Goal: Task Accomplishment & Management: Manage account settings

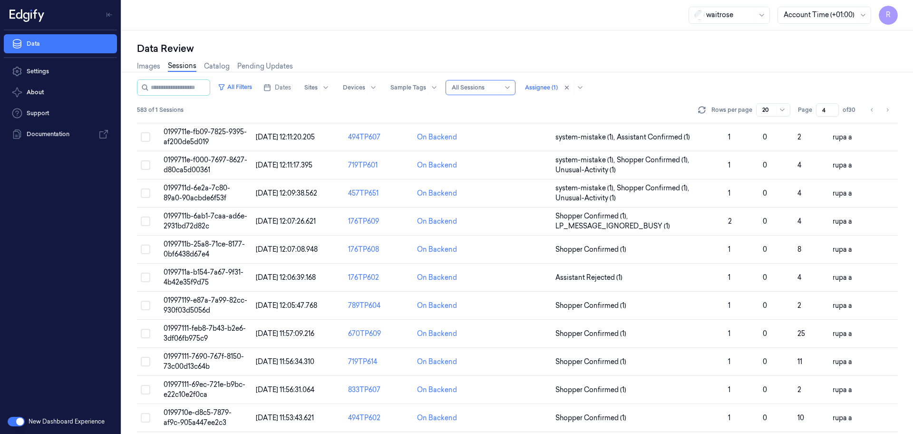
scroll to position [296, 0]
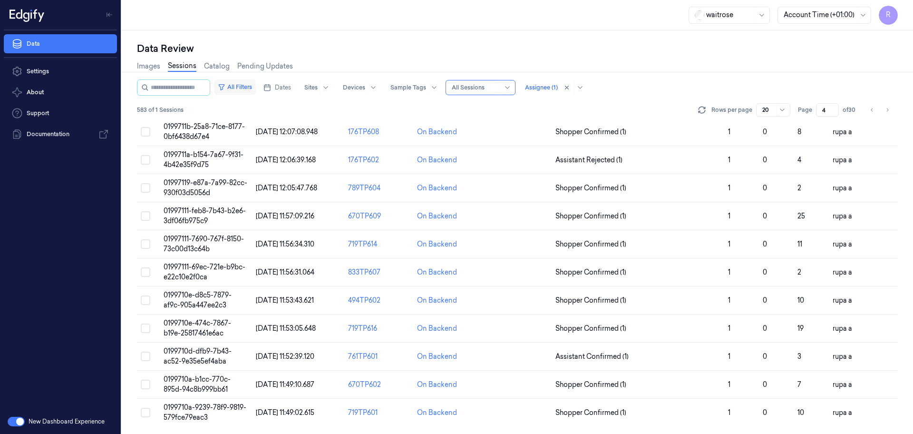
click at [256, 84] on button "All Filters" at bounding box center [235, 86] width 42 height 15
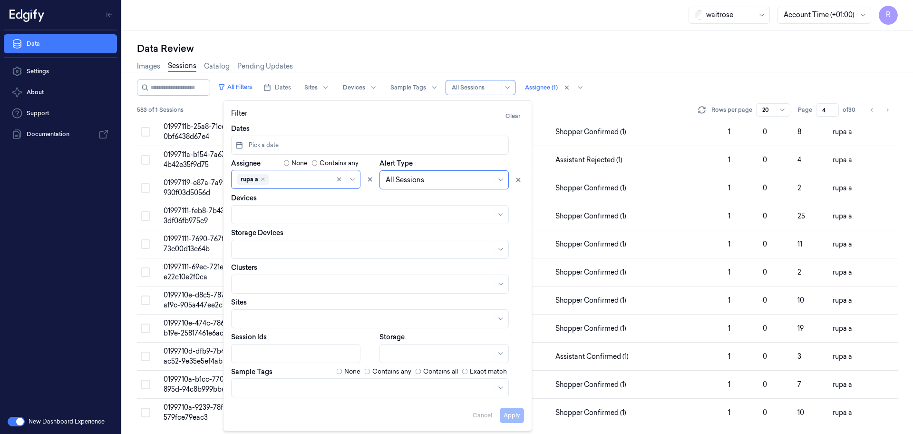
click at [377, 42] on div "Data Review" at bounding box center [517, 48] width 761 height 13
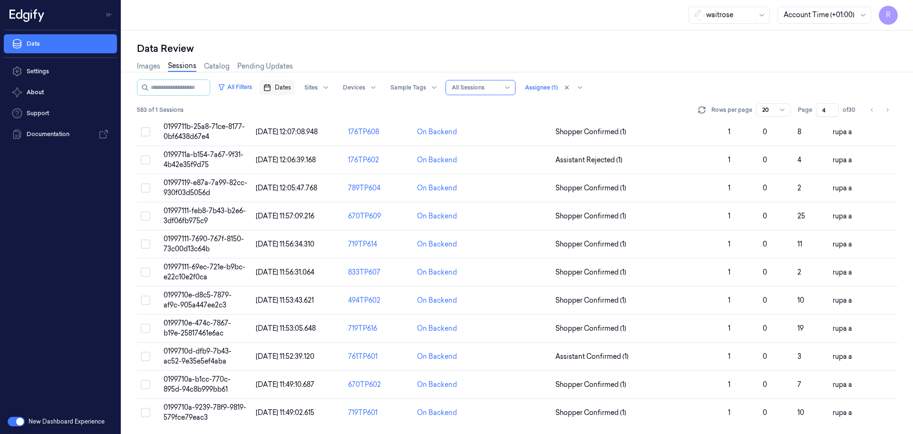
click at [289, 81] on button "Dates" at bounding box center [277, 87] width 35 height 15
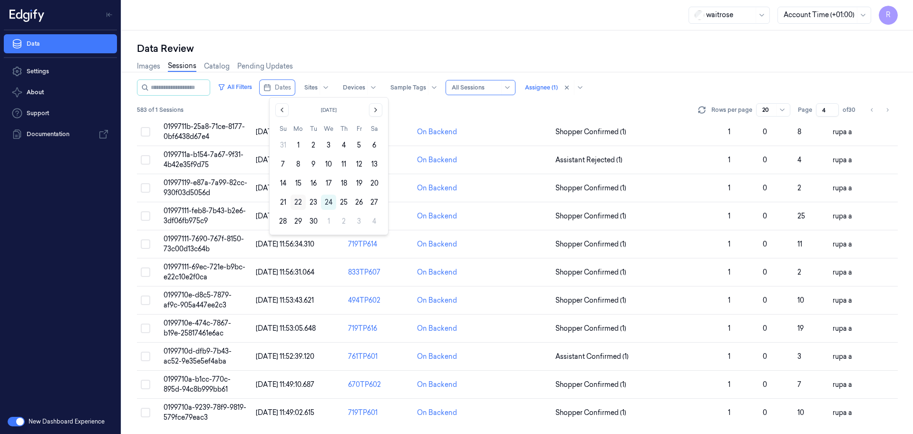
click at [296, 202] on button "22" at bounding box center [298, 202] width 15 height 15
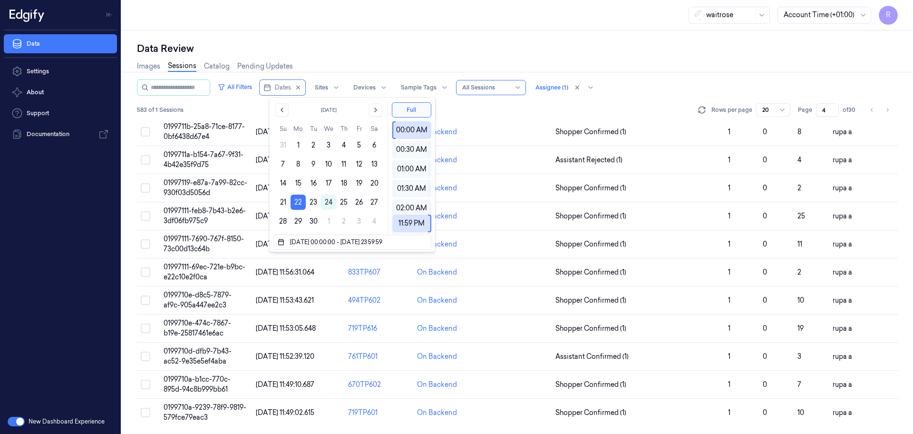
click at [386, 42] on div "Data Review" at bounding box center [517, 48] width 761 height 13
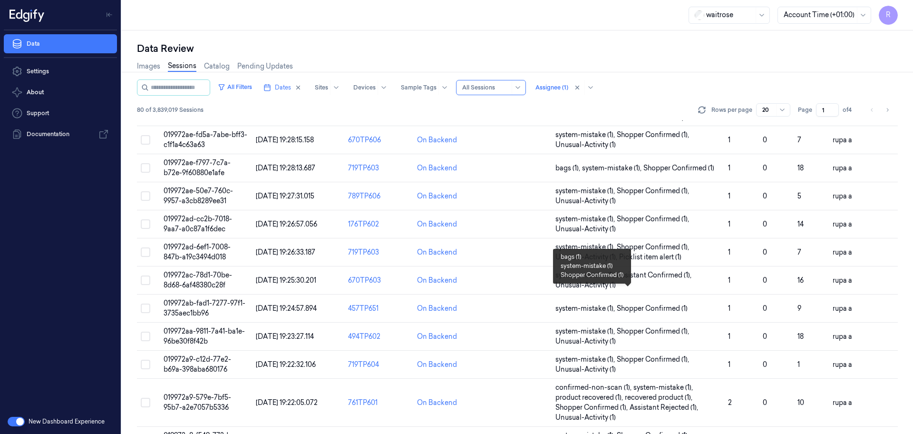
scroll to position [19, 0]
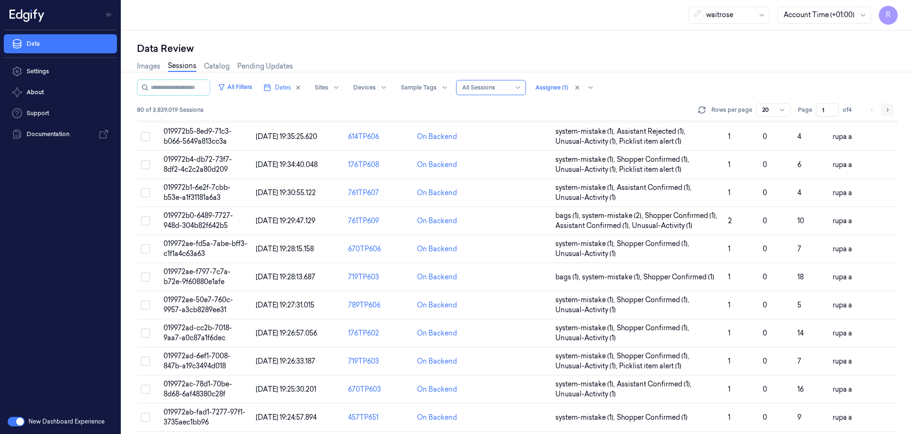
click at [886, 109] on icon "Go to next page" at bounding box center [888, 110] width 6 height 8
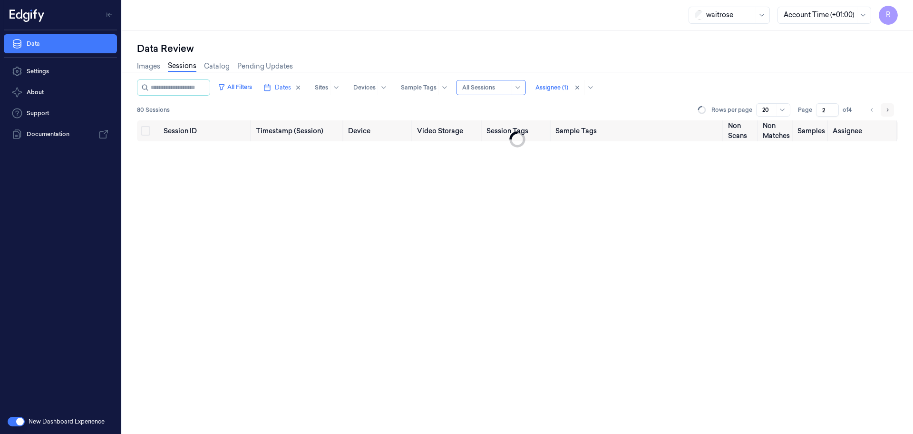
click at [889, 109] on icon "Go to next page" at bounding box center [888, 110] width 6 height 8
type input "4"
click at [889, 109] on li "pagination" at bounding box center [887, 109] width 13 height 13
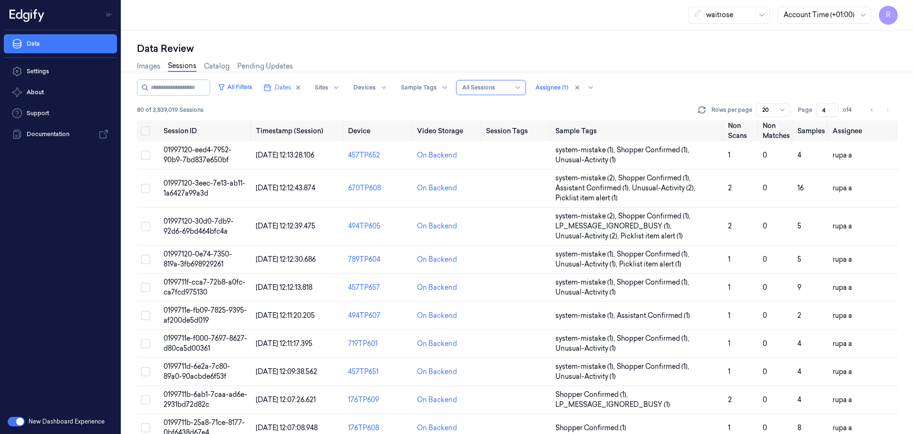
click at [886, 113] on li "pagination" at bounding box center [887, 109] width 13 height 13
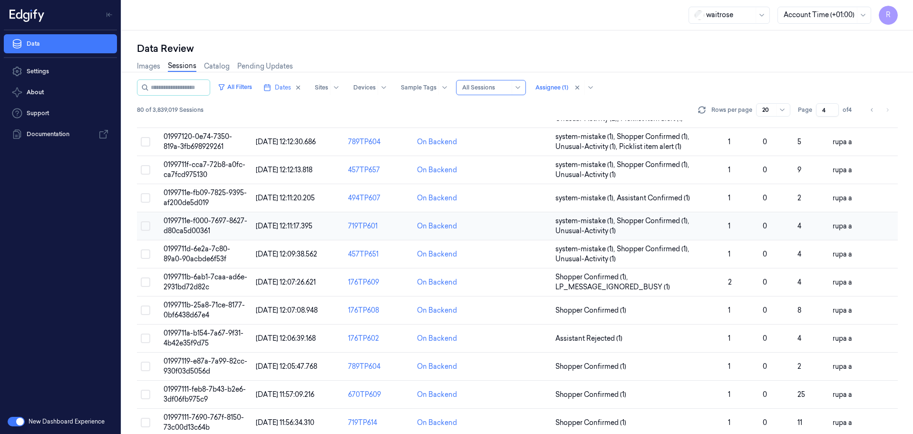
scroll to position [177, 0]
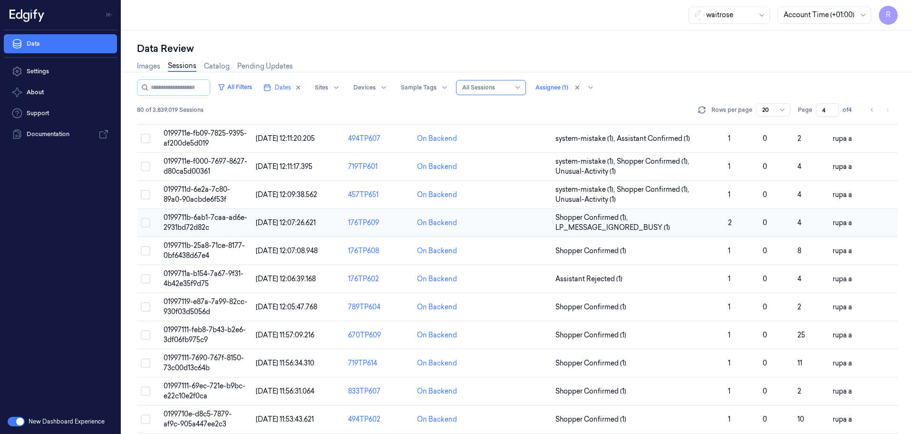
click at [215, 219] on span "0199711b-6ab1-7caa-ad6e-2931bd72d82c" at bounding box center [206, 222] width 84 height 19
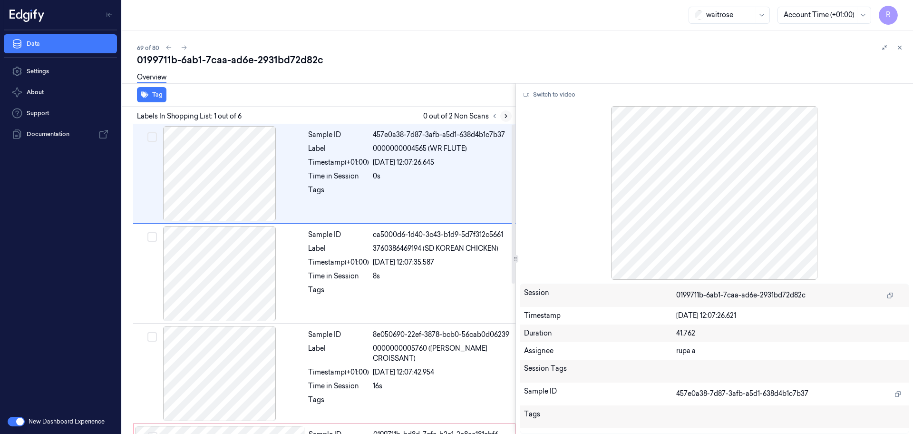
click at [503, 116] on icon at bounding box center [506, 116] width 7 height 7
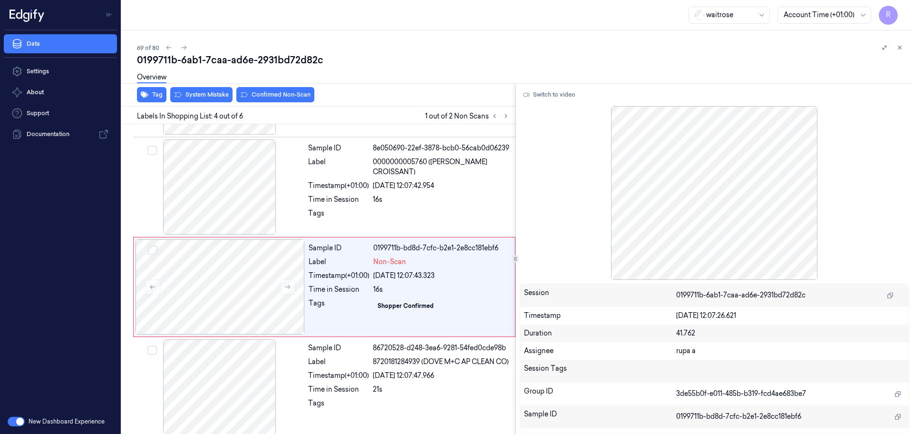
scroll to position [195, 0]
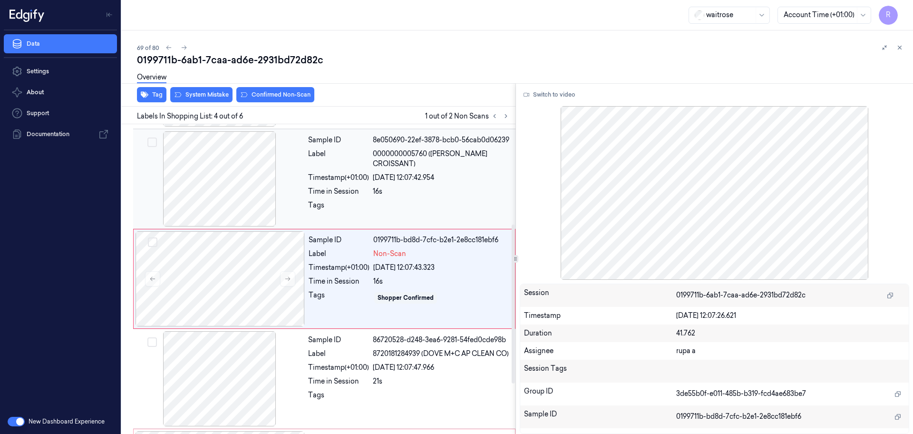
click at [259, 176] on div at bounding box center [219, 178] width 169 height 95
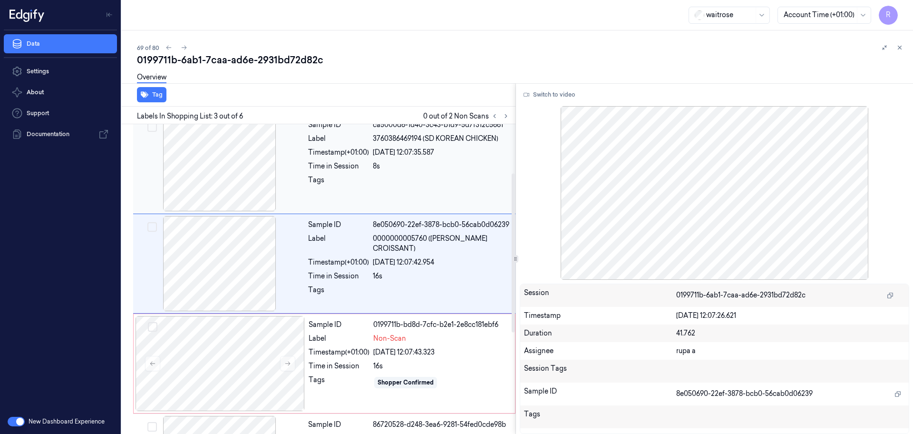
scroll to position [95, 0]
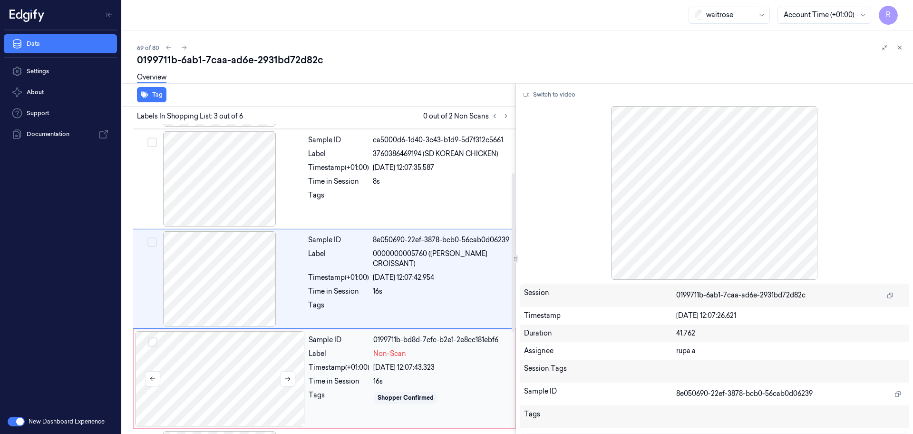
click at [259, 362] on div at bounding box center [220, 378] width 169 height 95
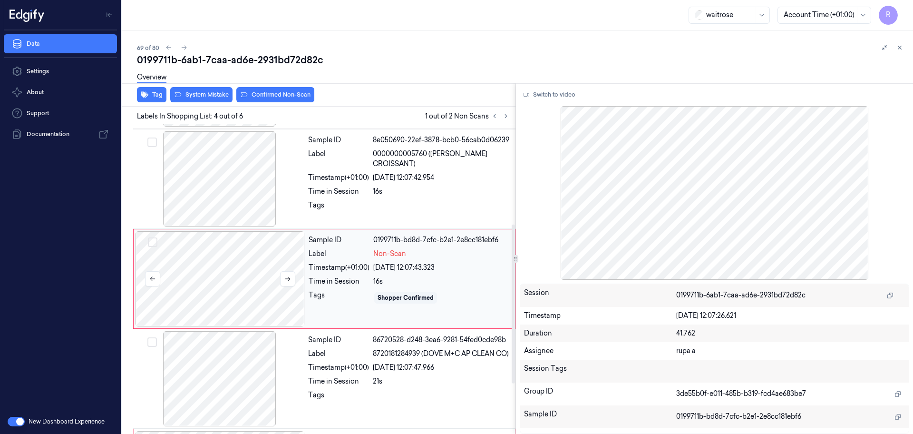
scroll to position [135, 0]
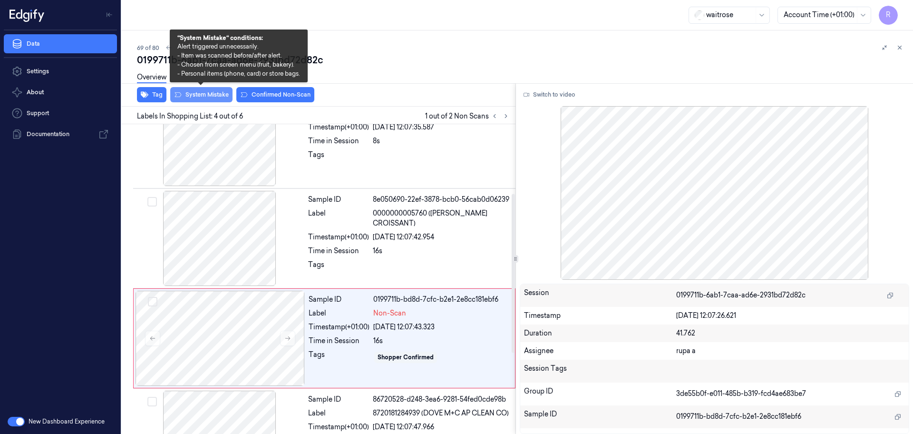
click at [186, 93] on button "System Mistake" at bounding box center [201, 94] width 62 height 15
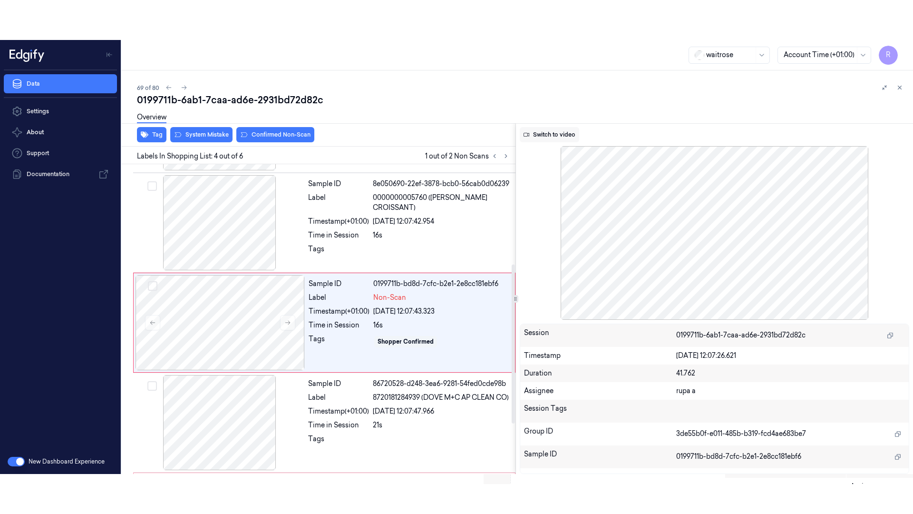
scroll to position [195, 0]
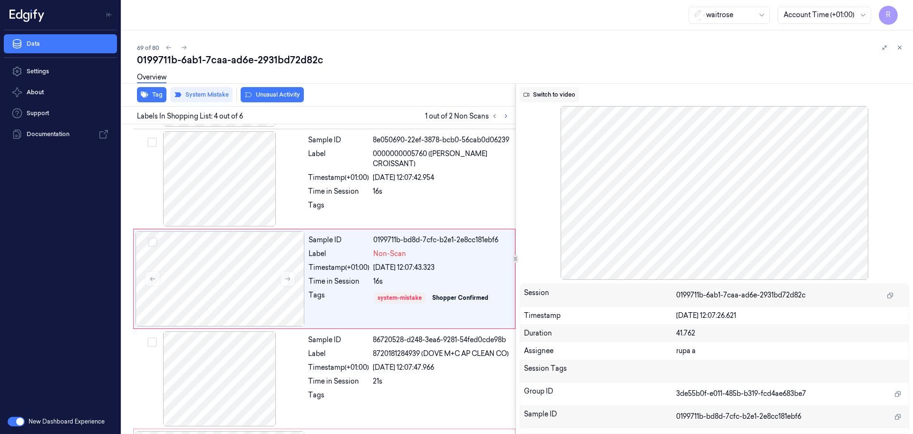
click at [563, 99] on button "Switch to video" at bounding box center [549, 94] width 59 height 15
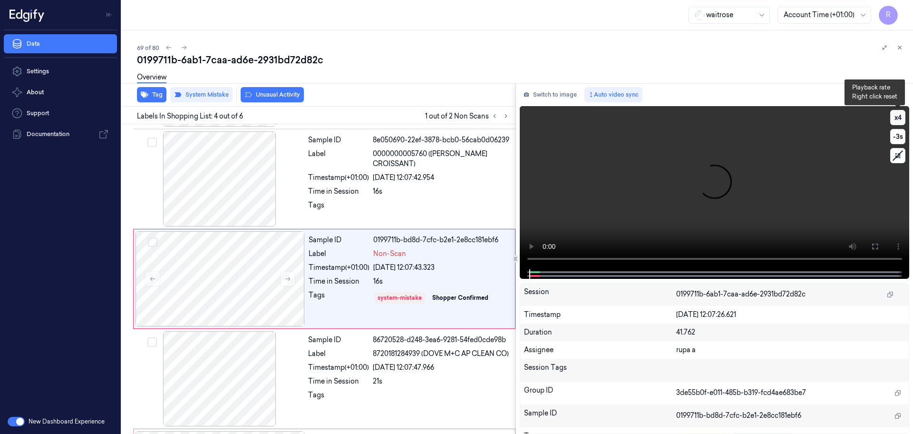
click at [896, 122] on button "x 4" at bounding box center [897, 117] width 15 height 15
click at [896, 122] on button "x 1" at bounding box center [897, 117] width 15 height 15
click at [869, 243] on button at bounding box center [875, 246] width 15 height 15
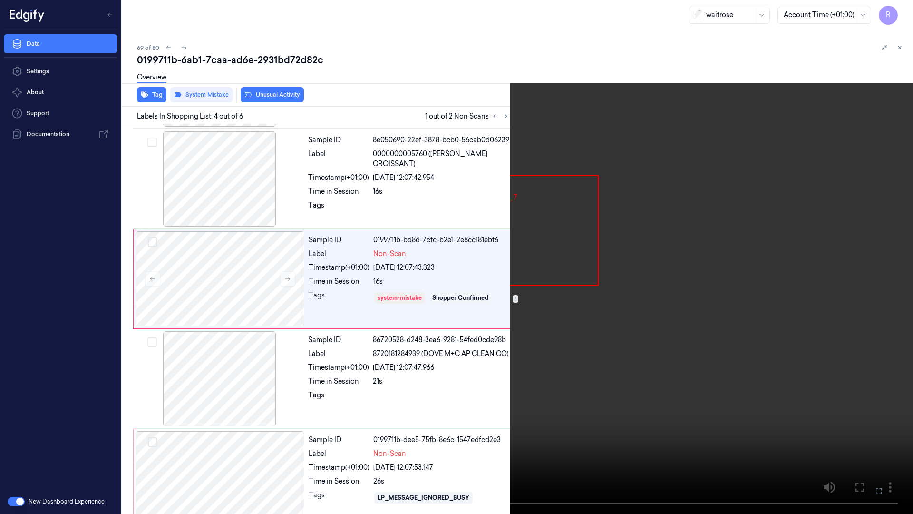
click at [449, 401] on video at bounding box center [456, 257] width 913 height 514
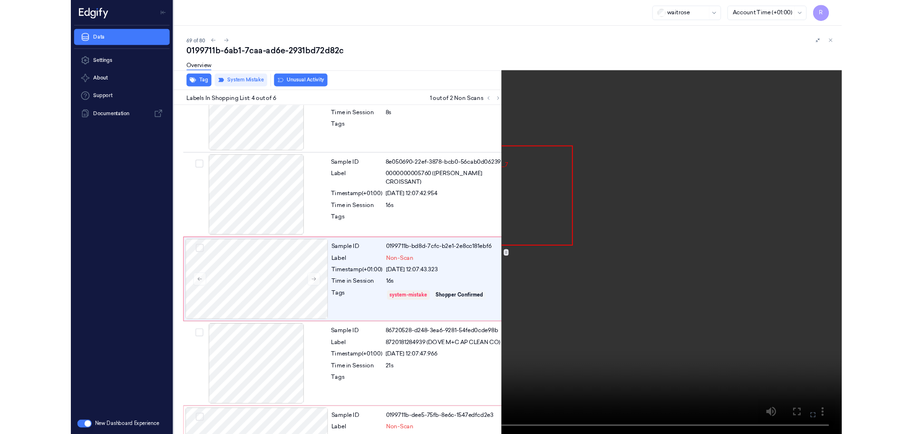
scroll to position [155, 0]
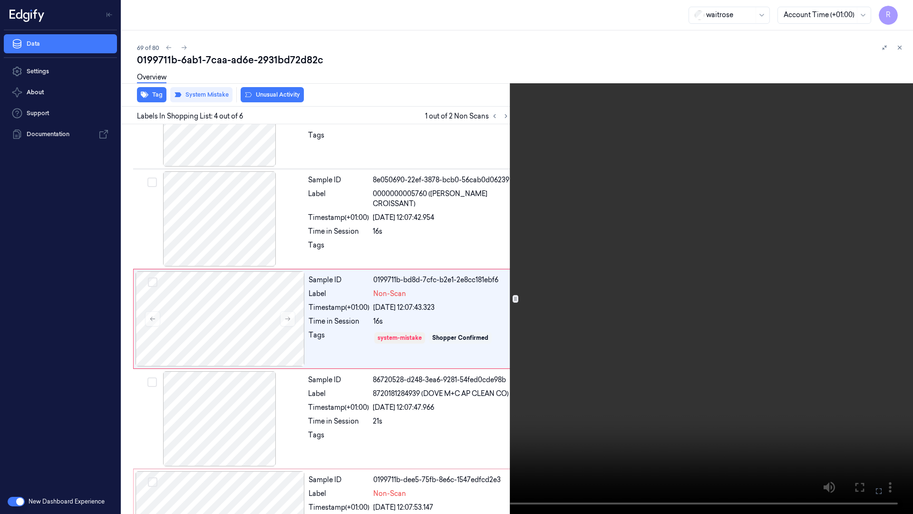
click at [449, 401] on video at bounding box center [456, 257] width 913 height 514
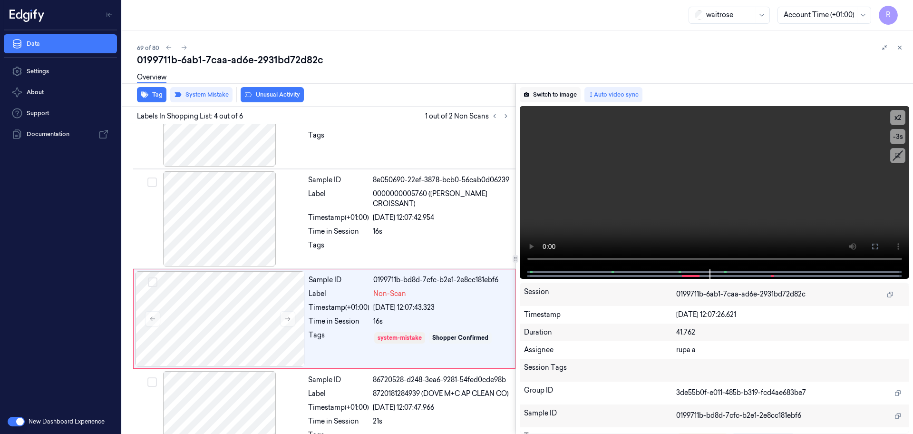
click at [560, 94] on button "Switch to image" at bounding box center [550, 94] width 61 height 15
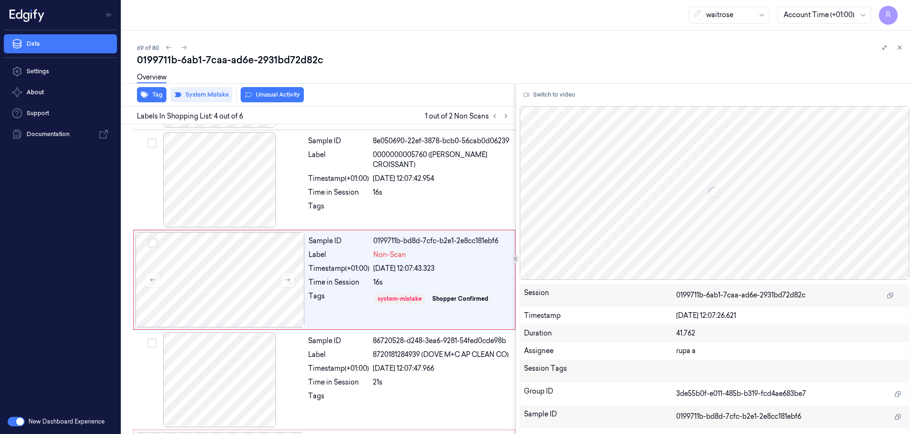
scroll to position [195, 0]
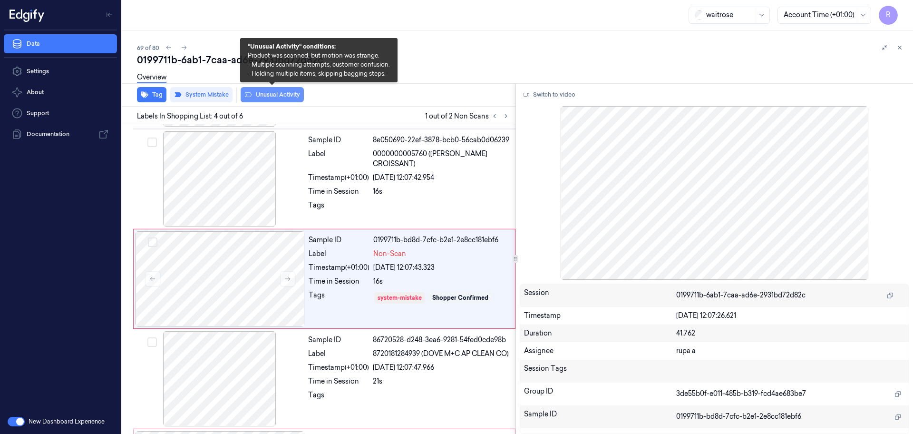
click at [276, 94] on button "Unusual Activity" at bounding box center [272, 94] width 63 height 15
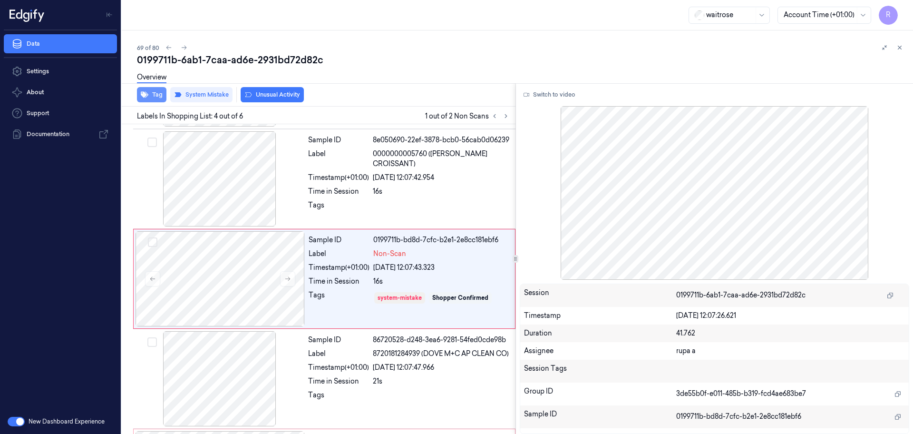
click at [147, 93] on icon "button" at bounding box center [145, 95] width 8 height 8
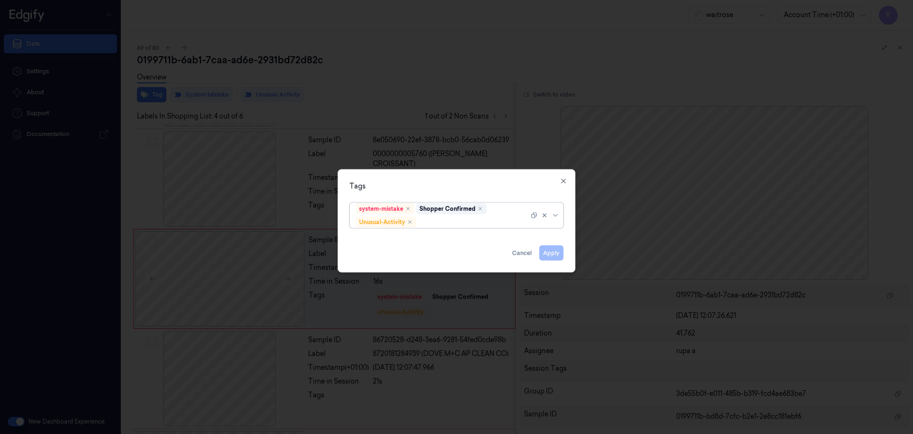
click at [384, 71] on div at bounding box center [456, 217] width 913 height 434
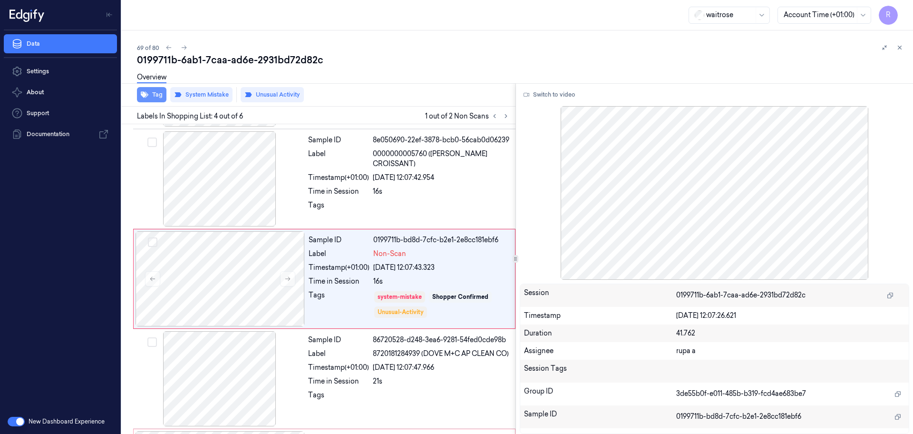
click at [152, 101] on button "Tag" at bounding box center [151, 94] width 29 height 15
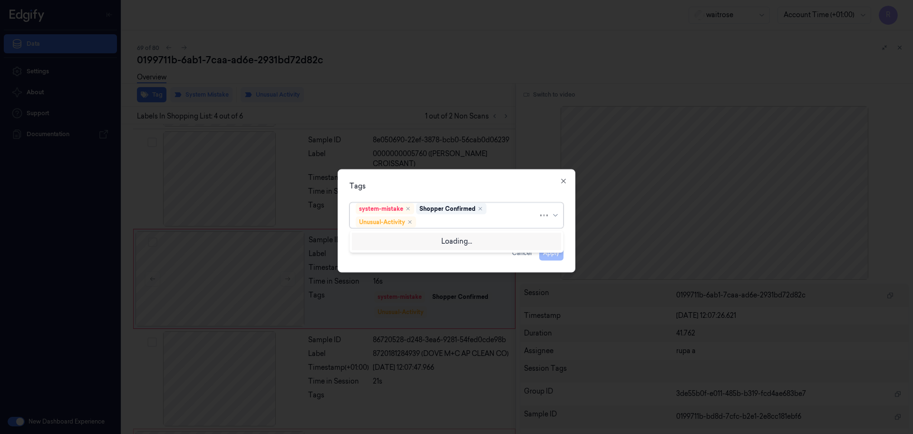
click at [461, 221] on div at bounding box center [478, 222] width 120 height 10
type input "pi"
click at [428, 236] on div "Picklist item alert" at bounding box center [457, 240] width 202 height 10
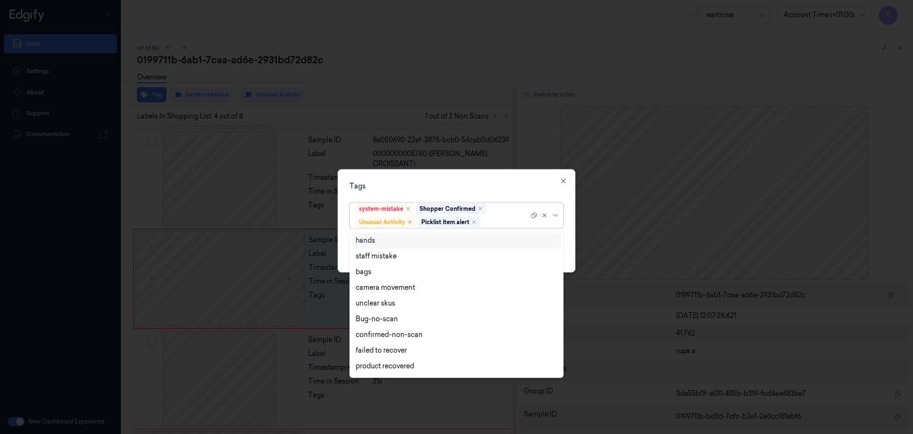
click at [440, 186] on div "Tags" at bounding box center [457, 186] width 214 height 10
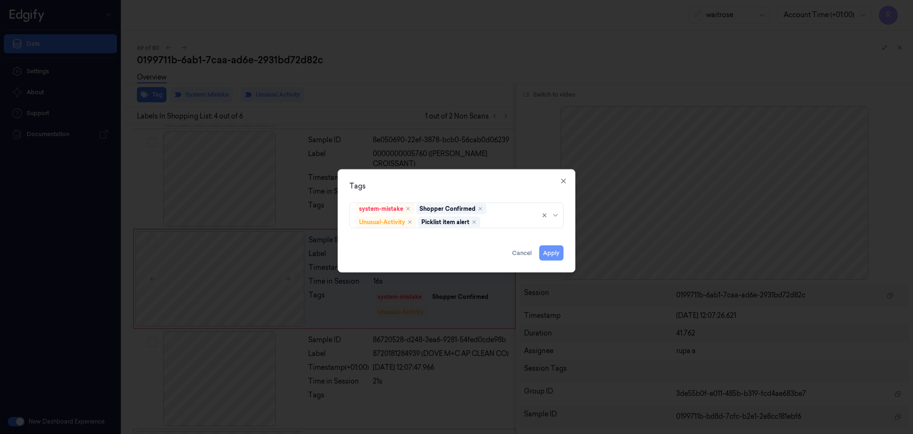
click at [557, 254] on button "Apply" at bounding box center [551, 252] width 24 height 15
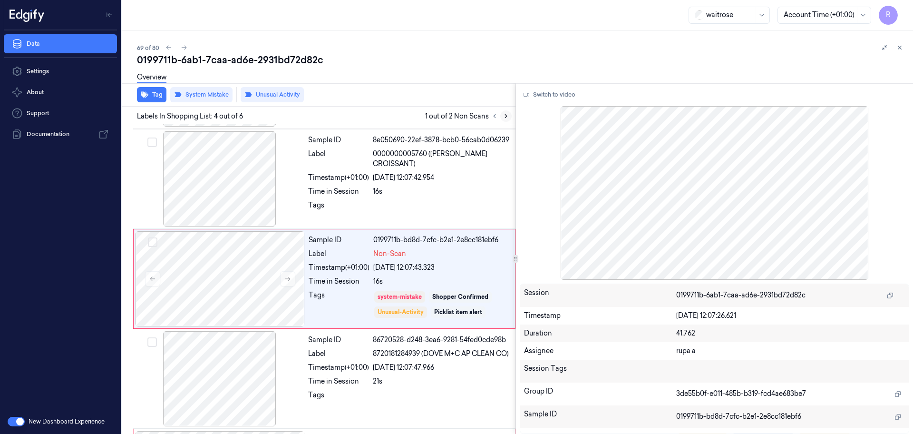
click at [501, 116] on button at bounding box center [505, 115] width 11 height 11
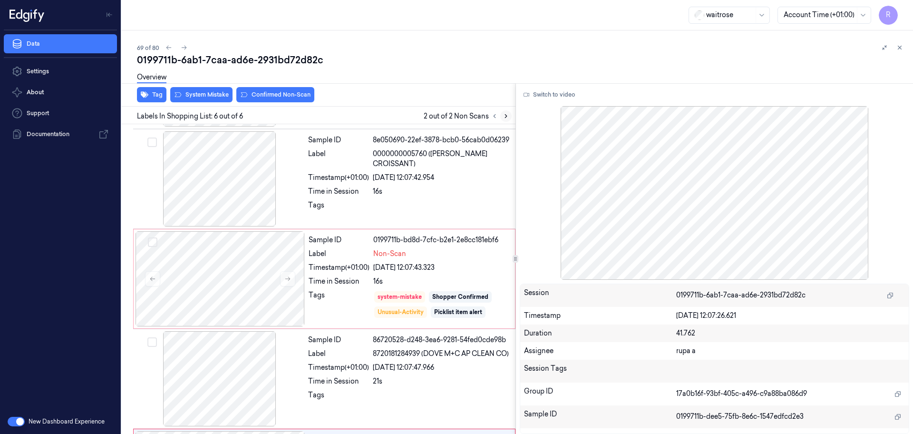
scroll to position [293, 0]
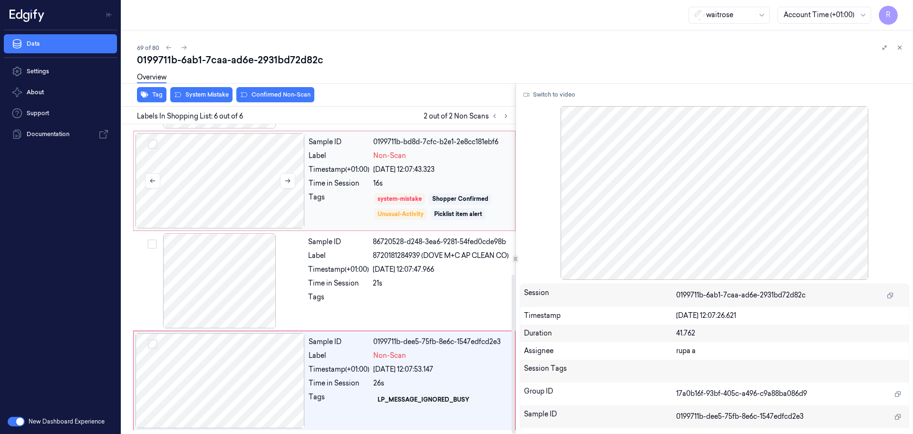
click at [255, 191] on div at bounding box center [220, 180] width 169 height 95
click at [243, 372] on div at bounding box center [220, 380] width 169 height 95
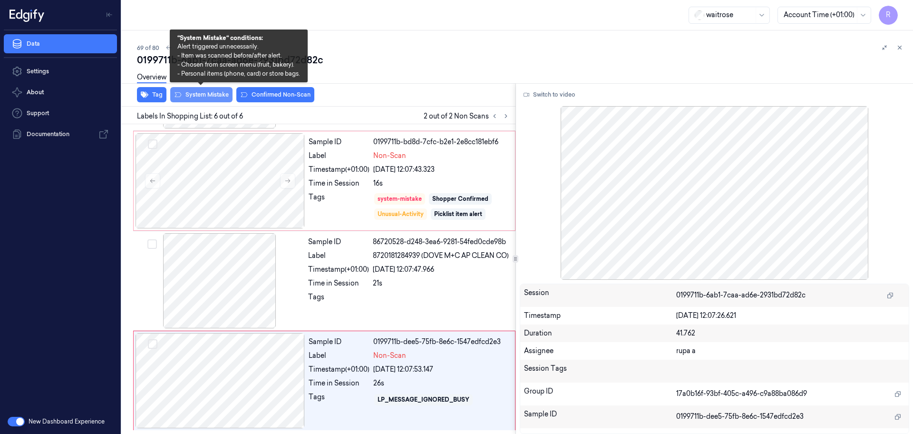
click at [216, 96] on button "System Mistake" at bounding box center [201, 94] width 62 height 15
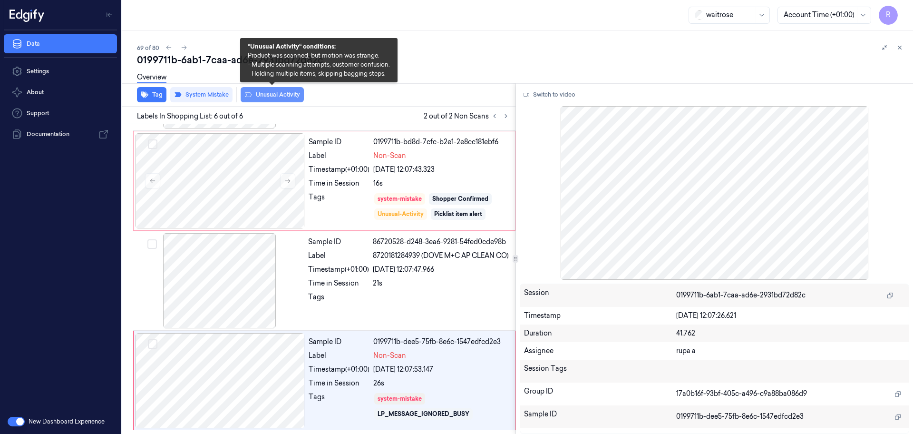
click at [287, 98] on button "Unusual Activity" at bounding box center [272, 94] width 63 height 15
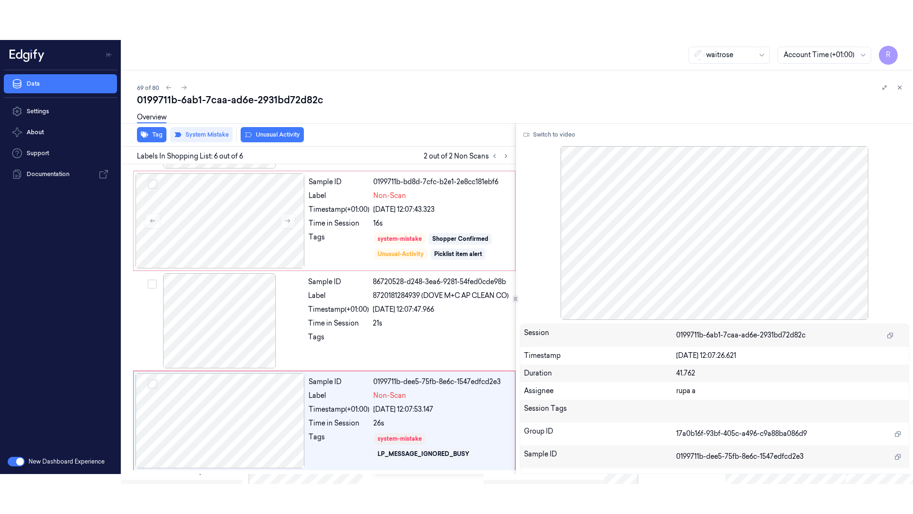
scroll to position [300, 0]
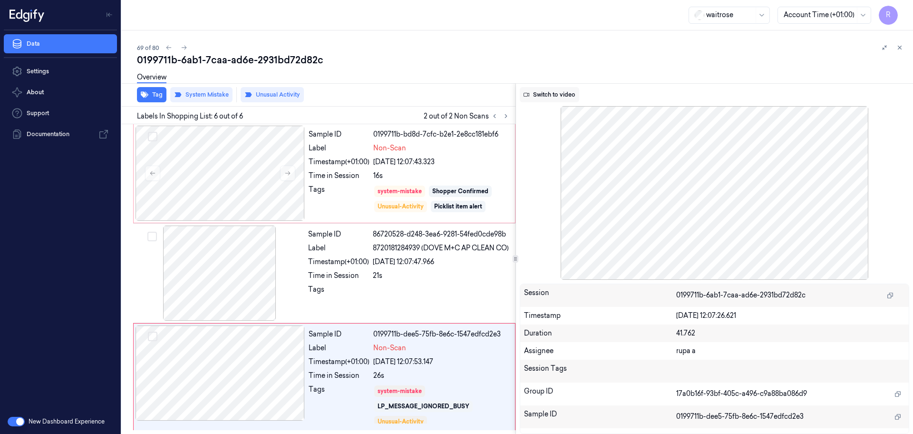
click at [562, 91] on button "Switch to video" at bounding box center [549, 94] width 59 height 15
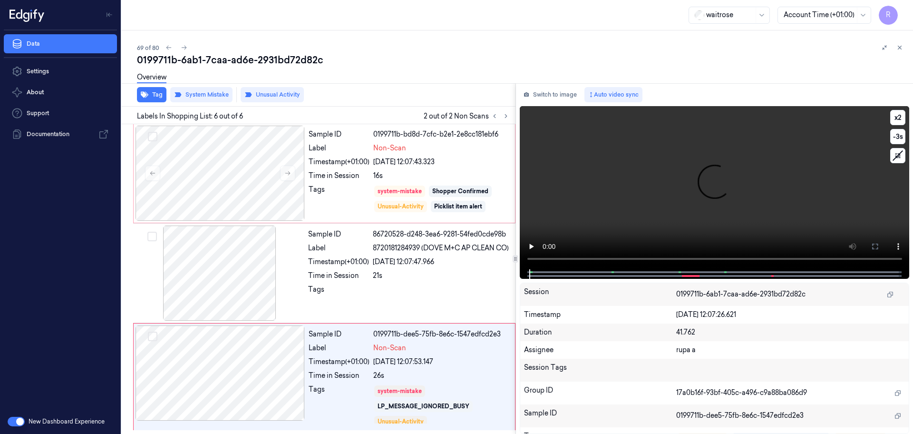
drag, startPoint x: 876, startPoint y: 251, endPoint x: 875, endPoint y: 302, distance: 51.4
click at [876, 250] on button at bounding box center [875, 246] width 15 height 15
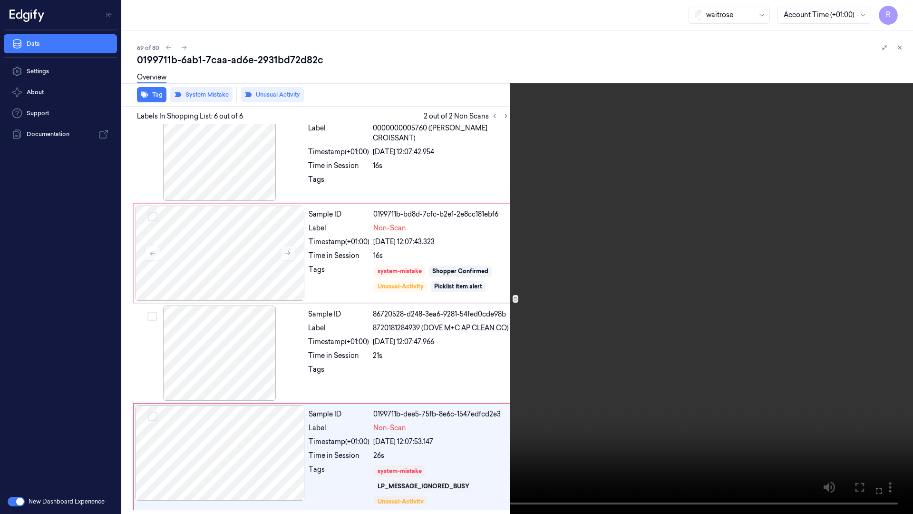
click at [876, 302] on video at bounding box center [456, 257] width 913 height 514
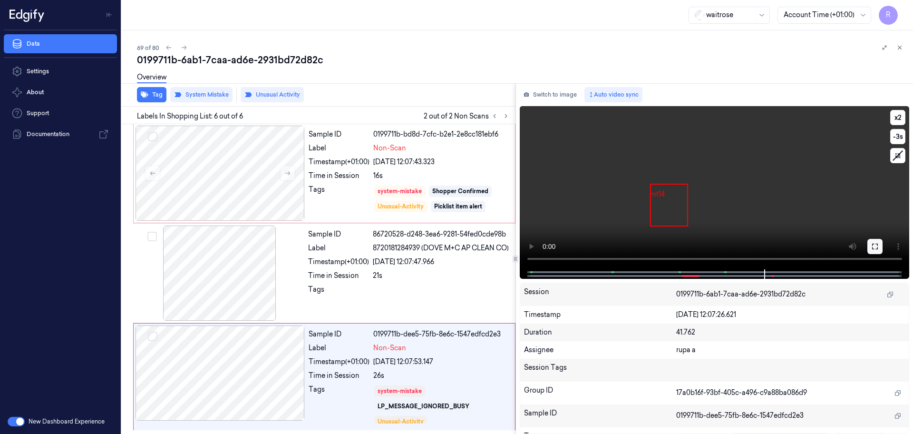
click at [872, 249] on icon at bounding box center [875, 247] width 6 height 6
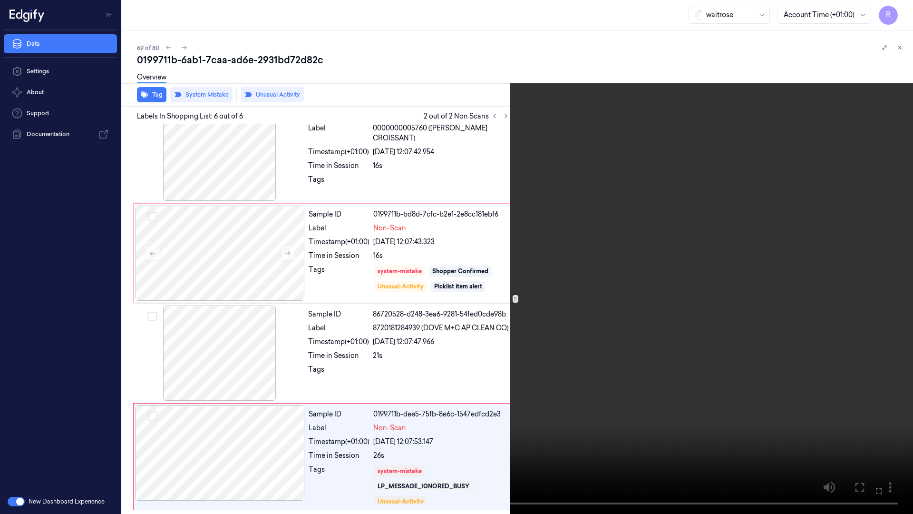
click at [711, 339] on video at bounding box center [456, 257] width 913 height 514
click at [615, 366] on video at bounding box center [456, 257] width 913 height 514
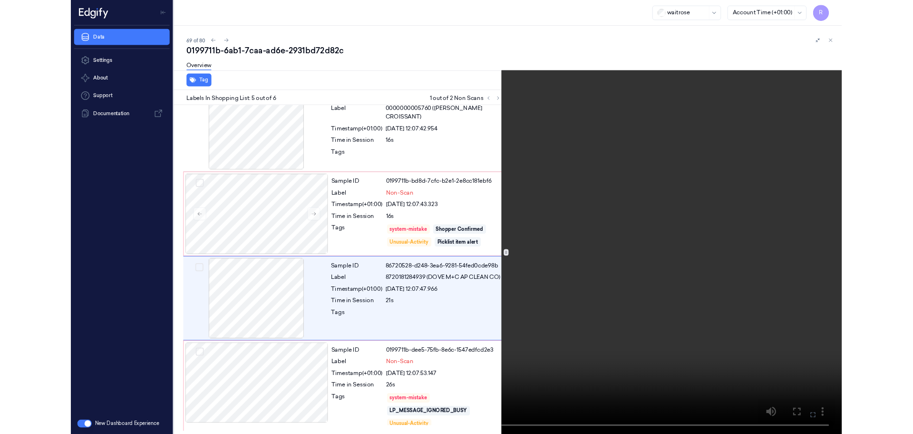
scroll to position [300, 0]
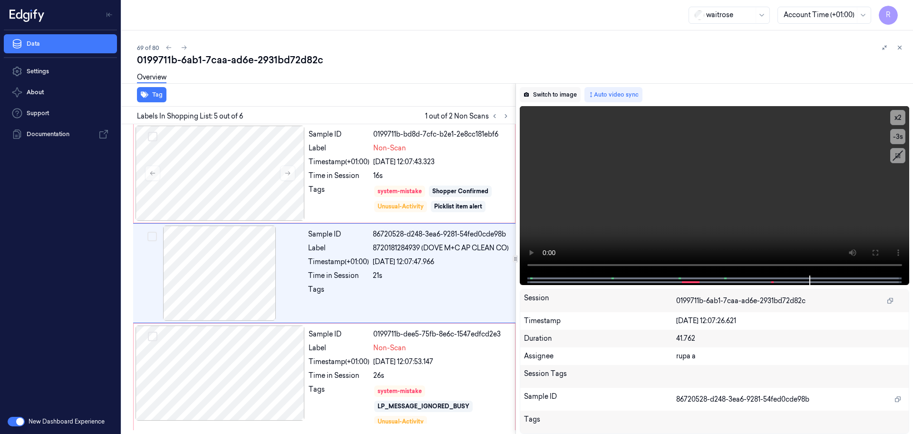
click at [559, 94] on button "Switch to image" at bounding box center [550, 94] width 61 height 15
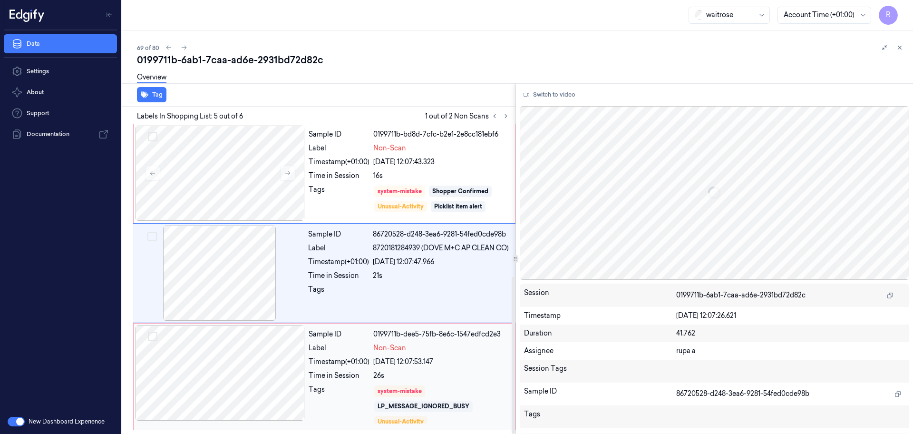
click at [208, 358] on div at bounding box center [220, 372] width 169 height 95
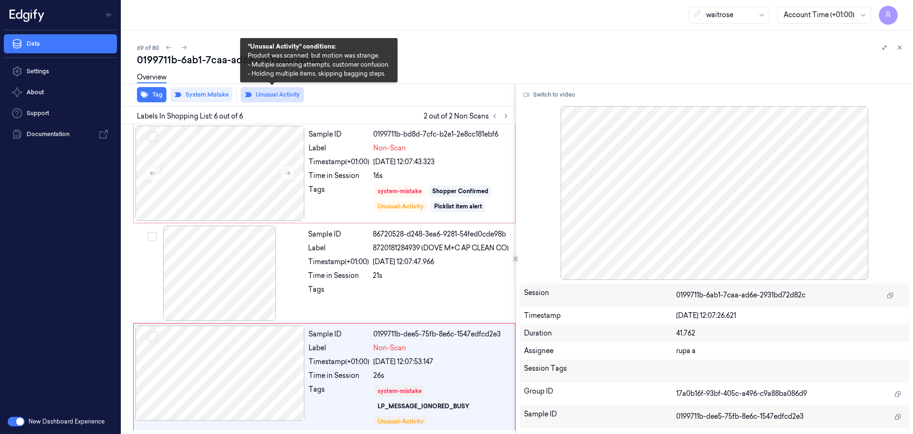
click at [259, 97] on button "Unusual Activity" at bounding box center [272, 94] width 63 height 15
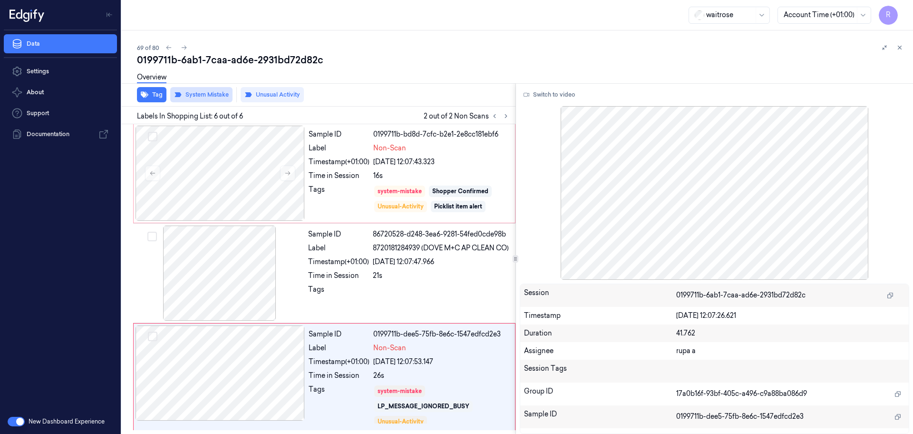
scroll to position [293, 0]
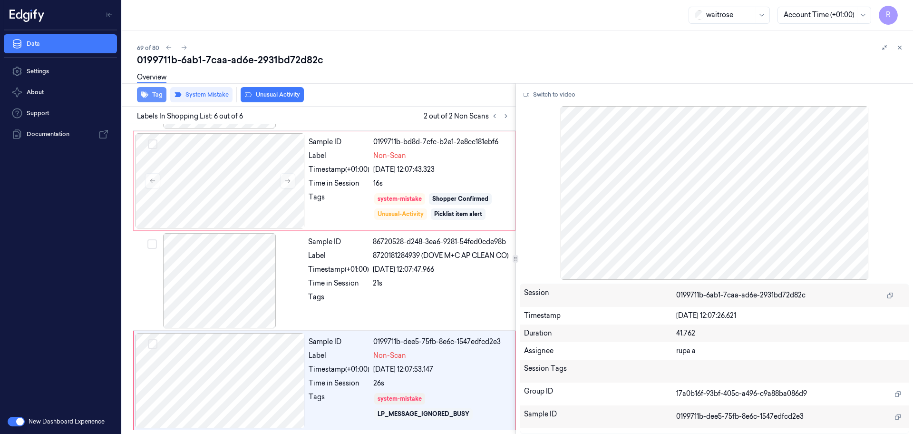
click at [153, 98] on button "Tag" at bounding box center [151, 94] width 29 height 15
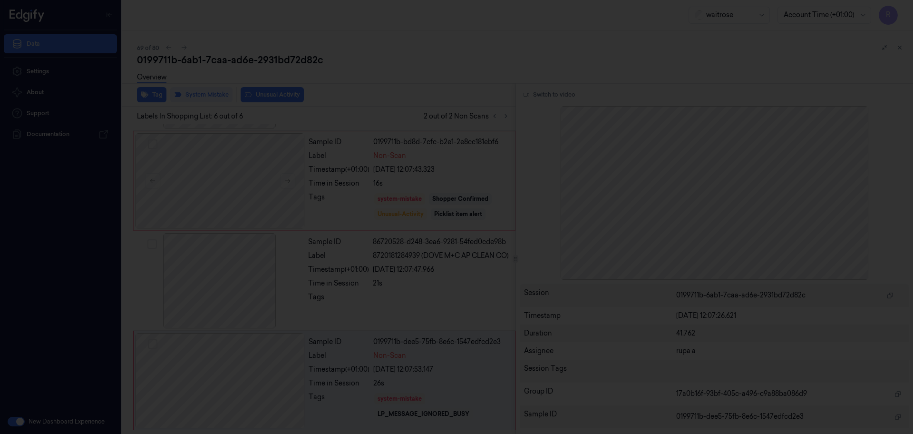
click at [428, 96] on div at bounding box center [456, 217] width 913 height 434
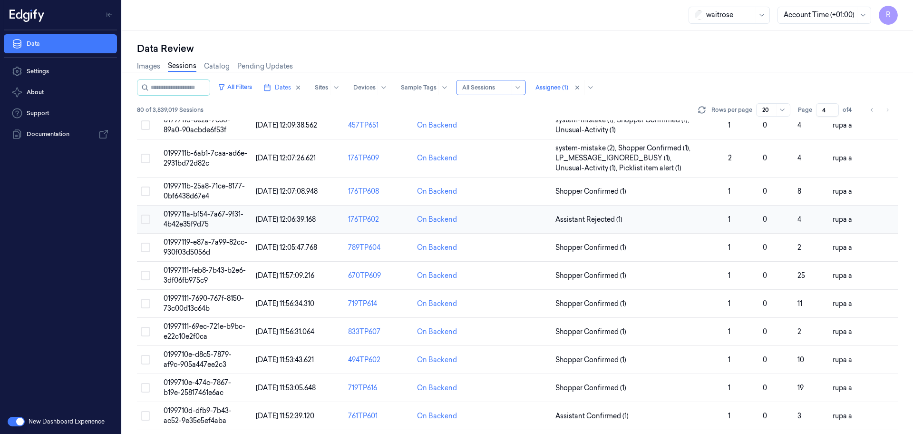
scroll to position [187, 0]
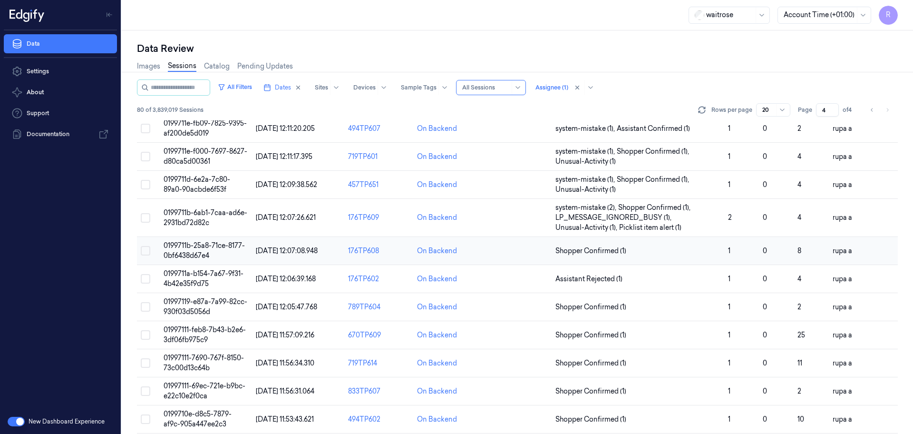
click at [231, 250] on td "0199711b-25a8-71ce-8177-0bf6438d67e4" at bounding box center [206, 251] width 92 height 28
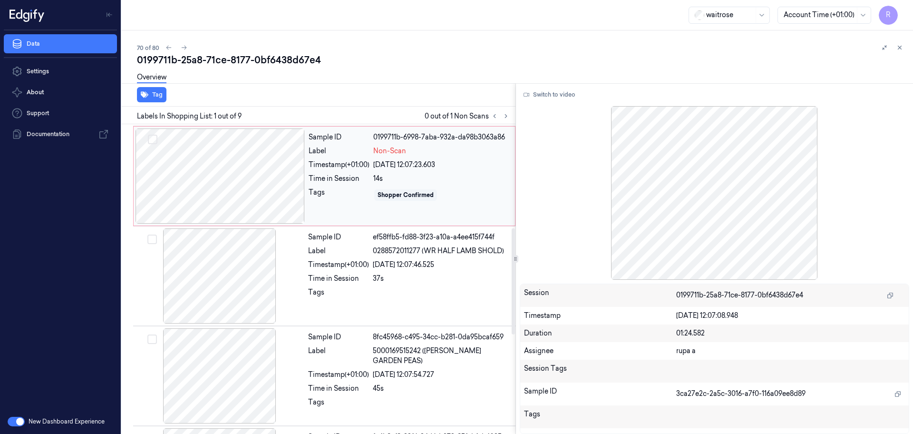
scroll to position [535, 0]
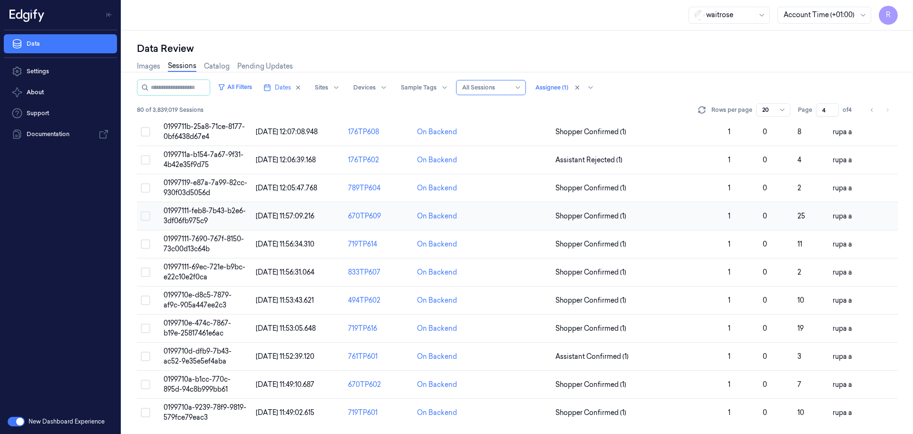
scroll to position [246, 0]
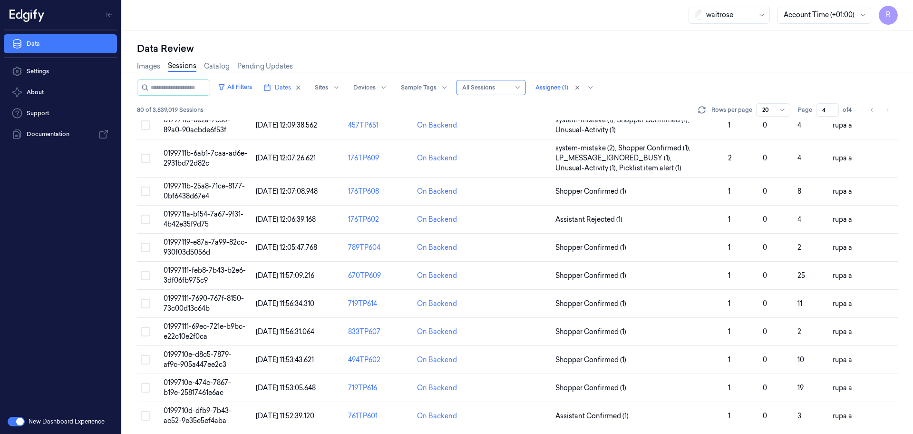
click at [216, 189] on span "0199711b-25a8-71ce-8177-0bf6438d67e4" at bounding box center [204, 191] width 81 height 19
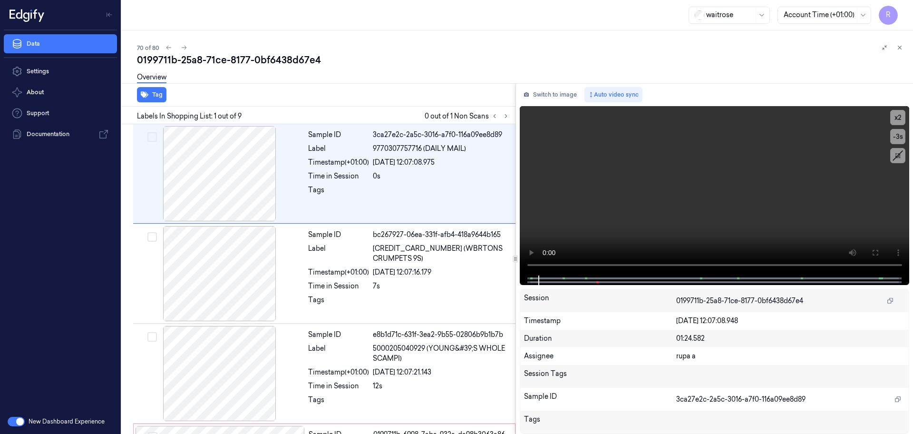
click at [569, 56] on div "0199711b-25a8-71ce-8177-0bf6438d67e4" at bounding box center [521, 59] width 769 height 13
click at [555, 81] on div "Overview" at bounding box center [521, 79] width 769 height 24
click at [555, 88] on button "Switch to image" at bounding box center [550, 94] width 61 height 15
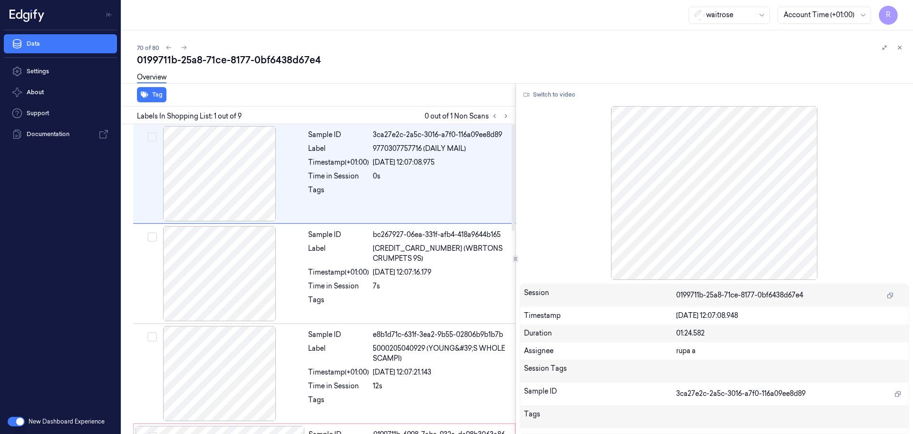
click at [517, 114] on div "Tag Labels In Shopping List: 1 out of 9 0 out of 1 Non Scans Sample ID 3ca27e2c…" at bounding box center [515, 258] width 795 height 351
click at [508, 117] on icon at bounding box center [506, 116] width 7 height 7
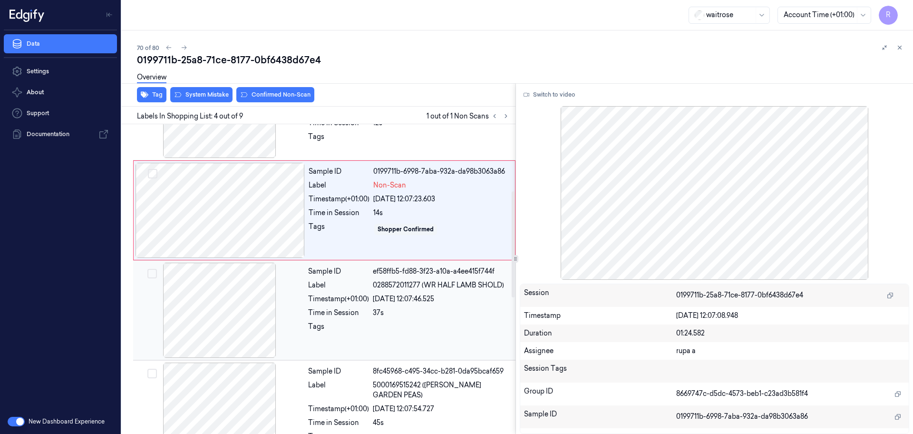
scroll to position [313, 0]
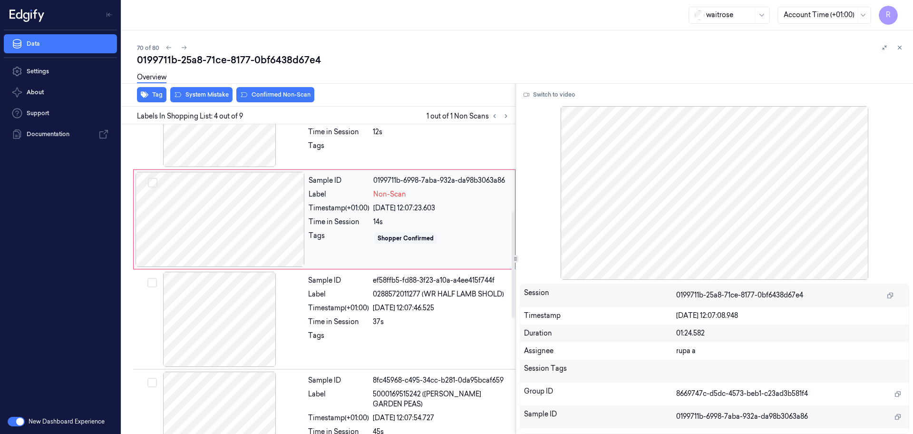
click at [262, 221] on div at bounding box center [220, 219] width 169 height 95
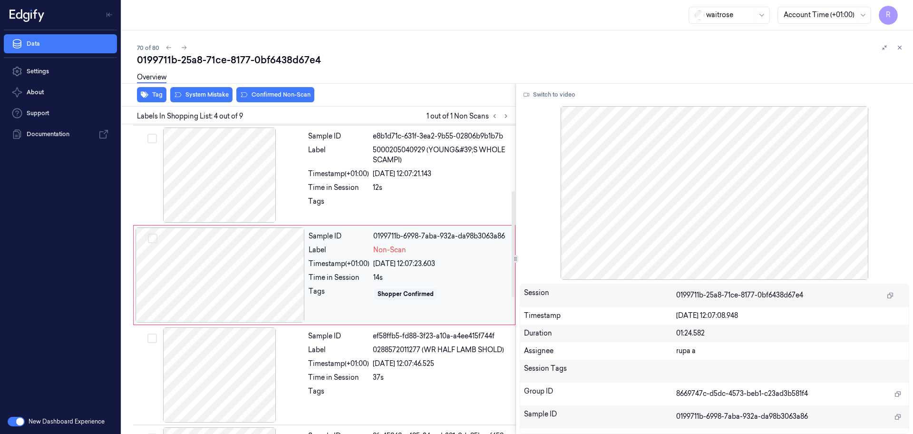
scroll to position [195, 0]
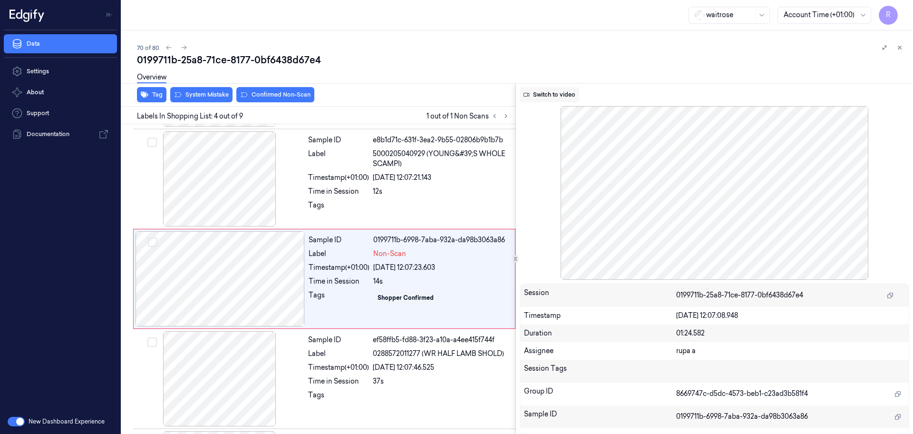
click at [550, 87] on button "Switch to video" at bounding box center [549, 94] width 59 height 15
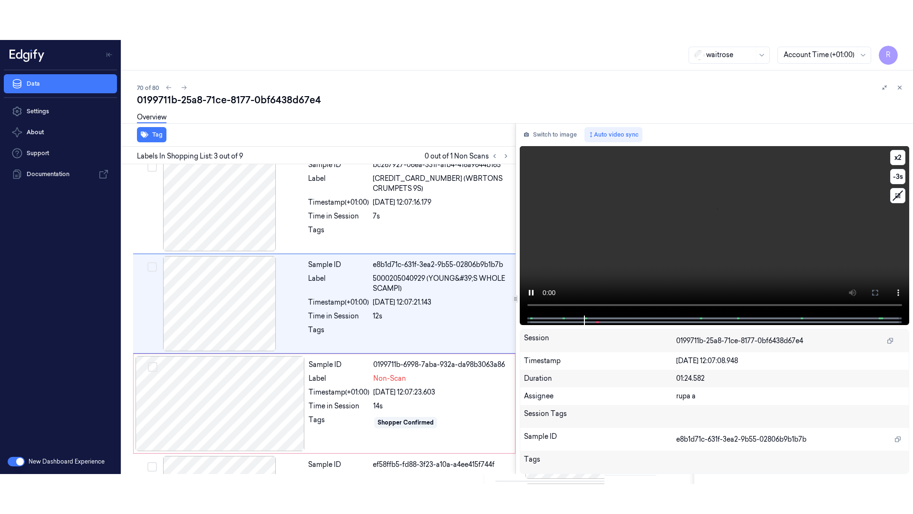
scroll to position [95, 0]
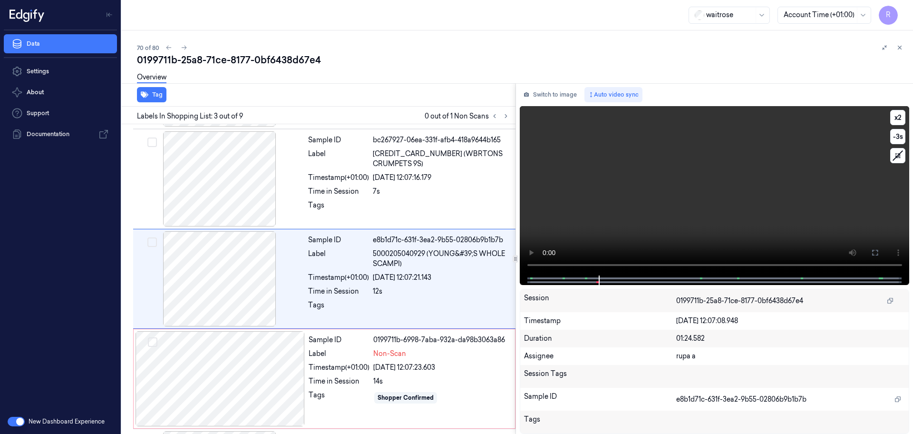
click at [761, 208] on video at bounding box center [715, 190] width 390 height 169
click at [880, 250] on button at bounding box center [875, 252] width 15 height 15
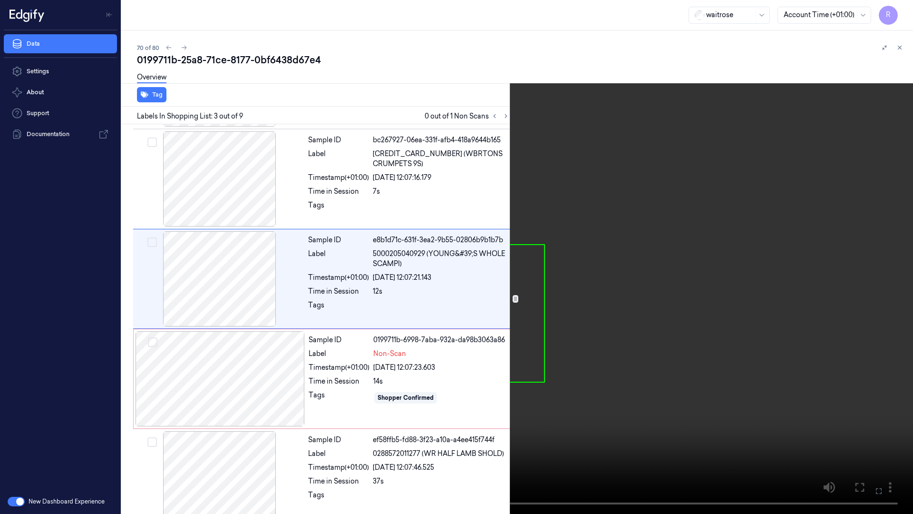
click at [172, 378] on video at bounding box center [456, 257] width 913 height 514
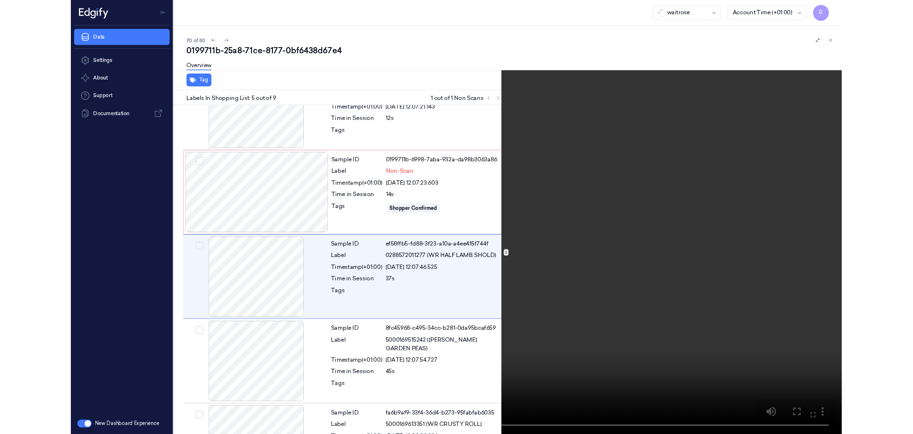
scroll to position [254, 0]
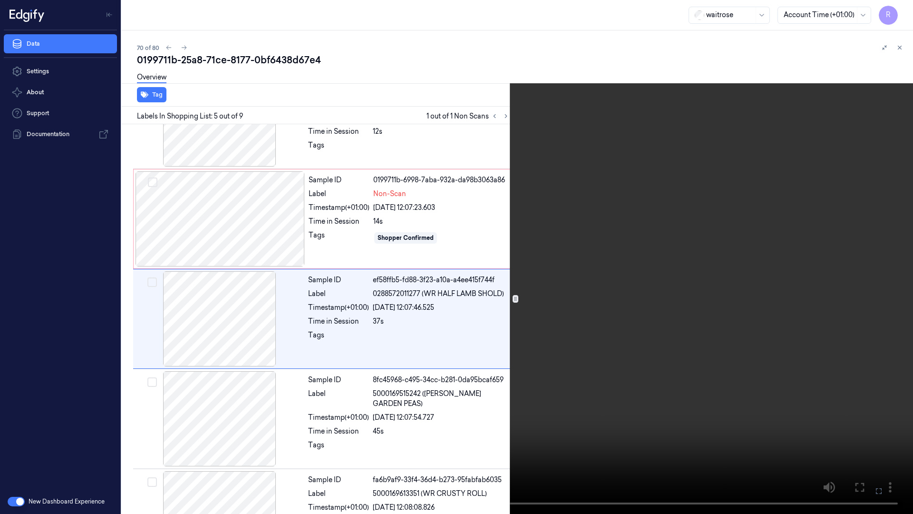
click at [753, 238] on video at bounding box center [456, 257] width 913 height 514
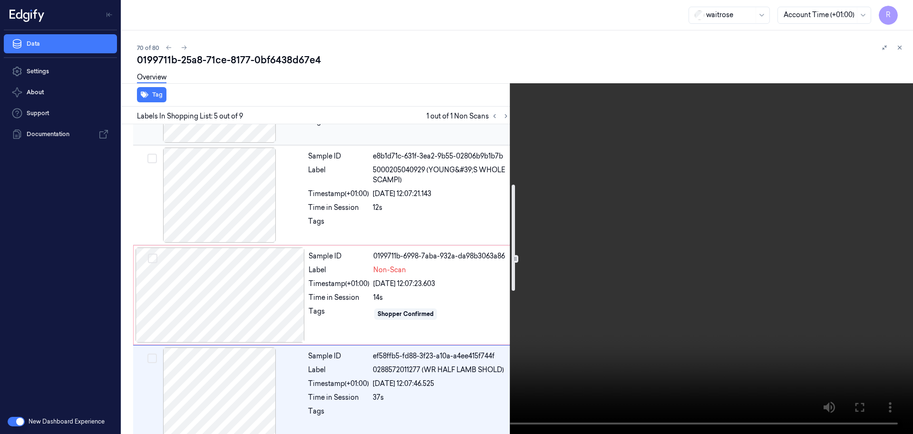
scroll to position [119, 0]
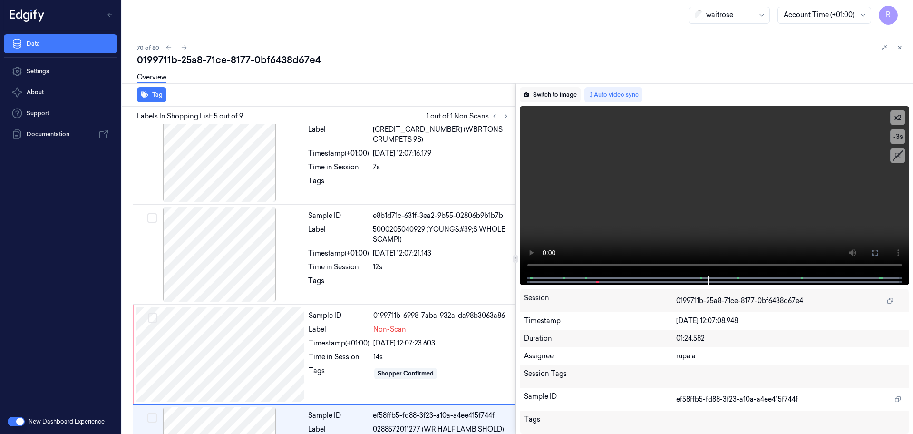
click at [552, 91] on button "Switch to image" at bounding box center [550, 94] width 61 height 15
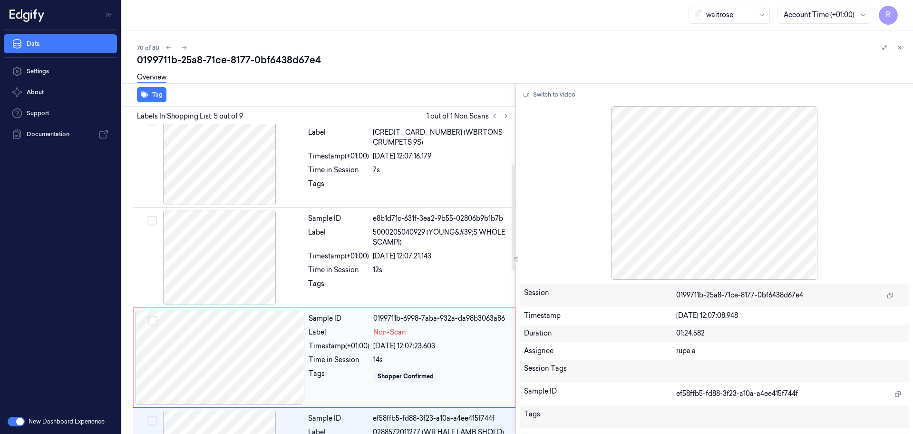
click at [205, 332] on div at bounding box center [220, 357] width 169 height 95
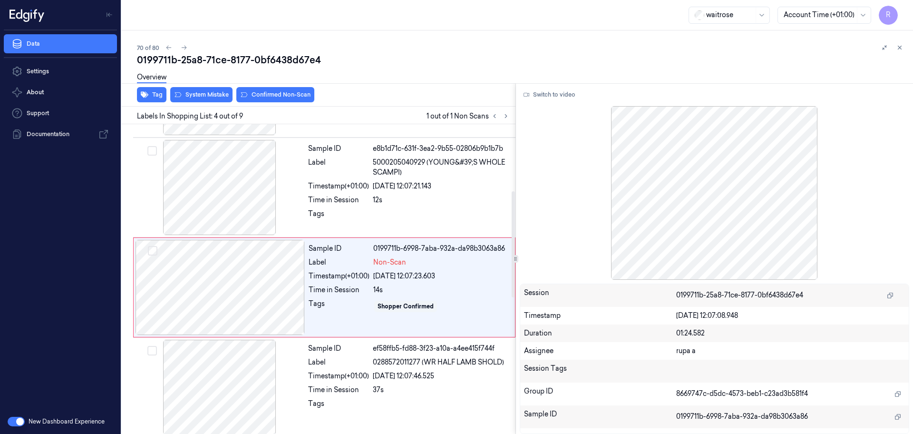
scroll to position [195, 0]
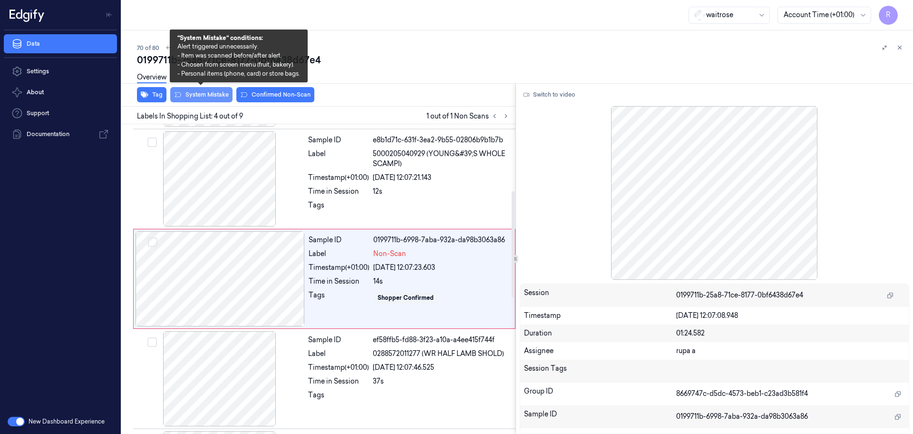
click at [212, 95] on button "System Mistake" at bounding box center [201, 94] width 62 height 15
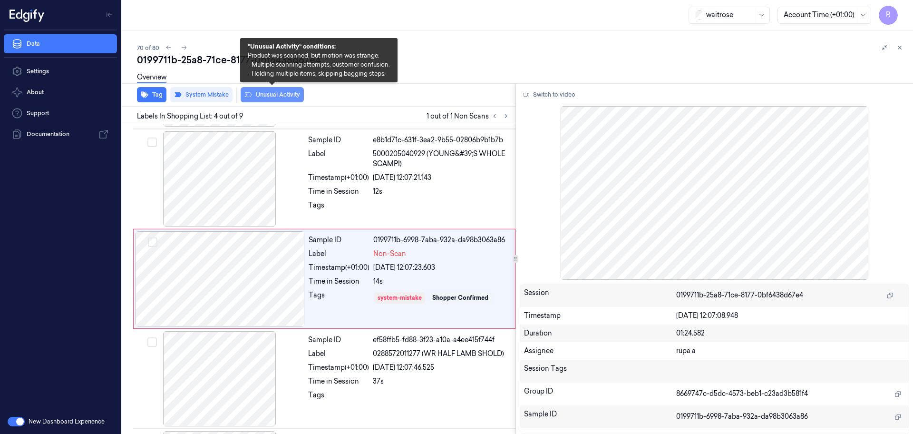
click at [287, 98] on button "Unusual Activity" at bounding box center [272, 94] width 63 height 15
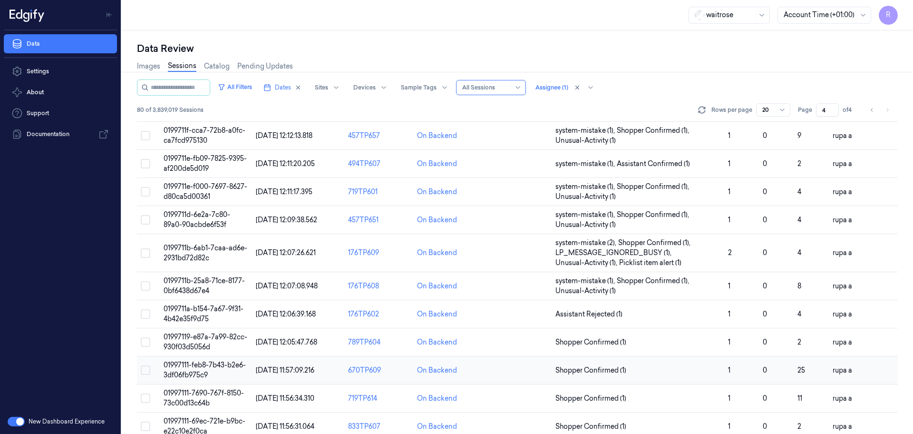
scroll to position [178, 0]
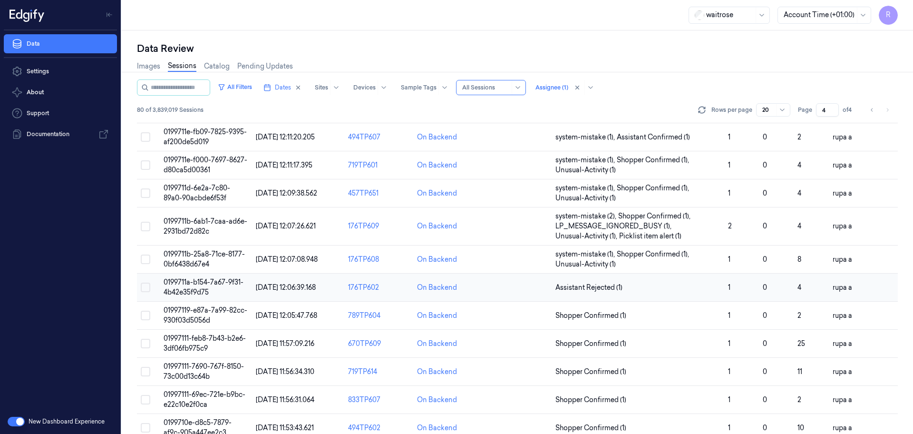
click at [229, 283] on span "0199711a-b154-7a67-9f31-4b42e35f9d75" at bounding box center [204, 287] width 80 height 19
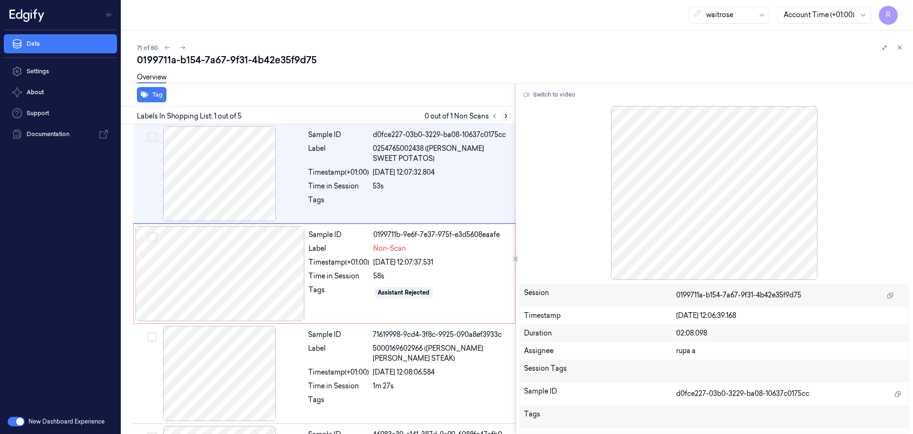
click at [505, 120] on button at bounding box center [505, 115] width 11 height 11
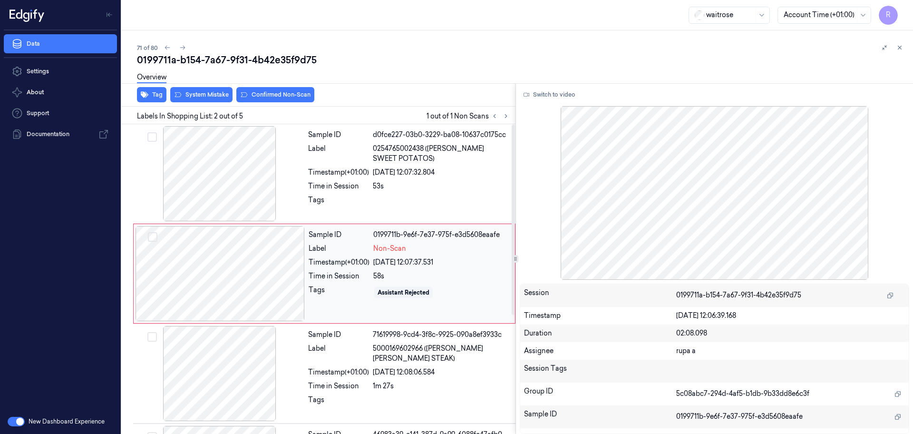
click at [299, 273] on div at bounding box center [220, 273] width 169 height 95
click at [253, 271] on div at bounding box center [220, 273] width 169 height 95
click at [259, 177] on div at bounding box center [219, 173] width 169 height 95
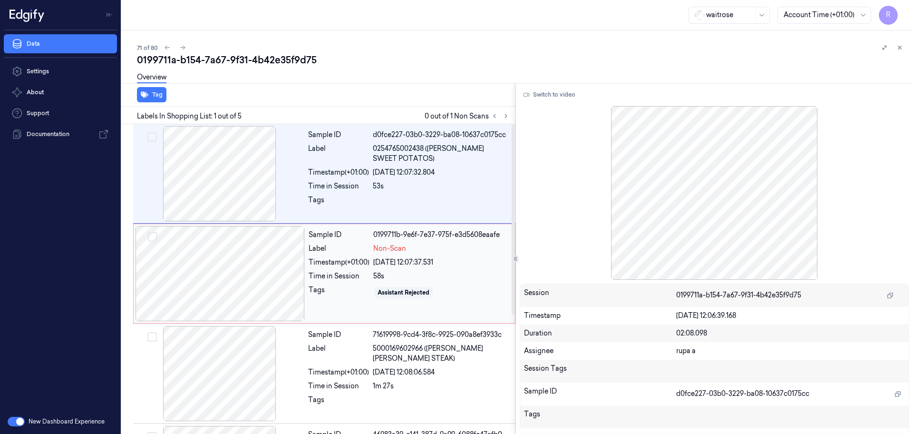
click at [232, 254] on div at bounding box center [220, 273] width 169 height 95
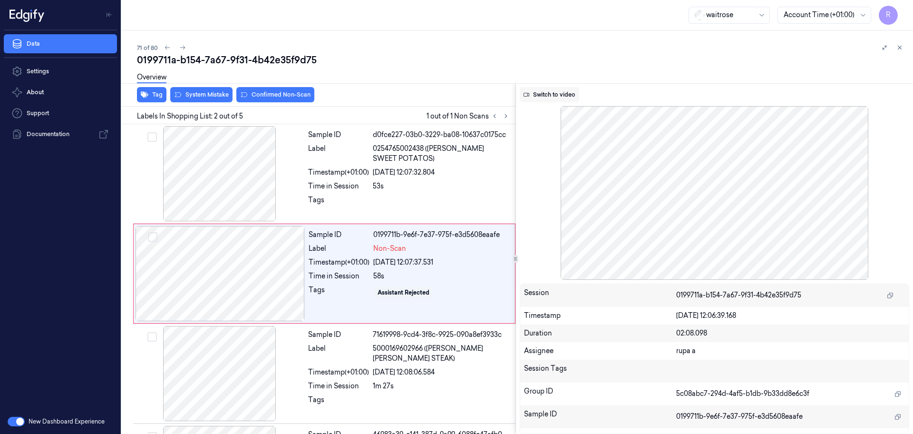
click at [557, 94] on button "Switch to video" at bounding box center [549, 94] width 59 height 15
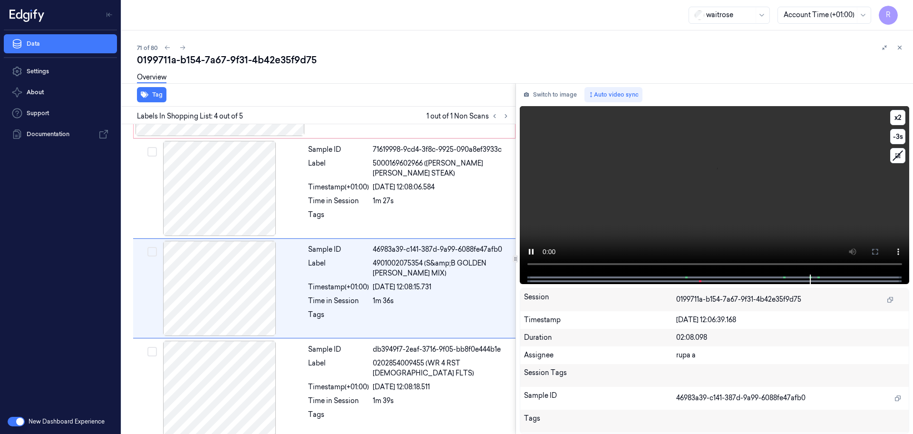
scroll to position [193, 0]
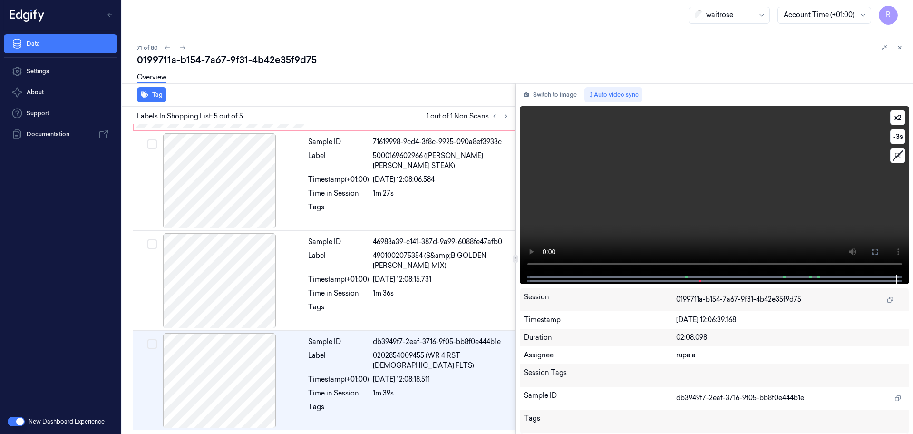
click at [644, 177] on video at bounding box center [715, 190] width 390 height 168
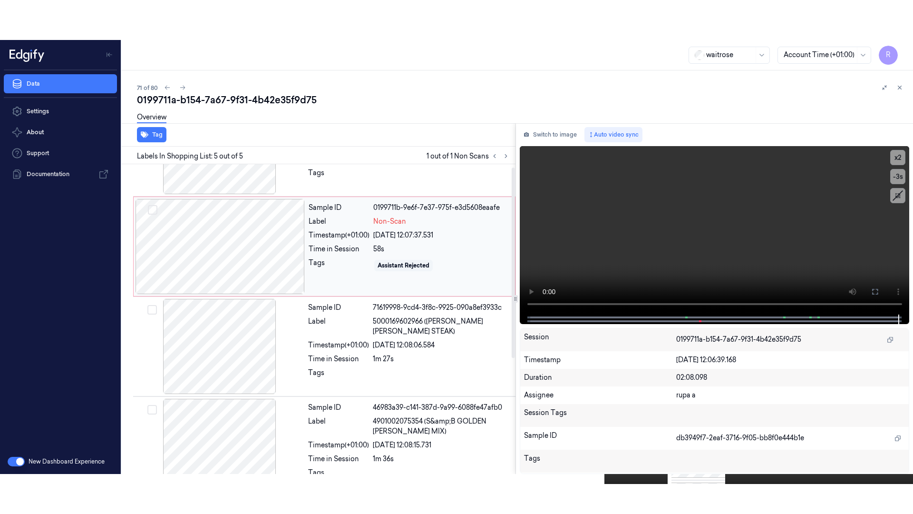
scroll to position [0, 0]
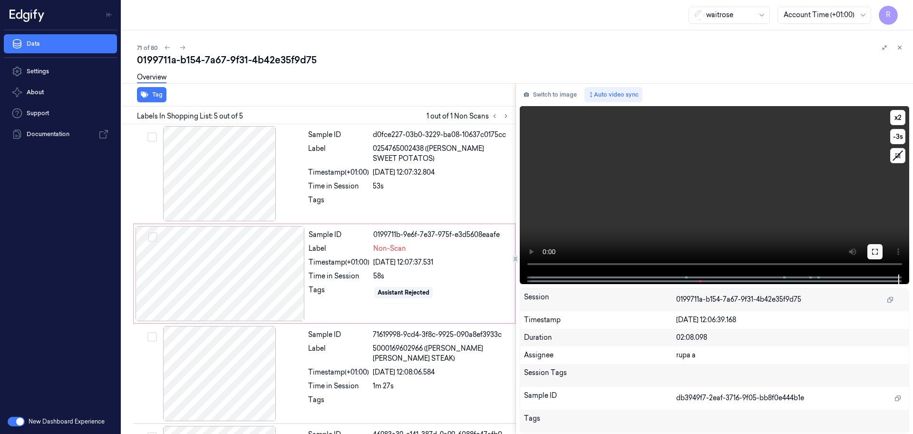
click at [869, 249] on button at bounding box center [875, 251] width 15 height 15
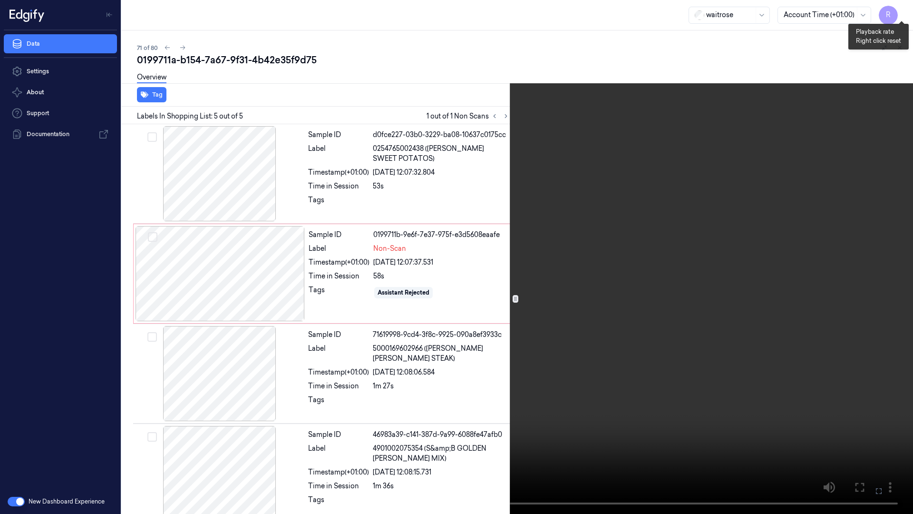
click at [899, 13] on button "x 2" at bounding box center [901, 11] width 15 height 15
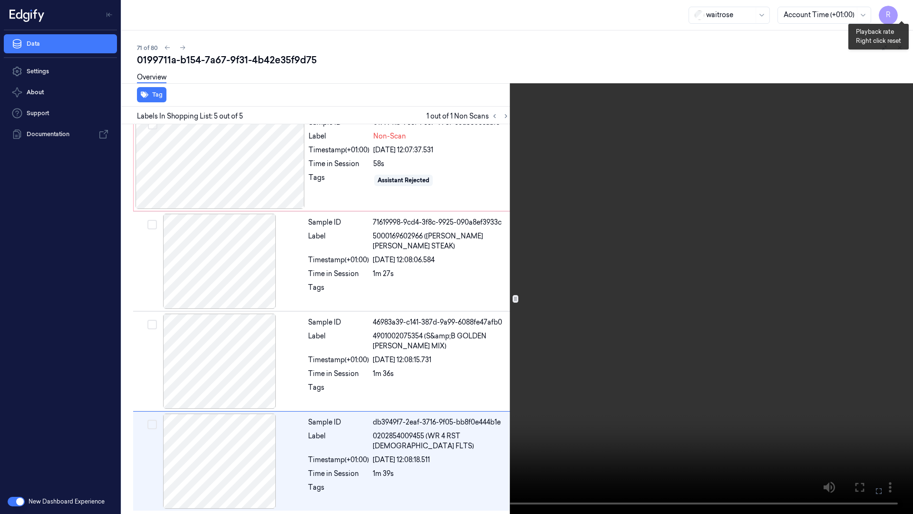
scroll to position [113, 0]
click at [899, 13] on button "x 4" at bounding box center [901, 11] width 15 height 15
click at [735, 161] on video at bounding box center [456, 257] width 913 height 514
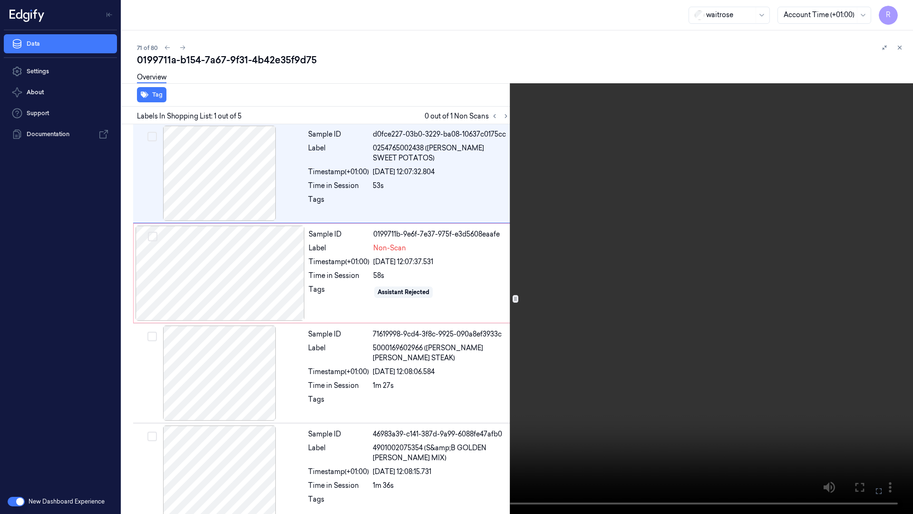
scroll to position [0, 0]
click at [897, 10] on button "x 1" at bounding box center [901, 11] width 15 height 15
click at [902, 14] on button "x 2" at bounding box center [901, 11] width 15 height 15
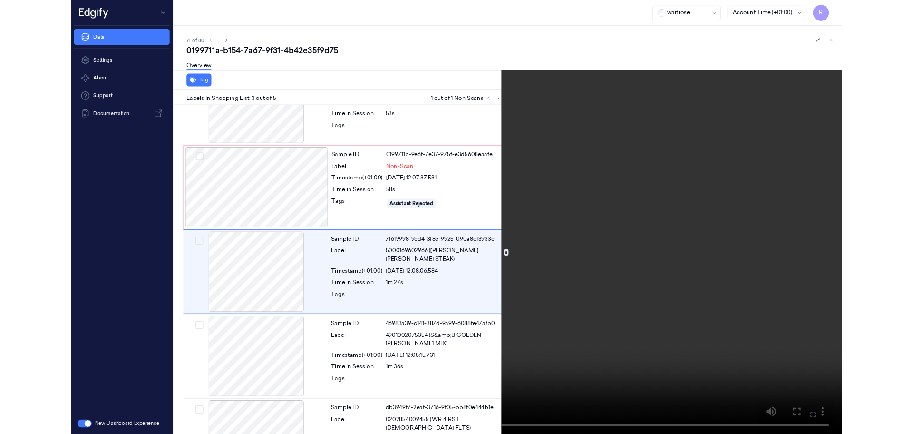
scroll to position [55, 0]
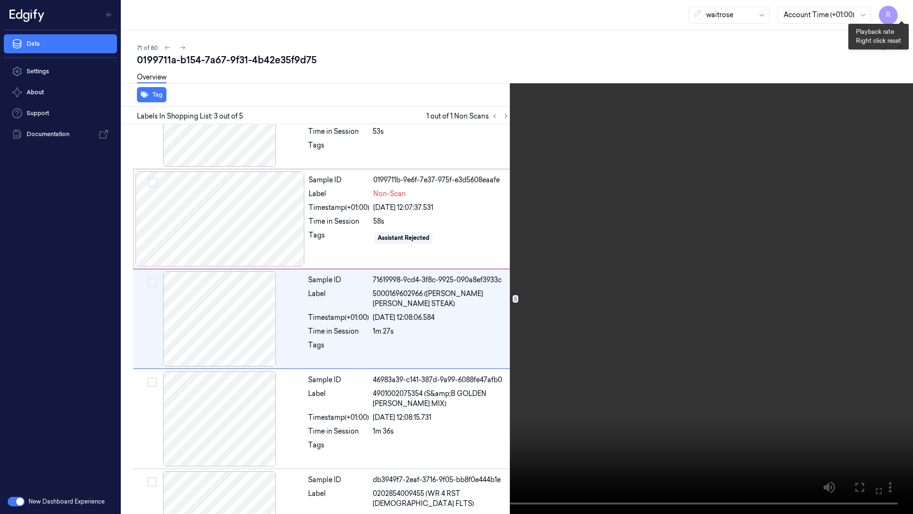
click at [896, 12] on button "x 4" at bounding box center [901, 11] width 15 height 15
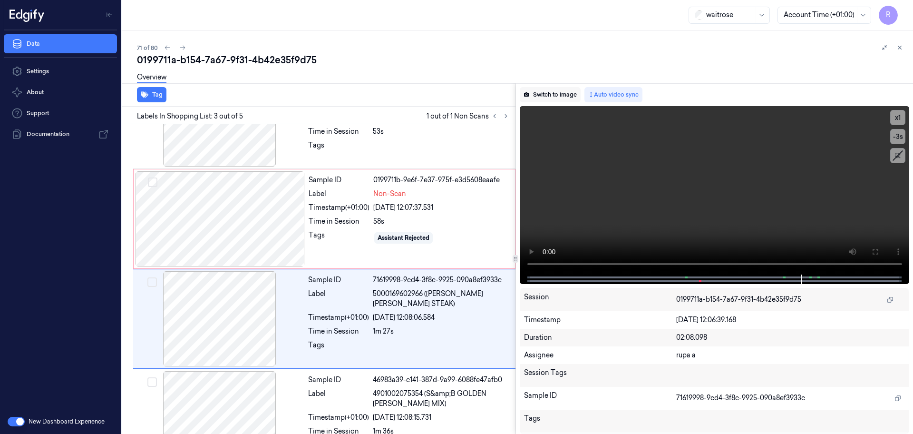
click at [540, 96] on button "Switch to image" at bounding box center [550, 94] width 61 height 15
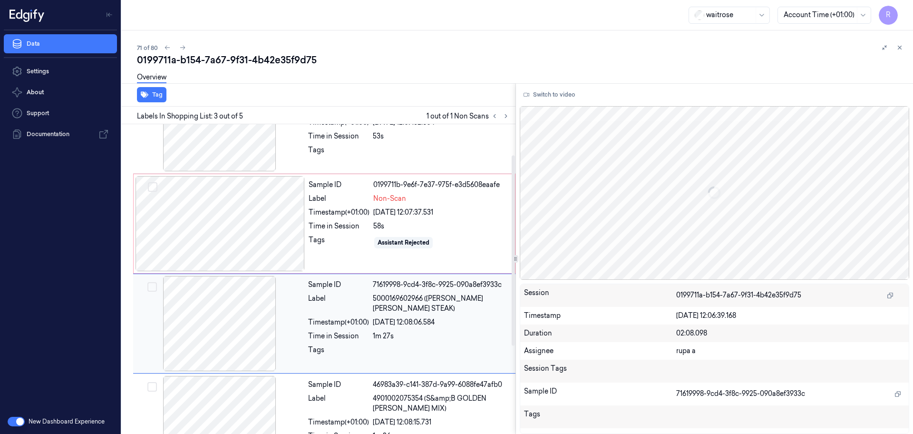
scroll to position [0, 0]
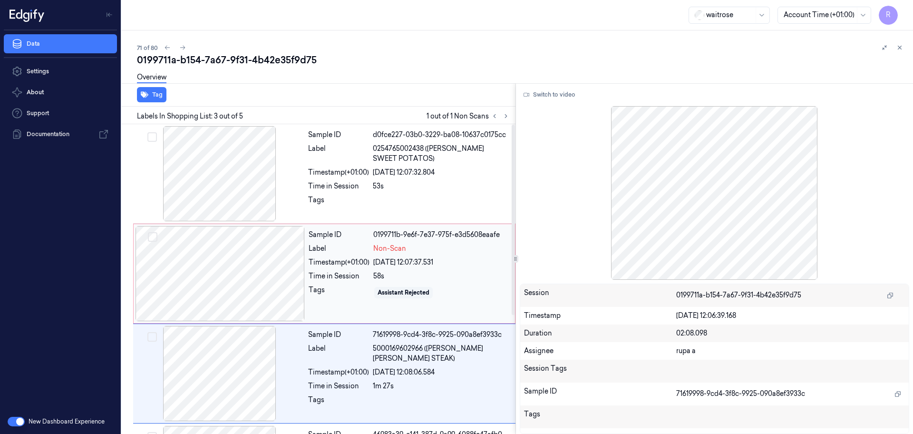
click at [227, 294] on div at bounding box center [220, 273] width 169 height 95
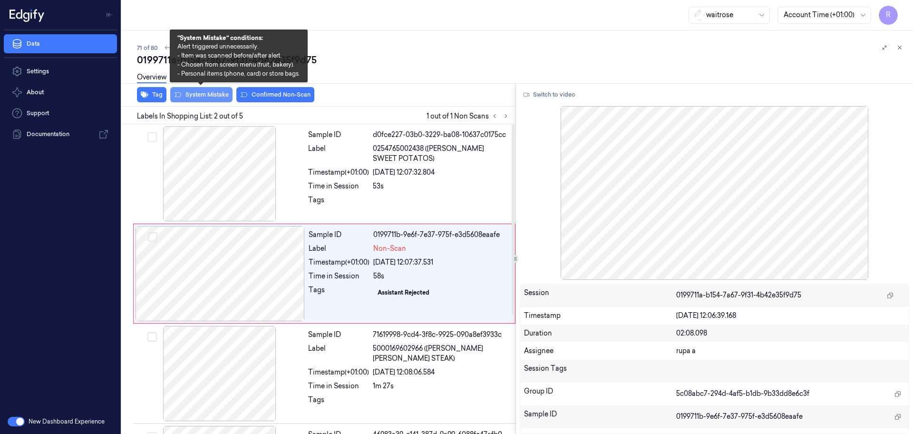
click at [208, 98] on button "System Mistake" at bounding box center [201, 94] width 62 height 15
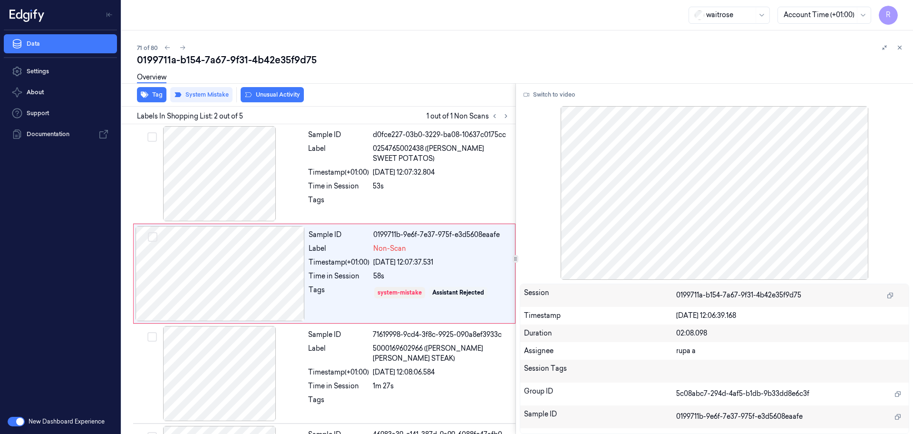
click at [280, 98] on button "Unusual Activity" at bounding box center [272, 94] width 63 height 15
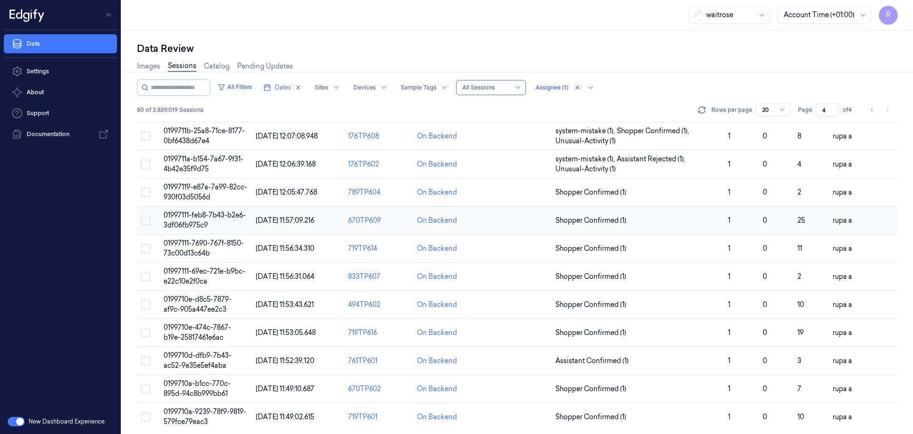
scroll to position [306, 0]
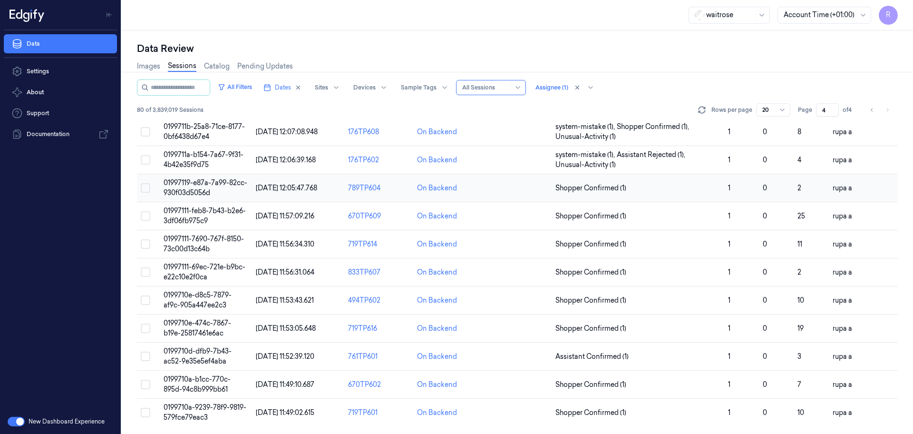
click at [200, 184] on span "01997119-e87a-7a99-82cc-930f03d5056d" at bounding box center [206, 187] width 84 height 19
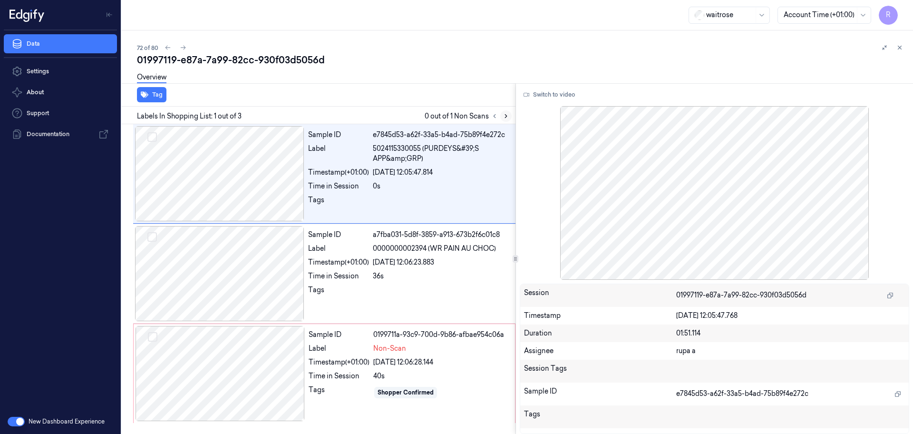
click at [502, 115] on button at bounding box center [505, 115] width 11 height 11
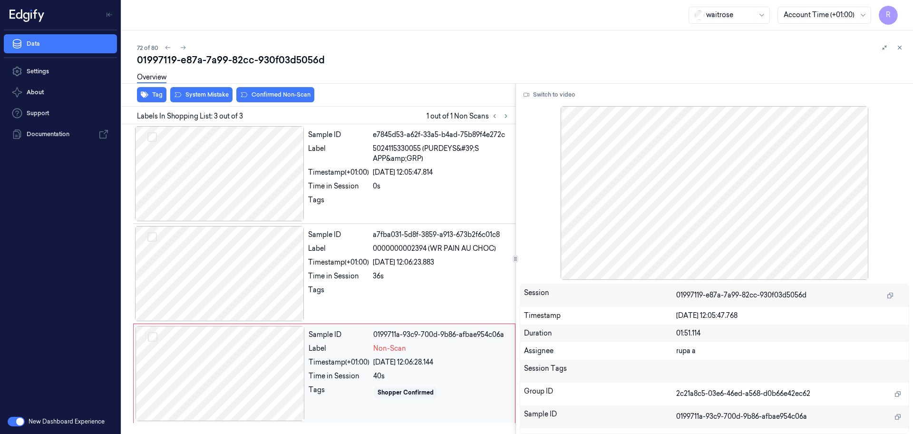
click at [277, 369] on div at bounding box center [220, 373] width 169 height 95
click at [239, 262] on div at bounding box center [219, 273] width 169 height 95
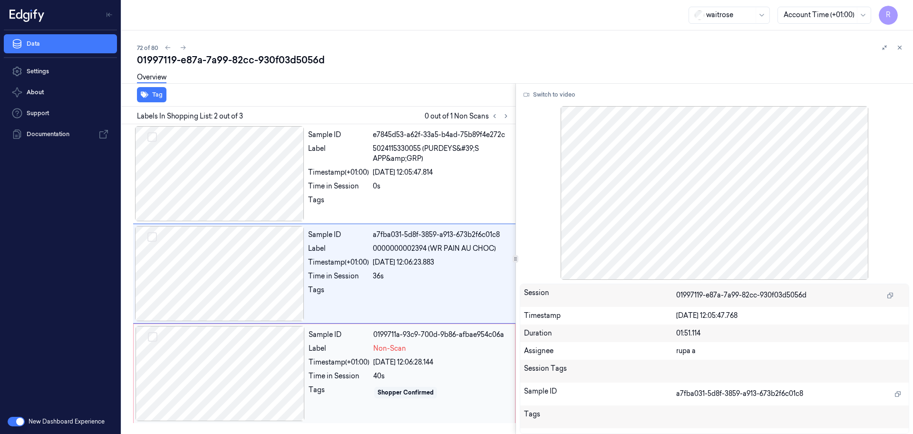
click at [239, 364] on div at bounding box center [220, 373] width 169 height 95
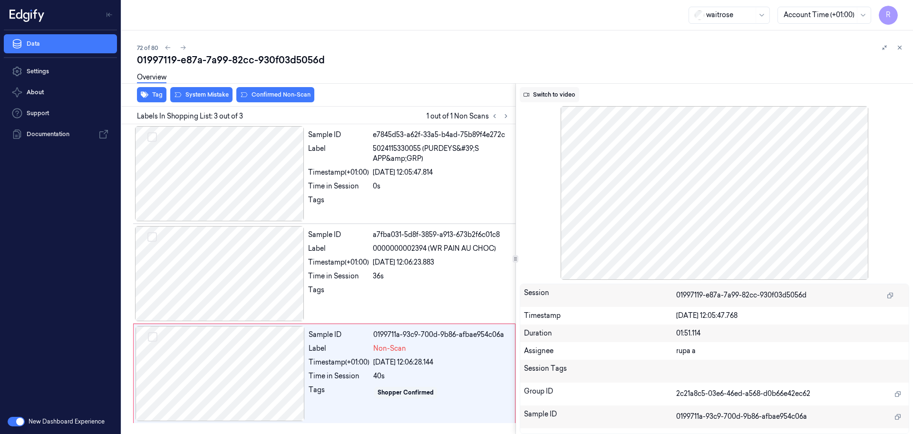
click at [554, 95] on button "Switch to video" at bounding box center [549, 94] width 59 height 15
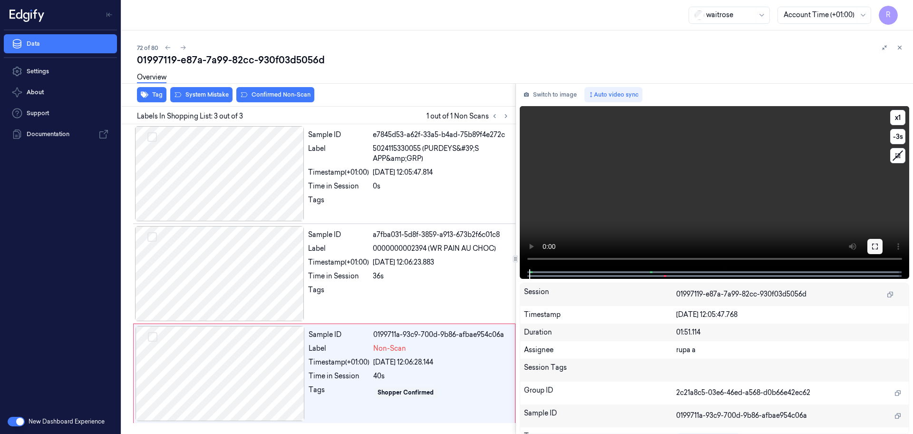
click at [872, 244] on icon at bounding box center [875, 247] width 6 height 6
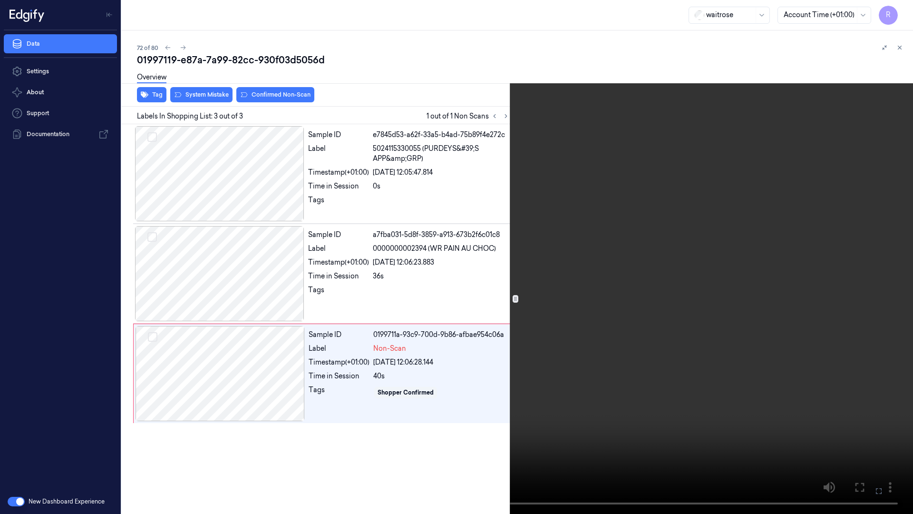
click at [679, 275] on video at bounding box center [456, 257] width 913 height 514
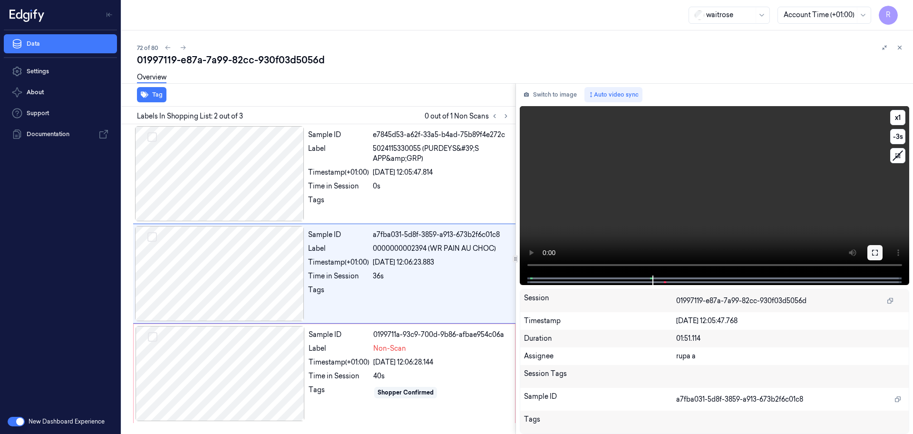
click at [877, 255] on icon at bounding box center [875, 253] width 8 height 8
click at [550, 92] on button "Switch to image" at bounding box center [550, 94] width 61 height 15
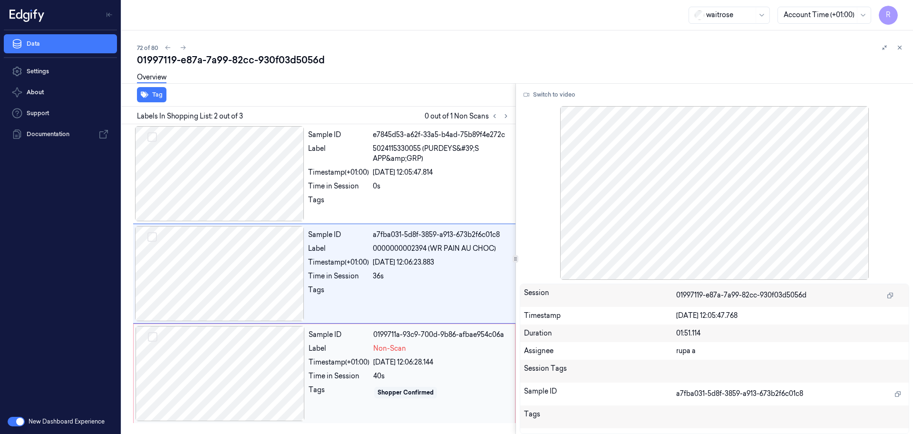
click at [227, 385] on div at bounding box center [220, 373] width 169 height 95
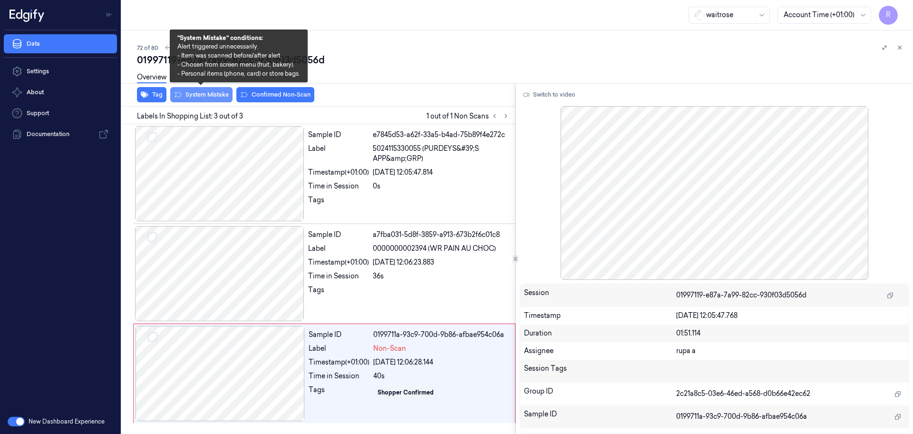
click at [216, 93] on button "System Mistake" at bounding box center [201, 94] width 62 height 15
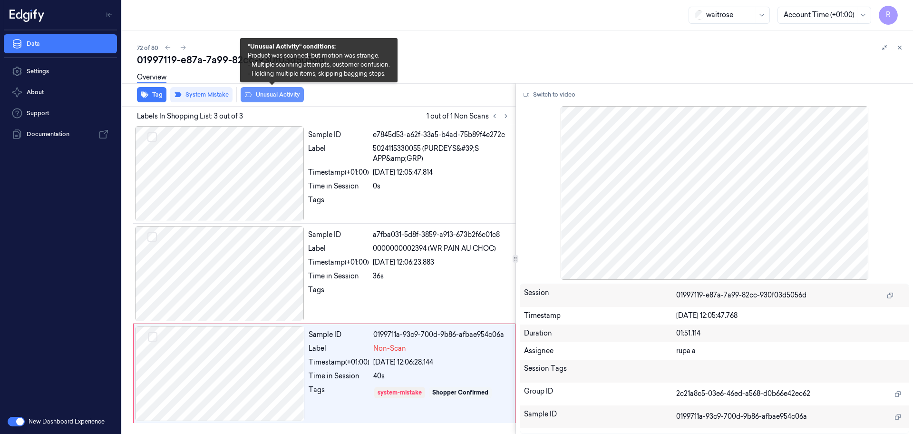
click at [259, 94] on button "Unusual Activity" at bounding box center [272, 94] width 63 height 15
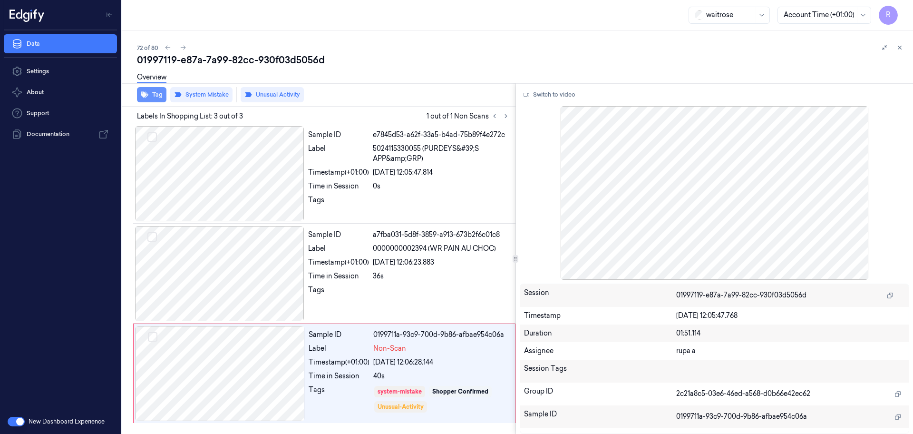
click at [155, 98] on button "Tag" at bounding box center [151, 94] width 29 height 15
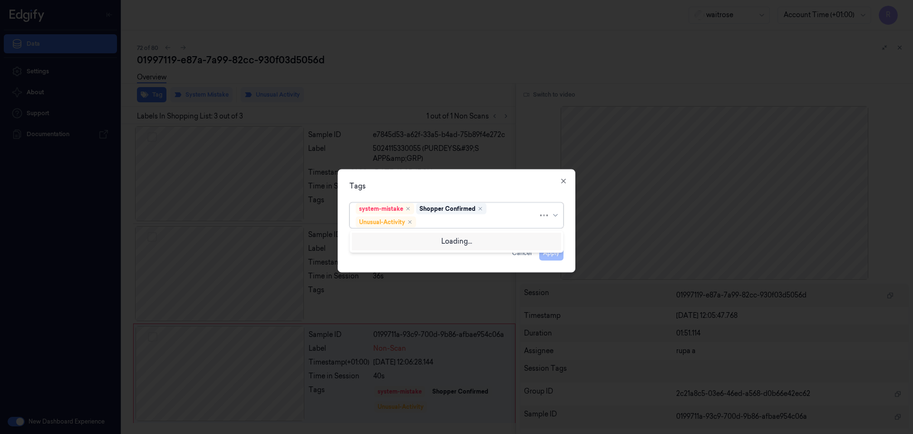
click at [474, 223] on div at bounding box center [478, 222] width 120 height 10
type input "pi"
click at [455, 236] on div "Picklist item alert" at bounding box center [457, 240] width 202 height 10
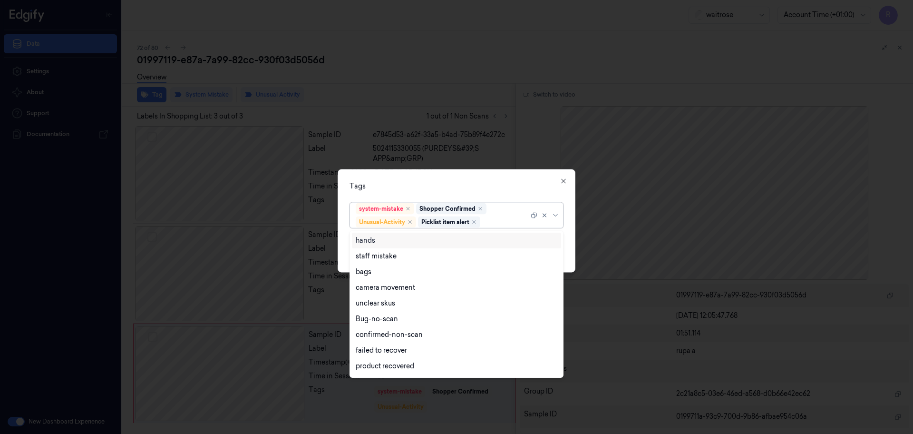
click at [481, 192] on div "Tags option Picklist item alert, selected. 16 results available. Use Up and Dow…" at bounding box center [457, 220] width 238 height 103
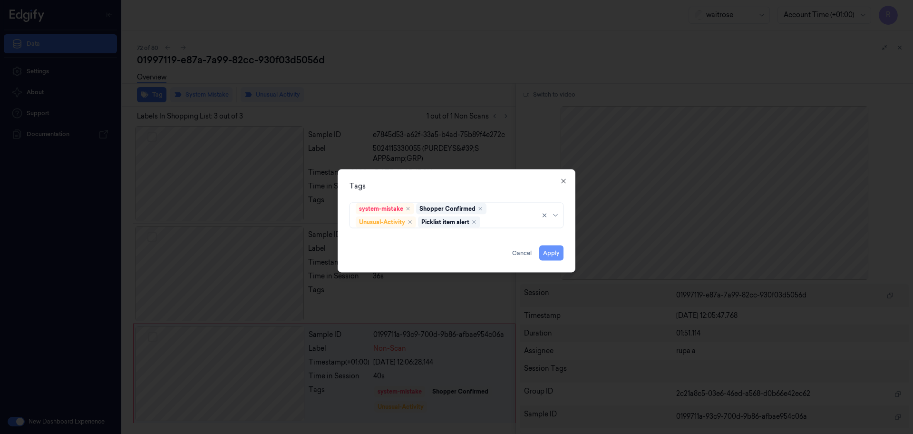
click at [558, 253] on button "Apply" at bounding box center [551, 252] width 24 height 15
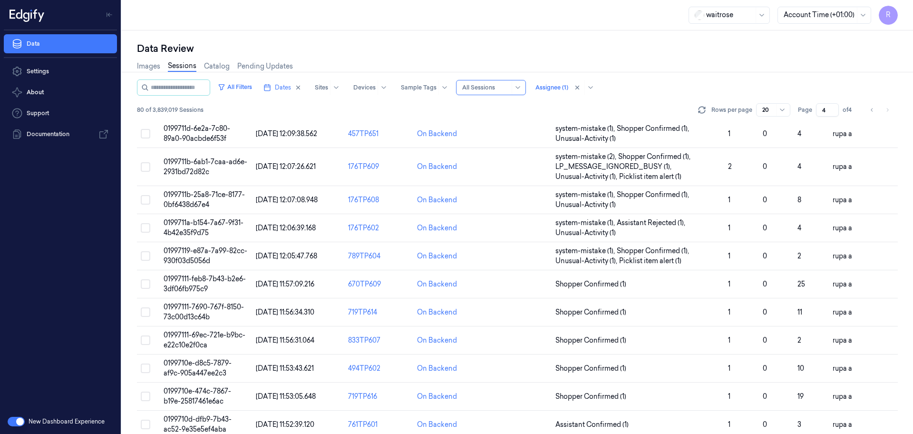
scroll to position [306, 0]
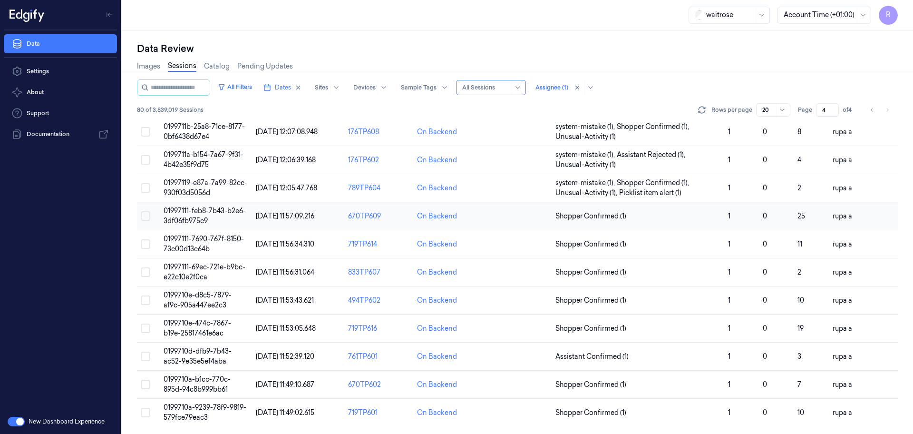
click at [239, 212] on span "01997111-feb8-7b43-b2e6-3df06fb975c9" at bounding box center [205, 215] width 82 height 19
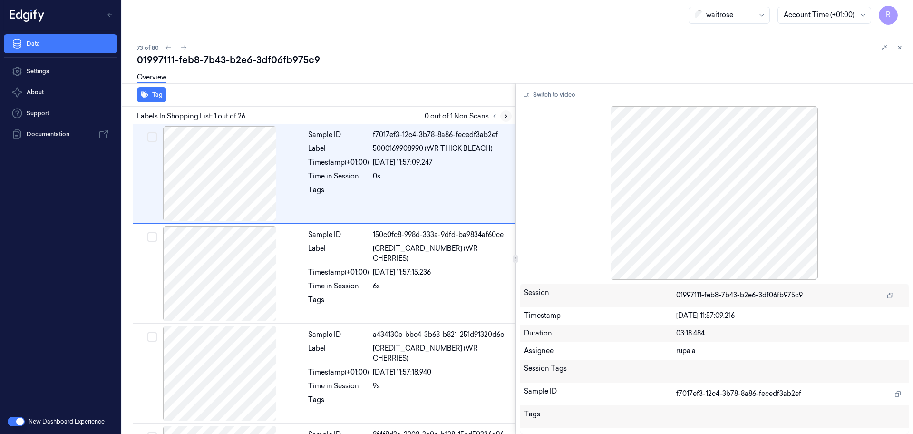
click at [507, 117] on icon at bounding box center [506, 116] width 7 height 7
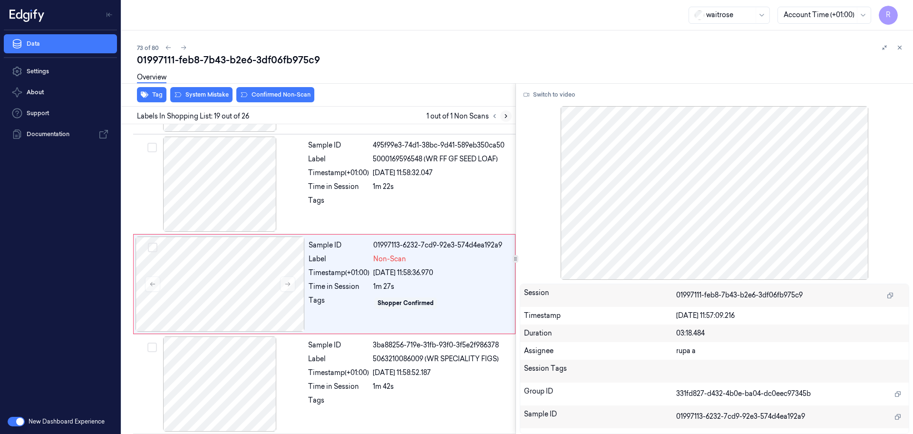
scroll to position [1693, 0]
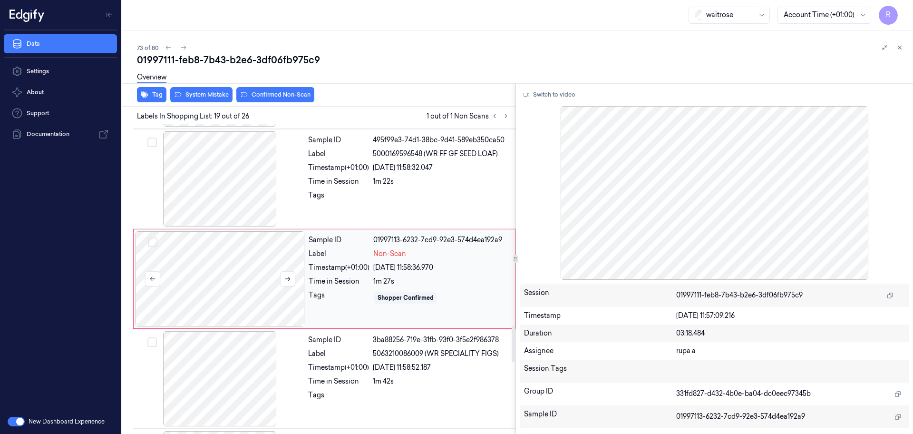
click at [235, 286] on div at bounding box center [220, 278] width 169 height 95
click at [293, 281] on button at bounding box center [287, 278] width 15 height 15
click at [292, 281] on button at bounding box center [287, 278] width 15 height 15
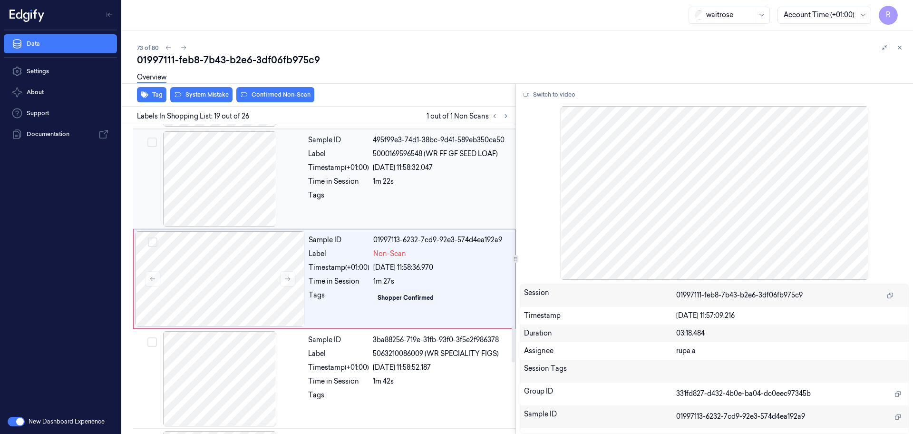
click at [217, 181] on div at bounding box center [219, 178] width 169 height 95
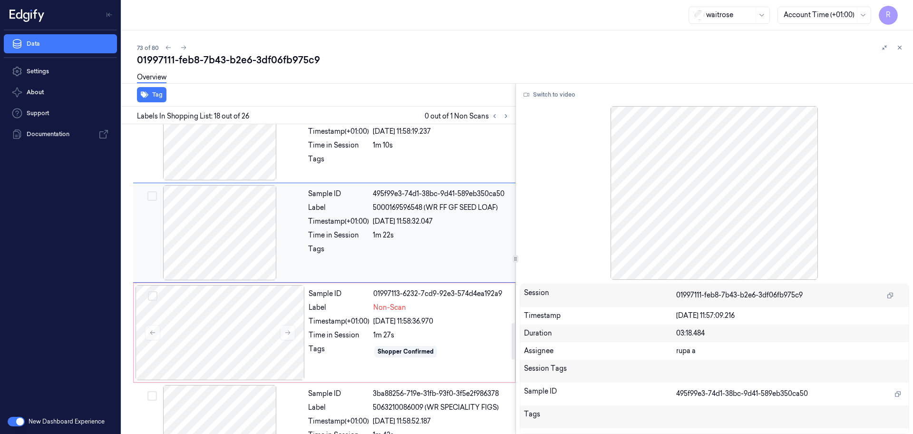
scroll to position [1712, 0]
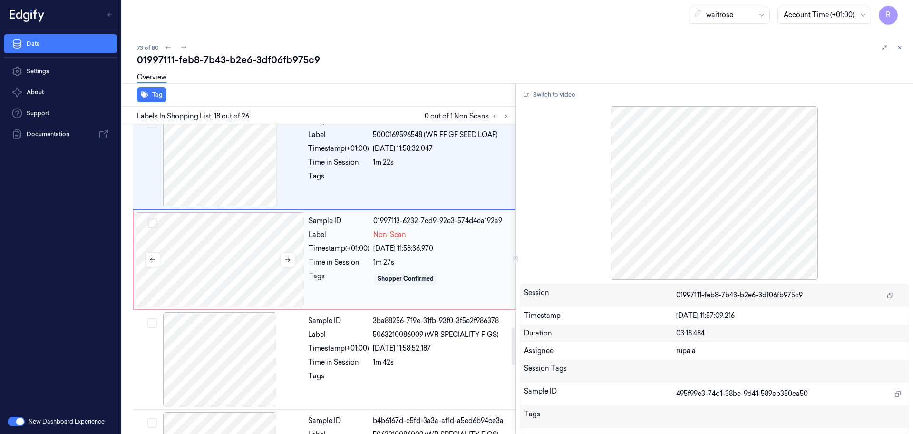
click at [232, 253] on div at bounding box center [220, 259] width 169 height 95
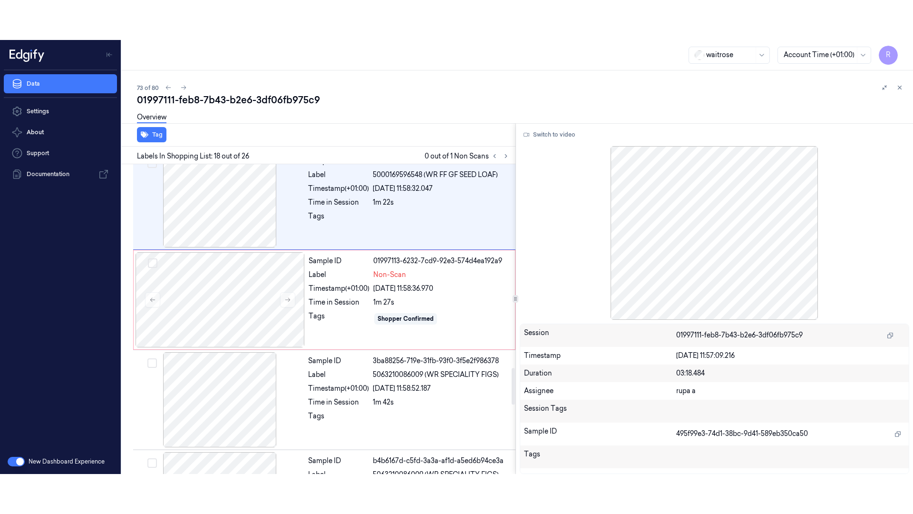
scroll to position [1693, 0]
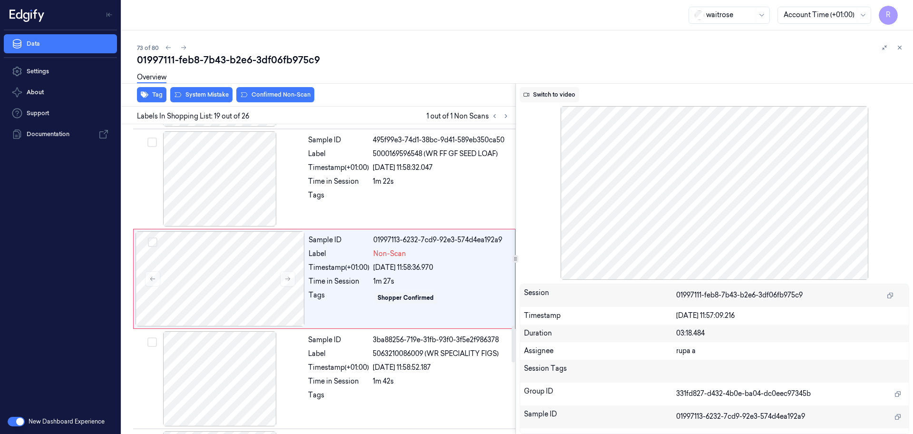
click at [562, 99] on button "Switch to video" at bounding box center [549, 94] width 59 height 15
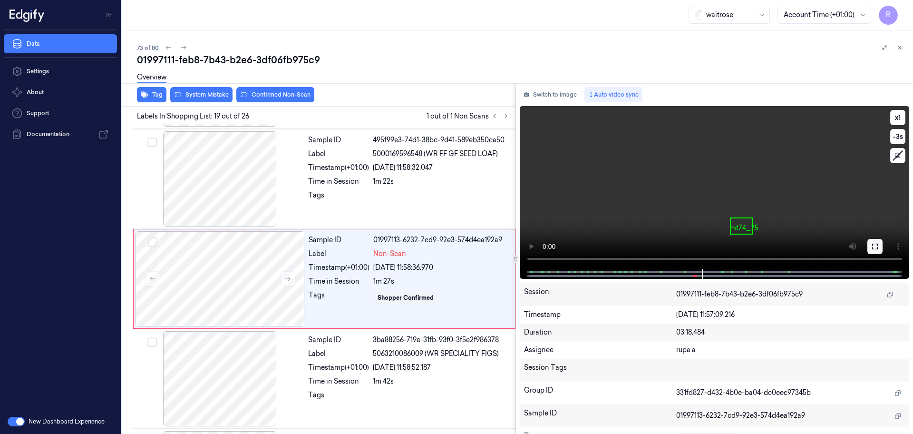
click at [874, 248] on icon at bounding box center [875, 247] width 8 height 8
click at [872, 241] on button at bounding box center [875, 246] width 15 height 15
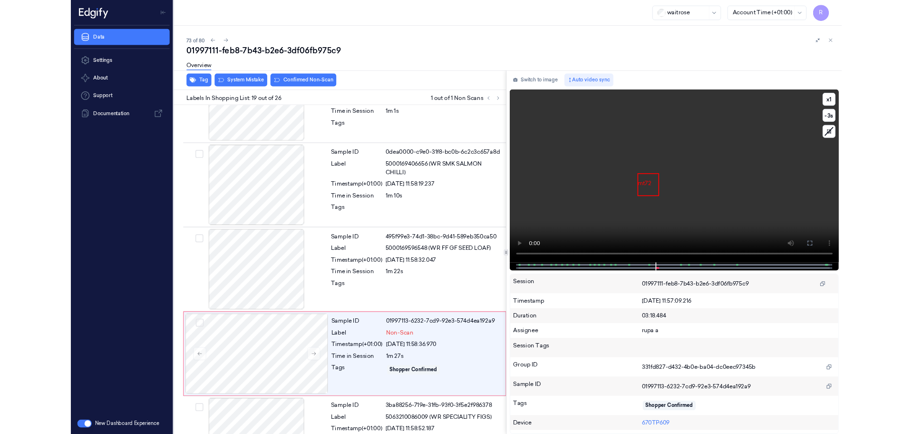
scroll to position [1653, 0]
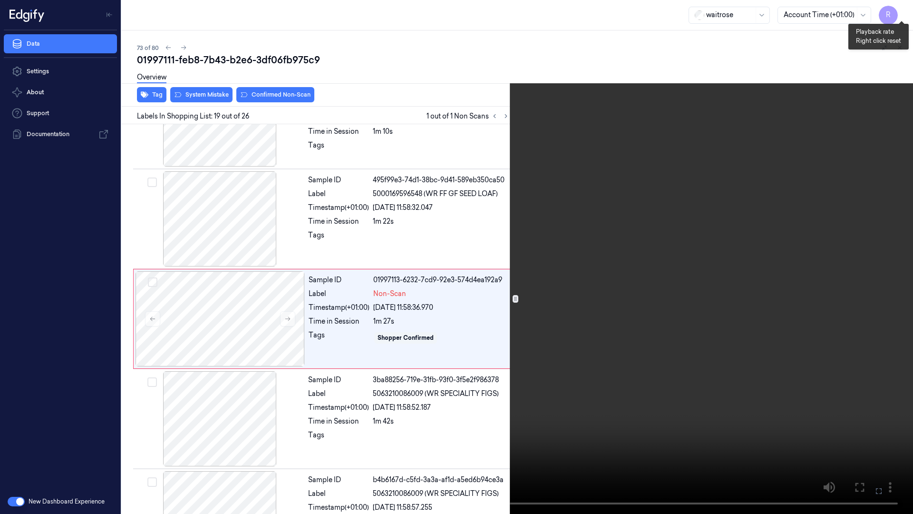
click at [899, 12] on button "x 1" at bounding box center [901, 11] width 15 height 15
click at [728, 183] on video at bounding box center [456, 257] width 913 height 514
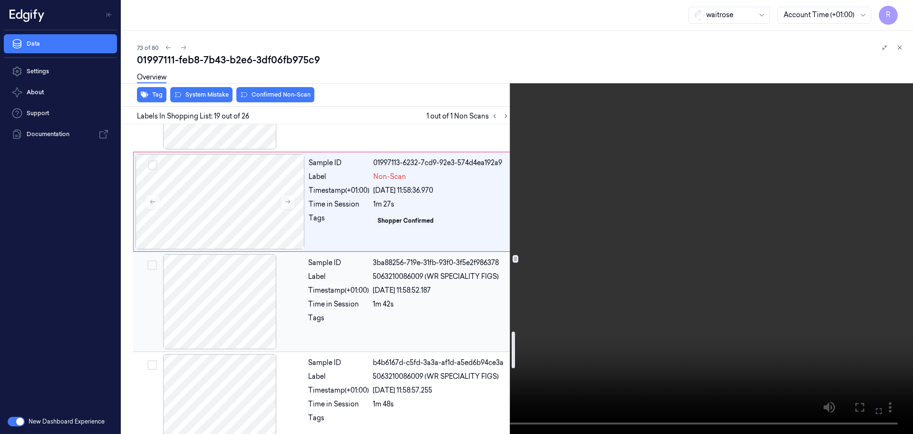
scroll to position [1772, 0]
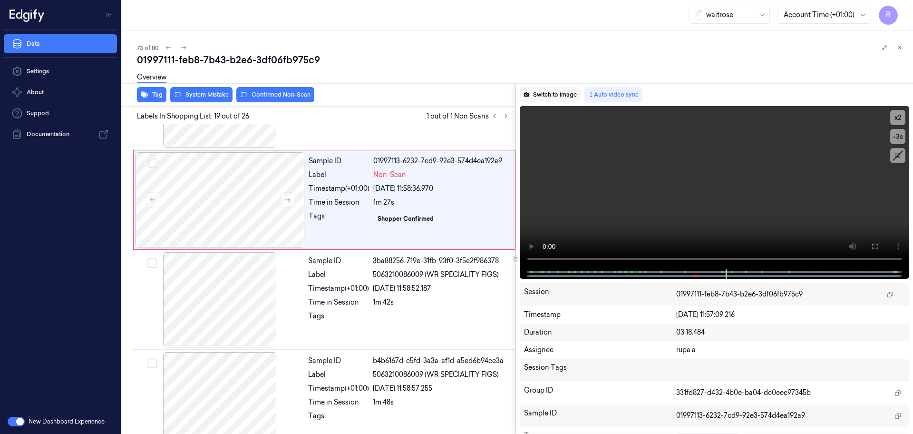
click at [569, 90] on button "Switch to image" at bounding box center [550, 94] width 61 height 15
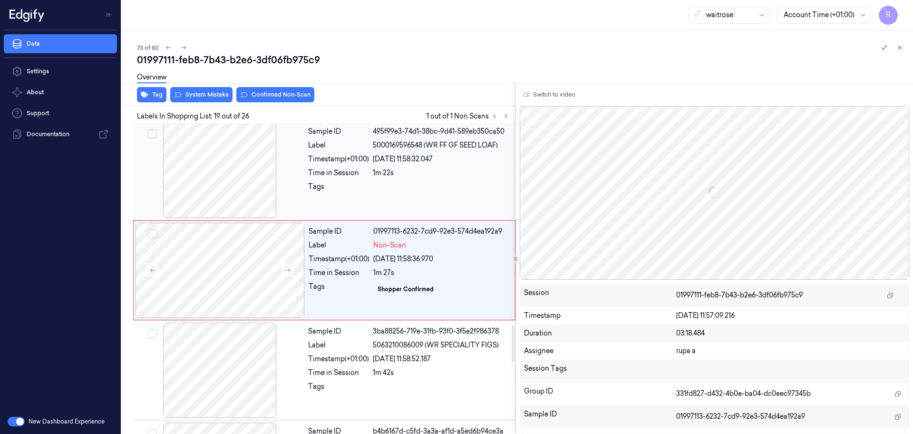
scroll to position [1693, 0]
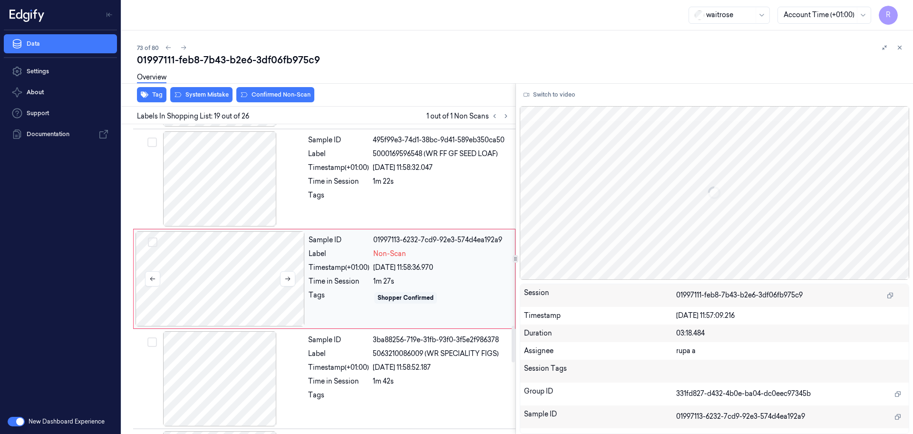
click at [223, 258] on div at bounding box center [220, 278] width 169 height 95
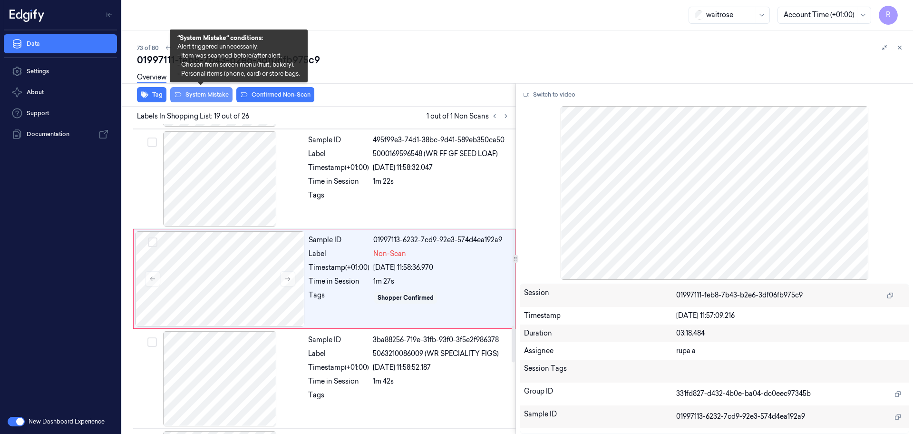
click at [215, 93] on button "System Mistake" at bounding box center [201, 94] width 62 height 15
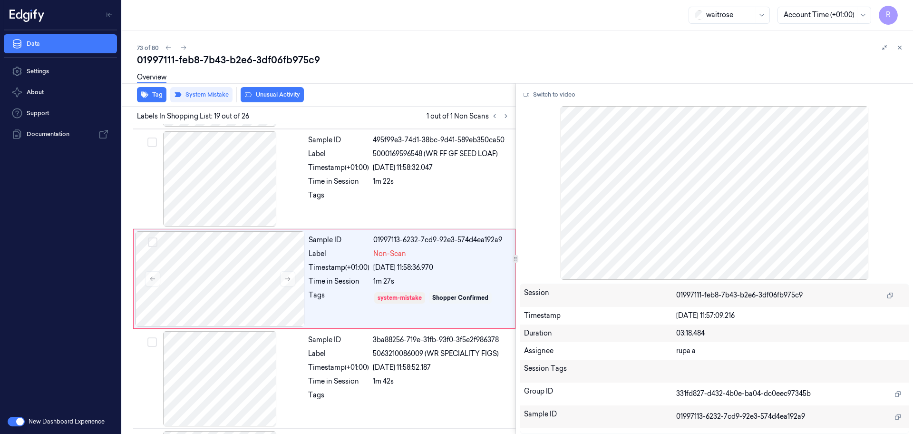
click at [278, 91] on button "Unusual Activity" at bounding box center [272, 94] width 63 height 15
click at [156, 95] on button "Tag" at bounding box center [151, 94] width 29 height 15
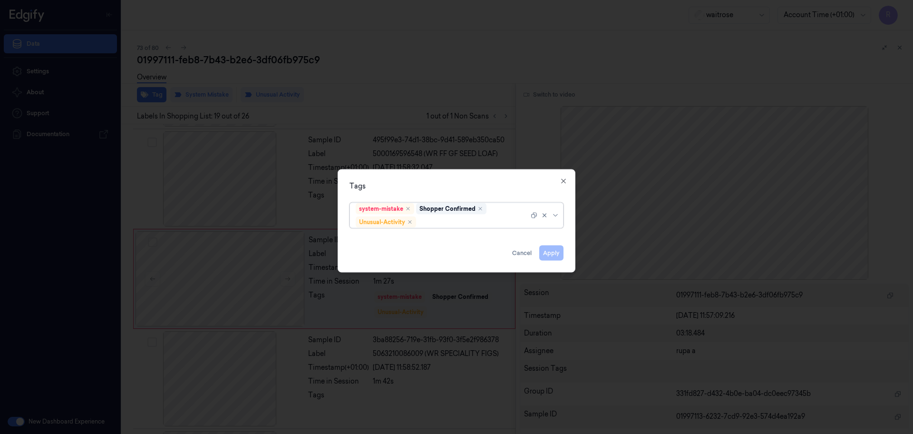
click at [297, 56] on div at bounding box center [456, 217] width 913 height 434
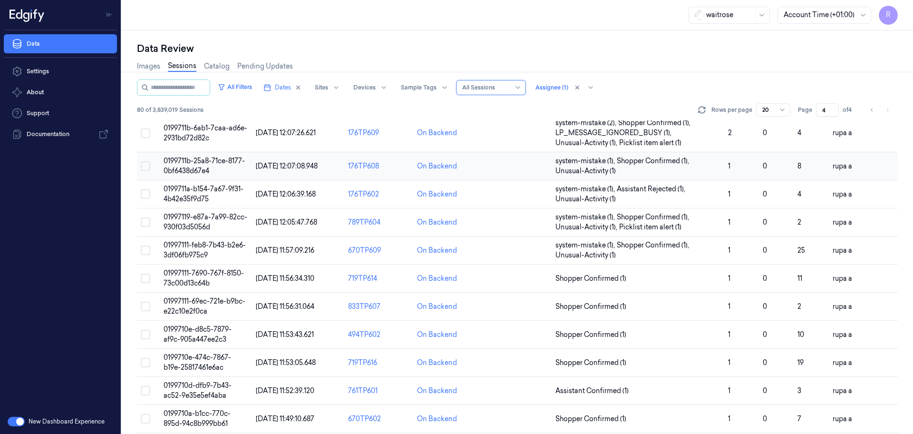
scroll to position [306, 0]
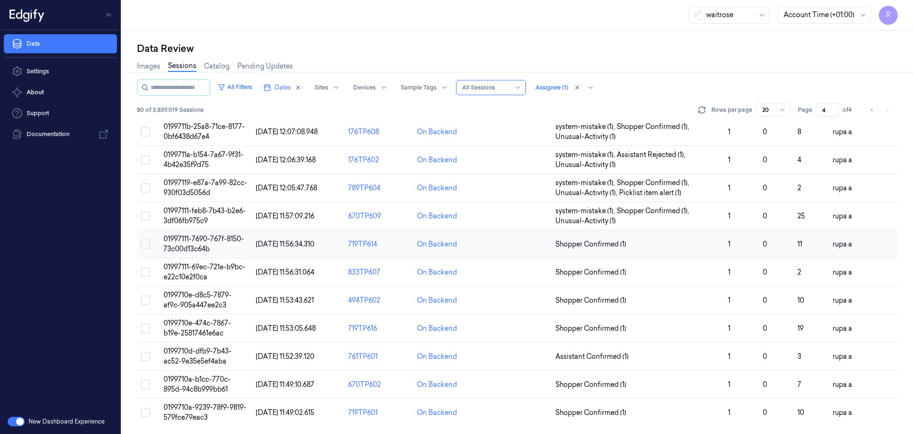
click at [211, 242] on span "01997111-7690-767f-8150-73c00d13c64b" at bounding box center [204, 243] width 80 height 19
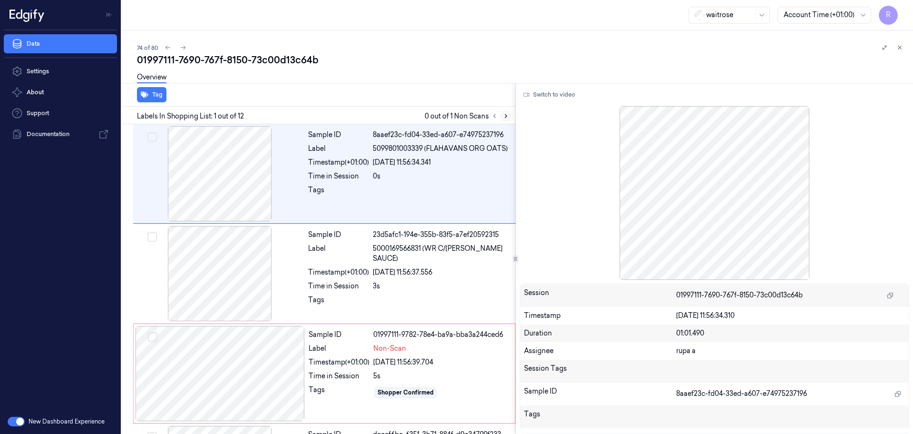
click at [507, 118] on icon at bounding box center [506, 116] width 7 height 7
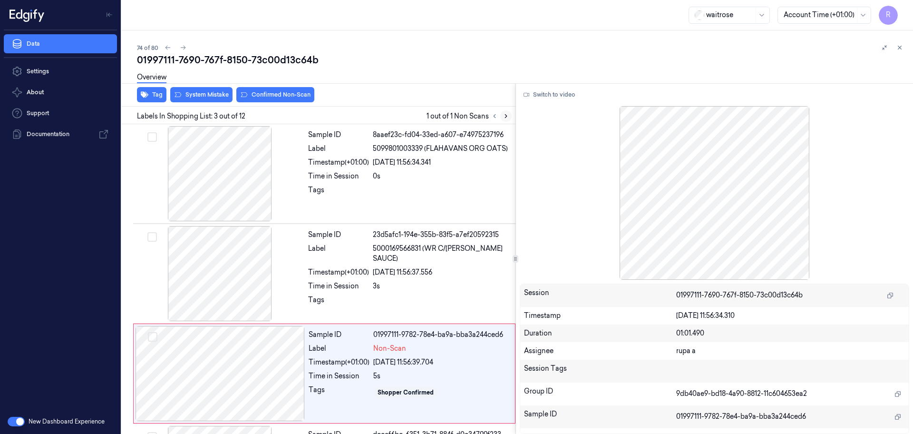
scroll to position [95, 0]
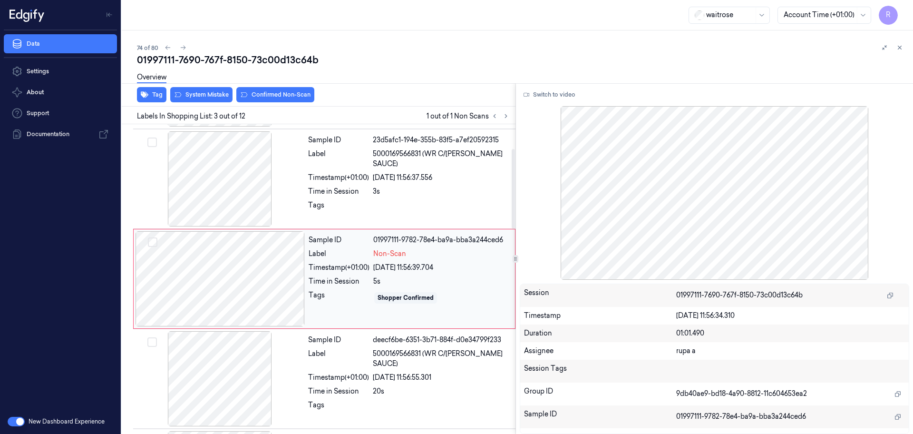
click at [273, 270] on div at bounding box center [220, 278] width 169 height 95
click at [266, 190] on div at bounding box center [219, 178] width 169 height 95
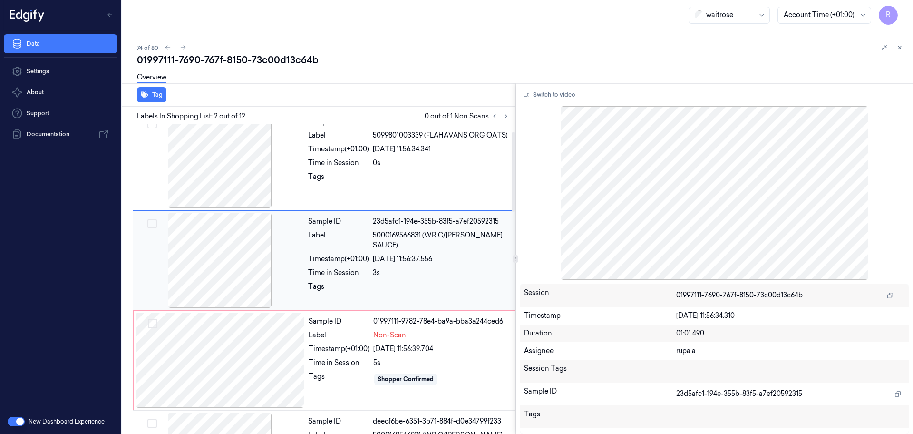
scroll to position [0, 0]
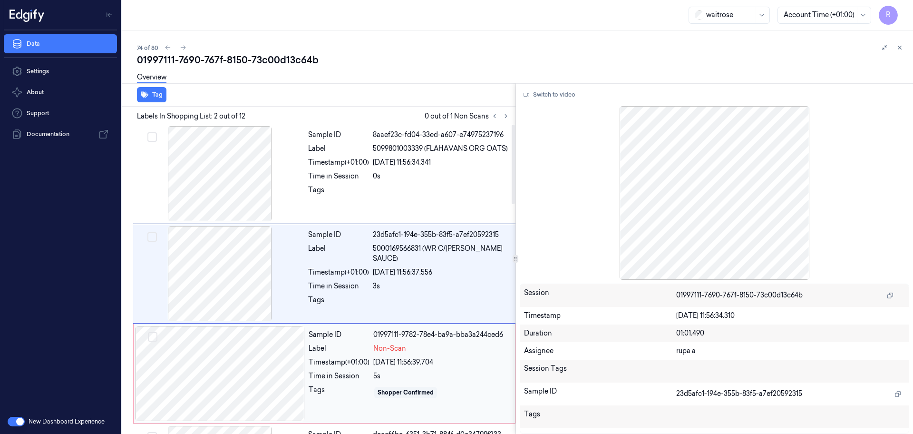
click at [273, 357] on div at bounding box center [220, 373] width 169 height 95
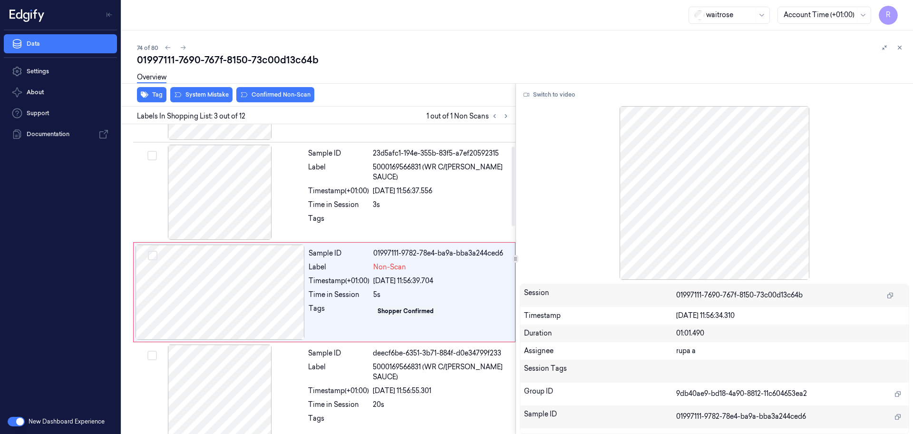
scroll to position [95, 0]
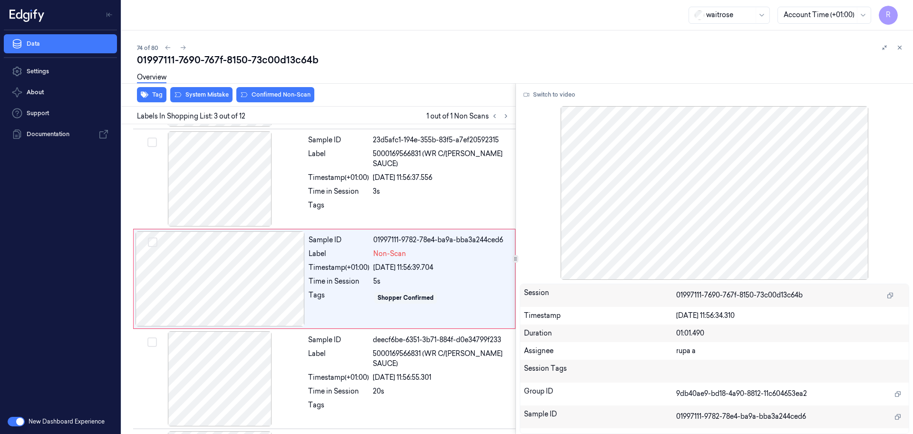
click at [556, 86] on div "Switch to video Session 01997111-7690-767f-8150-73c00d13c64b Timestamp 22/09/20…" at bounding box center [715, 258] width 398 height 351
click at [554, 95] on button "Switch to video" at bounding box center [549, 94] width 59 height 15
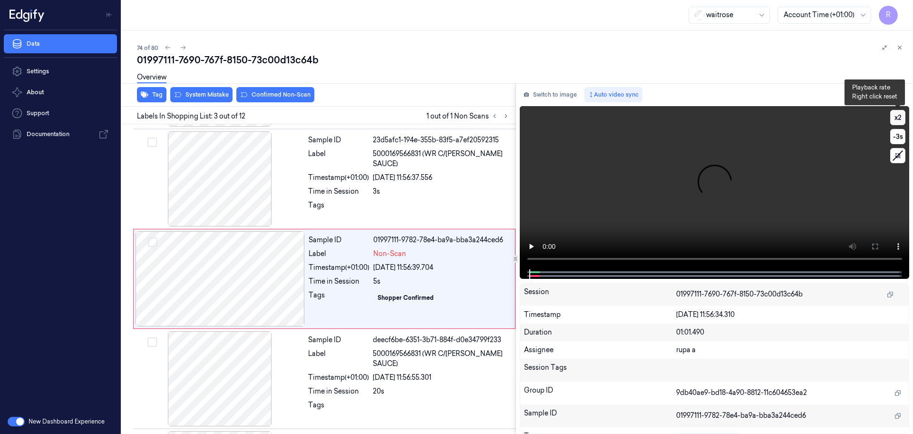
click at [899, 119] on button "x 2" at bounding box center [897, 117] width 15 height 15
click at [899, 119] on button "x 4" at bounding box center [897, 117] width 15 height 15
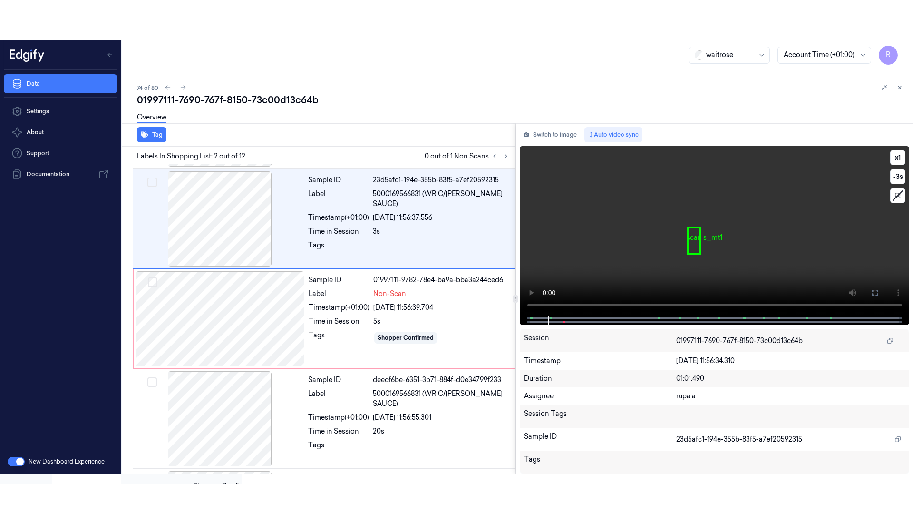
scroll to position [0, 0]
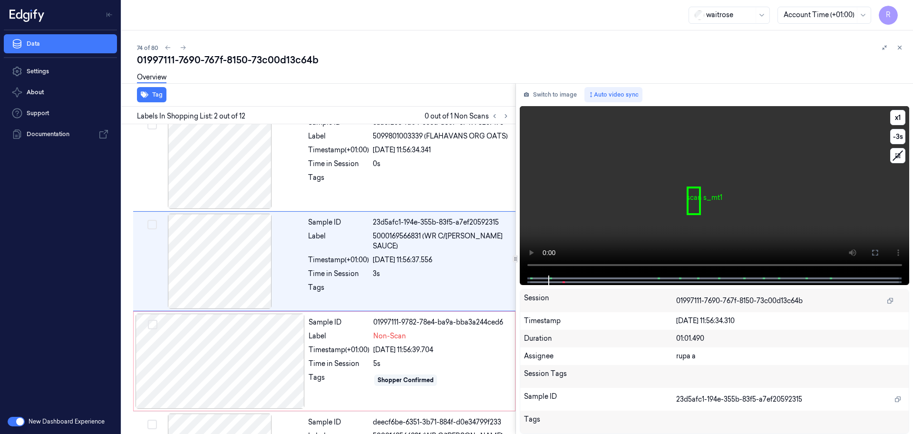
click at [840, 213] on video at bounding box center [715, 190] width 390 height 169
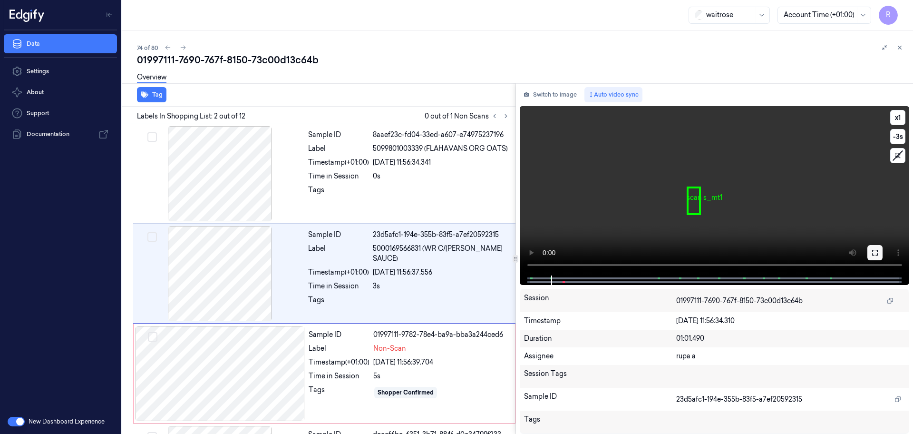
click at [871, 256] on button at bounding box center [875, 252] width 15 height 15
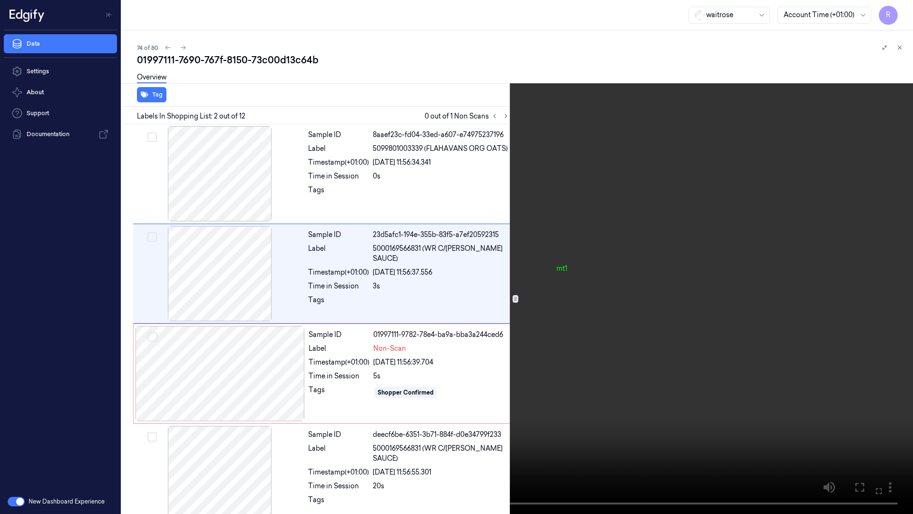
click at [120, 397] on video at bounding box center [456, 257] width 913 height 514
click at [899, 9] on button "x 1" at bounding box center [901, 11] width 15 height 15
click at [899, 9] on button "x 2" at bounding box center [901, 11] width 15 height 15
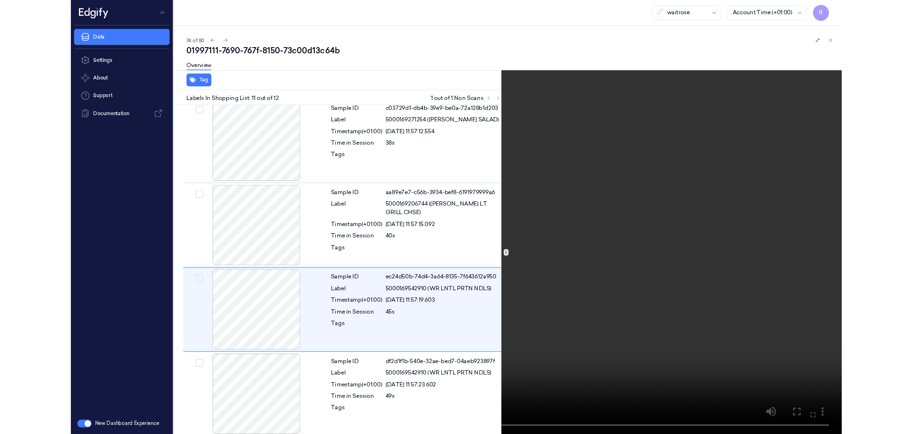
scroll to position [812, 0]
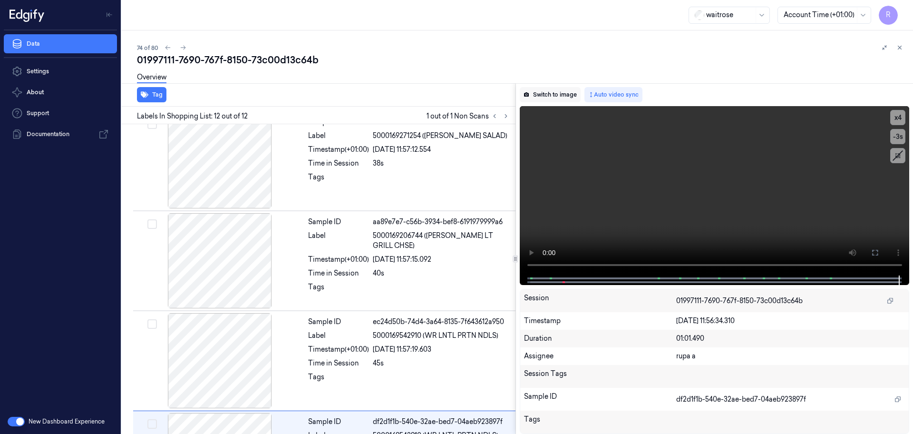
click at [550, 99] on button "Switch to image" at bounding box center [550, 94] width 61 height 15
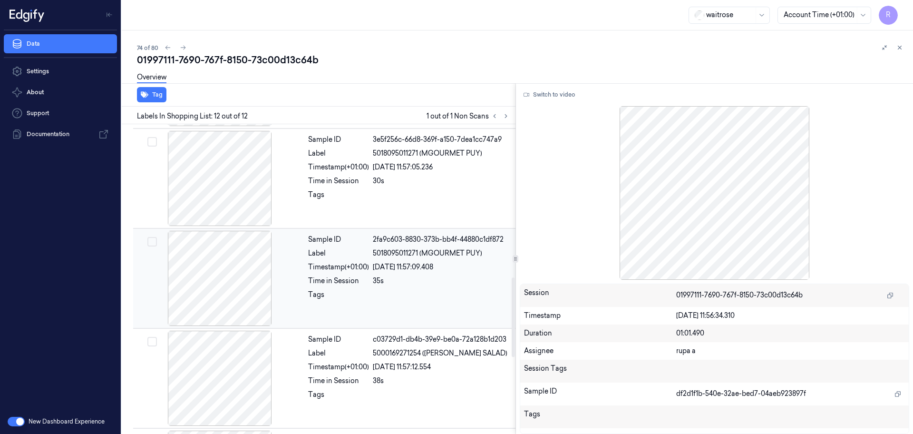
scroll to position [416, 0]
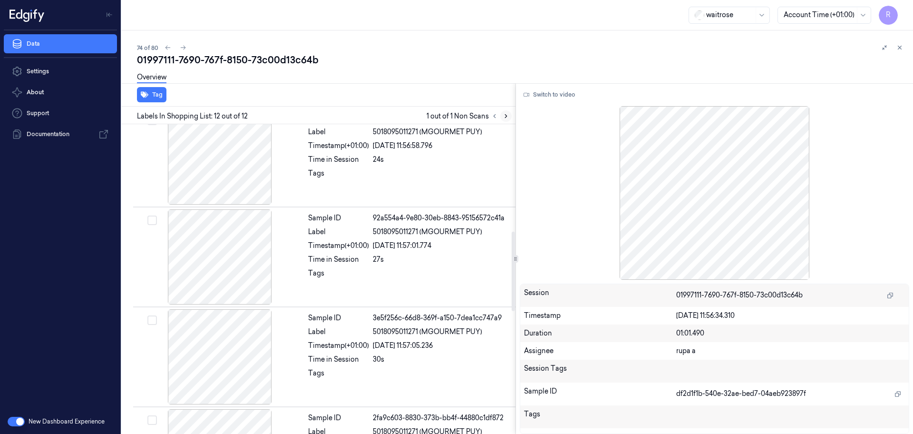
click at [504, 114] on icon at bounding box center [506, 116] width 7 height 7
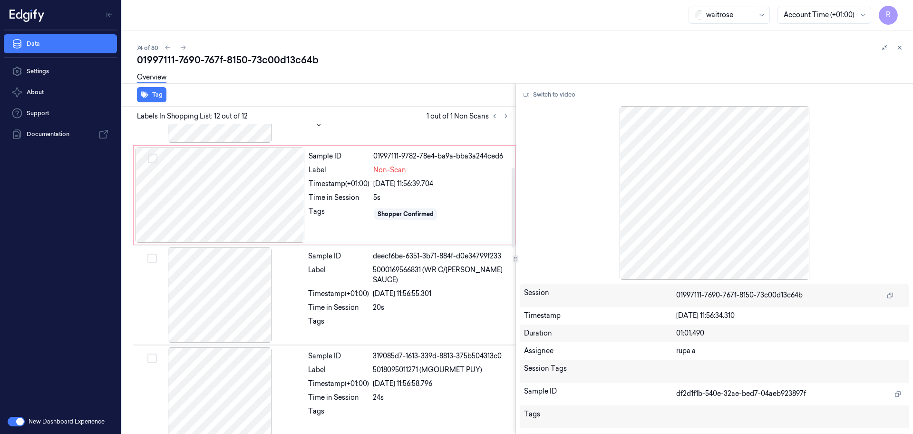
scroll to position [0, 0]
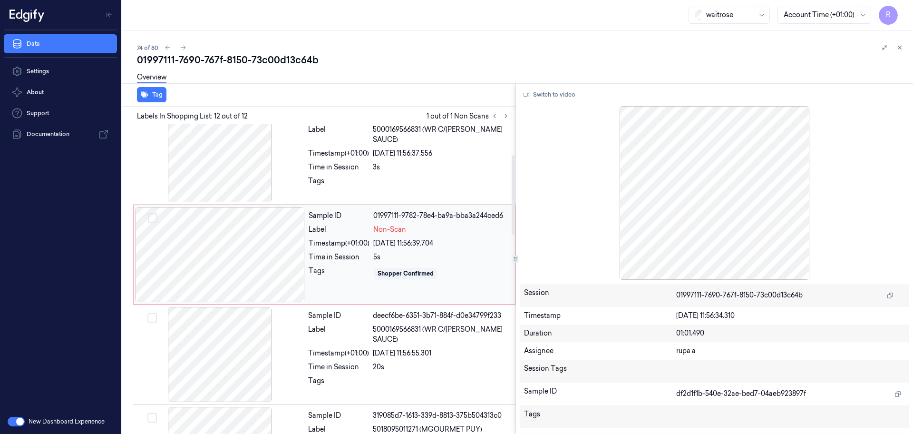
click at [231, 226] on div at bounding box center [220, 254] width 169 height 95
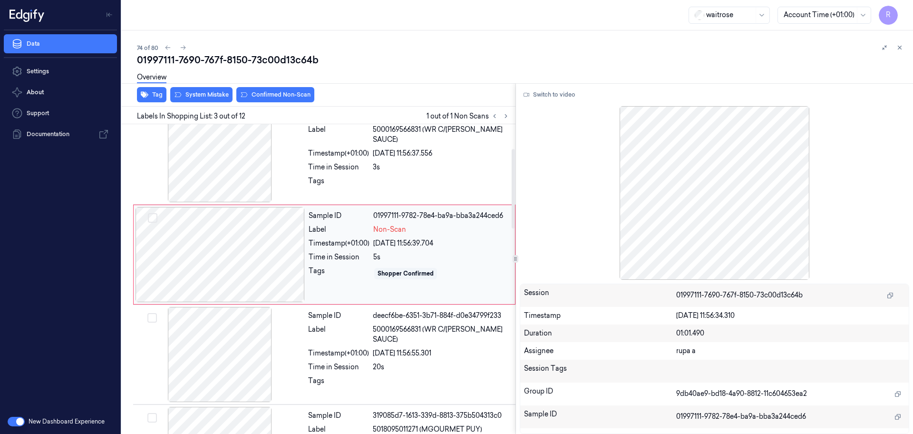
scroll to position [95, 0]
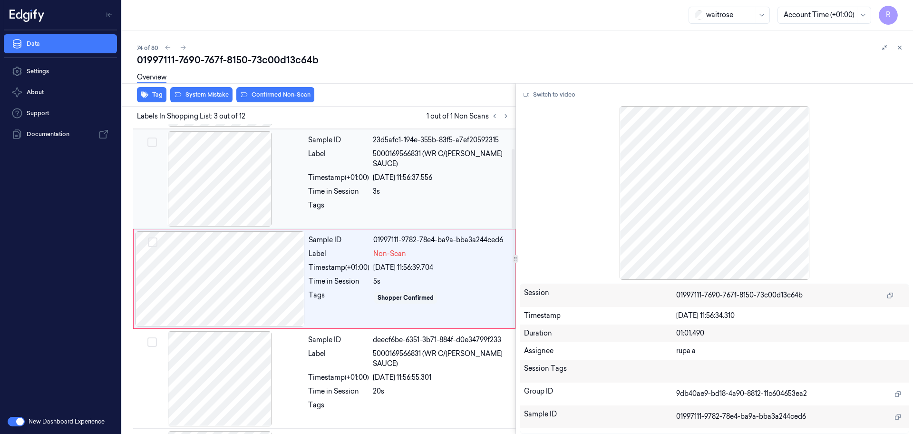
click at [240, 191] on div at bounding box center [219, 178] width 169 height 95
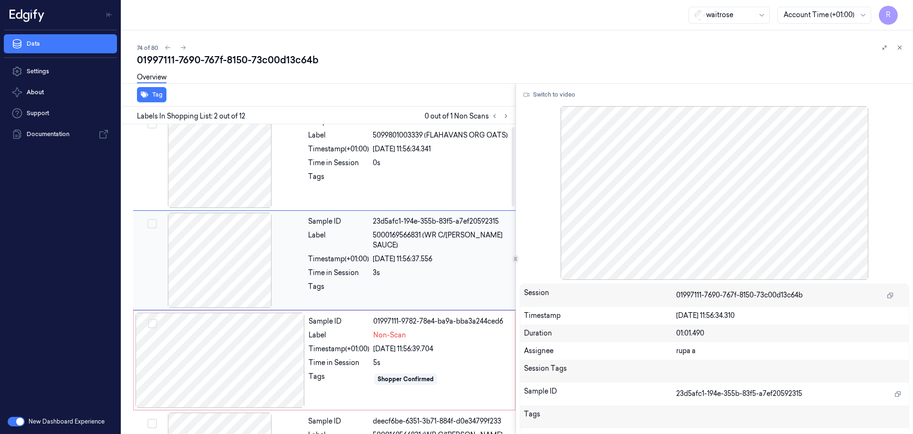
scroll to position [0, 0]
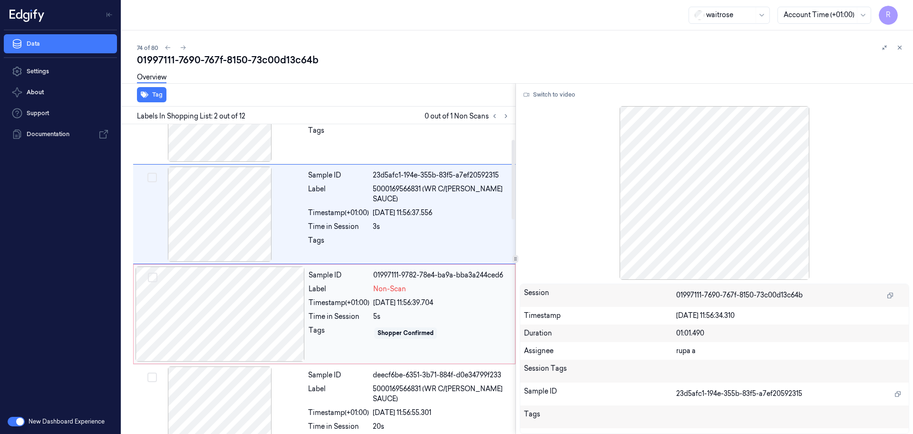
click at [246, 306] on div at bounding box center [220, 313] width 169 height 95
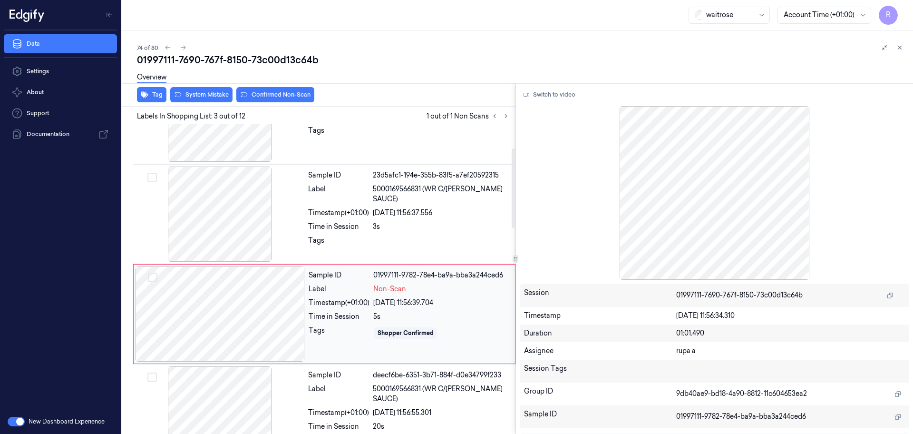
scroll to position [95, 0]
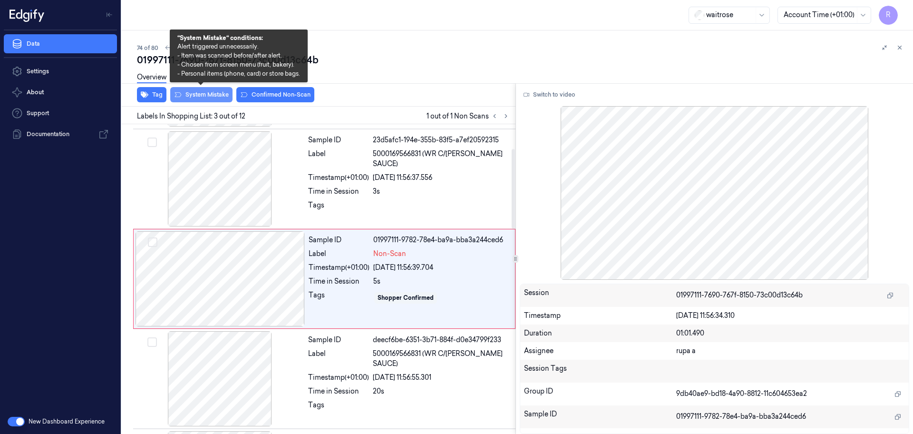
click at [215, 95] on button "System Mistake" at bounding box center [201, 94] width 62 height 15
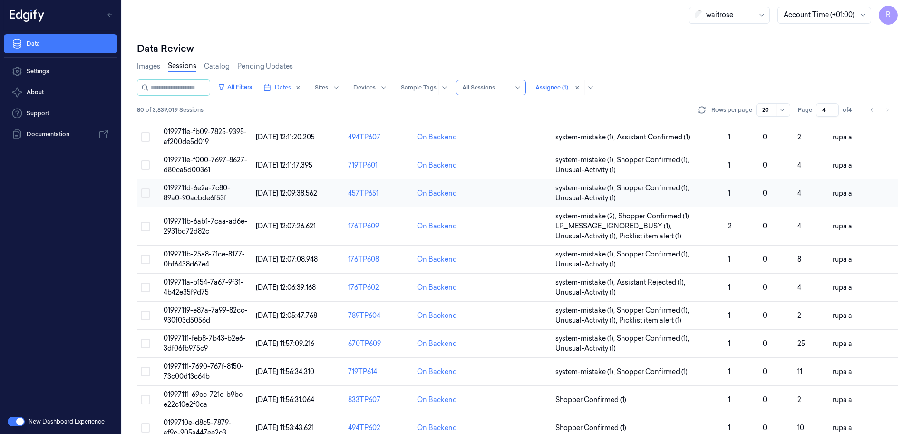
scroll to position [306, 0]
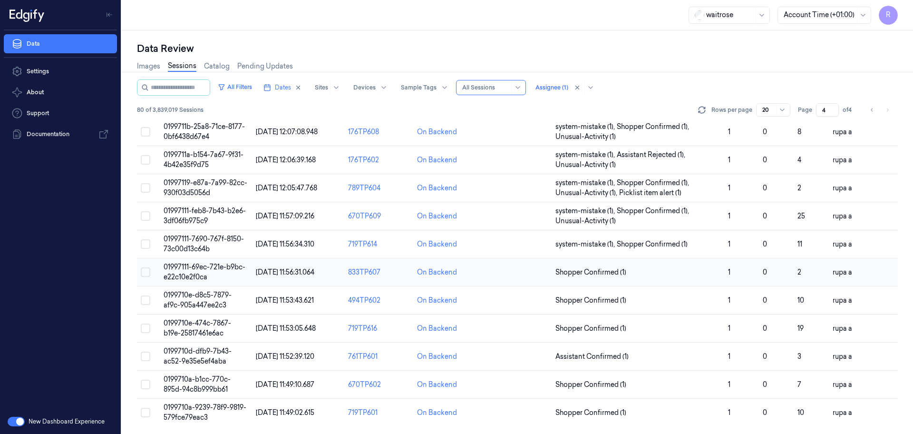
click at [205, 276] on span "01997111-69ec-721e-b9bc-e22c10e2f0ca" at bounding box center [205, 272] width 82 height 19
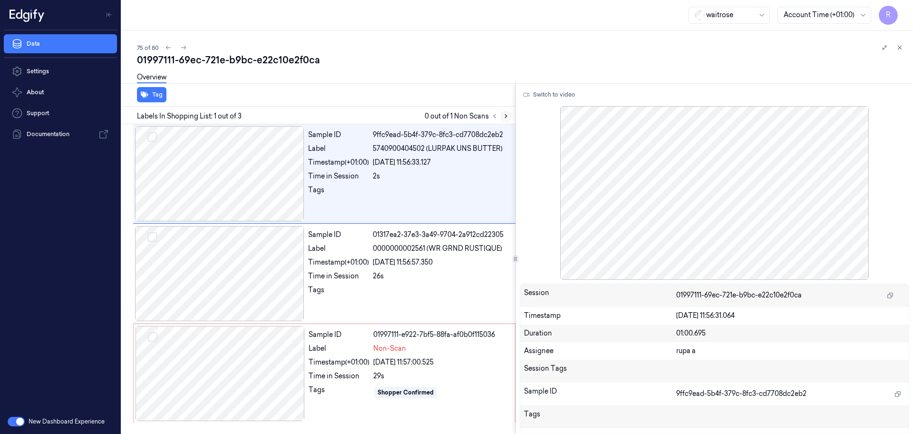
drag, startPoint x: 509, startPoint y: 116, endPoint x: 508, endPoint y: 121, distance: 4.9
click at [508, 116] on icon at bounding box center [506, 116] width 7 height 7
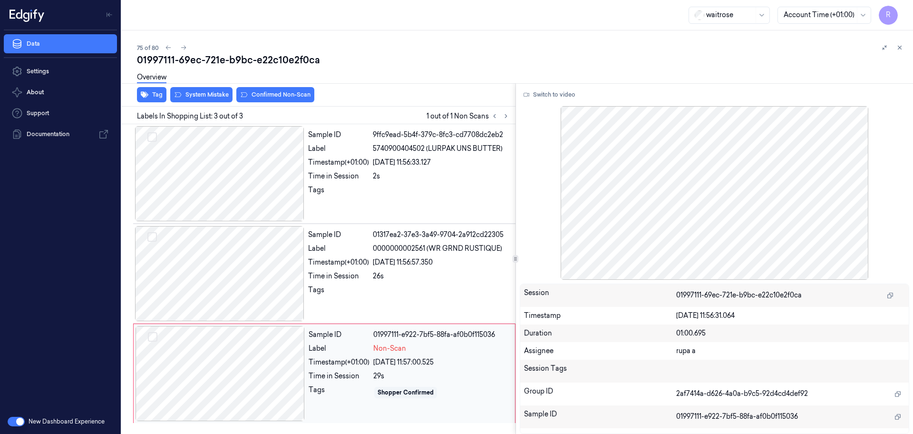
click at [236, 361] on div at bounding box center [220, 373] width 169 height 95
click at [246, 294] on div at bounding box center [219, 273] width 169 height 95
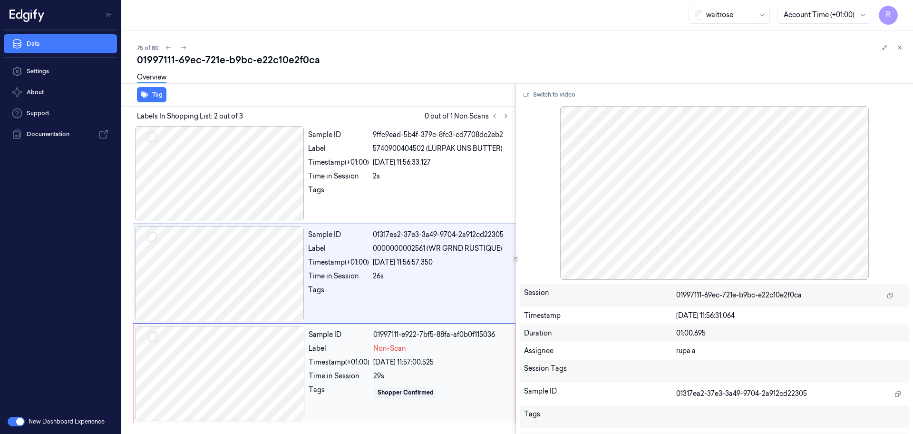
click at [257, 368] on div at bounding box center [220, 373] width 169 height 95
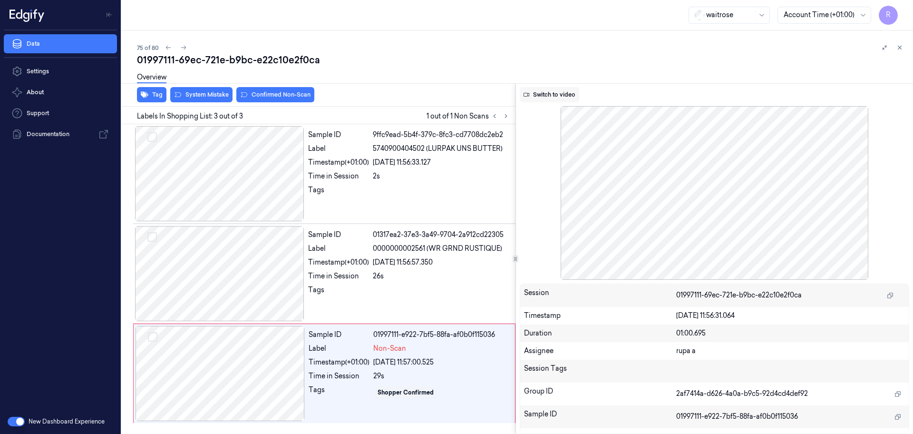
click at [558, 89] on button "Switch to video" at bounding box center [549, 94] width 59 height 15
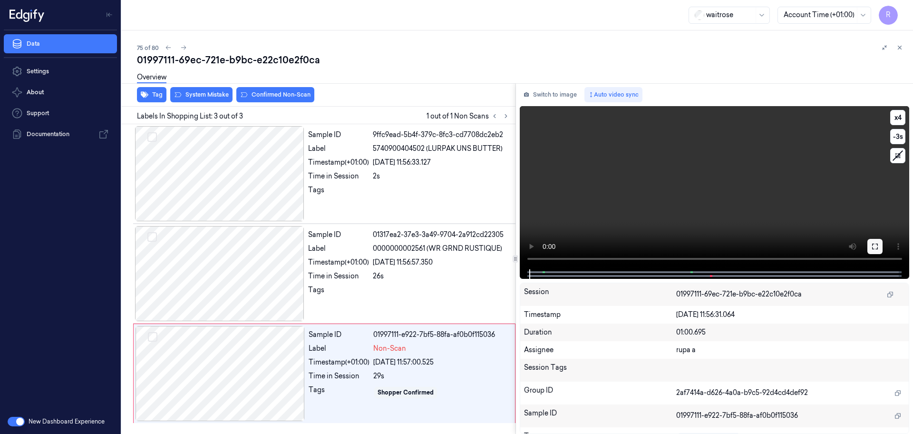
click at [874, 246] on icon at bounding box center [875, 247] width 8 height 8
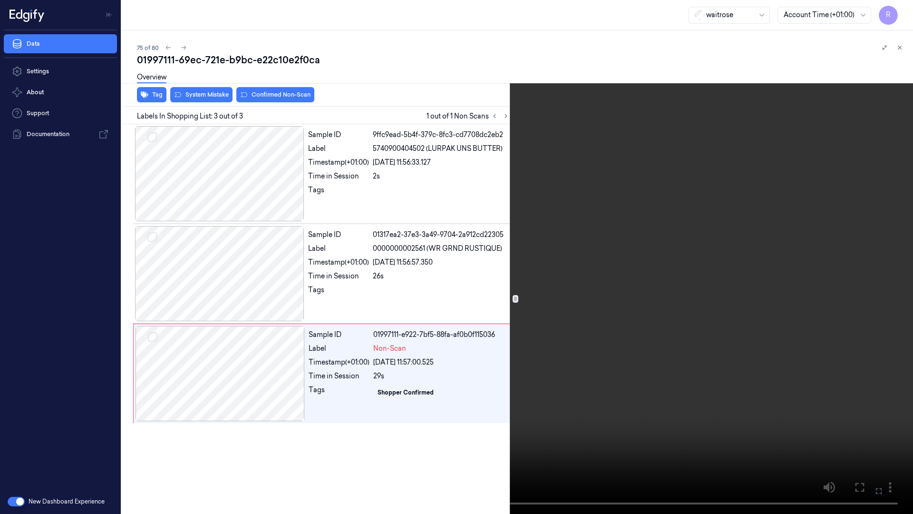
click at [821, 269] on video at bounding box center [456, 257] width 913 height 514
click at [899, 10] on button "x 4" at bounding box center [901, 11] width 15 height 15
click at [899, 10] on button "x 1" at bounding box center [901, 11] width 15 height 15
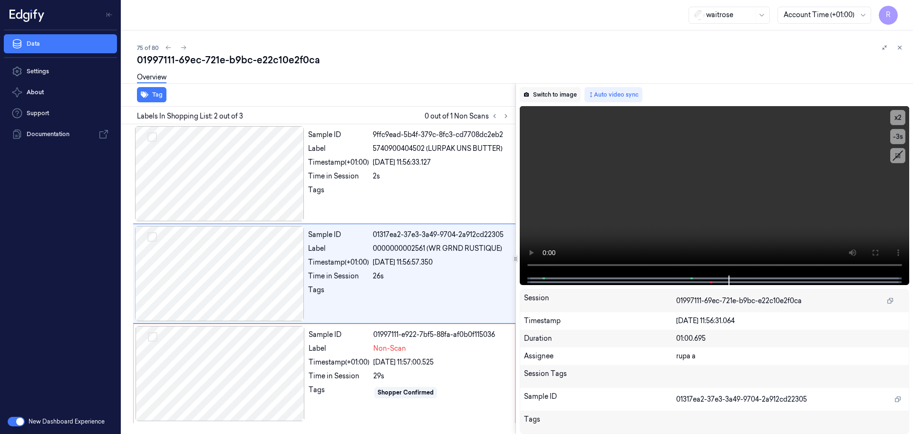
click at [567, 90] on button "Switch to image" at bounding box center [550, 94] width 61 height 15
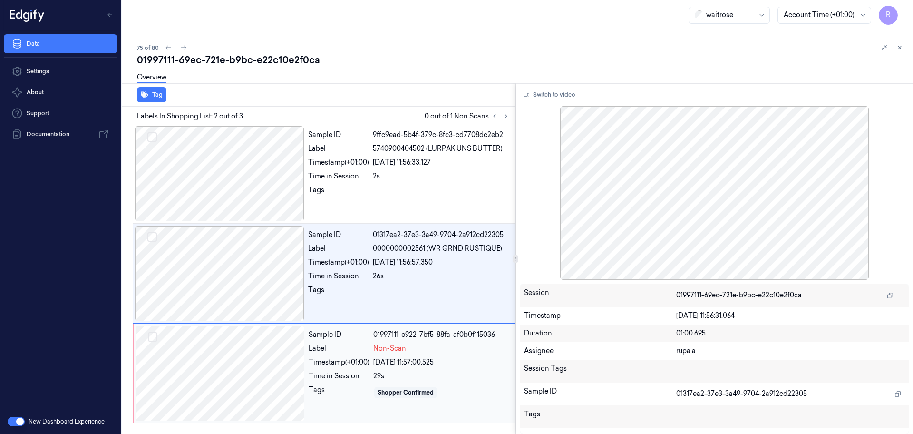
click at [245, 371] on div at bounding box center [220, 373] width 169 height 95
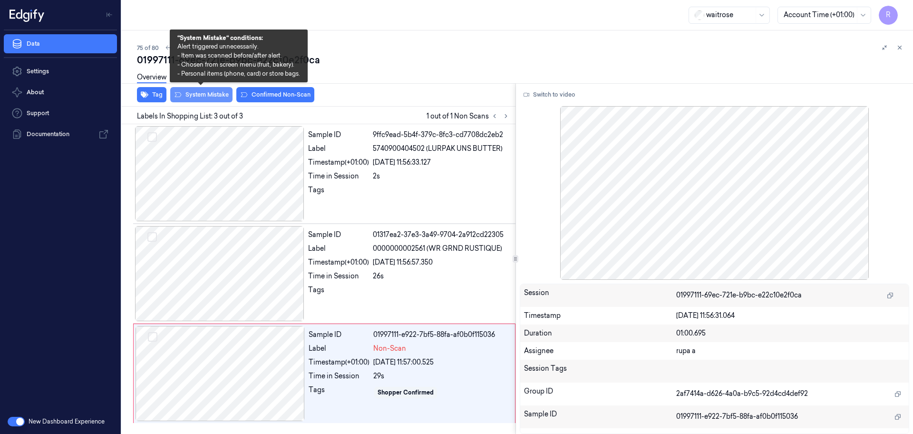
click at [209, 98] on button "System Mistake" at bounding box center [201, 94] width 62 height 15
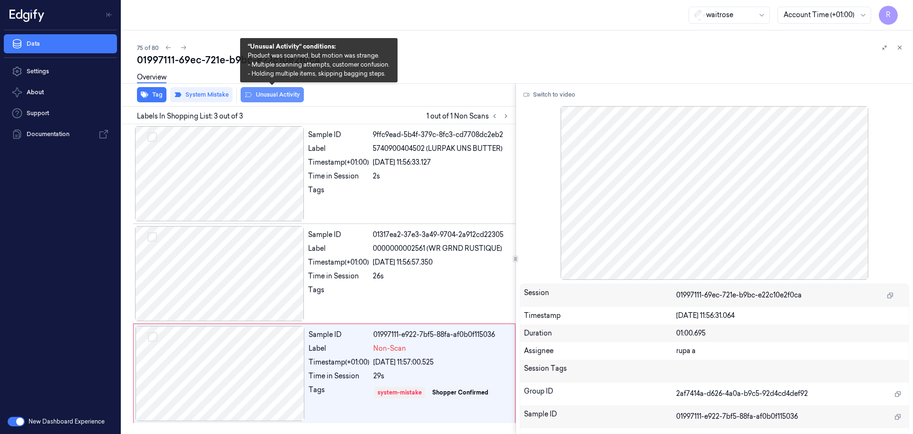
click at [280, 98] on button "Unusual Activity" at bounding box center [272, 94] width 63 height 15
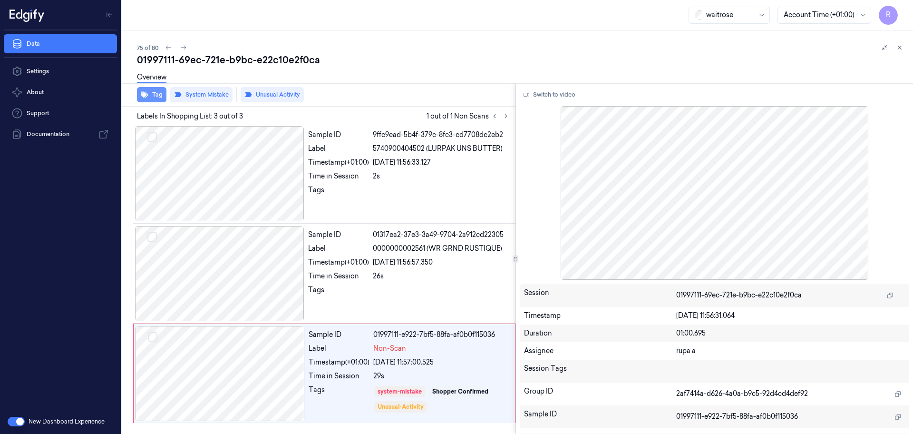
click at [150, 99] on button "Tag" at bounding box center [151, 94] width 29 height 15
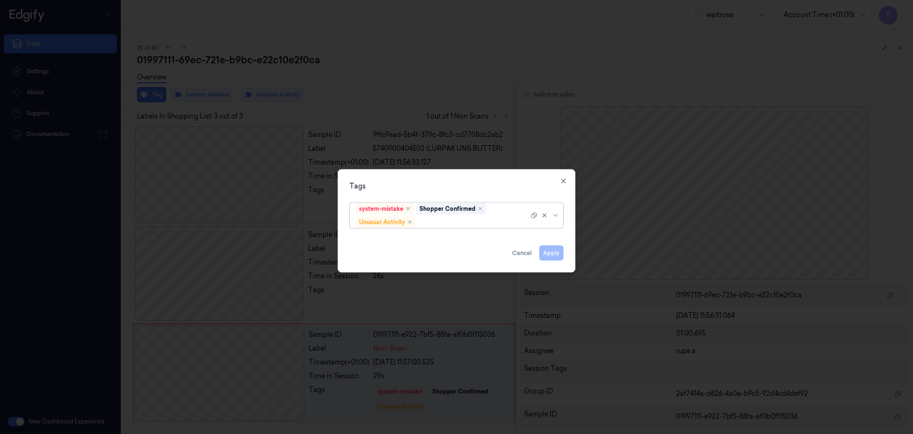
click at [455, 220] on div at bounding box center [473, 222] width 111 height 10
type input "pi"
click at [429, 241] on div "Picklist item alert" at bounding box center [457, 240] width 202 height 10
click at [447, 180] on div "Tags system-mistake Shopper Confirmed Unusual-Activity Picklist item alert Appl…" at bounding box center [457, 220] width 238 height 103
click at [549, 256] on button "Apply" at bounding box center [551, 252] width 24 height 15
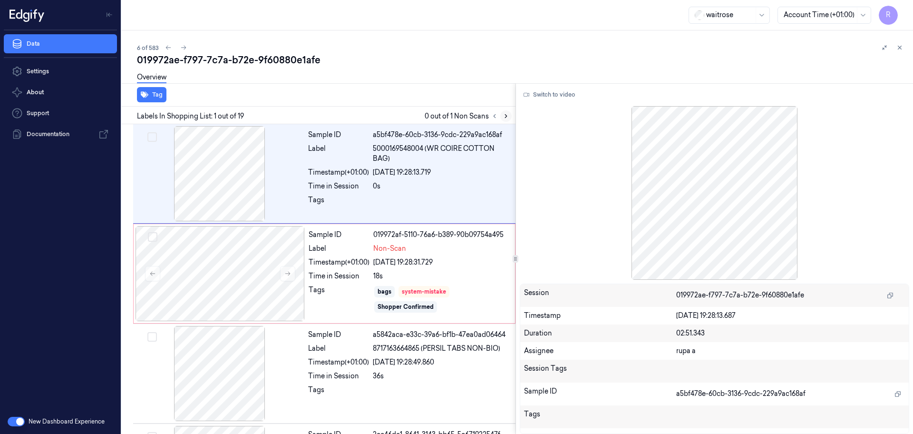
click at [509, 117] on icon at bounding box center [506, 116] width 7 height 7
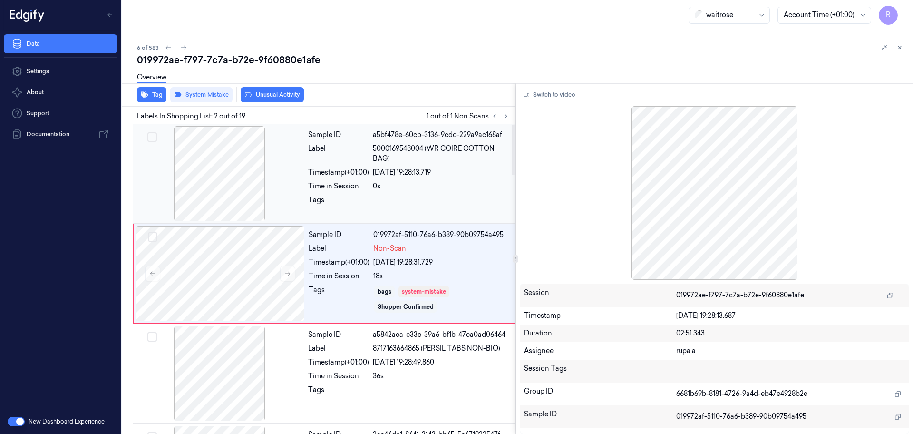
click at [257, 177] on div at bounding box center [219, 173] width 169 height 95
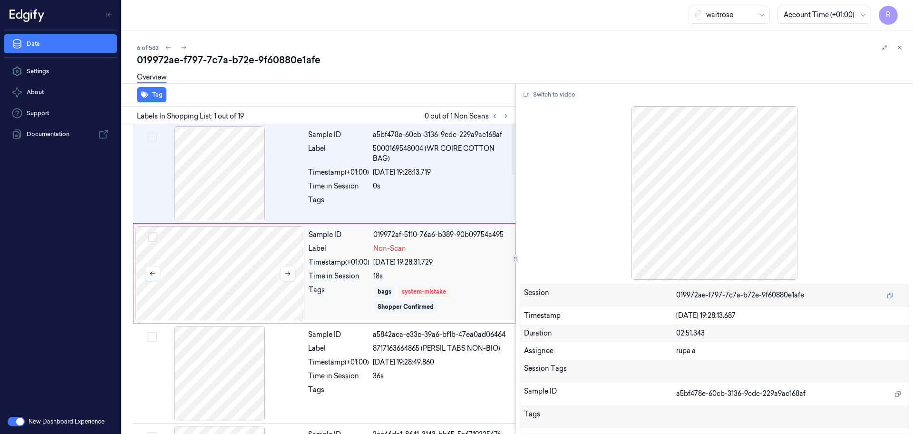
click at [240, 251] on div at bounding box center [220, 273] width 169 height 95
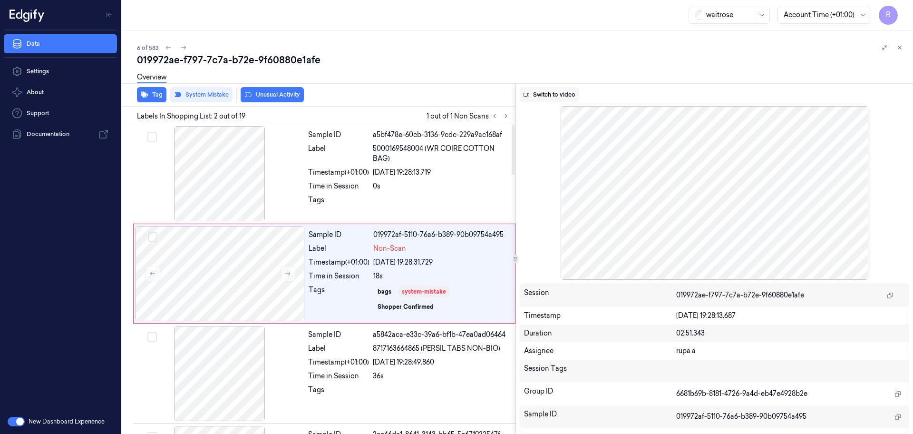
click at [568, 91] on button "Switch to video" at bounding box center [549, 94] width 59 height 15
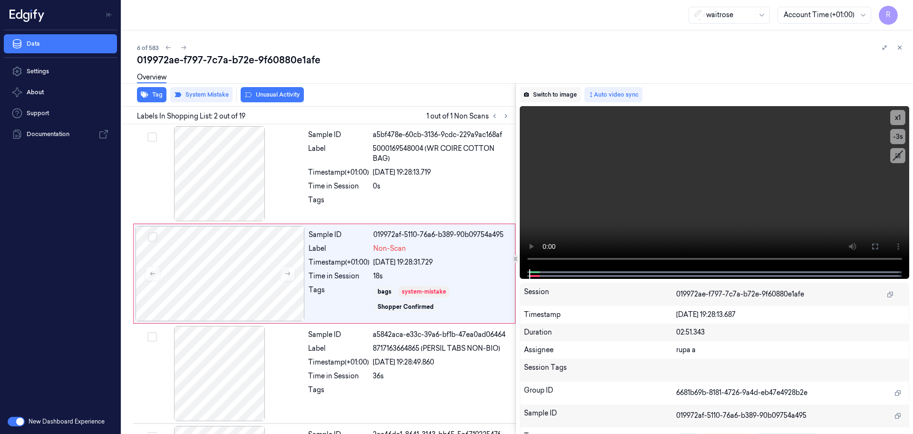
click at [548, 92] on button "Switch to image" at bounding box center [550, 94] width 61 height 15
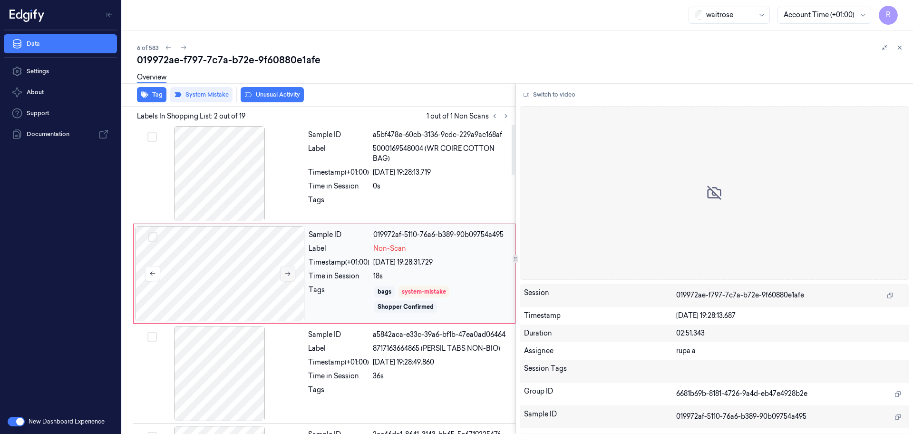
click at [283, 273] on button at bounding box center [287, 273] width 15 height 15
click at [200, 272] on div at bounding box center [220, 273] width 169 height 95
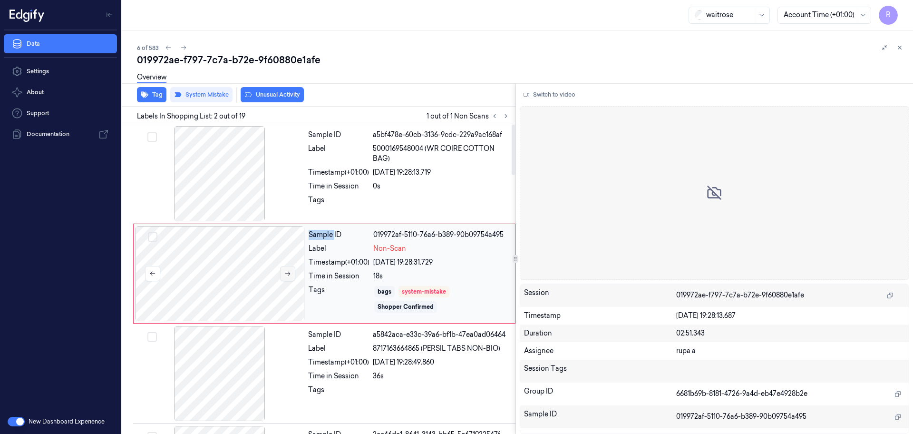
click at [291, 271] on button at bounding box center [287, 273] width 15 height 15
click at [258, 275] on div at bounding box center [220, 273] width 169 height 95
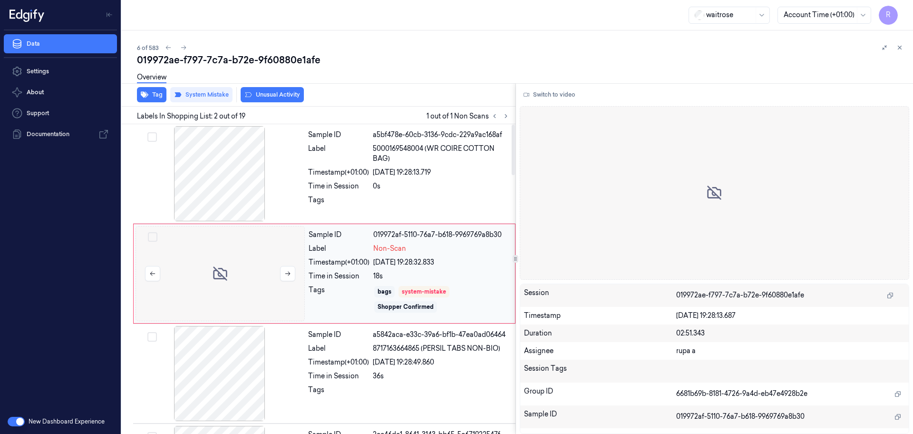
click at [281, 263] on div at bounding box center [220, 273] width 169 height 95
click at [283, 263] on div at bounding box center [220, 273] width 169 height 95
click at [378, 40] on div "6 of 583 019972ae-f797-7c7a-b72e-9f60880e1afe Overview Tag System Mistake Unusu…" at bounding box center [517, 231] width 791 height 403
click at [242, 272] on div at bounding box center [220, 273] width 169 height 95
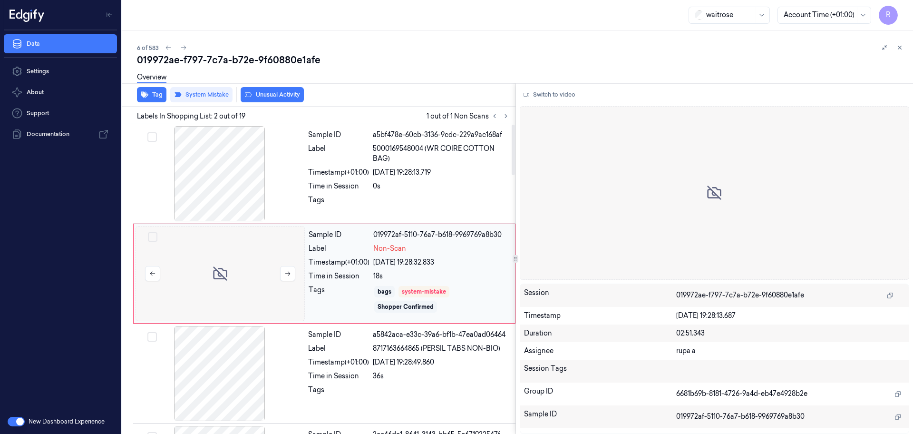
click at [269, 269] on div at bounding box center [220, 273] width 169 height 95
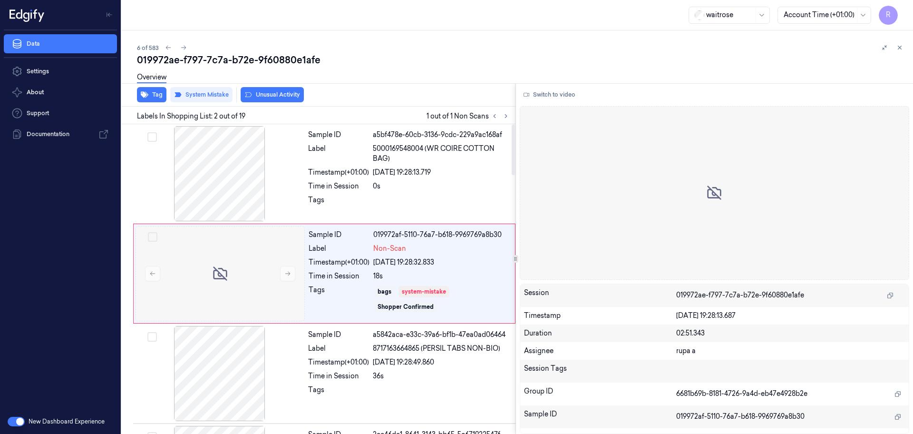
click at [387, 67] on div "Overview" at bounding box center [521, 79] width 769 height 24
click at [224, 228] on div at bounding box center [220, 273] width 169 height 95
click at [223, 166] on div at bounding box center [219, 173] width 169 height 95
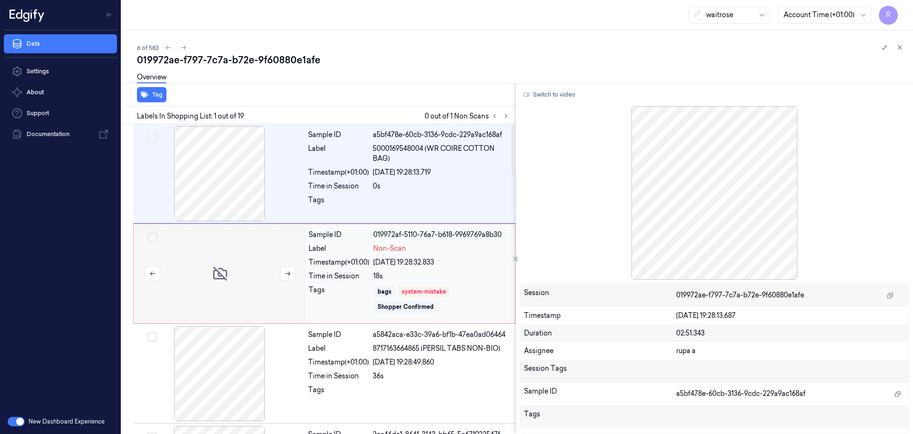
click at [241, 259] on div at bounding box center [220, 273] width 169 height 95
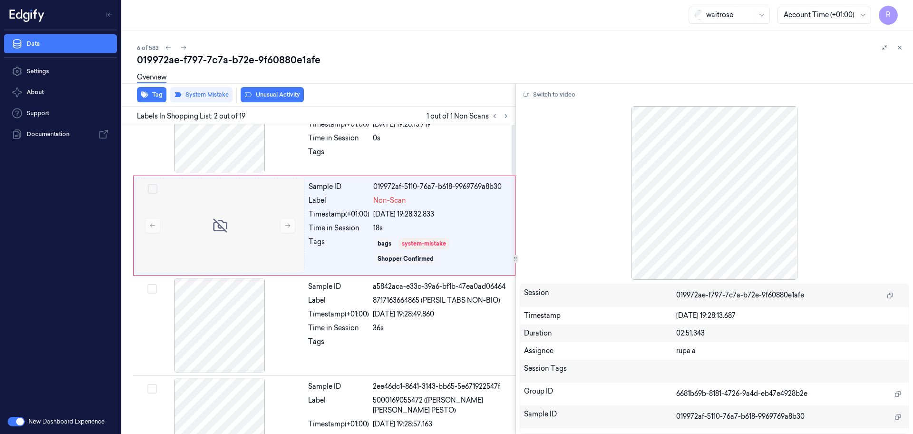
scroll to position [59, 0]
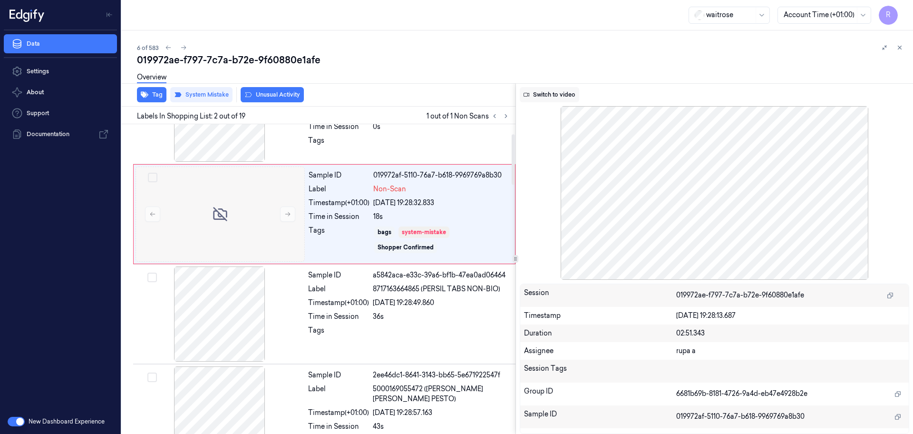
click at [570, 89] on button "Switch to video" at bounding box center [549, 94] width 59 height 15
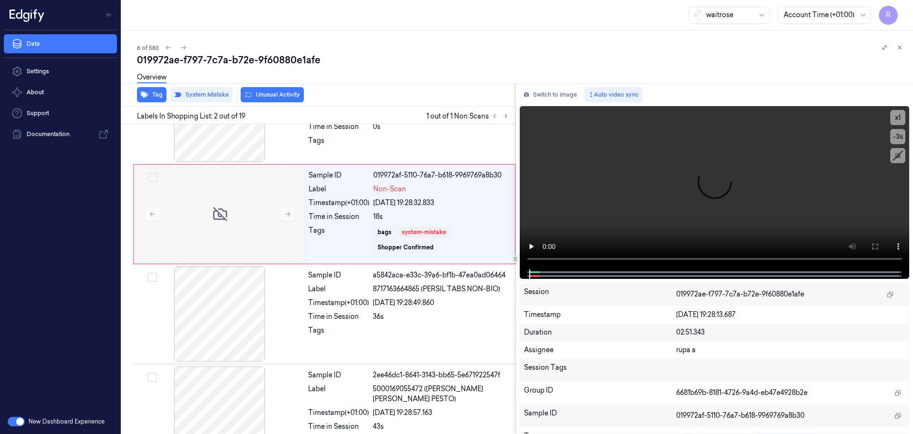
scroll to position [0, 0]
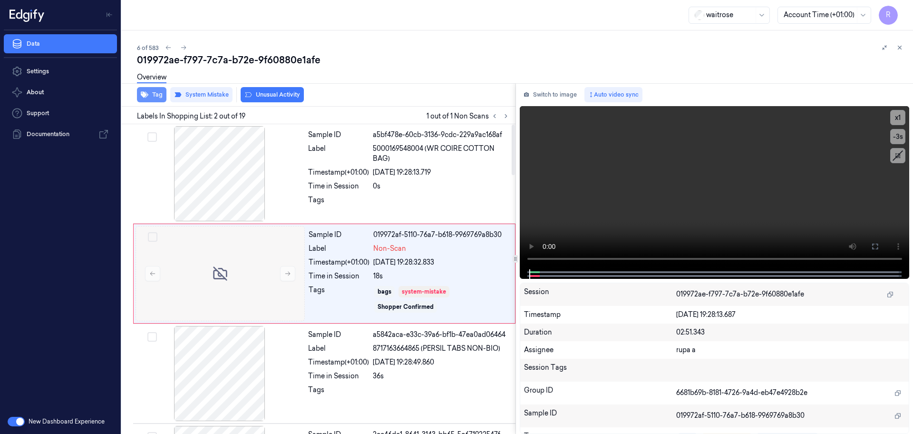
click at [152, 93] on button "Tag" at bounding box center [151, 94] width 29 height 15
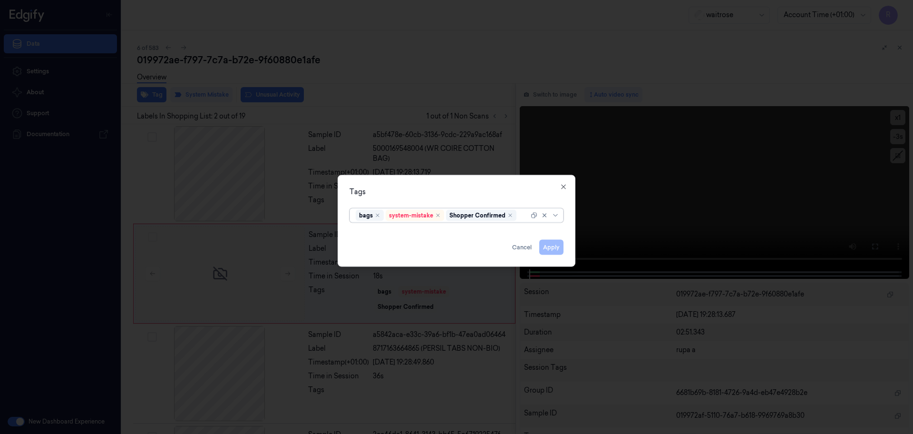
click at [372, 59] on div at bounding box center [456, 217] width 913 height 434
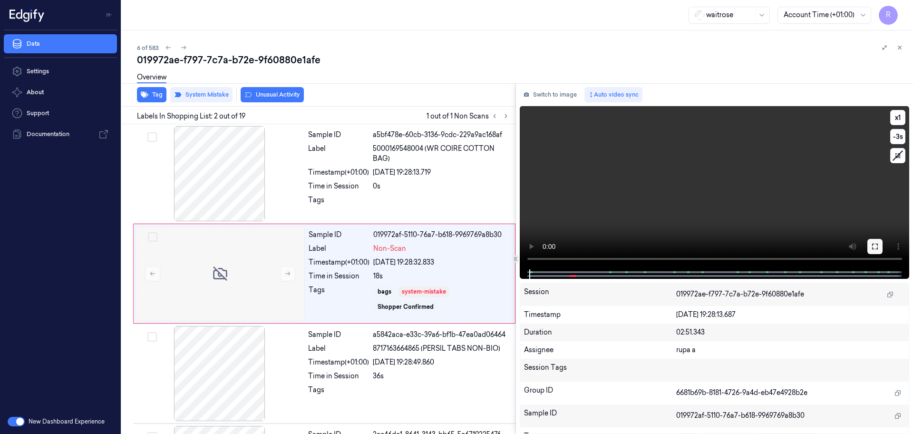
click at [876, 244] on icon at bounding box center [875, 247] width 8 height 8
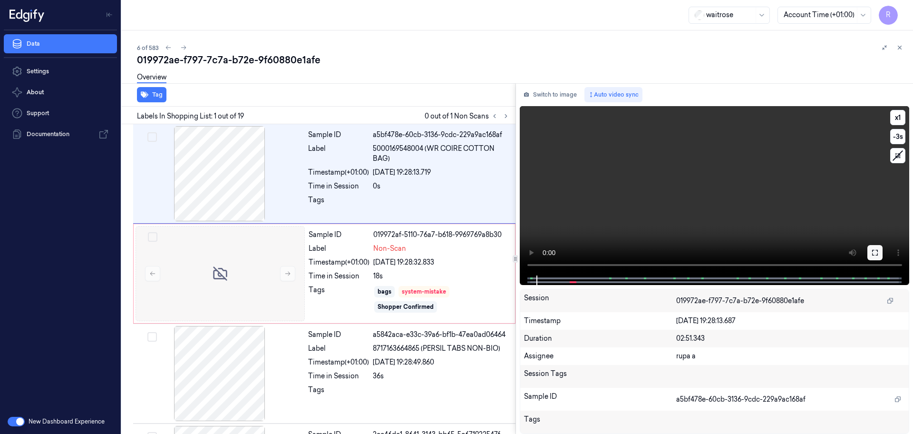
click at [879, 247] on button at bounding box center [875, 252] width 15 height 15
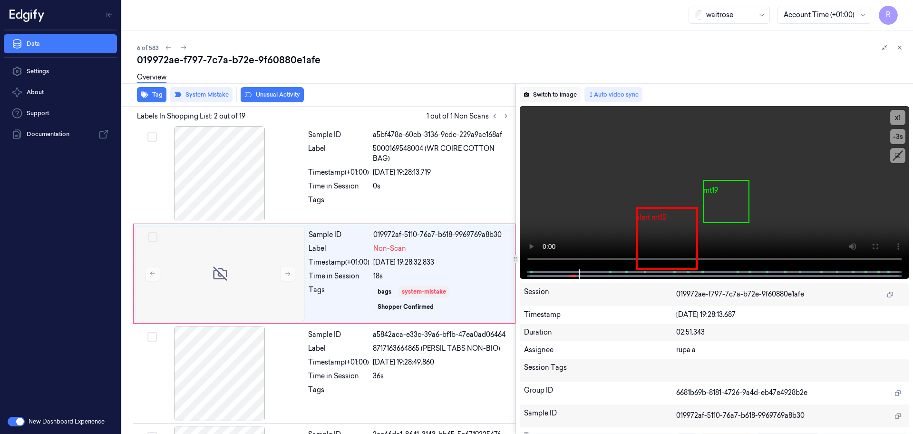
click at [562, 92] on button "Switch to image" at bounding box center [550, 94] width 61 height 15
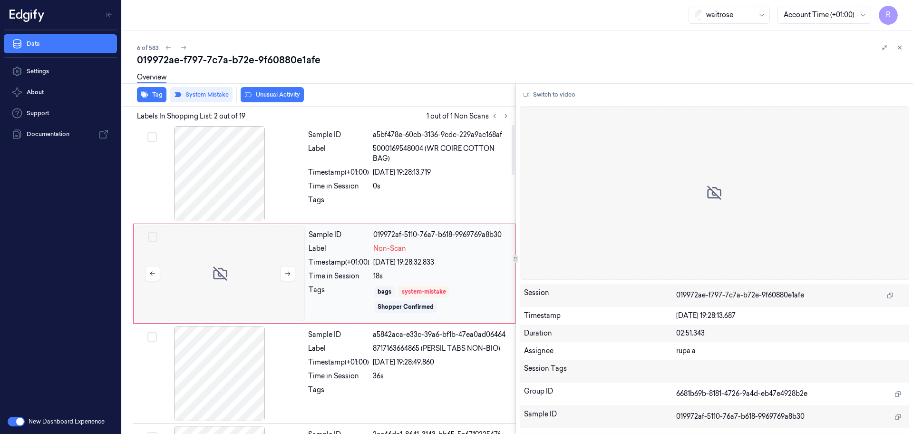
click at [264, 287] on div at bounding box center [220, 273] width 169 height 95
click at [237, 190] on div at bounding box center [219, 173] width 169 height 95
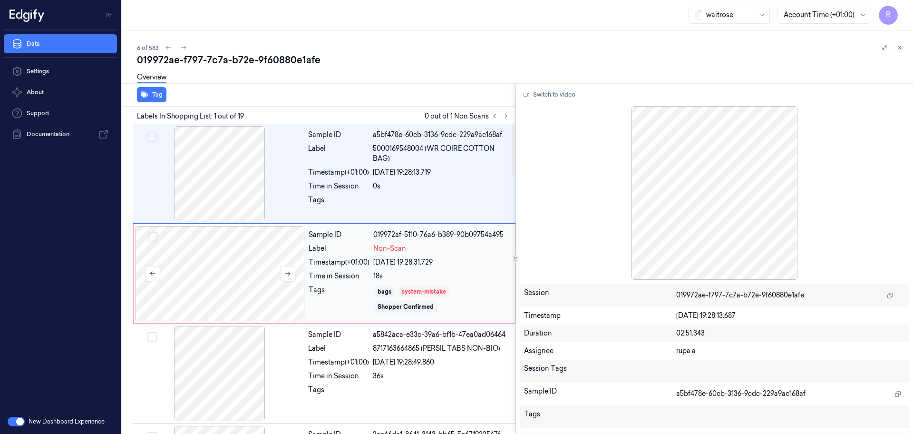
click at [260, 283] on div at bounding box center [220, 273] width 169 height 95
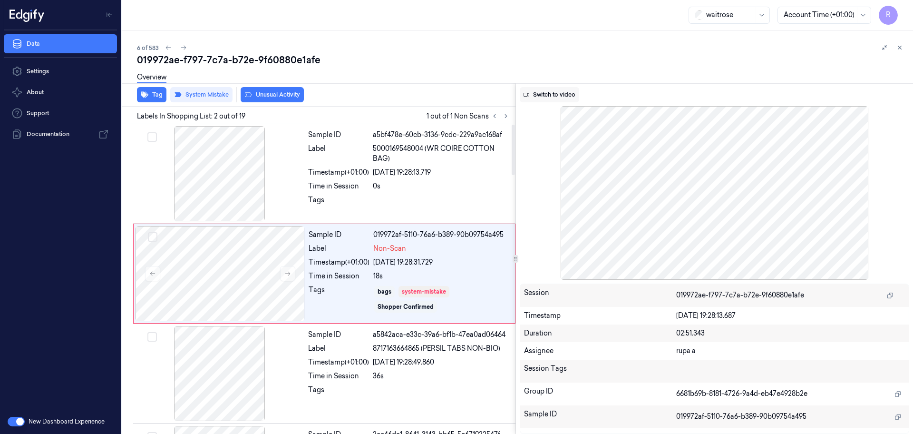
click at [552, 98] on button "Switch to video" at bounding box center [549, 94] width 59 height 15
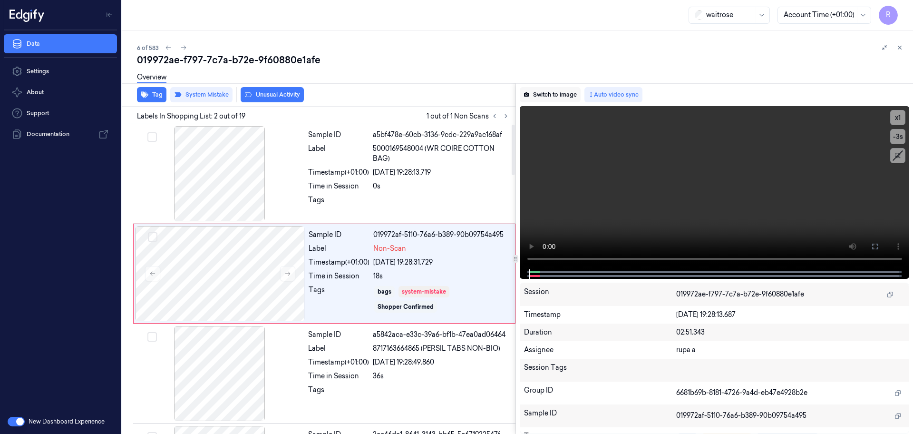
click at [543, 91] on button "Switch to image" at bounding box center [550, 94] width 61 height 15
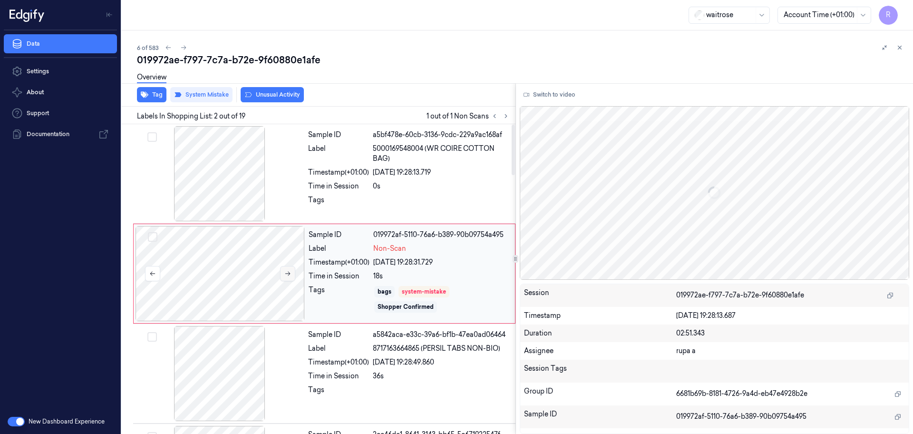
click at [290, 271] on icon at bounding box center [287, 273] width 7 height 7
click at [290, 272] on icon at bounding box center [287, 273] width 7 height 7
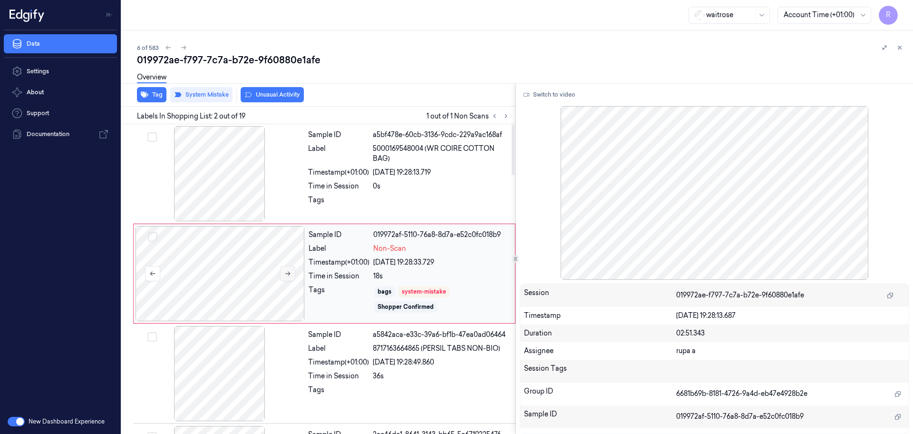
click at [290, 272] on icon at bounding box center [287, 273] width 7 height 7
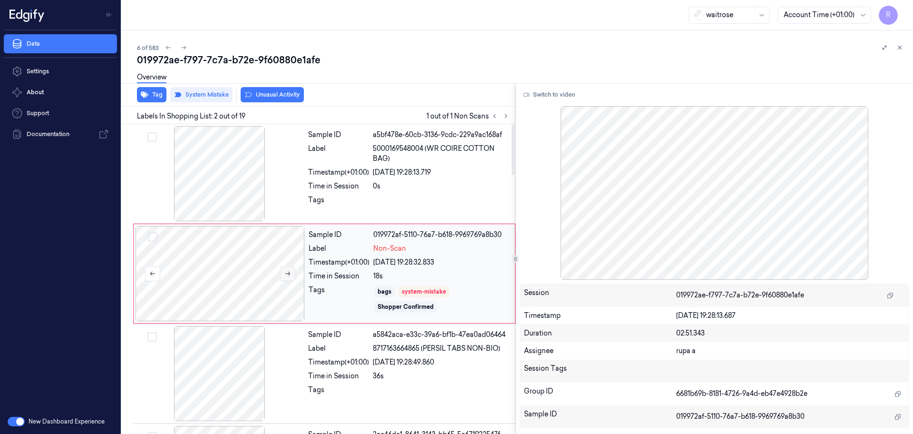
click at [290, 272] on icon at bounding box center [287, 273] width 7 height 7
click at [227, 284] on div at bounding box center [220, 273] width 169 height 95
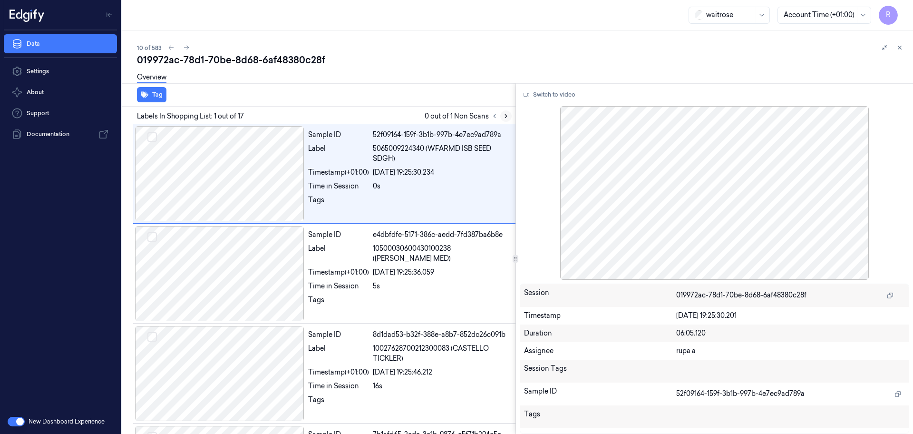
click at [506, 116] on icon at bounding box center [506, 116] width 7 height 7
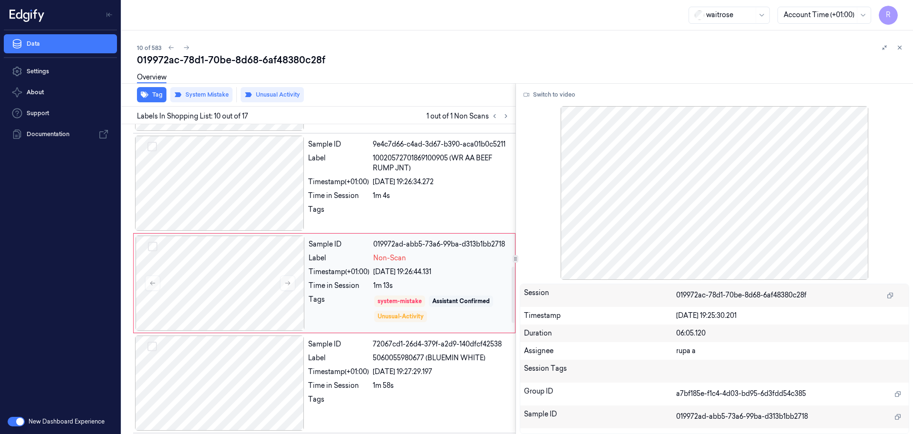
scroll to position [794, 0]
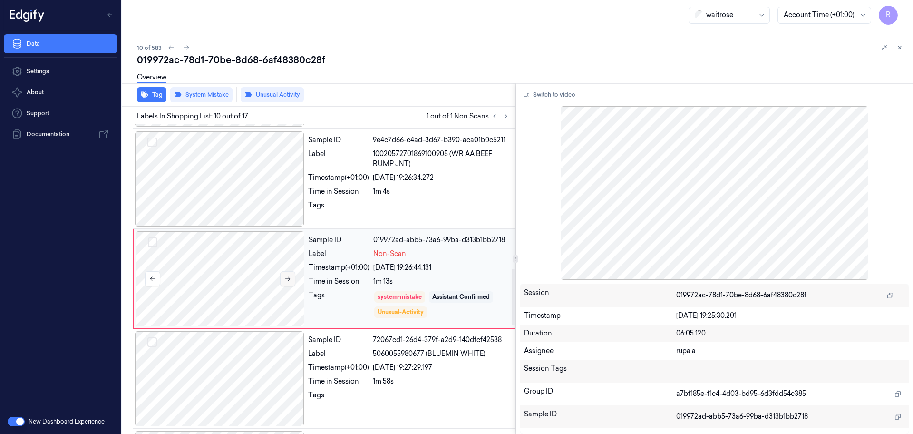
click at [285, 278] on icon at bounding box center [287, 278] width 7 height 7
click at [237, 276] on div at bounding box center [220, 278] width 169 height 95
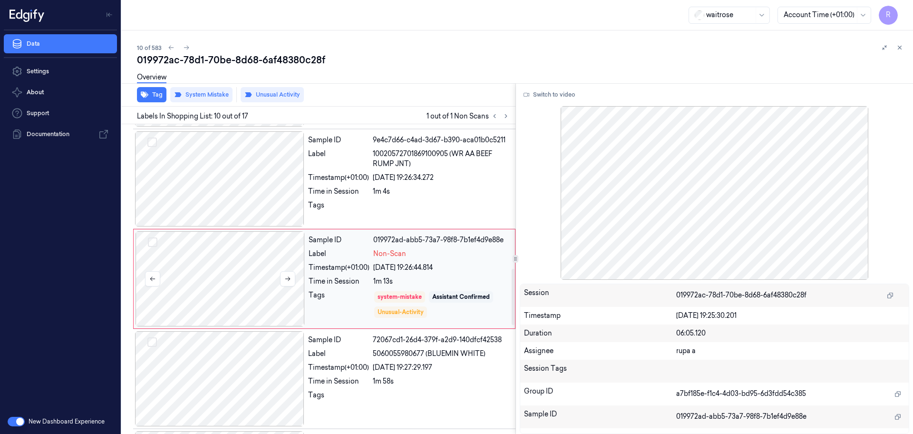
click at [236, 275] on div at bounding box center [220, 278] width 169 height 95
click at [220, 204] on div at bounding box center [219, 178] width 169 height 95
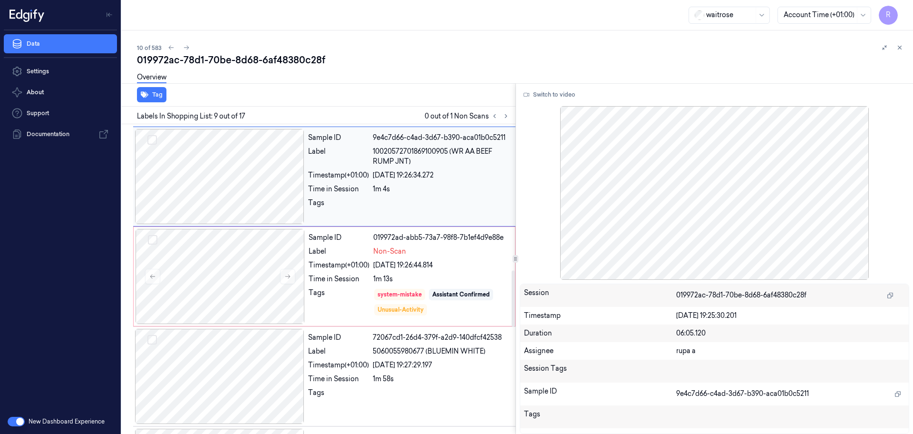
scroll to position [813, 0]
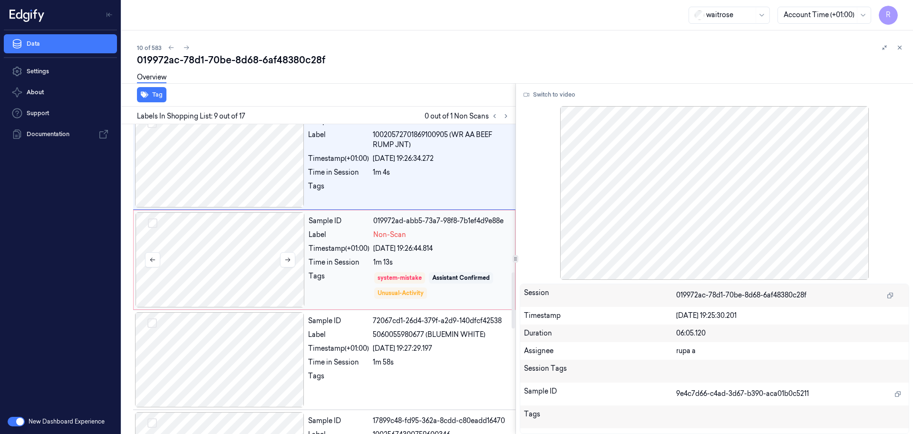
click at [225, 256] on div at bounding box center [220, 259] width 169 height 95
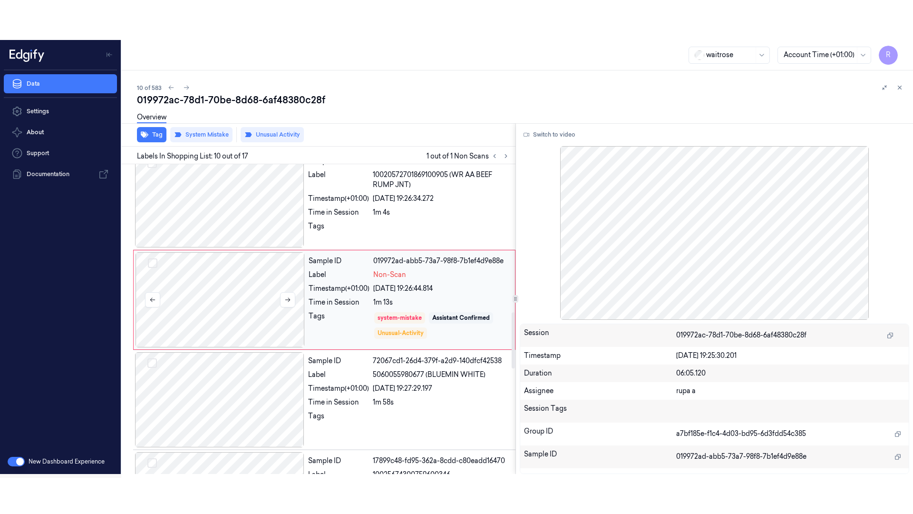
scroll to position [794, 0]
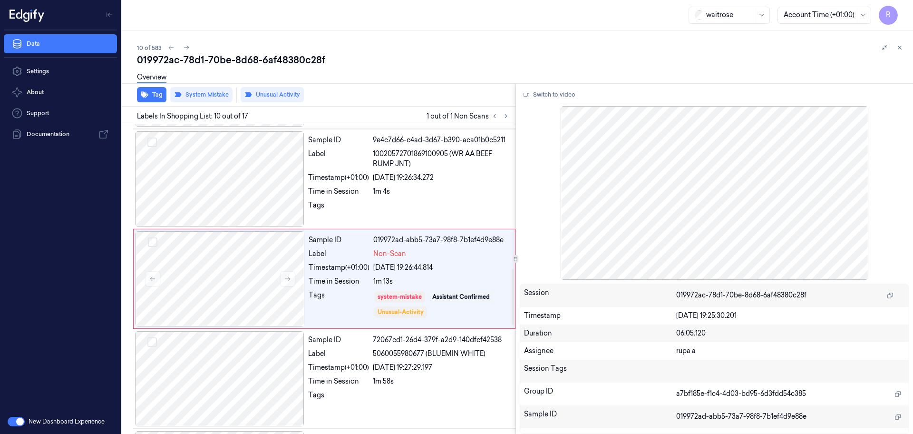
click at [156, 103] on div "Tag System Mistake Unusual Activity" at bounding box center [317, 94] width 398 height 23
click at [222, 266] on div at bounding box center [220, 278] width 169 height 95
click at [567, 93] on button "Switch to video" at bounding box center [549, 94] width 59 height 15
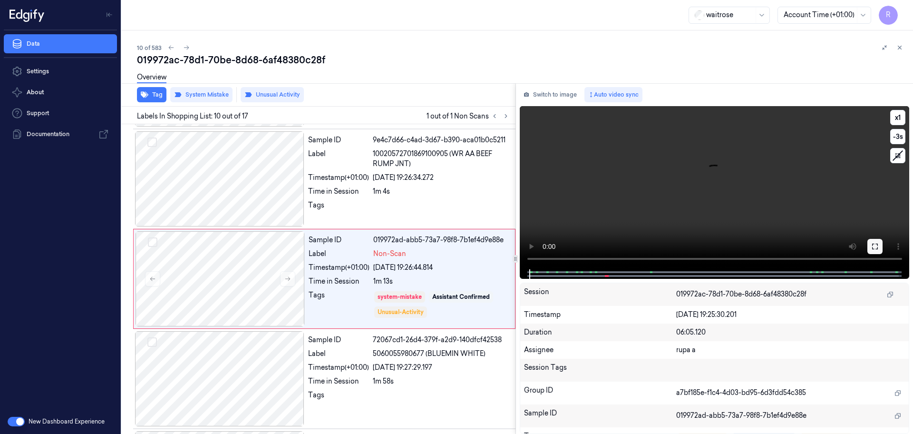
click at [878, 242] on button at bounding box center [875, 246] width 15 height 15
click at [874, 243] on icon at bounding box center [875, 247] width 8 height 8
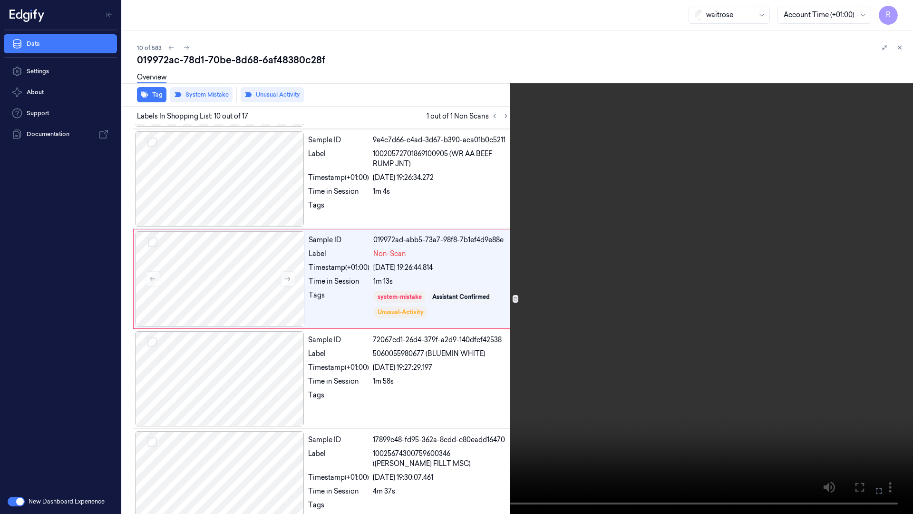
scroll to position [754, 0]
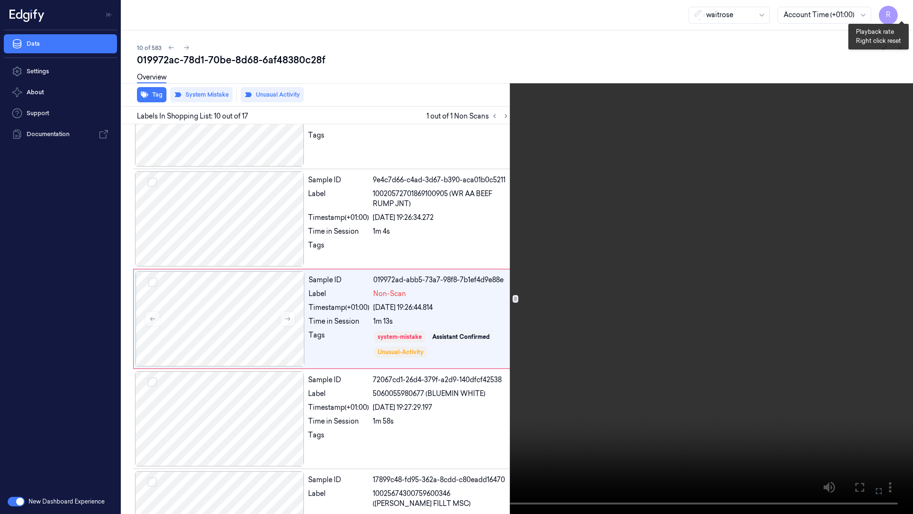
click at [905, 10] on button "x 1" at bounding box center [901, 11] width 15 height 15
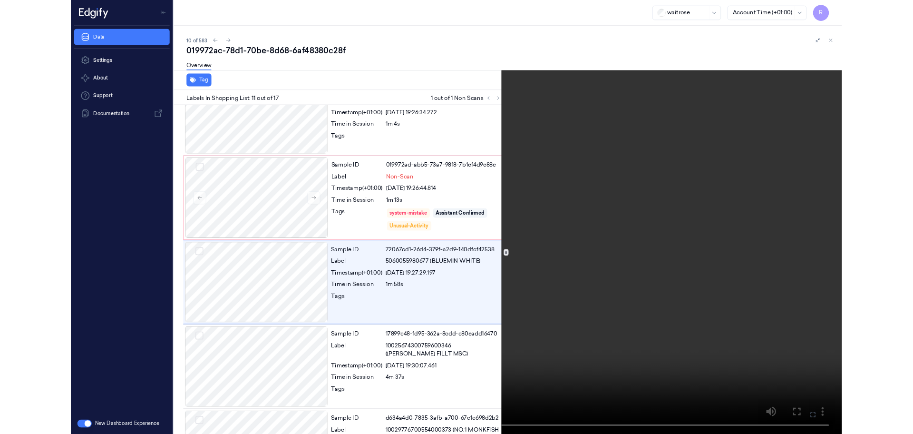
scroll to position [854, 0]
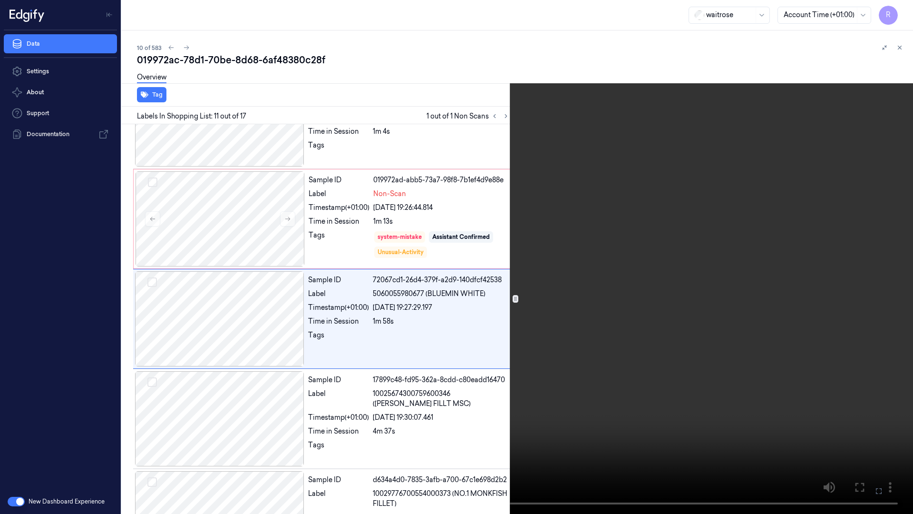
click at [603, 173] on video at bounding box center [456, 257] width 913 height 514
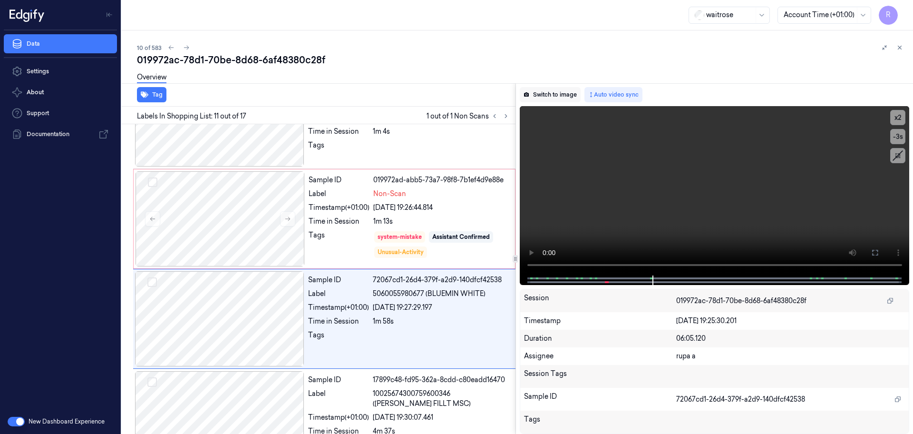
click at [544, 95] on button "Switch to image" at bounding box center [550, 94] width 61 height 15
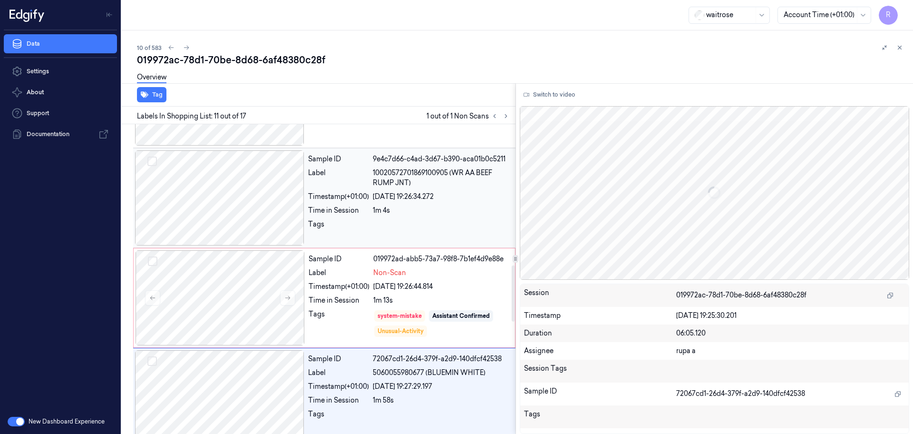
click at [226, 201] on div at bounding box center [219, 197] width 169 height 95
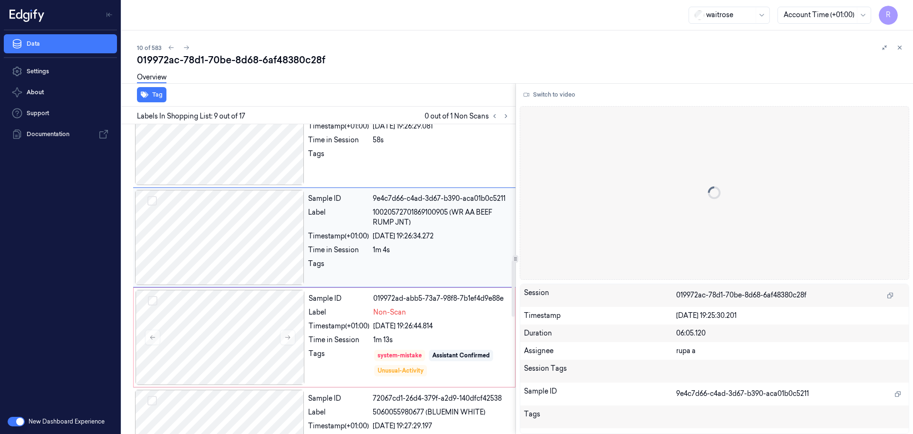
scroll to position [753, 0]
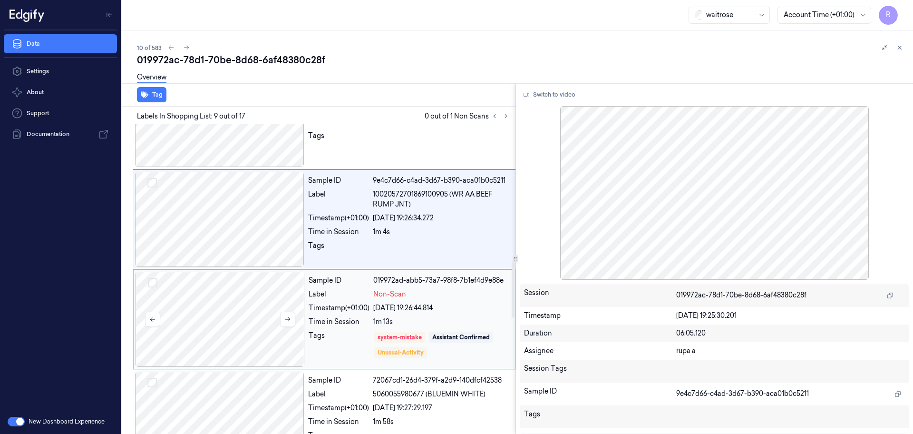
click at [254, 323] on div at bounding box center [220, 319] width 169 height 95
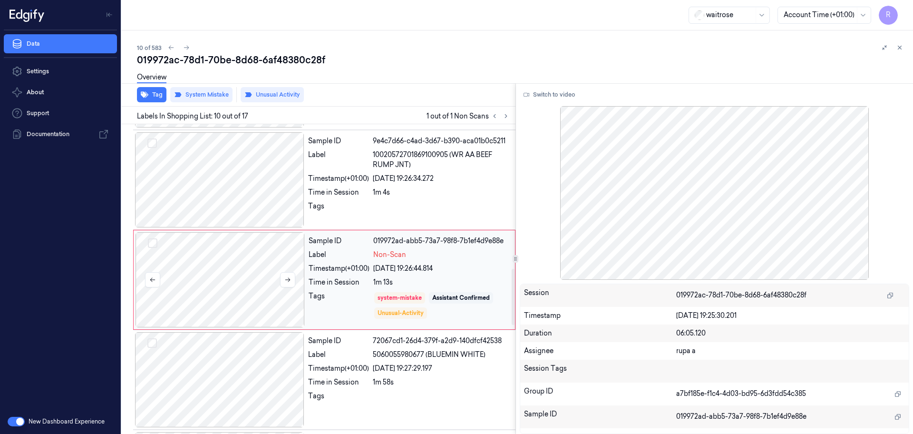
scroll to position [794, 0]
click at [156, 94] on button "Tag" at bounding box center [151, 94] width 29 height 15
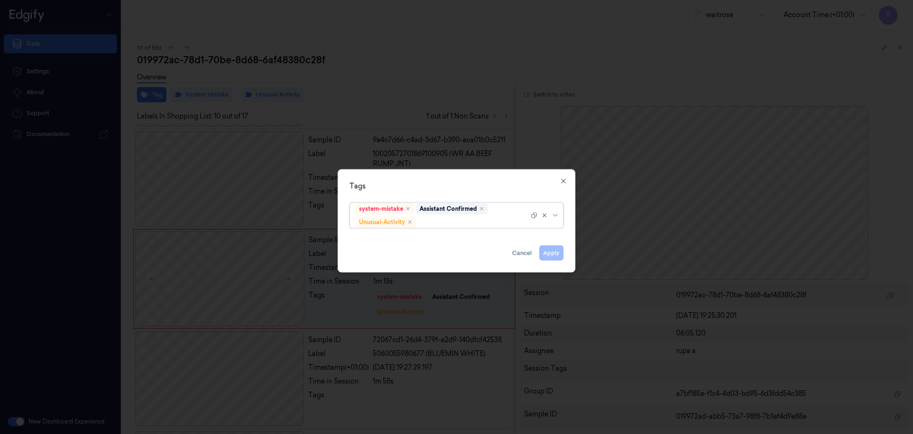
click at [319, 68] on div at bounding box center [456, 217] width 913 height 434
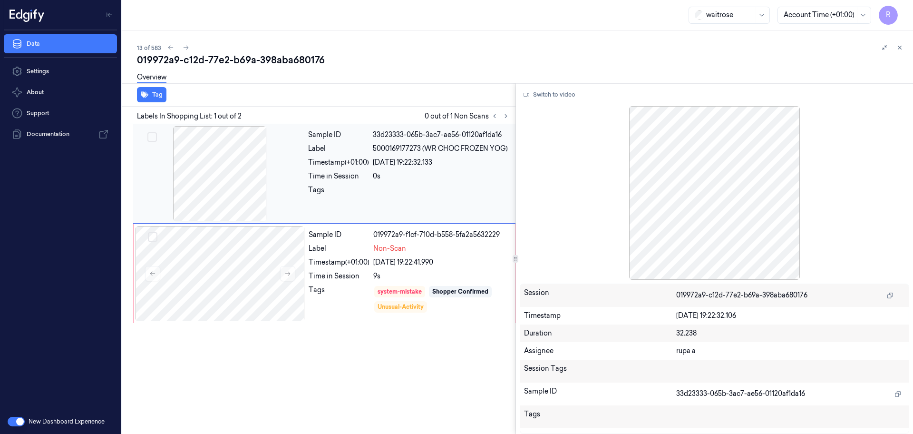
click at [235, 191] on div at bounding box center [219, 173] width 169 height 95
click at [234, 267] on div at bounding box center [220, 273] width 169 height 95
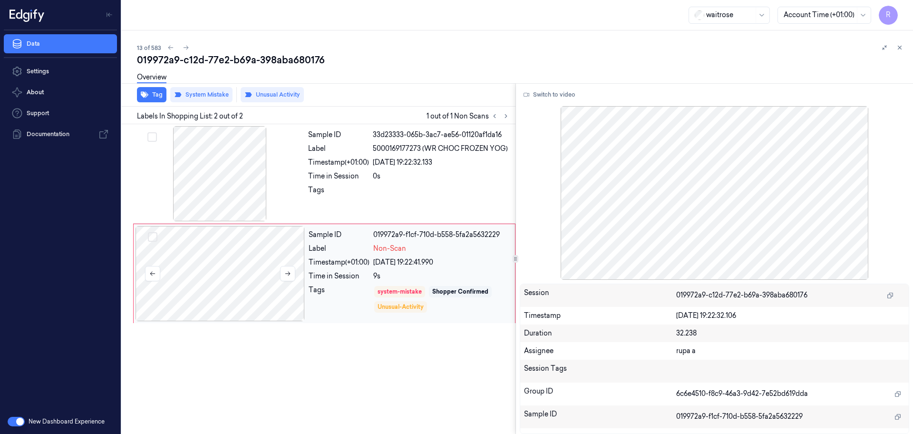
click at [241, 275] on div at bounding box center [220, 273] width 169 height 95
click at [244, 281] on div at bounding box center [220, 273] width 169 height 95
click at [296, 270] on div at bounding box center [220, 273] width 169 height 95
click at [297, 270] on div at bounding box center [220, 273] width 169 height 95
drag, startPoint x: 297, startPoint y: 270, endPoint x: 281, endPoint y: 270, distance: 16.2
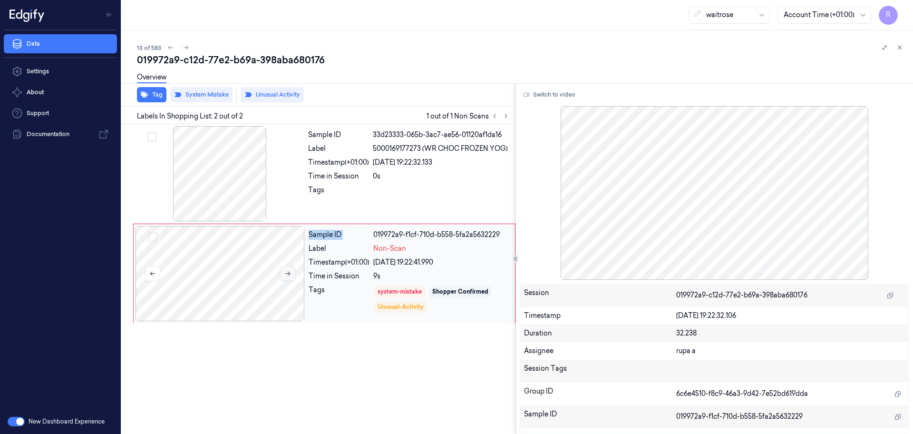
click at [298, 270] on div at bounding box center [220, 273] width 169 height 95
click at [261, 271] on div at bounding box center [220, 273] width 169 height 95
click at [232, 144] on div at bounding box center [219, 173] width 169 height 95
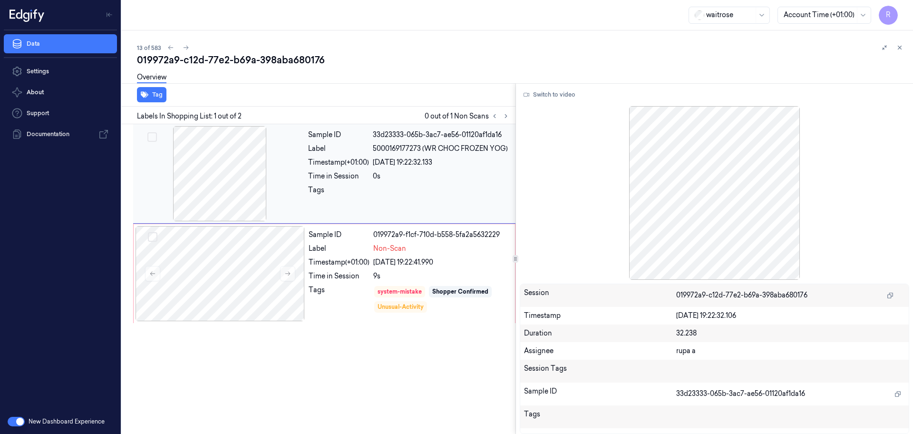
click at [233, 176] on div at bounding box center [219, 173] width 169 height 95
click at [233, 254] on div at bounding box center [220, 273] width 169 height 95
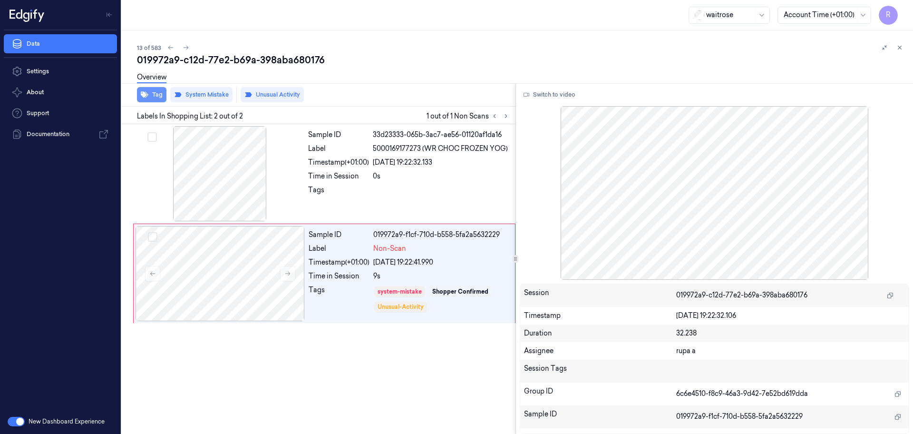
click at [154, 96] on button "Tag" at bounding box center [151, 94] width 29 height 15
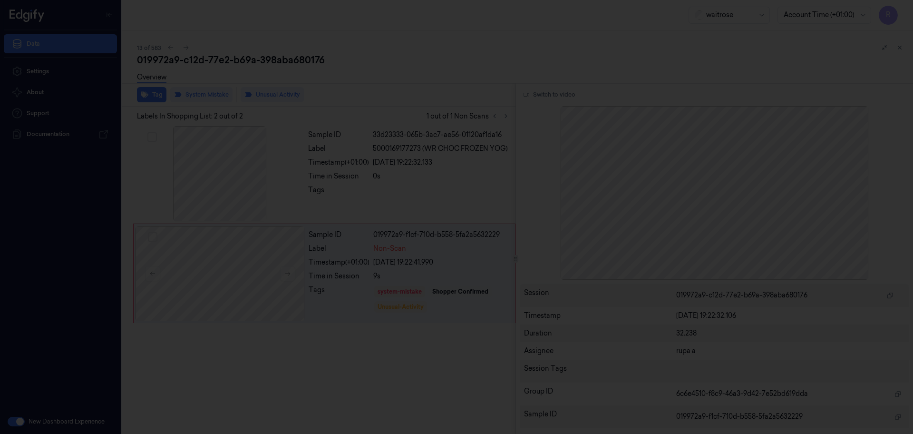
click at [460, 68] on div at bounding box center [456, 217] width 913 height 434
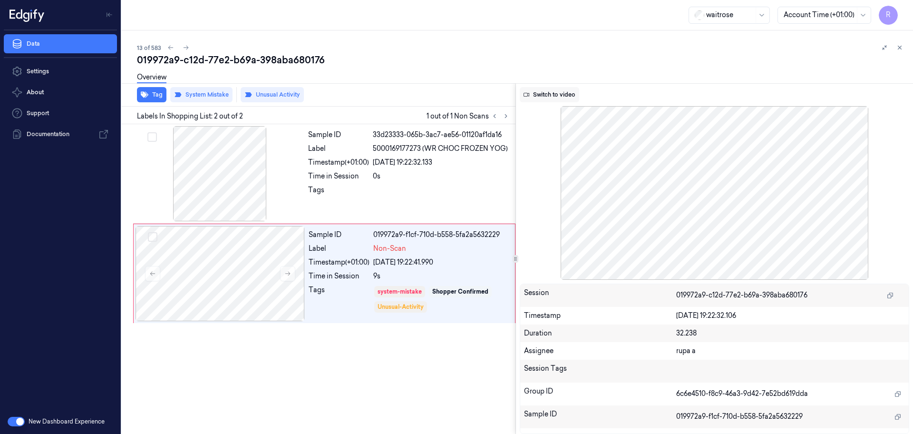
click at [544, 93] on button "Switch to video" at bounding box center [549, 94] width 59 height 15
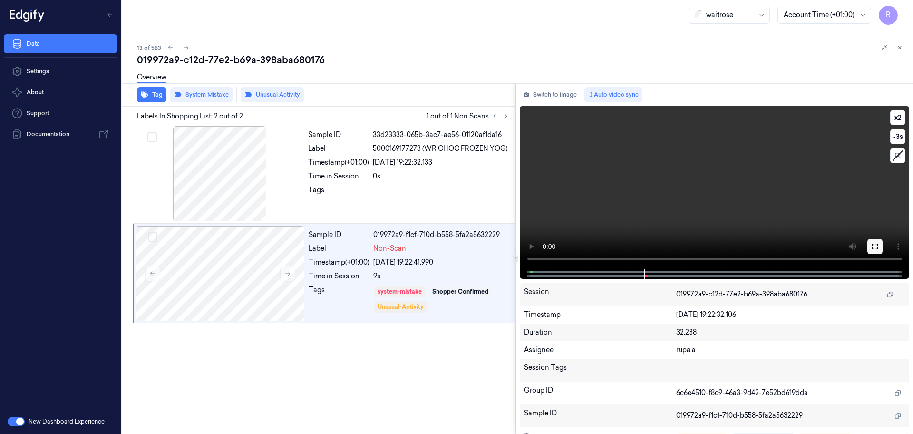
click at [876, 245] on icon at bounding box center [875, 247] width 8 height 8
click at [556, 94] on button "Switch to image" at bounding box center [550, 94] width 61 height 15
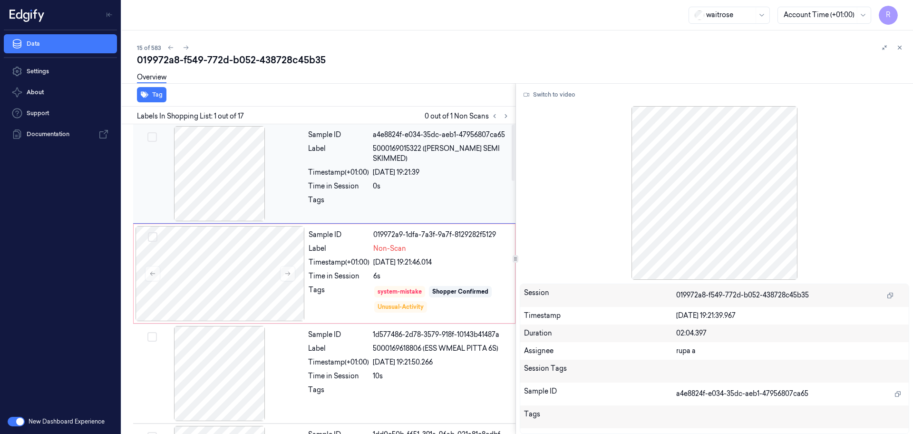
click at [214, 166] on div at bounding box center [219, 173] width 169 height 95
click at [222, 275] on div at bounding box center [220, 273] width 169 height 95
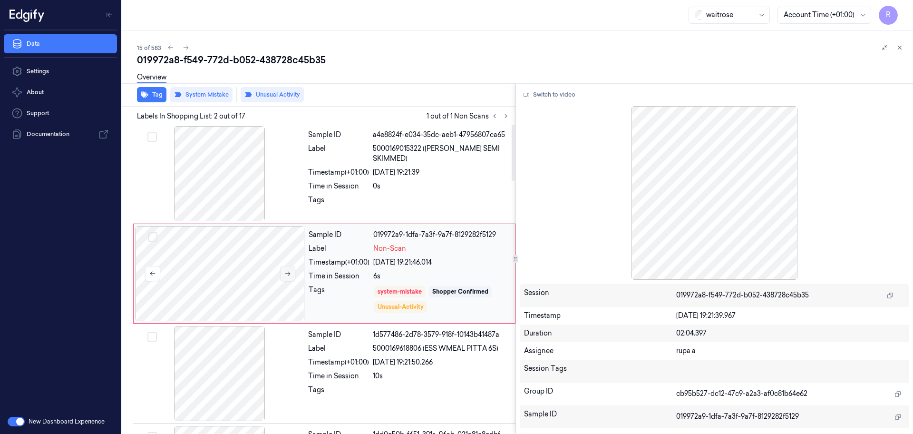
click at [288, 274] on icon at bounding box center [287, 273] width 7 height 7
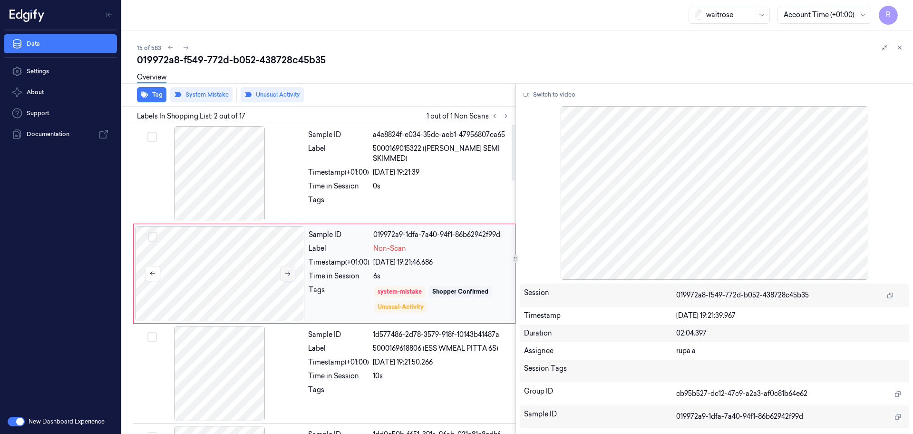
click at [288, 274] on icon at bounding box center [287, 273] width 7 height 7
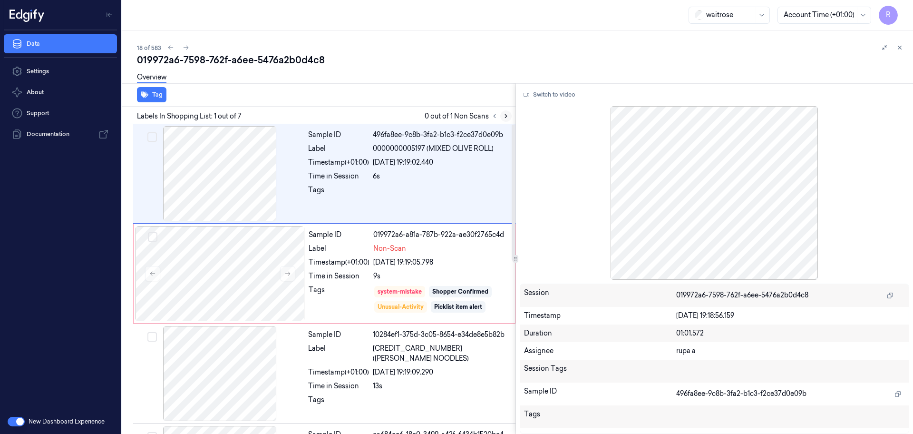
click at [502, 119] on button at bounding box center [505, 115] width 11 height 11
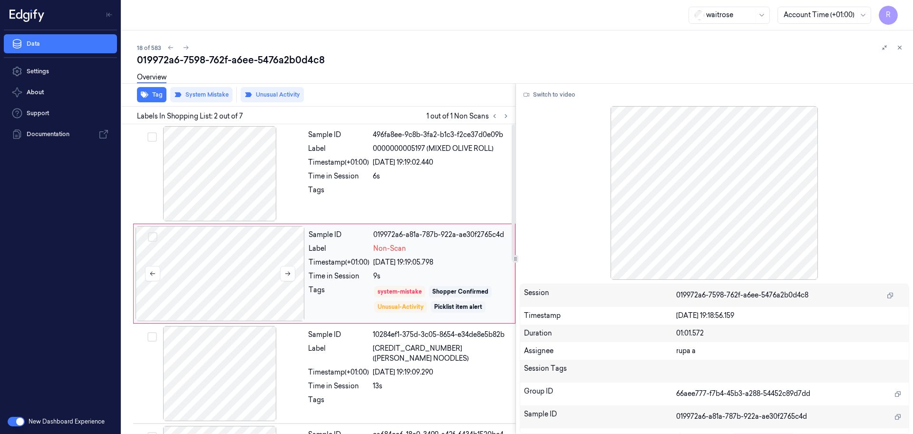
click at [233, 285] on div at bounding box center [220, 273] width 169 height 95
click at [281, 274] on button at bounding box center [287, 273] width 15 height 15
click at [234, 195] on div at bounding box center [219, 173] width 169 height 95
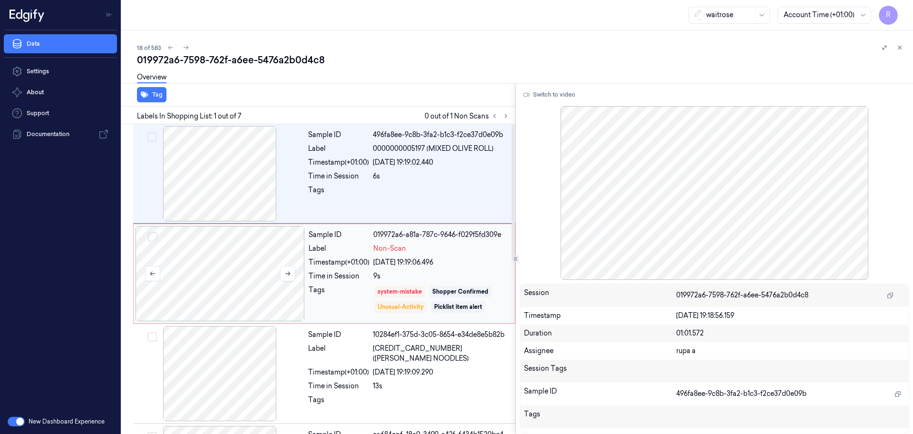
click at [237, 249] on div at bounding box center [220, 273] width 169 height 95
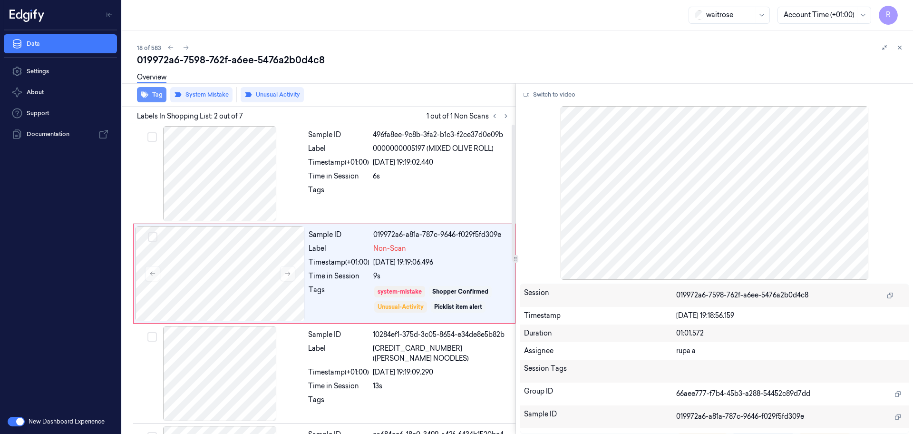
click at [158, 92] on button "Tag" at bounding box center [151, 94] width 29 height 15
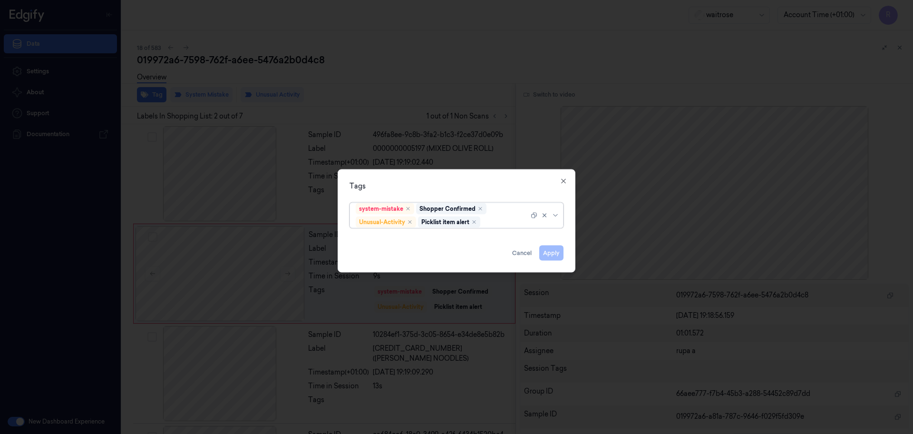
click at [436, 75] on div at bounding box center [456, 217] width 913 height 434
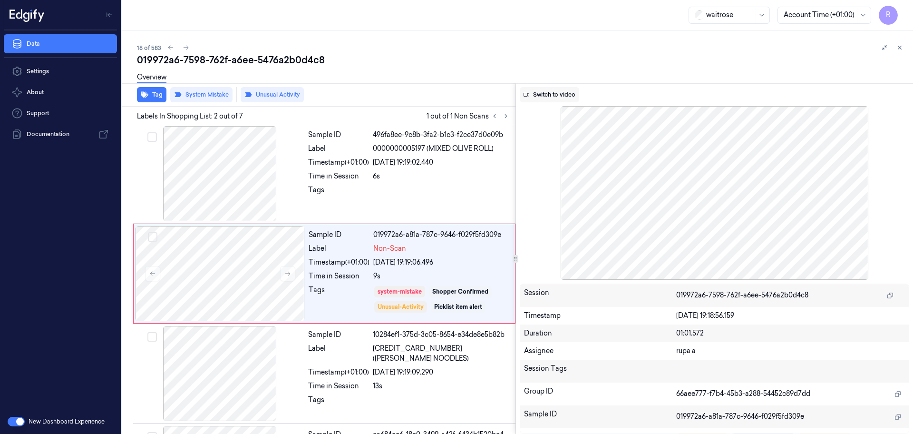
click at [567, 98] on button "Switch to video" at bounding box center [549, 94] width 59 height 15
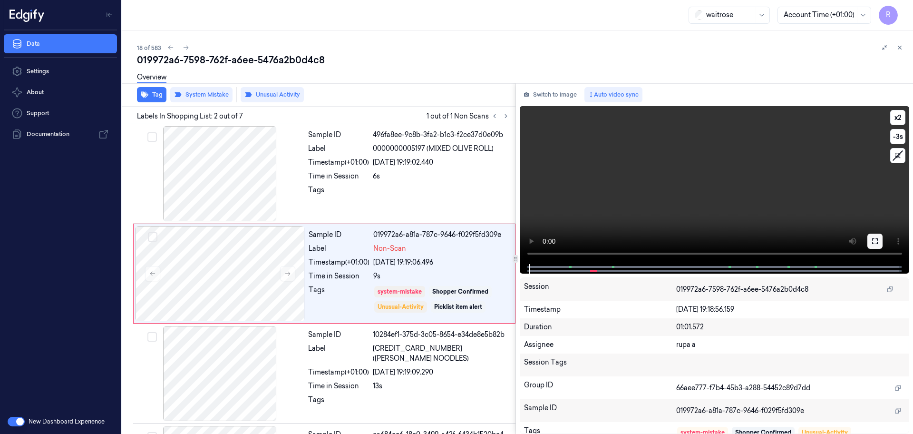
click at [730, 244] on icon at bounding box center [875, 241] width 8 height 8
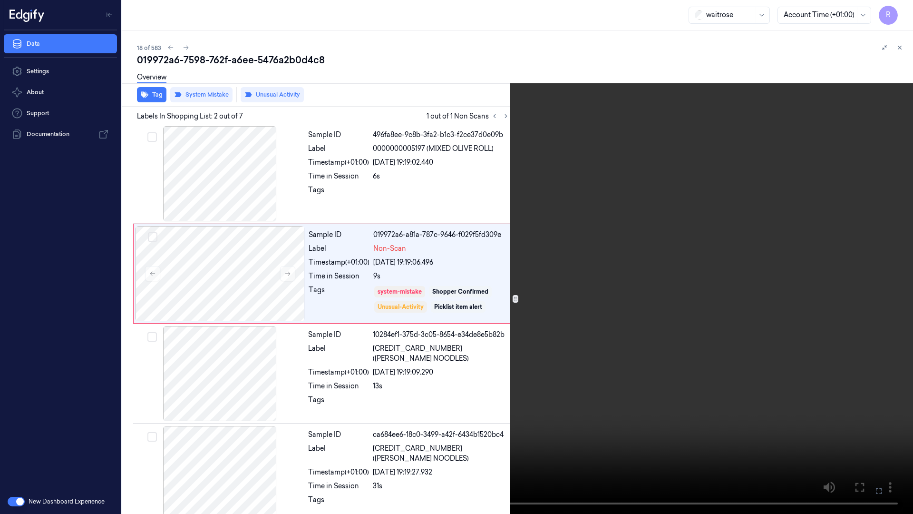
click at [289, 347] on video at bounding box center [456, 257] width 913 height 514
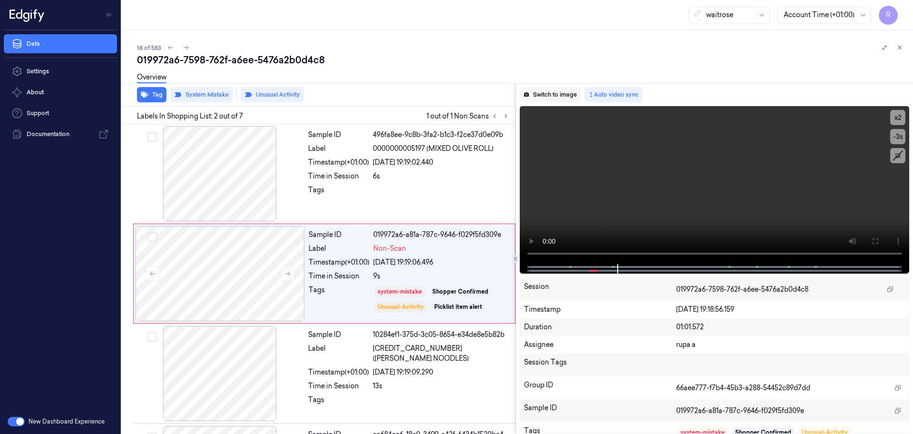
click at [555, 91] on button "Switch to image" at bounding box center [550, 94] width 61 height 15
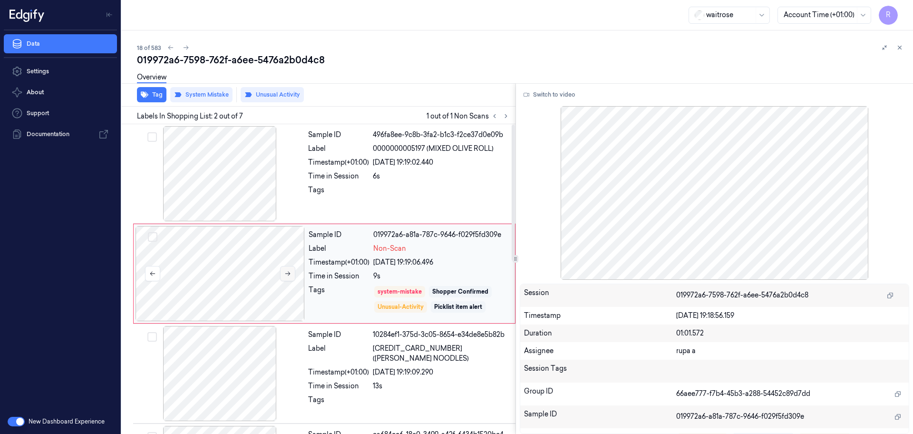
click at [289, 271] on icon at bounding box center [287, 273] width 7 height 7
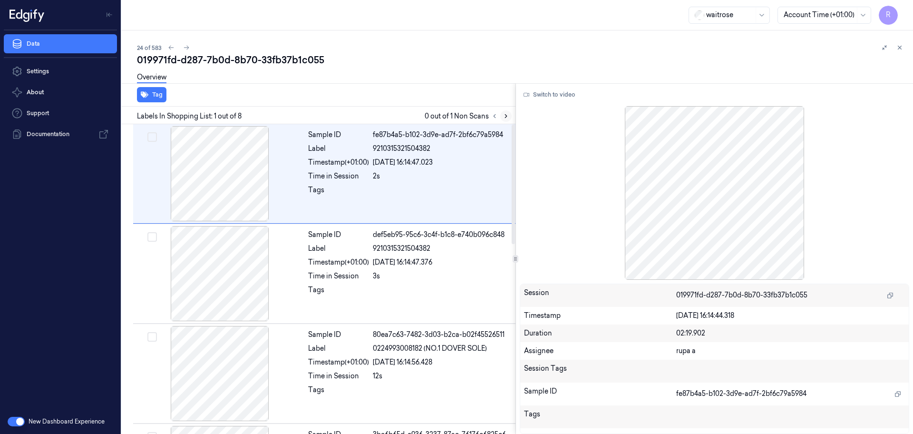
click at [503, 116] on icon at bounding box center [506, 116] width 7 height 7
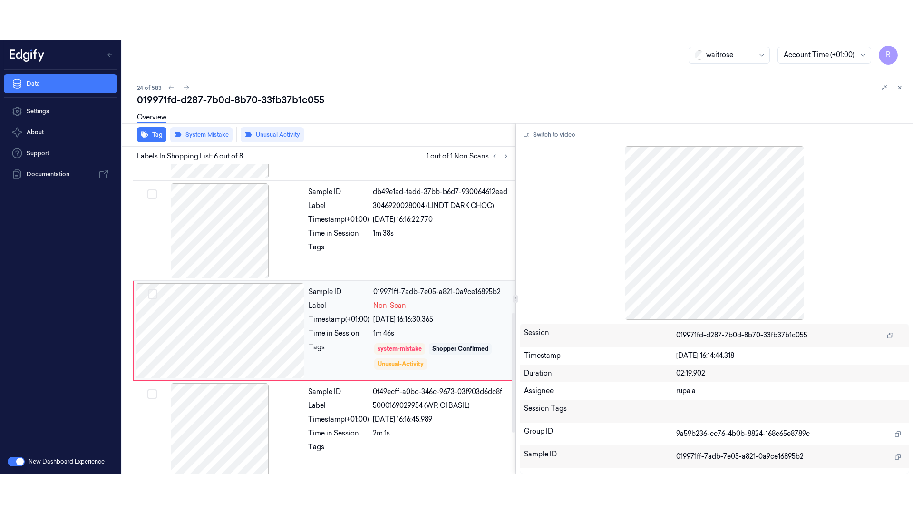
scroll to position [394, 0]
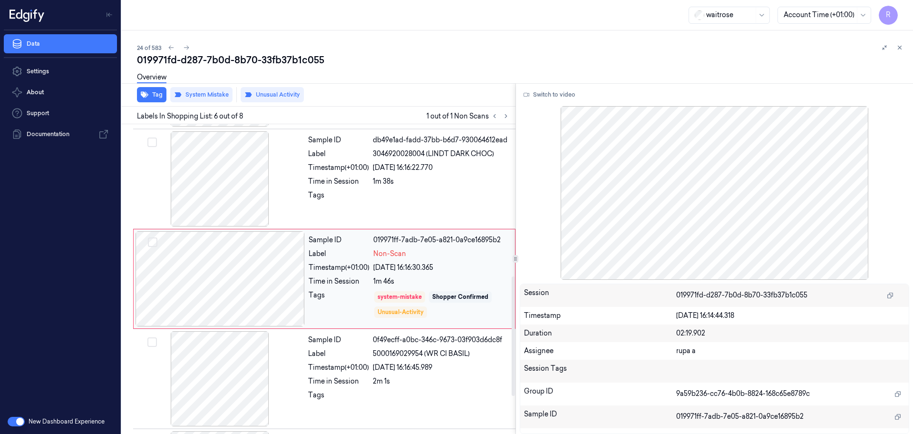
click at [271, 272] on div at bounding box center [220, 278] width 169 height 95
click at [209, 286] on div at bounding box center [220, 278] width 169 height 95
click at [564, 88] on button "Switch to video" at bounding box center [549, 94] width 59 height 15
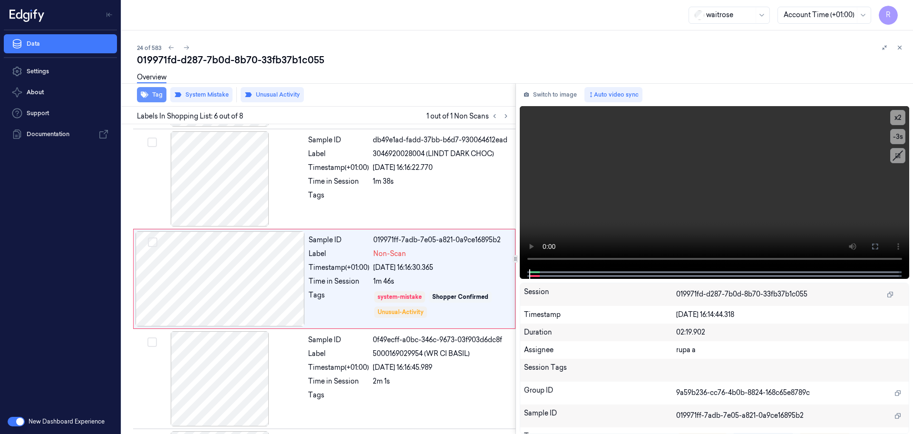
click at [146, 92] on icon "button" at bounding box center [145, 95] width 8 height 6
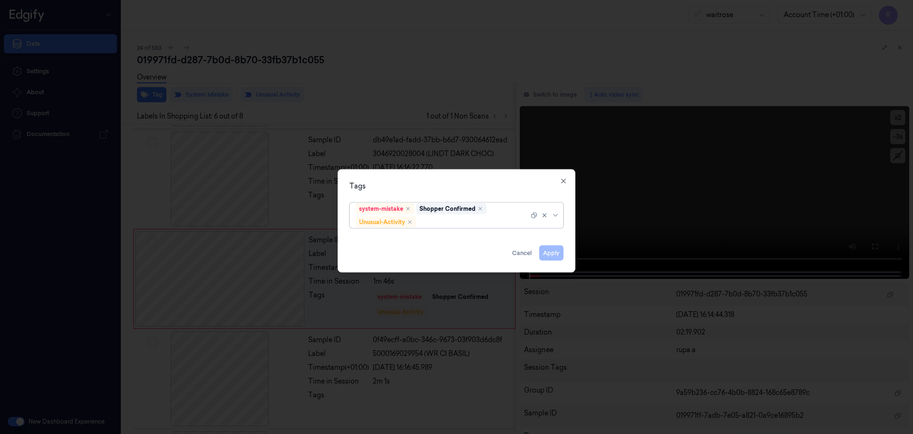
click at [469, 77] on div at bounding box center [456, 217] width 913 height 434
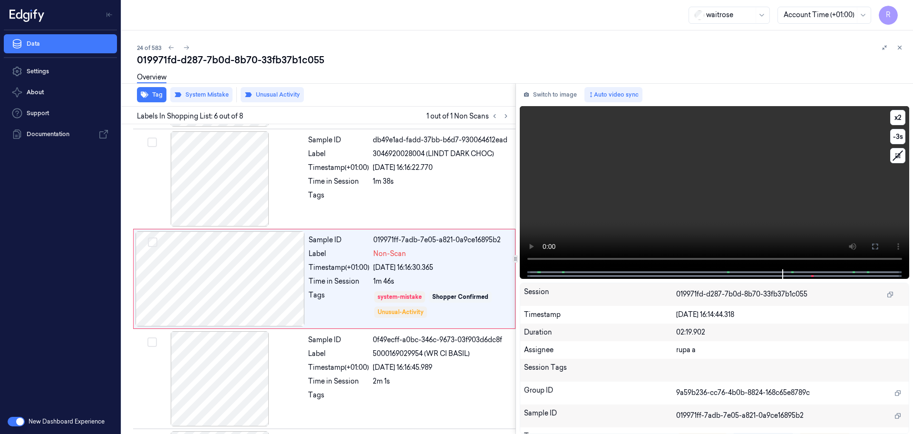
click at [750, 205] on video at bounding box center [715, 187] width 390 height 163
click at [876, 246] on icon at bounding box center [875, 247] width 8 height 8
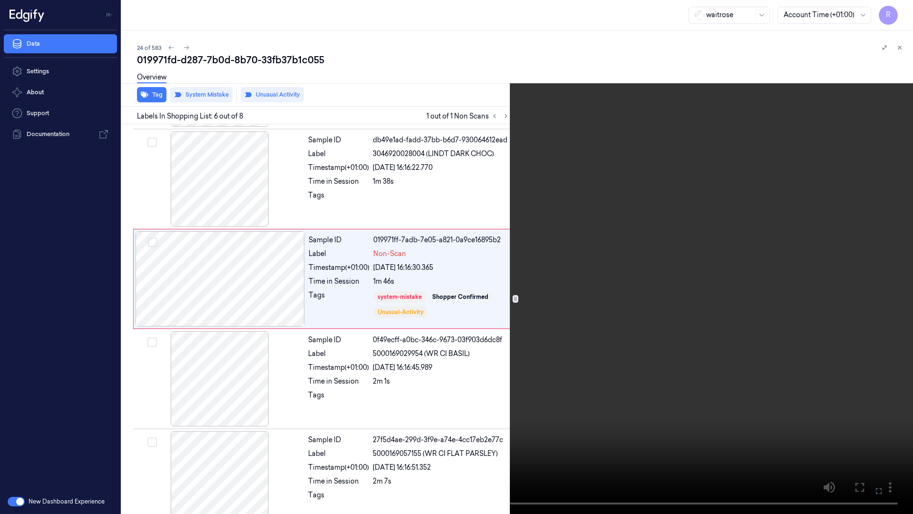
click at [764, 264] on video at bounding box center [456, 257] width 913 height 514
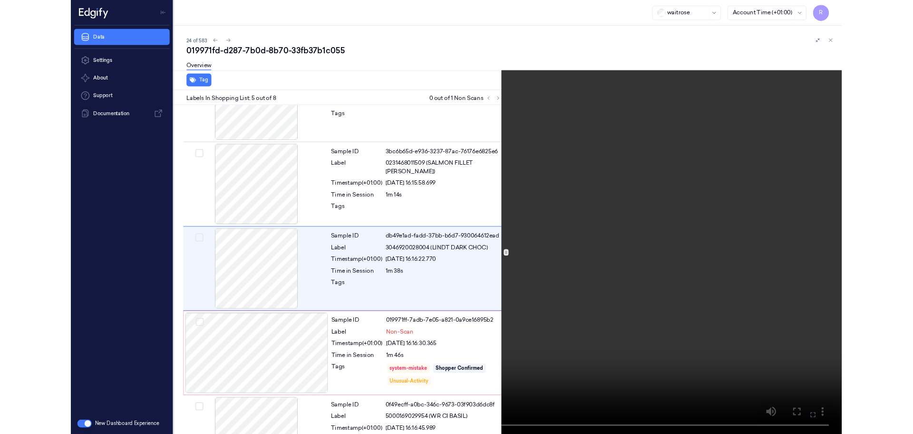
scroll to position [254, 0]
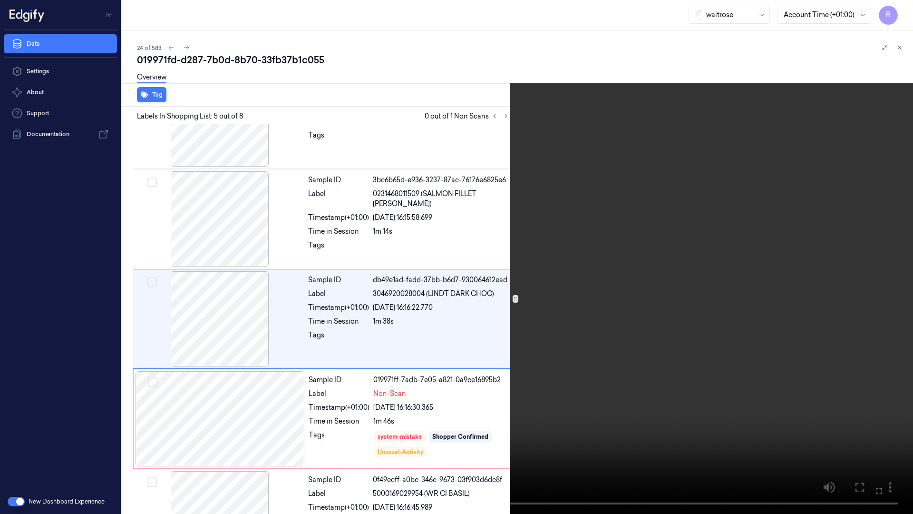
click at [754, 260] on video at bounding box center [456, 257] width 913 height 514
click at [658, 362] on video at bounding box center [456, 257] width 913 height 514
click at [631, 290] on video at bounding box center [456, 257] width 913 height 514
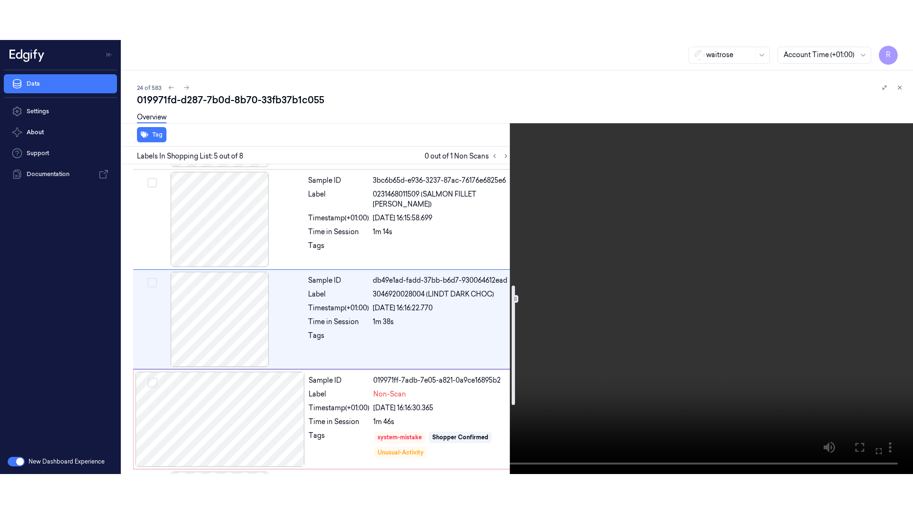
scroll to position [314, 0]
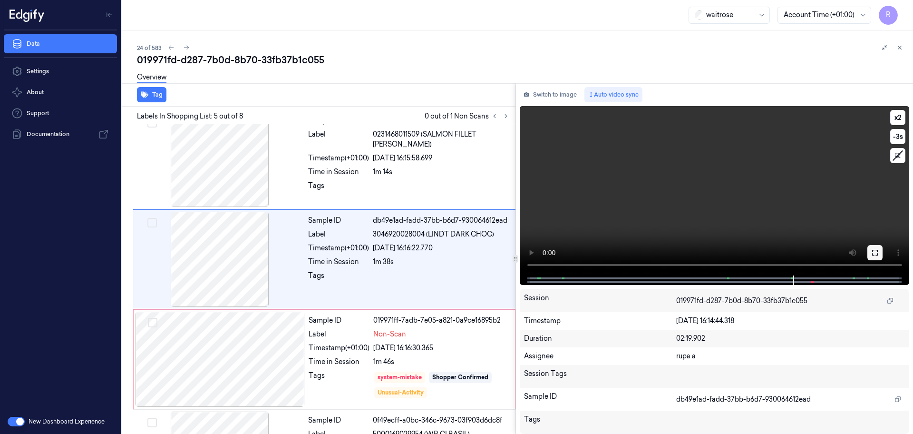
click at [875, 250] on icon at bounding box center [875, 253] width 8 height 8
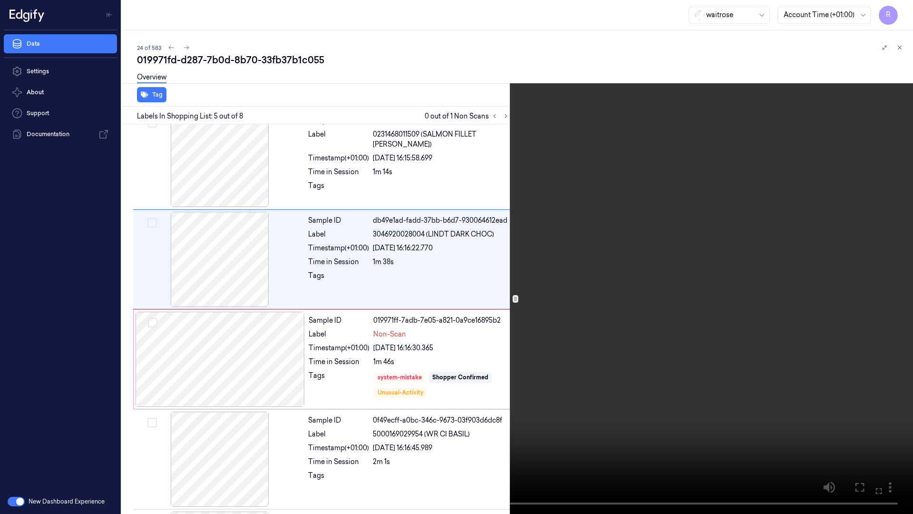
click at [619, 380] on video at bounding box center [456, 257] width 913 height 514
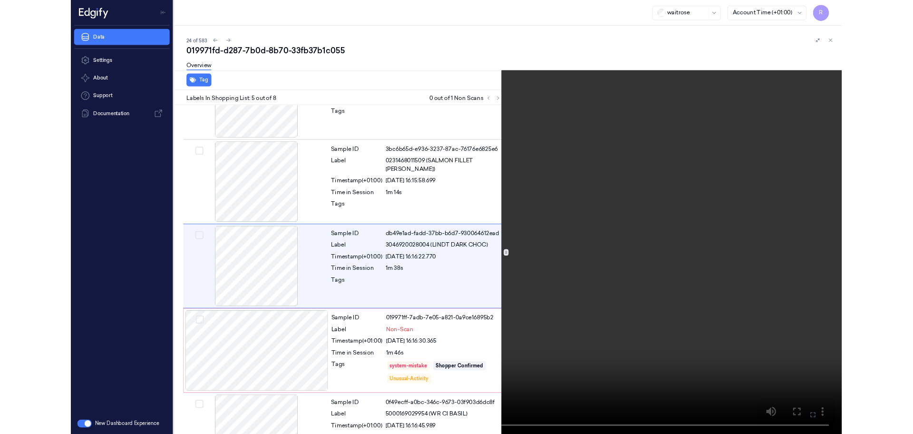
scroll to position [254, 0]
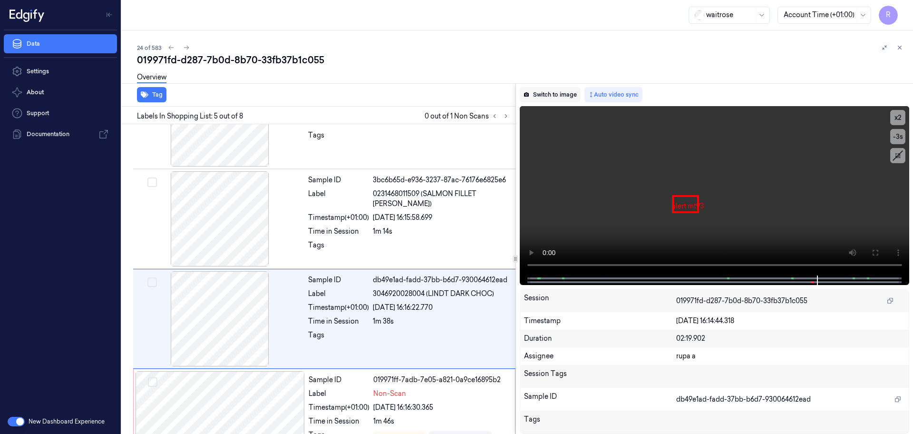
click at [568, 98] on button "Switch to image" at bounding box center [550, 94] width 61 height 15
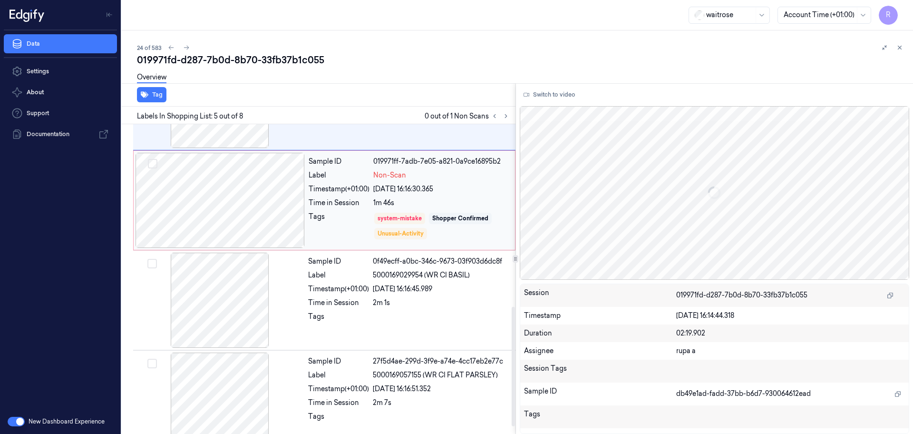
click at [236, 182] on div at bounding box center [220, 200] width 169 height 95
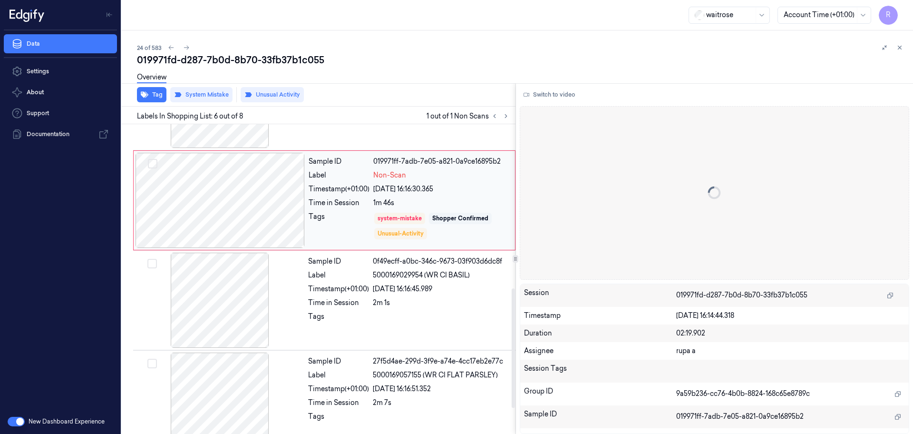
scroll to position [394, 0]
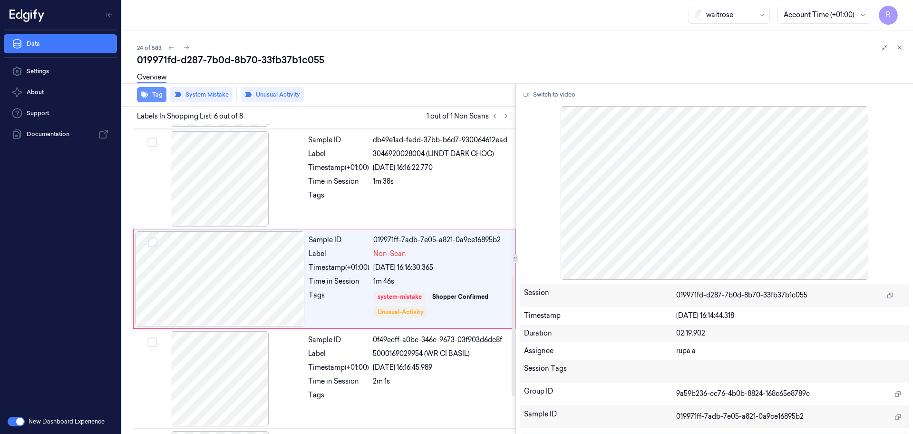
click at [140, 94] on button "Tag" at bounding box center [151, 94] width 29 height 15
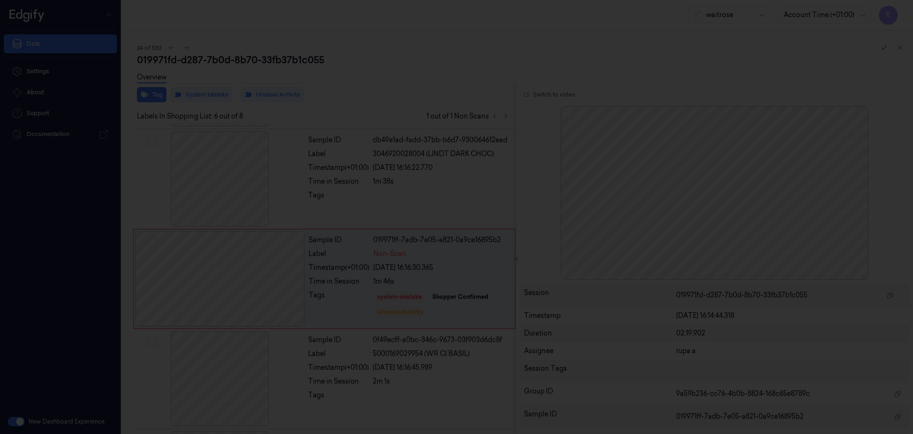
click at [396, 37] on div at bounding box center [456, 217] width 913 height 434
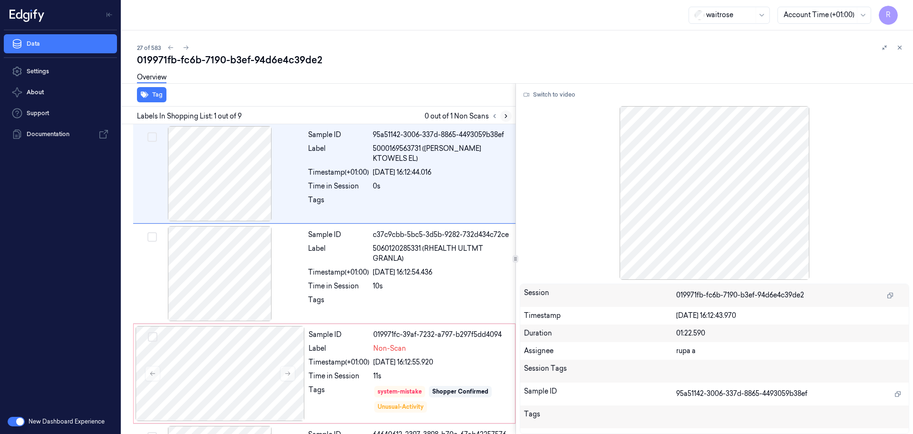
click at [507, 117] on icon at bounding box center [506, 116] width 7 height 7
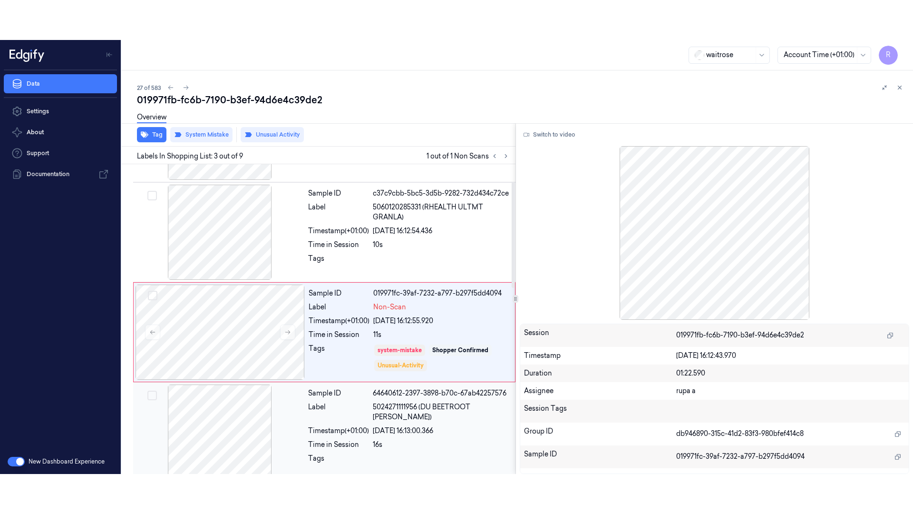
scroll to position [95, 0]
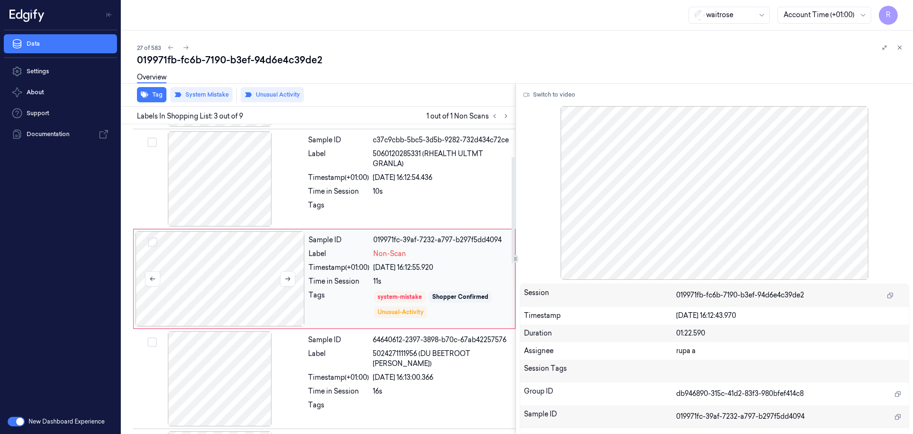
click at [254, 292] on div at bounding box center [220, 278] width 169 height 95
click at [281, 278] on button at bounding box center [287, 278] width 15 height 15
click at [165, 105] on div "Tag System Mistake Unusual Activity" at bounding box center [317, 94] width 398 height 23
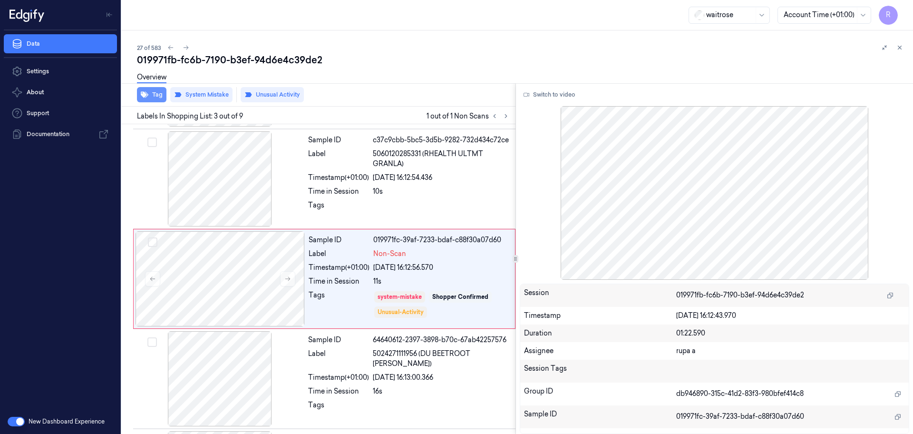
click at [155, 98] on button "Tag" at bounding box center [151, 94] width 29 height 15
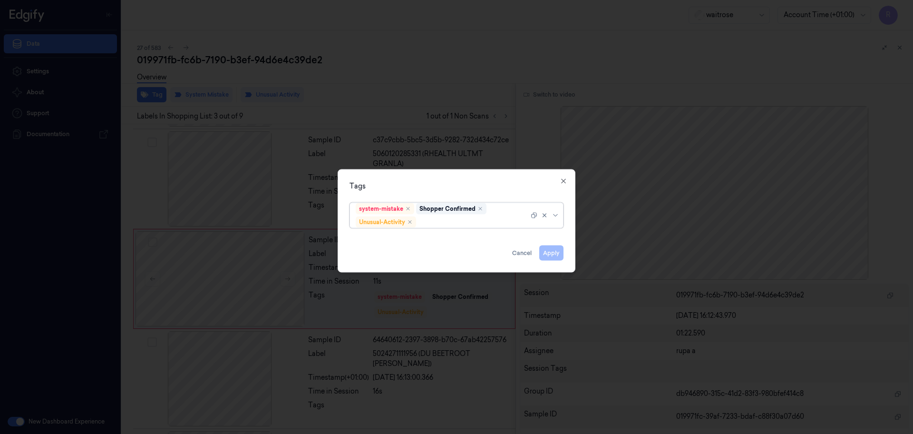
click at [364, 79] on div at bounding box center [456, 217] width 913 height 434
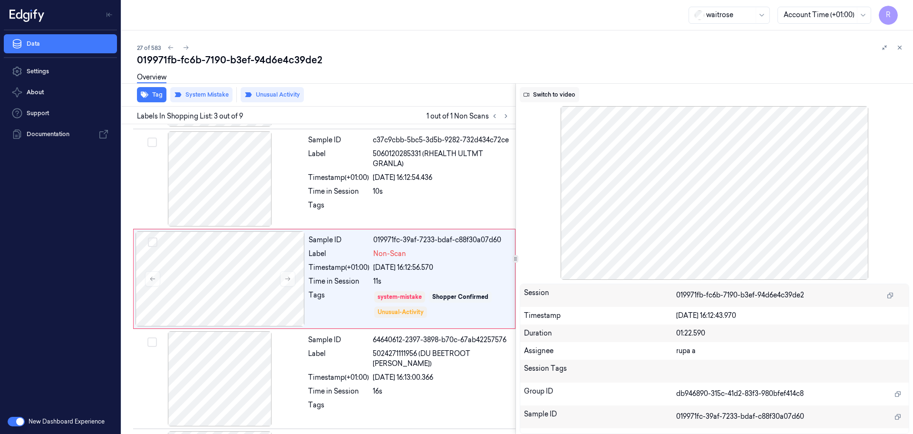
click at [560, 90] on button "Switch to video" at bounding box center [549, 94] width 59 height 15
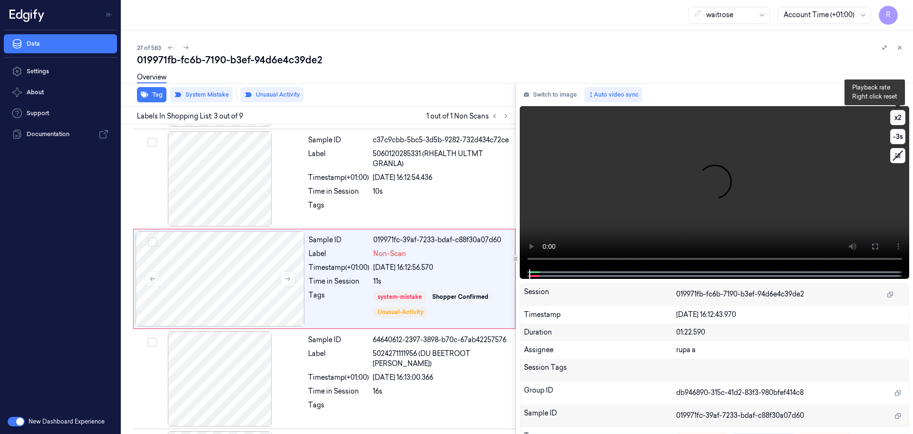
click at [900, 112] on button "x 2" at bounding box center [897, 117] width 15 height 15
click at [900, 112] on button "x 4" at bounding box center [897, 117] width 15 height 15
click at [880, 244] on button at bounding box center [875, 246] width 15 height 15
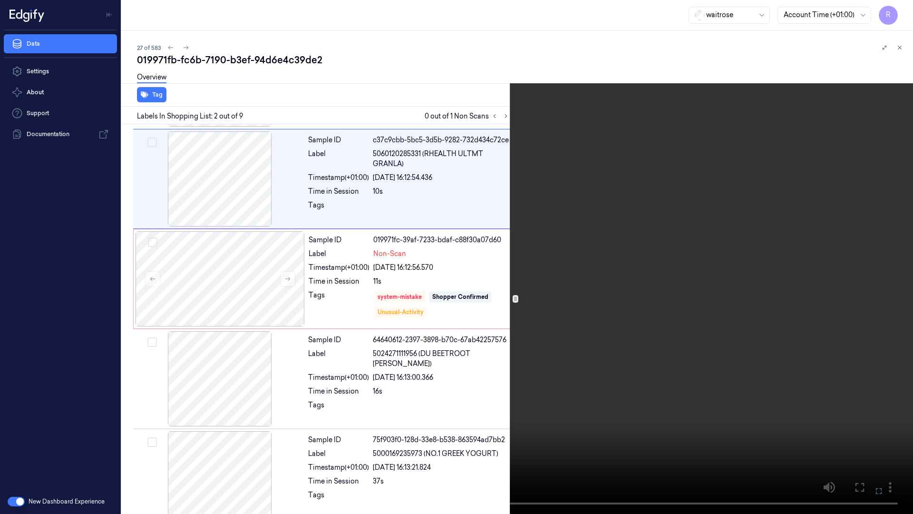
scroll to position [13, 0]
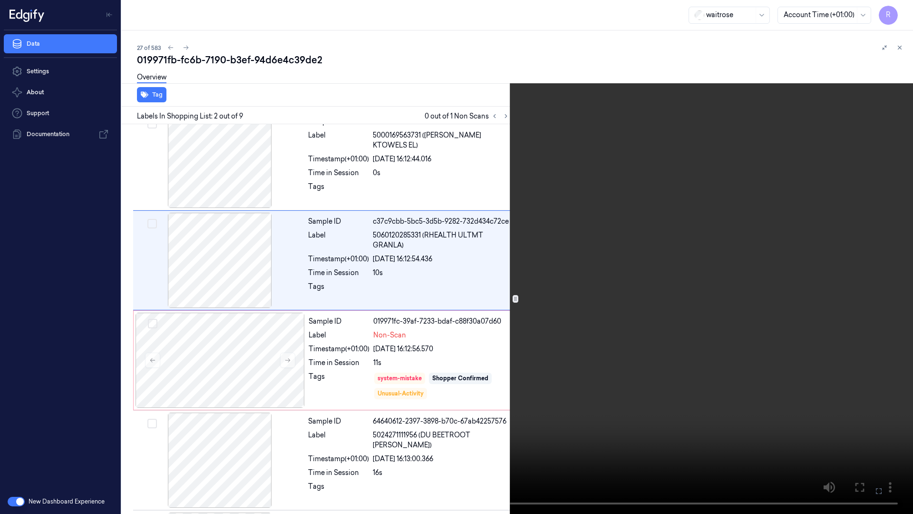
click at [124, 433] on video at bounding box center [456, 257] width 913 height 514
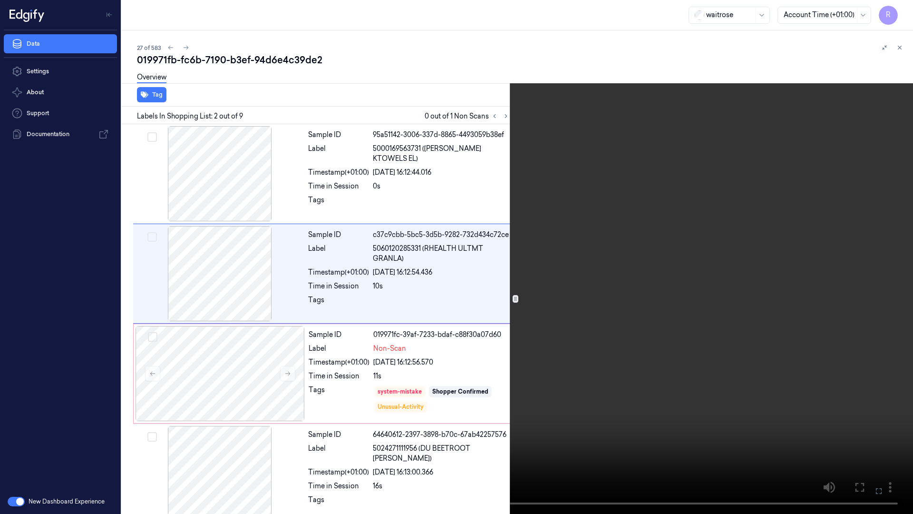
click at [159, 433] on video at bounding box center [456, 257] width 913 height 514
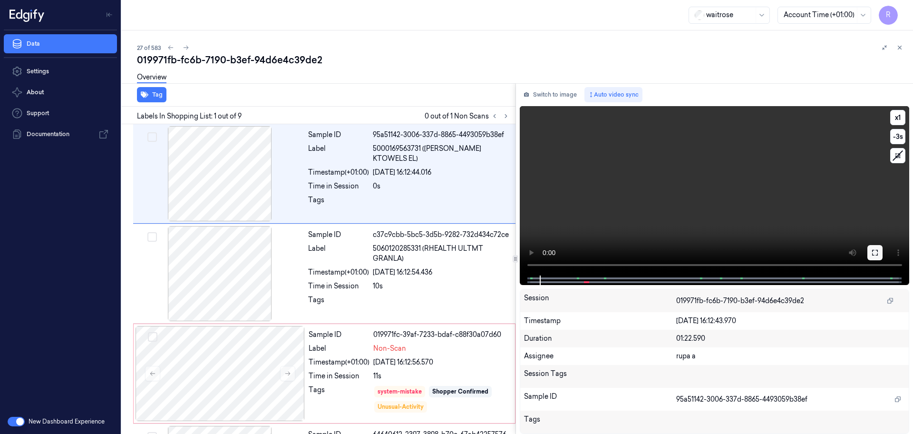
click at [880, 250] on button at bounding box center [875, 252] width 15 height 15
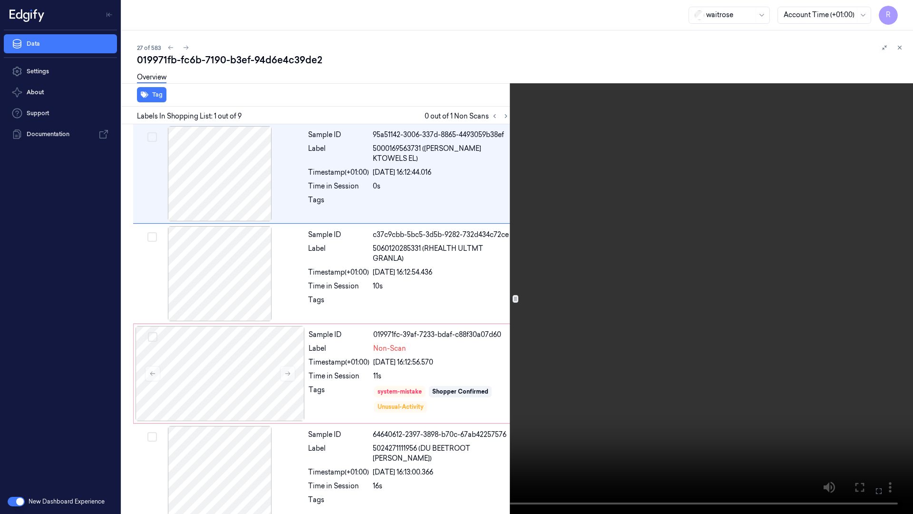
click at [906, 14] on button "x 1" at bounding box center [901, 11] width 15 height 15
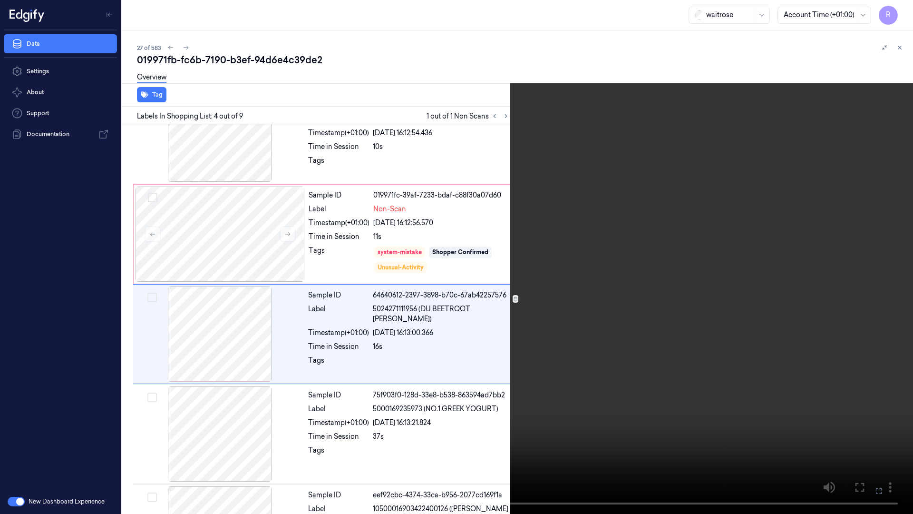
scroll to position [155, 0]
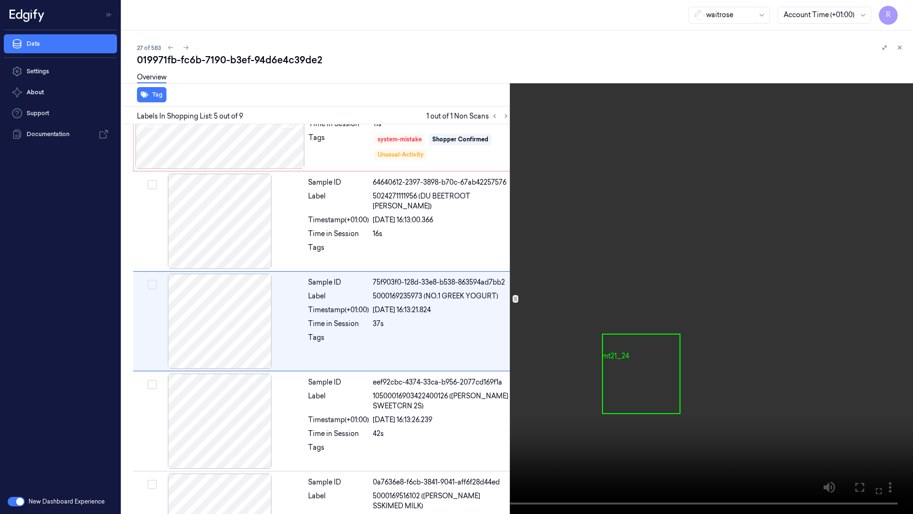
click at [379, 321] on video at bounding box center [456, 257] width 913 height 514
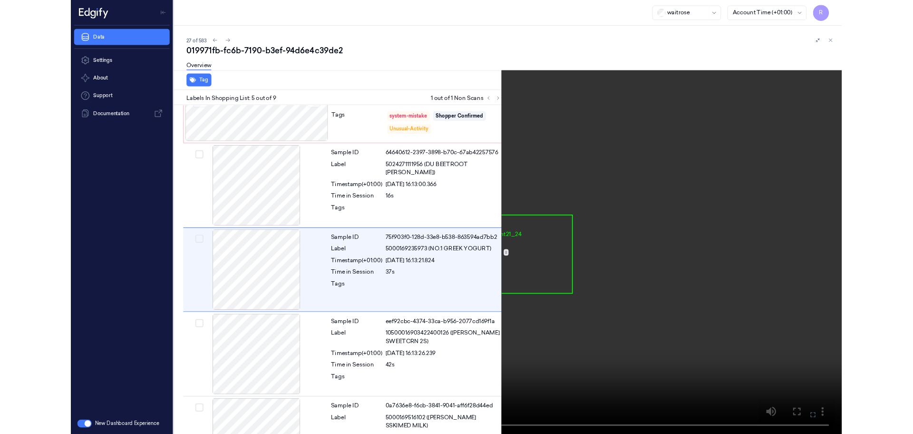
scroll to position [254, 0]
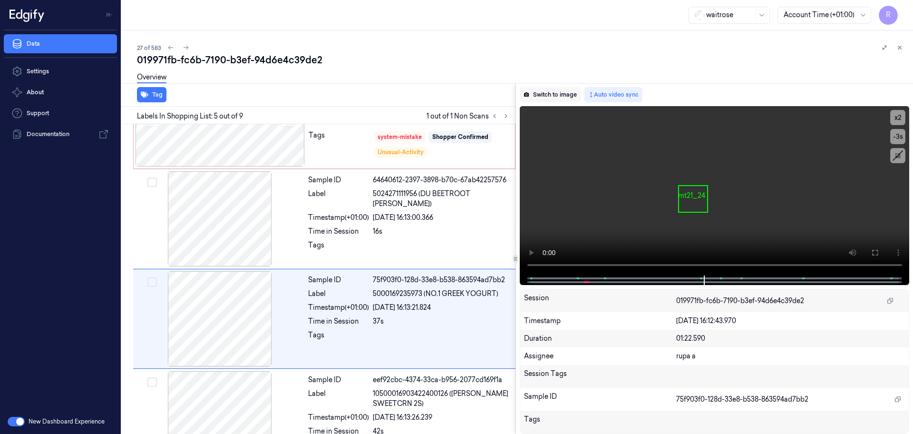
click at [546, 99] on button "Switch to image" at bounding box center [550, 94] width 61 height 15
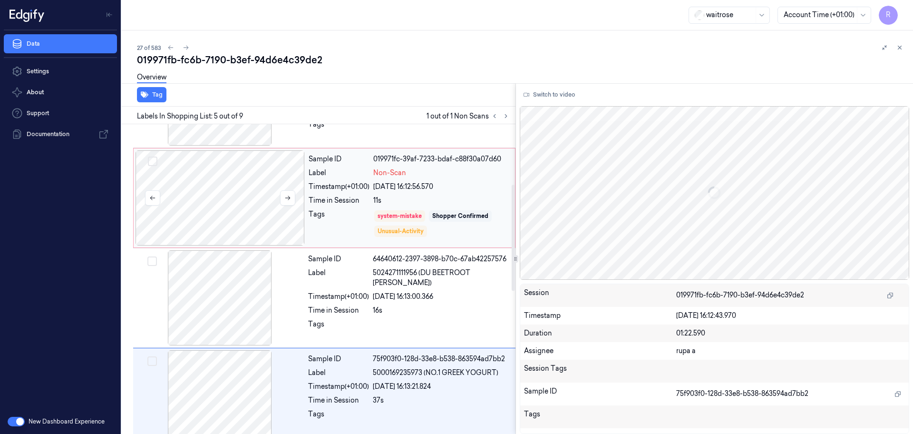
click at [231, 199] on div at bounding box center [220, 197] width 169 height 95
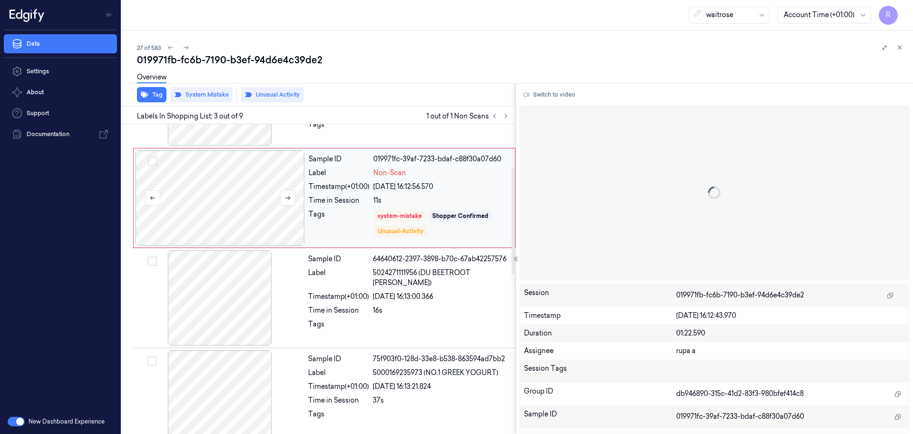
scroll to position [95, 0]
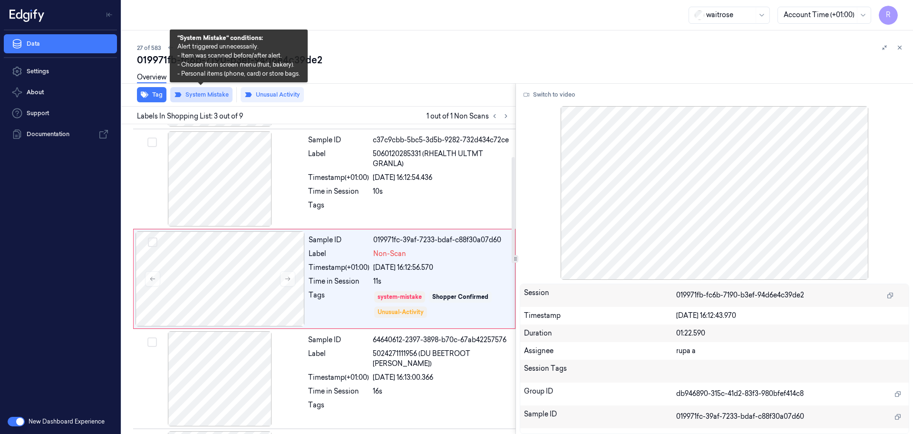
click at [206, 96] on button "System Mistake" at bounding box center [201, 94] width 62 height 15
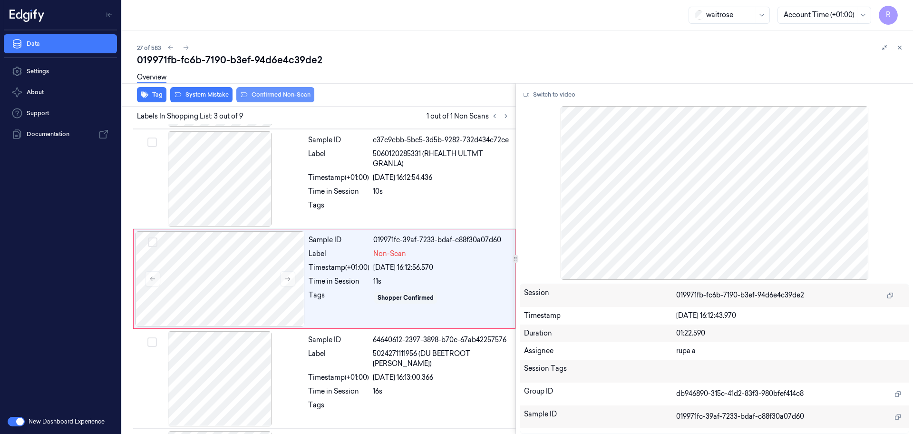
click at [283, 95] on button "Confirmed Non-Scan" at bounding box center [275, 94] width 78 height 15
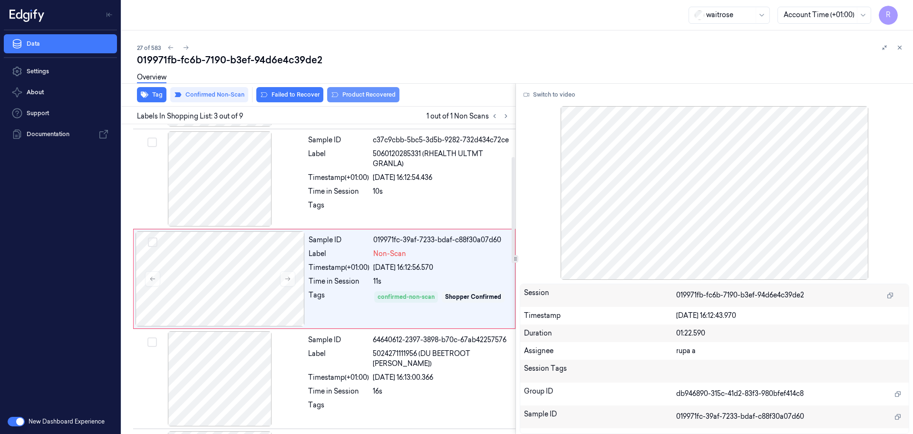
click at [379, 91] on button "Product Recovered" at bounding box center [363, 94] width 72 height 15
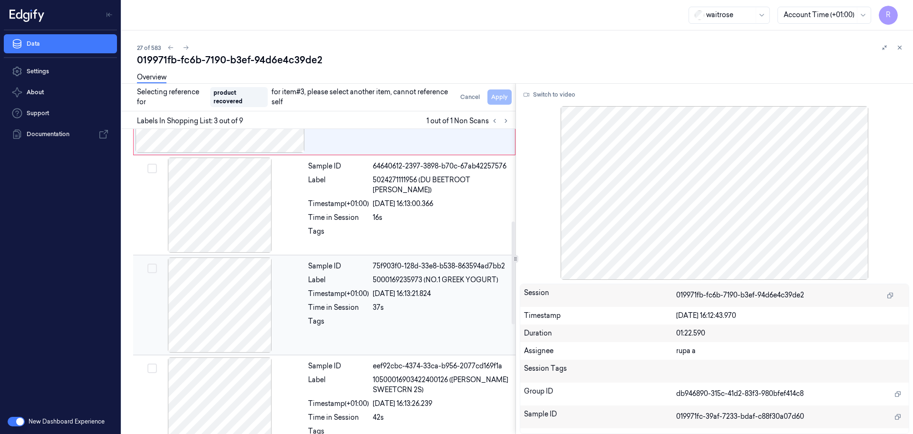
click at [254, 312] on div at bounding box center [219, 304] width 169 height 95
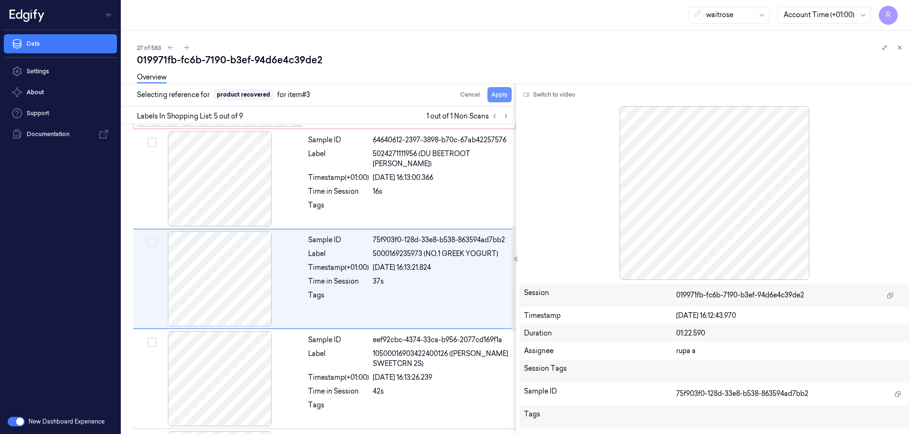
click at [504, 99] on button "Apply" at bounding box center [500, 94] width 24 height 15
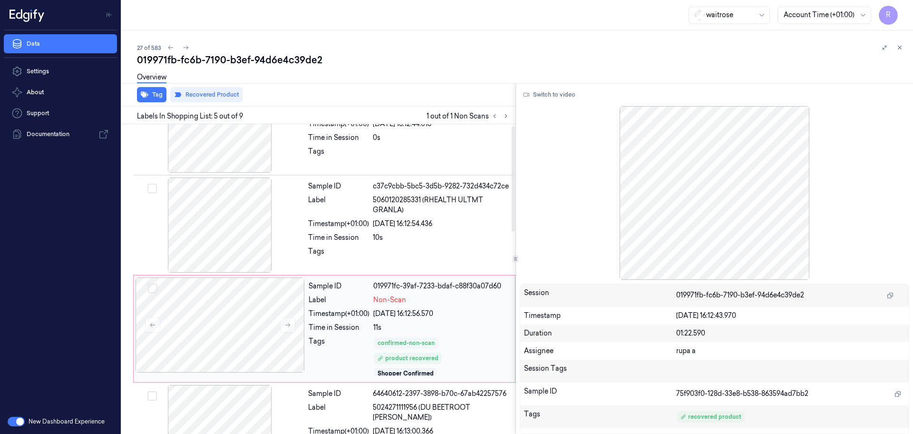
scroll to position [5, 0]
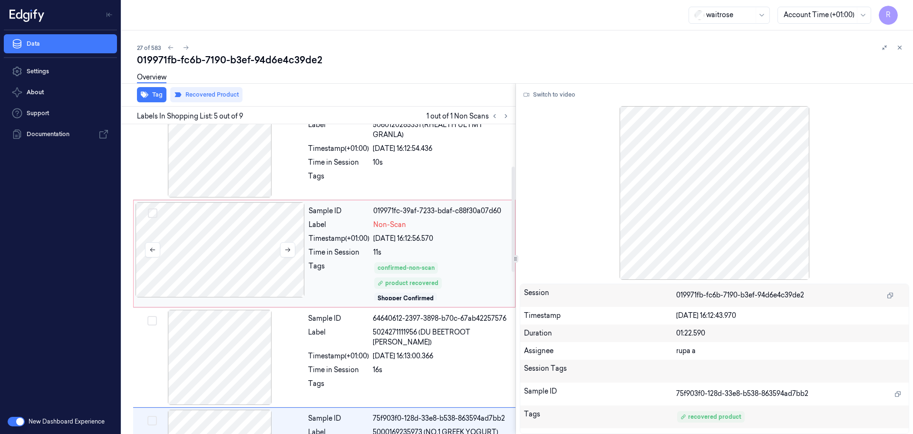
click at [250, 259] on div at bounding box center [220, 249] width 169 height 95
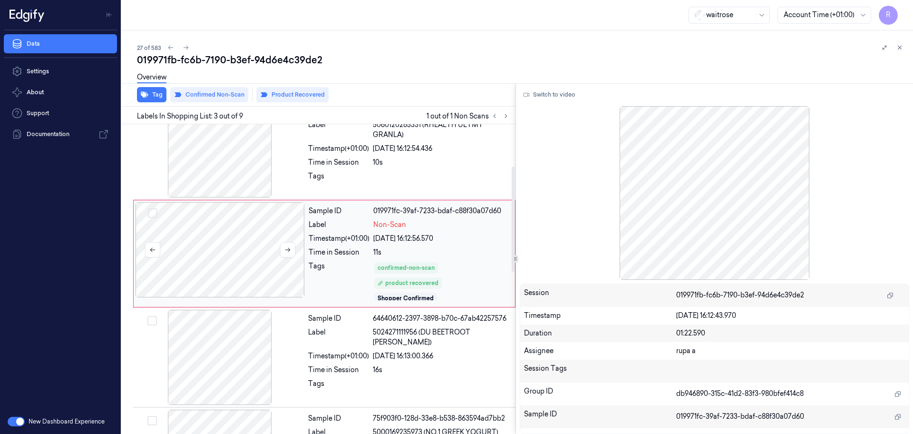
scroll to position [98, 0]
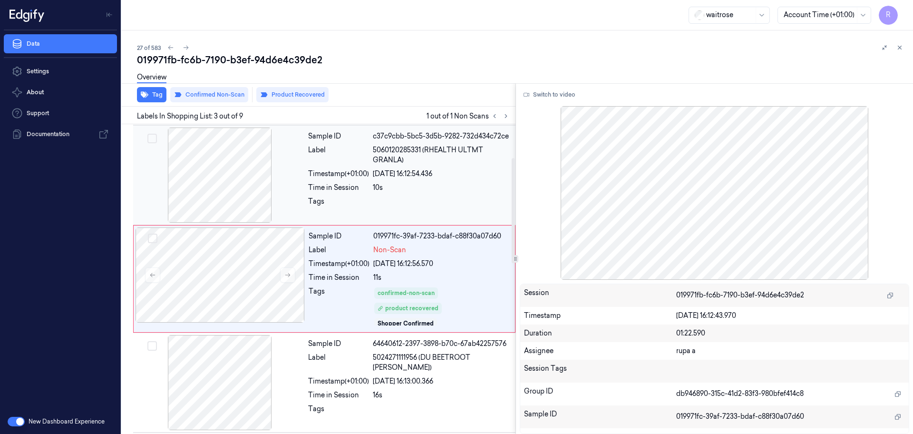
click at [225, 192] on div at bounding box center [219, 174] width 169 height 95
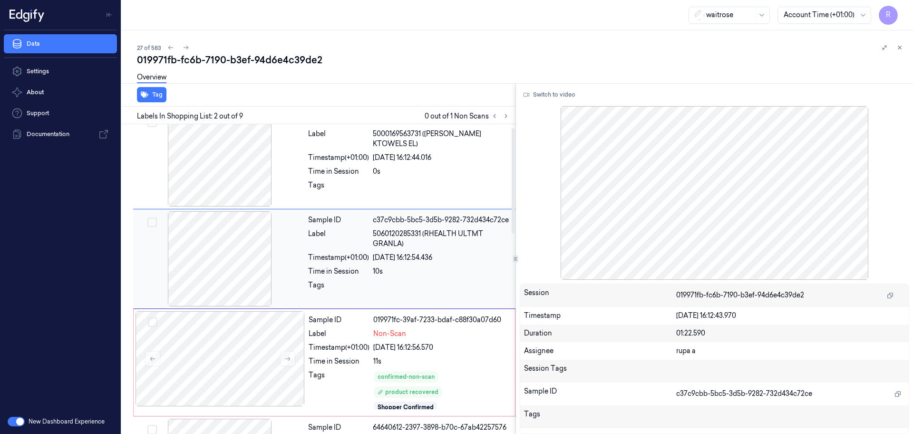
scroll to position [0, 0]
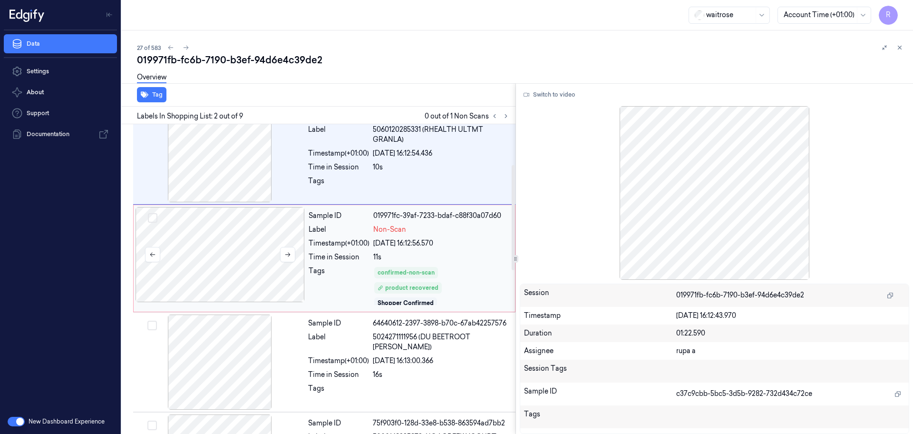
click at [246, 271] on div at bounding box center [220, 254] width 169 height 95
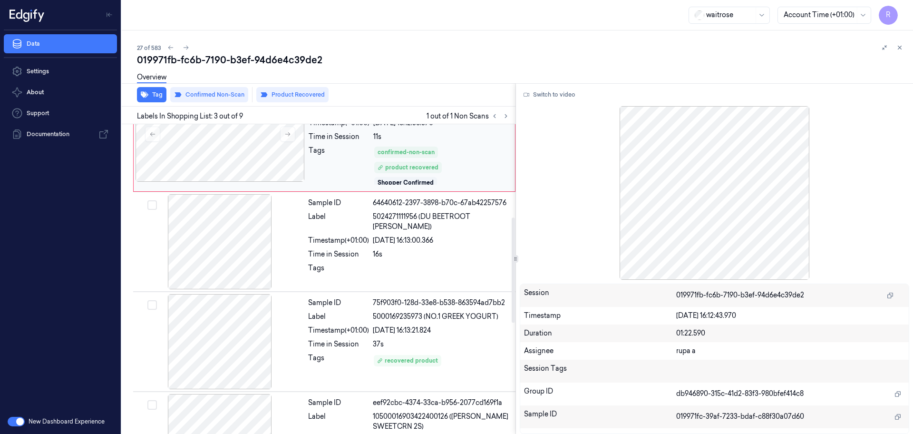
scroll to position [277, 0]
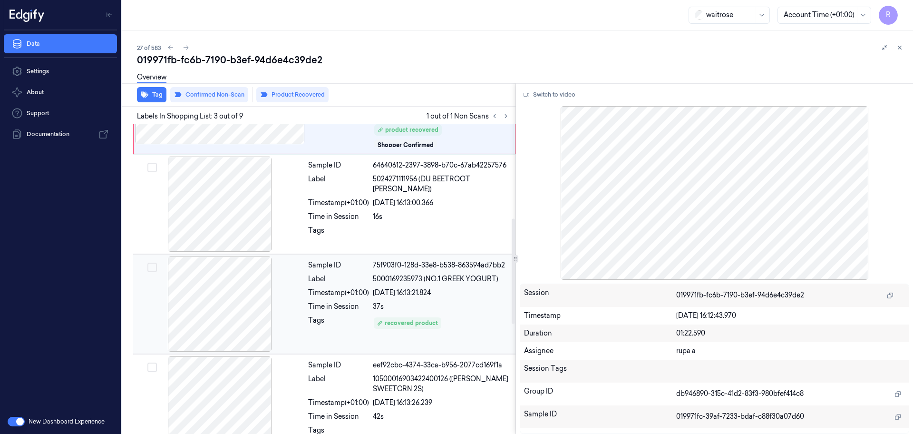
click at [244, 327] on div at bounding box center [219, 303] width 169 height 95
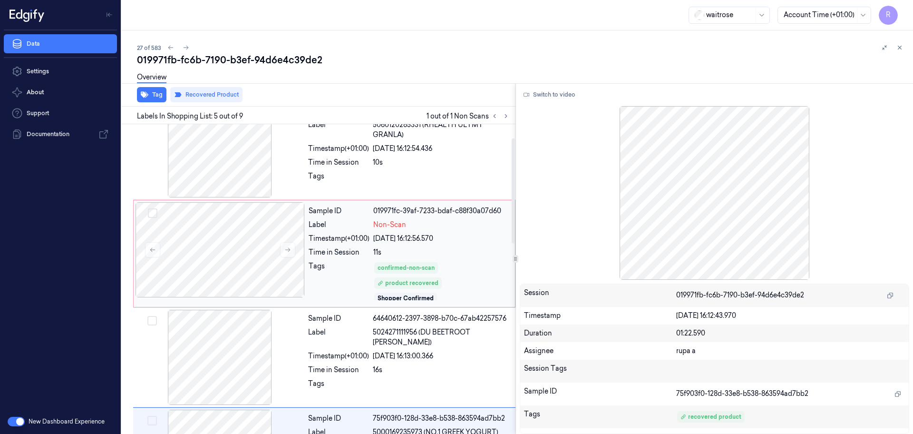
scroll to position [5, 0]
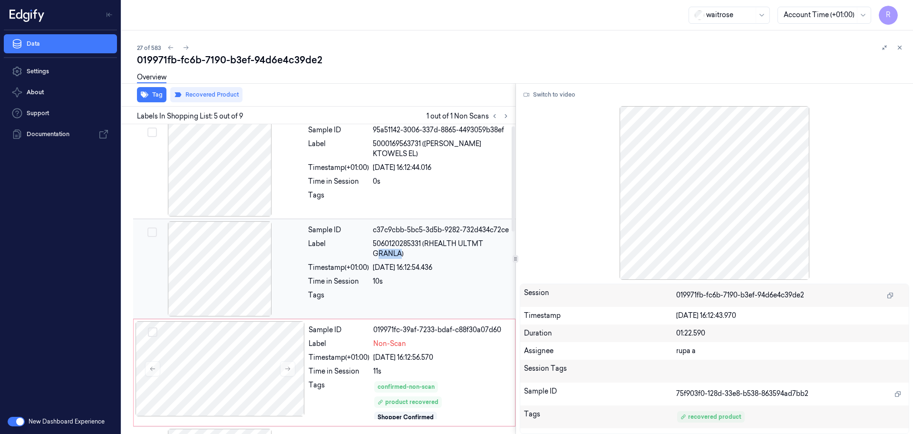
drag, startPoint x: 377, startPoint y: 255, endPoint x: 403, endPoint y: 255, distance: 26.2
click at [403, 255] on span "5060120285331 (RHEALTH ULTMT GRANLA)" at bounding box center [441, 249] width 137 height 20
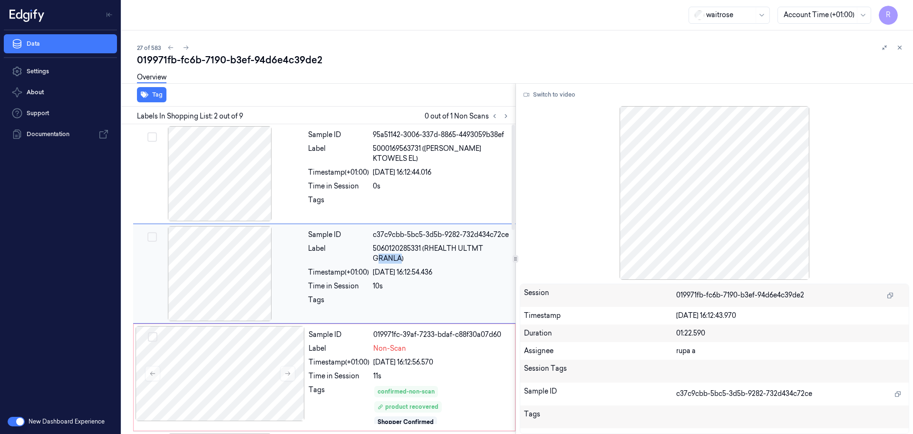
click at [403, 255] on span "5060120285331 (RHEALTH ULTMT GRANLA)" at bounding box center [441, 254] width 137 height 20
click at [403, 261] on span "5060120285331 (RHEALTH ULTMT GRANLA)" at bounding box center [441, 254] width 137 height 20
drag, startPoint x: 403, startPoint y: 259, endPoint x: 373, endPoint y: 261, distance: 29.6
click at [373, 261] on span "5060120285331 (RHEALTH ULTMT GRANLA)" at bounding box center [441, 254] width 137 height 20
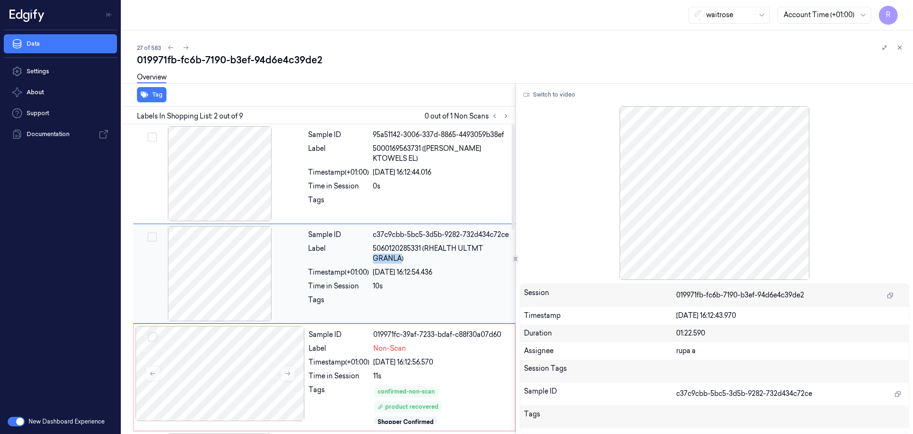
copy span "GRANLA"
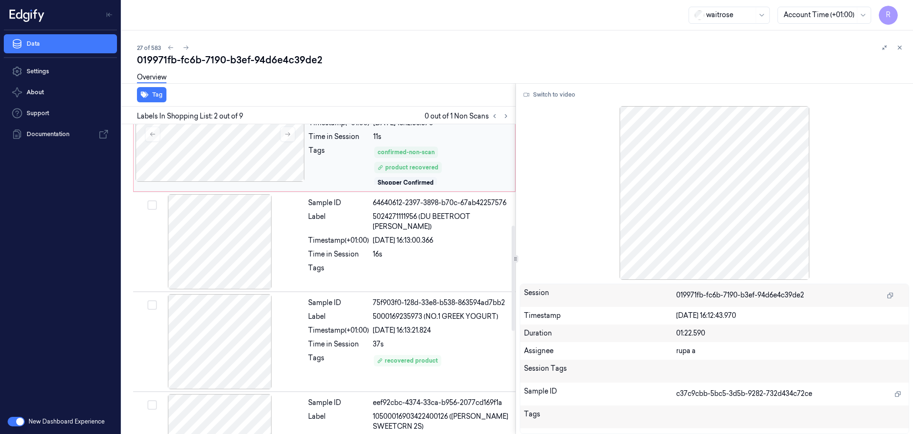
scroll to position [297, 0]
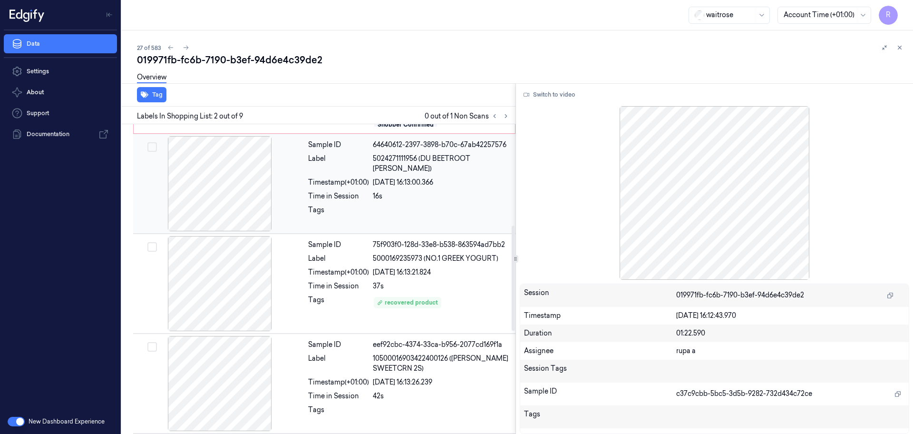
click at [238, 193] on div at bounding box center [219, 183] width 169 height 95
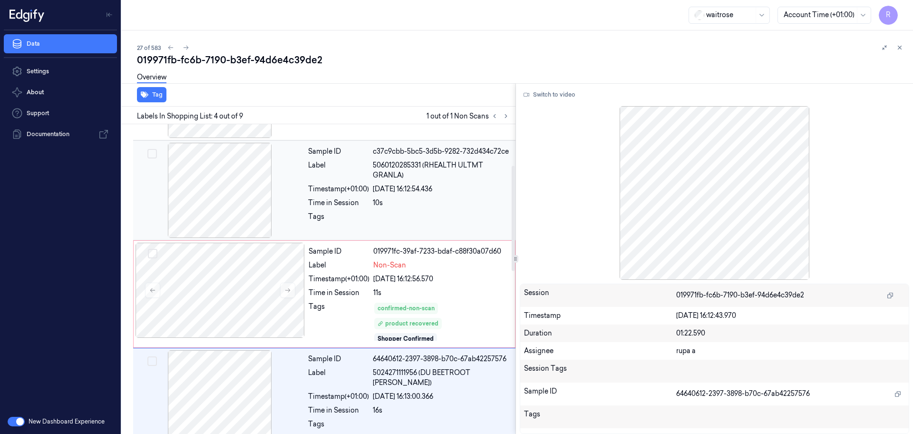
click at [239, 198] on div at bounding box center [219, 190] width 169 height 95
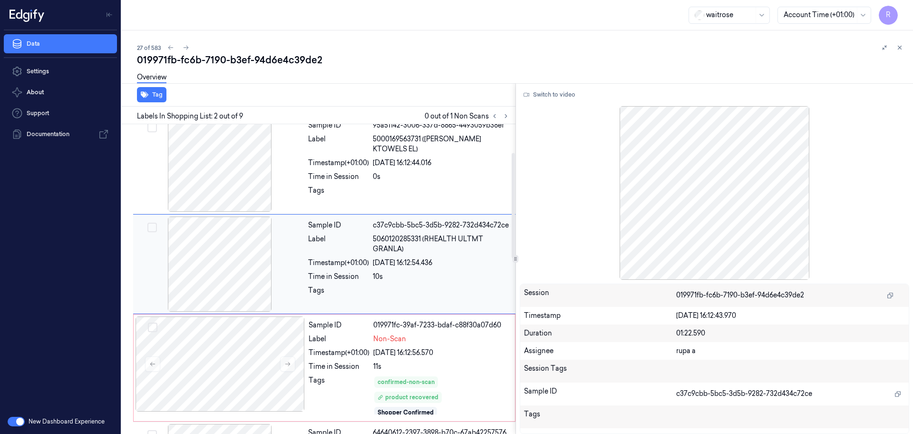
scroll to position [0, 0]
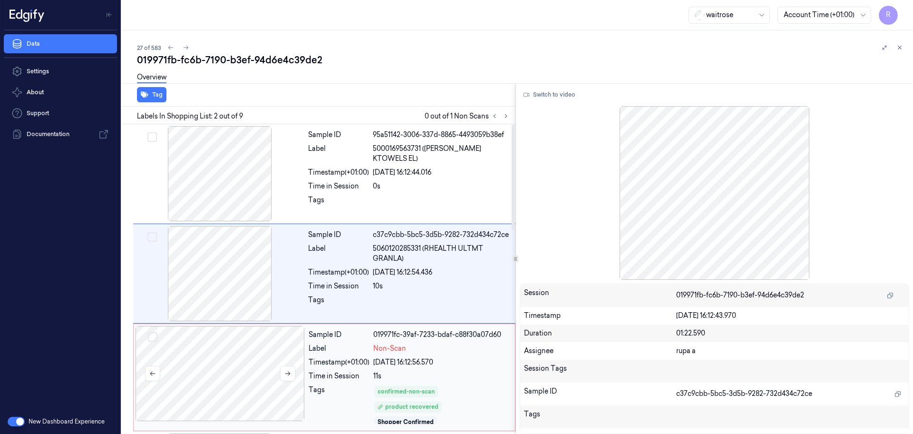
click at [278, 392] on div at bounding box center [220, 373] width 169 height 95
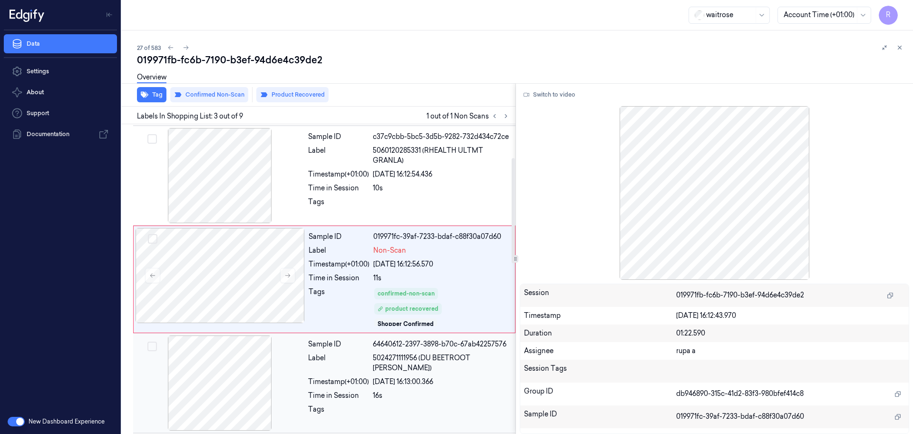
scroll to position [98, 0]
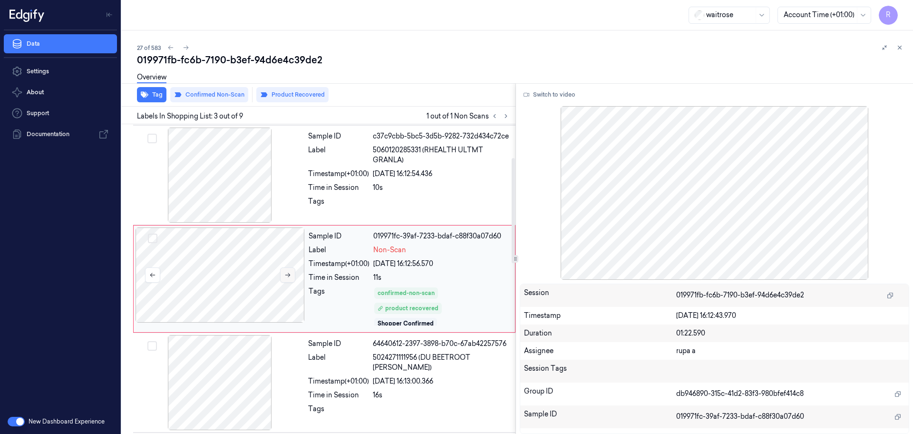
click at [287, 275] on icon at bounding box center [287, 275] width 5 height 4
click at [261, 278] on div at bounding box center [220, 274] width 169 height 95
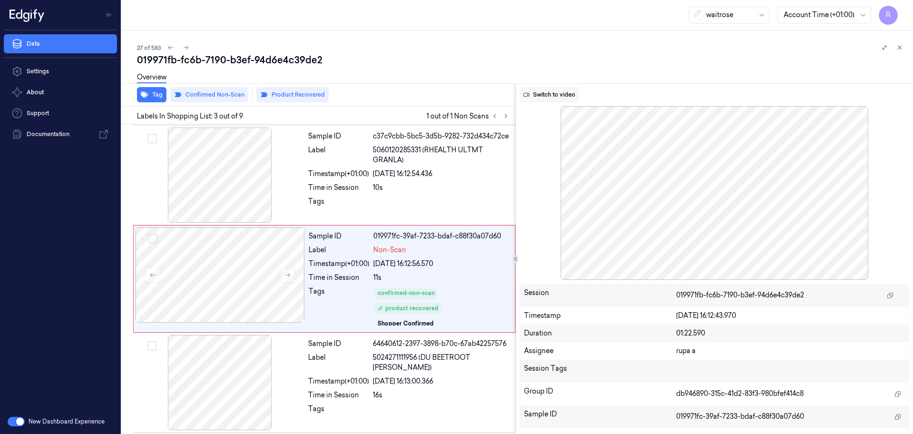
click at [564, 89] on button "Switch to video" at bounding box center [549, 94] width 59 height 15
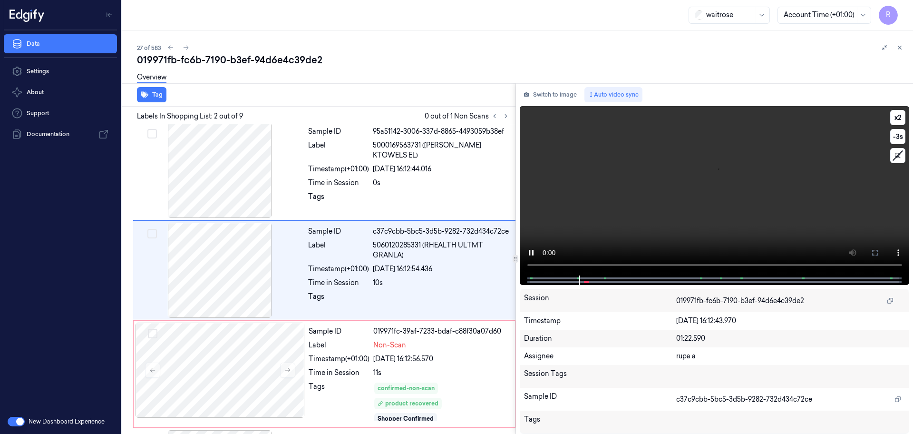
scroll to position [0, 0]
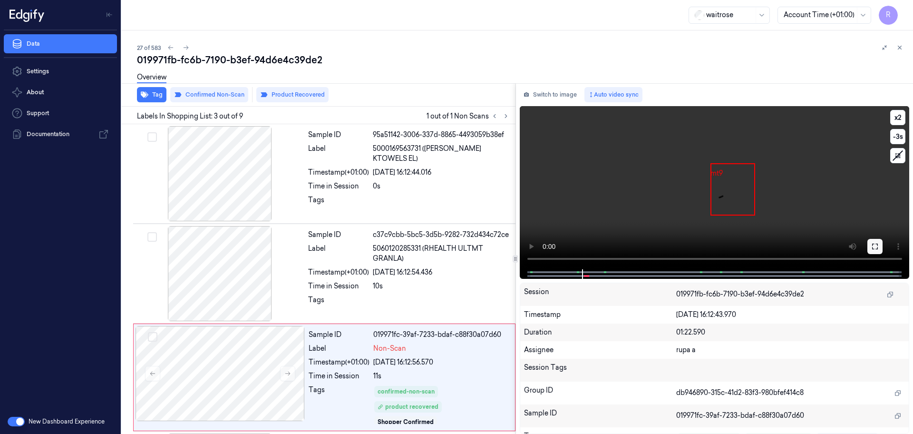
click at [872, 251] on button at bounding box center [875, 246] width 15 height 15
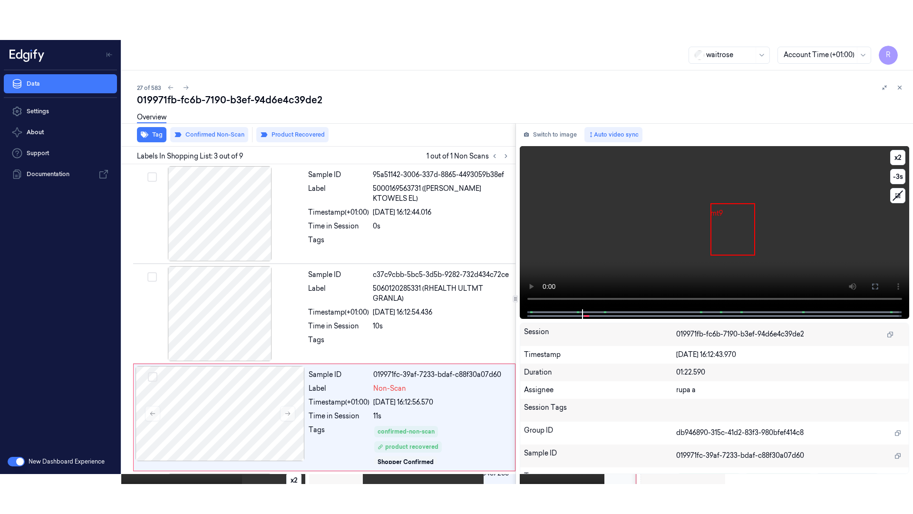
scroll to position [98, 0]
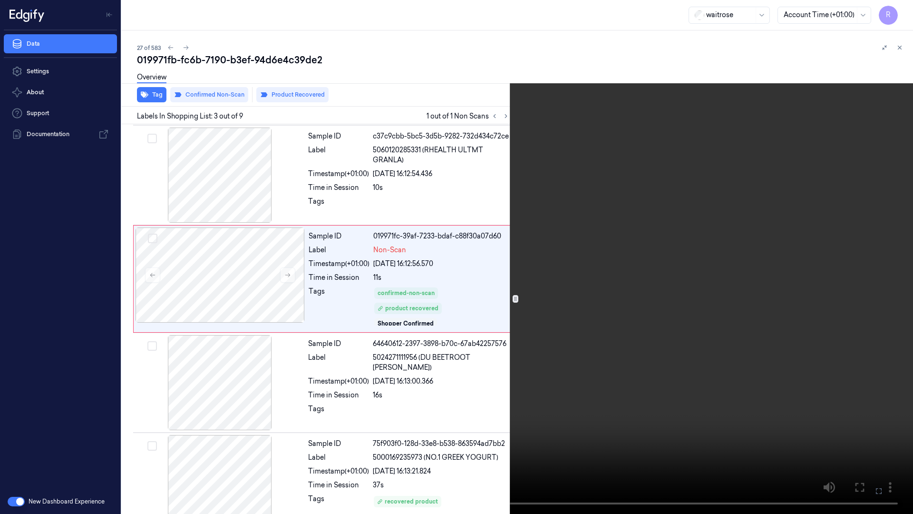
click at [772, 299] on video at bounding box center [456, 257] width 913 height 514
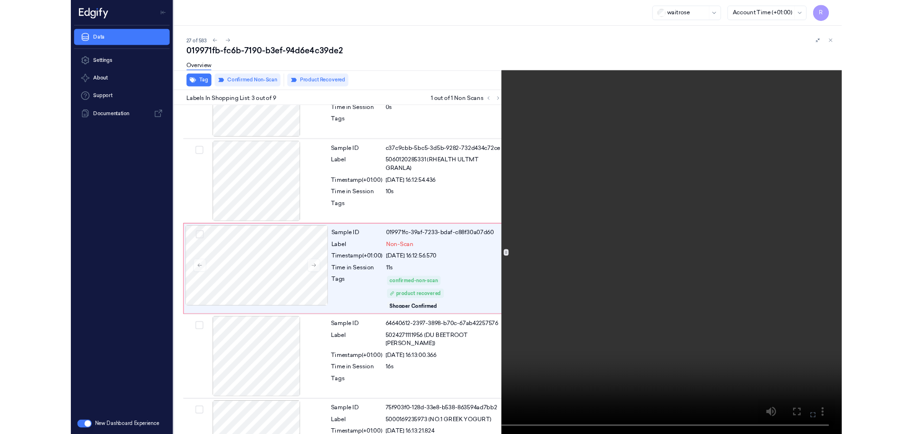
scroll to position [59, 0]
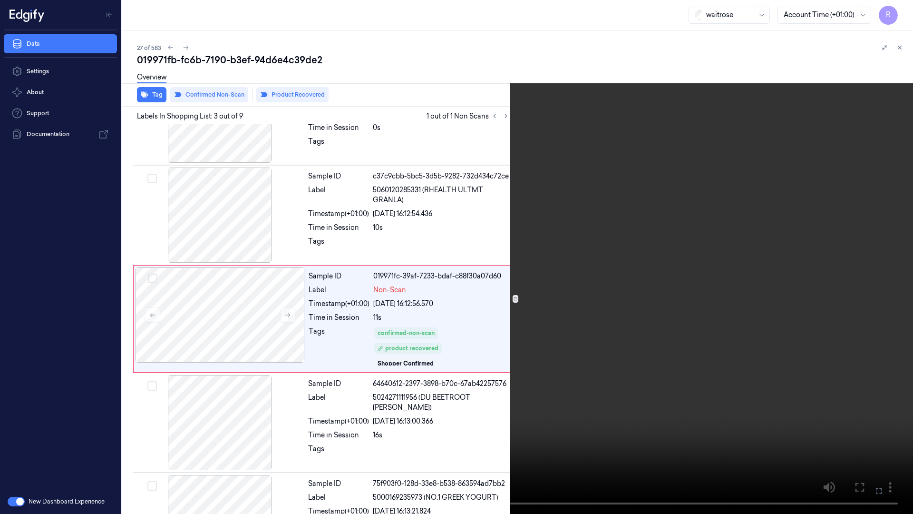
click at [190, 330] on video at bounding box center [456, 257] width 913 height 514
click at [191, 328] on video at bounding box center [456, 257] width 913 height 514
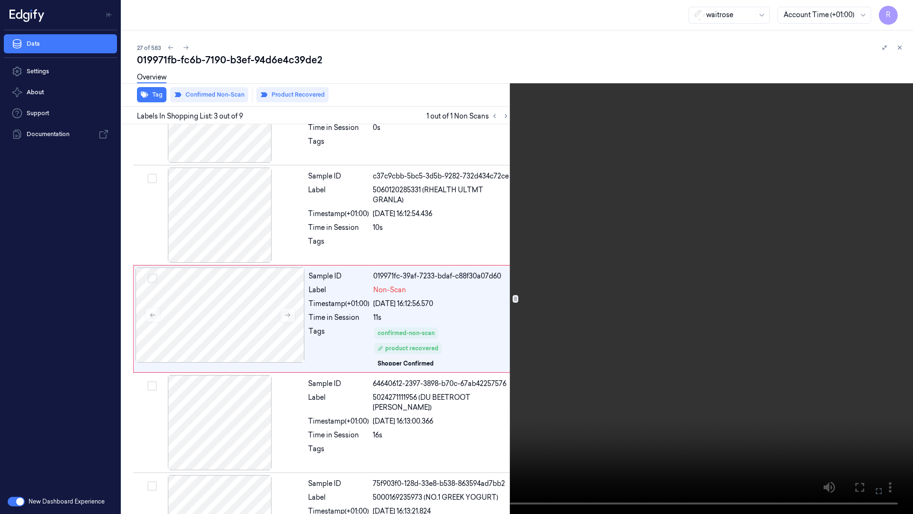
click at [191, 328] on video at bounding box center [456, 257] width 913 height 514
click at [666, 270] on video at bounding box center [456, 257] width 913 height 514
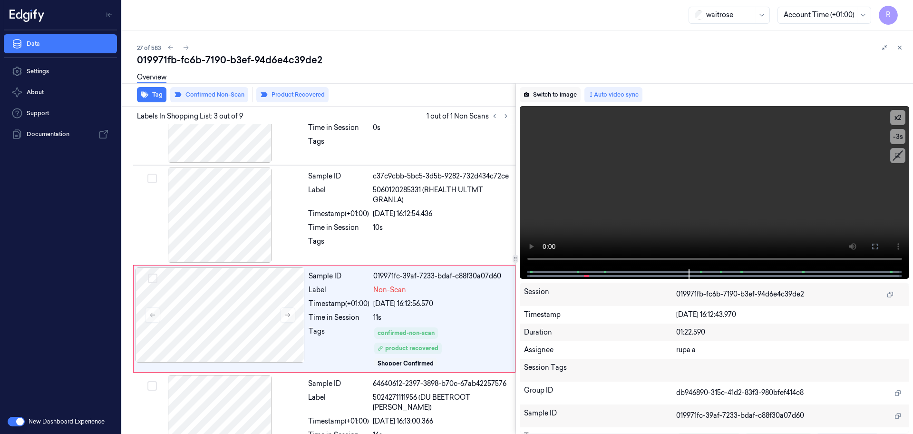
click at [548, 88] on button "Switch to image" at bounding box center [550, 94] width 61 height 15
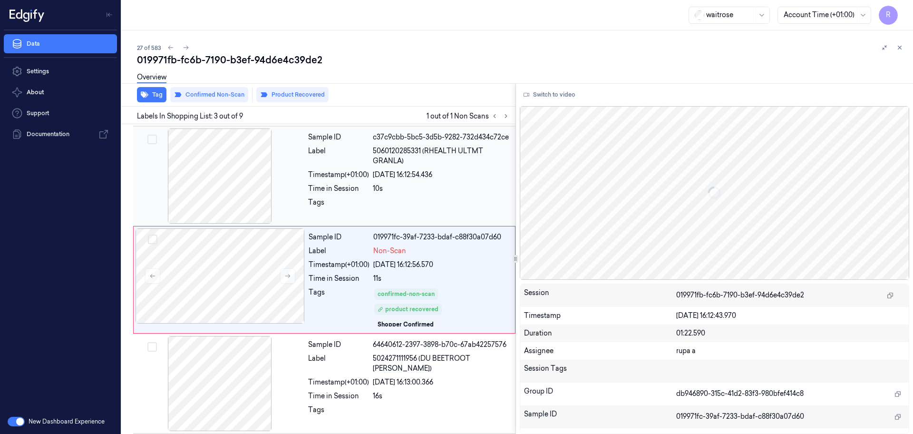
scroll to position [98, 0]
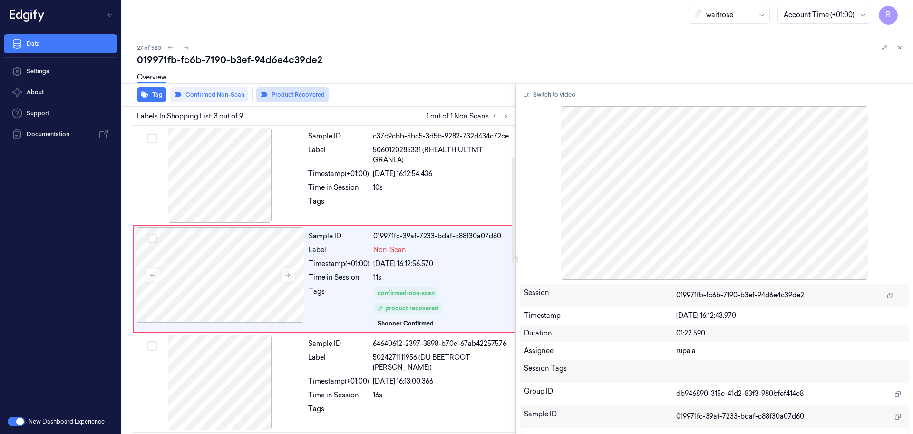
click at [289, 100] on button "Product Recovered" at bounding box center [292, 94] width 72 height 15
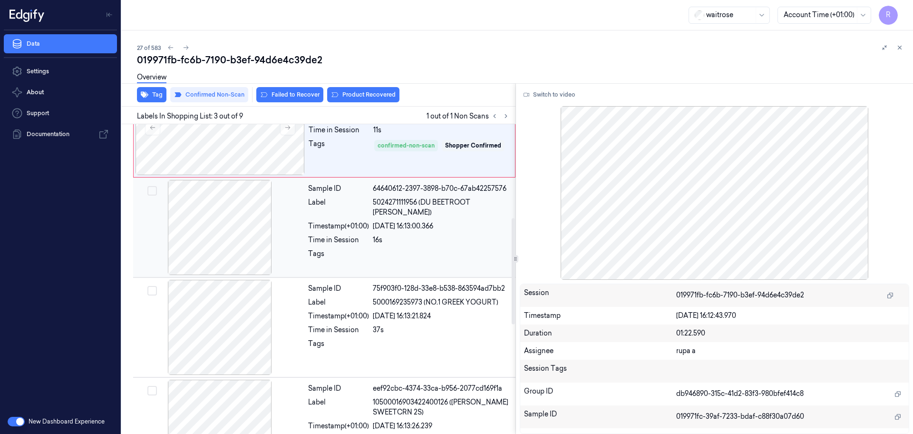
scroll to position [273, 0]
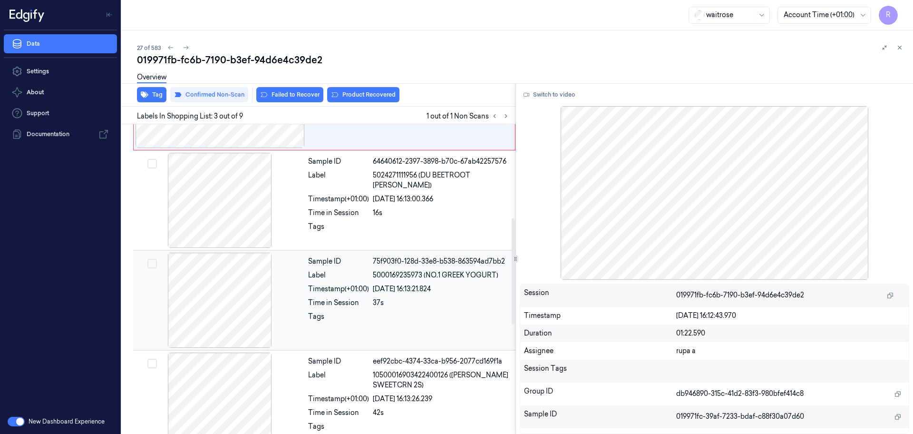
click at [260, 282] on div at bounding box center [219, 300] width 169 height 95
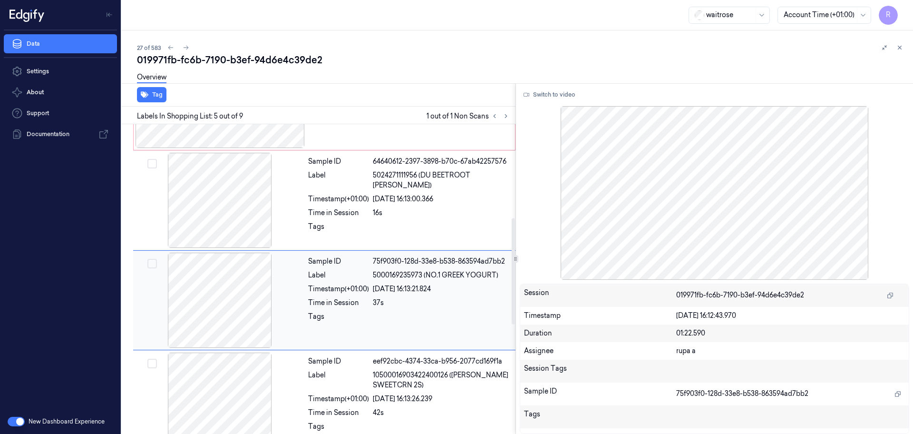
scroll to position [294, 0]
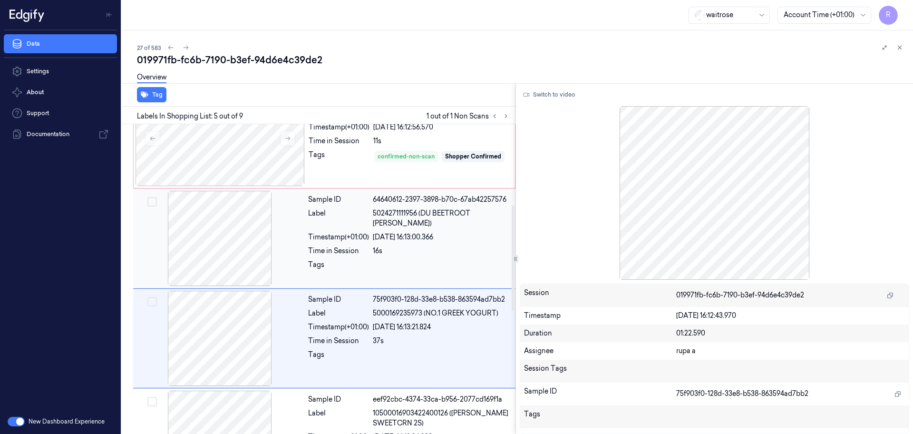
click at [248, 251] on div at bounding box center [219, 238] width 169 height 95
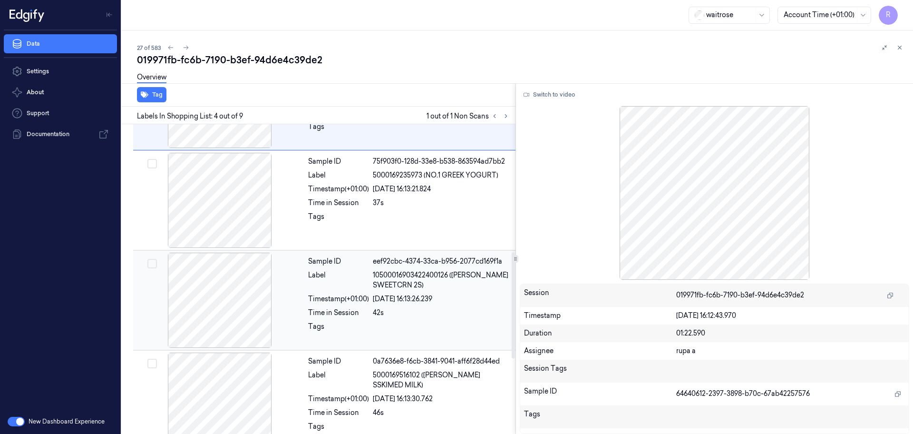
click at [244, 312] on div at bounding box center [219, 300] width 169 height 95
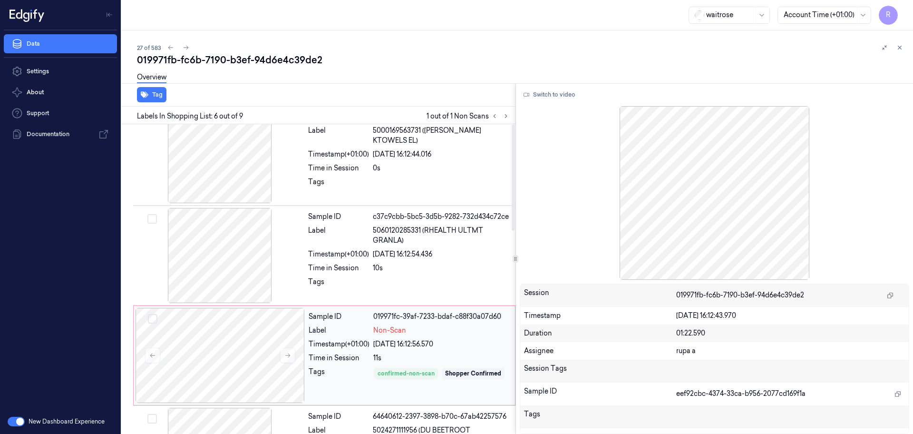
scroll to position [0, 0]
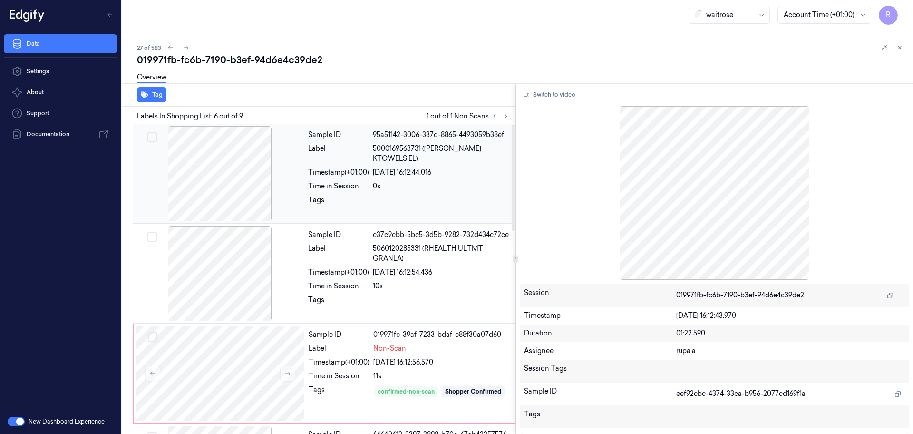
click at [254, 167] on div at bounding box center [219, 173] width 169 height 95
click at [229, 286] on div at bounding box center [219, 273] width 169 height 95
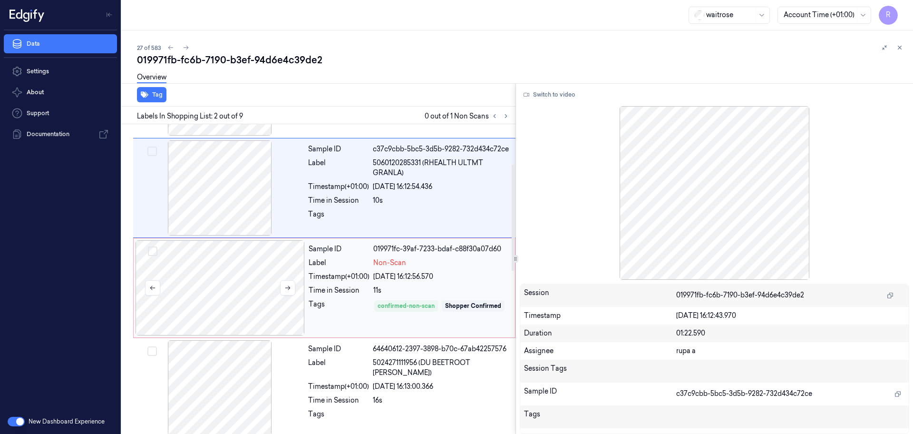
scroll to position [119, 0]
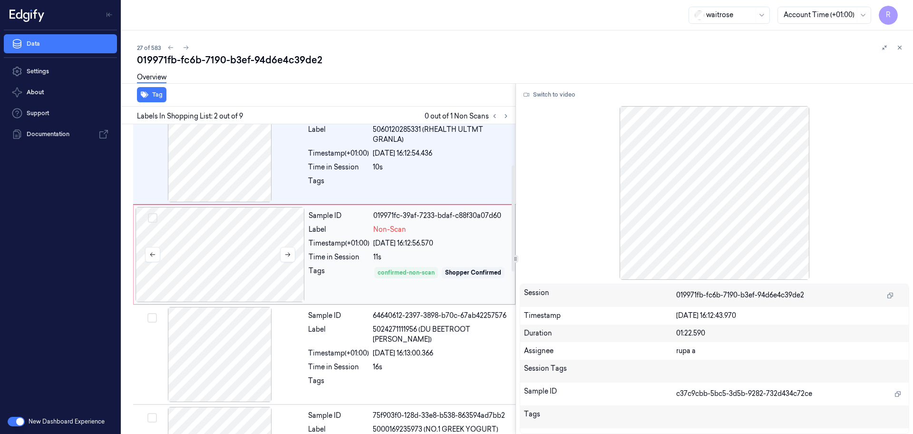
click at [227, 280] on div at bounding box center [220, 254] width 169 height 95
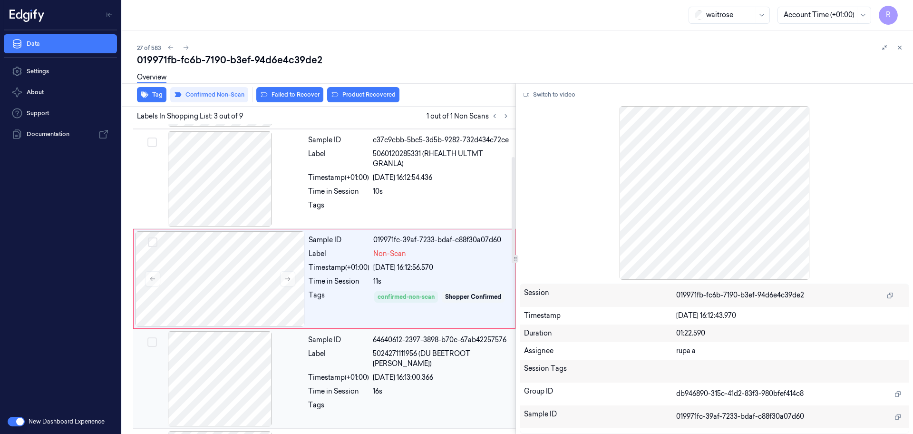
click at [245, 386] on div at bounding box center [219, 378] width 169 height 95
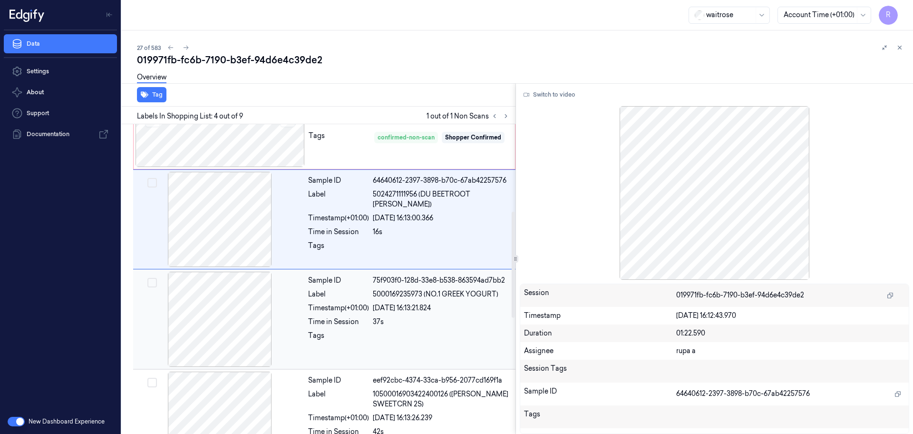
click at [247, 343] on div at bounding box center [219, 319] width 169 height 95
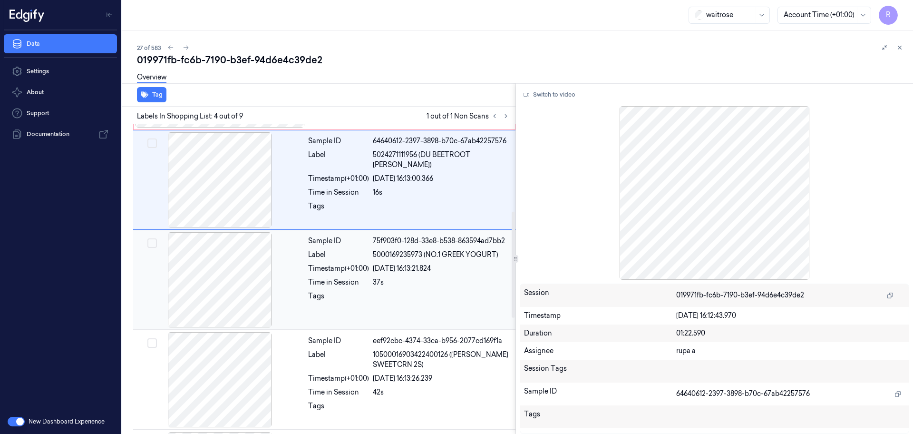
scroll to position [294, 0]
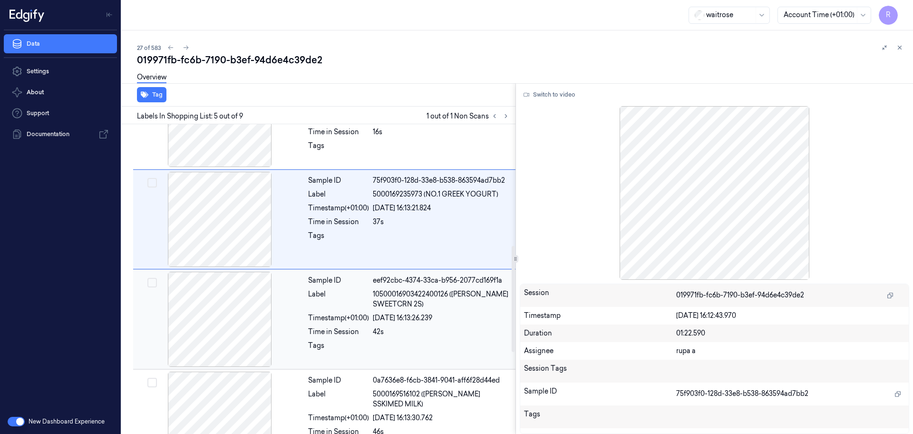
click at [246, 340] on div at bounding box center [219, 319] width 169 height 95
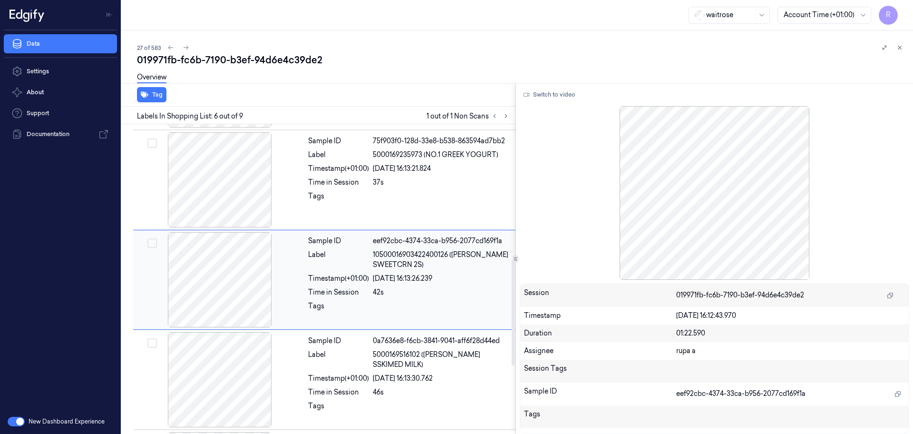
scroll to position [394, 0]
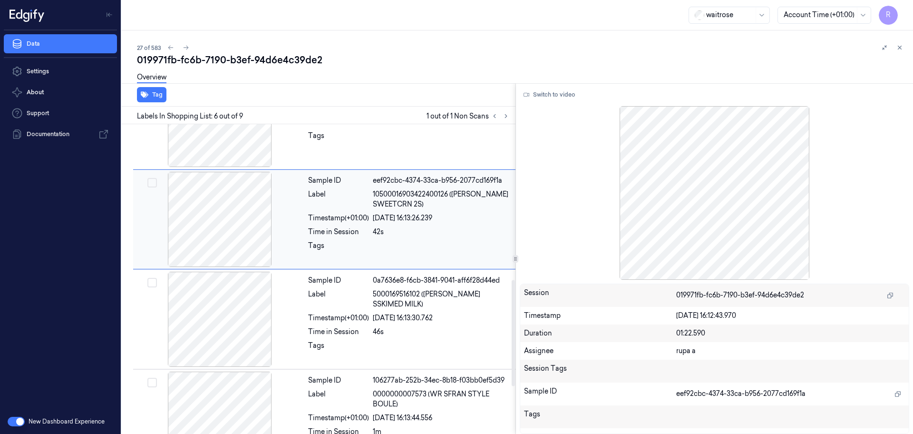
click at [246, 340] on div at bounding box center [219, 319] width 169 height 95
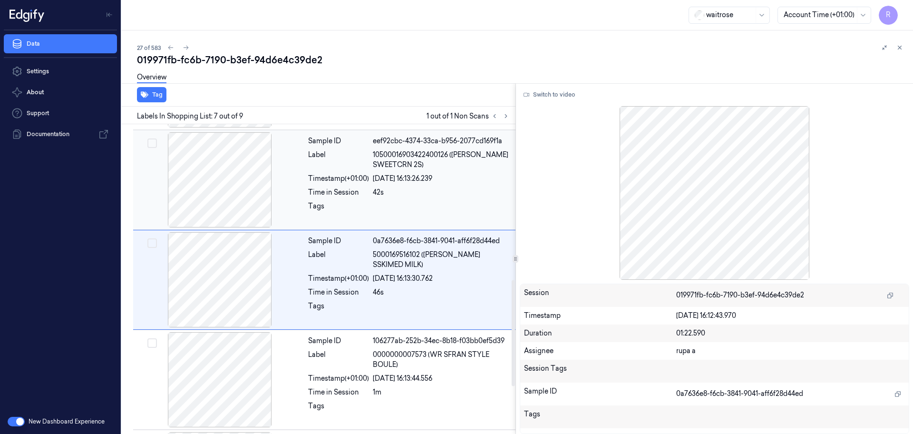
scroll to position [494, 0]
click at [242, 285] on div at bounding box center [219, 278] width 169 height 95
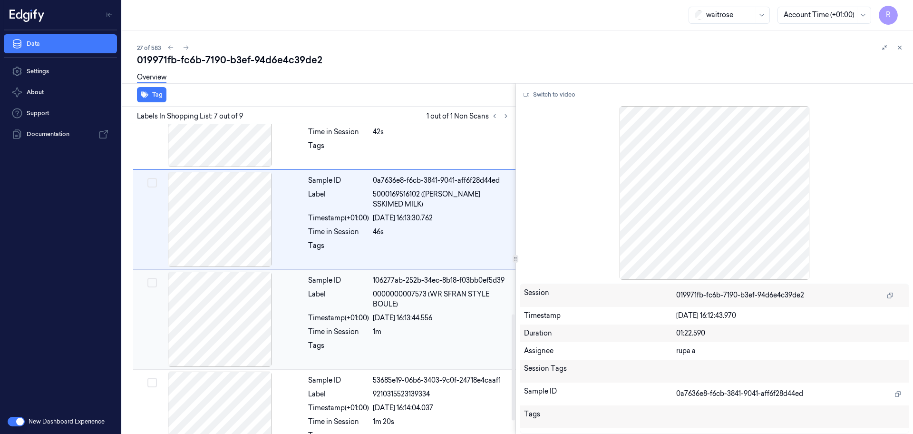
click at [239, 331] on div at bounding box center [219, 319] width 169 height 95
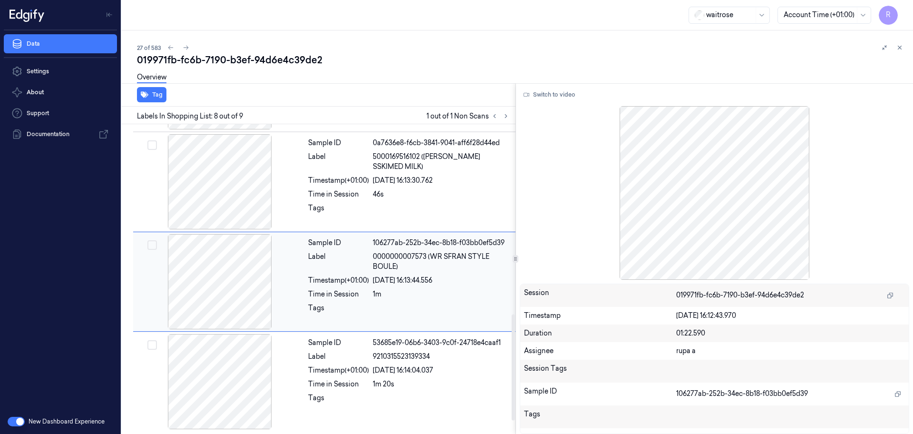
scroll to position [592, 0]
click at [237, 376] on div at bounding box center [219, 380] width 169 height 95
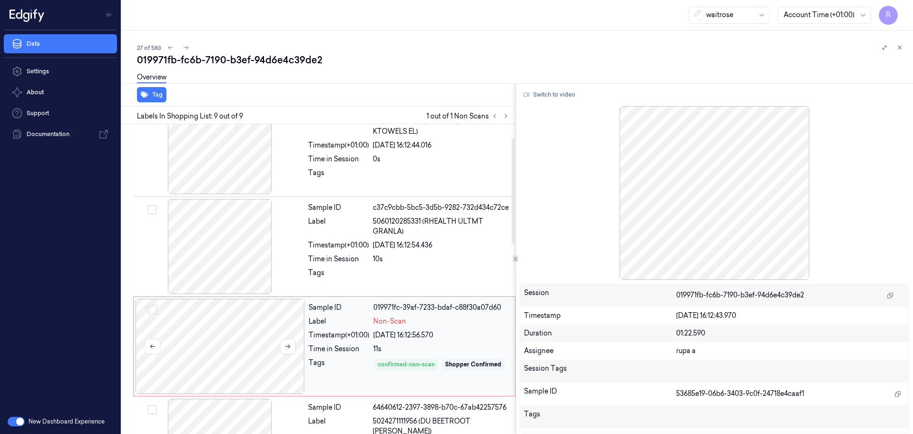
scroll to position [0, 0]
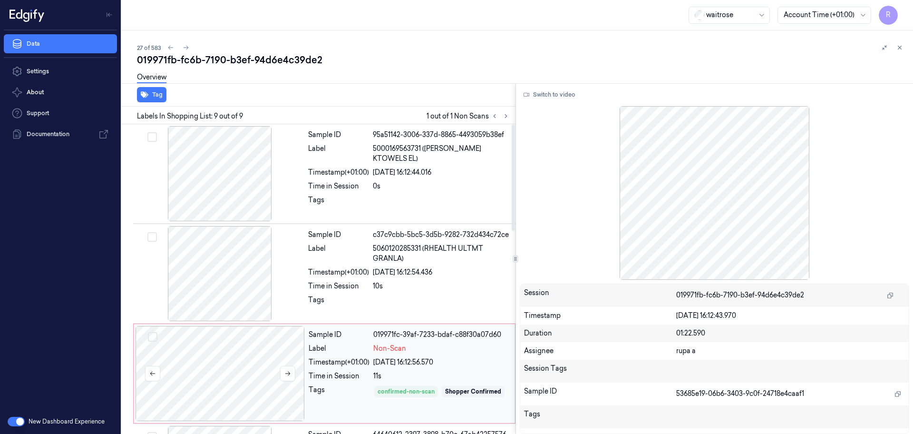
click at [233, 365] on div at bounding box center [220, 373] width 169 height 95
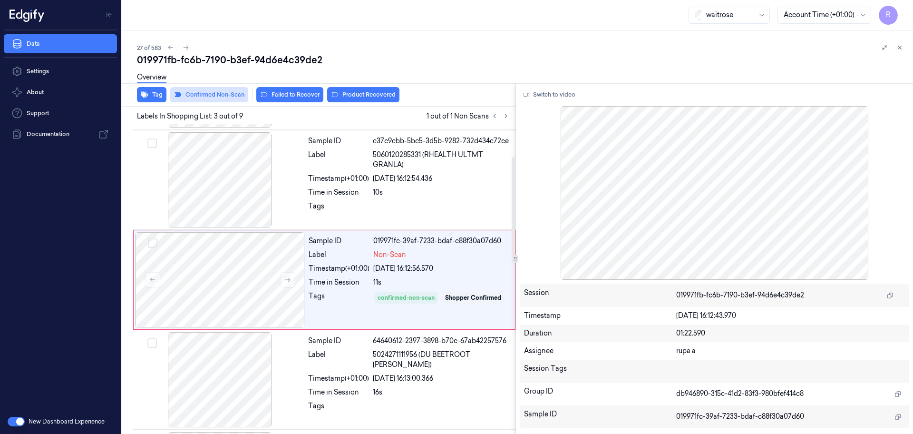
scroll to position [95, 0]
click at [298, 99] on button "Failed to Recover" at bounding box center [289, 94] width 67 height 15
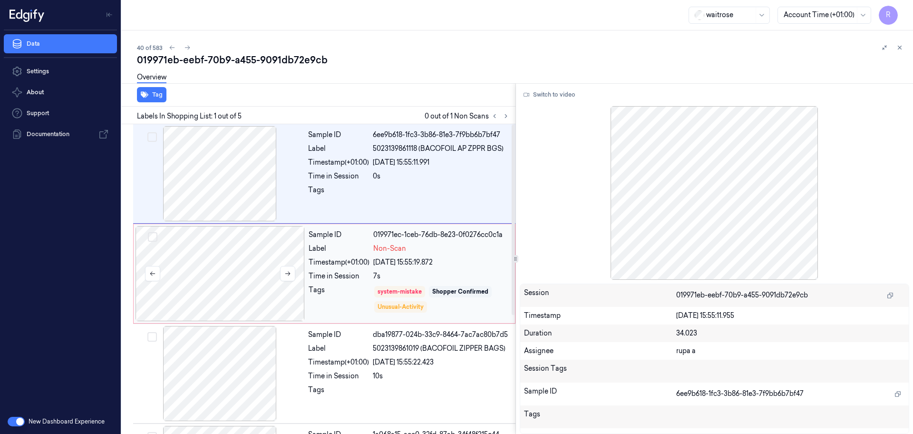
click at [243, 296] on div at bounding box center [220, 273] width 169 height 95
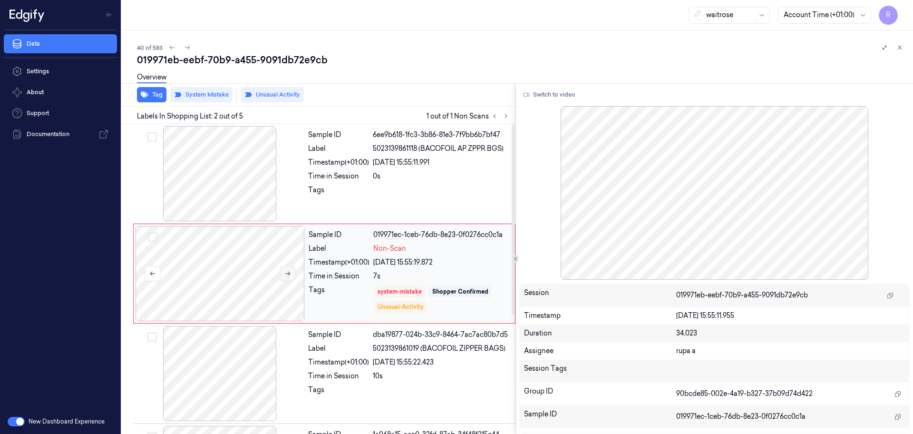
click at [295, 273] on button at bounding box center [287, 273] width 15 height 15
click at [567, 93] on button "Switch to video" at bounding box center [549, 94] width 59 height 15
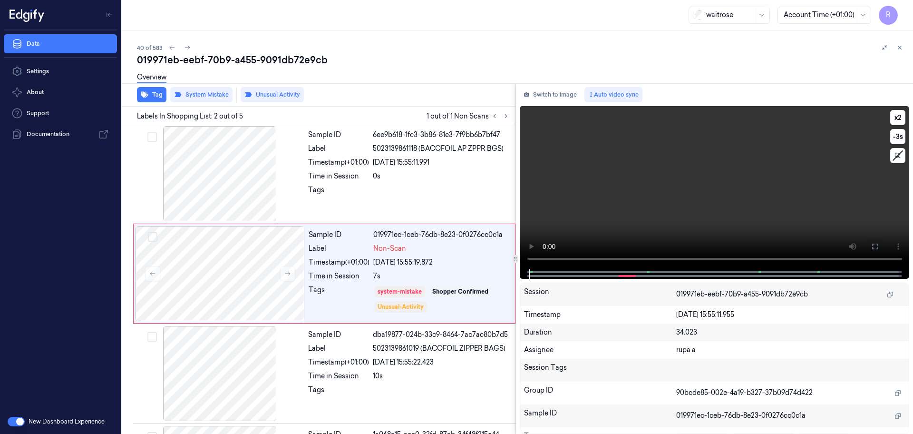
drag, startPoint x: 870, startPoint y: 244, endPoint x: 873, endPoint y: 296, distance: 51.9
click at [873, 244] on button at bounding box center [875, 246] width 15 height 15
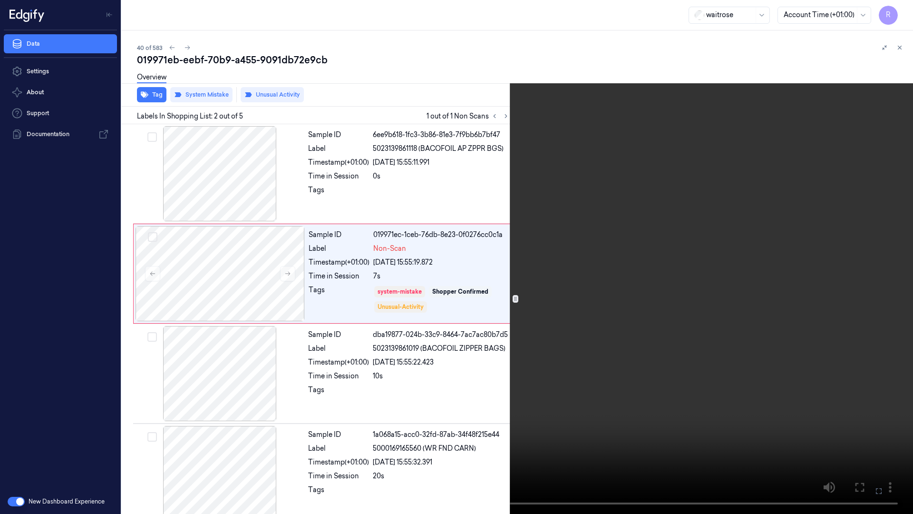
click at [708, 283] on video at bounding box center [456, 257] width 913 height 514
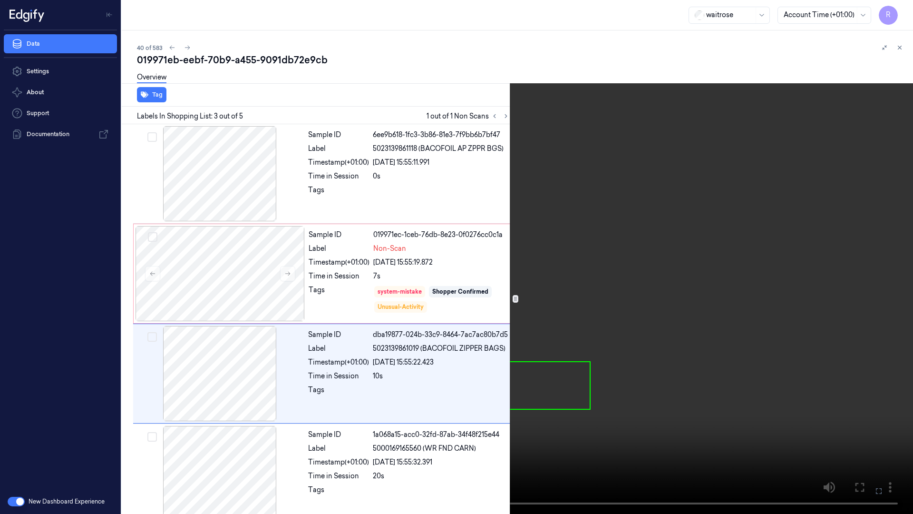
scroll to position [55, 0]
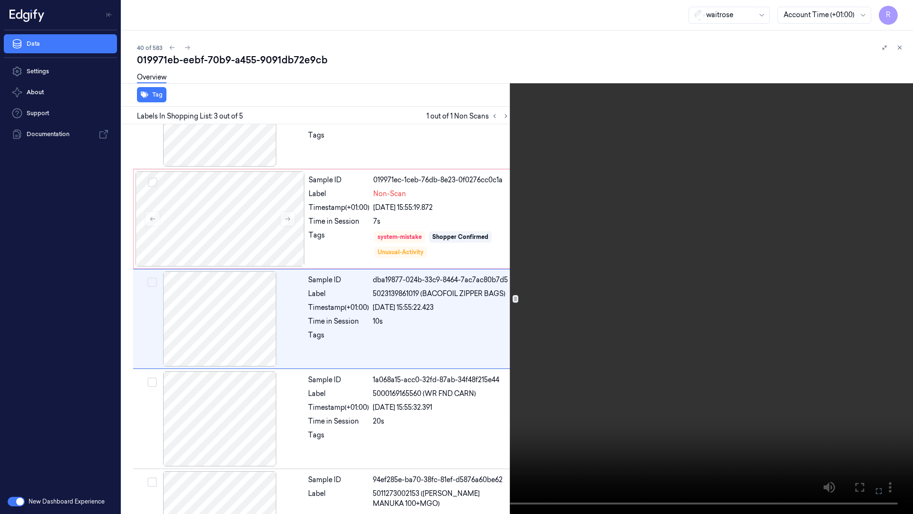
click at [708, 283] on video at bounding box center [456, 257] width 913 height 514
click at [906, 12] on button "x 2" at bounding box center [901, 11] width 15 height 15
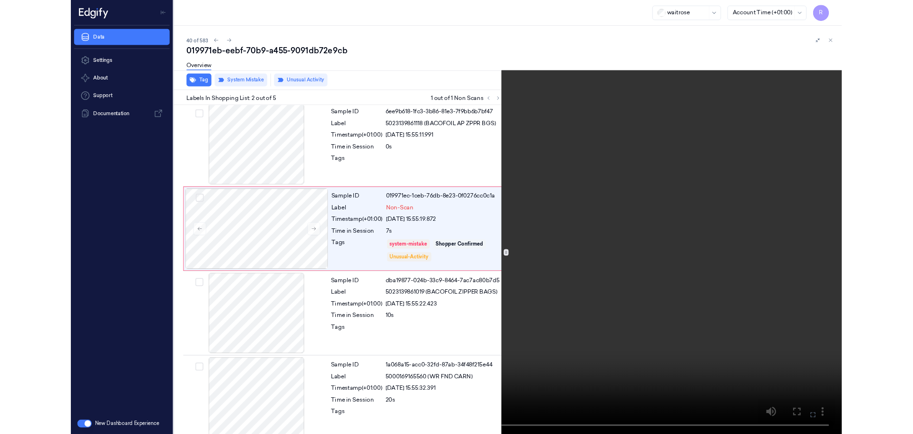
scroll to position [0, 0]
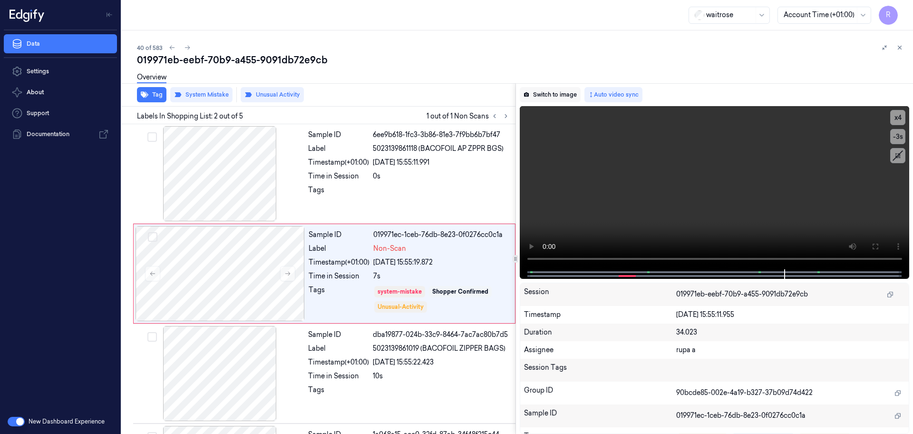
click at [539, 90] on button "Switch to image" at bounding box center [550, 94] width 61 height 15
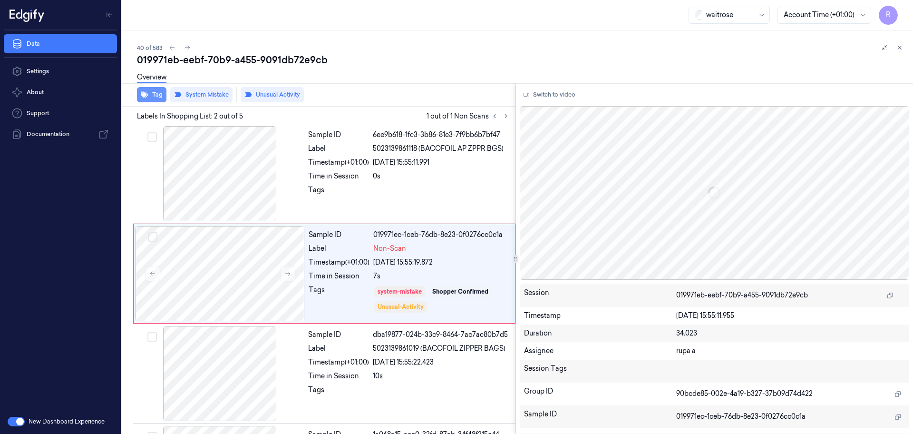
click at [154, 93] on button "Tag" at bounding box center [151, 94] width 29 height 15
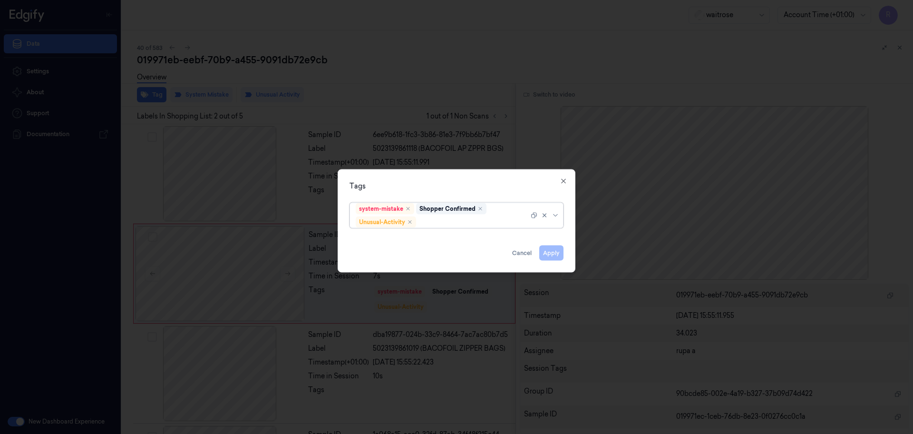
click at [446, 75] on div at bounding box center [456, 217] width 913 height 434
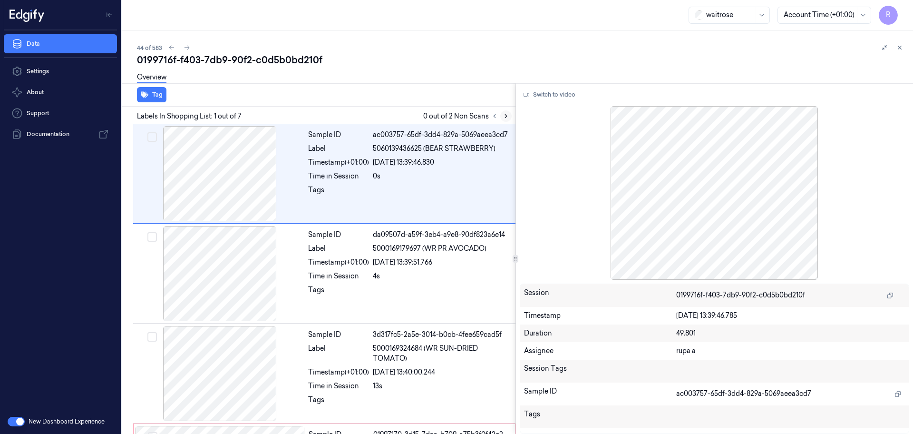
click at [506, 118] on icon at bounding box center [506, 116] width 7 height 7
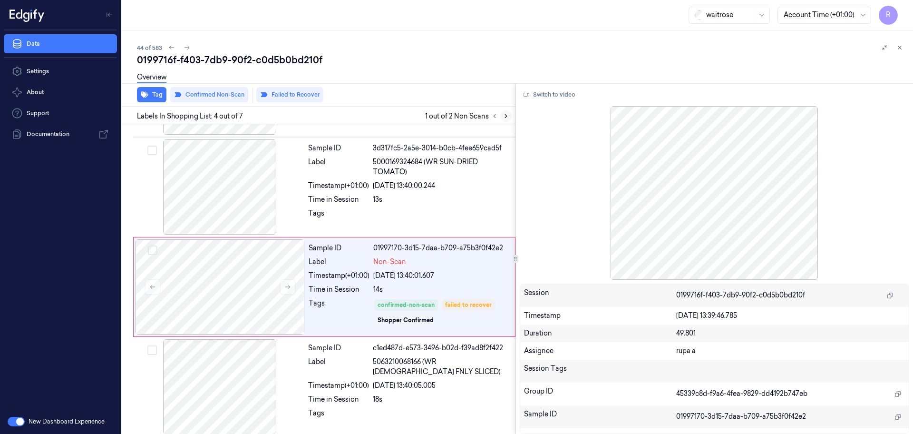
scroll to position [195, 0]
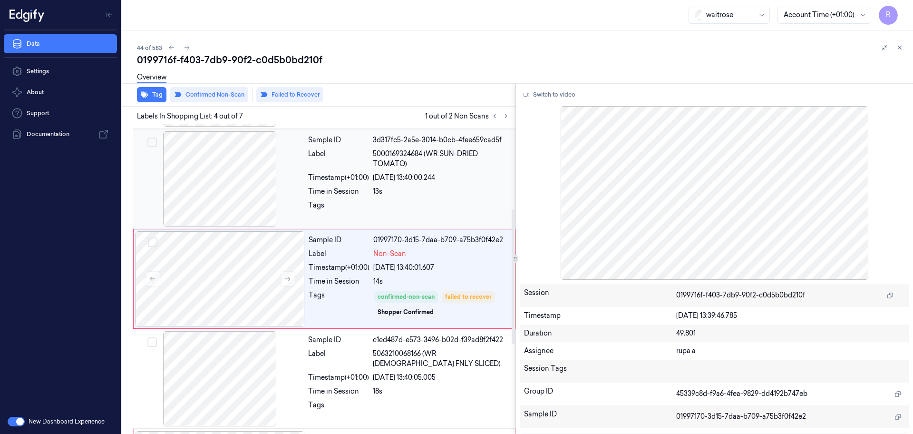
click at [213, 183] on div at bounding box center [219, 178] width 169 height 95
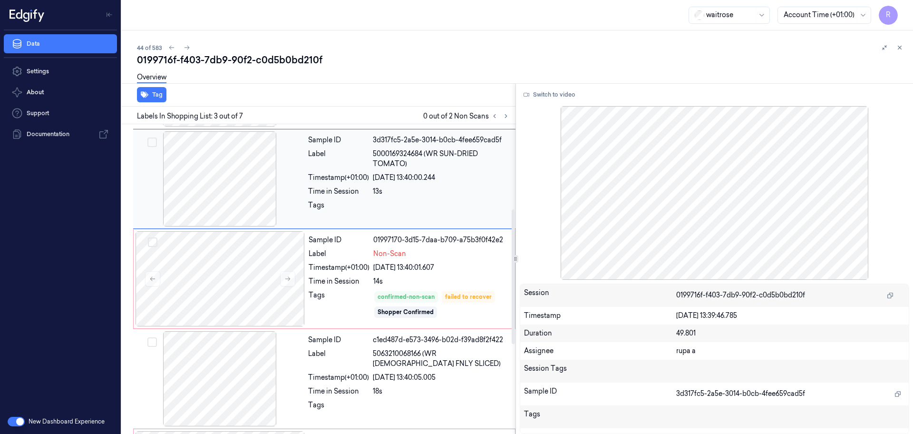
scroll to position [95, 0]
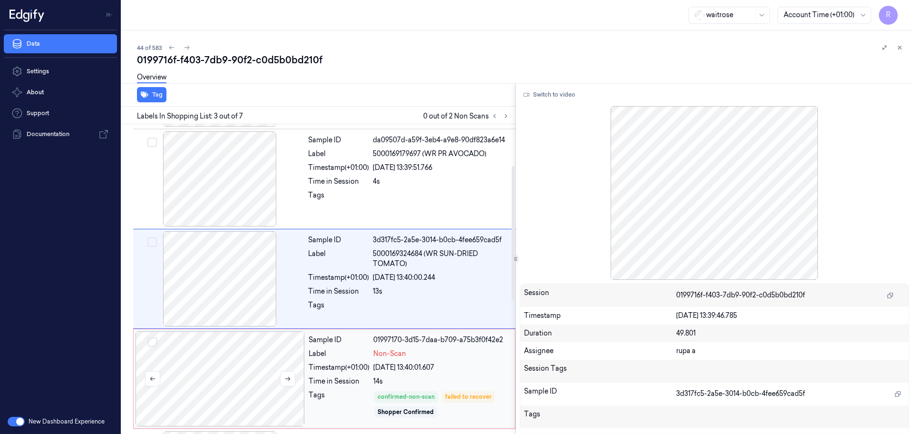
click at [259, 372] on div at bounding box center [220, 378] width 169 height 95
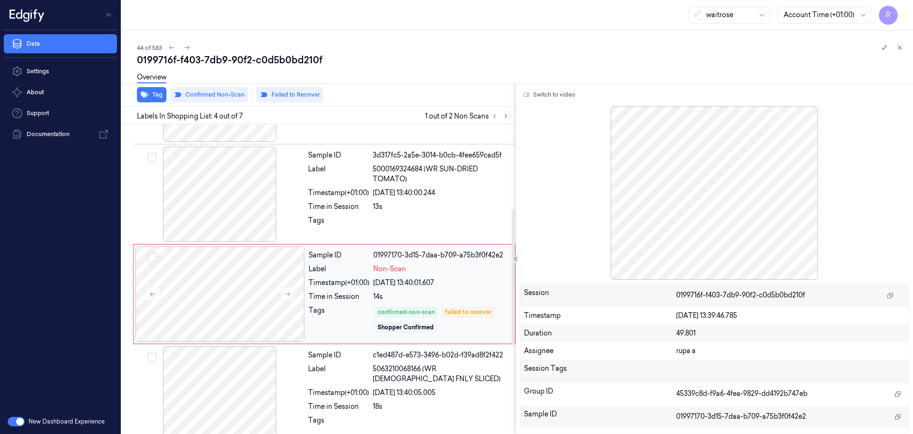
scroll to position [195, 0]
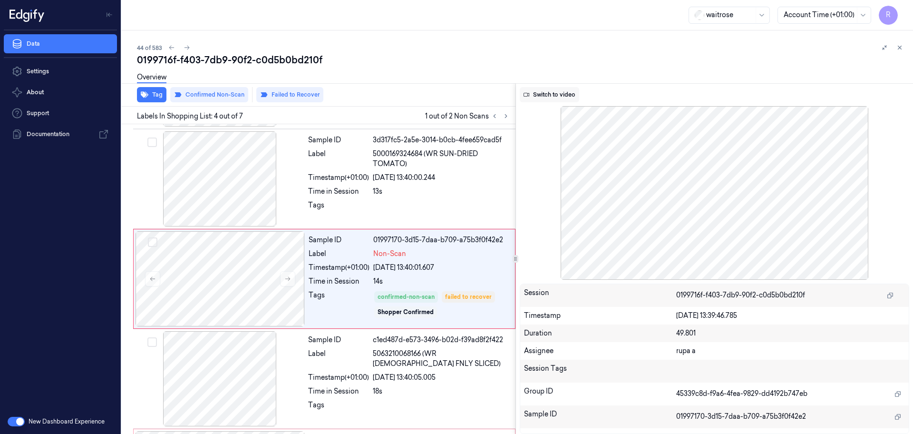
click at [549, 94] on button "Switch to video" at bounding box center [549, 94] width 59 height 15
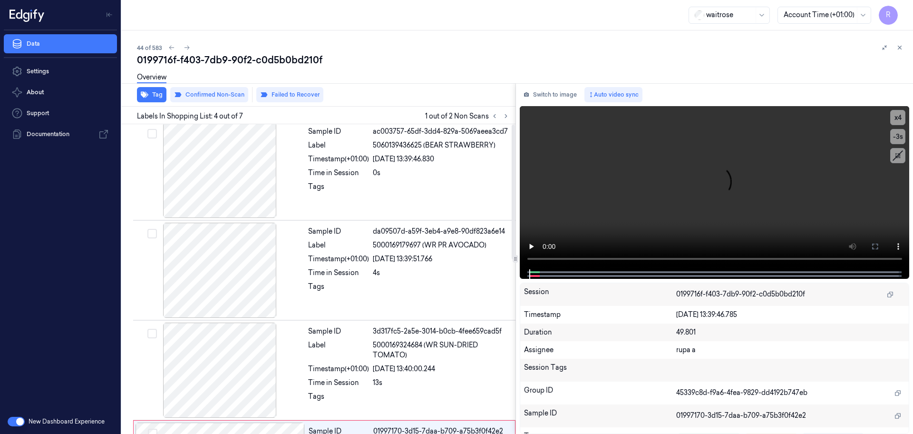
scroll to position [0, 0]
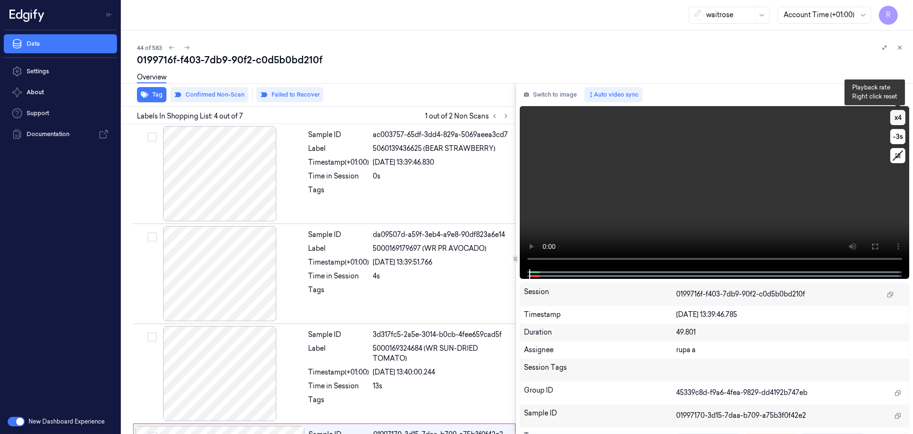
click at [894, 117] on button "x 4" at bounding box center [897, 117] width 15 height 15
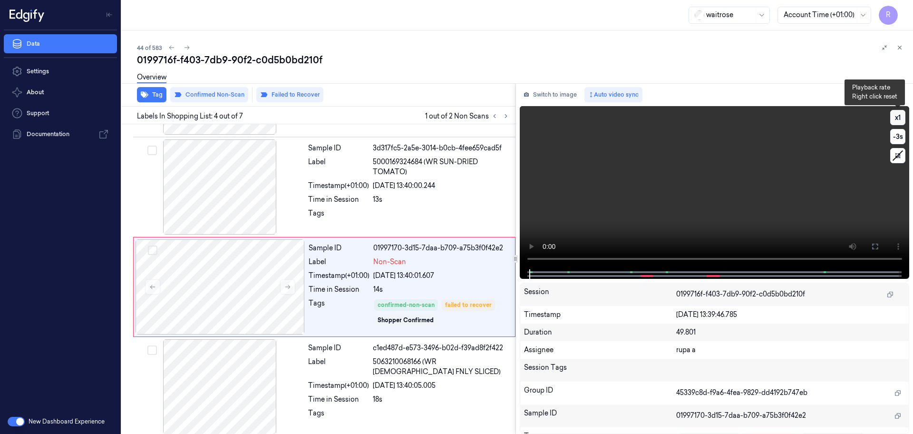
click at [894, 117] on button "x 1" at bounding box center [897, 117] width 15 height 15
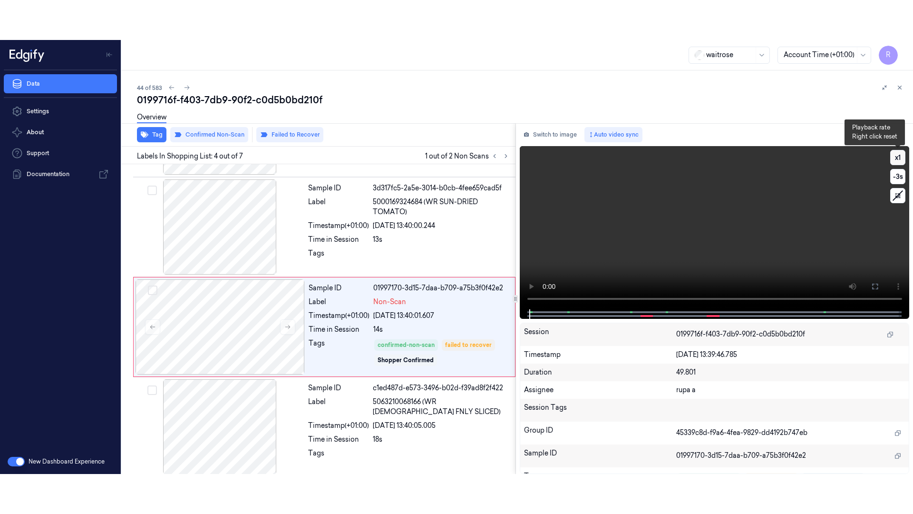
scroll to position [195, 0]
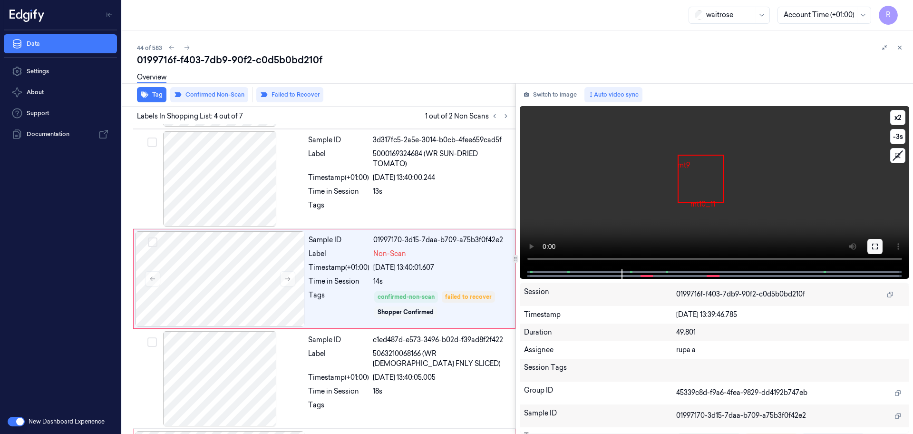
click at [871, 239] on button at bounding box center [875, 246] width 15 height 15
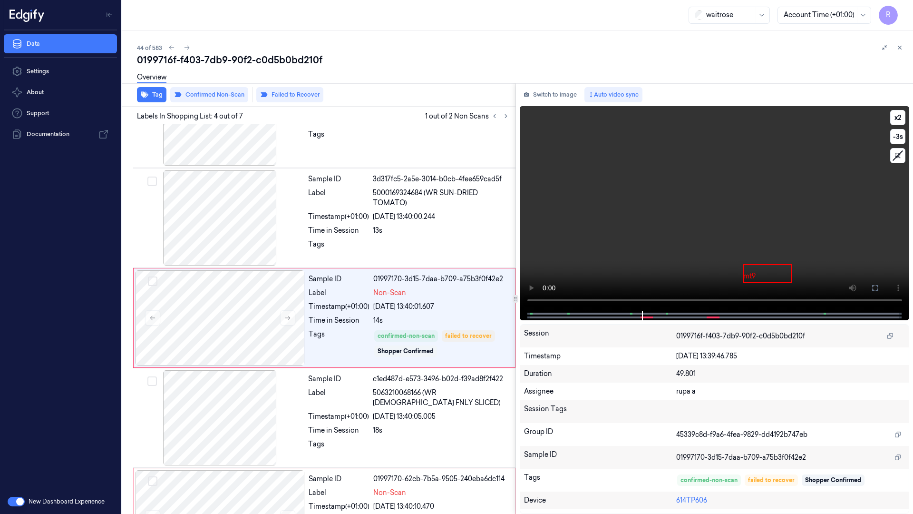
scroll to position [155, 0]
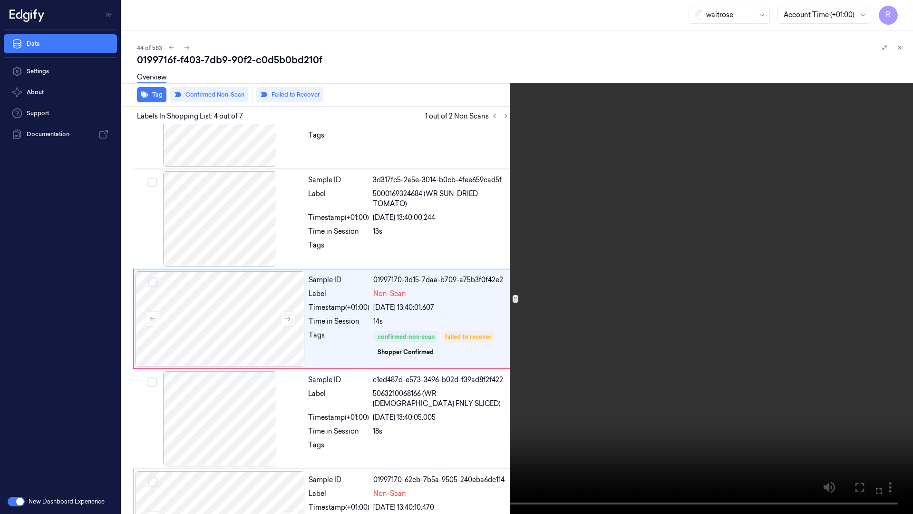
click at [869, 275] on video at bounding box center [456, 257] width 913 height 514
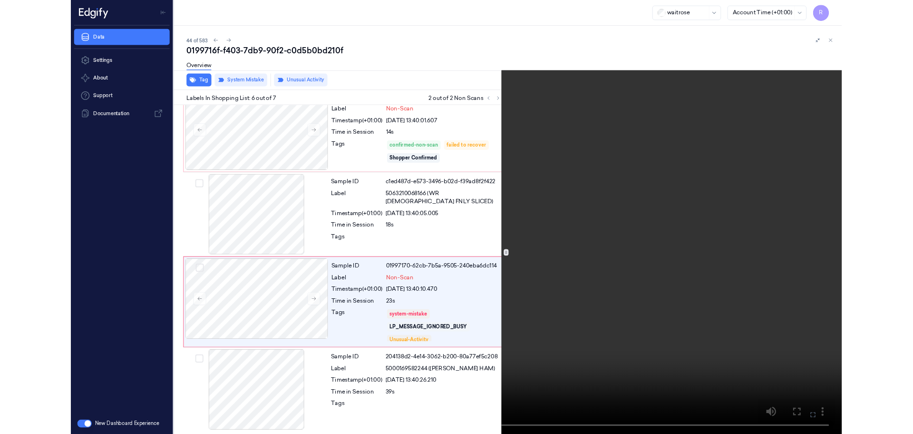
scroll to position [320, 0]
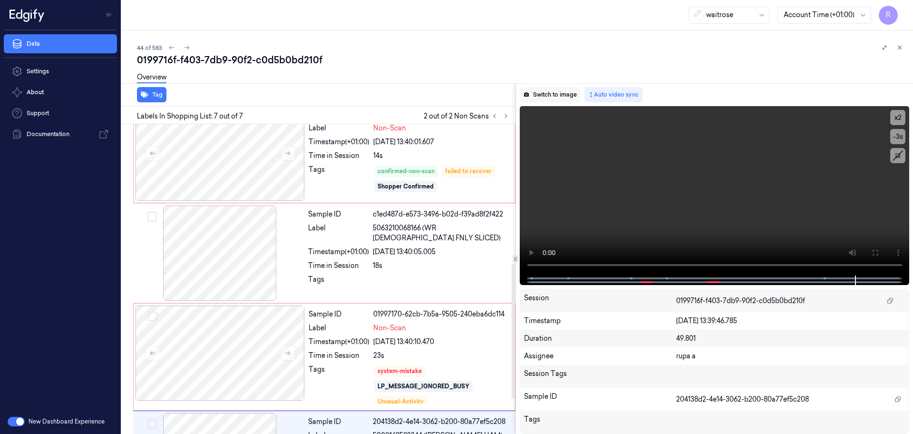
click at [551, 95] on button "Switch to image" at bounding box center [550, 94] width 61 height 15
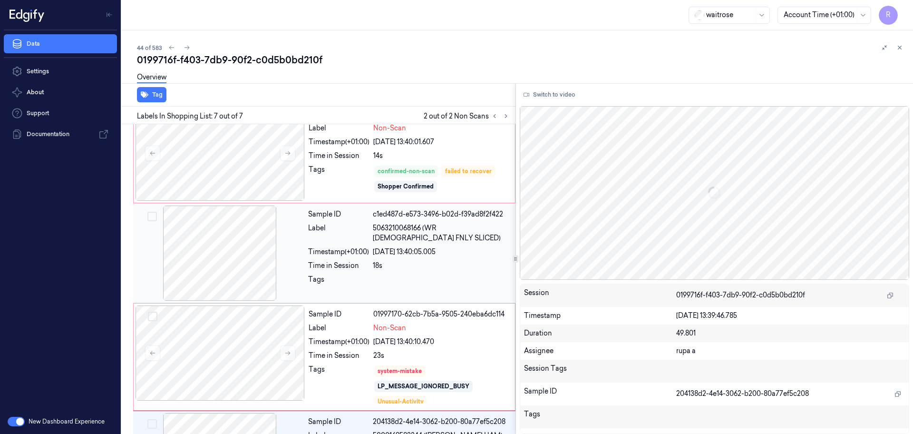
scroll to position [400, 0]
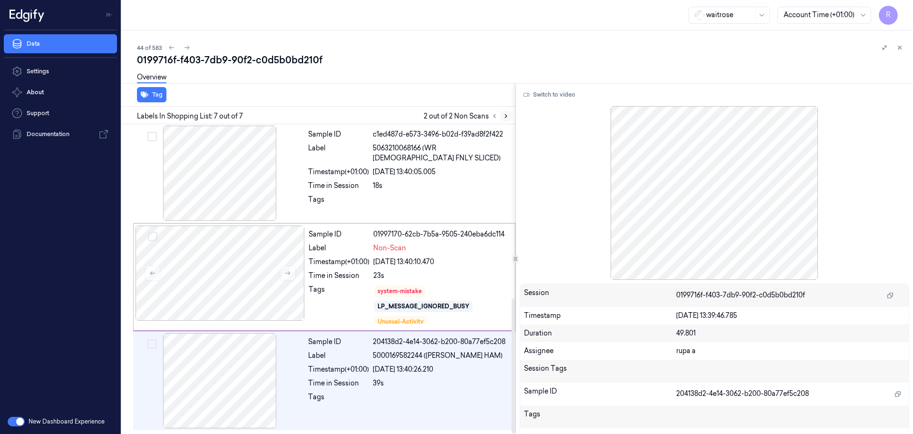
click at [508, 114] on icon at bounding box center [506, 116] width 7 height 7
click at [260, 275] on div at bounding box center [220, 272] width 169 height 95
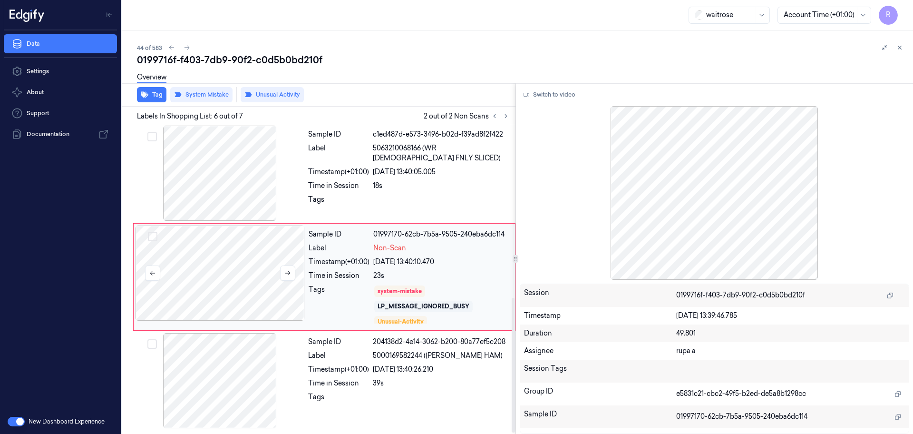
scroll to position [398, 0]
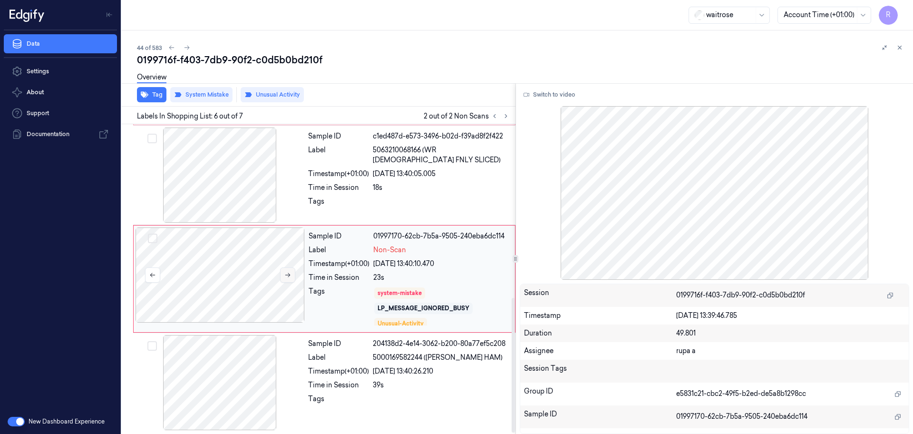
click at [289, 277] on icon at bounding box center [287, 275] width 7 height 7
click at [153, 97] on button "Tag" at bounding box center [151, 94] width 29 height 15
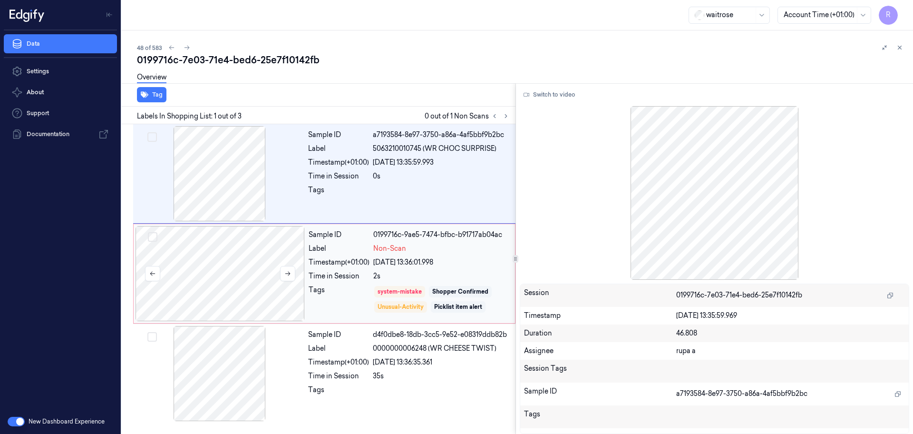
click at [250, 252] on div at bounding box center [220, 273] width 169 height 95
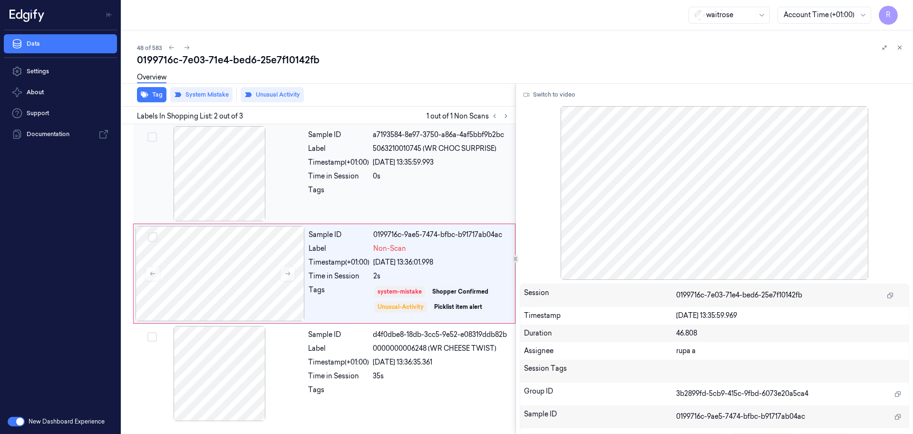
click at [262, 177] on div at bounding box center [219, 173] width 169 height 95
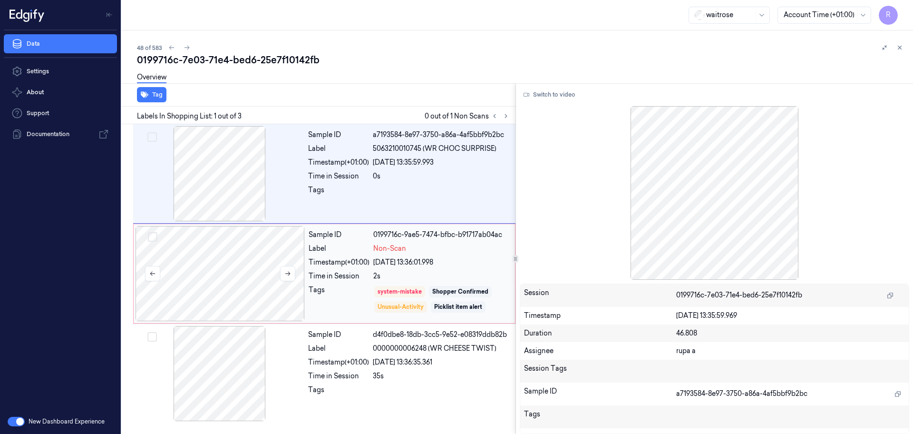
click at [232, 276] on div at bounding box center [220, 273] width 169 height 95
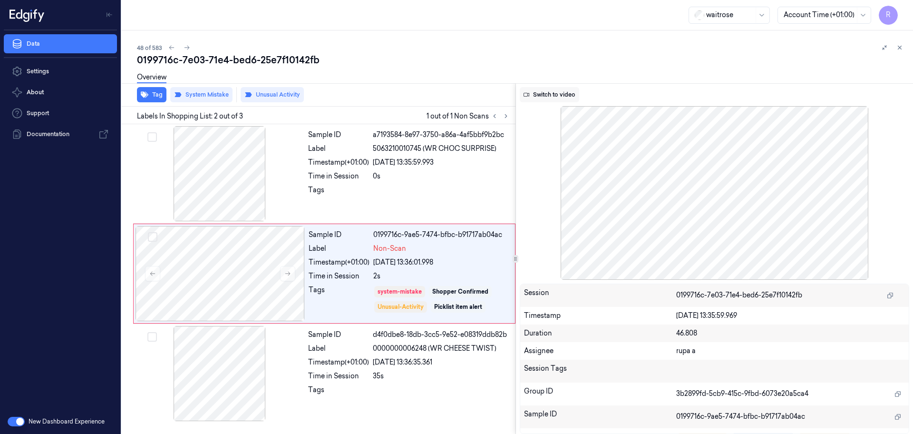
click at [564, 93] on button "Switch to video" at bounding box center [549, 94] width 59 height 15
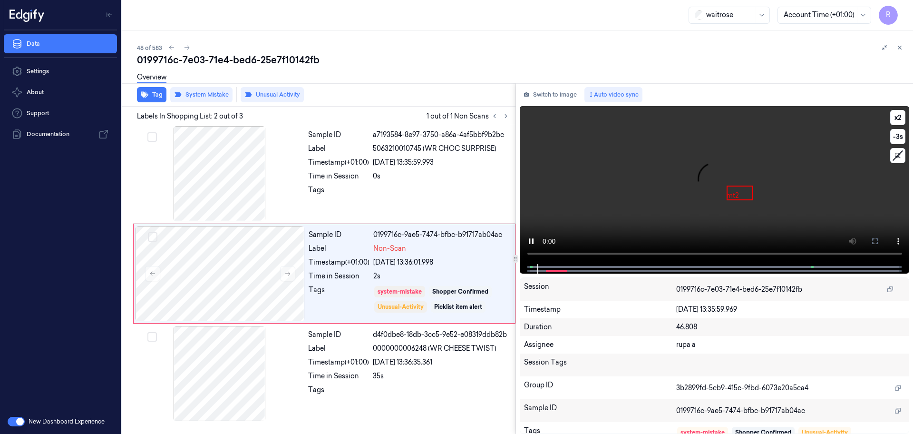
drag, startPoint x: 878, startPoint y: 238, endPoint x: 878, endPoint y: 290, distance: 52.3
click at [730, 239] on icon at bounding box center [875, 241] width 8 height 8
click at [560, 89] on button "Switch to image" at bounding box center [550, 94] width 61 height 15
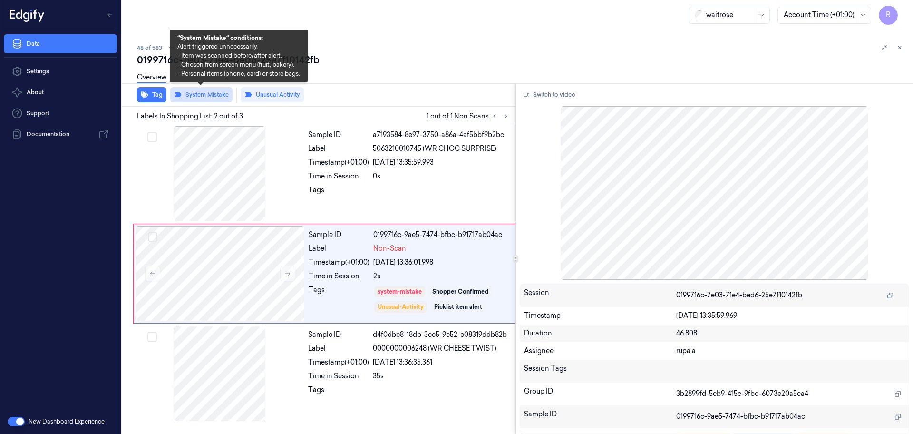
click at [207, 96] on button "System Mistake" at bounding box center [201, 94] width 62 height 15
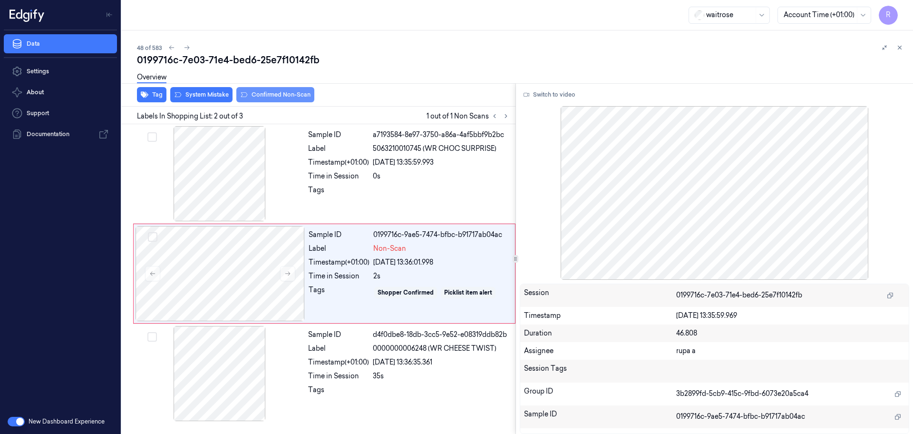
click at [278, 95] on button "Confirmed Non-Scan" at bounding box center [275, 94] width 78 height 15
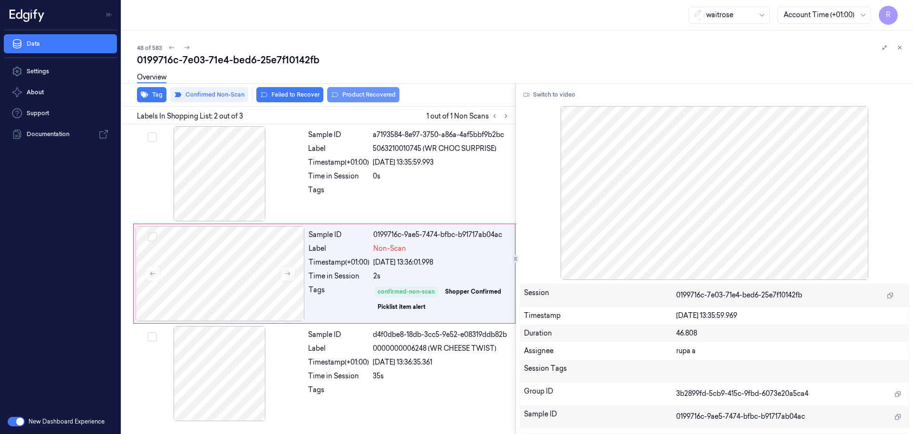
click at [374, 93] on button "Product Recovered" at bounding box center [363, 94] width 72 height 15
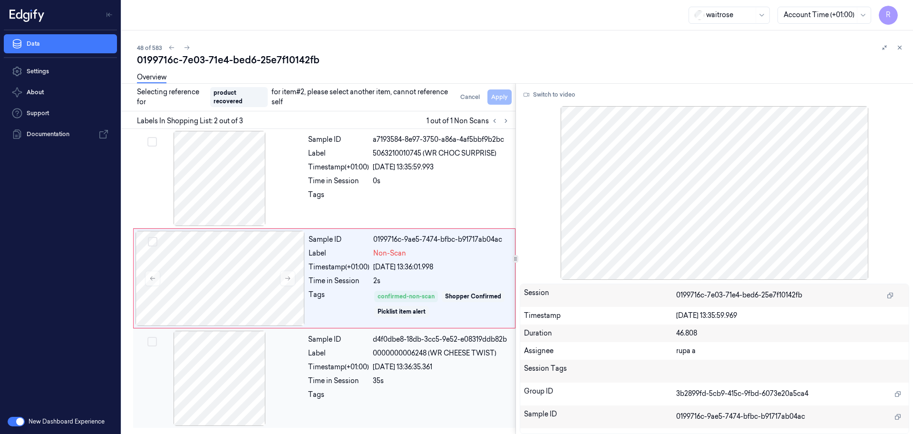
click at [215, 347] on div at bounding box center [219, 378] width 169 height 95
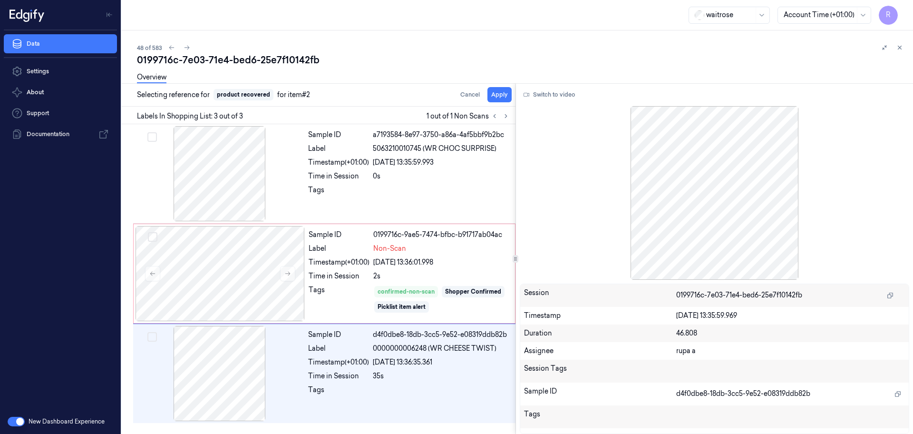
click at [504, 90] on div "Overview" at bounding box center [521, 79] width 769 height 24
click at [503, 97] on button "Apply" at bounding box center [500, 94] width 24 height 15
click at [234, 276] on div at bounding box center [220, 273] width 169 height 95
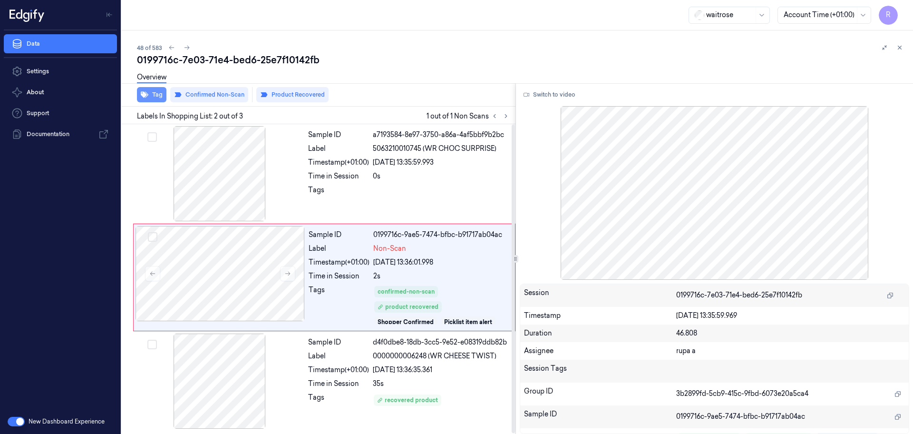
click at [156, 94] on button "Tag" at bounding box center [151, 94] width 29 height 15
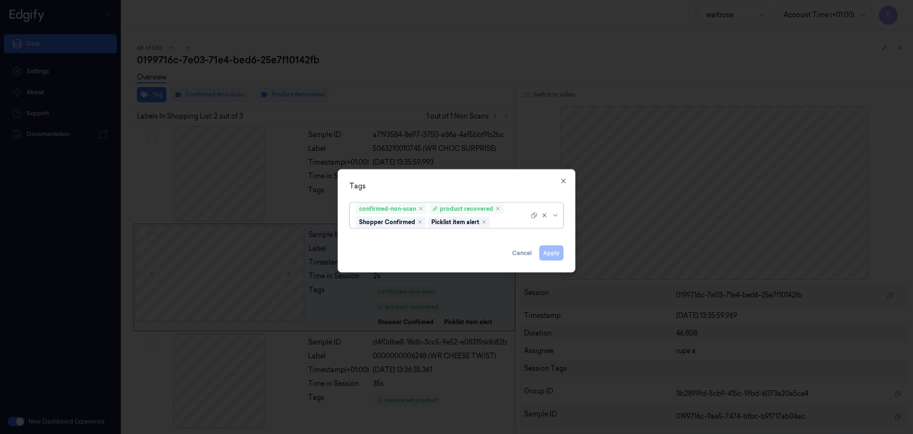
click at [415, 75] on div at bounding box center [456, 217] width 913 height 434
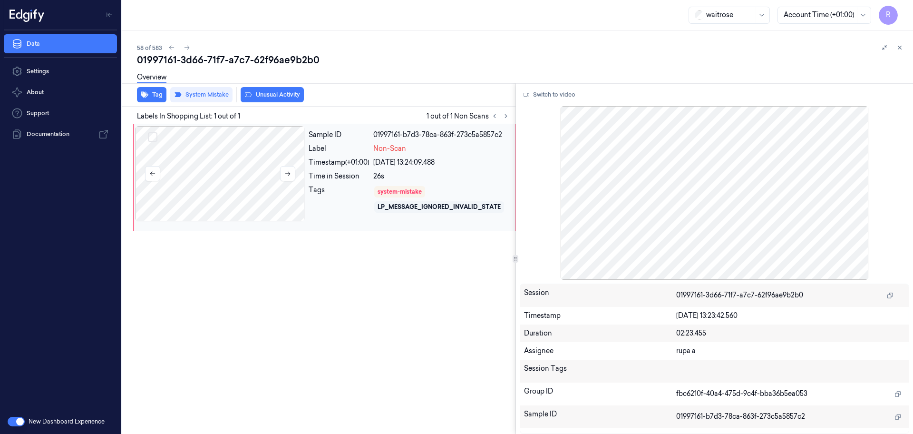
click at [298, 165] on div at bounding box center [220, 173] width 169 height 95
click at [559, 97] on button "Switch to video" at bounding box center [549, 94] width 59 height 15
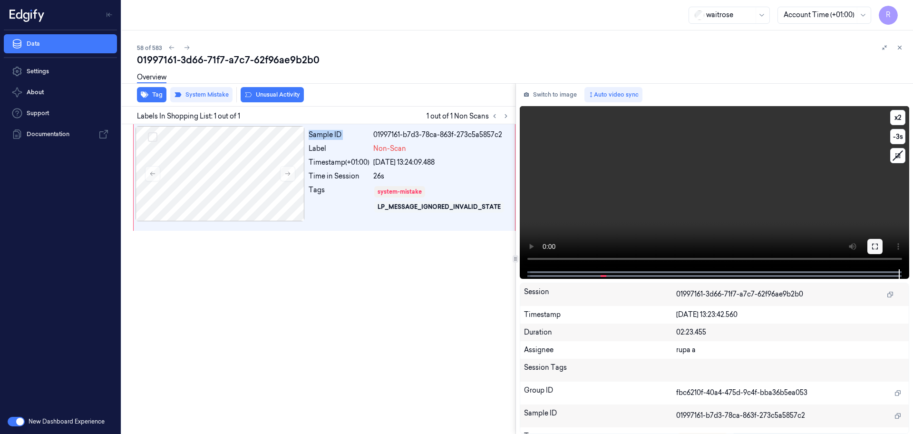
click at [875, 243] on icon at bounding box center [875, 247] width 8 height 8
click at [877, 248] on icon at bounding box center [875, 247] width 8 height 8
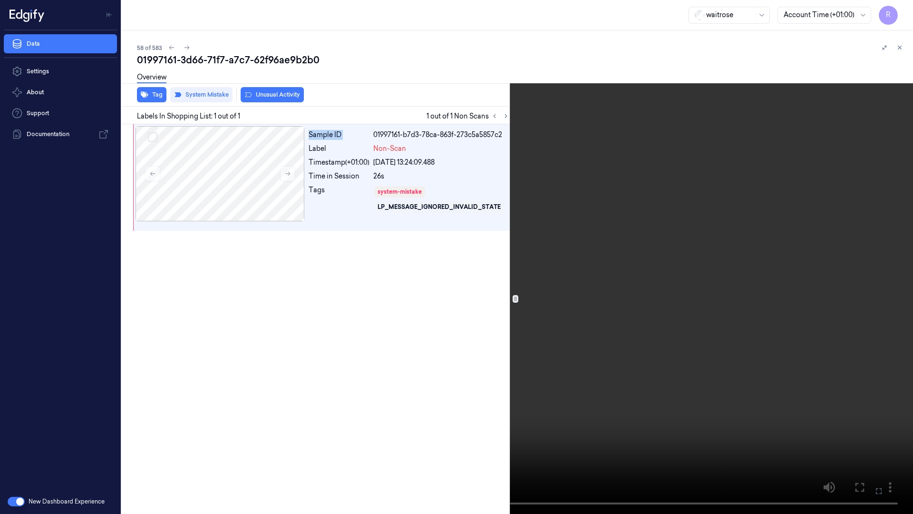
click at [818, 259] on video at bounding box center [456, 257] width 913 height 514
click at [901, 7] on button "x 2" at bounding box center [901, 11] width 15 height 15
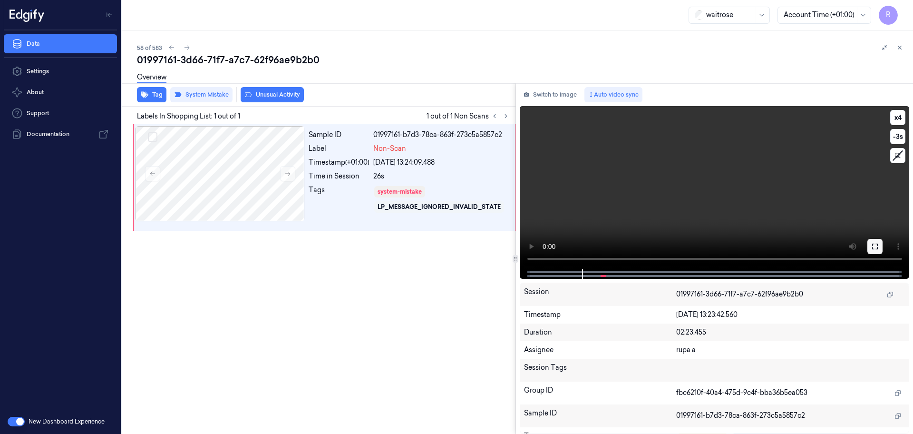
click at [878, 242] on button at bounding box center [875, 246] width 15 height 15
click at [570, 98] on button "Switch to image" at bounding box center [550, 94] width 61 height 15
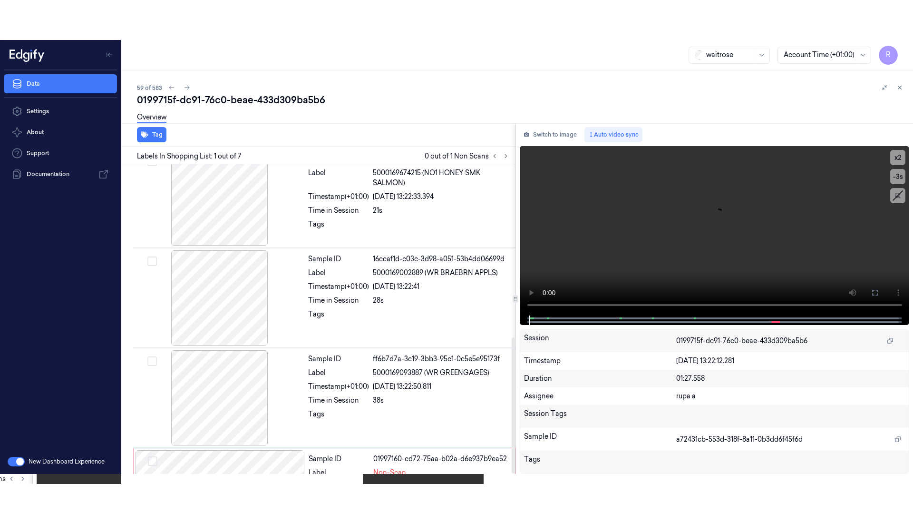
scroll to position [392, 0]
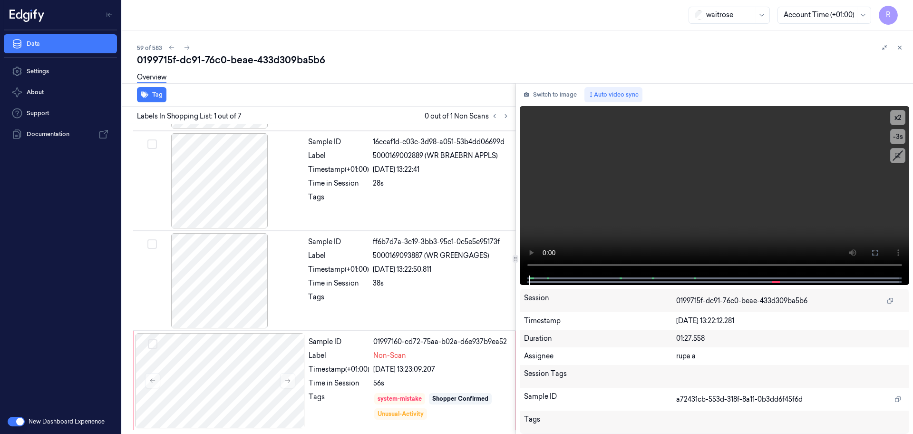
click at [408, 53] on div "0199715f-dc91-76c0-beae-433d309ba5b6" at bounding box center [521, 59] width 769 height 13
click at [503, 116] on icon at bounding box center [506, 116] width 7 height 7
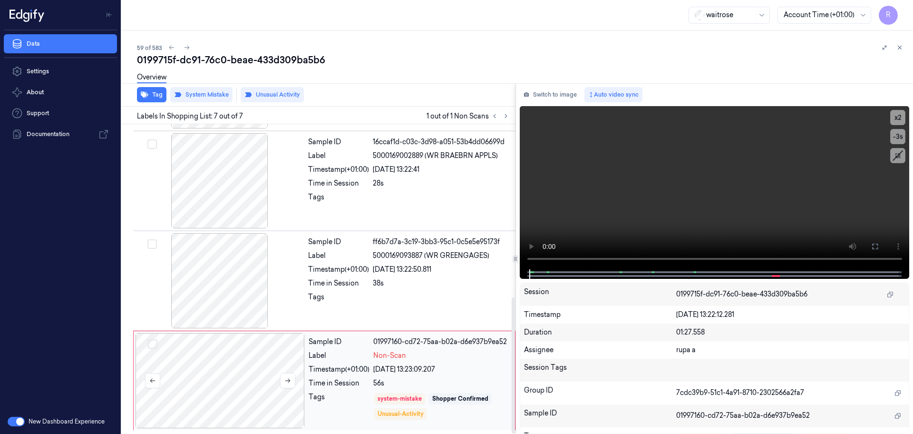
click at [222, 367] on div at bounding box center [220, 380] width 169 height 95
click at [569, 92] on button "Switch to image" at bounding box center [550, 94] width 61 height 15
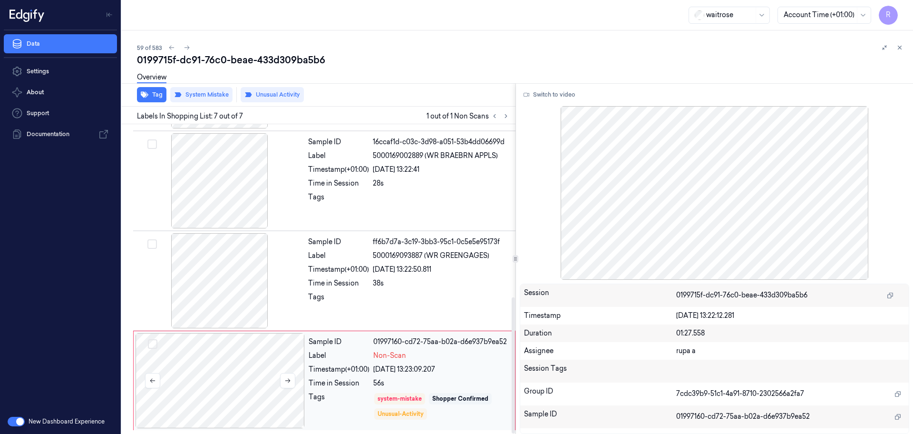
click at [267, 390] on div at bounding box center [220, 380] width 169 height 95
click at [288, 377] on icon at bounding box center [287, 380] width 7 height 7
click at [530, 93] on button "Switch to video" at bounding box center [549, 94] width 59 height 15
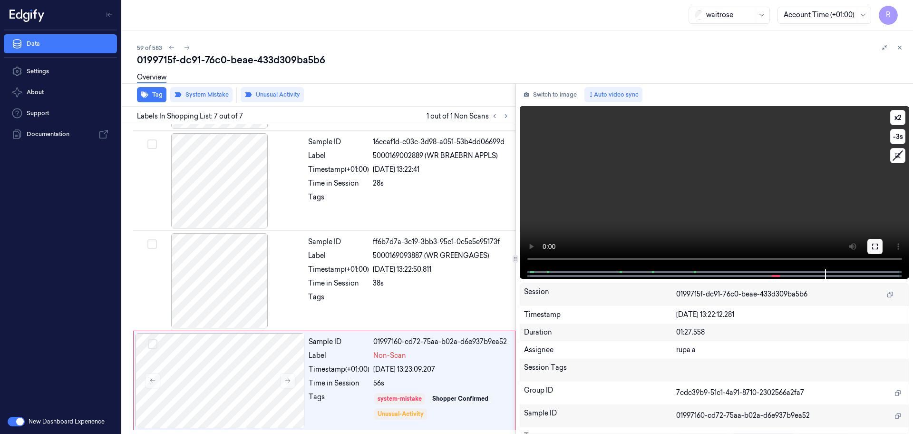
click at [876, 244] on icon at bounding box center [875, 247] width 8 height 8
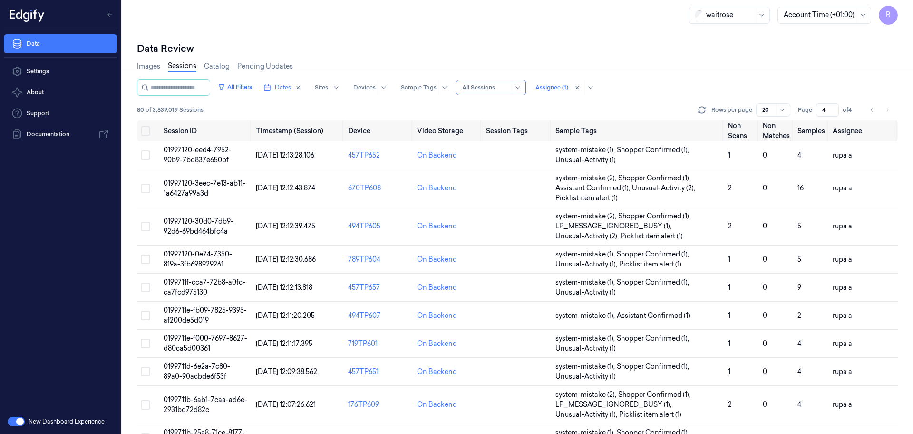
click at [765, 74] on div "Images Sessions Catalog Pending Updates" at bounding box center [517, 67] width 761 height 24
click at [291, 88] on span "Dates" at bounding box center [283, 87] width 16 height 9
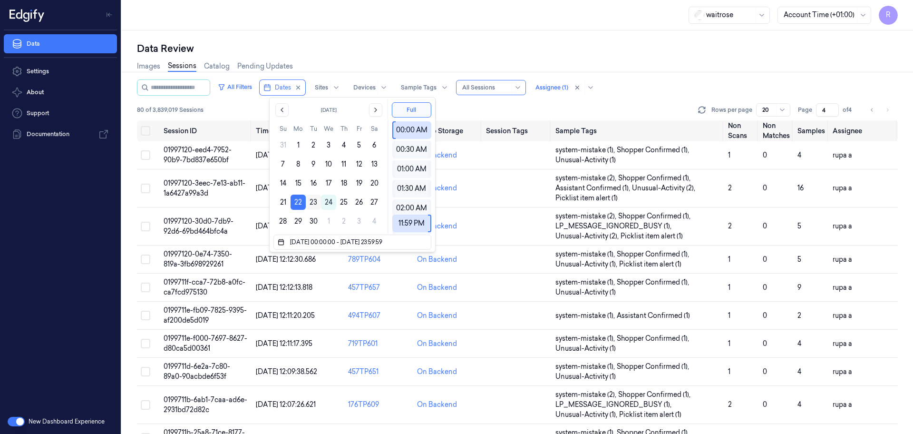
click at [313, 205] on button "23" at bounding box center [313, 202] width 15 height 15
click at [313, 202] on button "23" at bounding box center [313, 202] width 15 height 15
type input "[DATE] 00:00:00 - [DATE] 23:59:59"
click at [530, 57] on div "Images Sessions Catalog Pending Updates" at bounding box center [517, 67] width 761 height 24
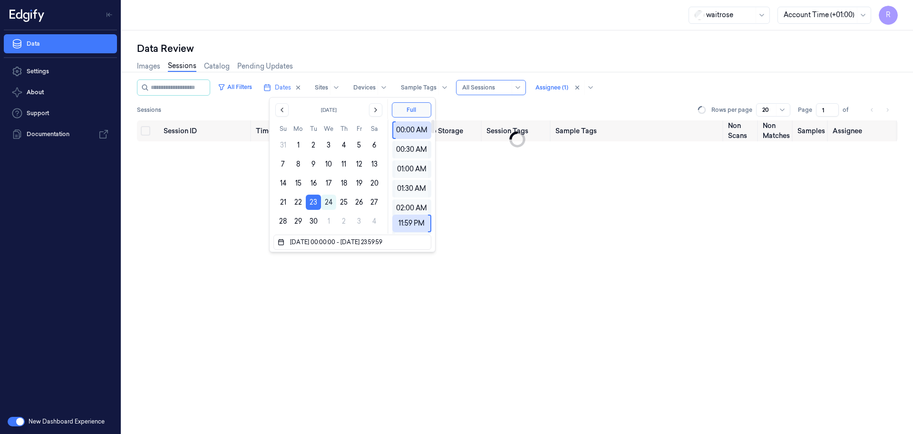
click at [886, 110] on li "pagination" at bounding box center [887, 109] width 13 height 13
type input "1"
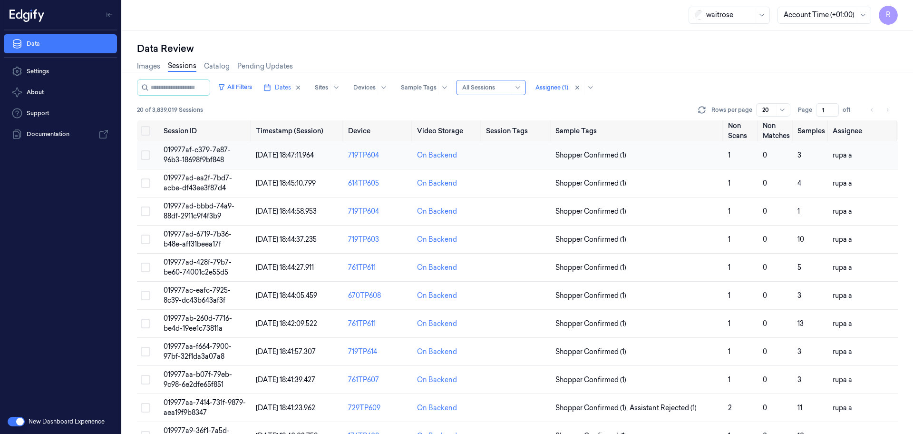
click at [232, 152] on td "019977af-c379-7e87-96b3-18698f9bf848" at bounding box center [206, 155] width 92 height 28
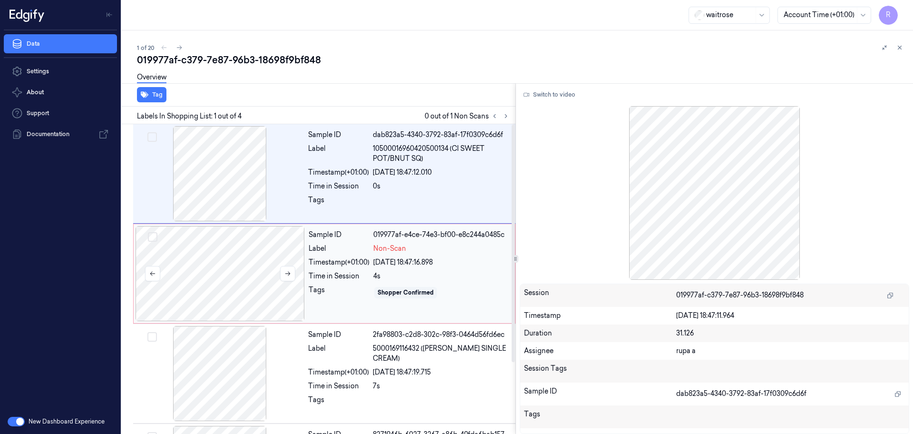
drag, startPoint x: 253, startPoint y: 277, endPoint x: 262, endPoint y: 273, distance: 9.8
click at [251, 277] on div at bounding box center [220, 273] width 169 height 95
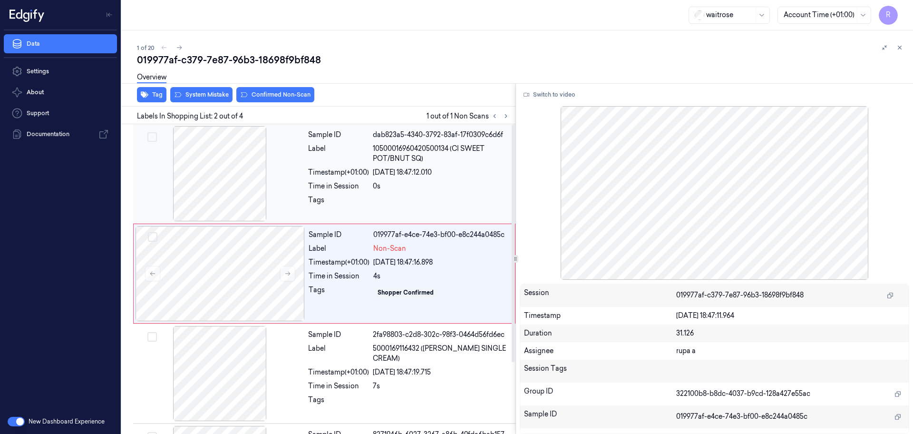
drag, startPoint x: 194, startPoint y: 200, endPoint x: 201, endPoint y: 198, distance: 8.0
click at [194, 200] on div at bounding box center [219, 173] width 169 height 95
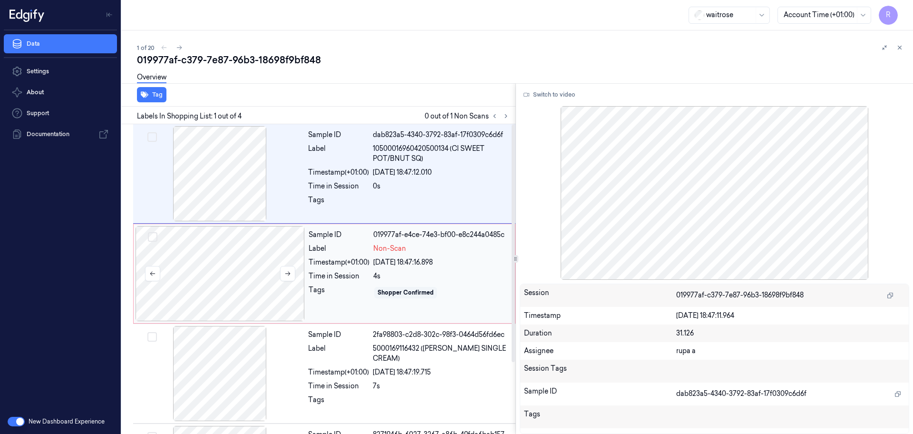
drag, startPoint x: 231, startPoint y: 257, endPoint x: 238, endPoint y: 249, distance: 10.5
click at [231, 258] on div at bounding box center [220, 273] width 169 height 95
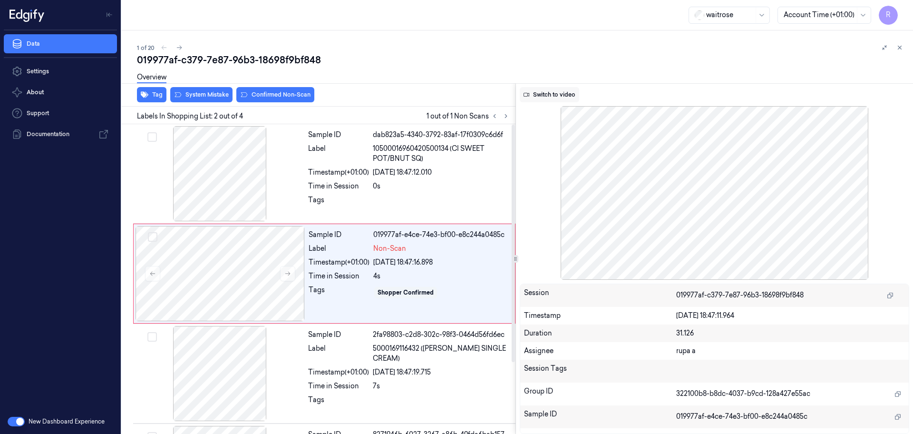
click at [540, 94] on button "Switch to video" at bounding box center [549, 94] width 59 height 15
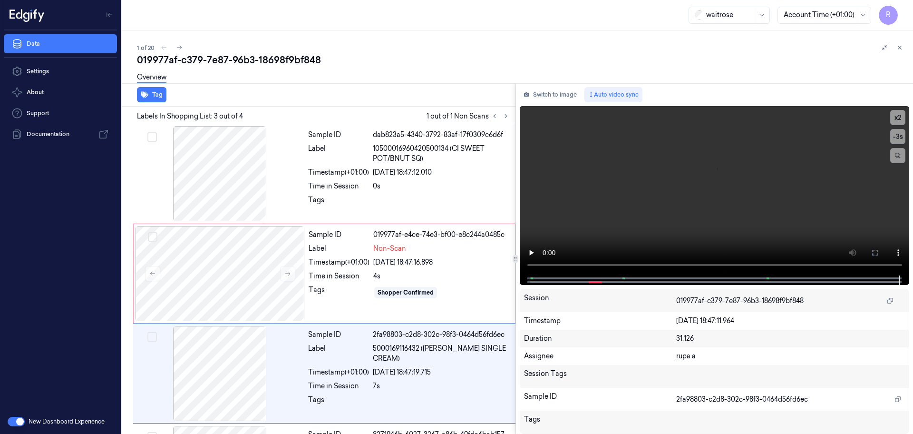
scroll to position [93, 0]
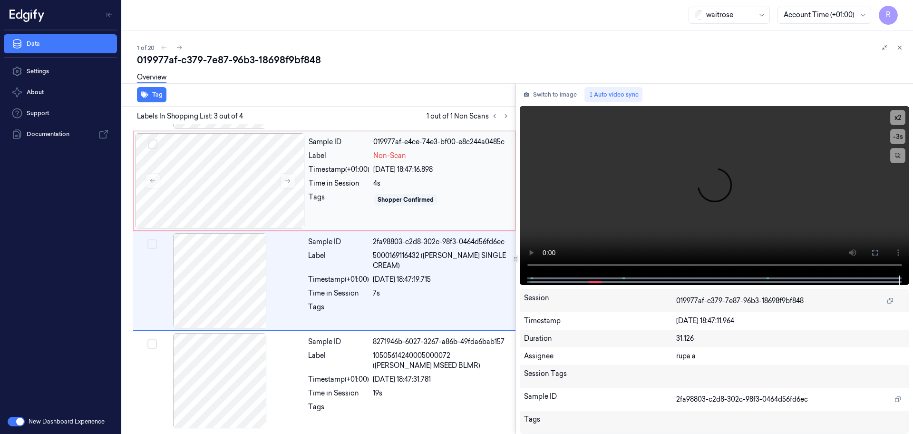
drag, startPoint x: 498, startPoint y: 118, endPoint x: 464, endPoint y: 137, distance: 39.4
click at [500, 118] on button at bounding box center [494, 115] width 11 height 11
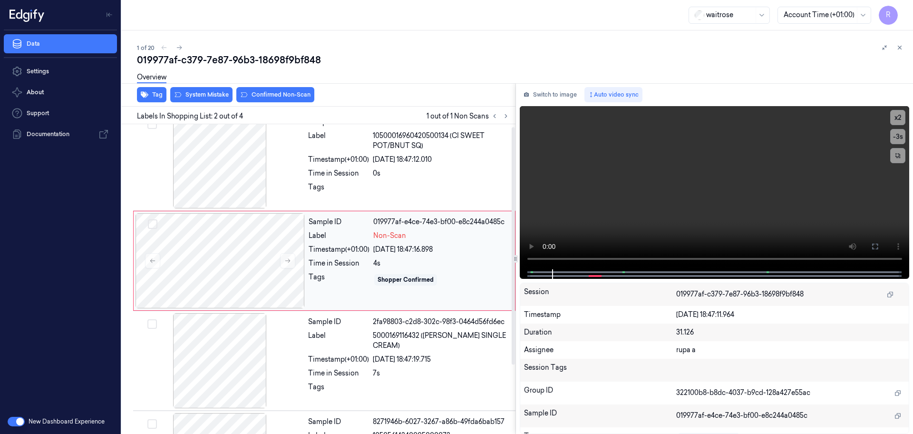
scroll to position [0, 0]
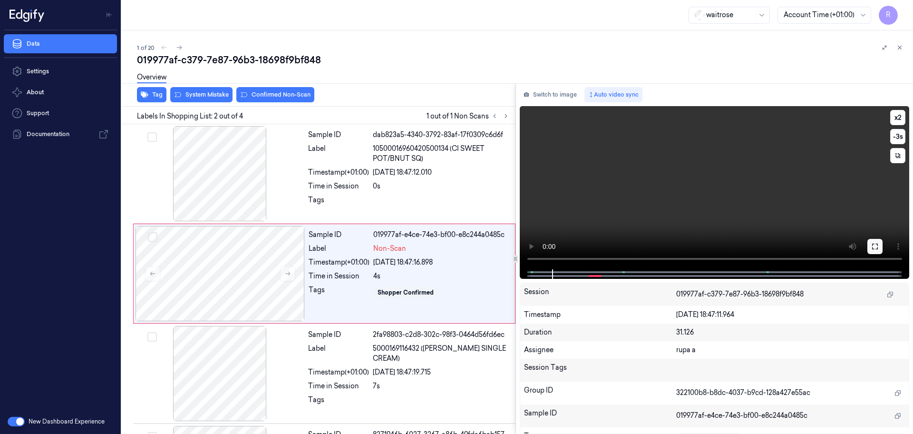
click at [876, 246] on icon at bounding box center [875, 247] width 8 height 8
click at [562, 99] on button "Switch to image" at bounding box center [550, 94] width 61 height 15
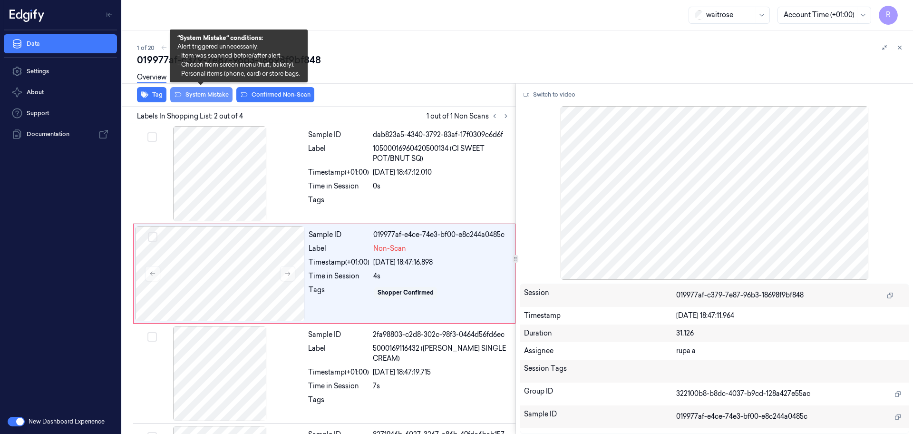
click at [205, 95] on button "System Mistake" at bounding box center [201, 94] width 62 height 15
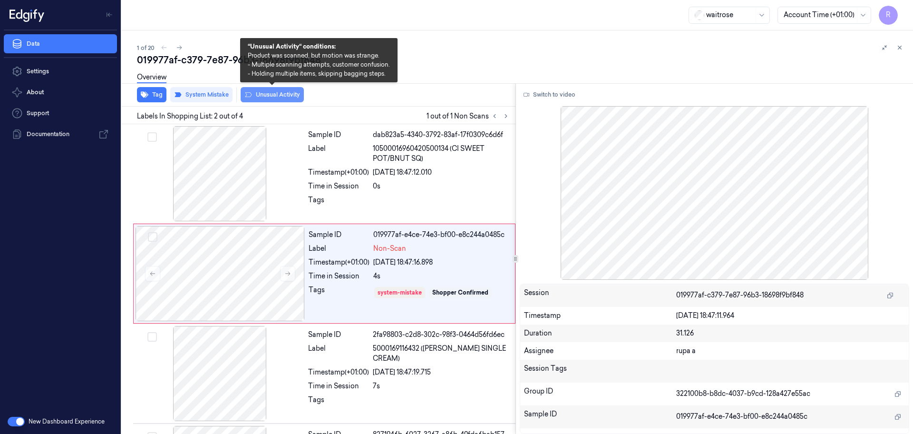
click at [271, 95] on button "Unusual Activity" at bounding box center [272, 94] width 63 height 15
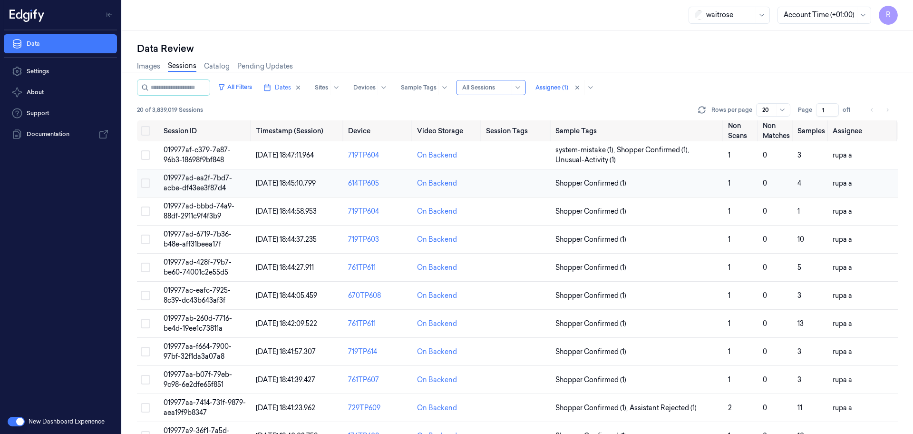
click at [201, 186] on span "019977ad-ea2f-7bd7-acbe-df43ee3f87d4" at bounding box center [198, 183] width 68 height 19
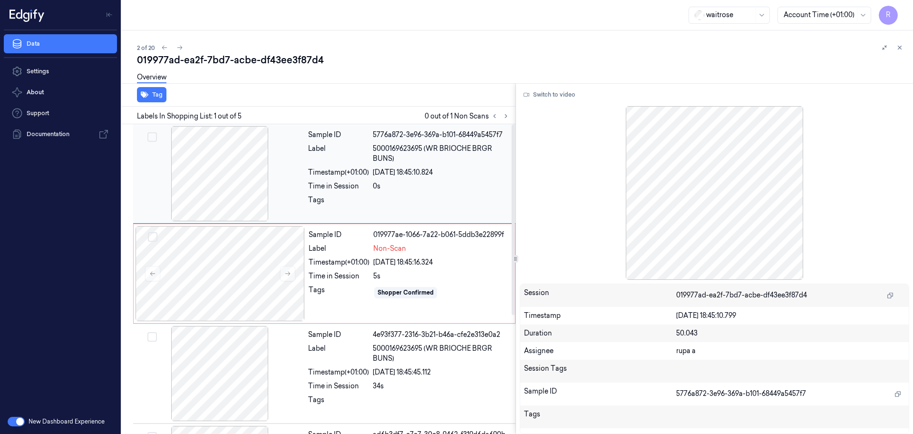
click at [241, 185] on div at bounding box center [219, 173] width 169 height 95
click at [258, 300] on div at bounding box center [220, 273] width 169 height 95
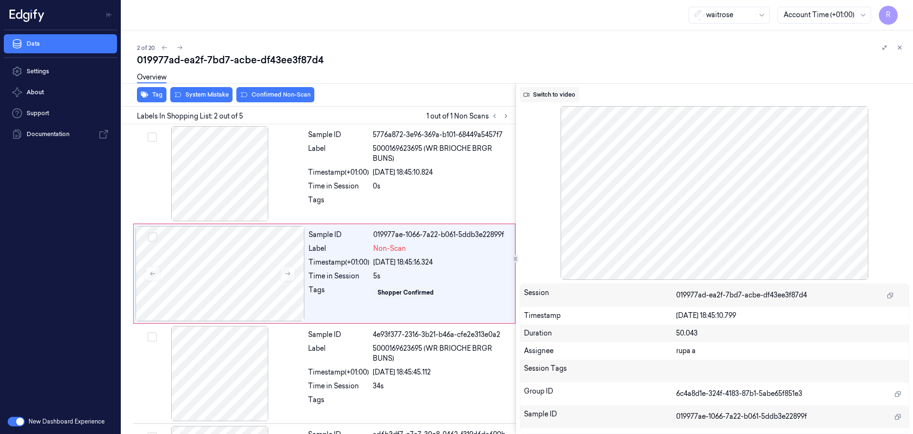
click at [547, 99] on button "Switch to video" at bounding box center [549, 94] width 59 height 15
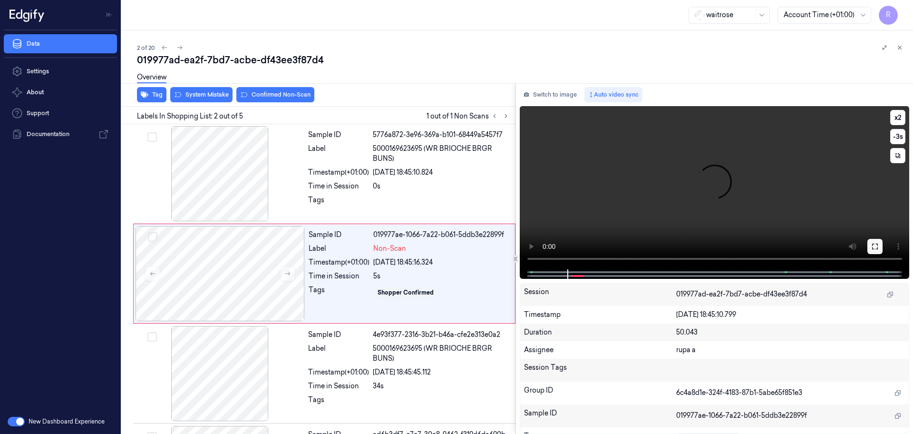
click at [871, 244] on button at bounding box center [875, 246] width 15 height 15
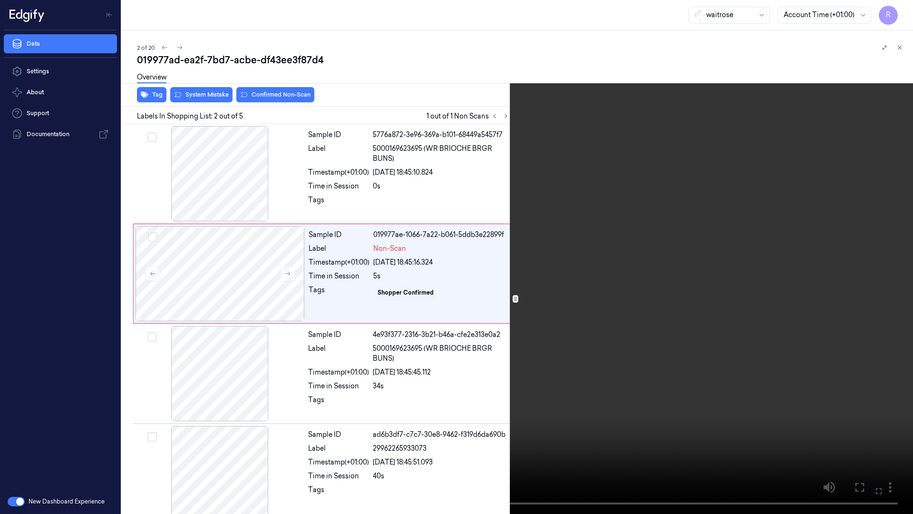
click at [255, 215] on video at bounding box center [456, 257] width 913 height 514
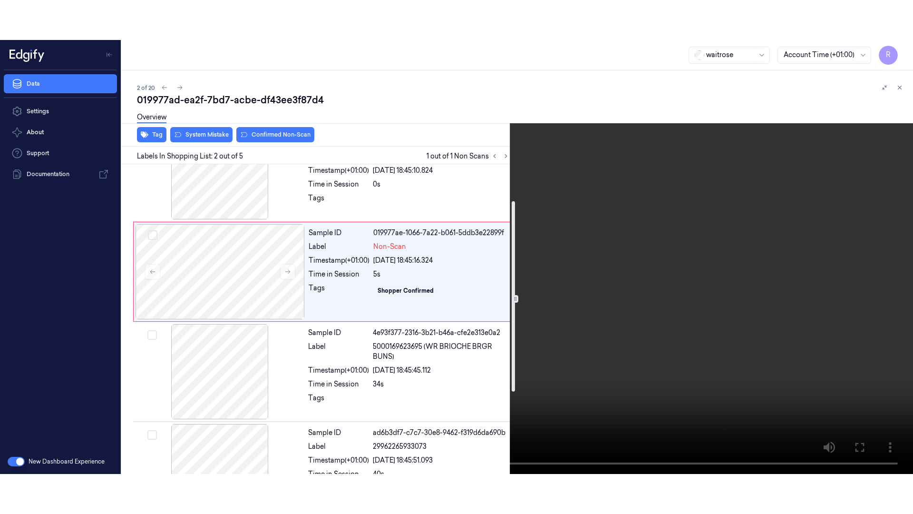
scroll to position [59, 0]
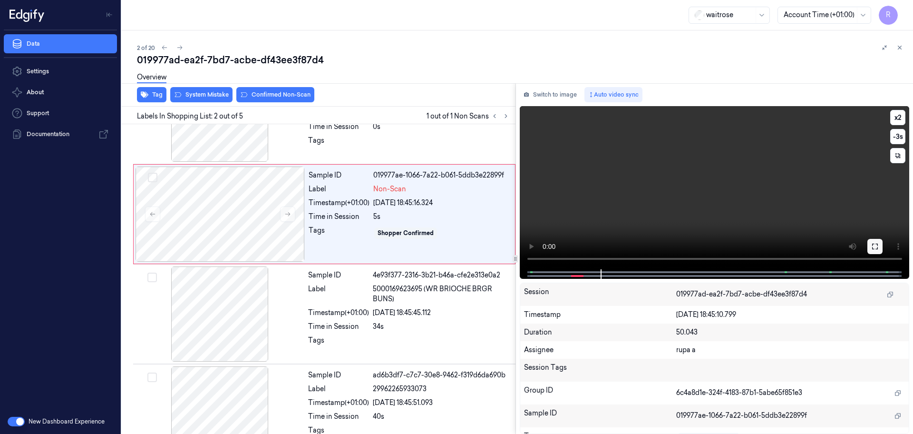
click at [875, 241] on button at bounding box center [875, 246] width 15 height 15
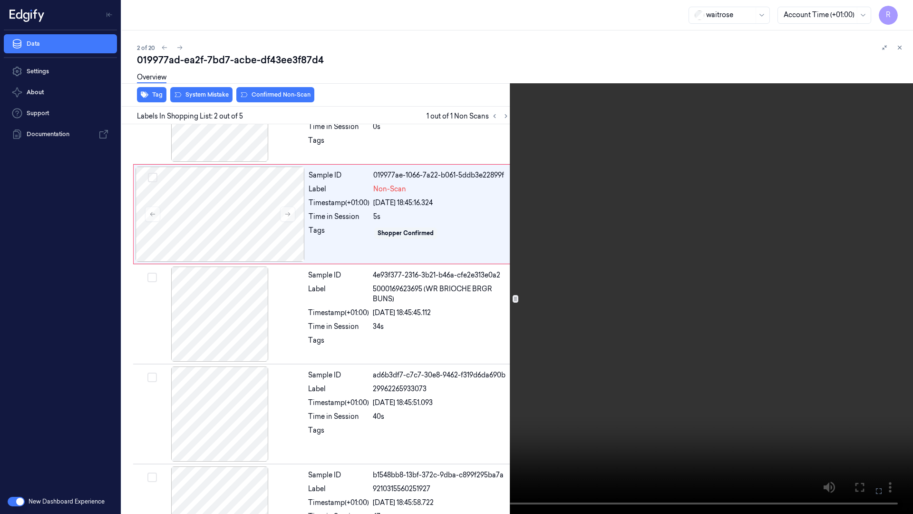
click at [861, 275] on video at bounding box center [456, 257] width 913 height 514
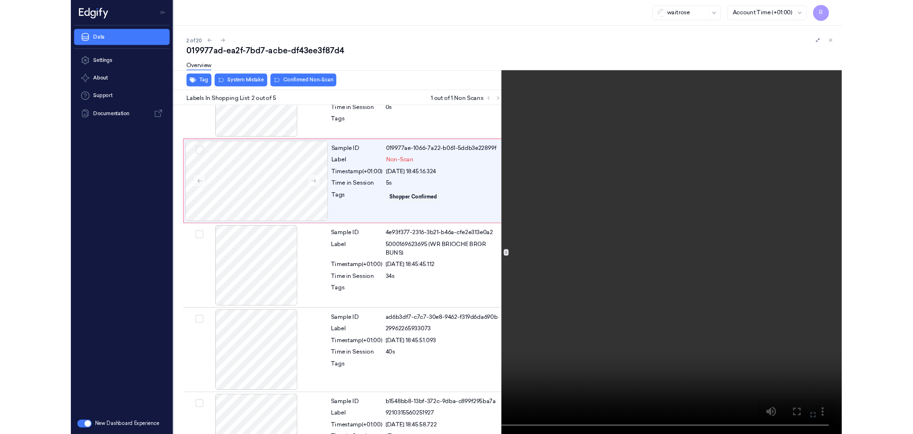
scroll to position [0, 0]
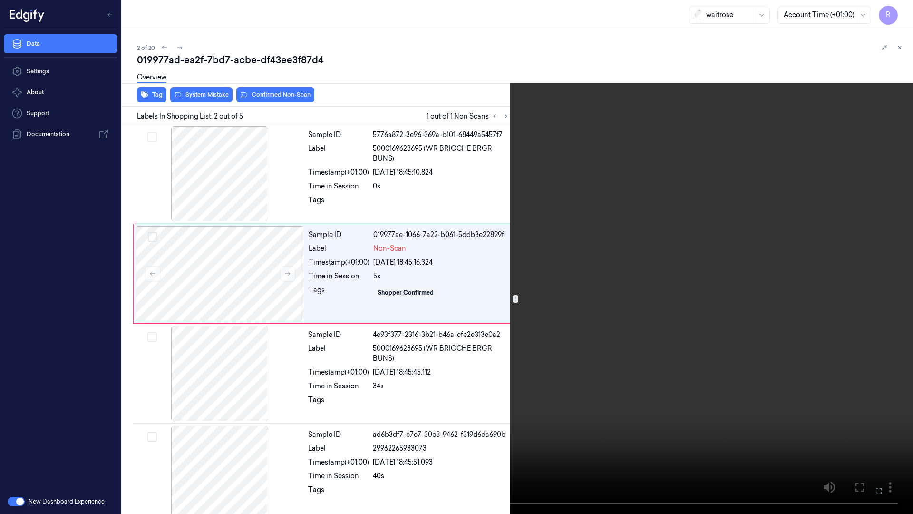
click at [913, 112] on video at bounding box center [456, 257] width 913 height 514
click at [906, 115] on video at bounding box center [456, 257] width 913 height 514
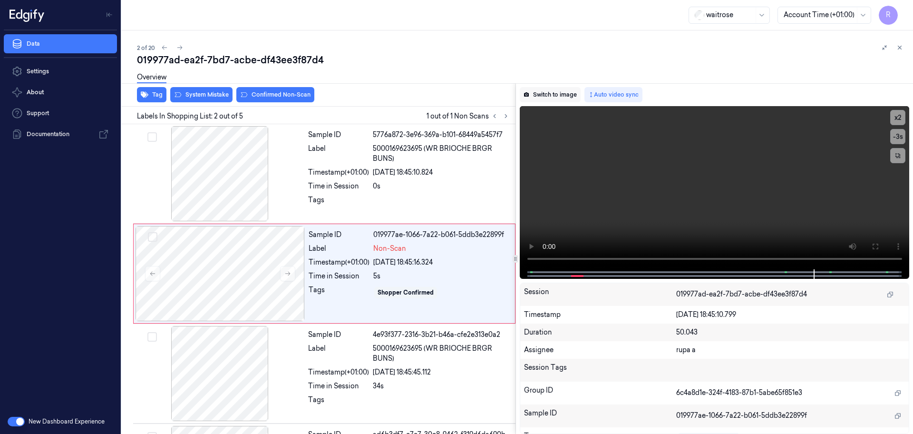
click at [557, 98] on button "Switch to image" at bounding box center [550, 94] width 61 height 15
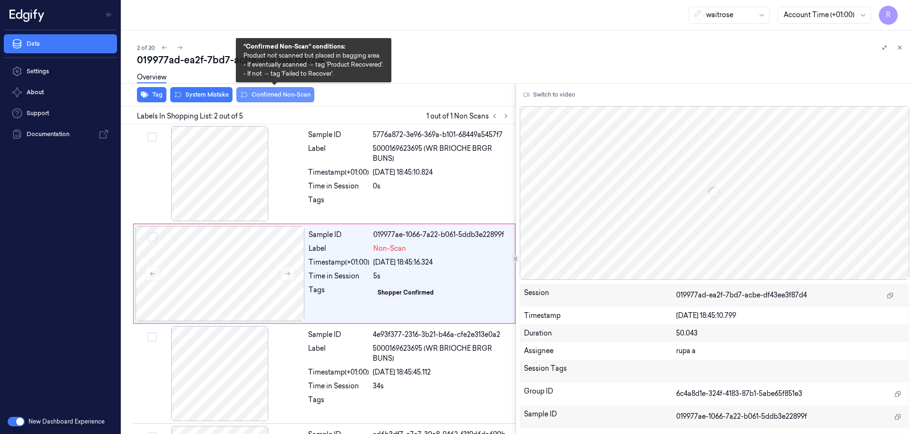
click at [269, 99] on button "Confirmed Non-Scan" at bounding box center [275, 94] width 78 height 15
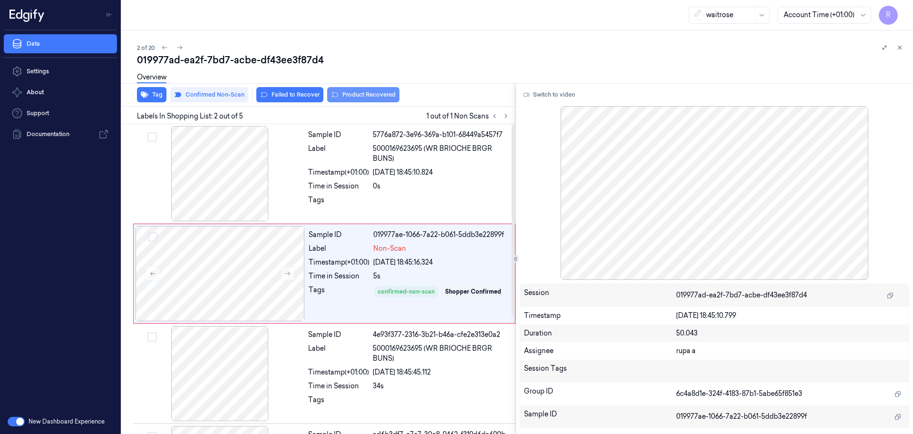
click at [356, 93] on button "Product Recovered" at bounding box center [363, 94] width 72 height 15
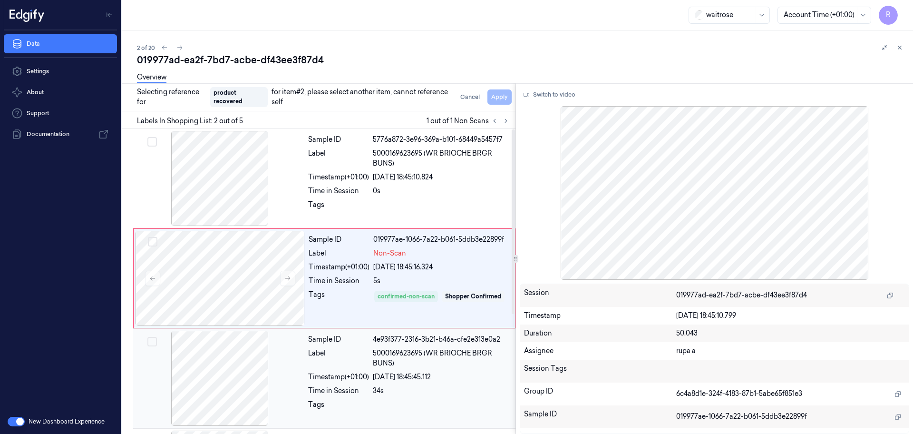
click at [220, 381] on div at bounding box center [219, 378] width 169 height 95
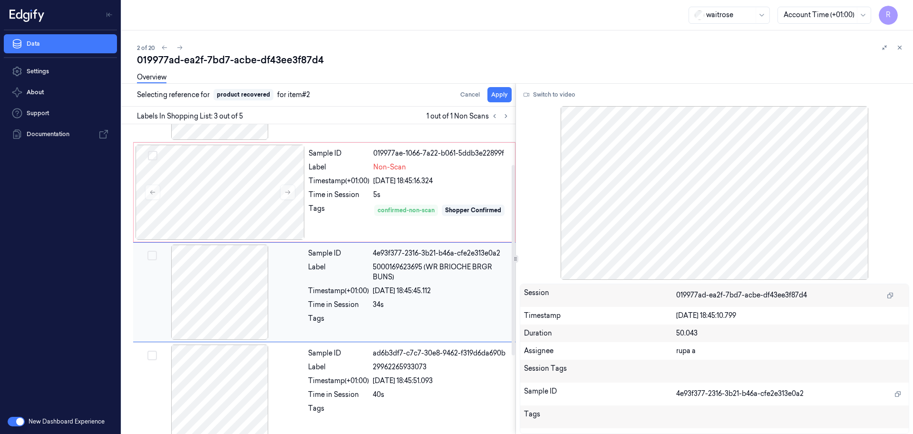
scroll to position [95, 0]
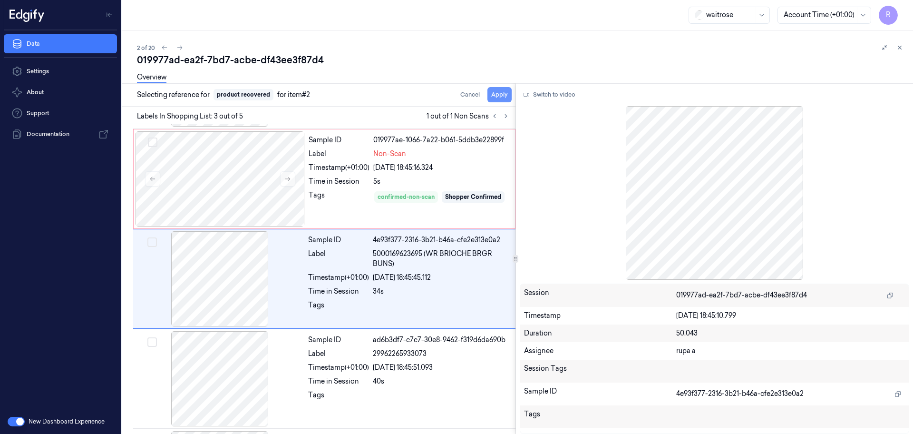
click at [499, 98] on button "Apply" at bounding box center [500, 94] width 24 height 15
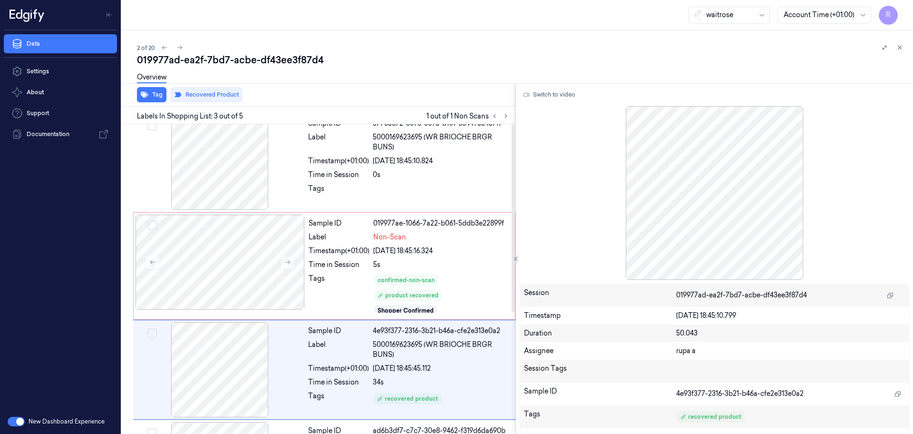
scroll to position [0, 0]
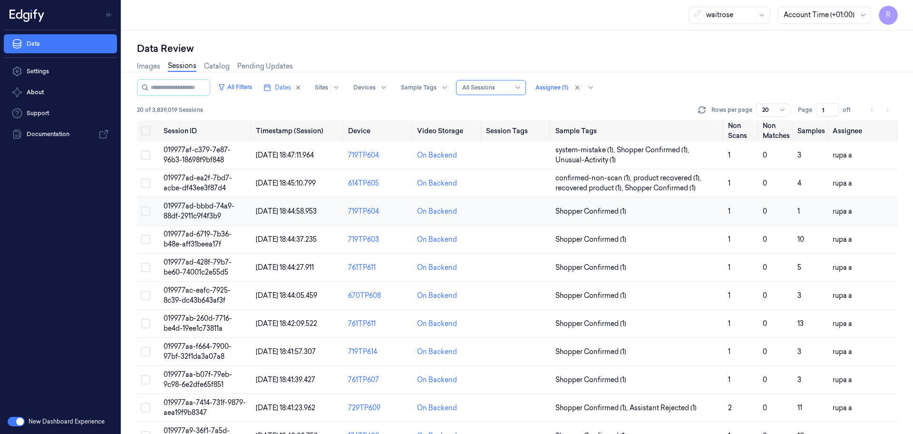
click at [189, 207] on span "019977ad-bbbd-74a9-88df-2911c9f4f3b9" at bounding box center [199, 211] width 71 height 19
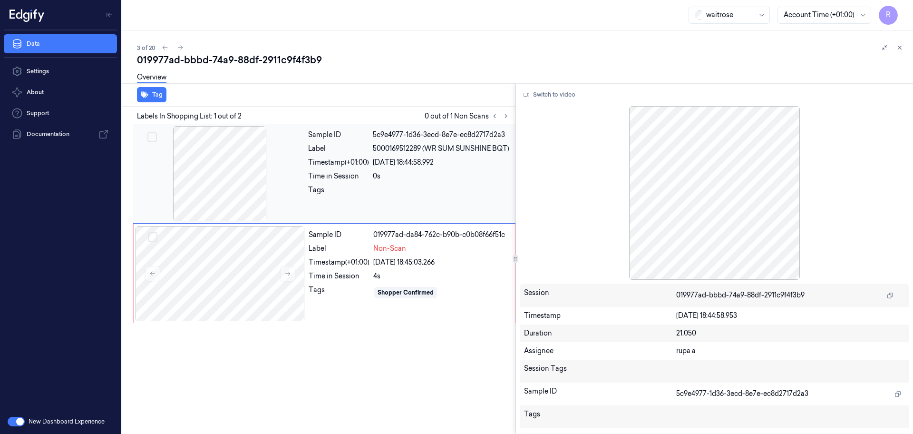
click at [214, 188] on div at bounding box center [219, 173] width 169 height 95
click at [252, 283] on div at bounding box center [220, 273] width 169 height 95
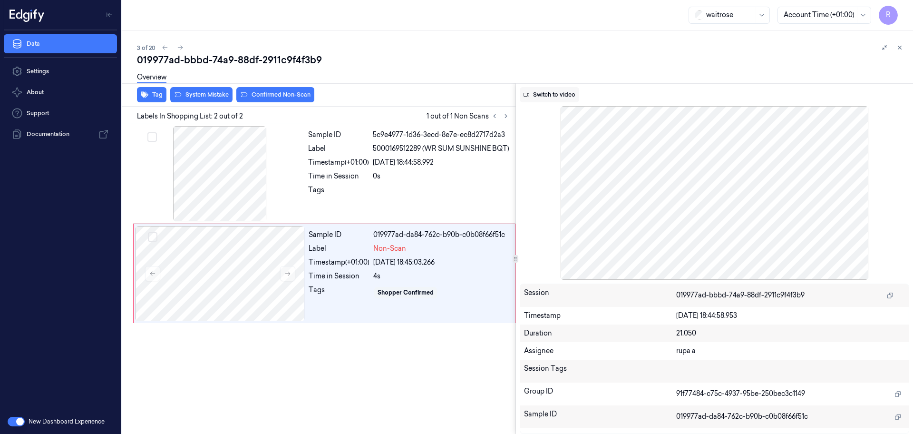
click at [551, 98] on button "Switch to video" at bounding box center [549, 94] width 59 height 15
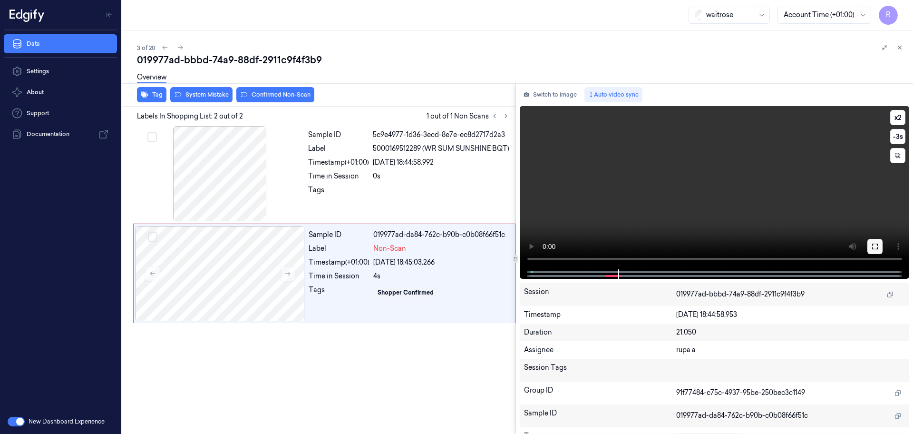
click at [869, 240] on button at bounding box center [875, 246] width 15 height 15
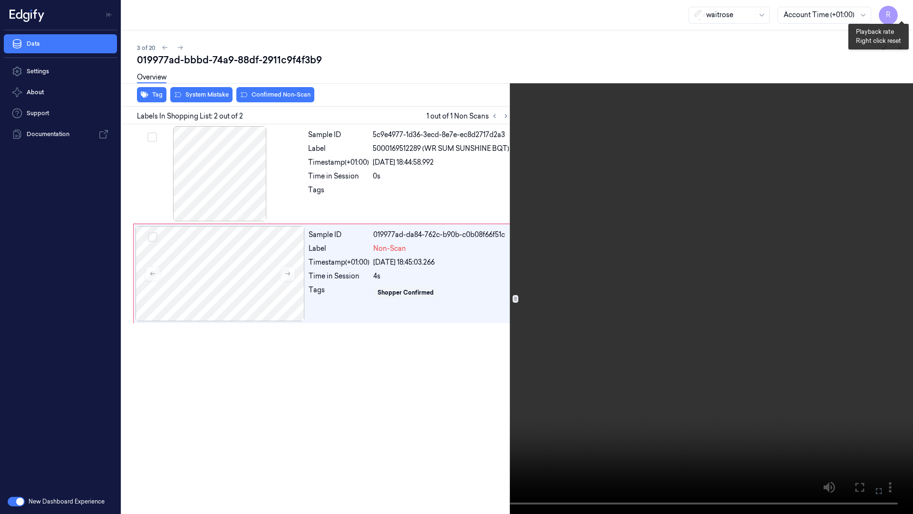
click at [905, 9] on button "x 2" at bounding box center [901, 11] width 15 height 15
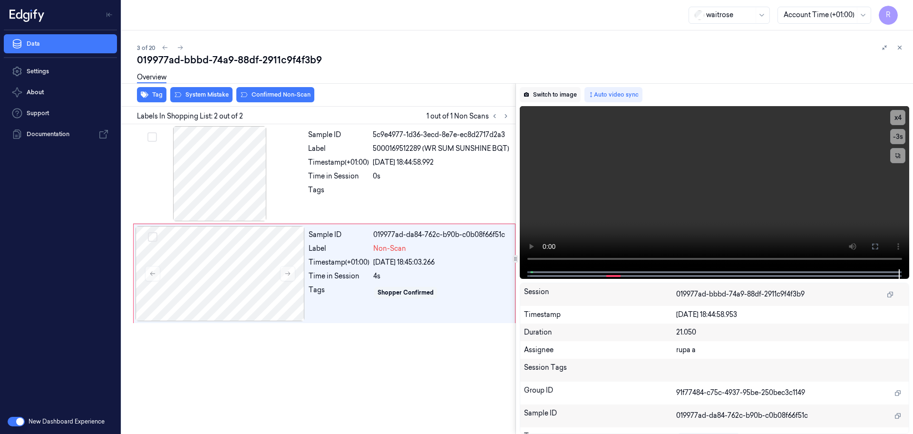
click at [546, 92] on button "Switch to image" at bounding box center [550, 94] width 61 height 15
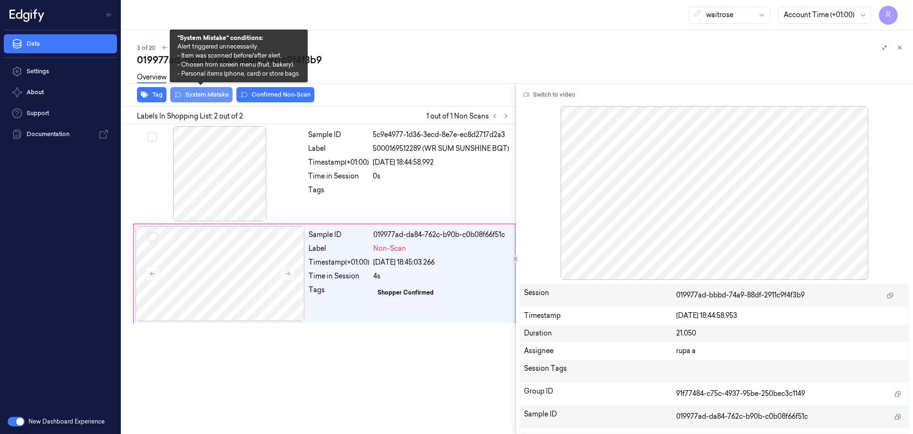
click at [203, 99] on button "System Mistake" at bounding box center [201, 94] width 62 height 15
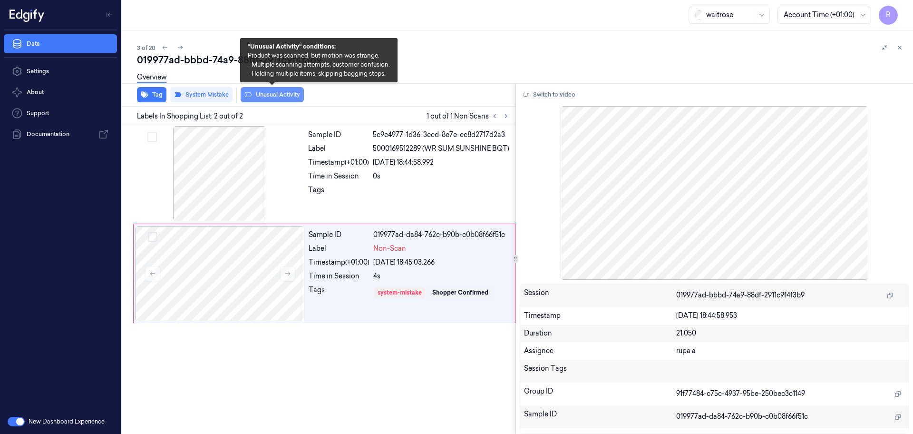
click at [274, 98] on button "Unusual Activity" at bounding box center [272, 94] width 63 height 15
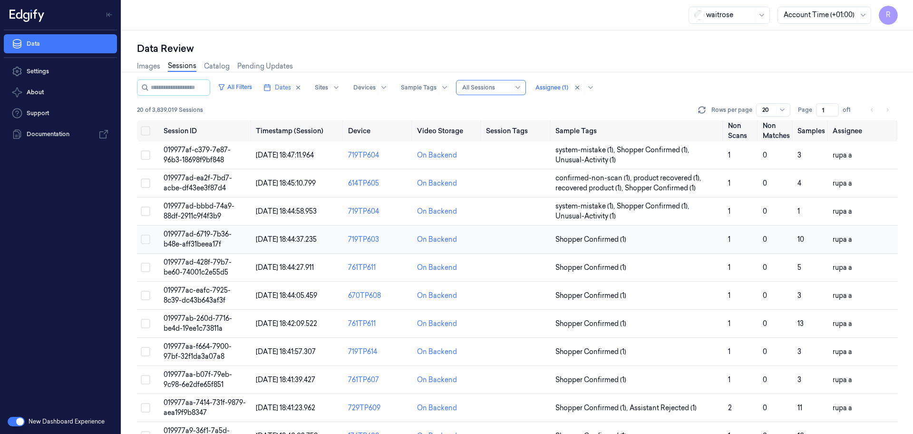
click at [211, 240] on span "019977ad-6719-7b36-b48e-aff31beea17f" at bounding box center [198, 239] width 68 height 19
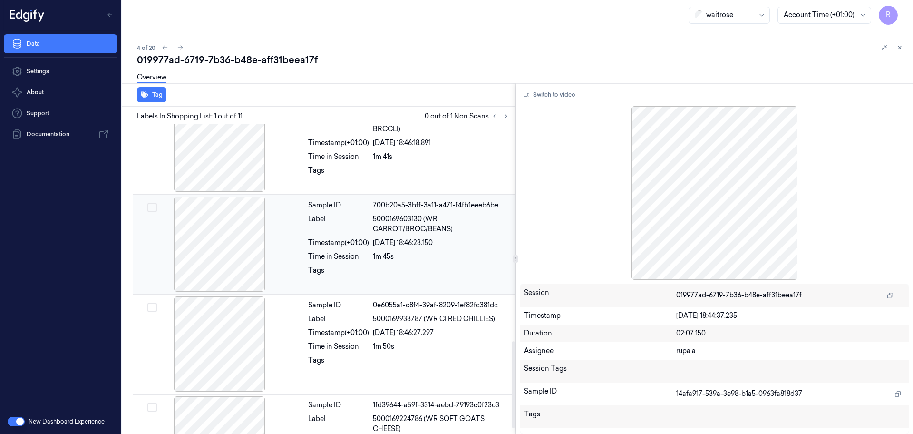
scroll to position [773, 0]
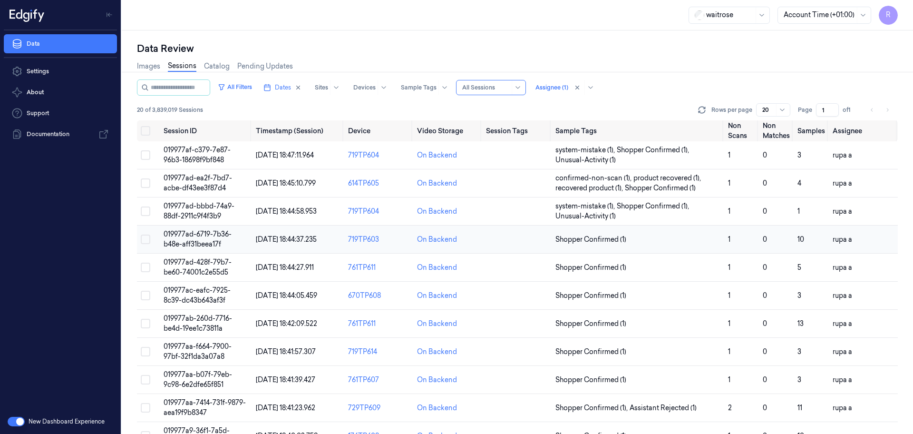
click at [226, 234] on span "019977ad-6719-7b36-b48e-aff31beea17f" at bounding box center [198, 239] width 68 height 19
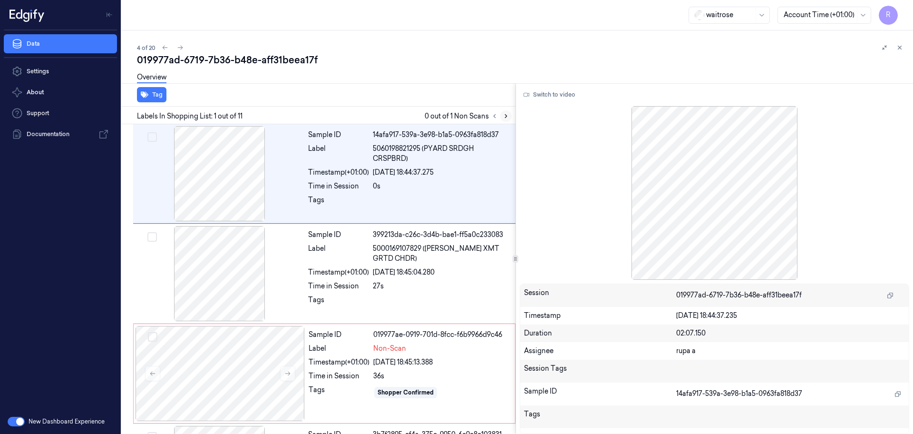
click at [506, 120] on button at bounding box center [505, 115] width 11 height 11
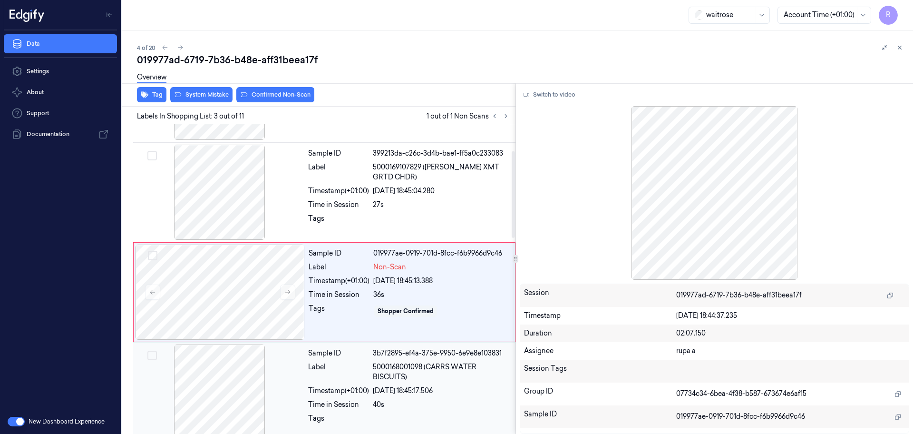
scroll to position [95, 0]
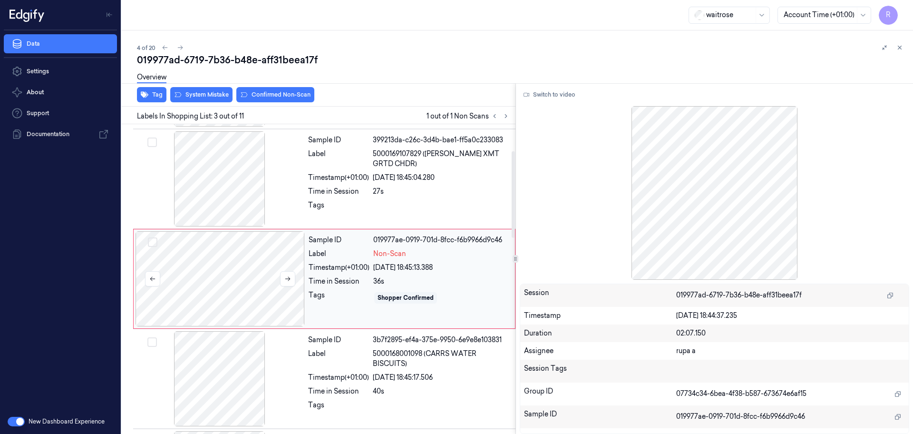
click at [286, 304] on div at bounding box center [220, 278] width 169 height 95
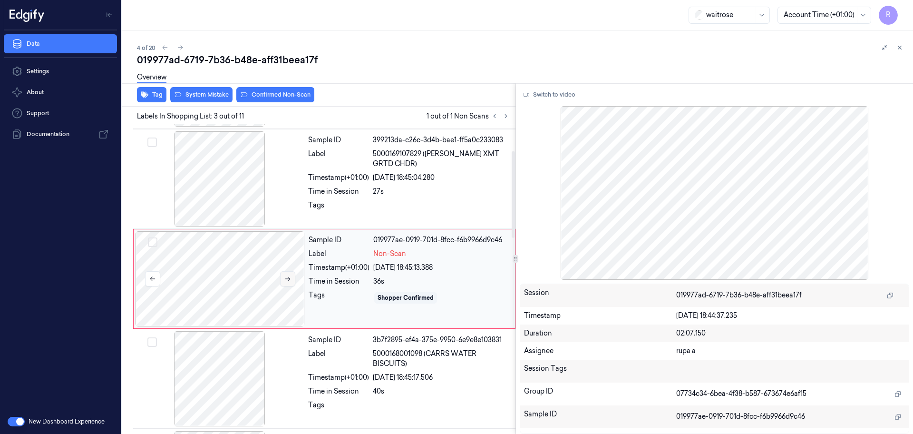
click at [293, 281] on button at bounding box center [287, 278] width 15 height 15
click at [242, 195] on div at bounding box center [219, 178] width 169 height 95
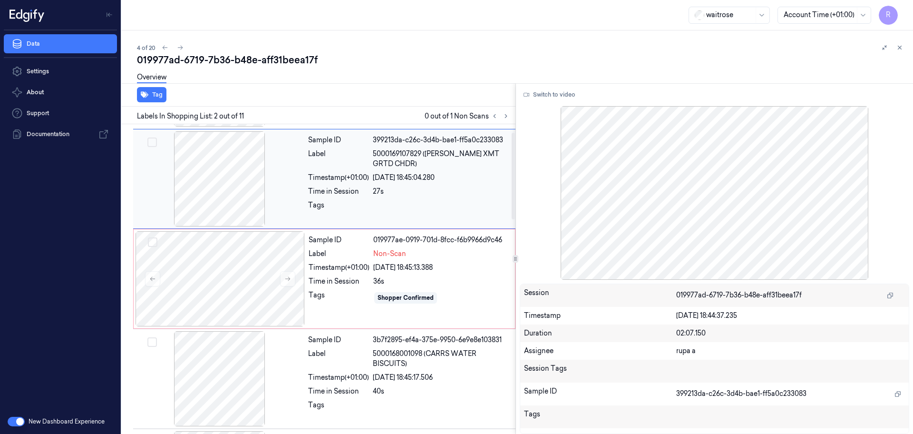
scroll to position [0, 0]
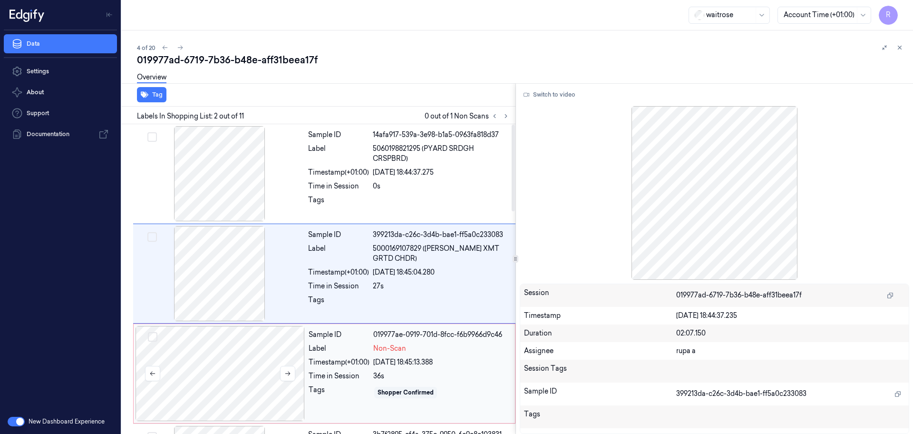
click at [248, 348] on div at bounding box center [220, 373] width 169 height 95
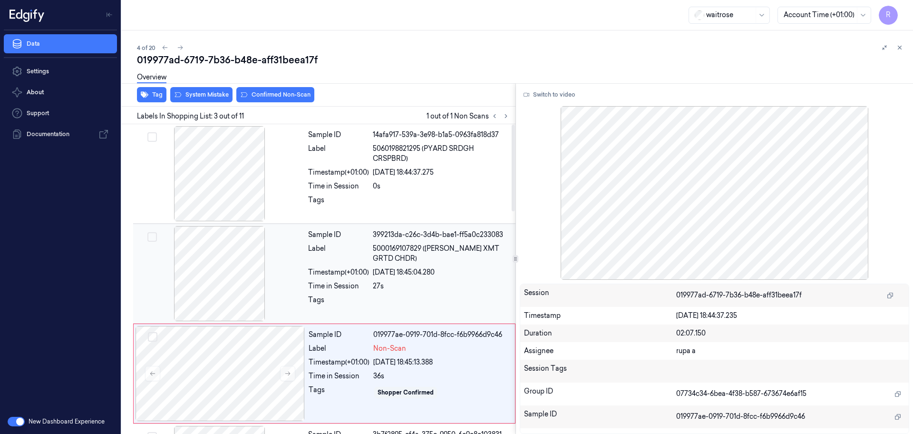
click at [231, 291] on div at bounding box center [219, 273] width 169 height 95
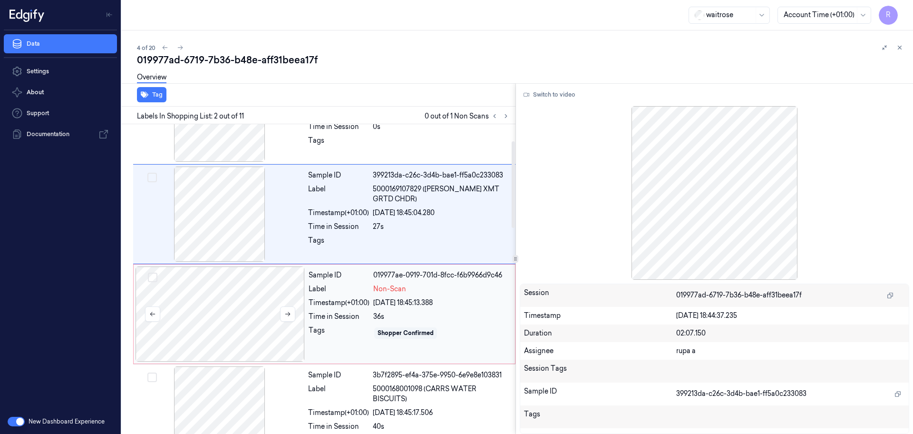
click at [224, 322] on div at bounding box center [220, 313] width 169 height 95
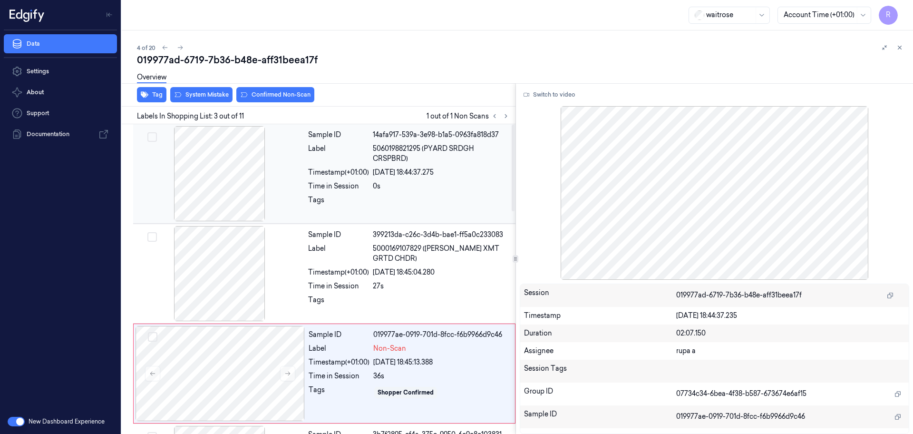
click at [216, 151] on div at bounding box center [219, 173] width 169 height 95
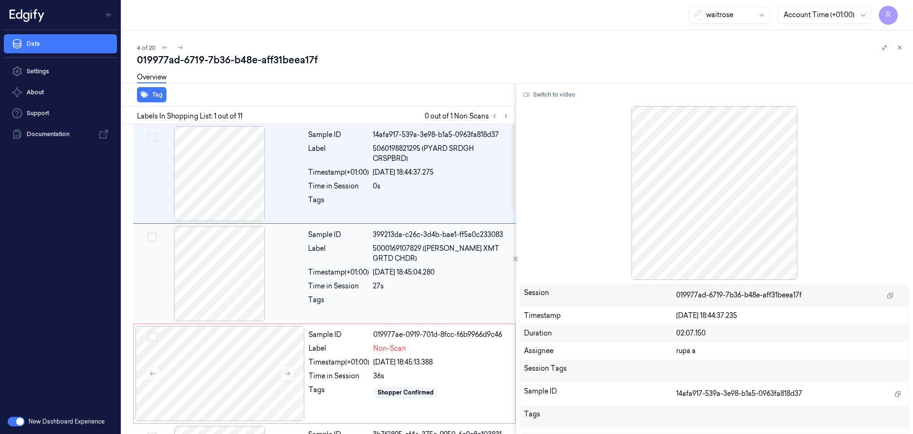
click at [223, 261] on div at bounding box center [219, 273] width 169 height 95
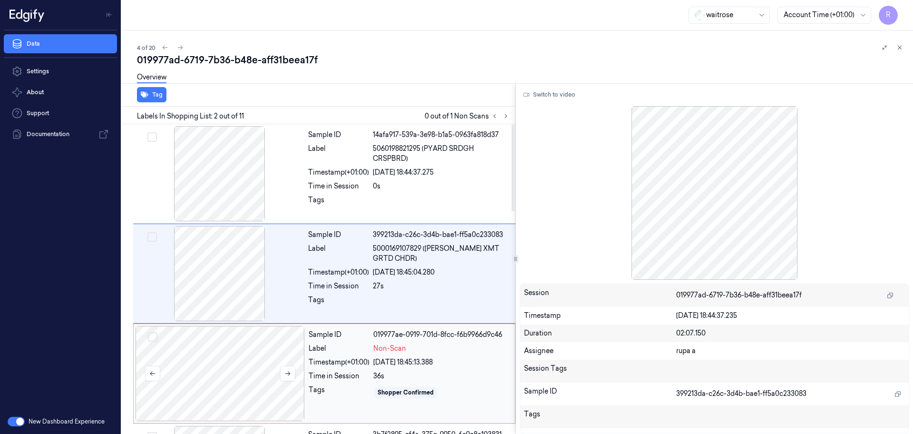
click at [191, 351] on div at bounding box center [220, 373] width 169 height 95
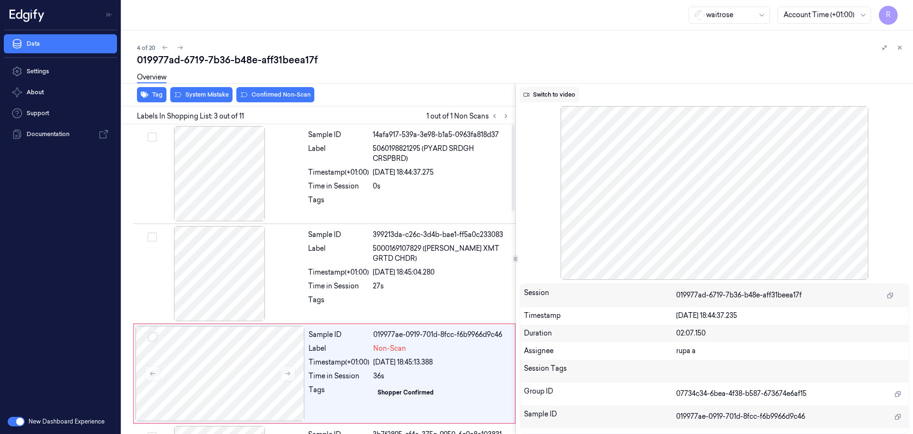
click at [559, 88] on button "Switch to video" at bounding box center [549, 94] width 59 height 15
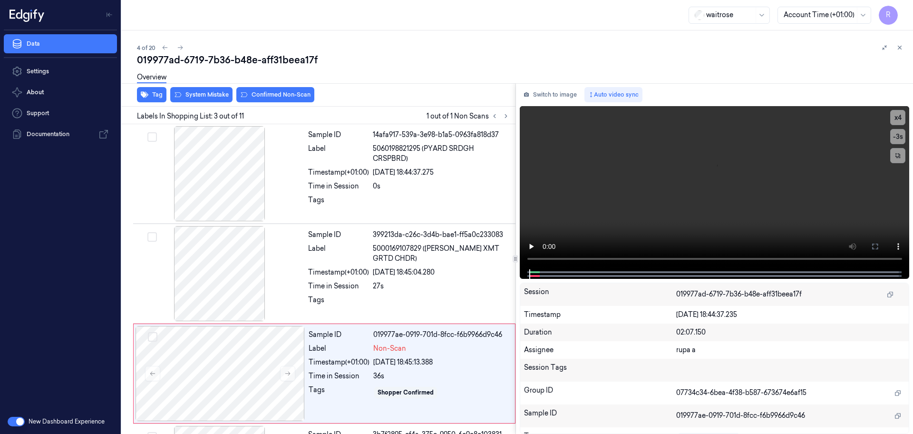
scroll to position [95, 0]
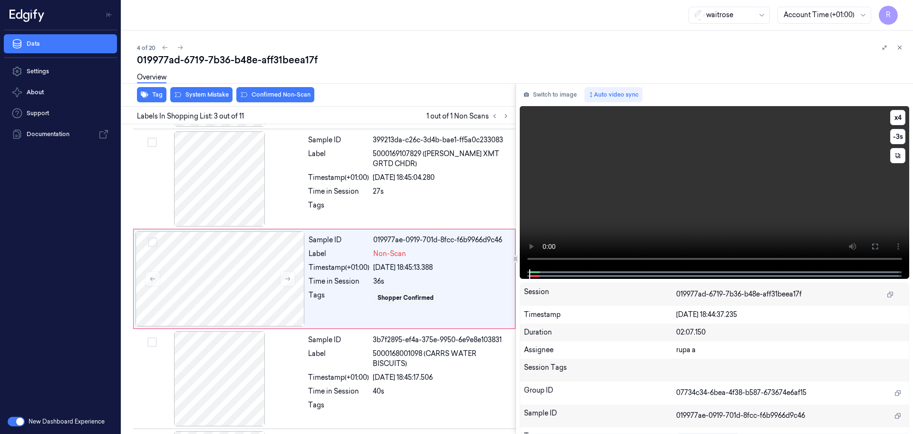
click at [907, 114] on video at bounding box center [715, 187] width 390 height 163
click at [903, 117] on button "x 4" at bounding box center [897, 117] width 15 height 15
click at [903, 117] on button "x 1" at bounding box center [897, 117] width 15 height 15
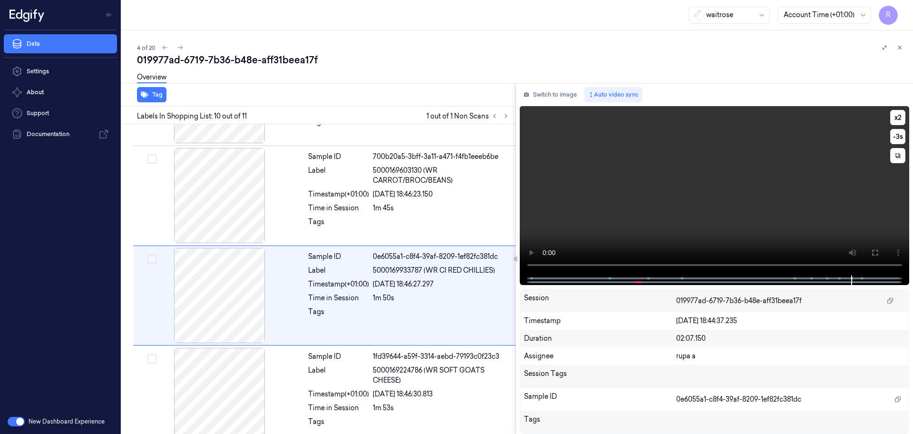
scroll to position [792, 0]
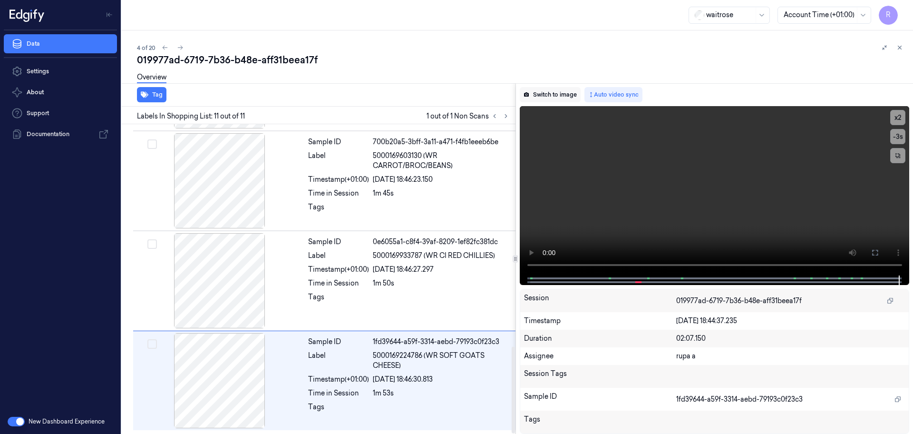
click at [540, 95] on button "Switch to image" at bounding box center [550, 94] width 61 height 15
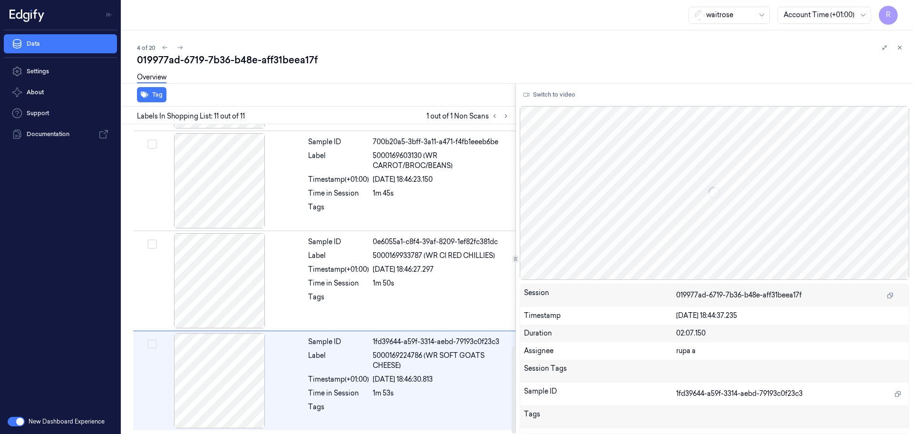
click at [500, 118] on div at bounding box center [500, 115] width 23 height 11
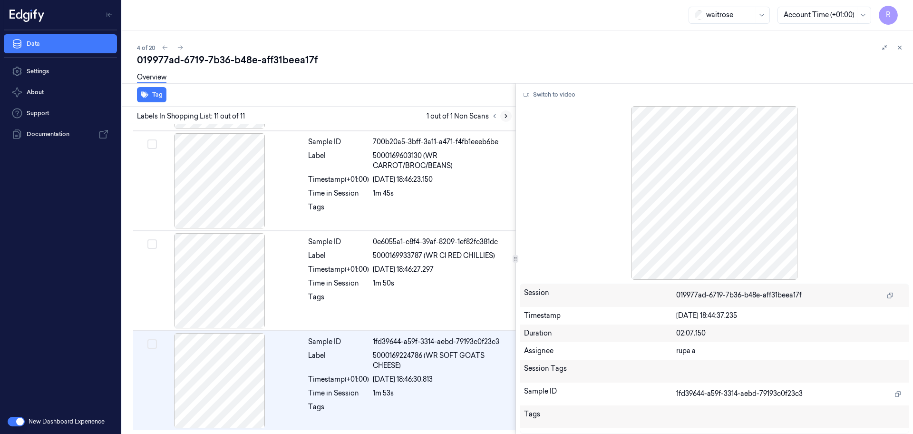
click at [509, 113] on button at bounding box center [505, 115] width 11 height 11
click at [506, 118] on icon at bounding box center [506, 116] width 7 height 7
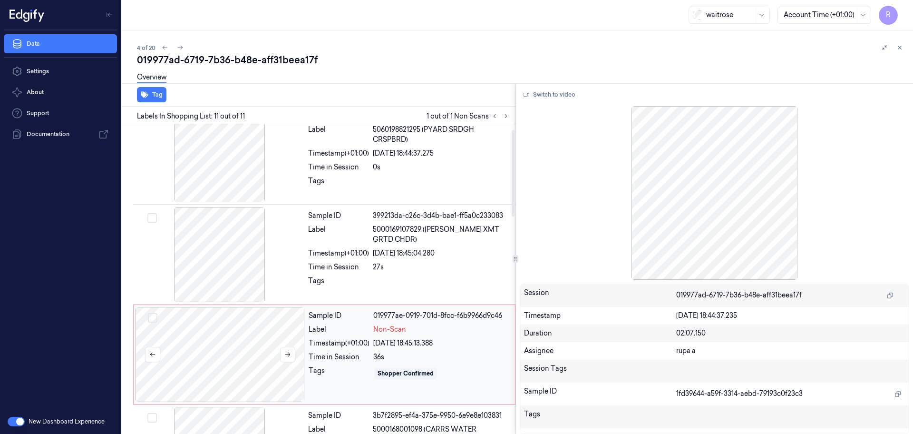
click at [256, 358] on div at bounding box center [220, 354] width 169 height 95
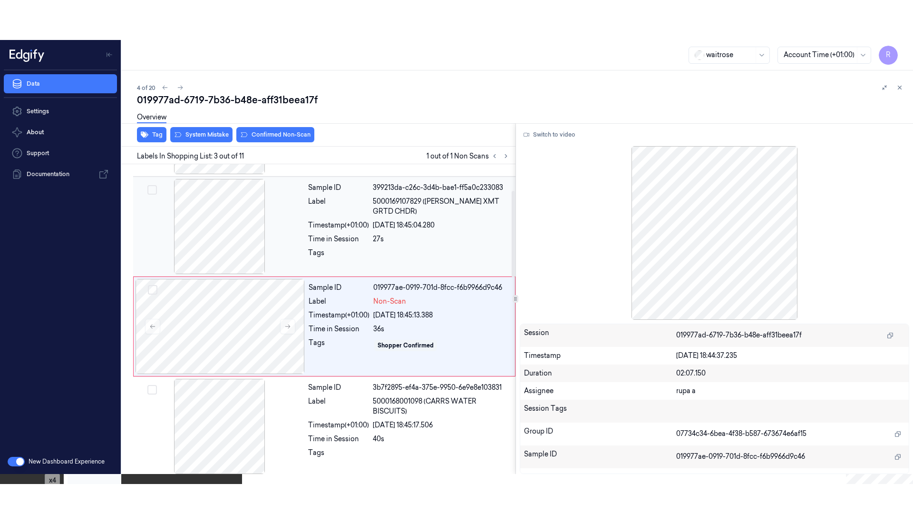
scroll to position [95, 0]
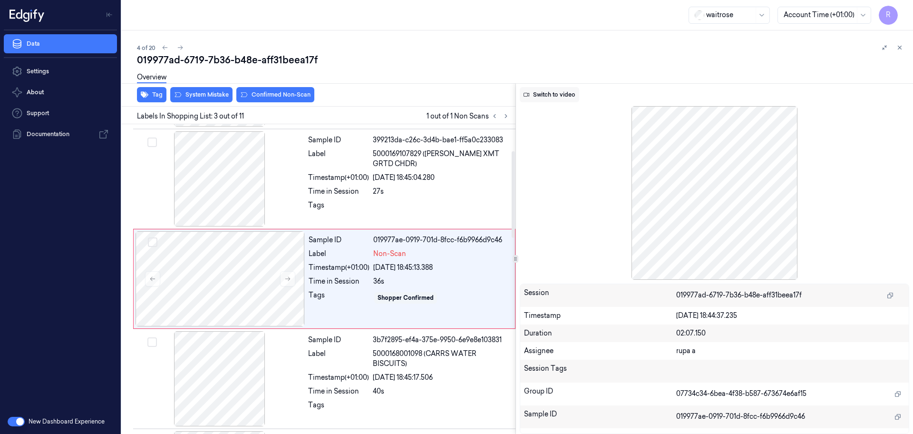
click at [547, 97] on button "Switch to video" at bounding box center [549, 94] width 59 height 15
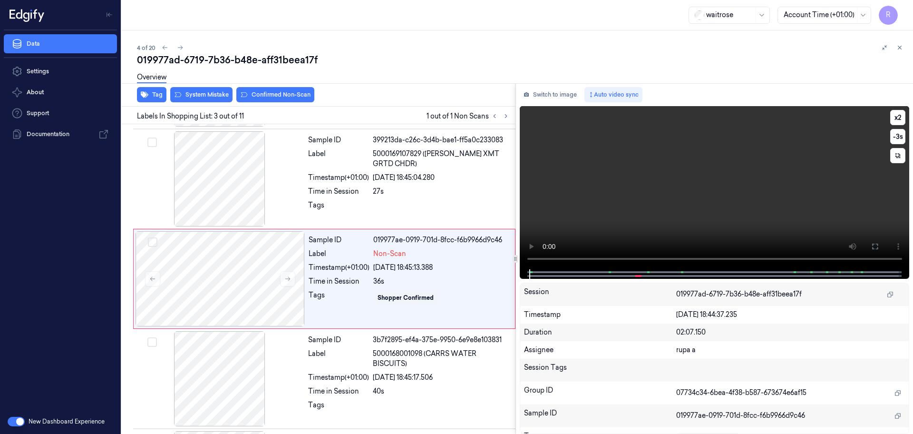
drag, startPoint x: 870, startPoint y: 244, endPoint x: 489, endPoint y: 352, distance: 396.1
click at [871, 244] on button at bounding box center [875, 246] width 15 height 15
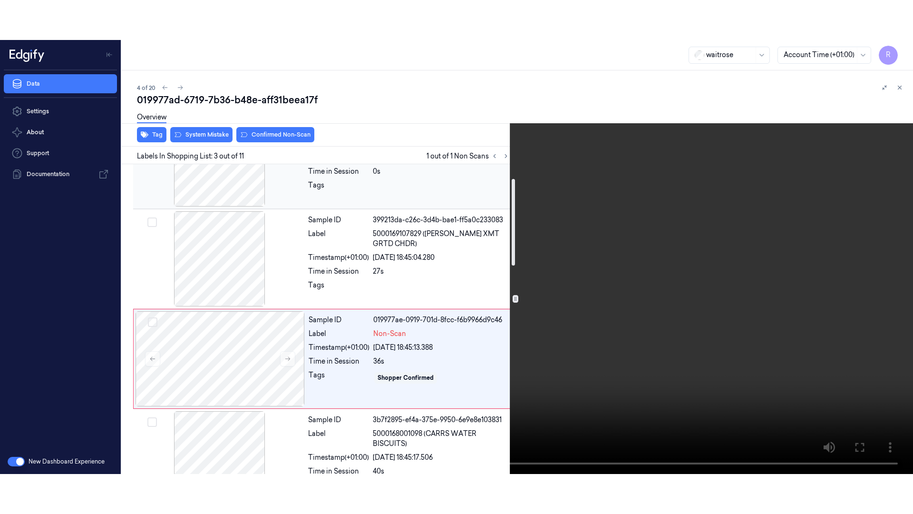
scroll to position [0, 0]
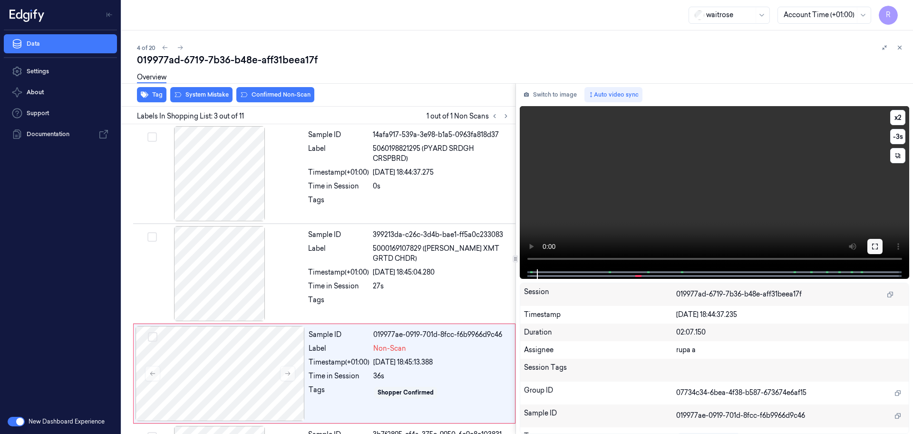
click at [875, 241] on button at bounding box center [875, 246] width 15 height 15
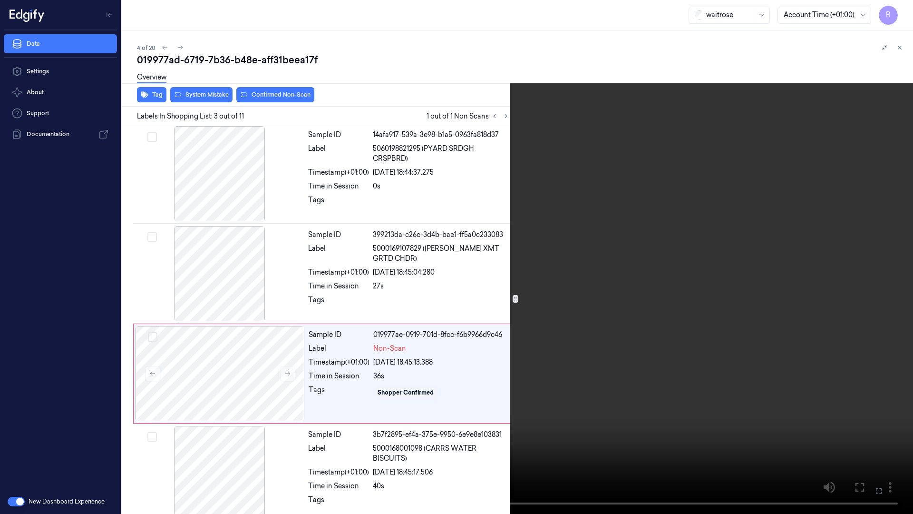
click at [843, 271] on video at bounding box center [456, 257] width 913 height 514
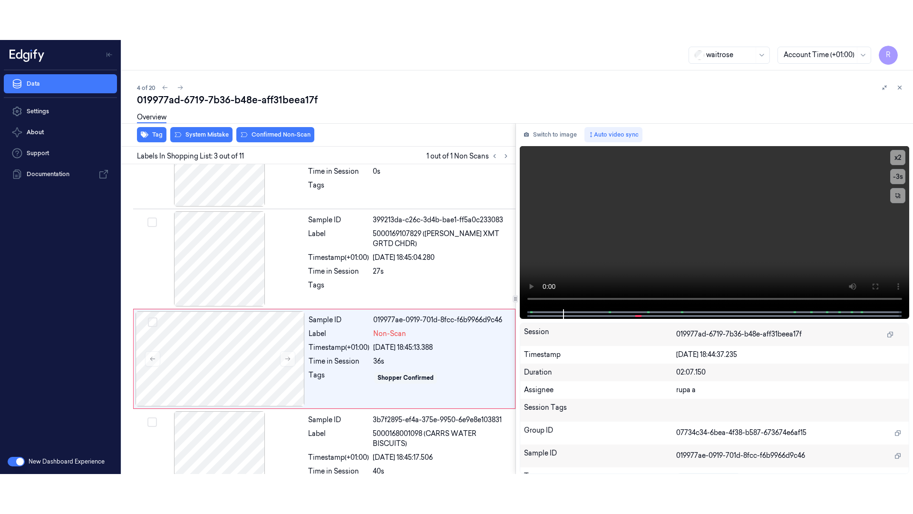
scroll to position [95, 0]
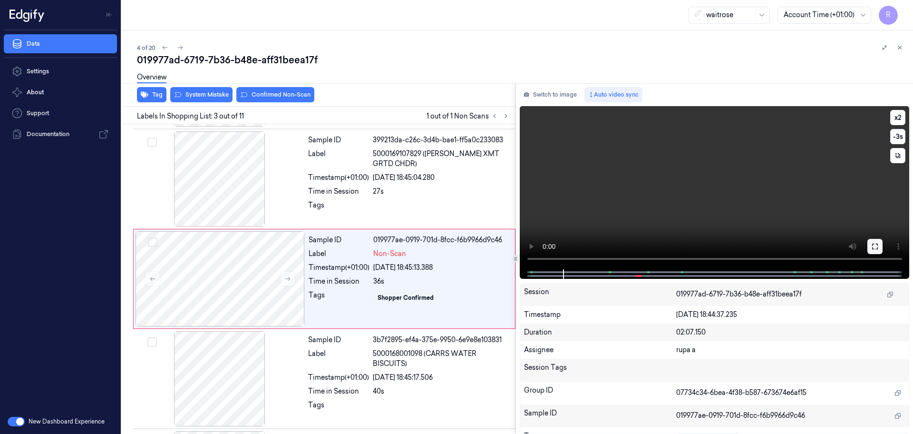
click at [873, 245] on icon at bounding box center [875, 247] width 6 height 6
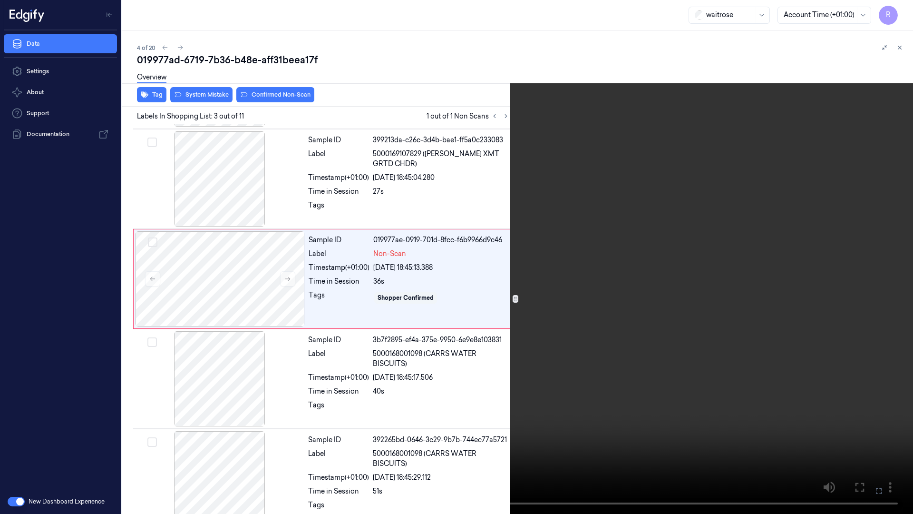
click at [465, 373] on video at bounding box center [456, 257] width 913 height 514
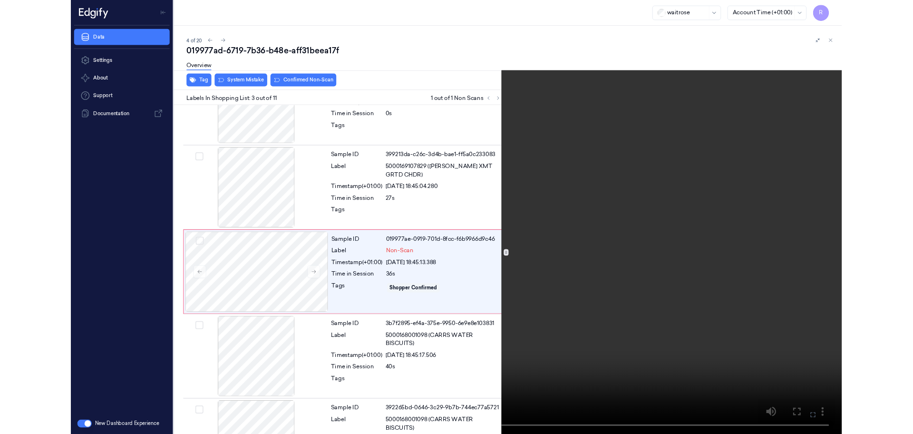
scroll to position [55, 0]
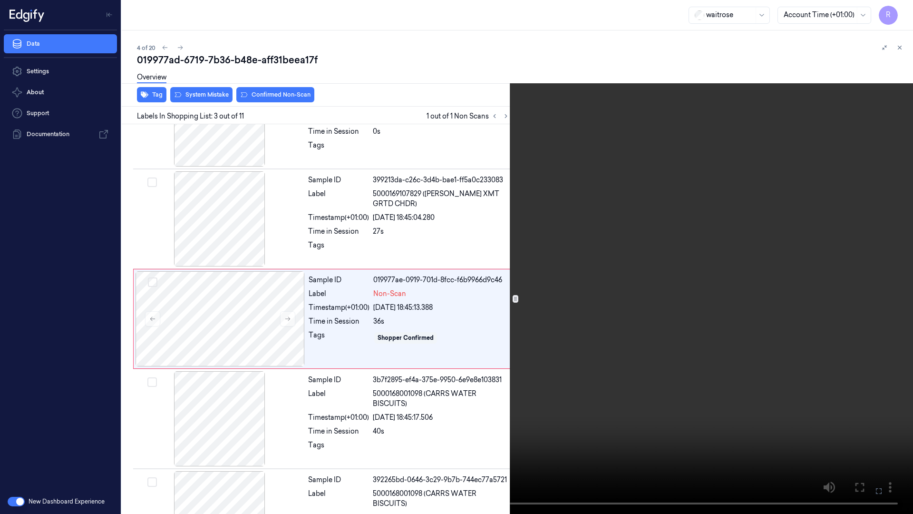
click at [907, 229] on video at bounding box center [456, 257] width 913 height 514
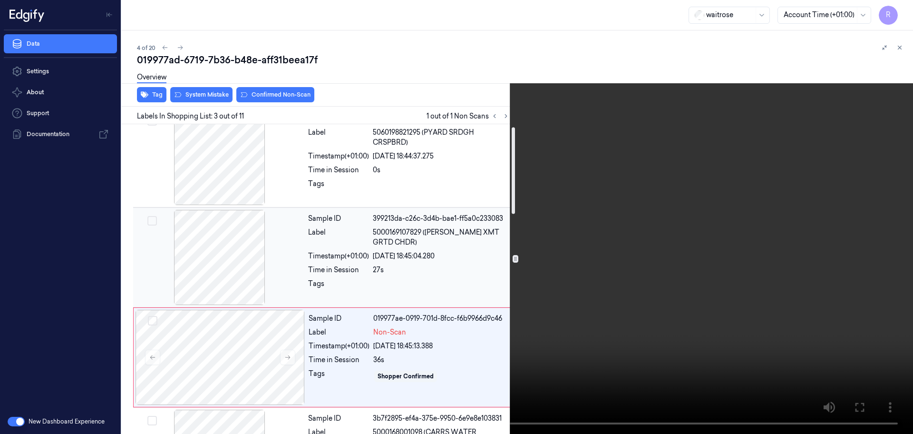
scroll to position [0, 0]
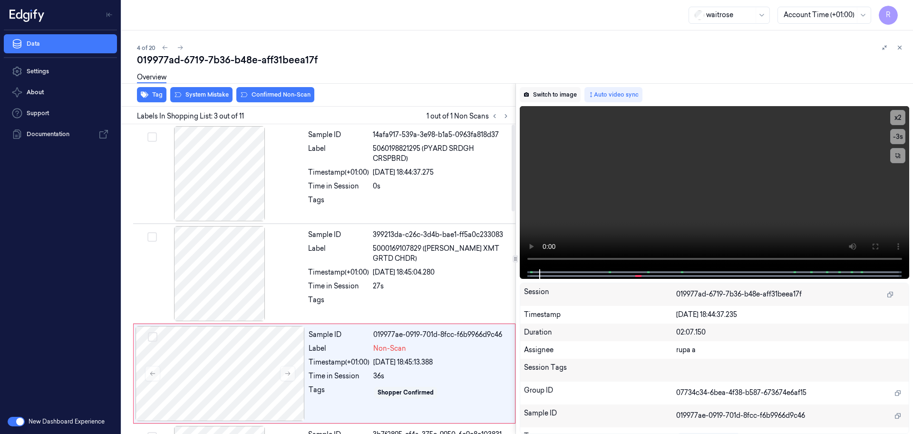
click at [570, 94] on button "Switch to image" at bounding box center [550, 94] width 61 height 15
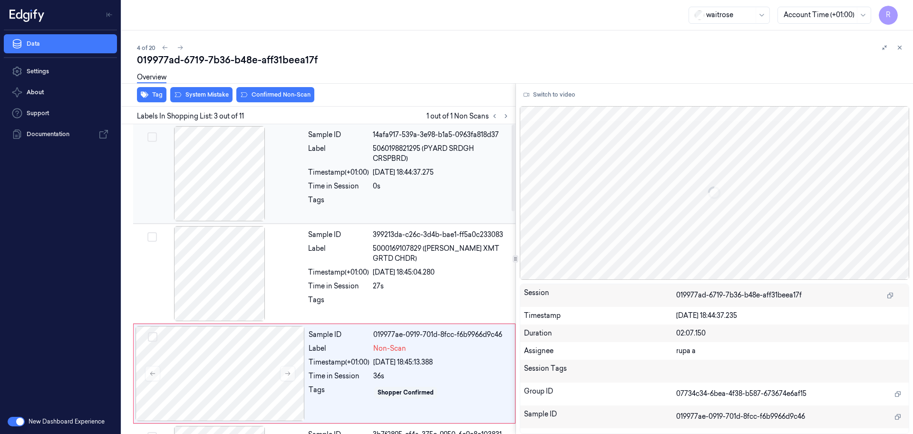
click at [233, 179] on div at bounding box center [219, 173] width 169 height 95
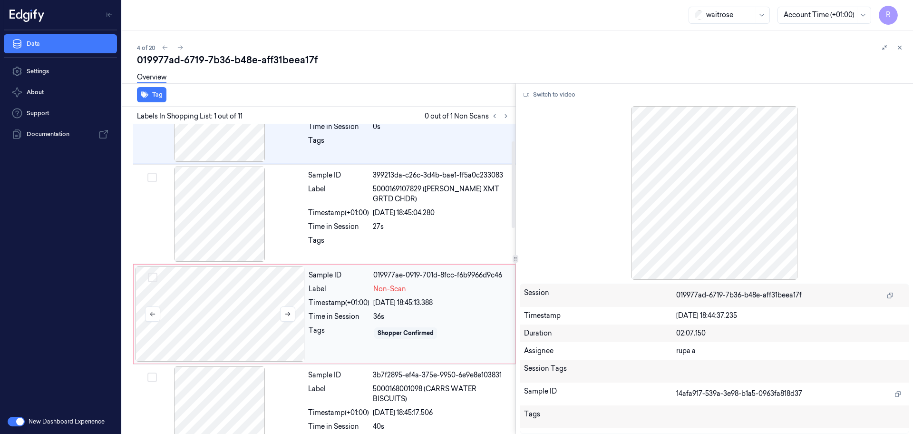
click at [230, 333] on div at bounding box center [220, 313] width 169 height 95
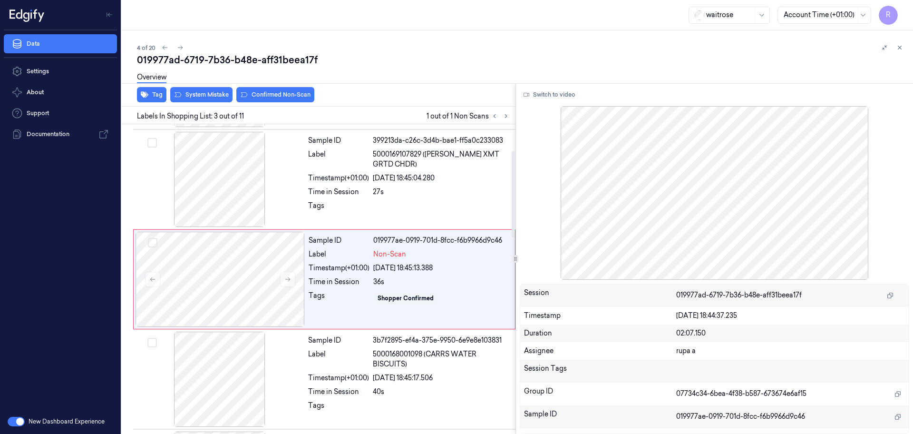
scroll to position [95, 0]
click at [205, 95] on button "System Mistake" at bounding box center [201, 94] width 62 height 15
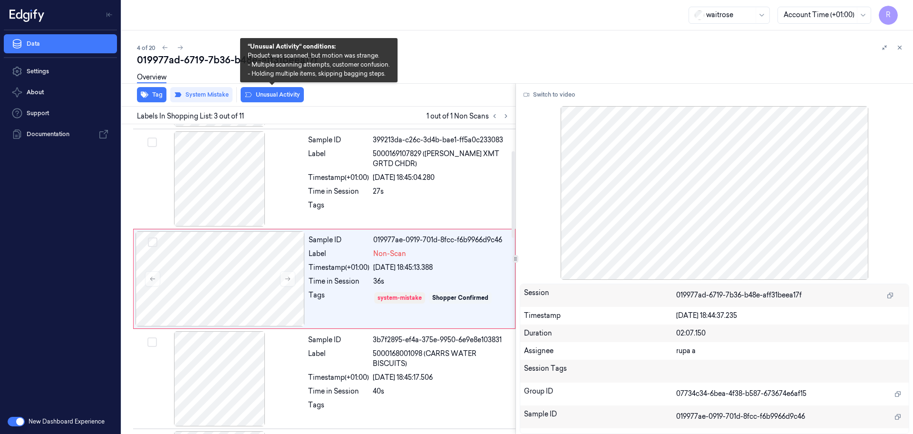
click at [286, 96] on button "Unusual Activity" at bounding box center [272, 94] width 63 height 15
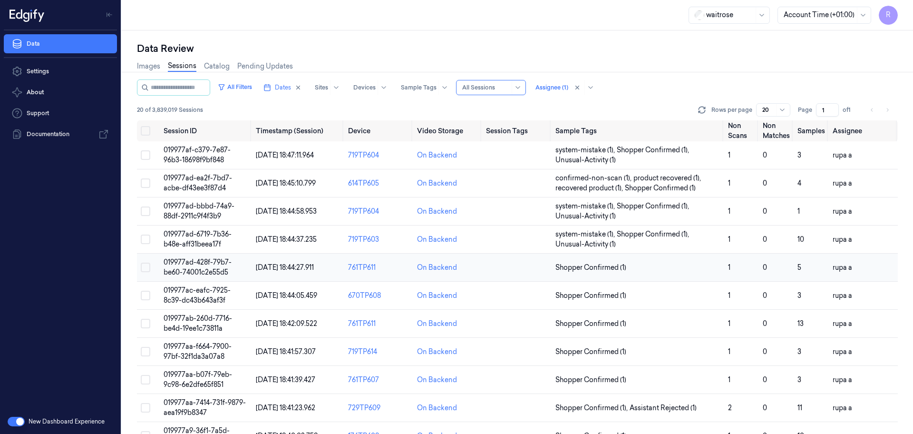
click at [215, 269] on span "019977ad-428f-79b7-be60-74001c2e55d5" at bounding box center [198, 267] width 68 height 19
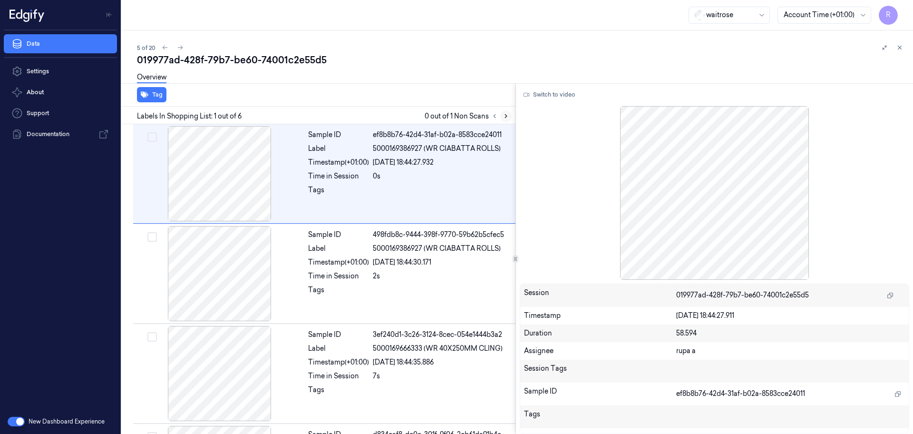
click at [503, 115] on icon at bounding box center [506, 116] width 7 height 7
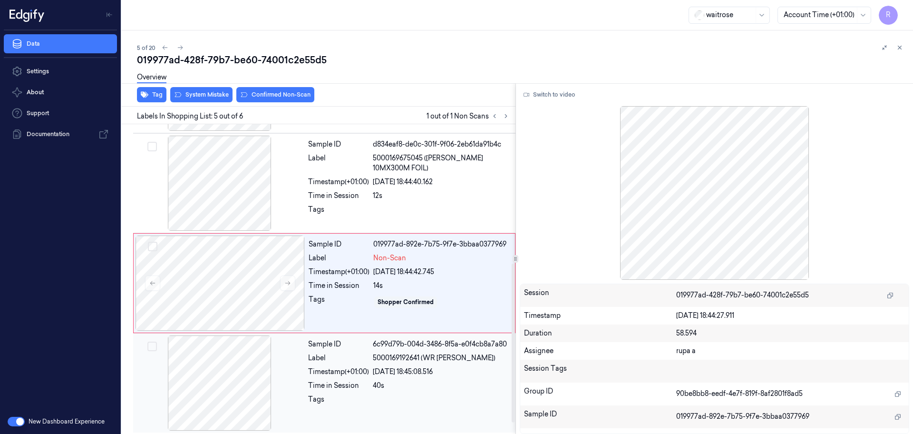
scroll to position [293, 0]
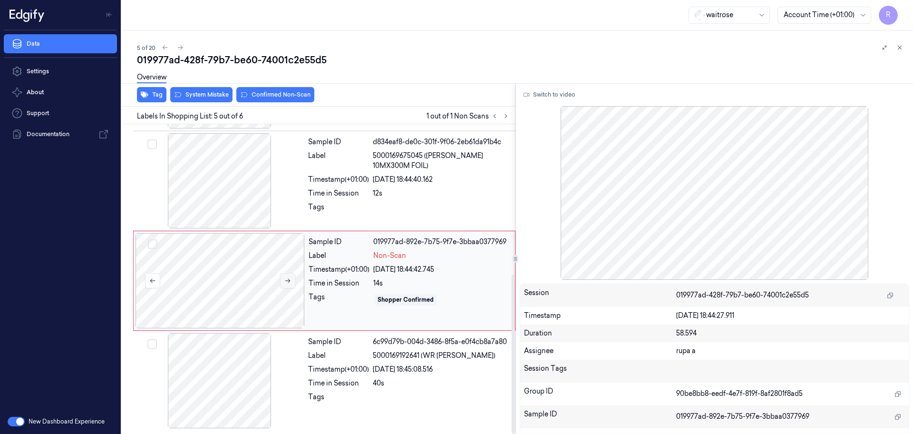
click at [292, 284] on button at bounding box center [287, 280] width 15 height 15
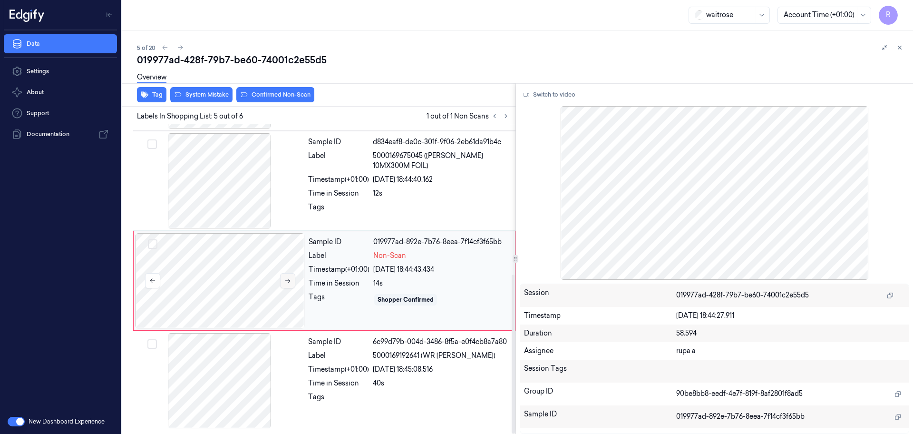
click at [292, 284] on button at bounding box center [287, 280] width 15 height 15
click at [241, 288] on div at bounding box center [220, 280] width 169 height 95
click at [215, 192] on div at bounding box center [219, 180] width 169 height 95
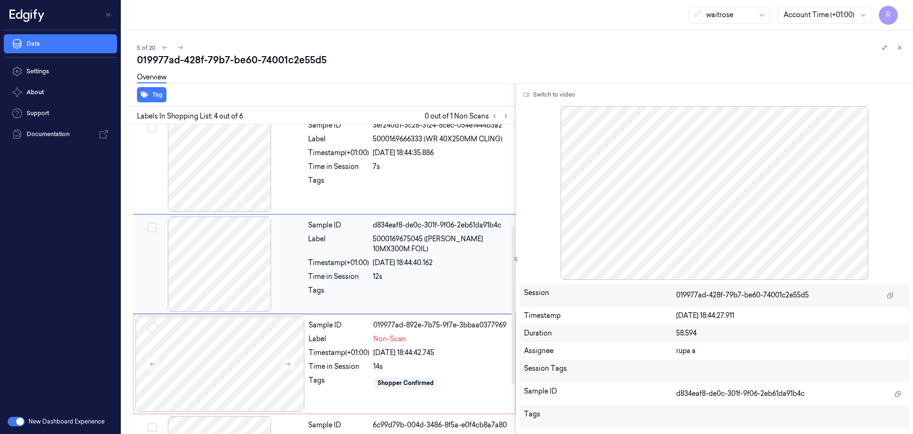
scroll to position [195, 0]
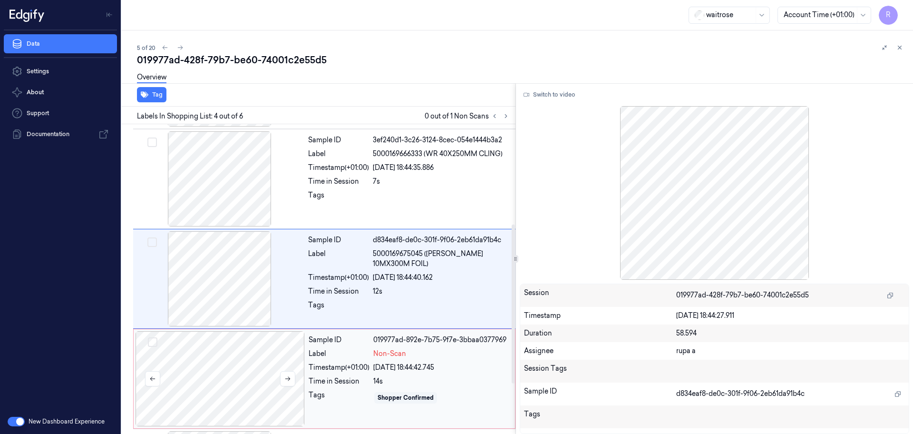
click at [246, 350] on div at bounding box center [220, 378] width 169 height 95
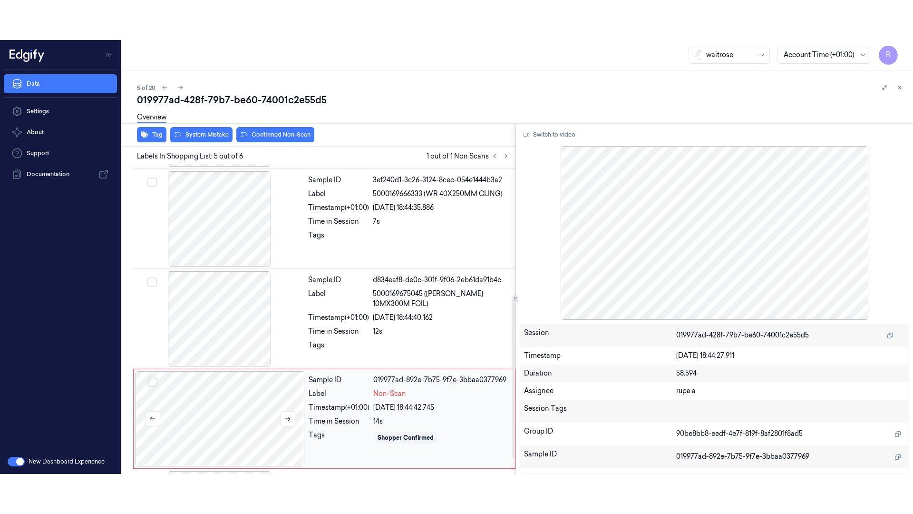
scroll to position [293, 0]
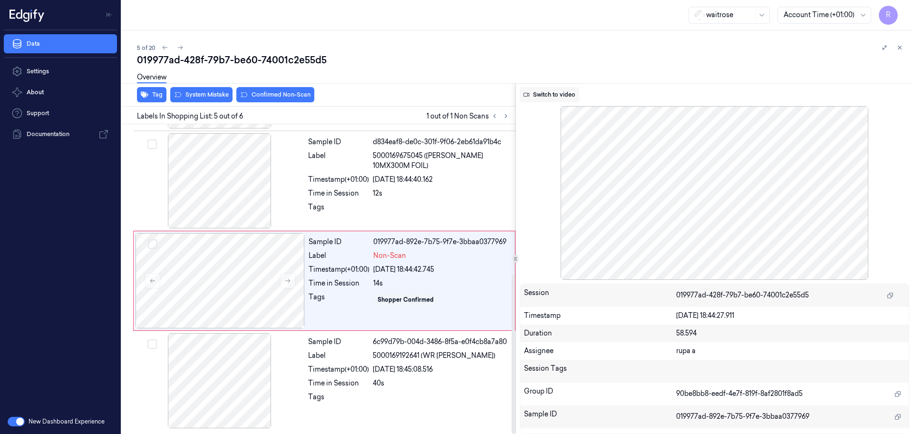
click at [551, 95] on button "Switch to video" at bounding box center [549, 94] width 59 height 15
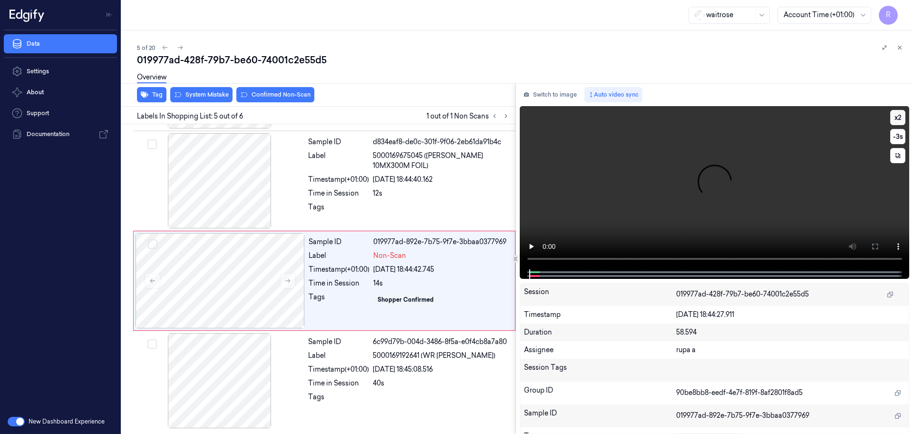
click at [898, 115] on button "x 2" at bounding box center [897, 117] width 15 height 15
click at [898, 115] on button "x 4" at bounding box center [897, 117] width 15 height 15
click at [869, 245] on button at bounding box center [875, 246] width 15 height 15
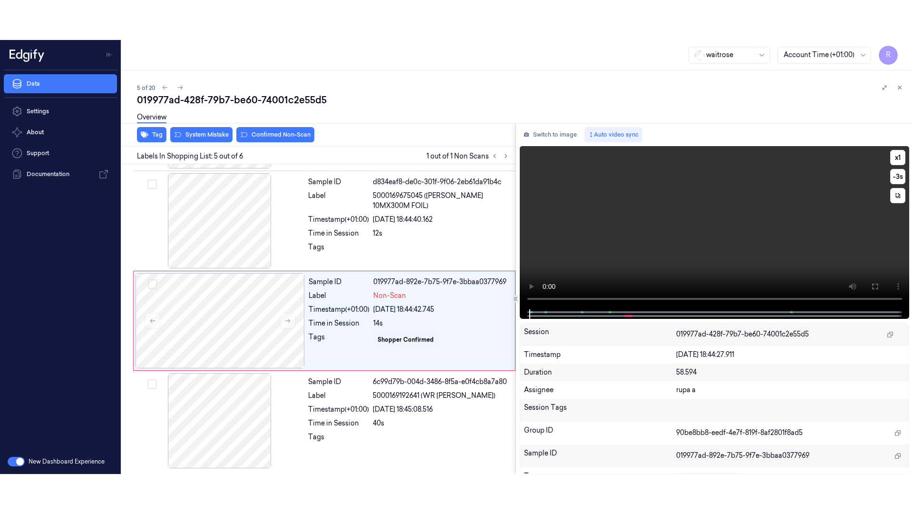
scroll to position [213, 0]
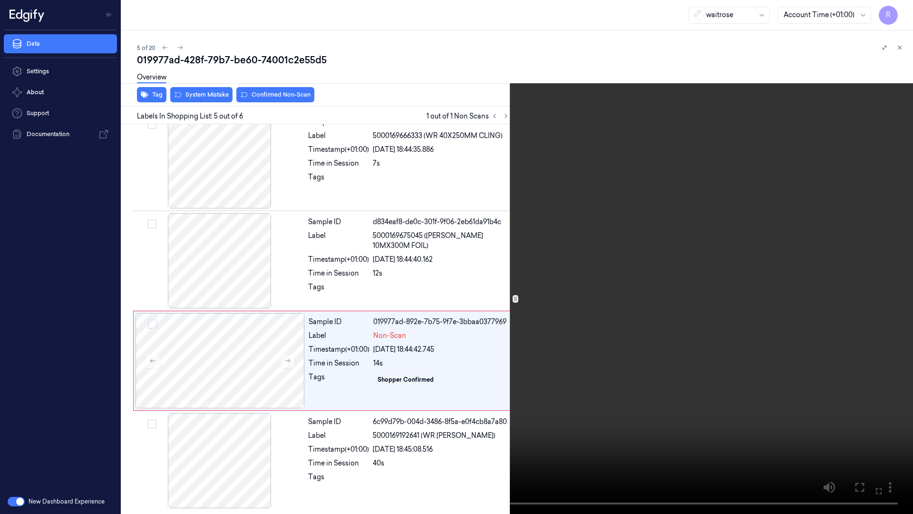
click at [804, 299] on video at bounding box center [456, 257] width 913 height 514
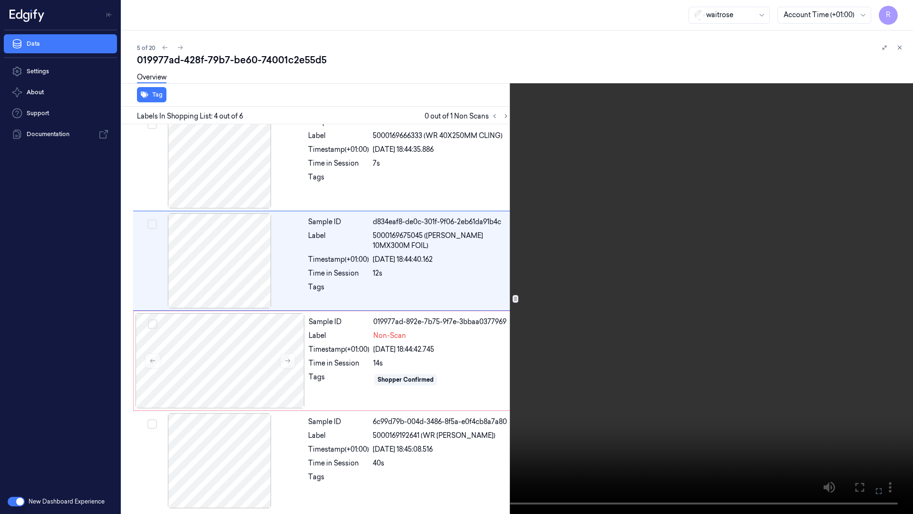
scroll to position [155, 0]
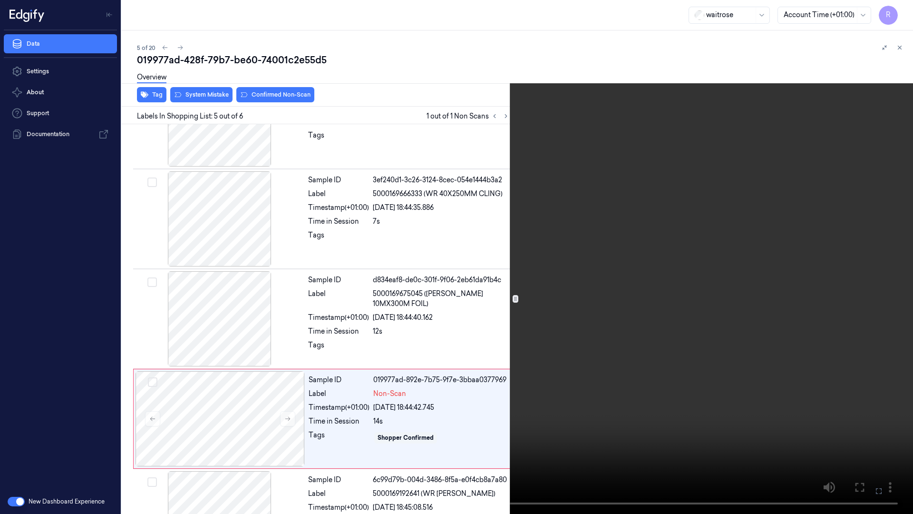
click at [337, 355] on video at bounding box center [456, 257] width 913 height 514
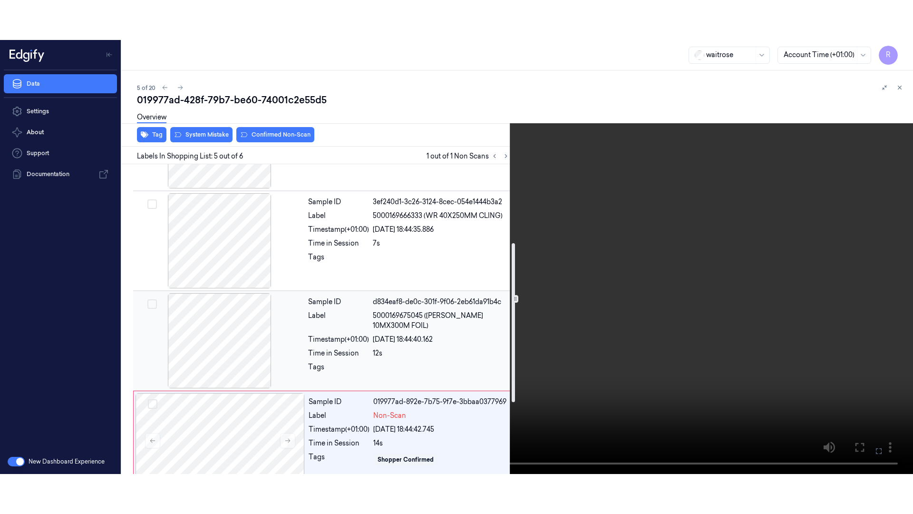
scroll to position [153, 0]
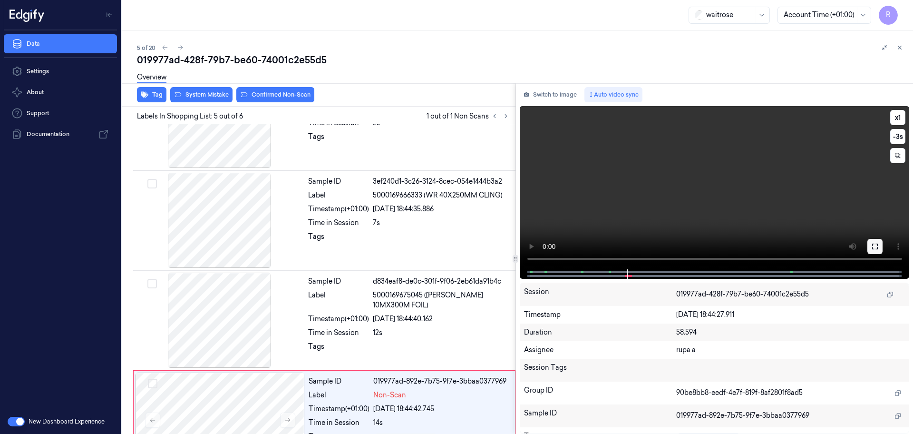
click at [876, 244] on icon at bounding box center [875, 247] width 8 height 8
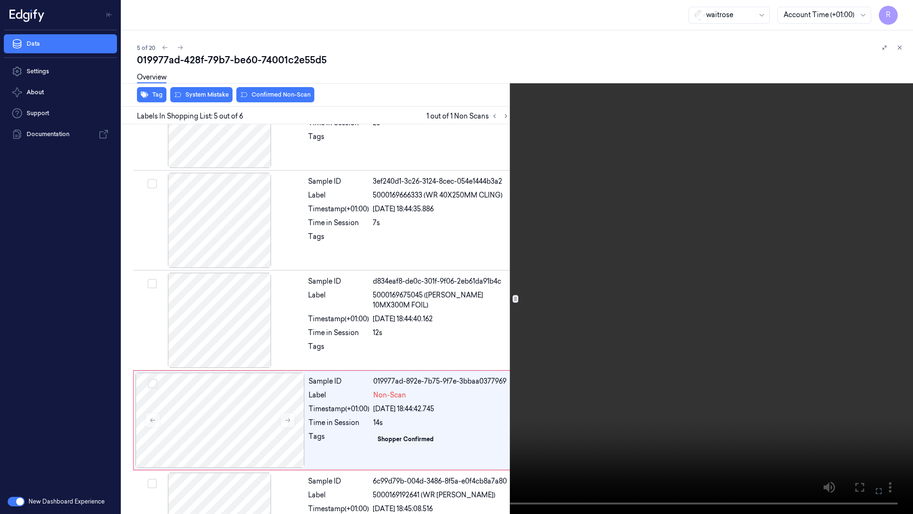
click at [841, 274] on video at bounding box center [456, 257] width 913 height 514
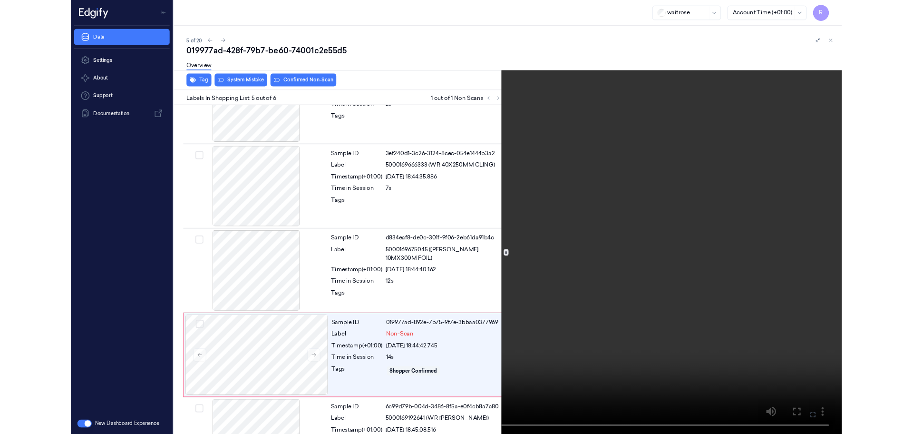
scroll to position [213, 0]
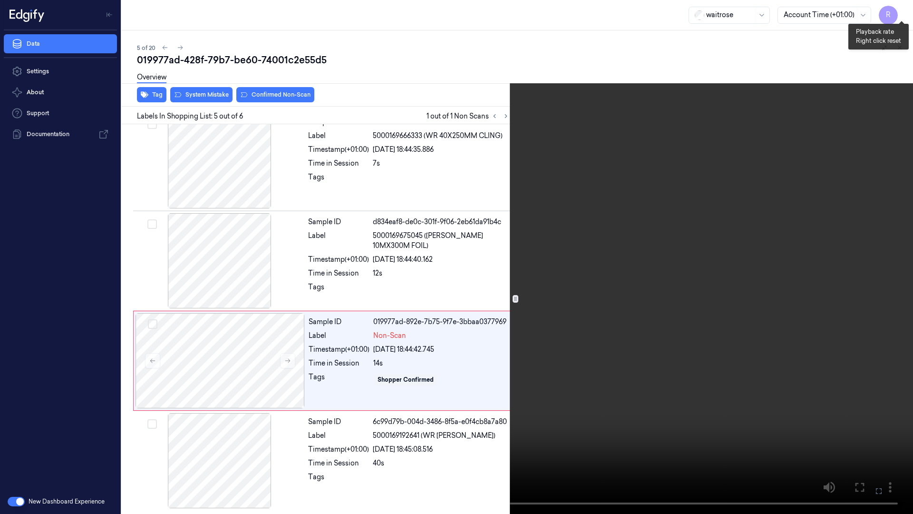
click at [906, 15] on button "x 1" at bounding box center [901, 11] width 15 height 15
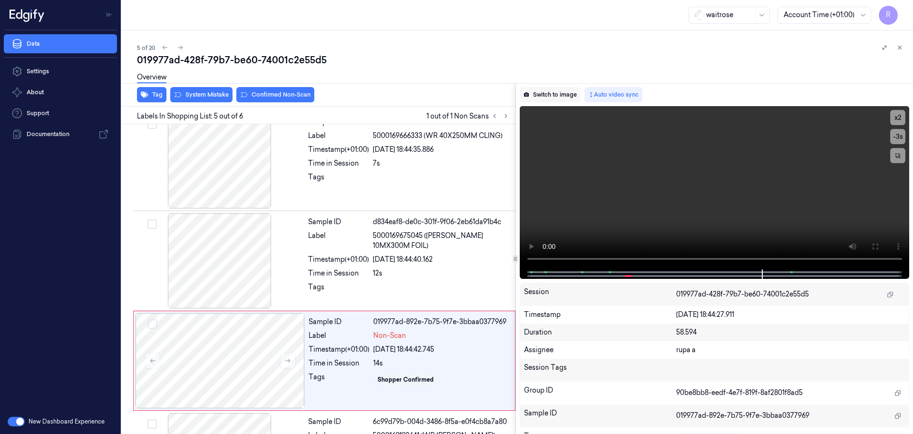
click at [565, 98] on button "Switch to image" at bounding box center [550, 94] width 61 height 15
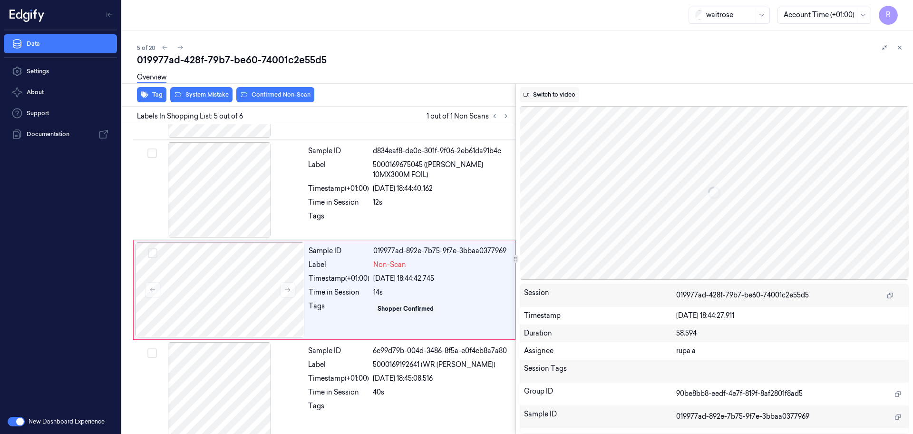
scroll to position [293, 0]
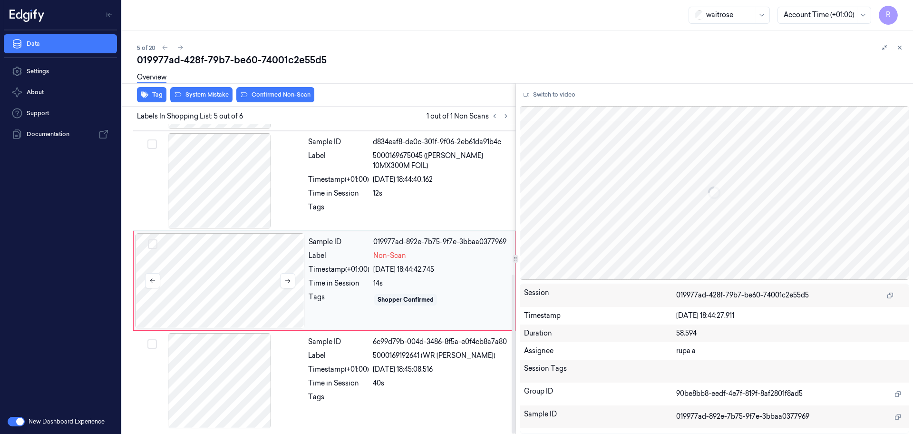
click at [229, 275] on div at bounding box center [220, 280] width 169 height 95
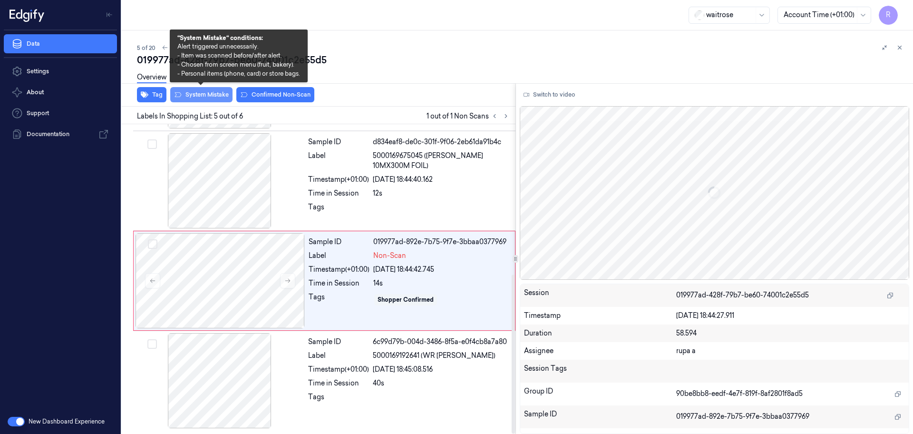
click at [196, 95] on button "System Mistake" at bounding box center [201, 94] width 62 height 15
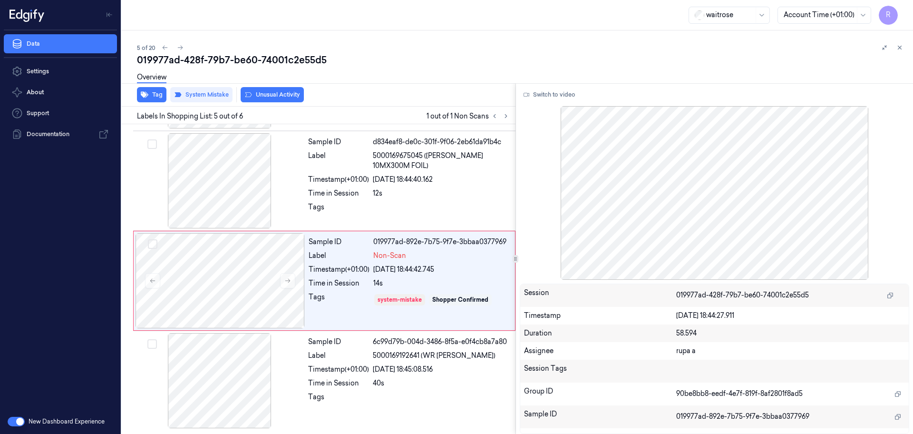
click at [275, 98] on button "Unusual Activity" at bounding box center [272, 94] width 63 height 15
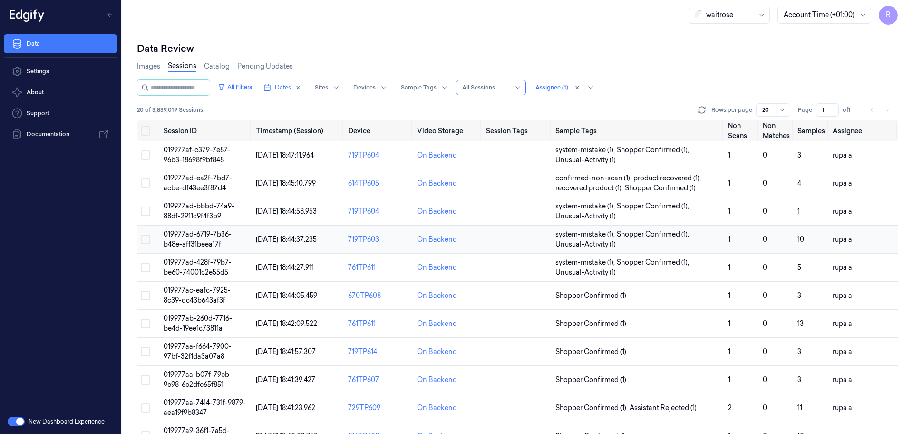
scroll to position [59, 0]
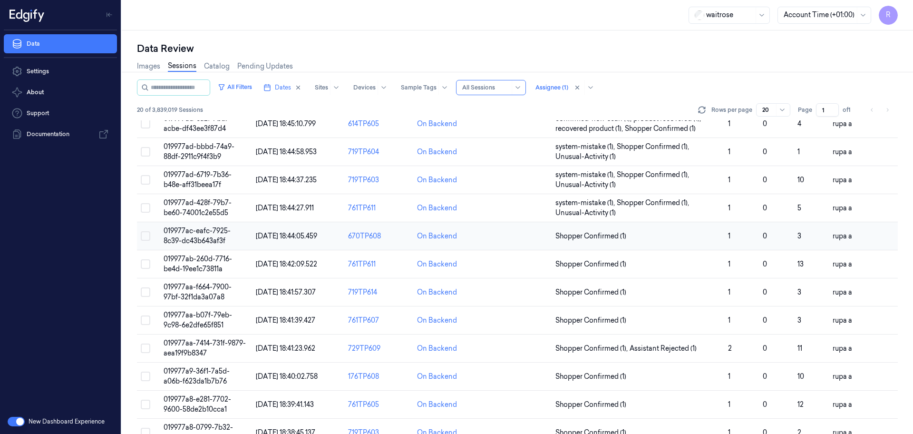
click at [185, 232] on span "019977ac-eafc-7925-8c39-dc43b643af3f" at bounding box center [197, 235] width 67 height 19
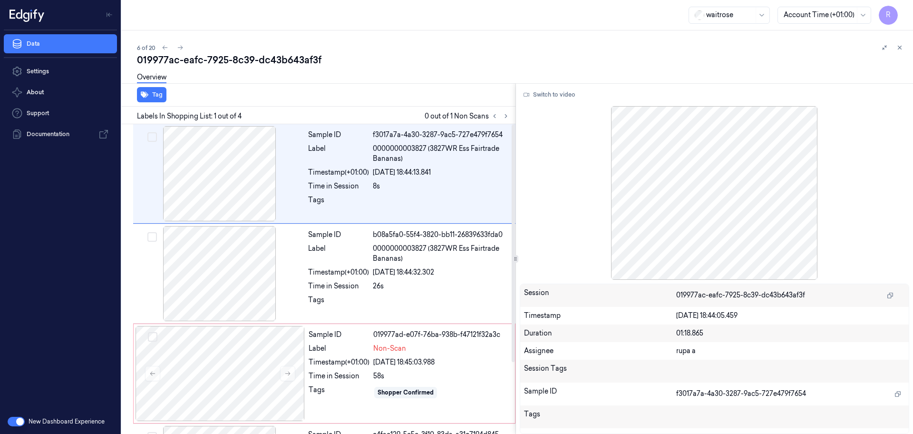
click at [506, 122] on div "Labels In Shopping List: 1 out of 4 0 out of 1 Non Scans" at bounding box center [317, 116] width 398 height 18
click at [230, 408] on div at bounding box center [220, 373] width 169 height 95
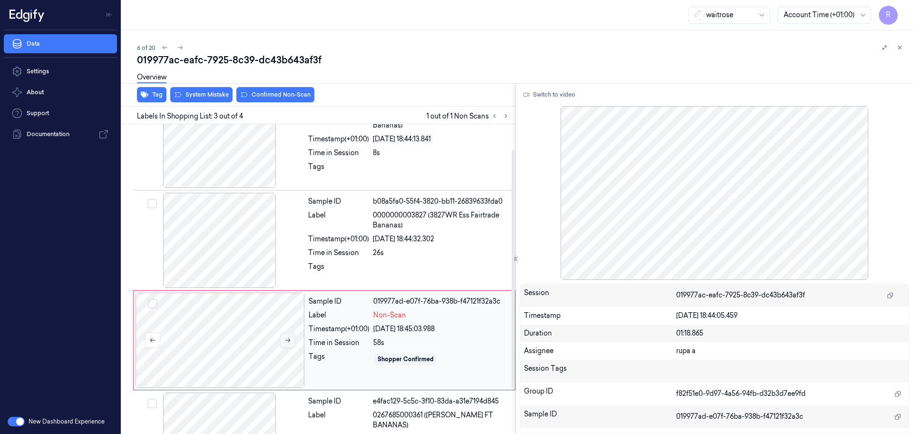
click at [287, 342] on icon at bounding box center [287, 340] width 7 height 7
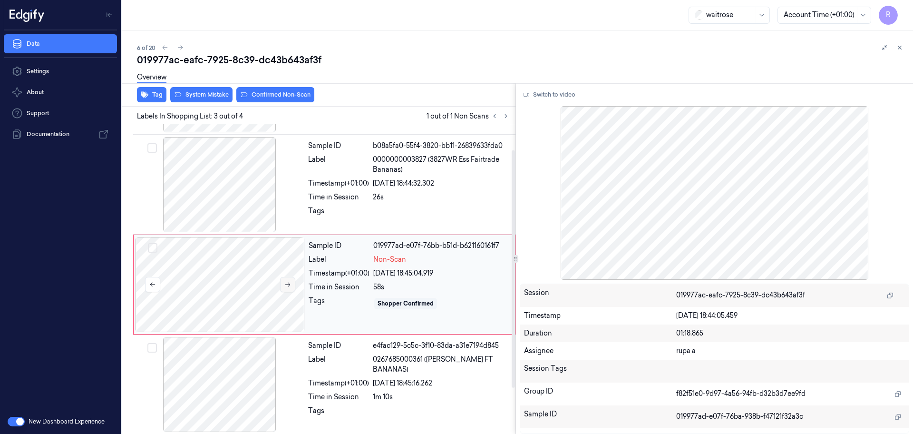
click at [287, 342] on div "Sample ID e4fac129-5c5c-3f10-83da-a31e7194d845 Label 0267685000361 ([PERSON_NAM…" at bounding box center [324, 383] width 382 height 99
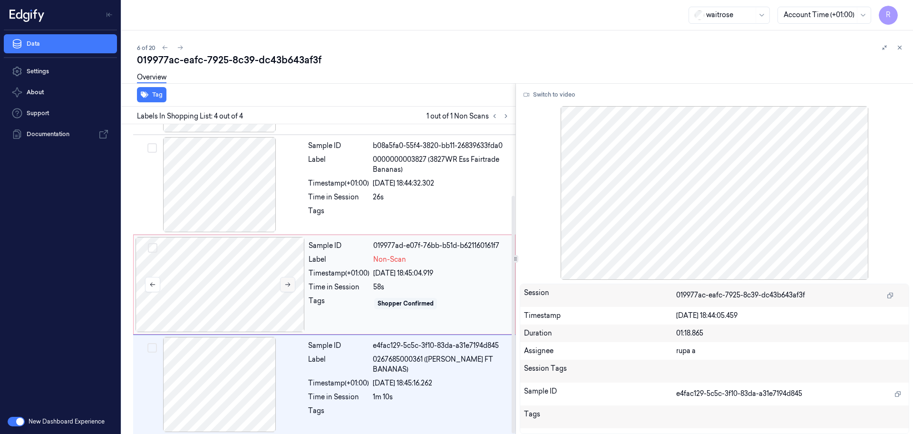
scroll to position [93, 0]
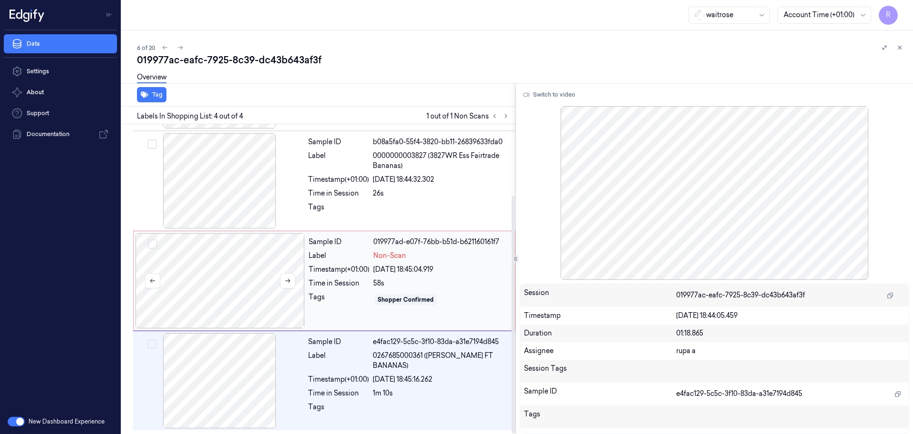
click at [260, 295] on div at bounding box center [220, 280] width 169 height 95
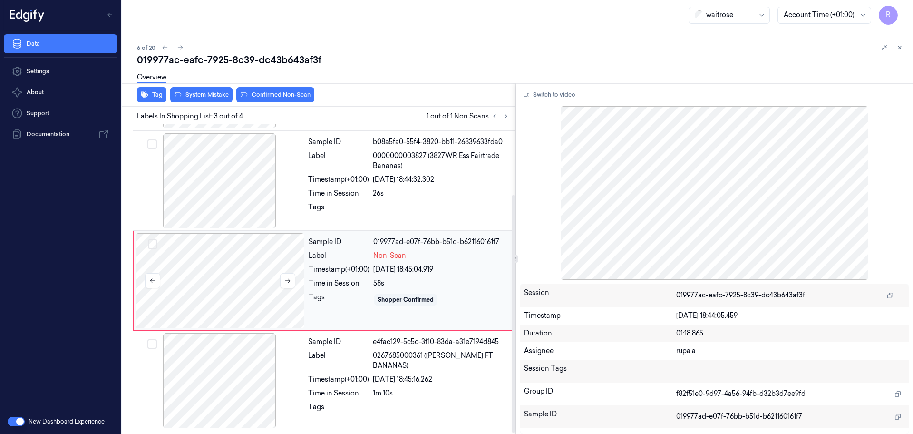
scroll to position [0, 0]
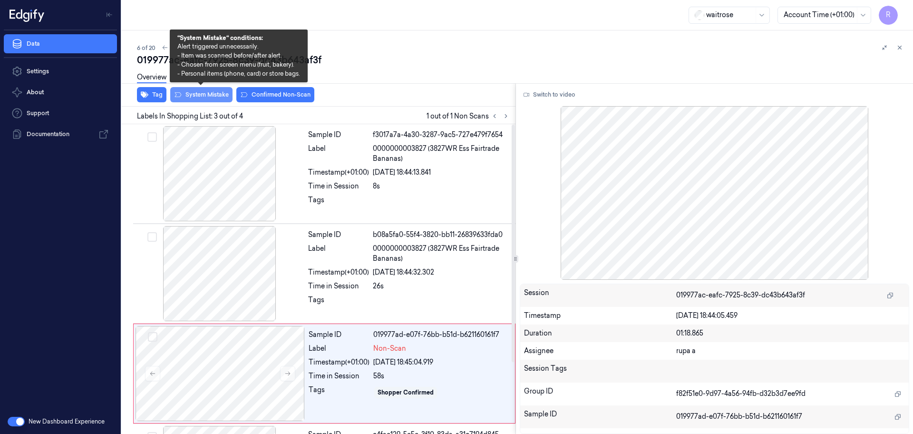
click at [205, 93] on button "System Mistake" at bounding box center [201, 94] width 62 height 15
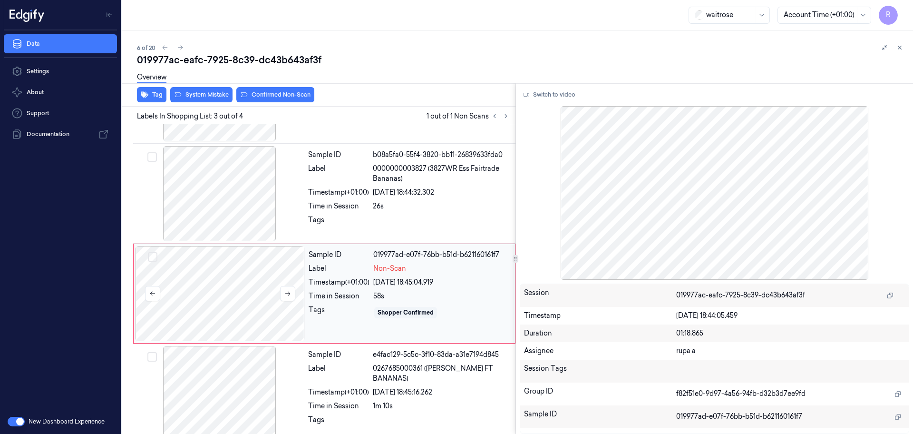
scroll to position [93, 0]
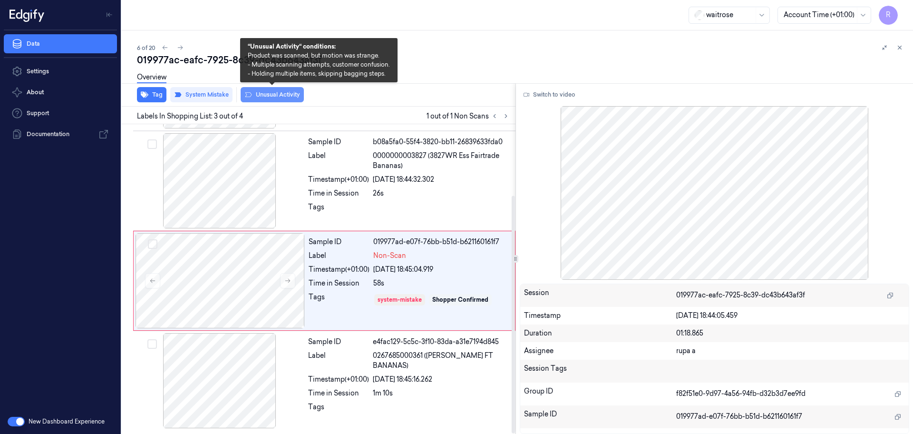
click at [258, 93] on button "Unusual Activity" at bounding box center [272, 94] width 63 height 15
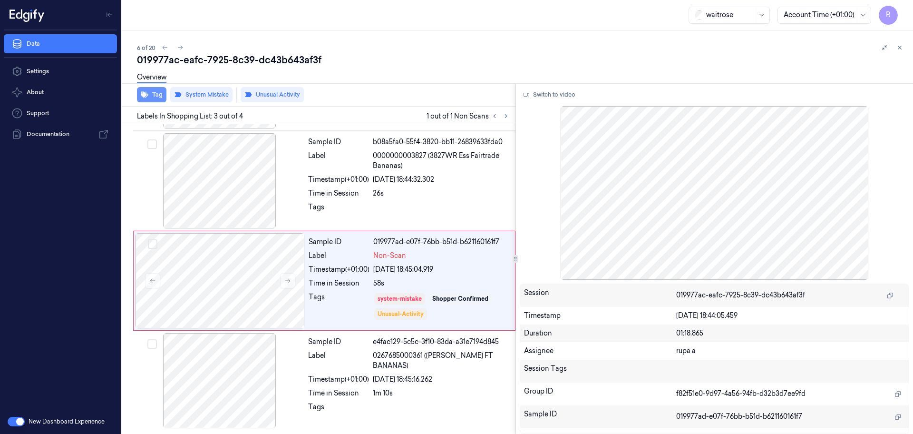
click at [152, 93] on button "Tag" at bounding box center [151, 94] width 29 height 15
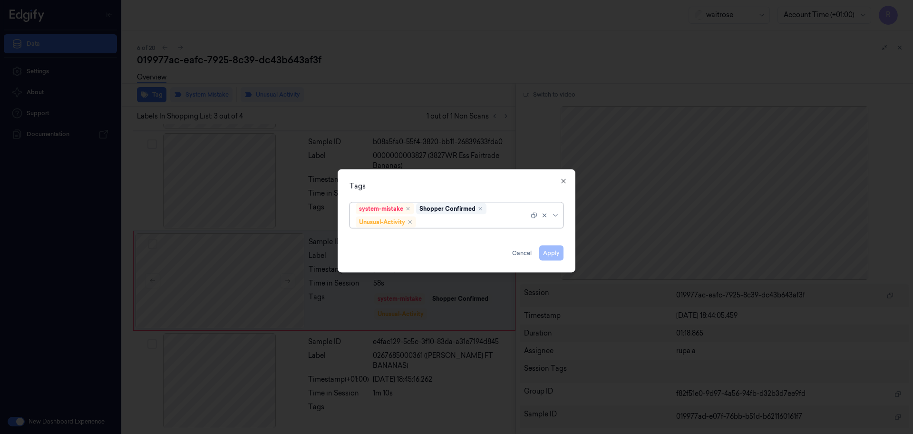
click at [430, 223] on div at bounding box center [473, 222] width 111 height 10
type input "pi"
click at [414, 245] on div "Picklist item alert" at bounding box center [457, 240] width 202 height 10
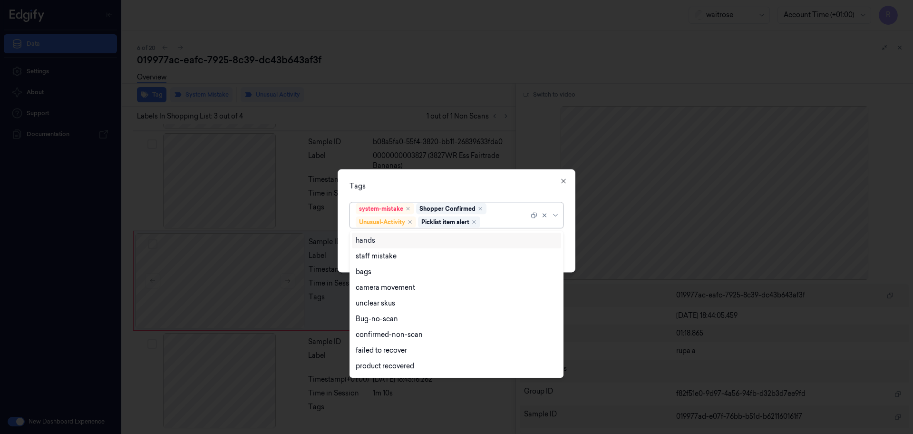
click at [469, 166] on div at bounding box center [456, 217] width 913 height 434
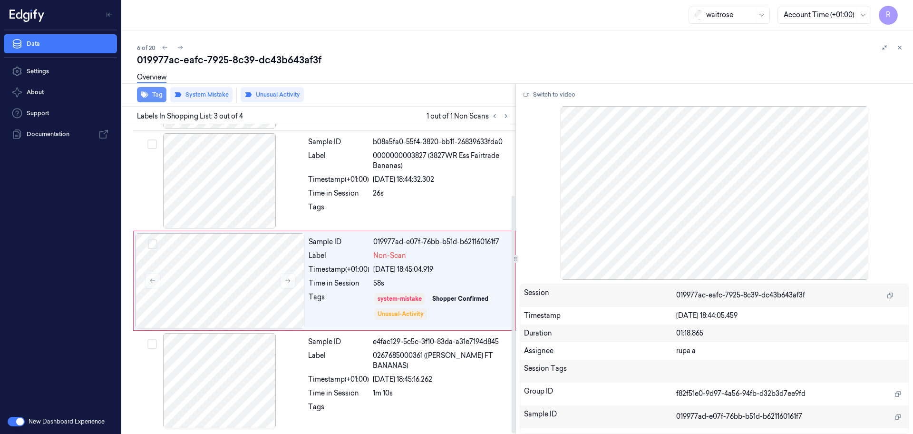
click at [157, 96] on button "Tag" at bounding box center [151, 94] width 29 height 15
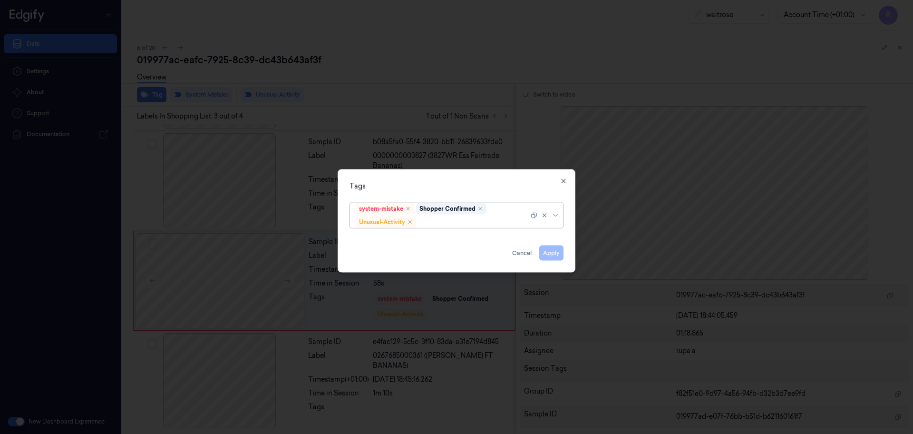
click at [428, 224] on div at bounding box center [473, 222] width 111 height 10
type input "pi"
click at [422, 238] on div "Picklist item alert" at bounding box center [457, 240] width 202 height 10
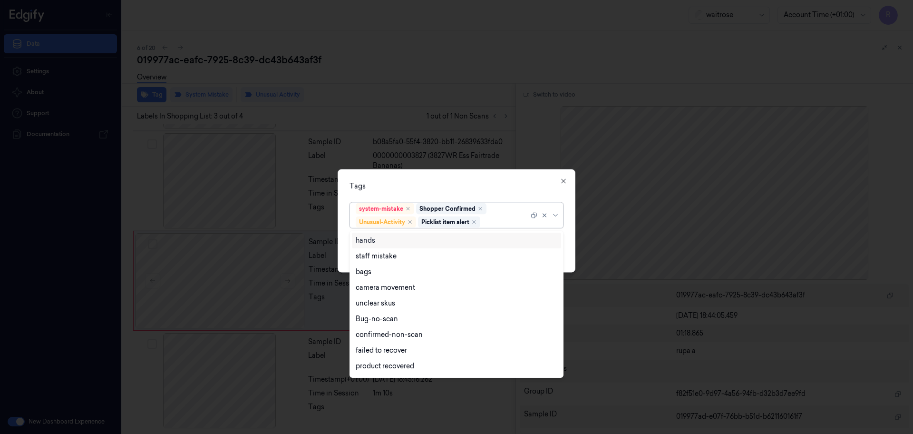
click at [465, 181] on div "Tags" at bounding box center [457, 186] width 214 height 10
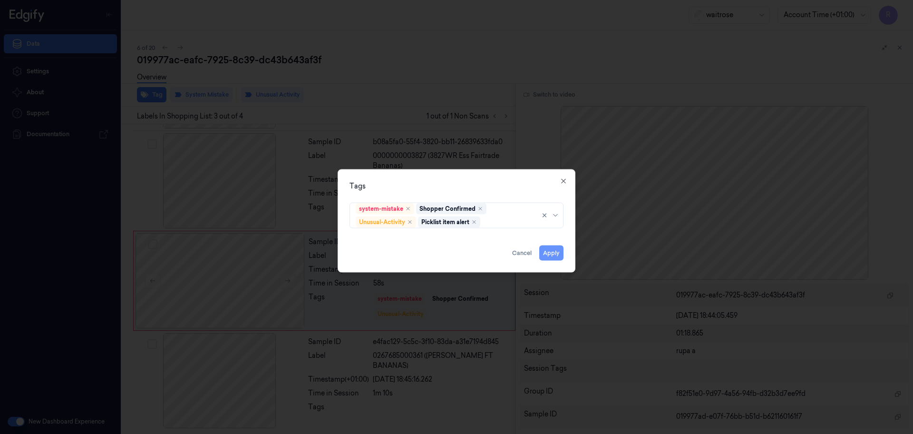
click at [553, 258] on button "Apply" at bounding box center [551, 252] width 24 height 15
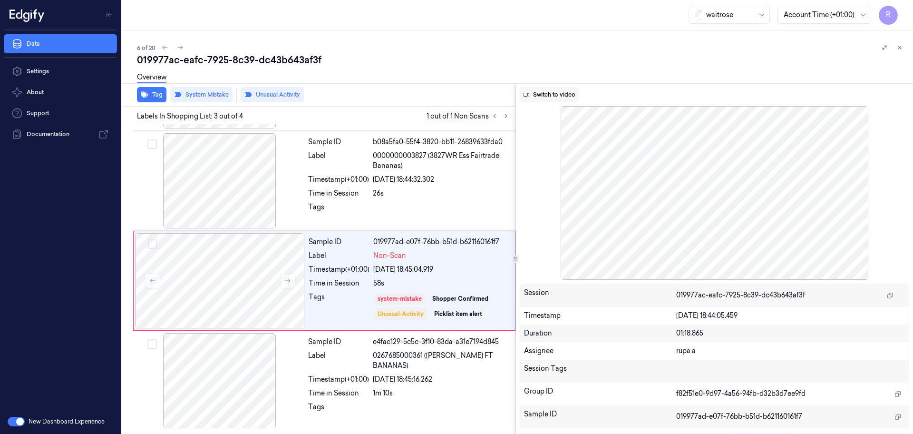
click at [550, 90] on button "Switch to video" at bounding box center [549, 94] width 59 height 15
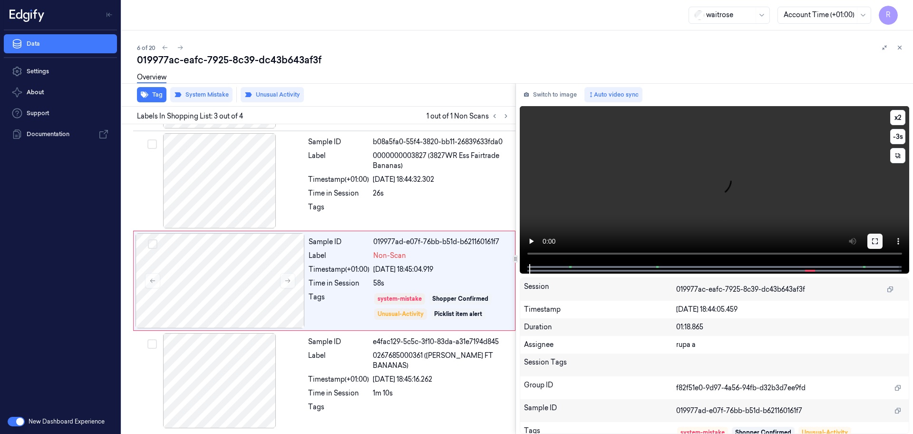
click at [869, 243] on button at bounding box center [875, 241] width 15 height 15
click at [879, 239] on button at bounding box center [875, 241] width 15 height 15
click at [568, 96] on button "Switch to image" at bounding box center [550, 94] width 61 height 15
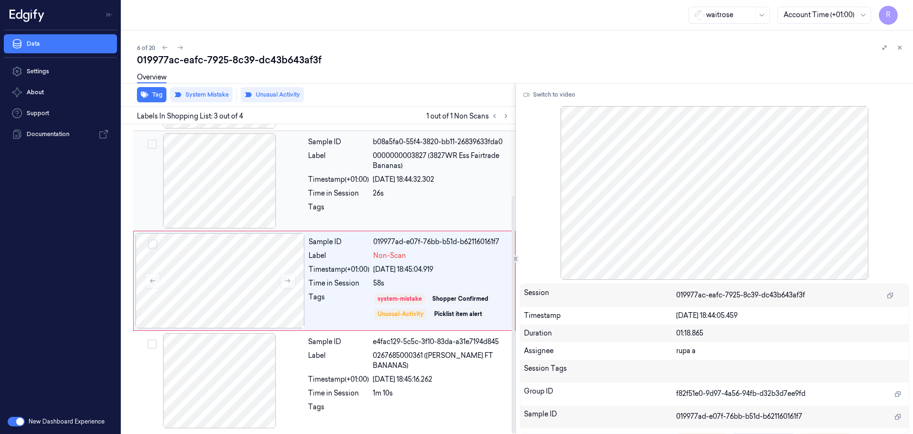
click at [216, 200] on div at bounding box center [219, 180] width 169 height 95
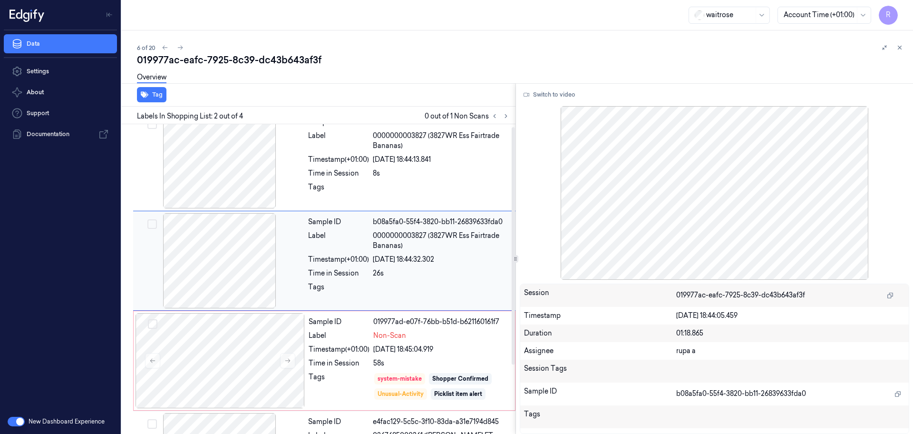
scroll to position [0, 0]
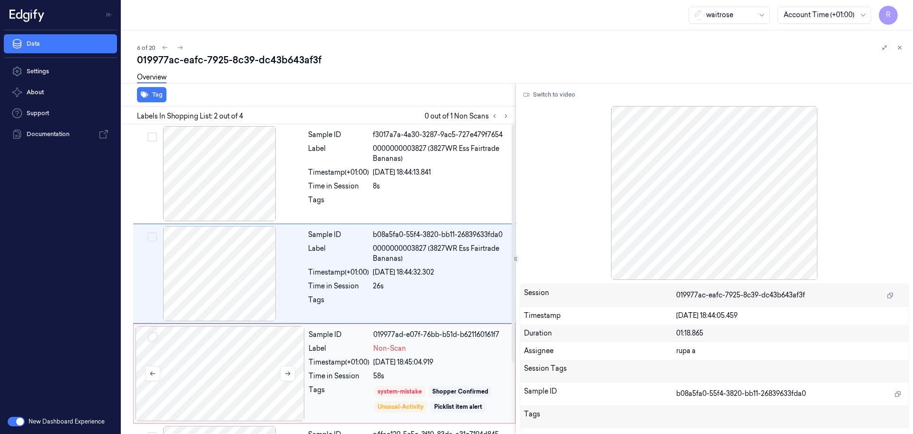
click at [254, 345] on div at bounding box center [220, 373] width 169 height 95
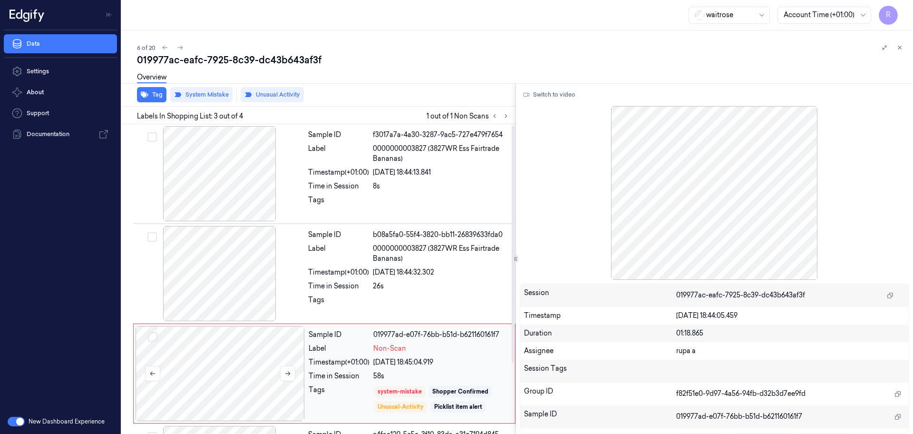
scroll to position [93, 0]
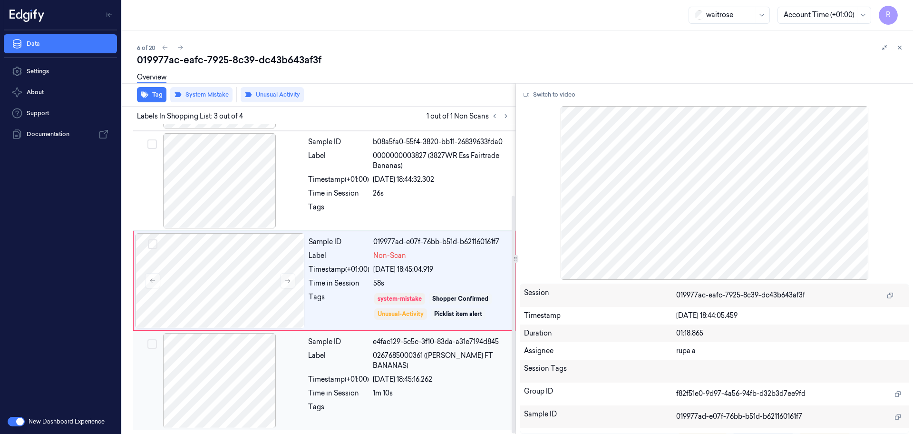
click at [244, 391] on div at bounding box center [219, 380] width 169 height 95
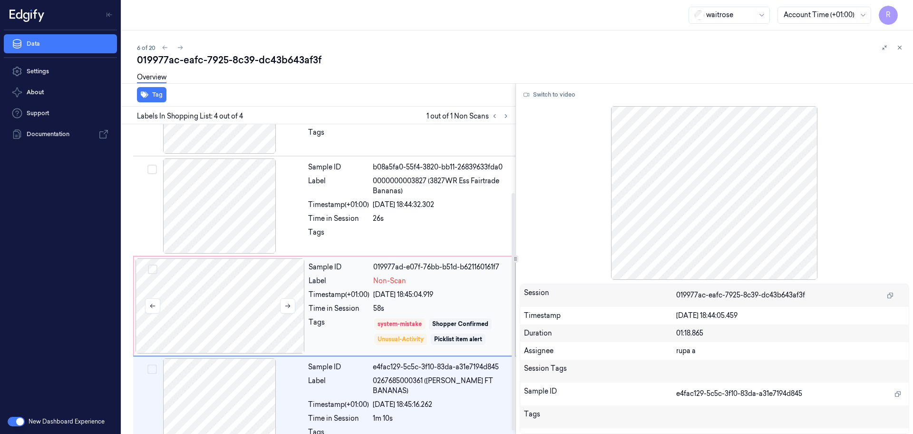
scroll to position [33, 0]
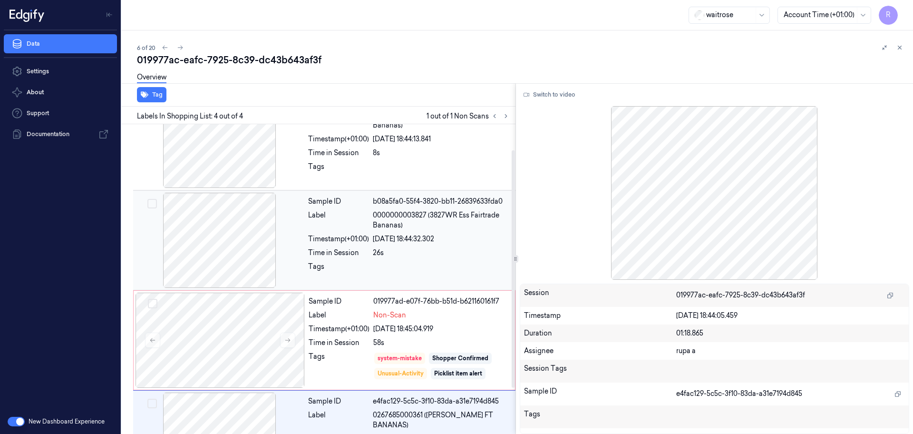
click at [238, 254] on div at bounding box center [219, 240] width 169 height 95
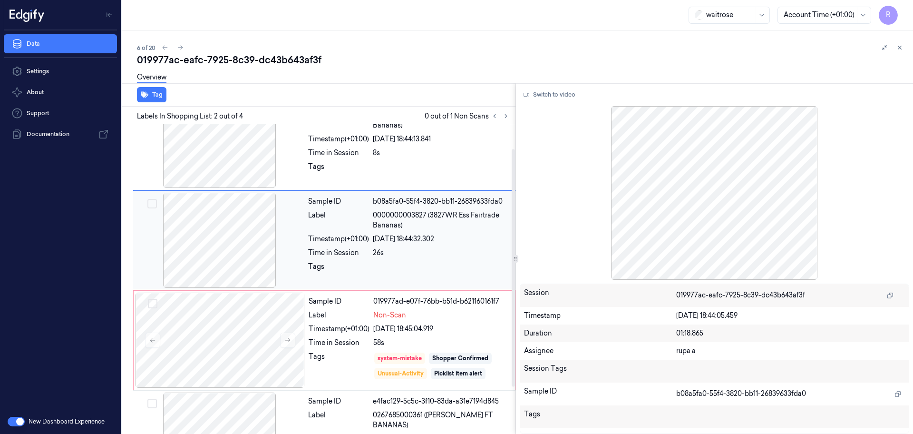
scroll to position [0, 0]
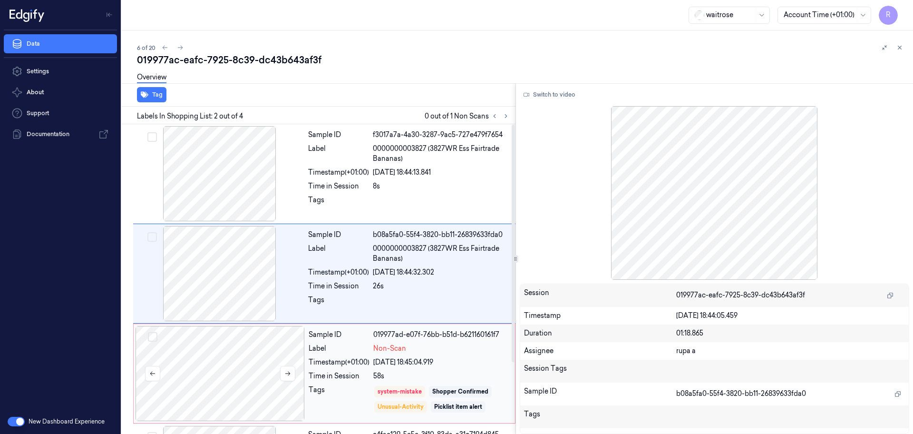
click at [231, 382] on div at bounding box center [220, 373] width 169 height 95
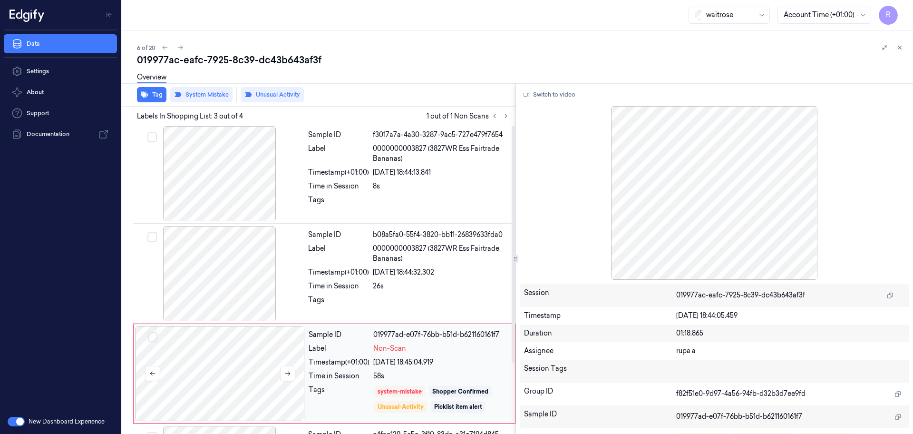
scroll to position [93, 0]
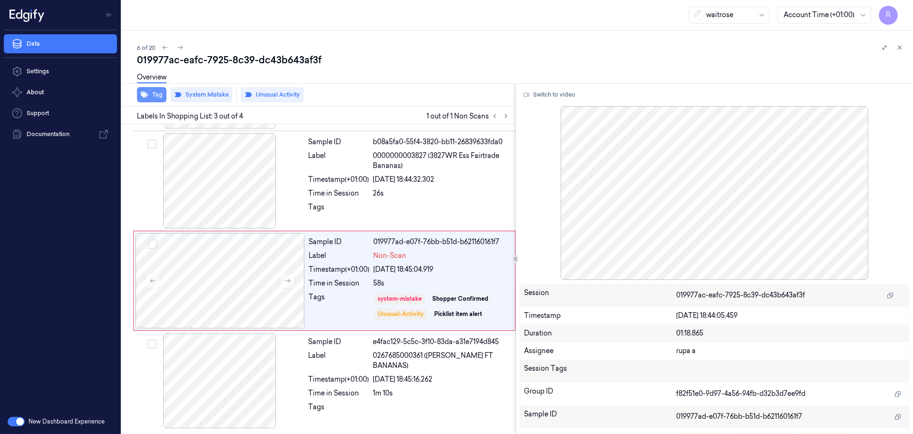
click at [153, 101] on button "Tag" at bounding box center [151, 94] width 29 height 15
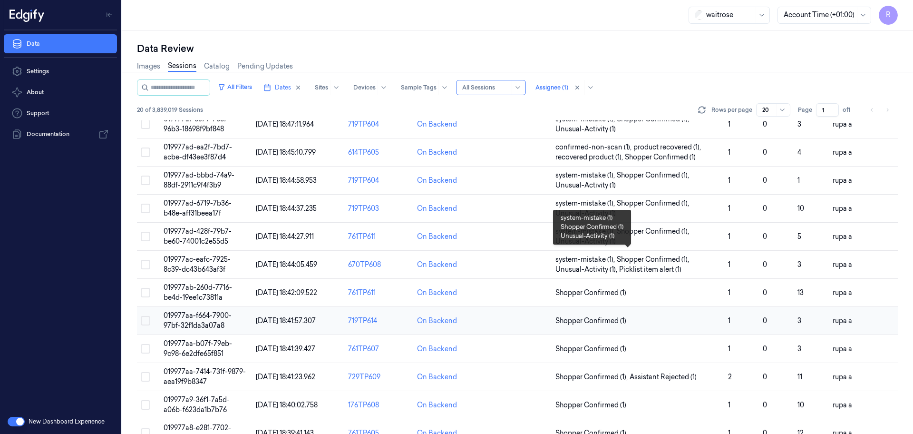
scroll to position [59, 0]
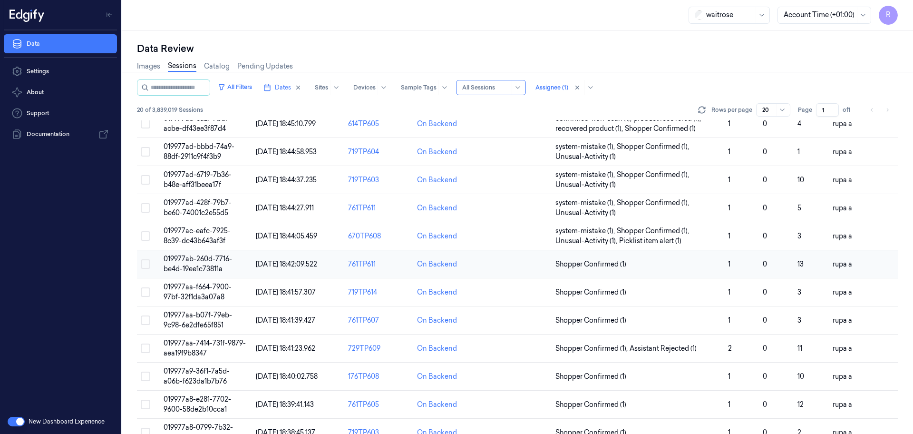
click at [228, 259] on span "019977ab-260d-7716-be4d-19ee1c73811a" at bounding box center [198, 263] width 68 height 19
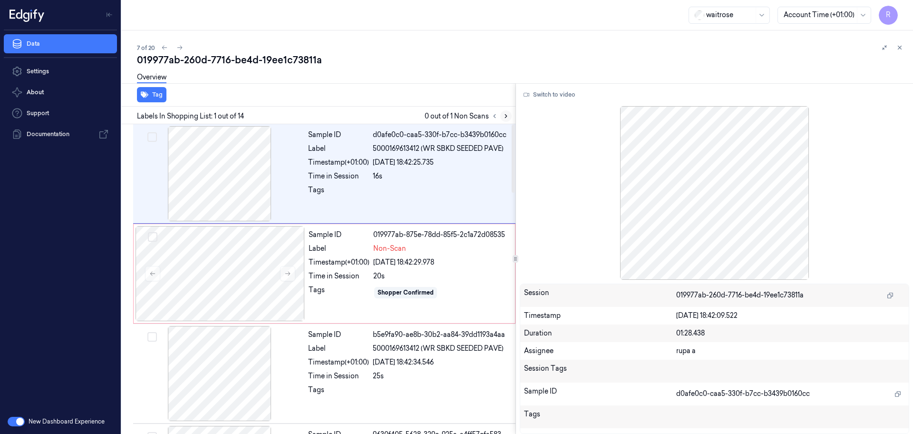
click at [502, 118] on button at bounding box center [505, 115] width 11 height 11
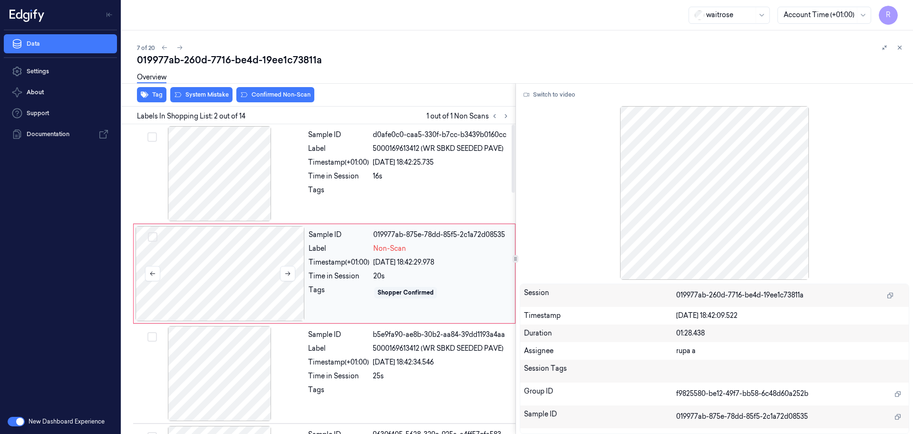
click at [257, 286] on div at bounding box center [220, 273] width 169 height 95
click at [290, 270] on icon at bounding box center [287, 273] width 7 height 7
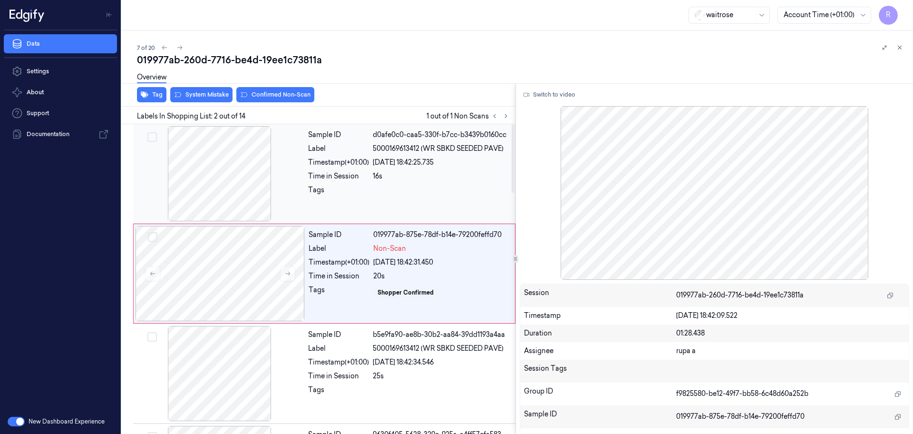
click at [267, 209] on div at bounding box center [219, 173] width 169 height 95
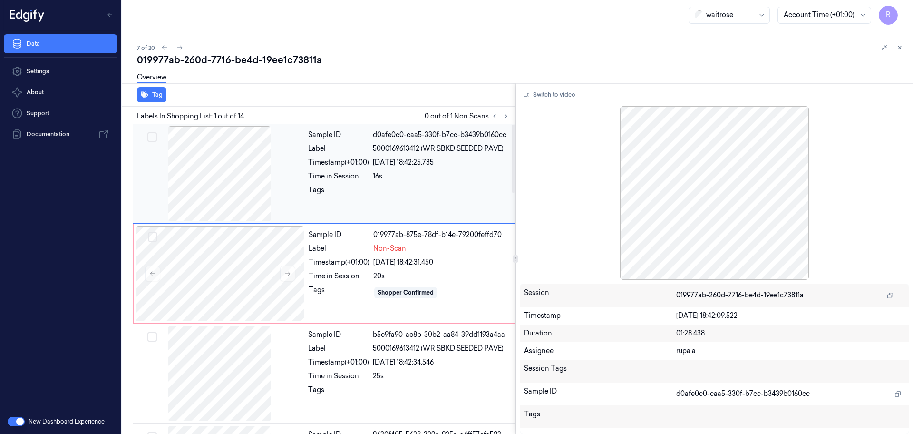
click at [269, 193] on div at bounding box center [219, 173] width 169 height 95
click at [240, 246] on div at bounding box center [220, 273] width 169 height 95
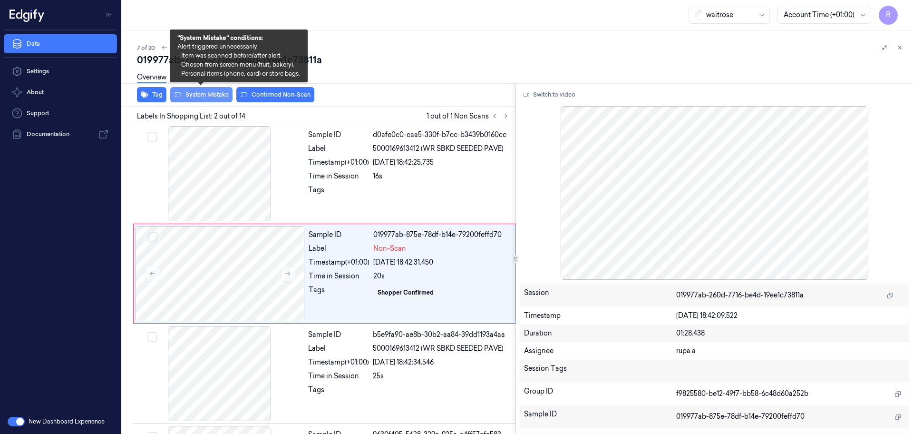
click at [200, 94] on button "System Mistake" at bounding box center [201, 94] width 62 height 15
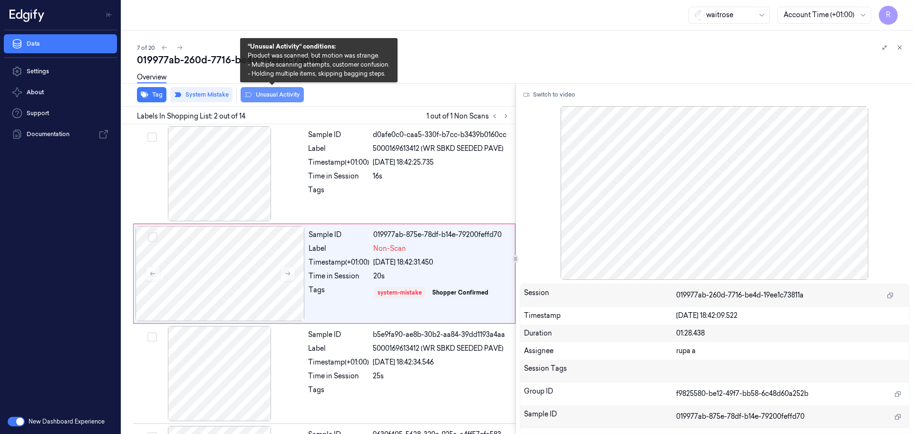
click at [271, 101] on button "Unusual Activity" at bounding box center [272, 94] width 63 height 15
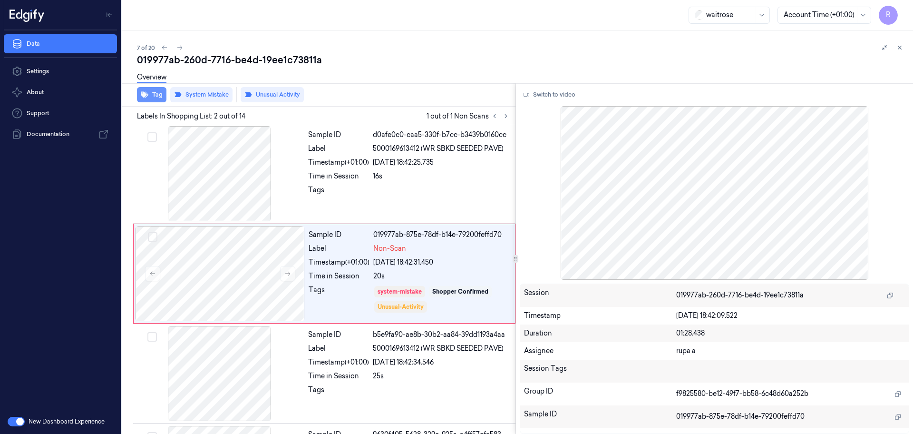
click at [148, 99] on button "Tag" at bounding box center [151, 94] width 29 height 15
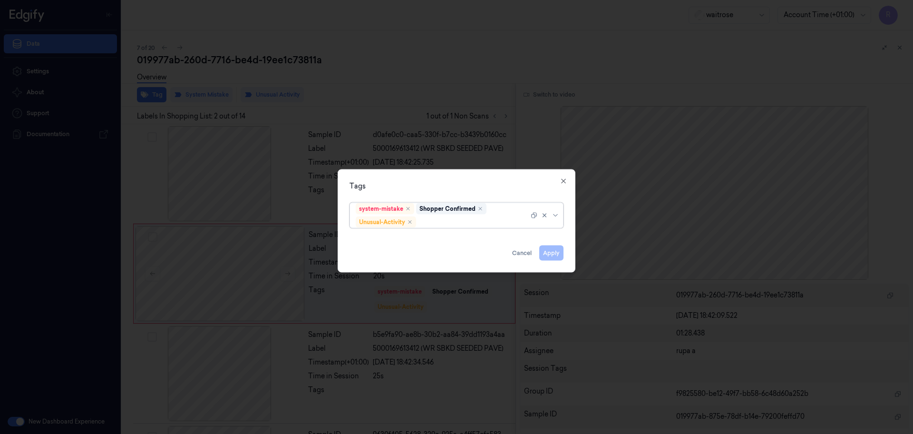
click at [447, 223] on div at bounding box center [473, 222] width 111 height 10
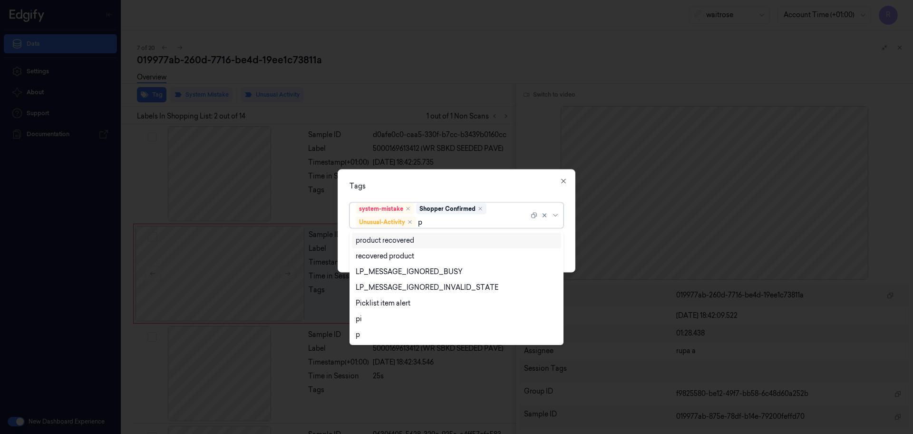
type input "pi"
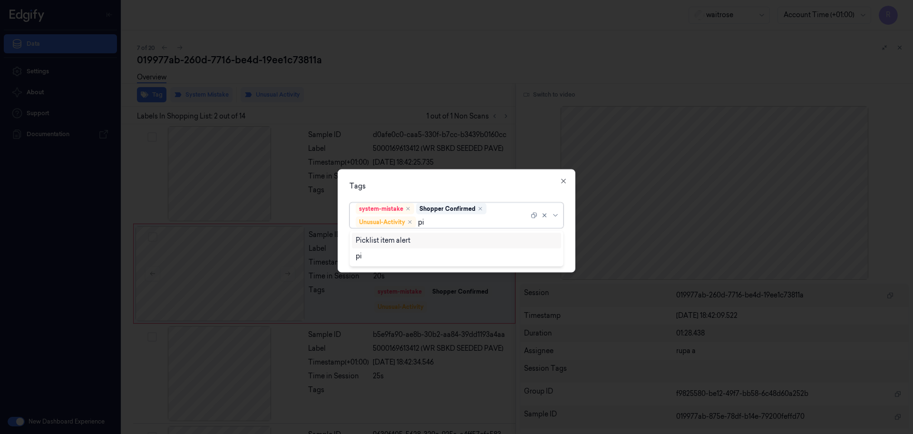
click at [418, 237] on div "Picklist item alert" at bounding box center [457, 240] width 202 height 10
click at [443, 183] on div "Tags" at bounding box center [457, 186] width 214 height 10
click at [553, 254] on button "Apply" at bounding box center [551, 252] width 24 height 15
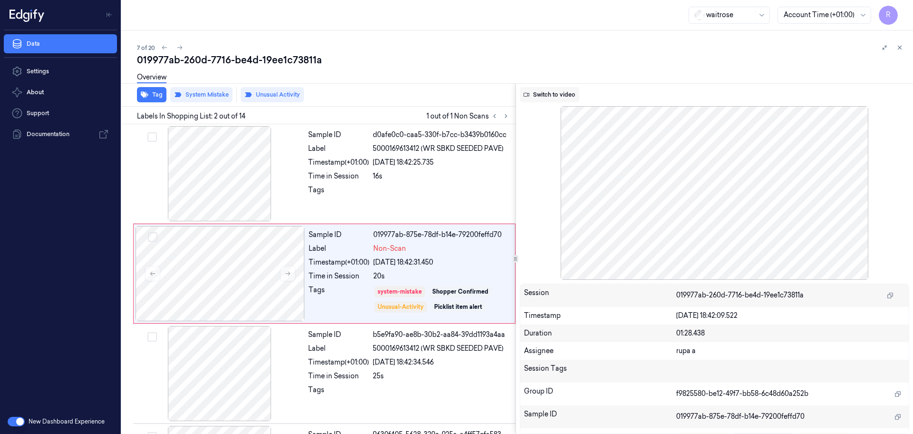
click at [557, 94] on button "Switch to video" at bounding box center [549, 94] width 59 height 15
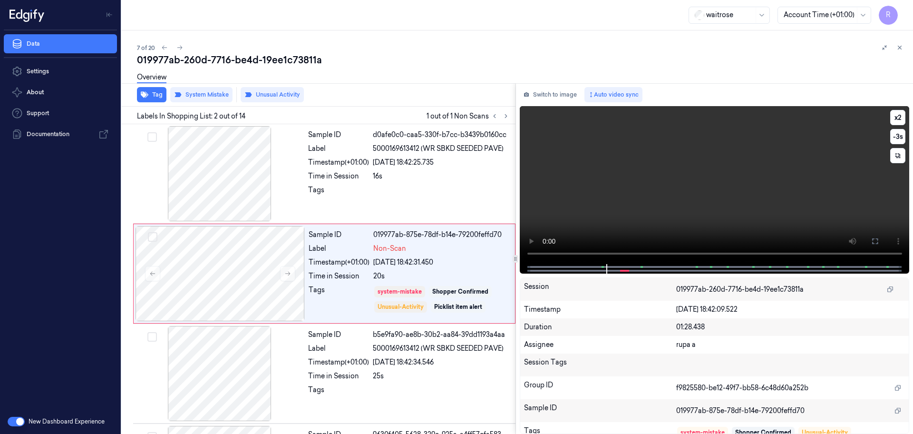
drag, startPoint x: 877, startPoint y: 244, endPoint x: 875, endPoint y: 295, distance: 51.9
click at [876, 244] on icon at bounding box center [875, 241] width 8 height 8
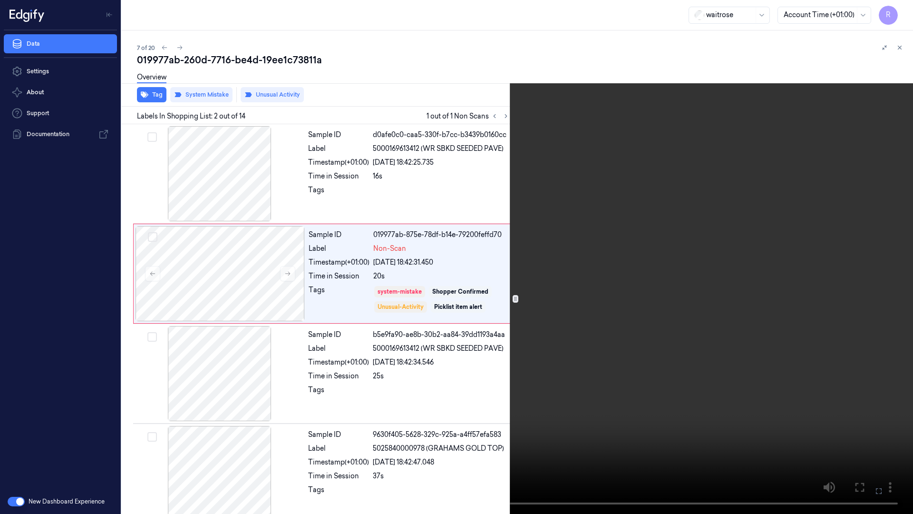
click at [704, 305] on video at bounding box center [456, 257] width 913 height 514
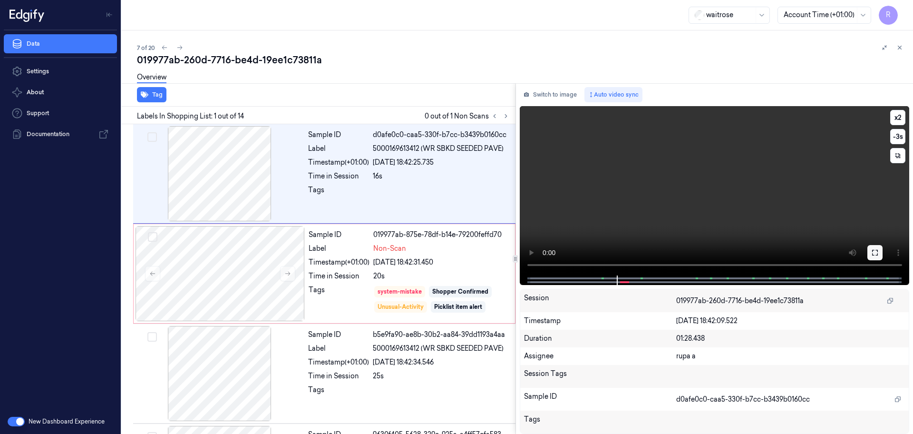
click at [871, 250] on icon at bounding box center [875, 253] width 8 height 8
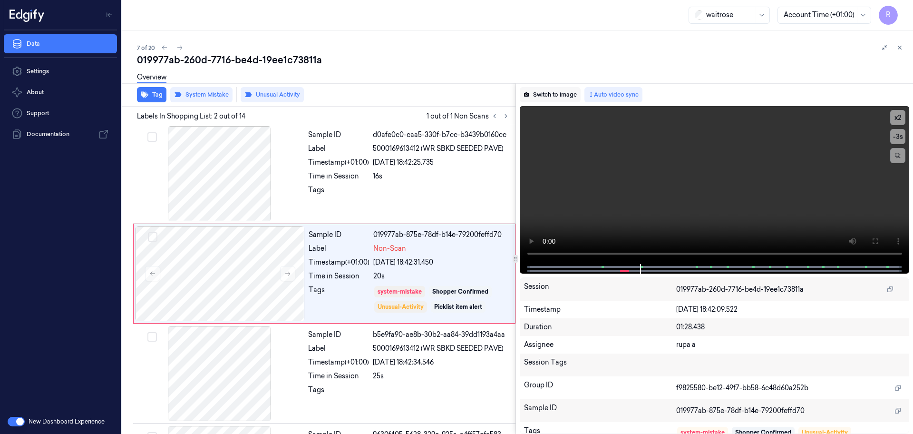
click at [550, 92] on button "Switch to image" at bounding box center [550, 94] width 61 height 15
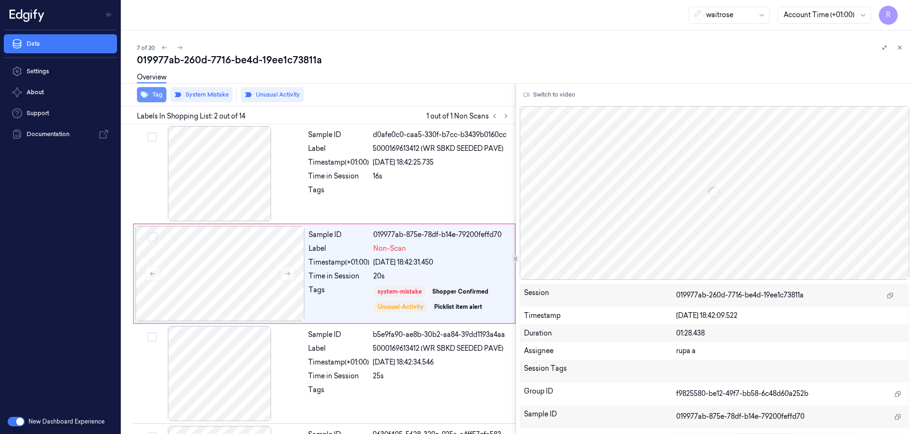
click at [158, 92] on button "Tag" at bounding box center [151, 94] width 29 height 15
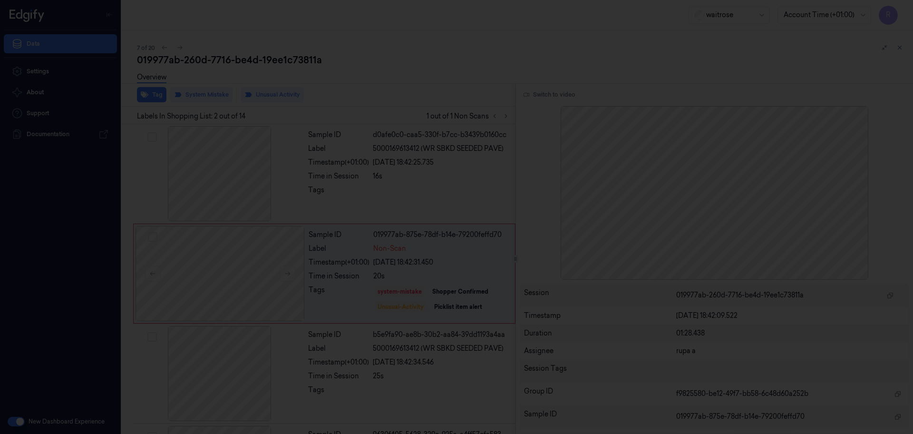
click at [227, 284] on div at bounding box center [456, 217] width 913 height 434
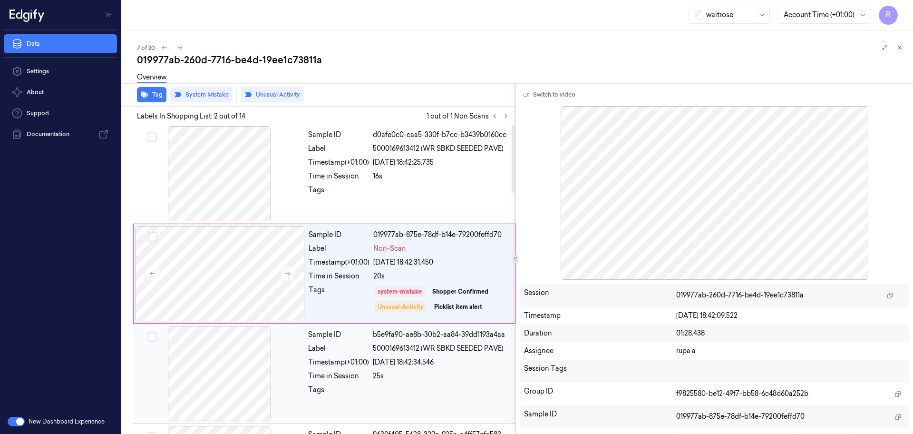
click at [245, 365] on div at bounding box center [219, 373] width 169 height 95
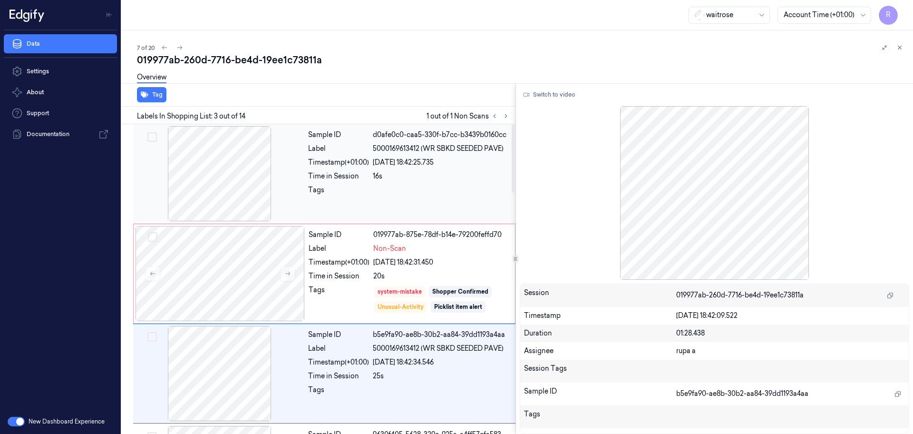
click at [231, 199] on div at bounding box center [219, 173] width 169 height 95
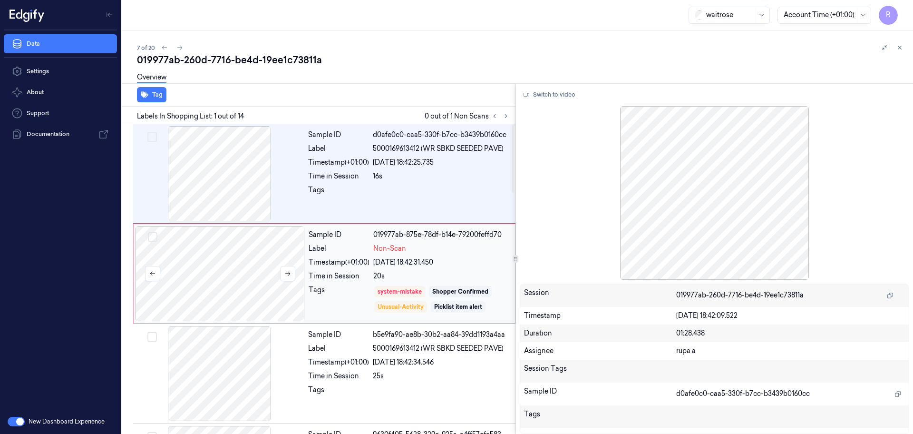
click at [217, 258] on div at bounding box center [220, 273] width 169 height 95
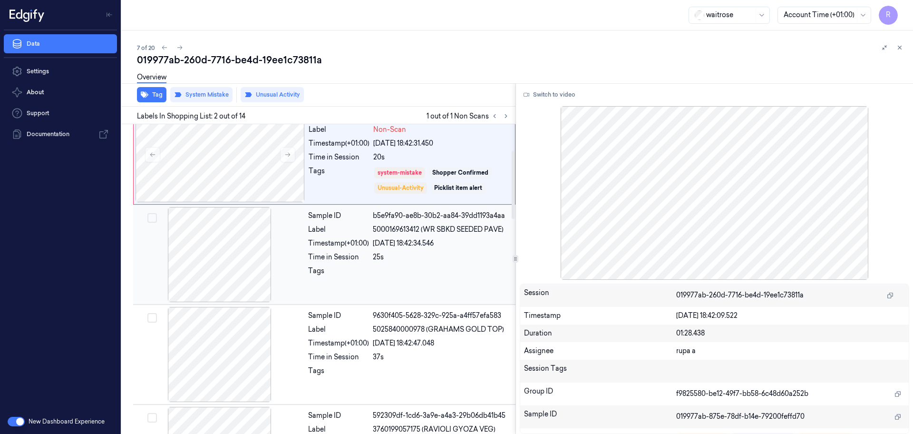
click at [206, 275] on div at bounding box center [219, 254] width 169 height 95
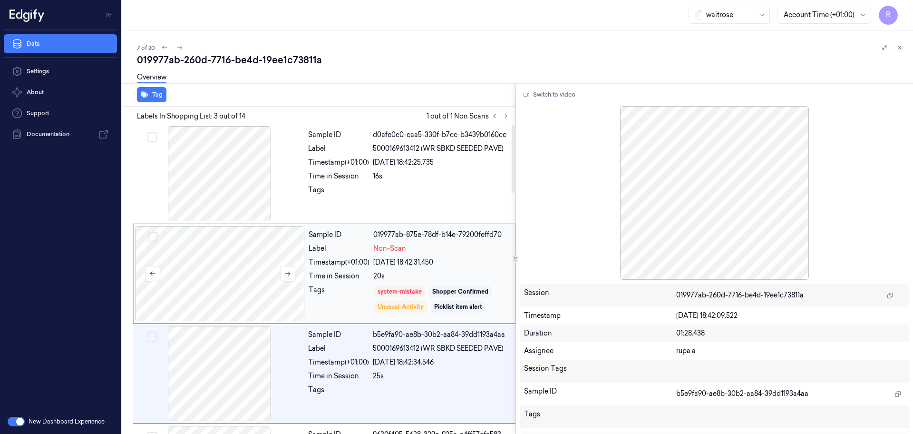
click at [209, 262] on div at bounding box center [220, 273] width 169 height 95
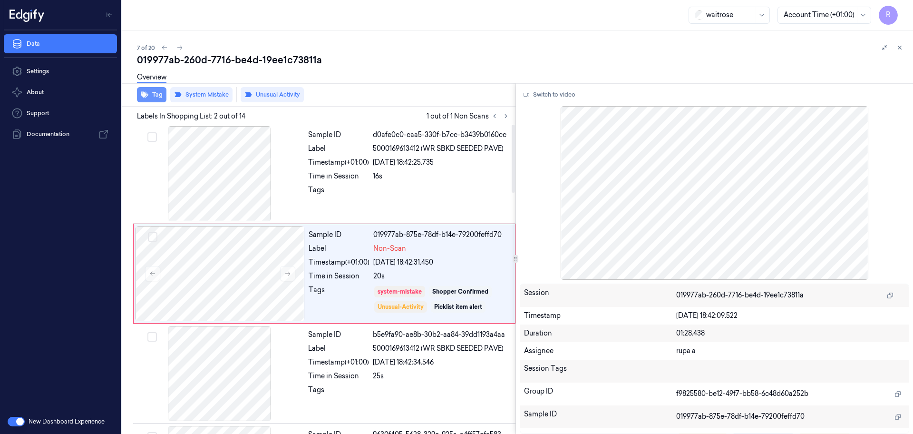
click at [157, 94] on button "Tag" at bounding box center [151, 94] width 29 height 15
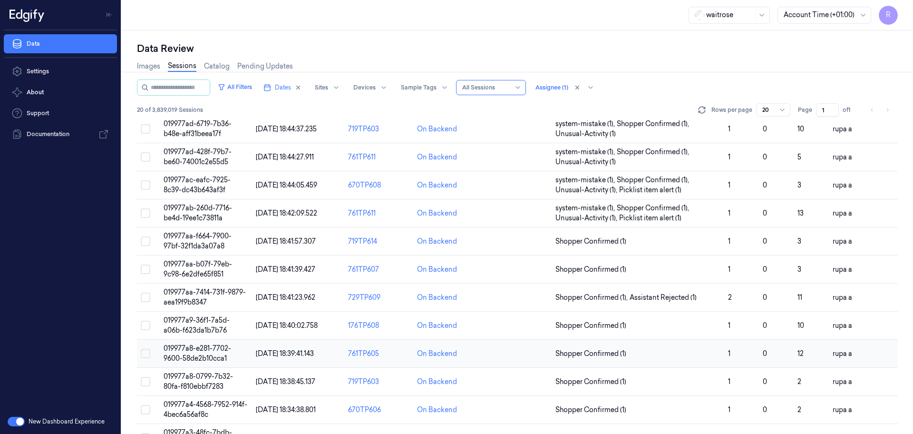
scroll to position [178, 0]
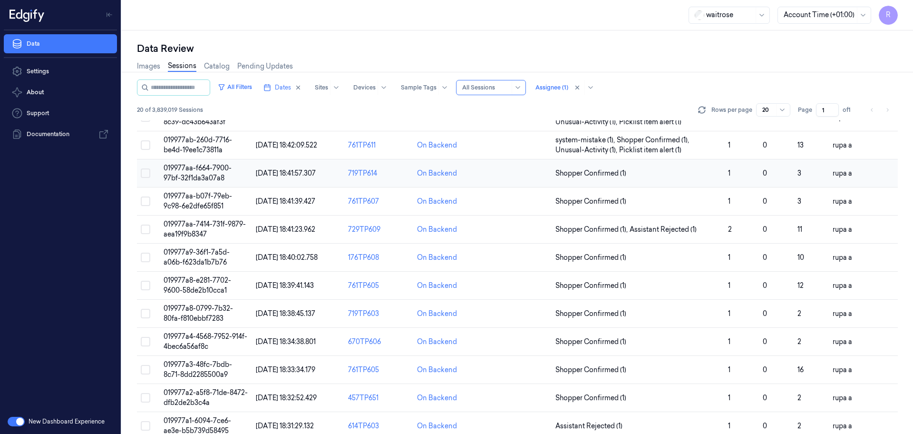
click at [225, 172] on td "019977aa-f664-7900-97bf-32f1da3a07a8" at bounding box center [206, 173] width 92 height 28
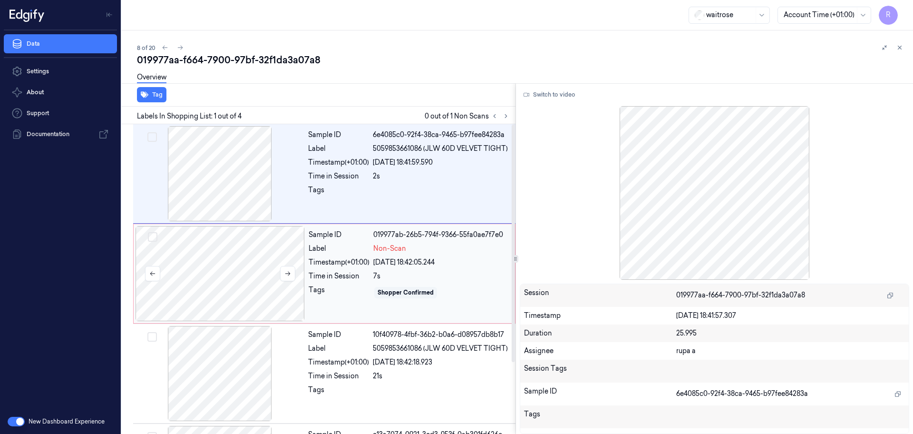
click at [168, 290] on div at bounding box center [220, 273] width 169 height 95
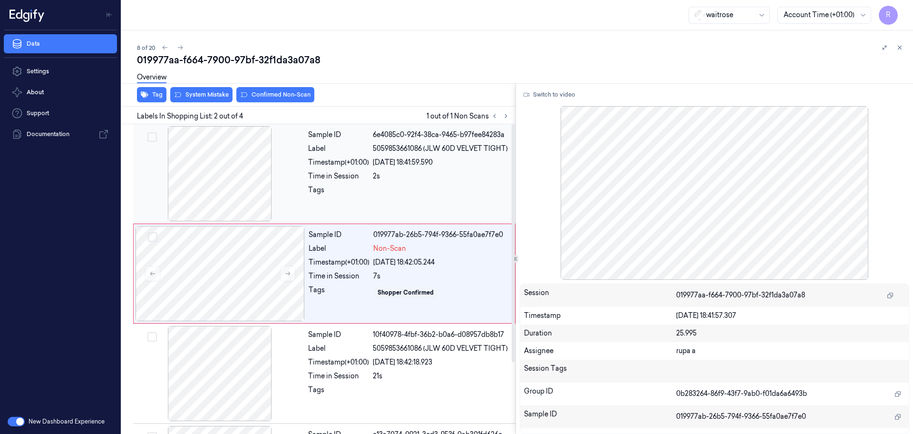
click at [224, 185] on div at bounding box center [219, 173] width 169 height 95
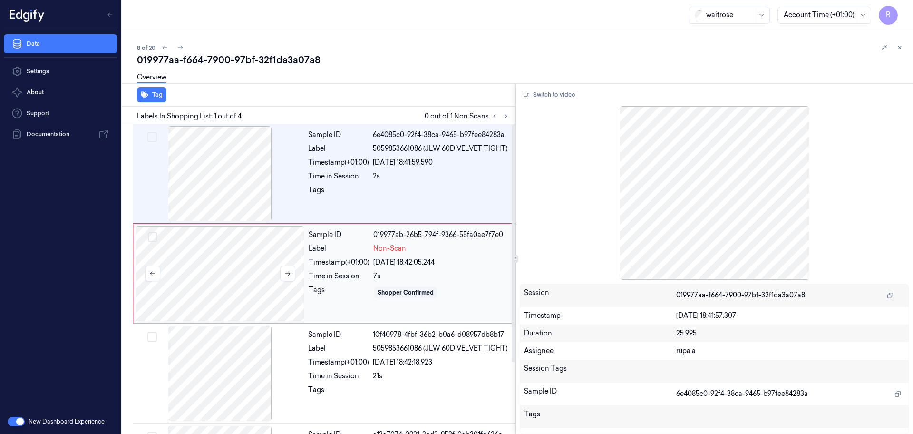
click at [251, 259] on div at bounding box center [220, 273] width 169 height 95
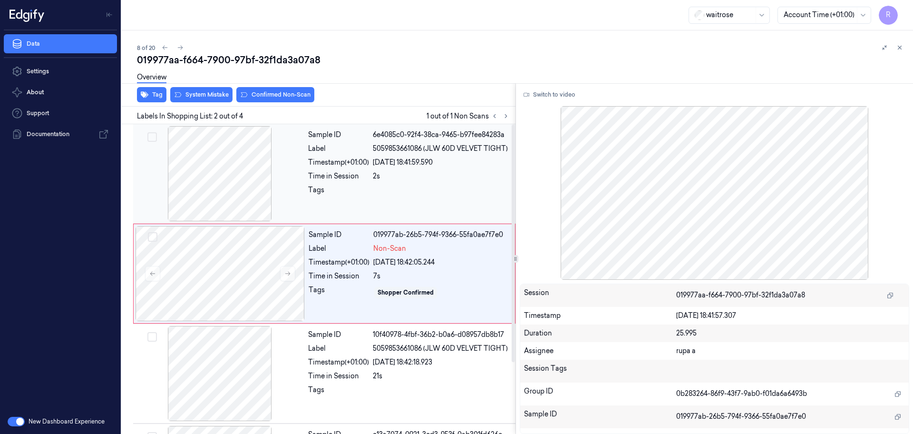
click at [280, 177] on div at bounding box center [219, 173] width 169 height 95
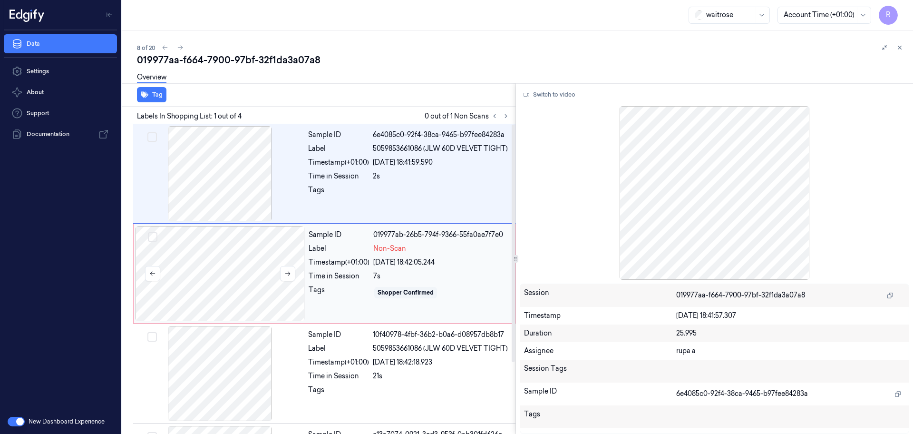
click at [237, 276] on div at bounding box center [220, 273] width 169 height 95
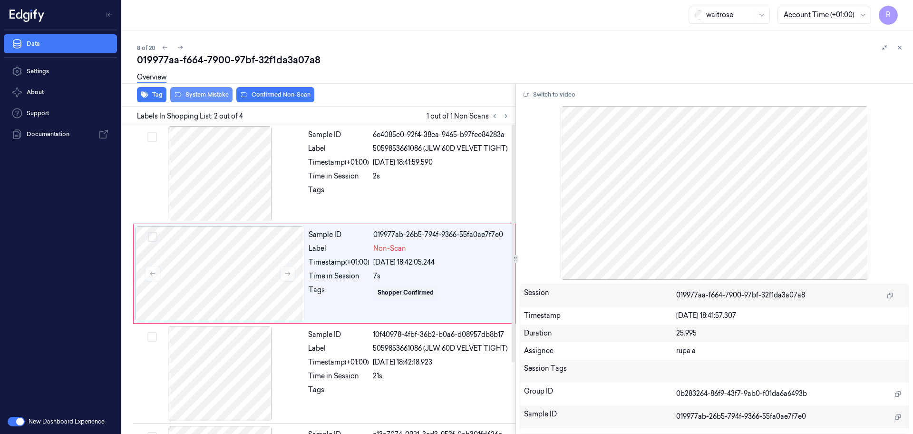
click at [203, 99] on button "System Mistake" at bounding box center [201, 94] width 62 height 15
click at [271, 92] on button "Unusual Activity" at bounding box center [272, 94] width 63 height 15
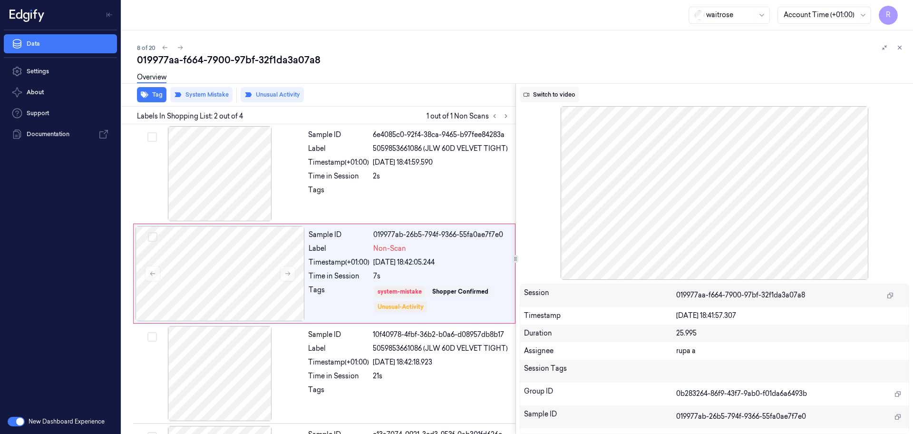
click at [542, 94] on button "Switch to video" at bounding box center [549, 94] width 59 height 15
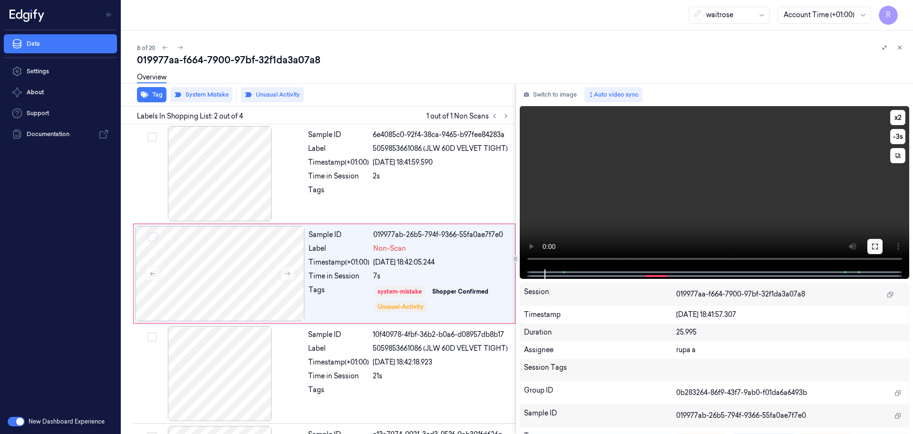
click at [869, 242] on button at bounding box center [875, 246] width 15 height 15
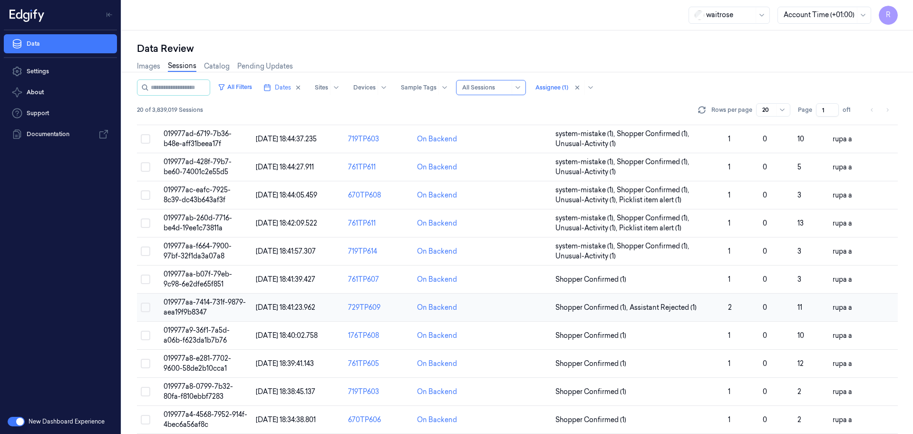
scroll to position [119, 0]
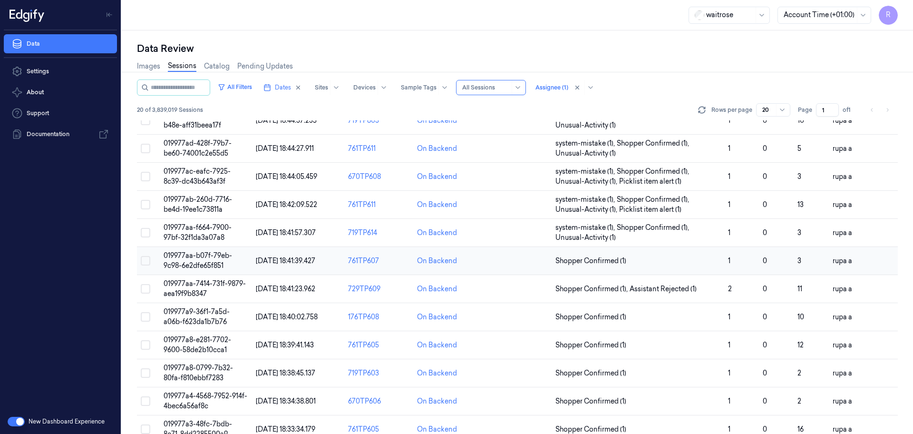
click at [222, 259] on span "019977aa-b07f-79eb-9c98-6e2dfe65f851" at bounding box center [198, 260] width 68 height 19
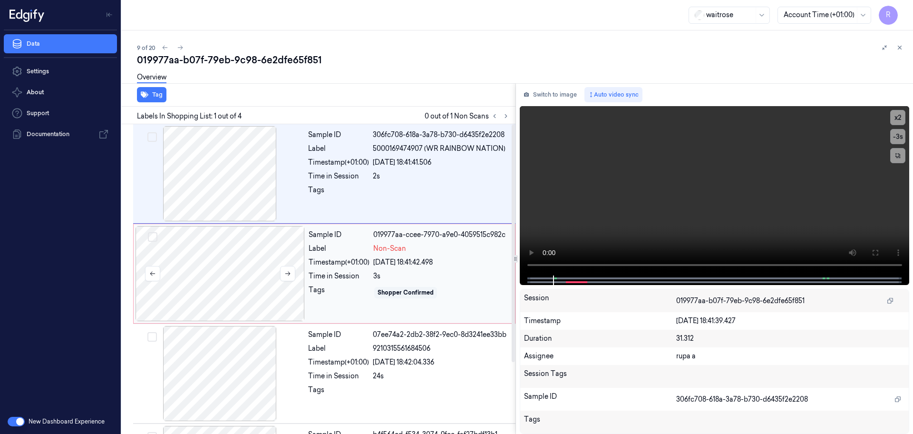
click at [254, 270] on div at bounding box center [220, 273] width 169 height 95
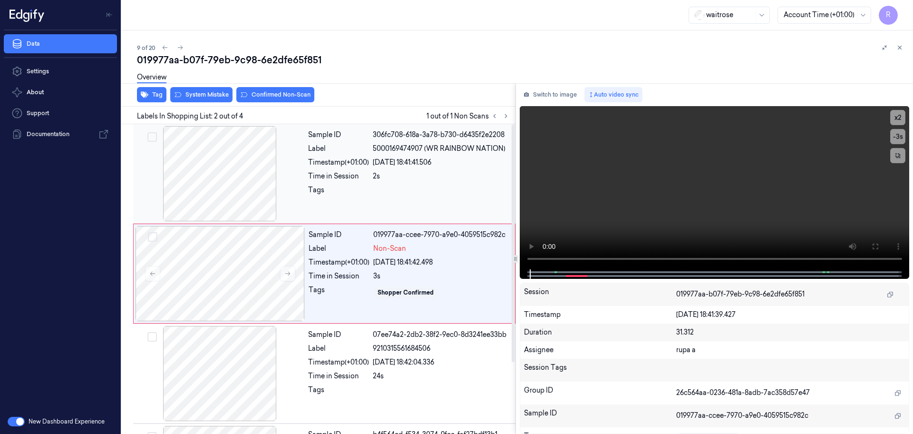
click at [231, 193] on div at bounding box center [219, 173] width 169 height 95
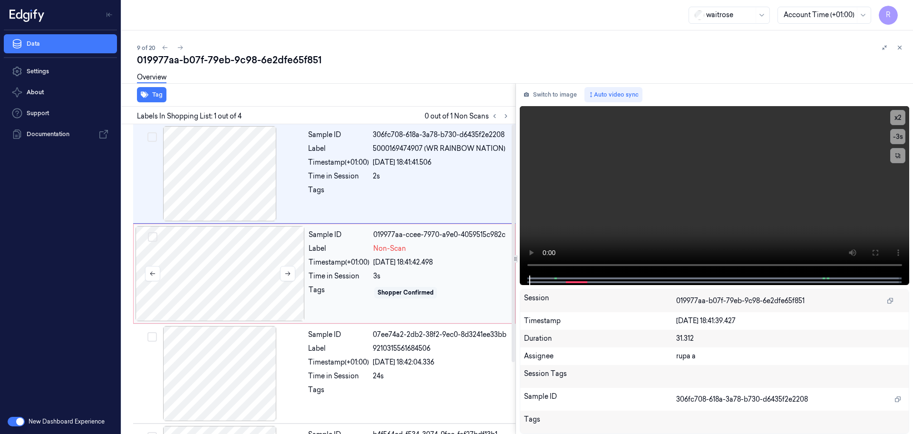
click at [236, 259] on div at bounding box center [220, 273] width 169 height 95
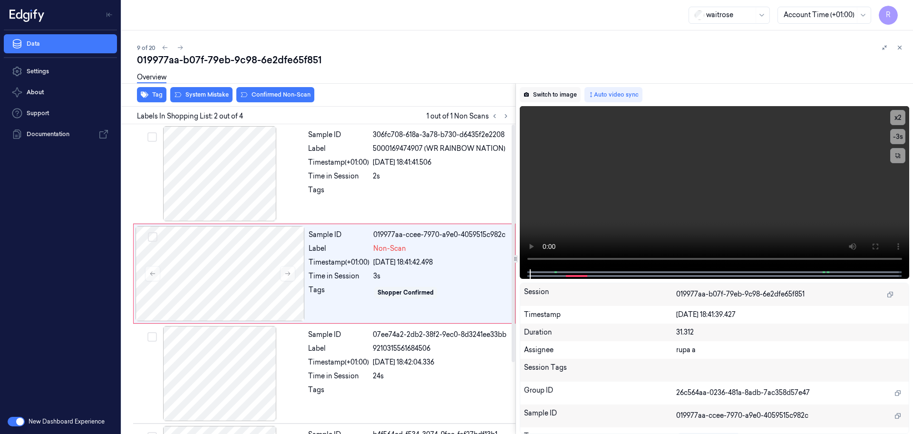
click at [540, 89] on button "Switch to image" at bounding box center [550, 94] width 61 height 15
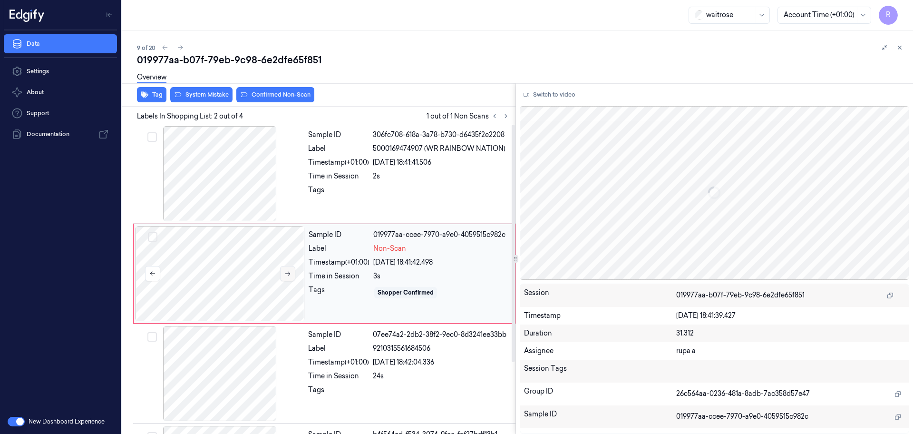
click at [294, 269] on button at bounding box center [287, 273] width 15 height 15
click at [288, 274] on icon at bounding box center [287, 273] width 7 height 7
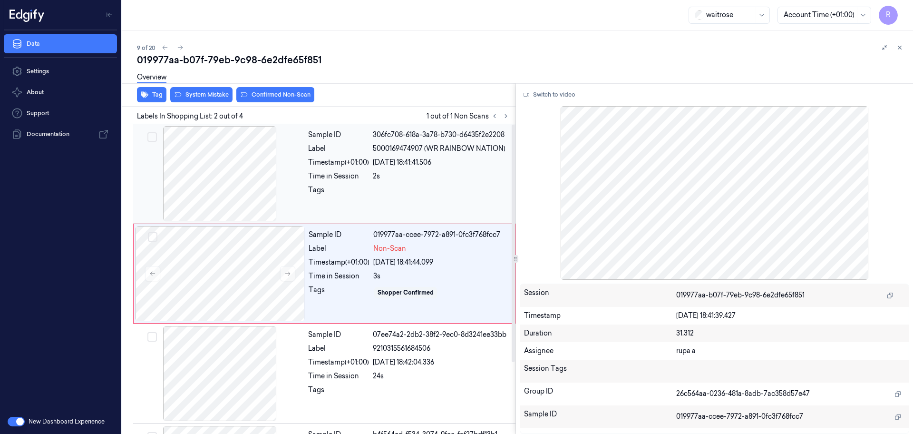
click at [210, 175] on div at bounding box center [219, 173] width 169 height 95
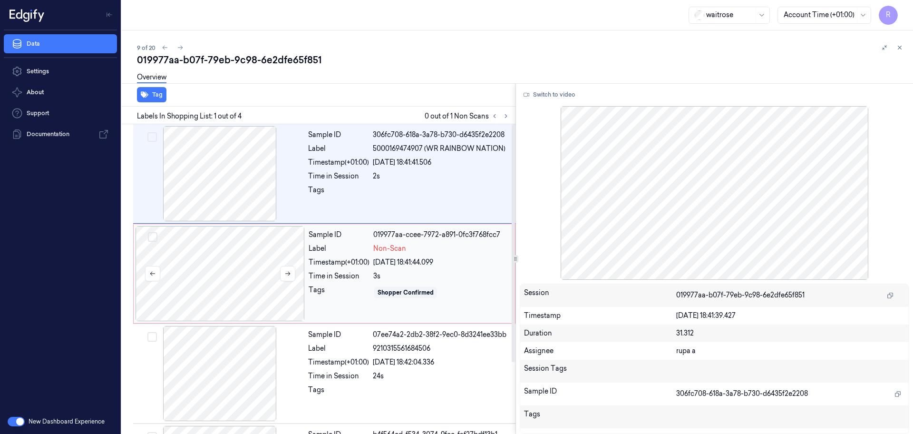
click at [254, 277] on div at bounding box center [220, 273] width 169 height 95
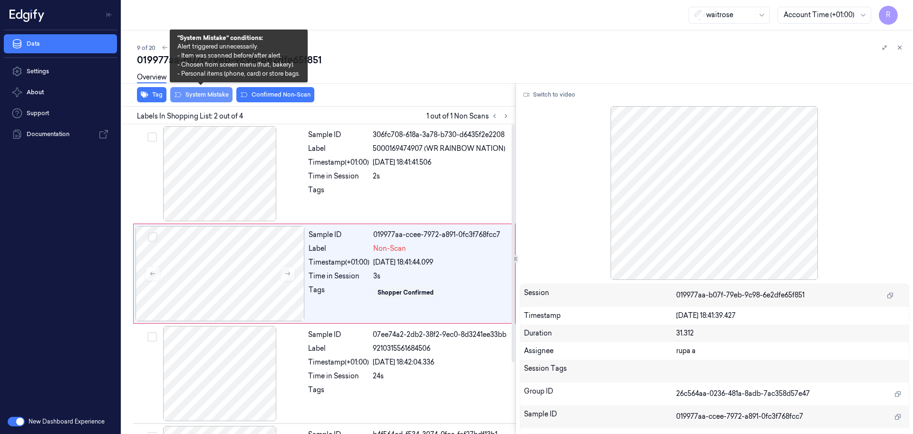
click at [220, 97] on button "System Mistake" at bounding box center [201, 94] width 62 height 15
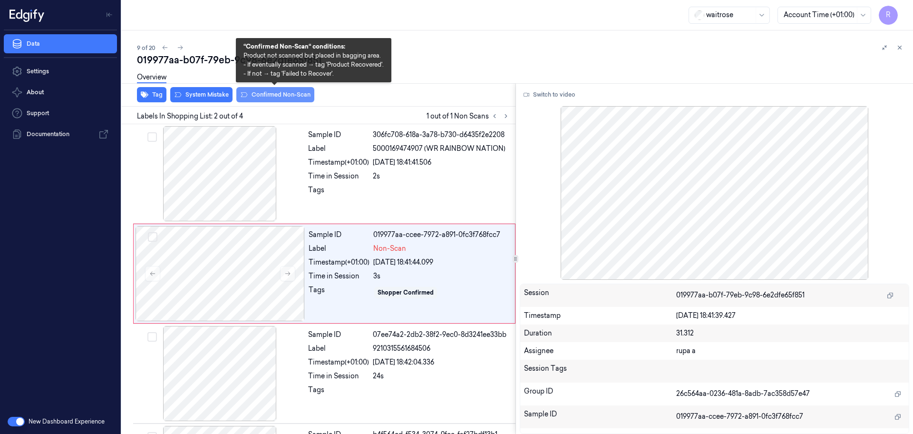
click at [274, 95] on button "Confirmed Non-Scan" at bounding box center [275, 94] width 78 height 15
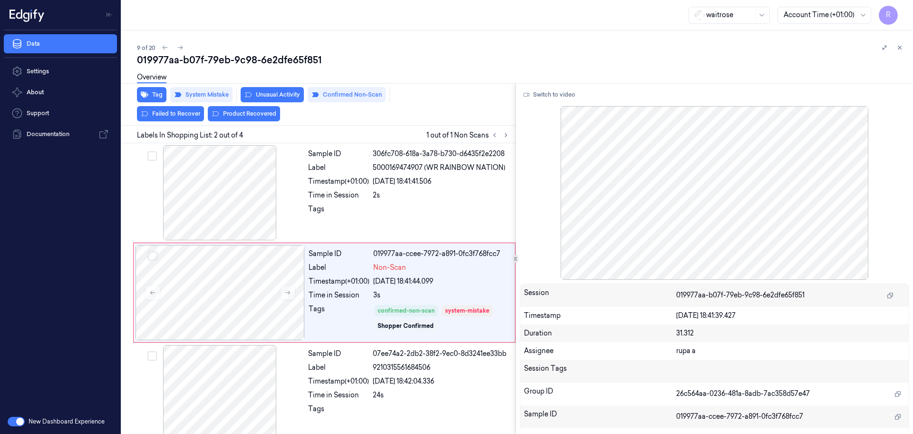
scroll to position [4, 0]
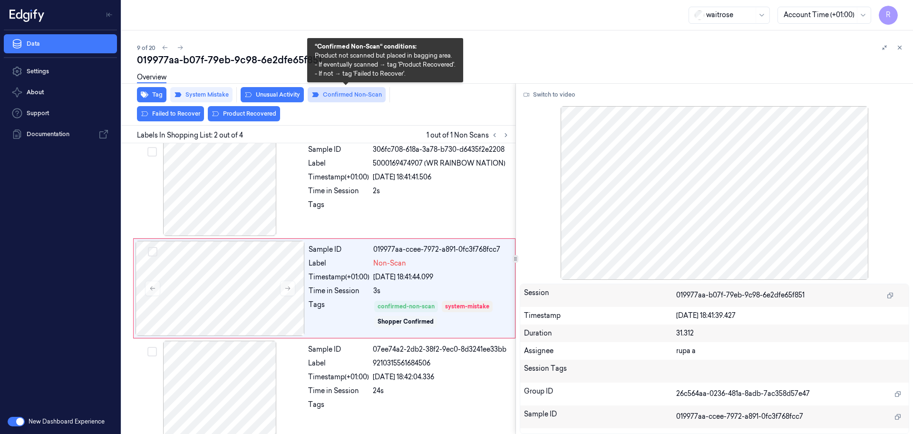
click at [354, 99] on button "Confirmed Non-Scan" at bounding box center [347, 94] width 78 height 15
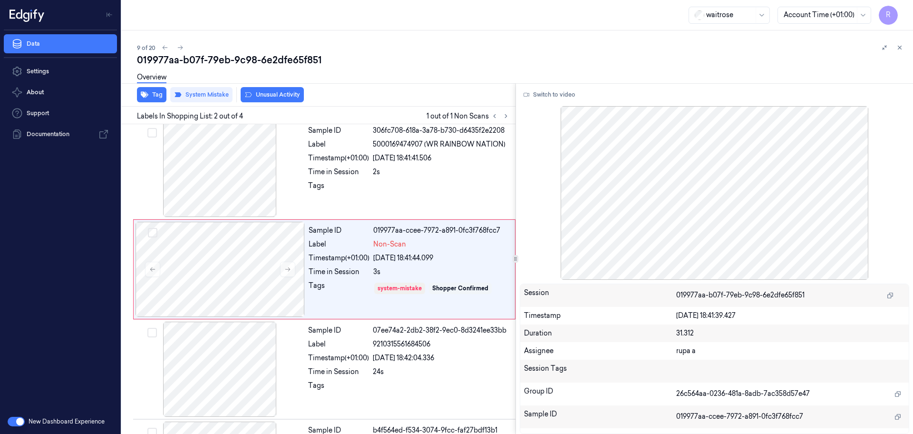
scroll to position [0, 0]
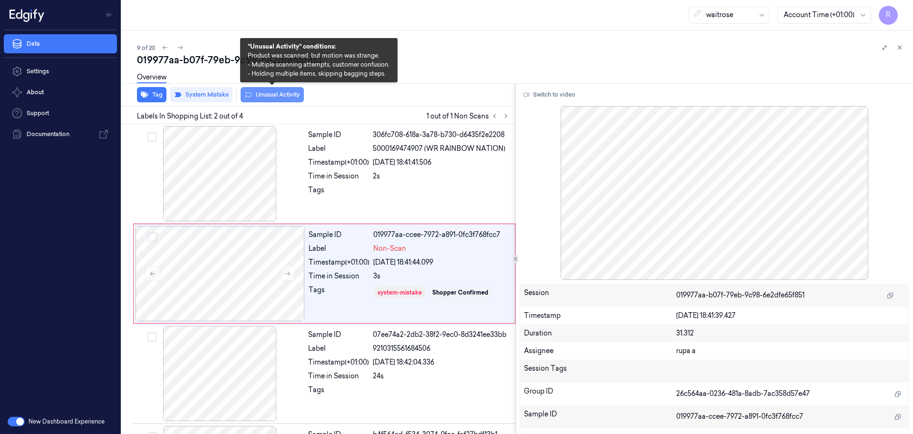
click at [274, 96] on button "Unusual Activity" at bounding box center [272, 94] width 63 height 15
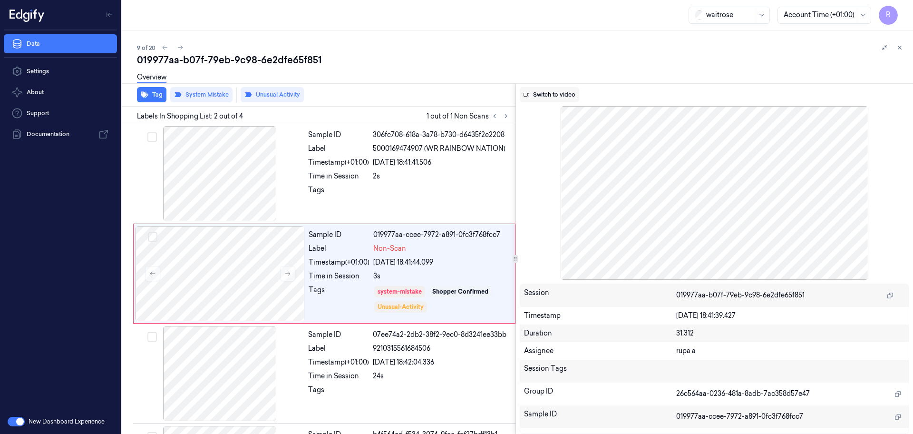
click at [539, 100] on button "Switch to video" at bounding box center [549, 94] width 59 height 15
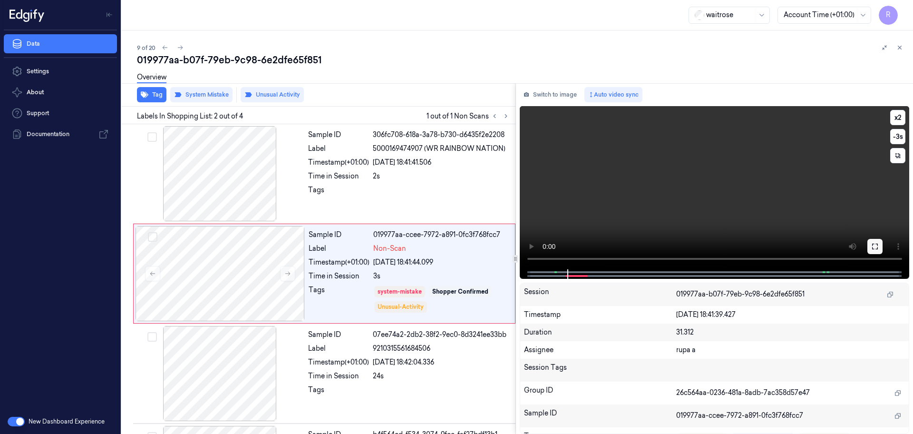
click at [875, 253] on button at bounding box center [875, 246] width 15 height 15
click at [559, 96] on button "Switch to image" at bounding box center [550, 94] width 61 height 15
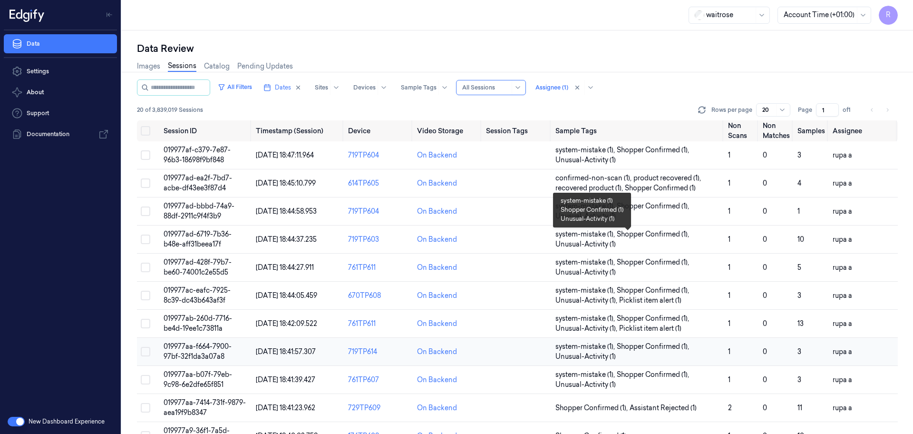
scroll to position [238, 0]
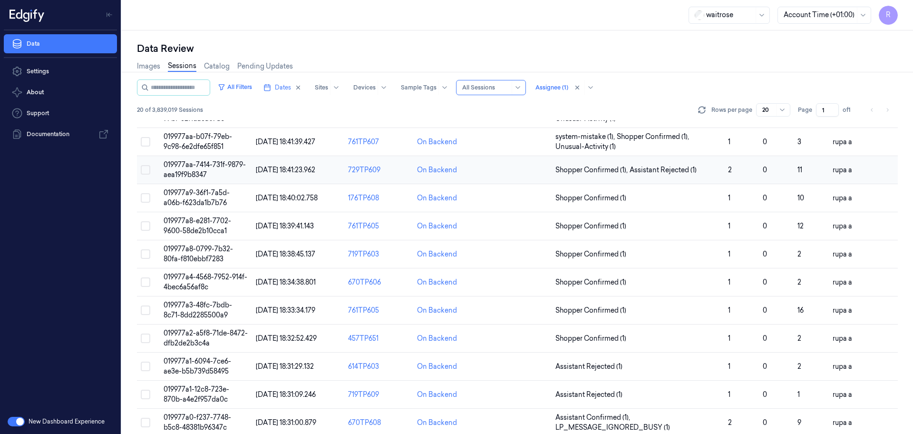
click at [224, 169] on td "019977aa-7414-731f-9879-aea19f9b8347" at bounding box center [206, 170] width 92 height 28
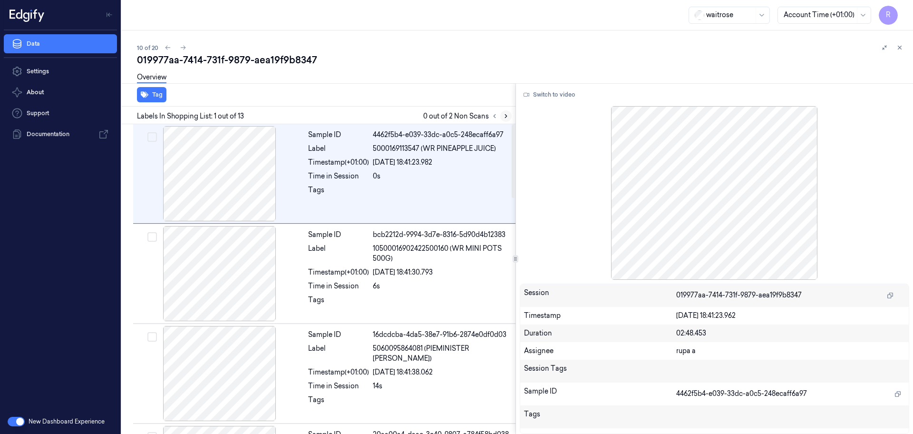
click at [506, 115] on icon at bounding box center [506, 116] width 7 height 7
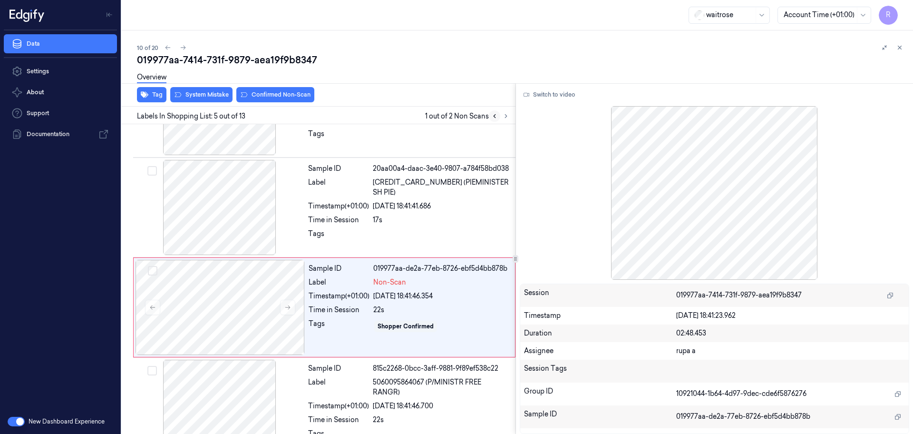
scroll to position [294, 0]
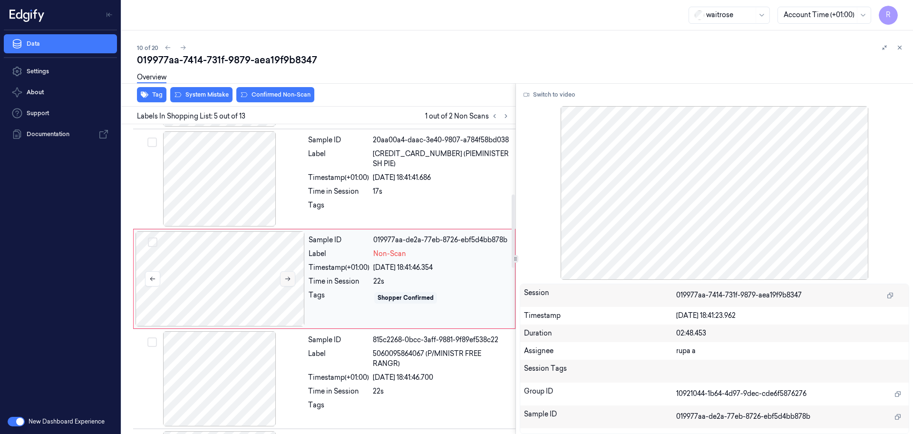
click at [291, 280] on button at bounding box center [287, 278] width 15 height 15
click at [260, 173] on div at bounding box center [219, 178] width 169 height 95
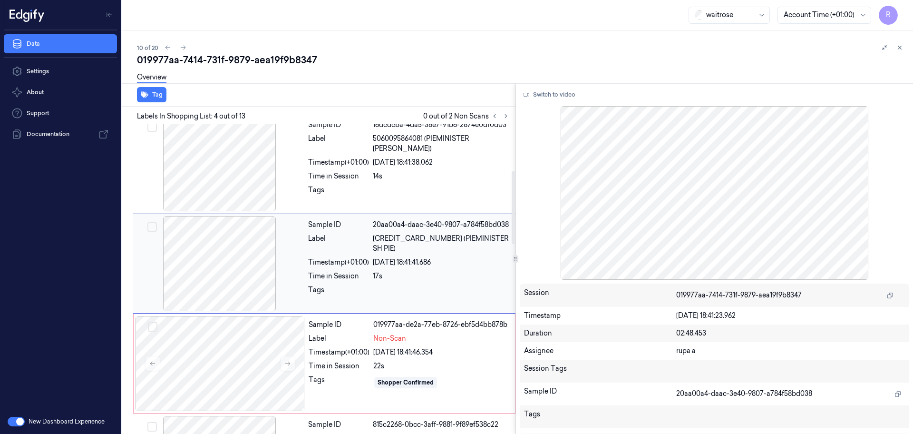
scroll to position [195, 0]
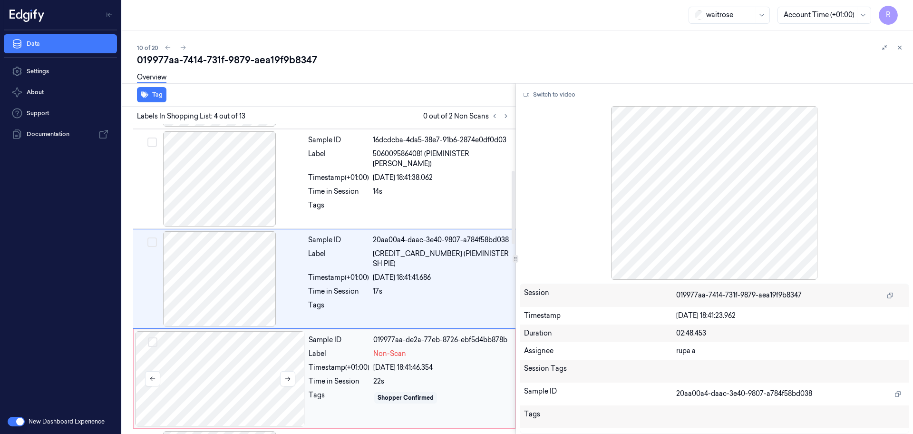
click at [226, 367] on div at bounding box center [220, 378] width 169 height 95
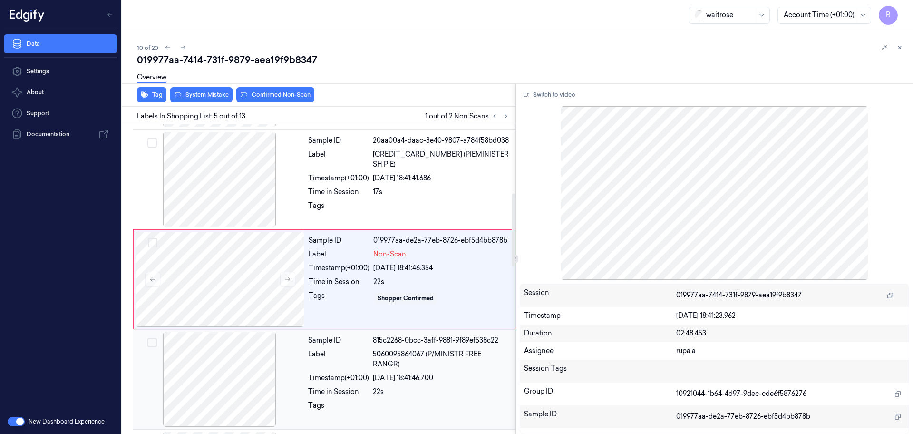
scroll to position [294, 0]
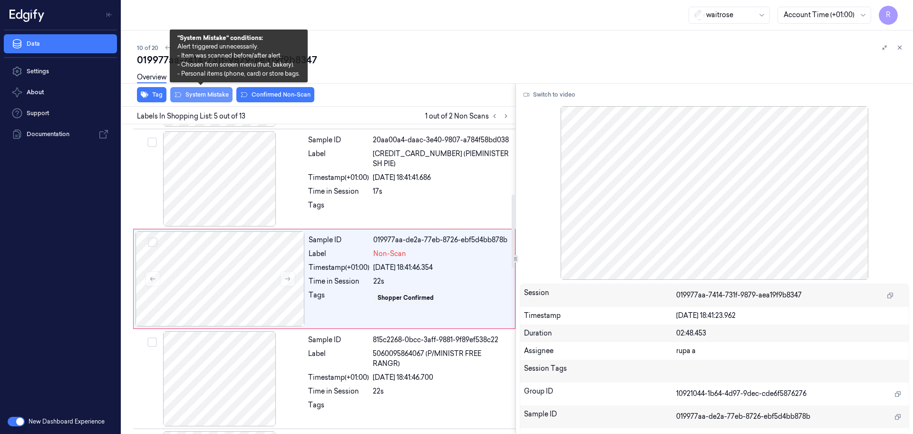
click at [199, 91] on button "System Mistake" at bounding box center [201, 94] width 62 height 15
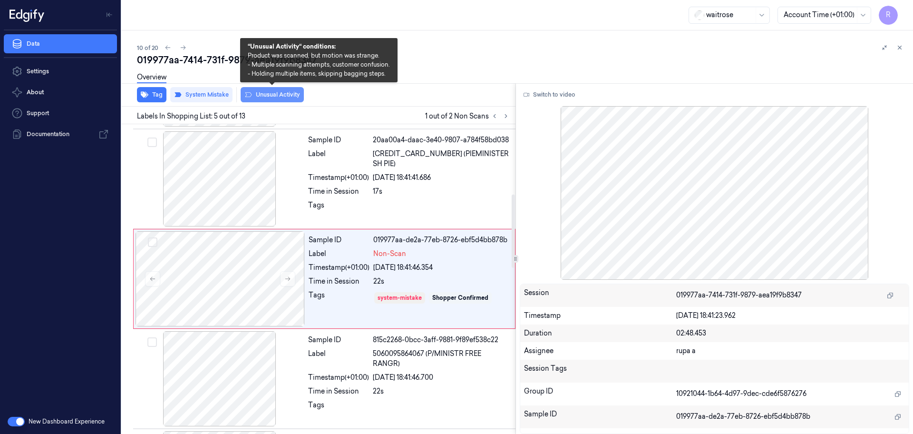
click at [278, 98] on button "Unusual Activity" at bounding box center [272, 94] width 63 height 15
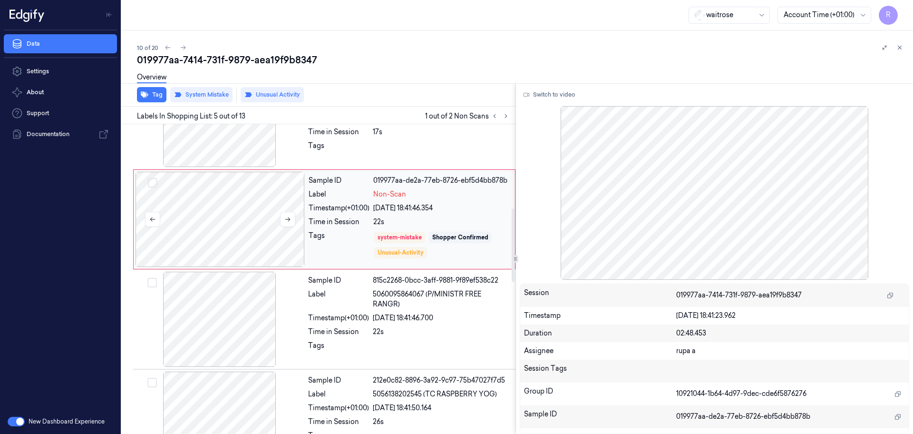
click at [240, 228] on div at bounding box center [220, 219] width 169 height 95
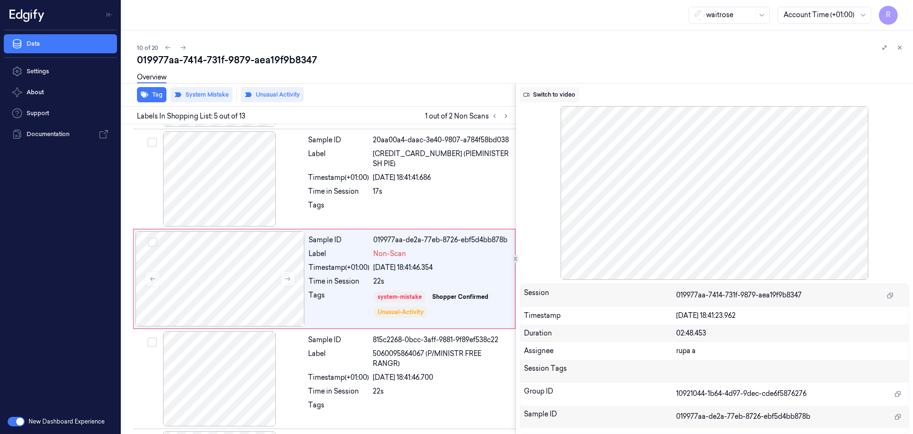
click at [546, 97] on button "Switch to video" at bounding box center [549, 94] width 59 height 15
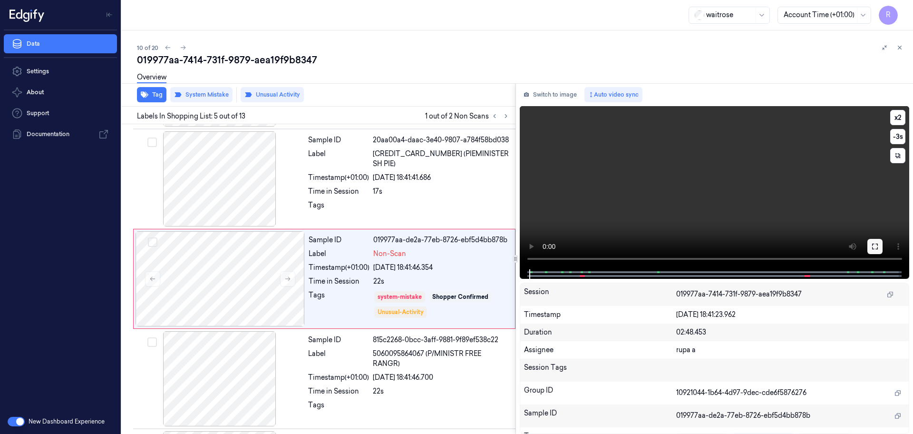
click at [874, 241] on button at bounding box center [875, 246] width 15 height 15
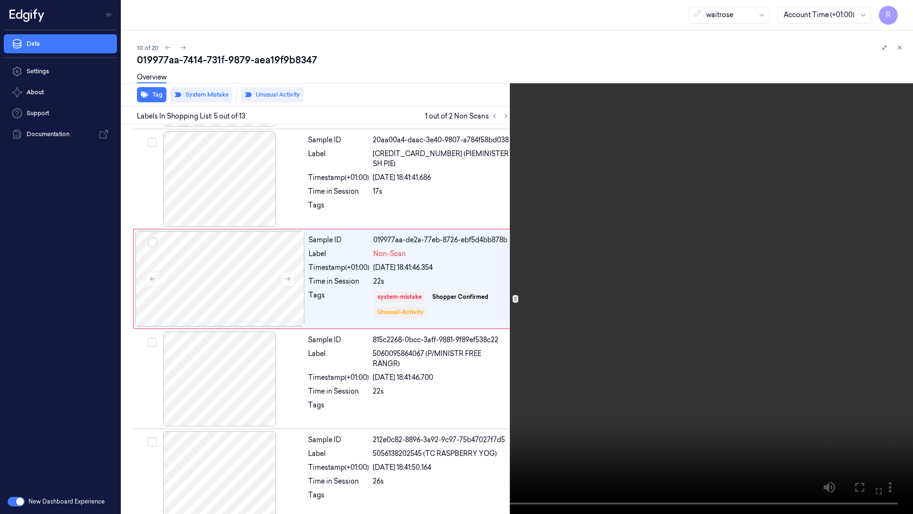
click at [834, 266] on video at bounding box center [456, 257] width 913 height 514
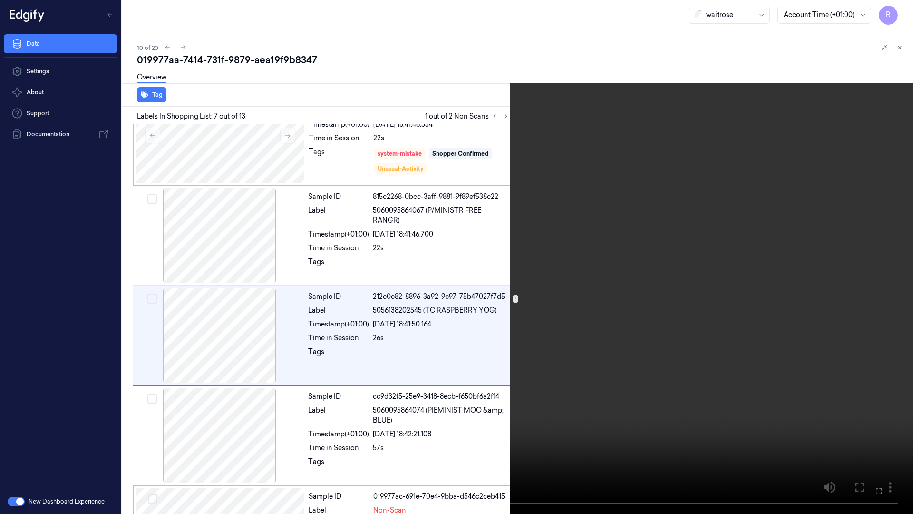
scroll to position [454, 0]
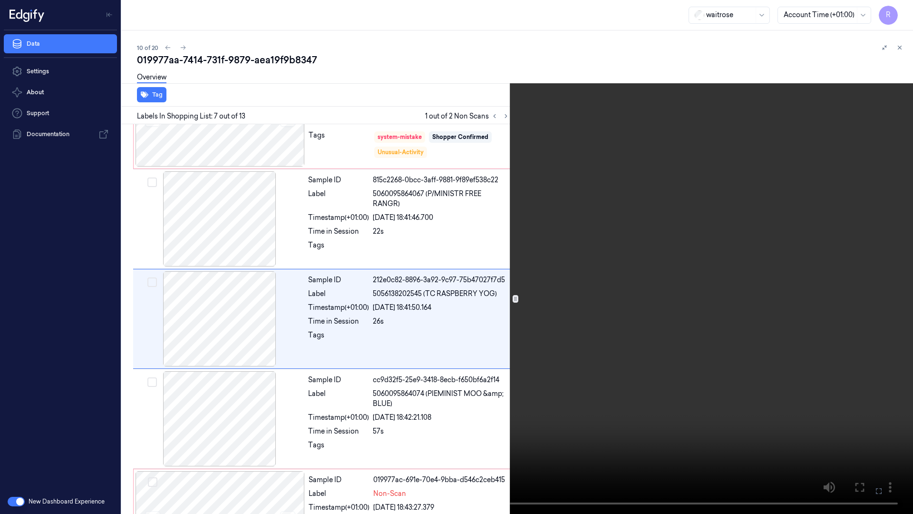
click at [200, 410] on video at bounding box center [456, 257] width 913 height 514
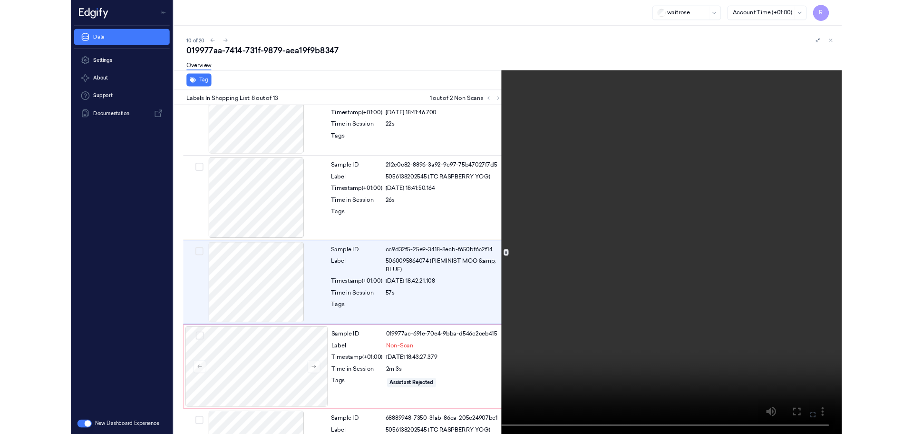
scroll to position [554, 0]
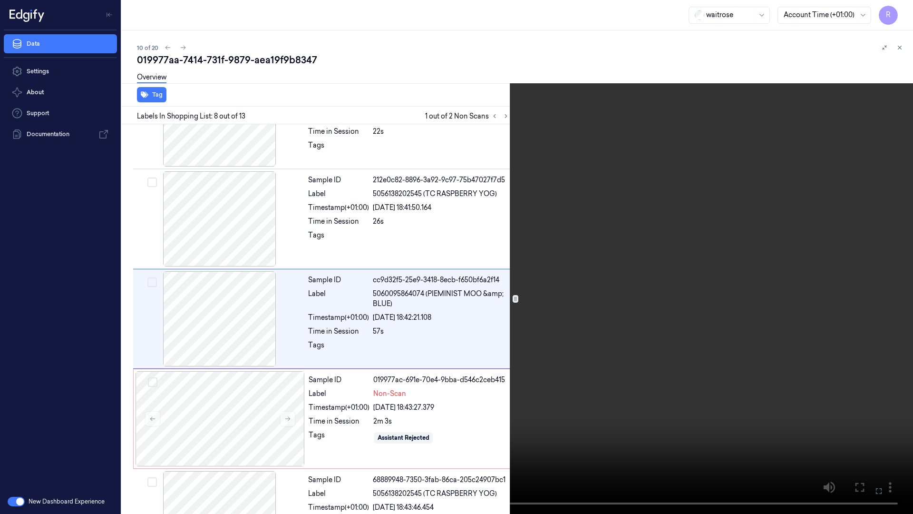
click at [197, 404] on video at bounding box center [456, 257] width 913 height 514
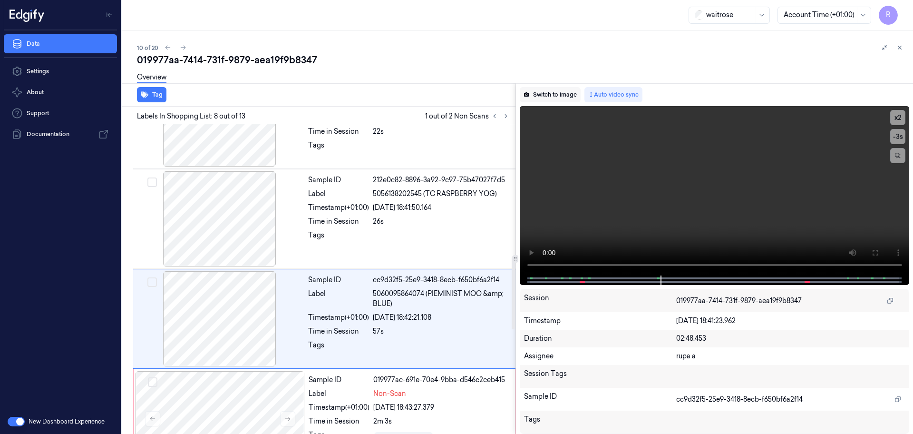
click at [549, 90] on button "Switch to image" at bounding box center [550, 94] width 61 height 15
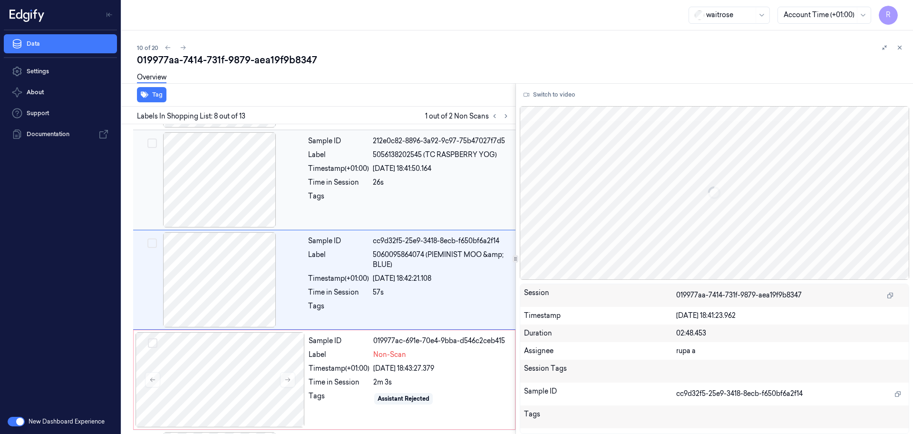
scroll to position [594, 0]
click at [232, 285] on div at bounding box center [219, 278] width 169 height 95
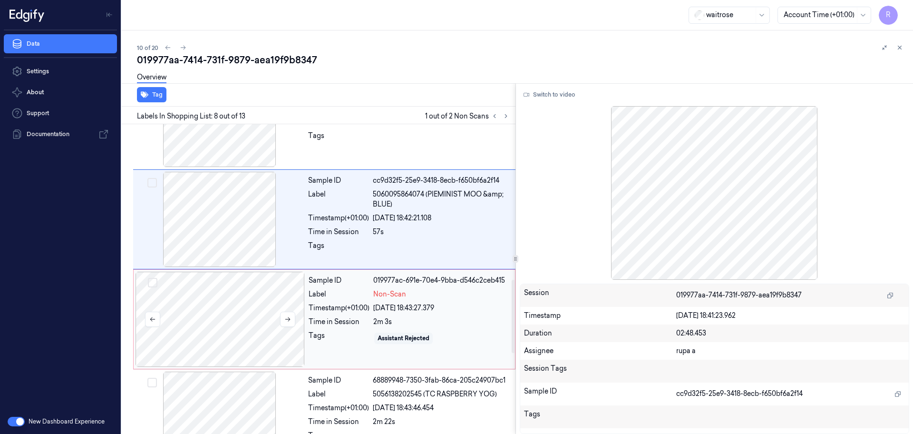
click at [265, 338] on div at bounding box center [220, 319] width 169 height 95
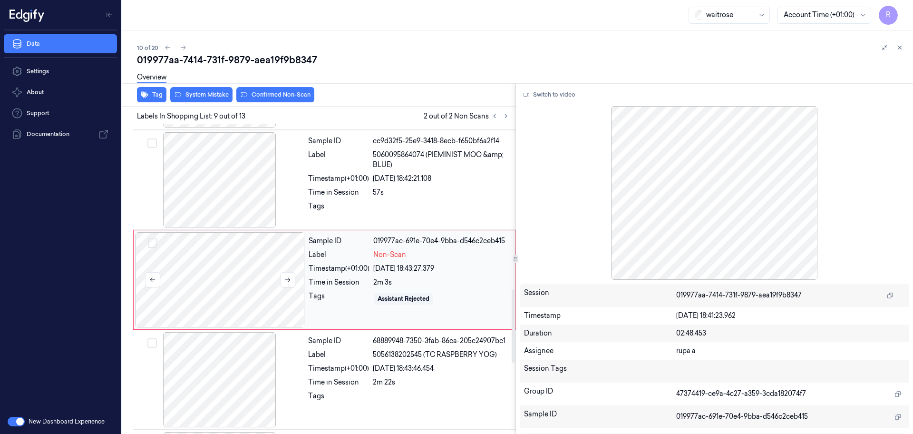
scroll to position [694, 0]
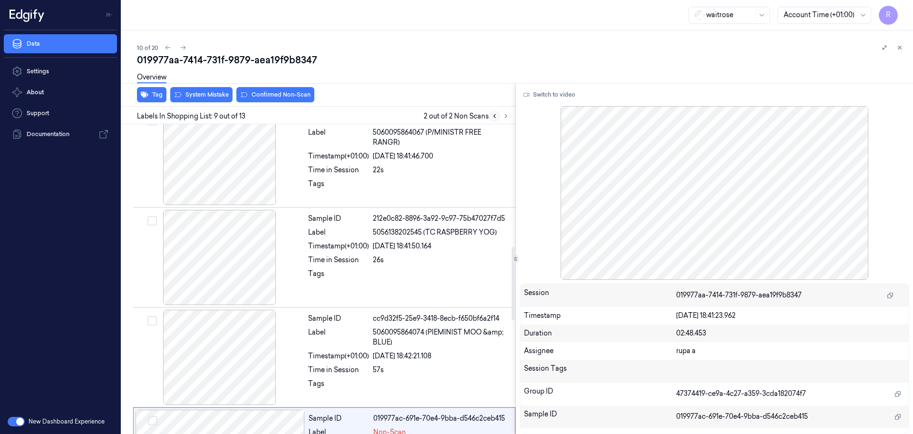
click at [497, 116] on icon at bounding box center [494, 116] width 7 height 7
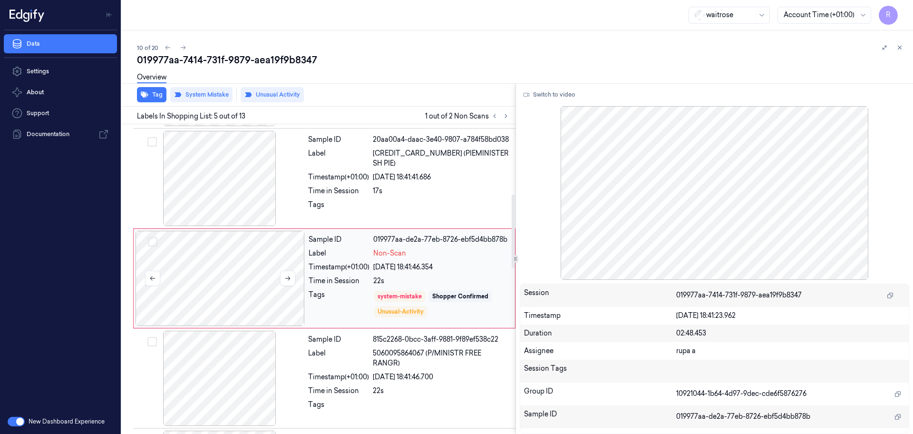
scroll to position [294, 0]
click at [271, 283] on div at bounding box center [220, 278] width 169 height 95
click at [290, 279] on icon at bounding box center [287, 279] width 5 height 4
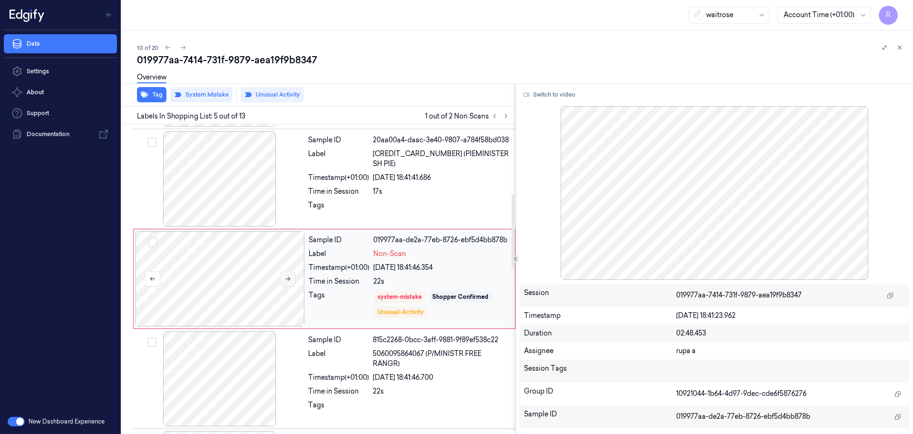
click at [290, 279] on icon at bounding box center [287, 279] width 5 height 4
click at [272, 281] on div at bounding box center [220, 278] width 169 height 95
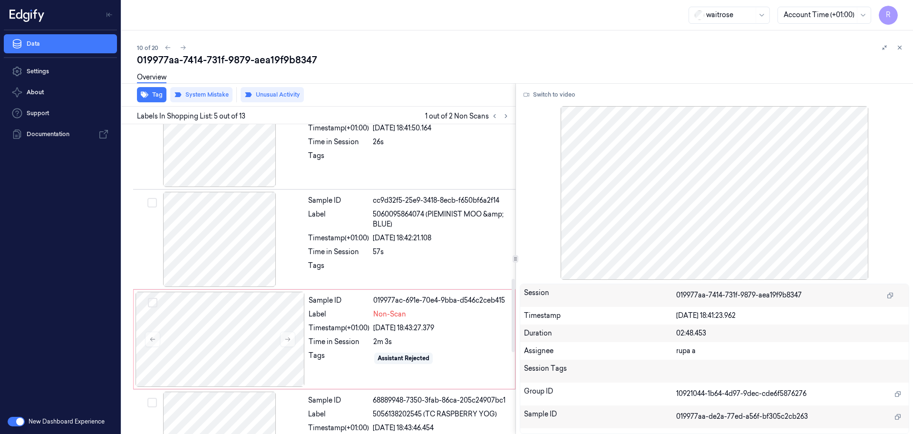
scroll to position [651, 0]
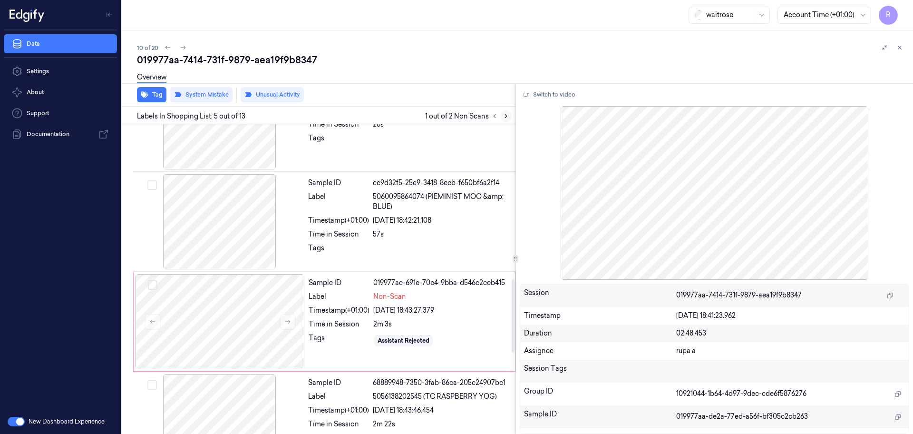
click at [508, 118] on icon at bounding box center [506, 116] width 7 height 7
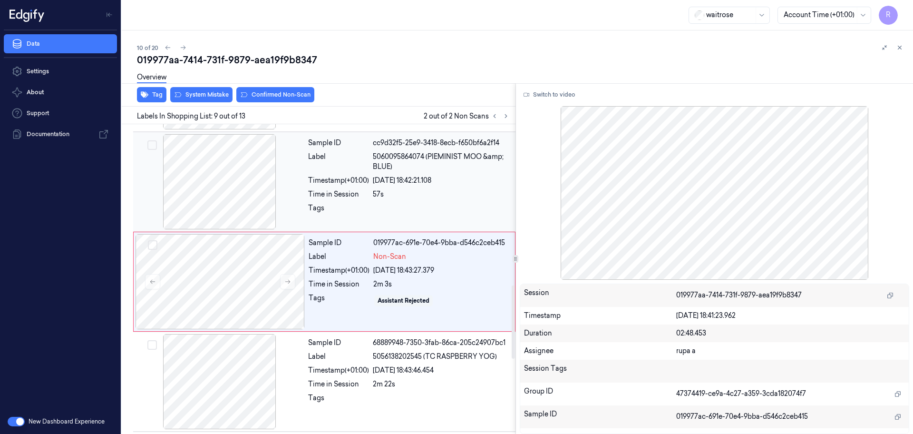
scroll to position [694, 0]
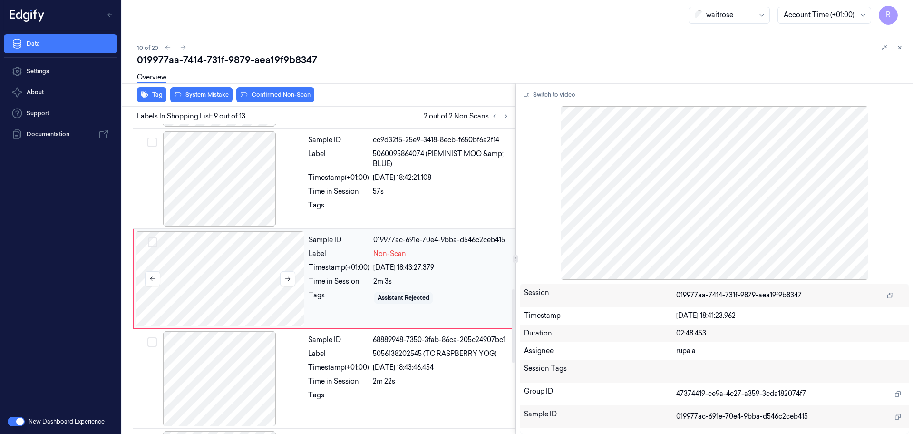
click at [255, 295] on div at bounding box center [220, 278] width 169 height 95
click at [287, 273] on button at bounding box center [287, 278] width 15 height 15
click at [288, 273] on button at bounding box center [287, 278] width 15 height 15
click at [566, 90] on button "Switch to video" at bounding box center [549, 94] width 59 height 15
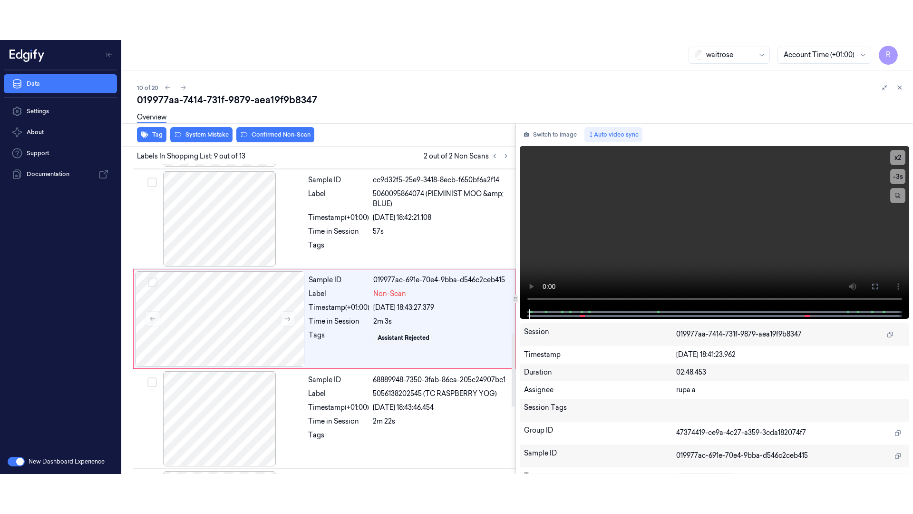
scroll to position [753, 0]
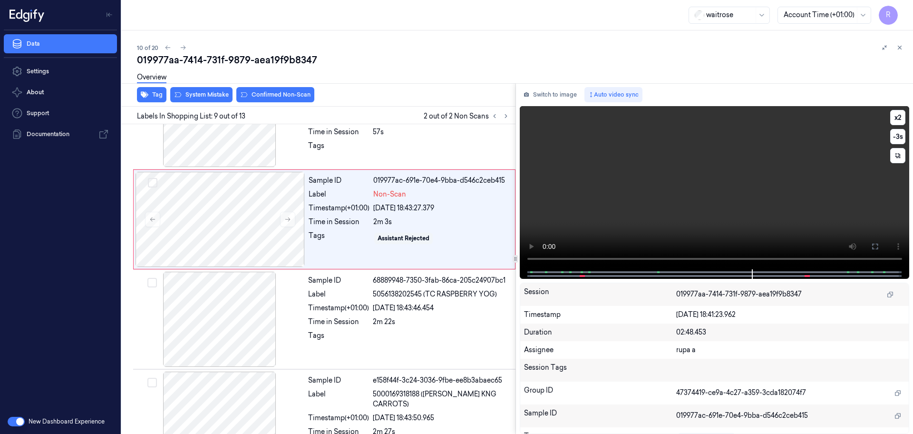
click at [872, 245] on icon at bounding box center [875, 247] width 8 height 8
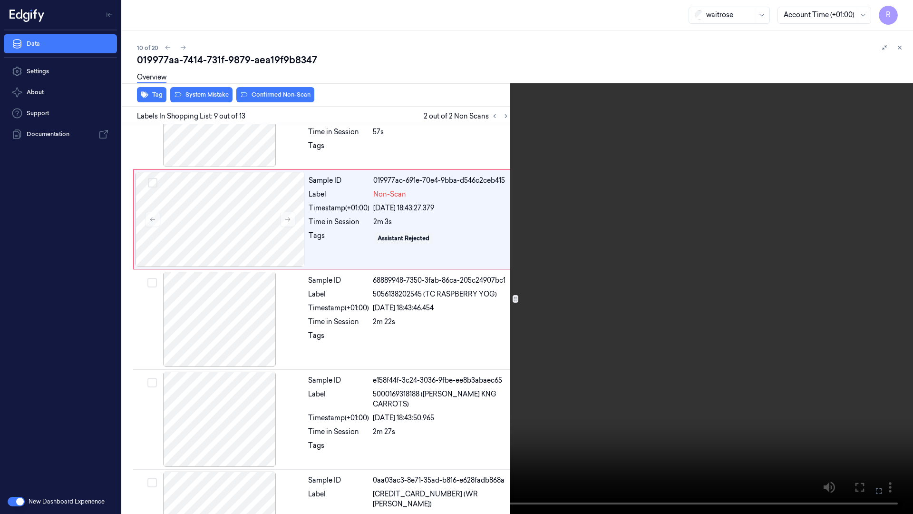
click at [852, 273] on video at bounding box center [456, 257] width 913 height 514
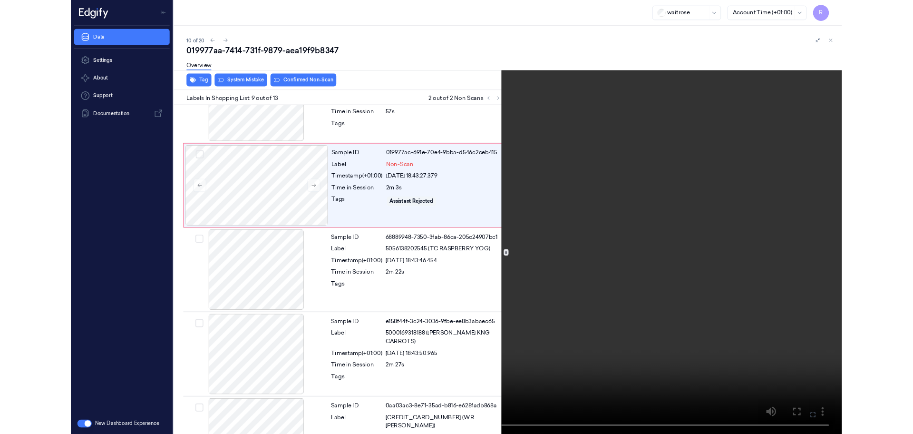
scroll to position [654, 0]
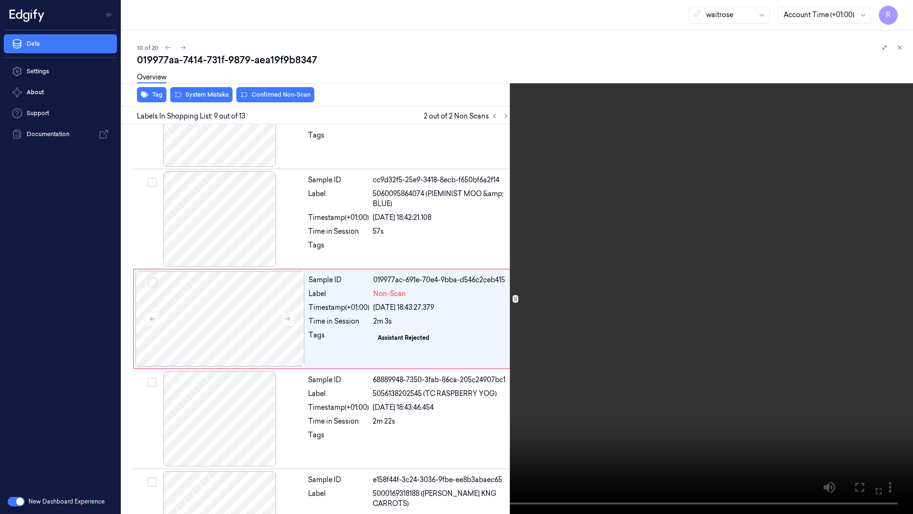
click at [852, 273] on video at bounding box center [456, 257] width 913 height 514
click at [905, 6] on button "x 2" at bounding box center [901, 11] width 15 height 15
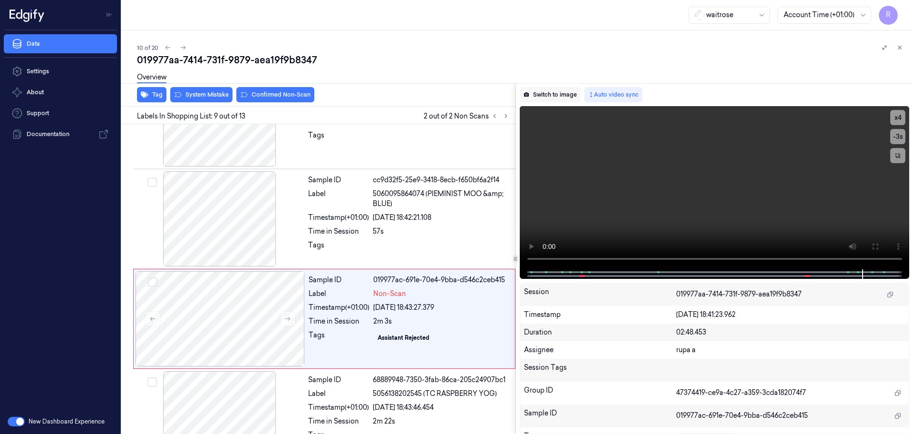
click at [539, 96] on button "Switch to image" at bounding box center [550, 94] width 61 height 15
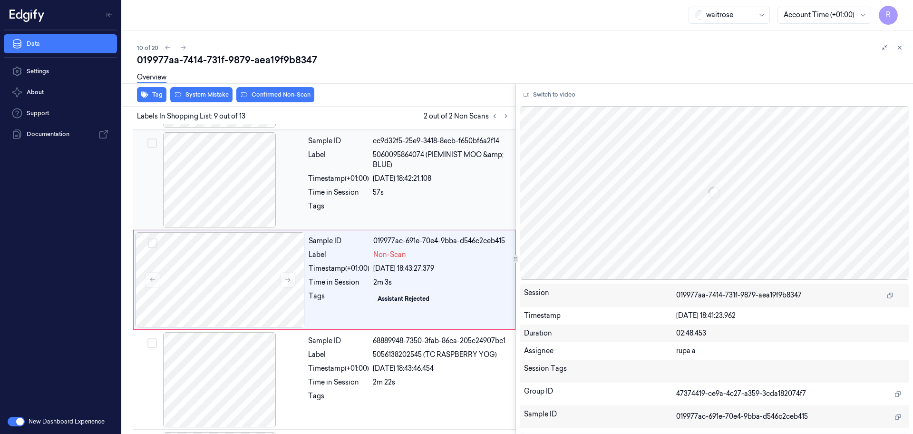
scroll to position [694, 0]
click at [241, 286] on div at bounding box center [220, 278] width 169 height 95
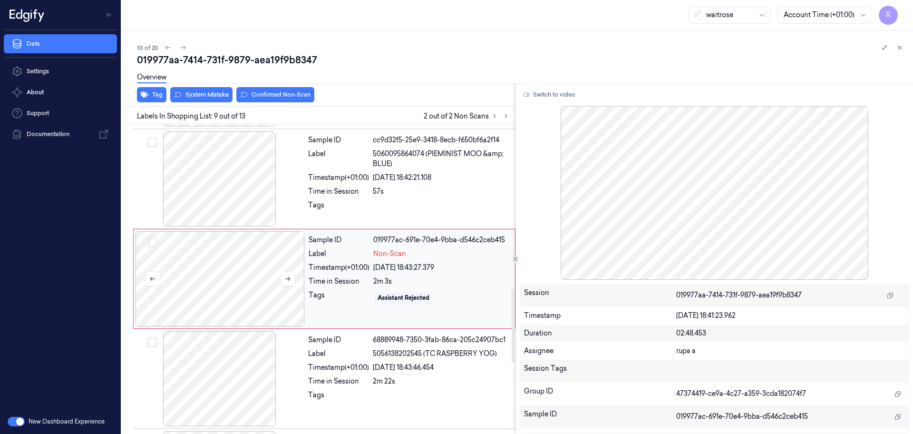
click at [273, 283] on div at bounding box center [220, 278] width 169 height 95
click at [285, 278] on icon at bounding box center [287, 278] width 7 height 7
click at [247, 282] on div at bounding box center [220, 278] width 169 height 95
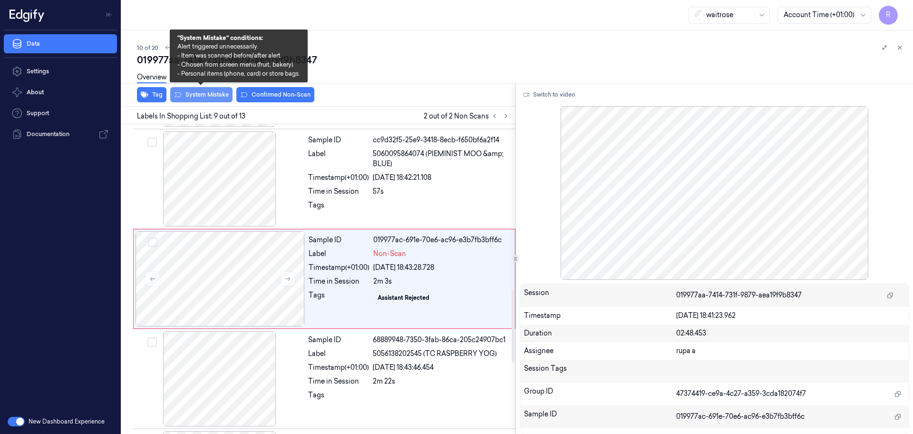
click at [210, 98] on button "System Mistake" at bounding box center [201, 94] width 62 height 15
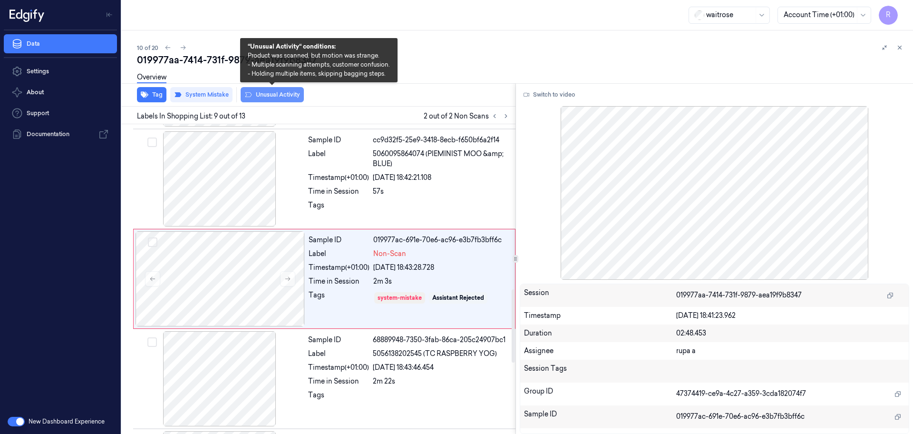
click at [281, 96] on button "Unusual Activity" at bounding box center [272, 94] width 63 height 15
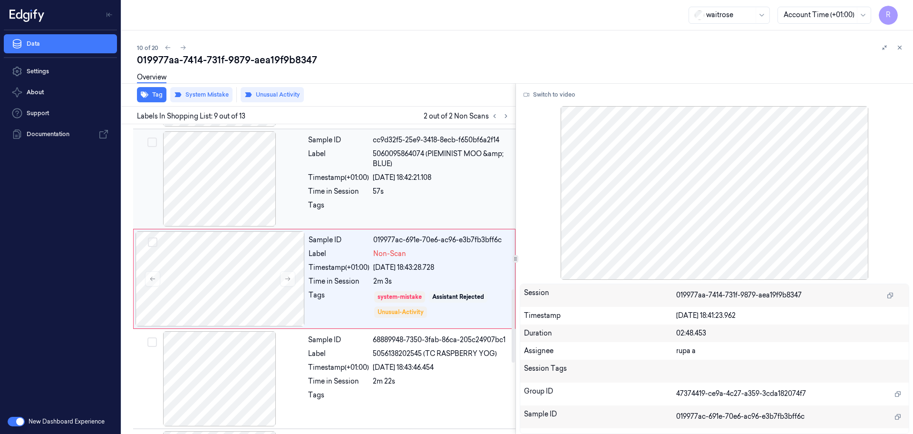
click at [217, 186] on div at bounding box center [219, 178] width 169 height 95
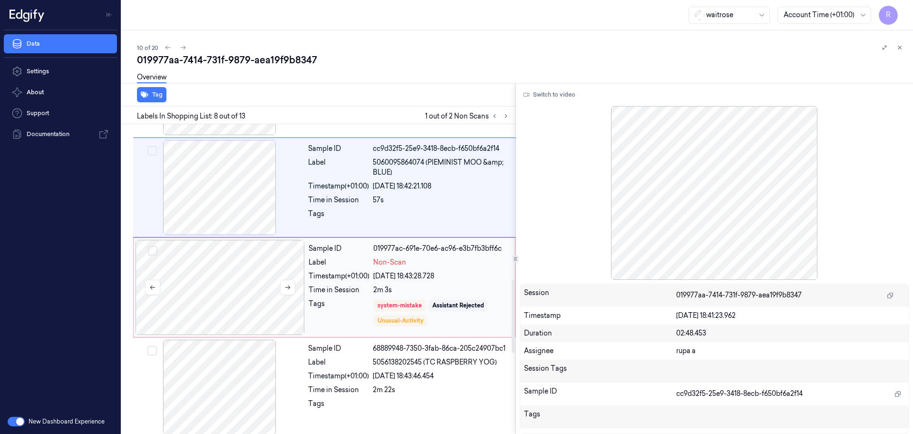
scroll to position [713, 0]
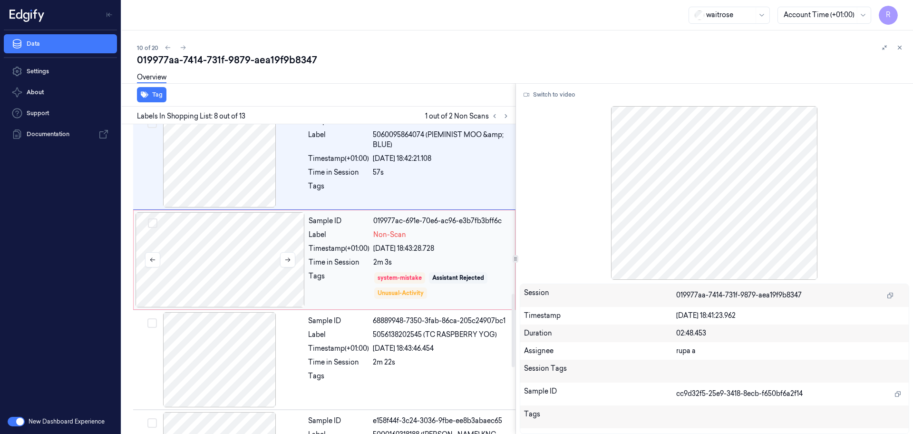
click at [244, 252] on div at bounding box center [220, 259] width 169 height 95
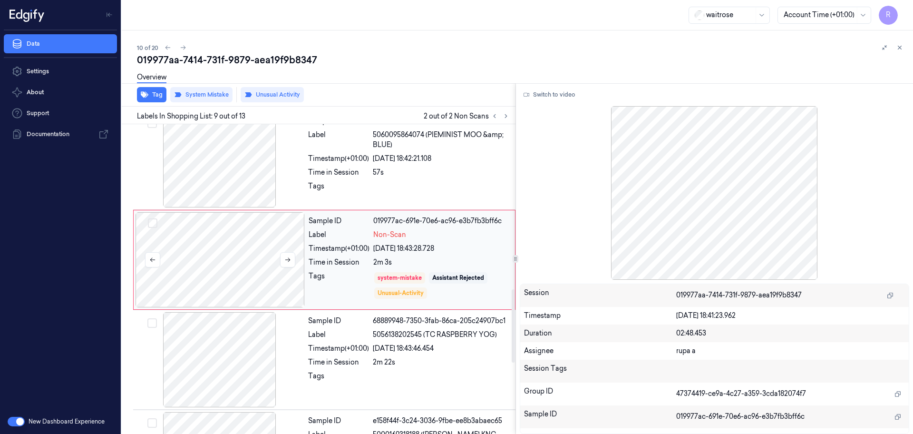
scroll to position [694, 0]
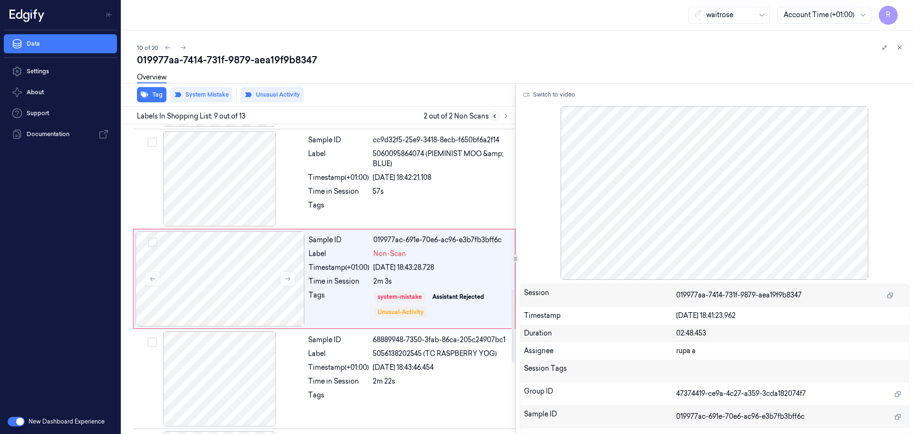
click at [498, 116] on icon at bounding box center [494, 116] width 7 height 7
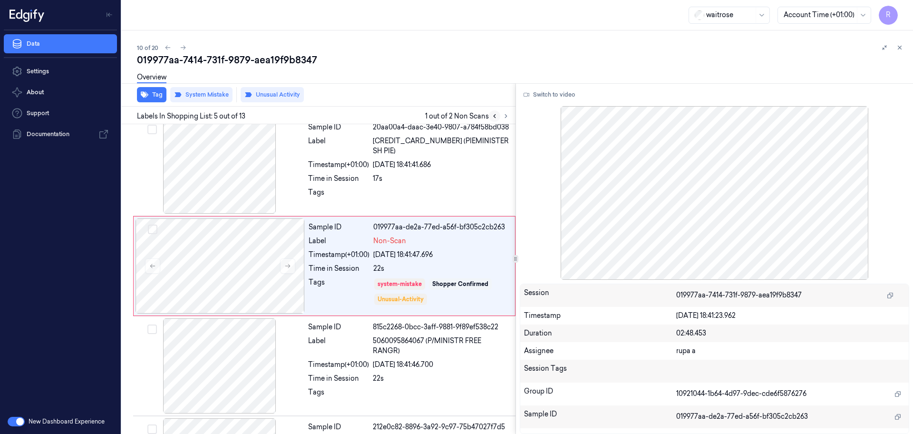
scroll to position [294, 0]
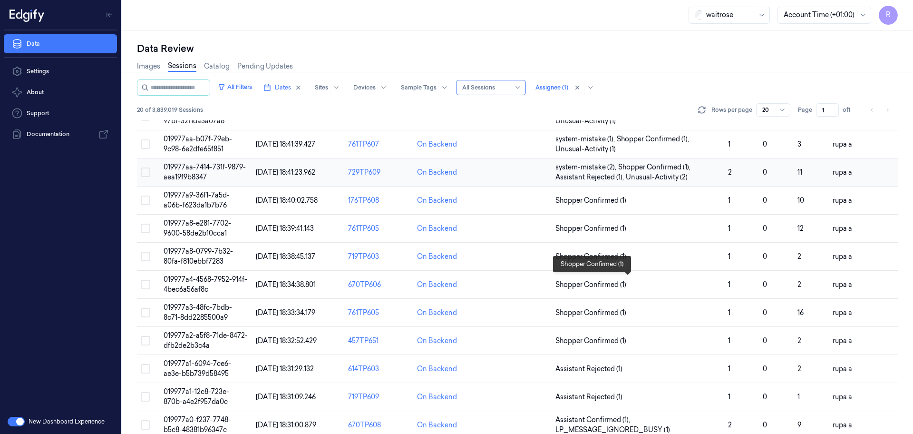
scroll to position [238, 0]
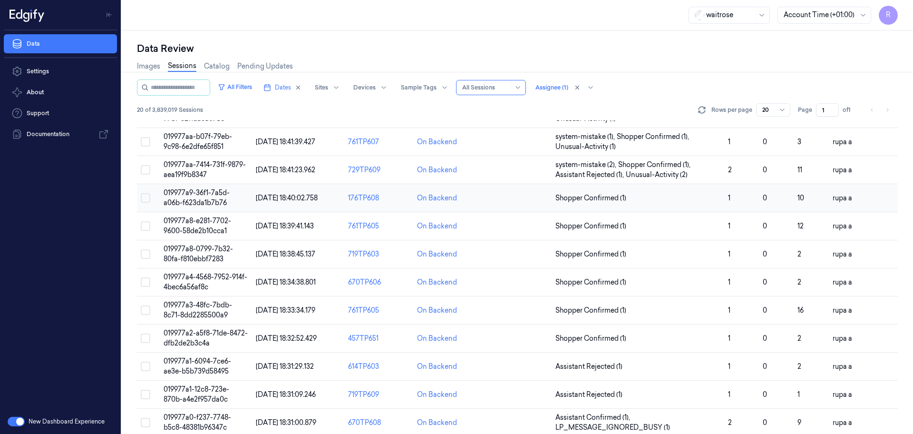
click at [219, 195] on span "019977a9-36f1-7a5d-a06b-f623da1b7b76" at bounding box center [197, 197] width 66 height 19
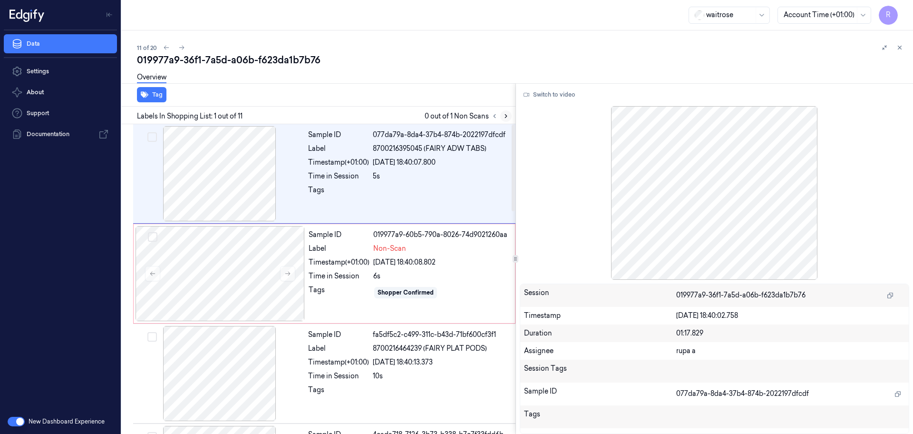
click at [507, 120] on button at bounding box center [505, 115] width 11 height 11
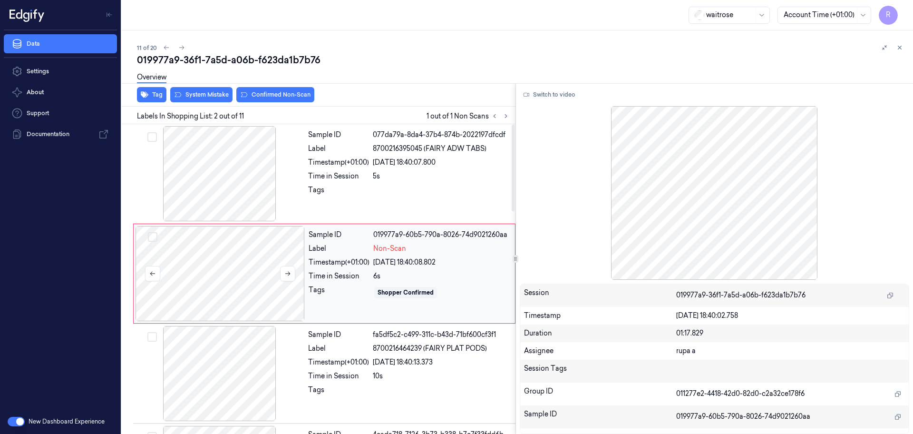
click at [243, 261] on div at bounding box center [220, 273] width 169 height 95
click at [286, 272] on icon at bounding box center [287, 273] width 7 height 7
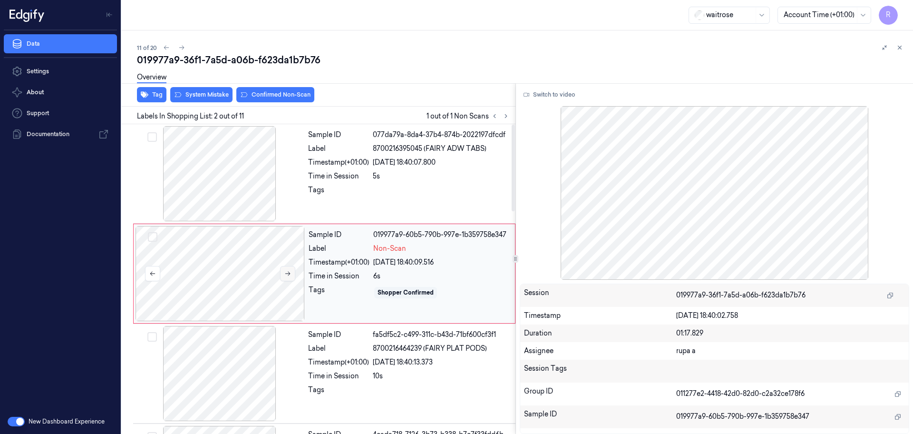
click at [286, 272] on icon at bounding box center [287, 273] width 7 height 7
click at [254, 173] on div at bounding box center [219, 173] width 169 height 95
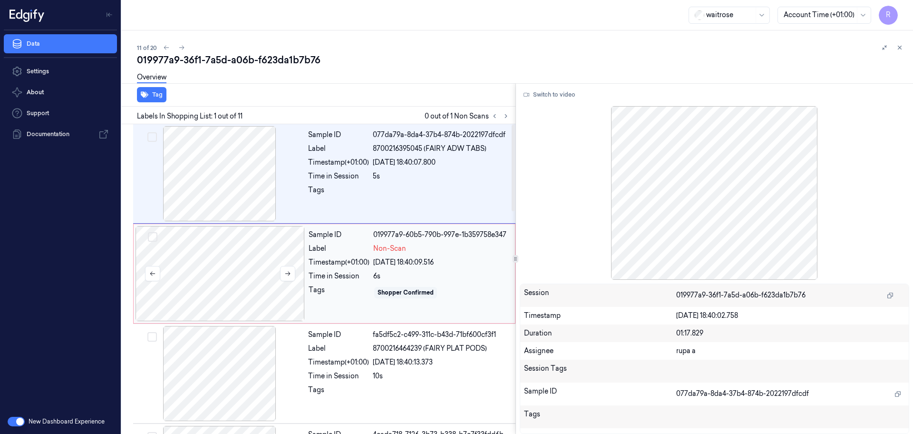
click at [238, 271] on div at bounding box center [220, 273] width 169 height 95
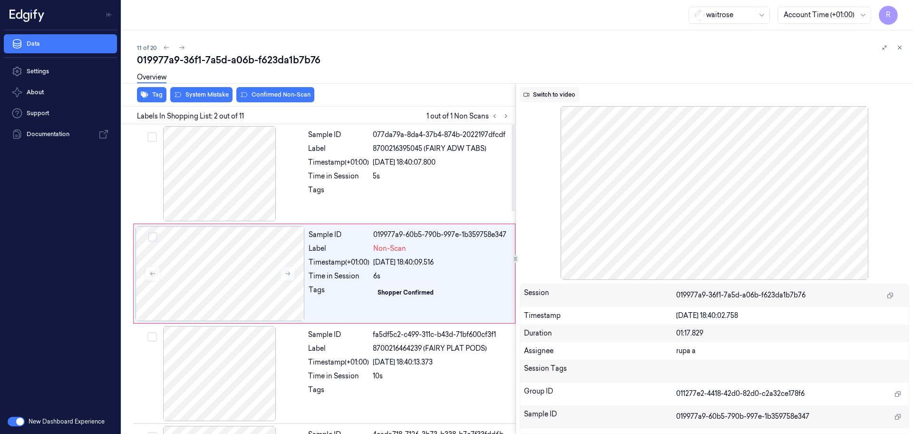
click at [550, 91] on button "Switch to video" at bounding box center [549, 94] width 59 height 15
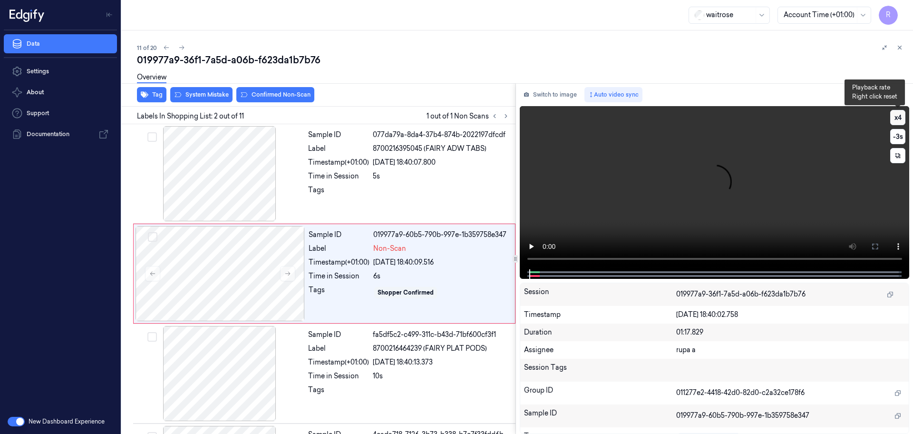
click at [898, 115] on button "x 4" at bounding box center [897, 117] width 15 height 15
click at [898, 115] on button "x 1" at bounding box center [897, 117] width 15 height 15
click at [875, 245] on icon at bounding box center [875, 247] width 8 height 8
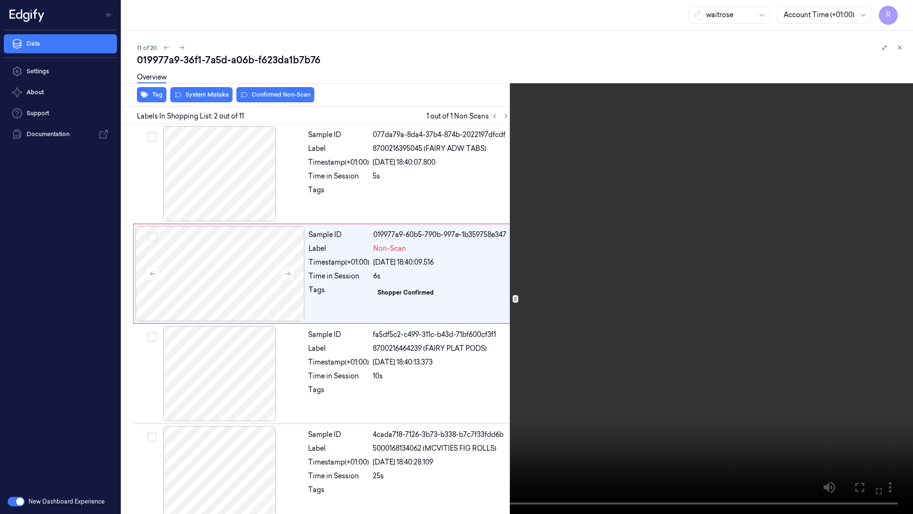
click at [823, 254] on video at bounding box center [456, 257] width 913 height 514
click at [658, 208] on video at bounding box center [456, 257] width 913 height 514
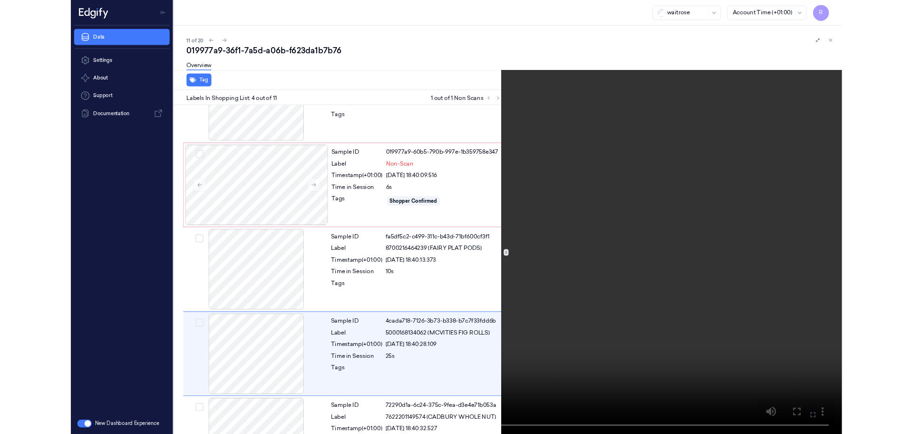
scroll to position [155, 0]
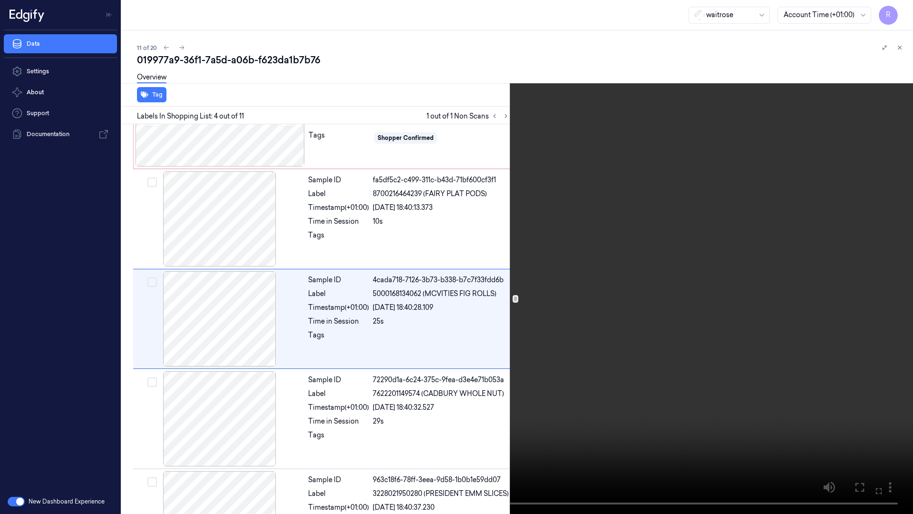
click at [658, 208] on video at bounding box center [456, 257] width 913 height 514
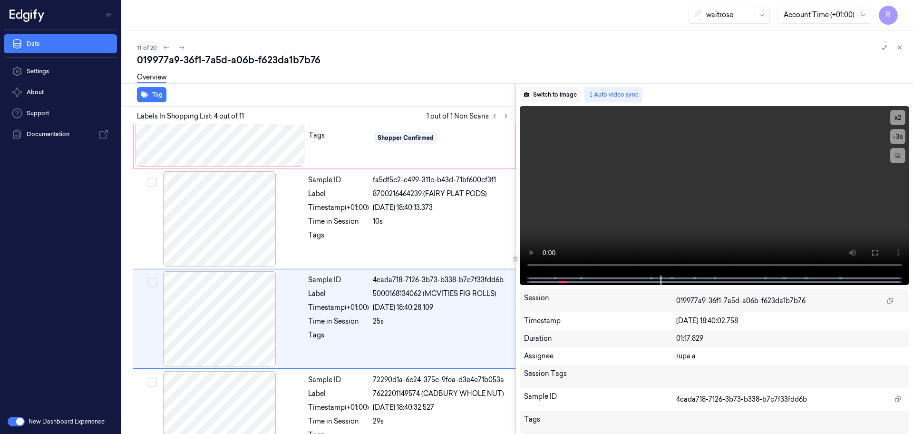
click at [571, 94] on button "Switch to image" at bounding box center [550, 94] width 61 height 15
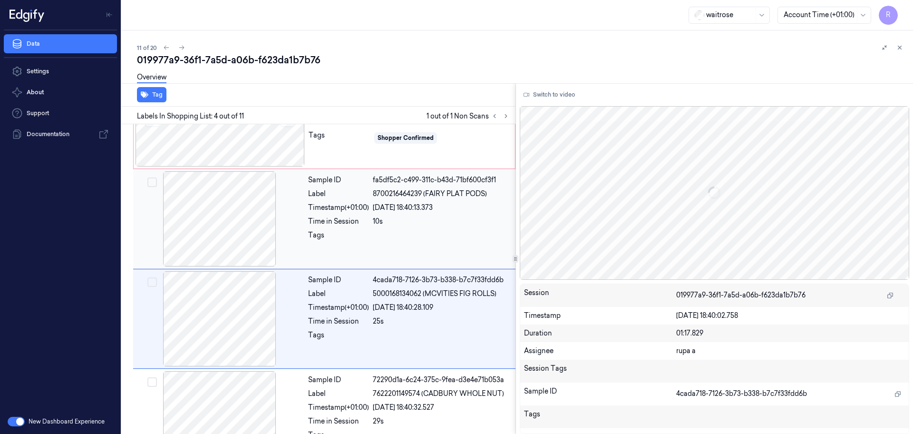
scroll to position [195, 0]
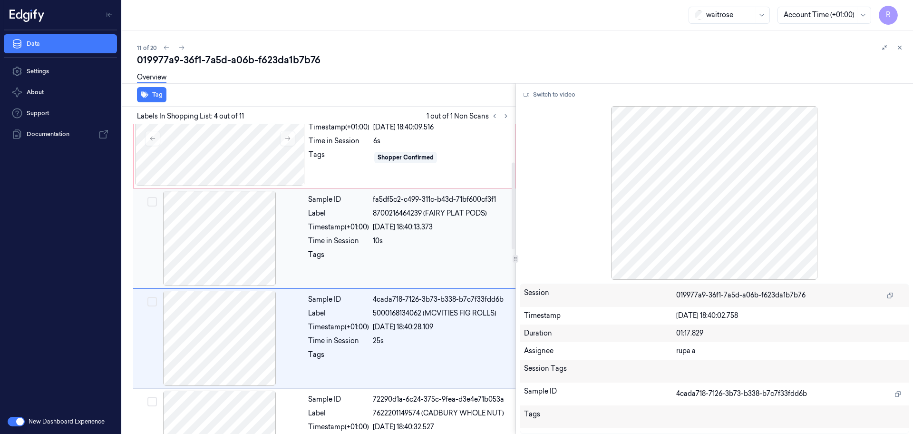
click at [241, 240] on div at bounding box center [219, 238] width 169 height 95
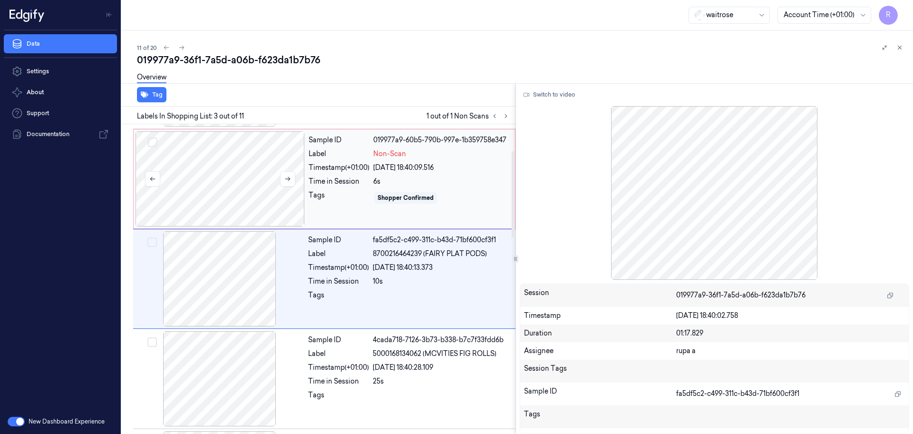
click at [238, 196] on div at bounding box center [220, 178] width 169 height 95
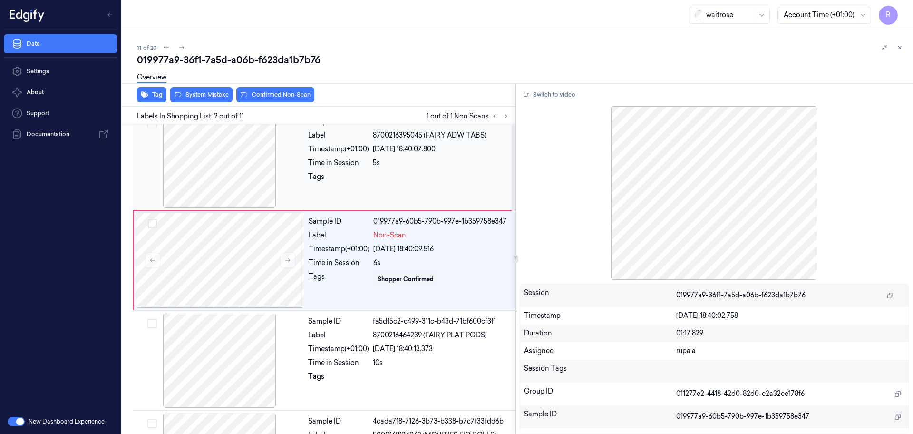
scroll to position [0, 0]
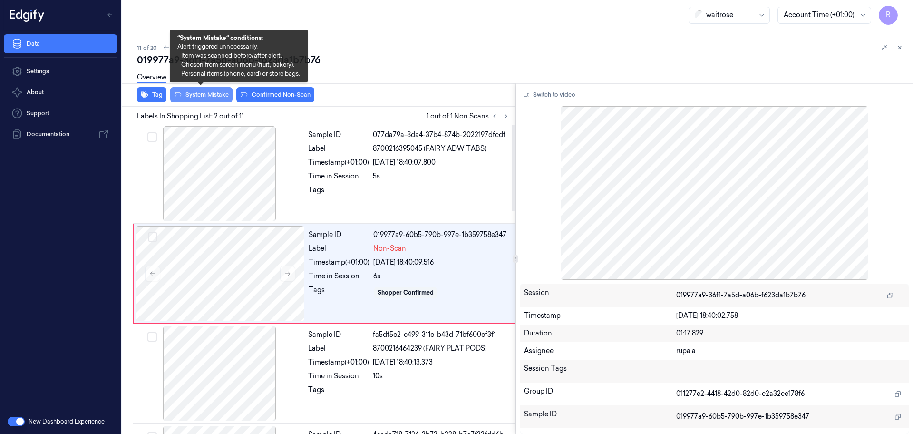
click at [195, 99] on button "System Mistake" at bounding box center [201, 94] width 62 height 15
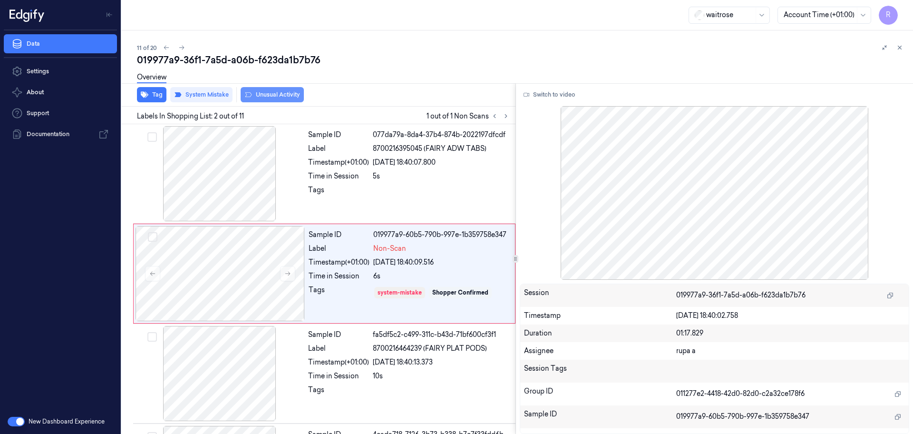
click at [269, 99] on button "Unusual Activity" at bounding box center [272, 94] width 63 height 15
click at [150, 94] on button "Tag" at bounding box center [151, 94] width 29 height 15
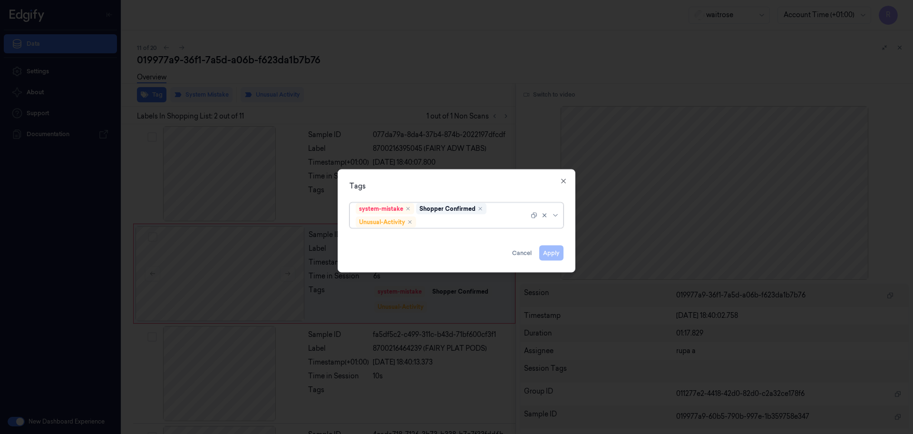
click at [373, 71] on div at bounding box center [456, 217] width 913 height 434
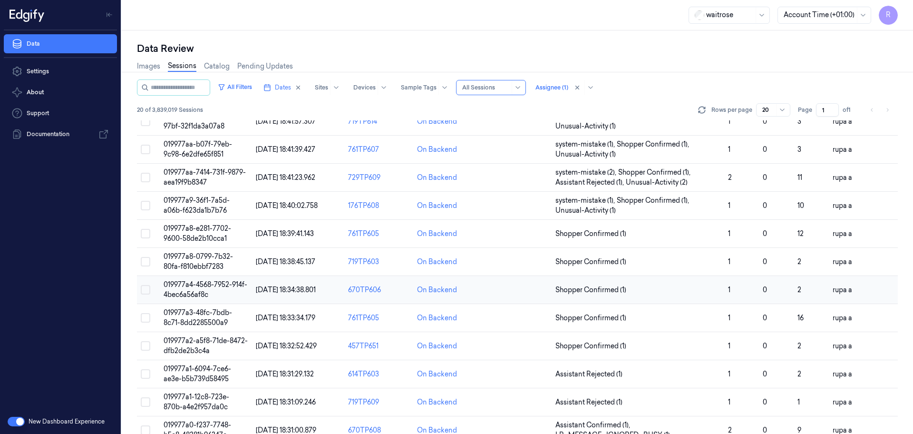
scroll to position [238, 0]
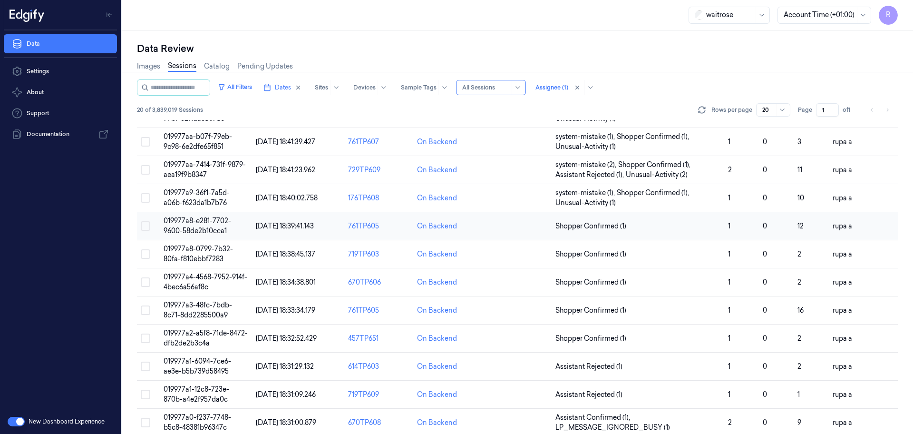
click at [216, 224] on span "019977a8-e281-7702-9600-58de2b10cca1" at bounding box center [198, 225] width 68 height 19
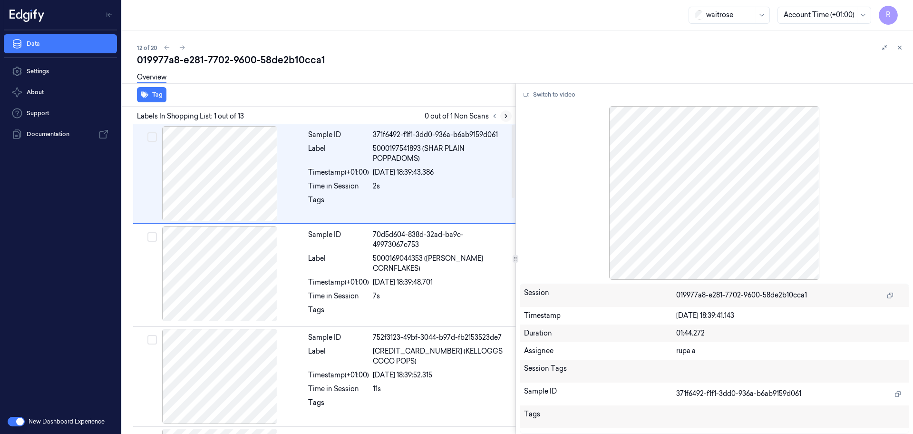
click at [503, 116] on icon at bounding box center [506, 116] width 7 height 7
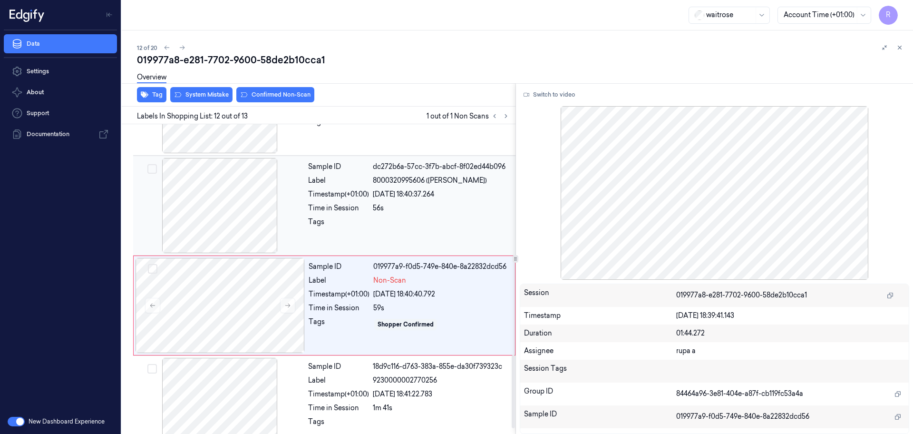
scroll to position [992, 0]
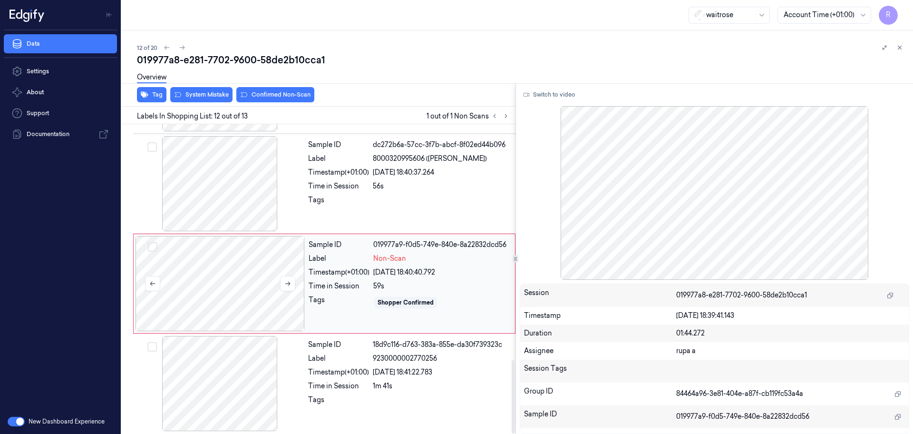
click at [262, 278] on div at bounding box center [220, 283] width 169 height 95
click at [292, 279] on button at bounding box center [287, 283] width 15 height 15
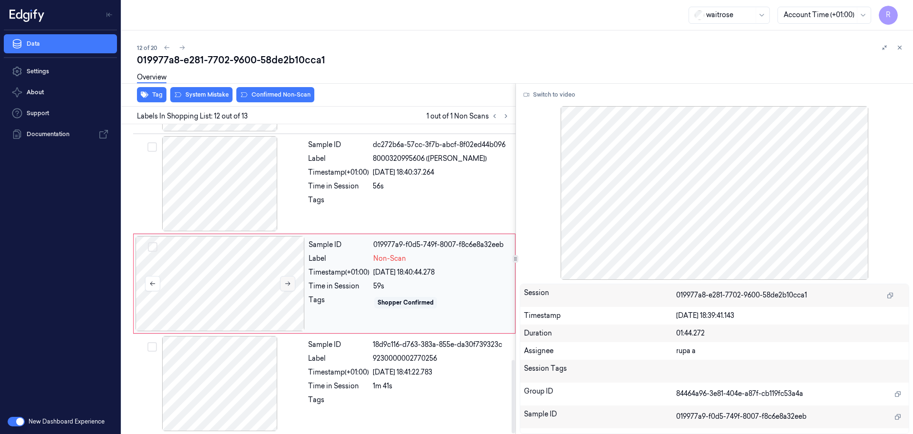
click at [292, 279] on button at bounding box center [287, 283] width 15 height 15
click at [287, 280] on icon at bounding box center [287, 283] width 7 height 7
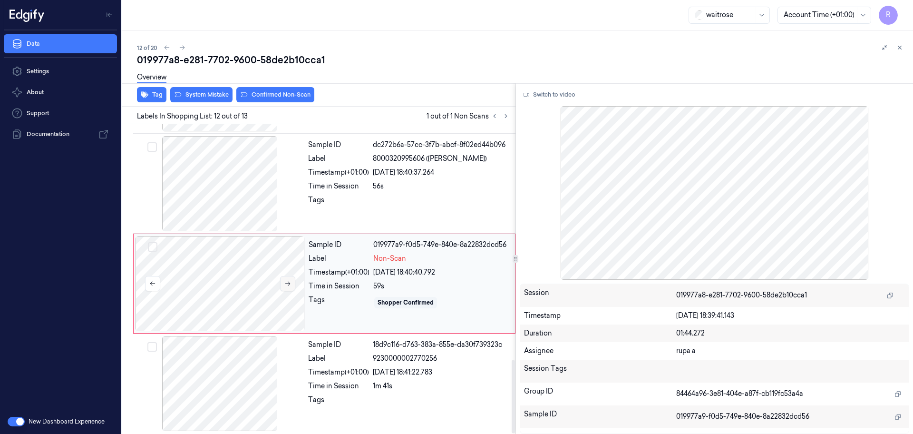
click at [287, 280] on icon at bounding box center [287, 283] width 7 height 7
click at [238, 185] on div at bounding box center [219, 183] width 169 height 95
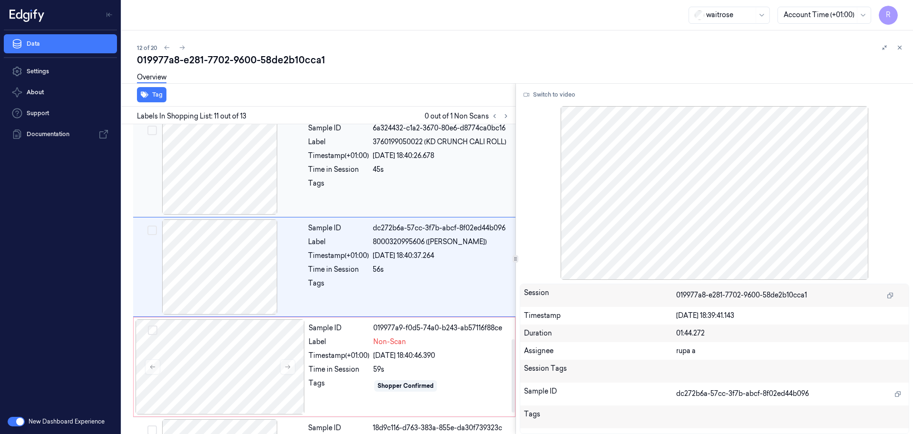
scroll to position [894, 0]
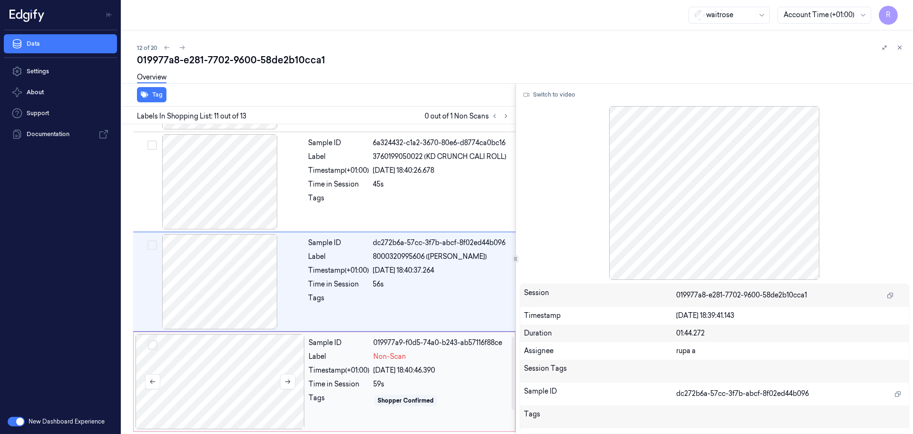
click at [233, 343] on div at bounding box center [220, 381] width 169 height 95
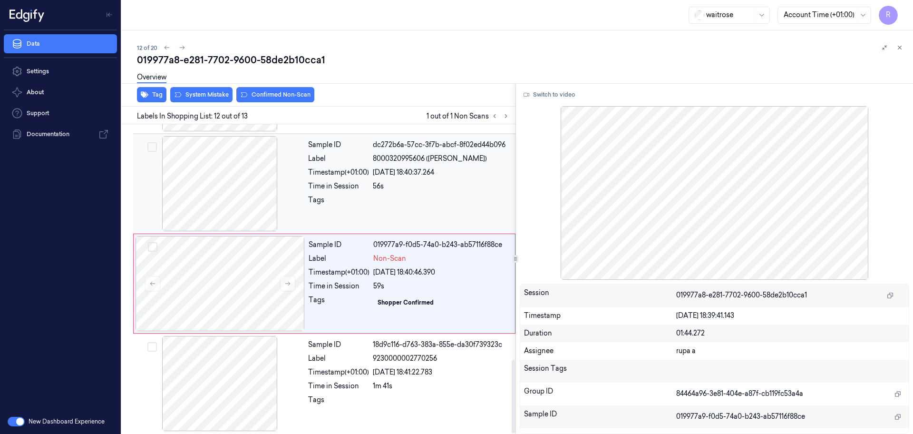
click at [220, 175] on div at bounding box center [219, 183] width 169 height 95
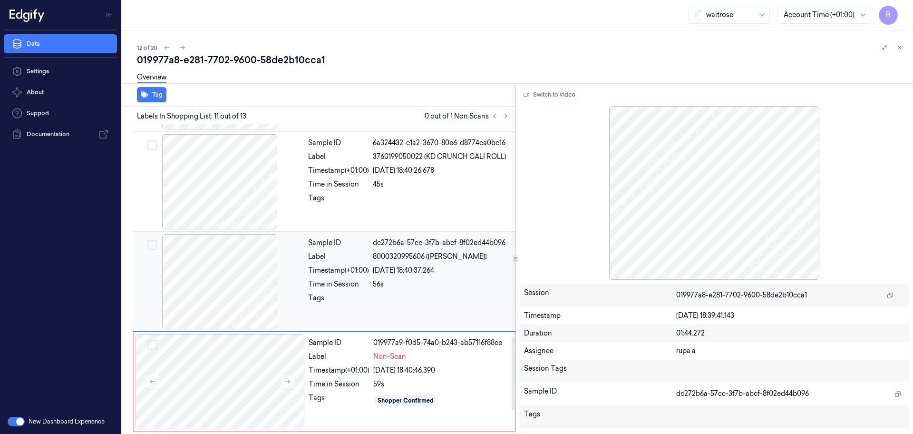
click at [244, 324] on div at bounding box center [219, 281] width 169 height 95
click at [264, 358] on div at bounding box center [220, 381] width 169 height 95
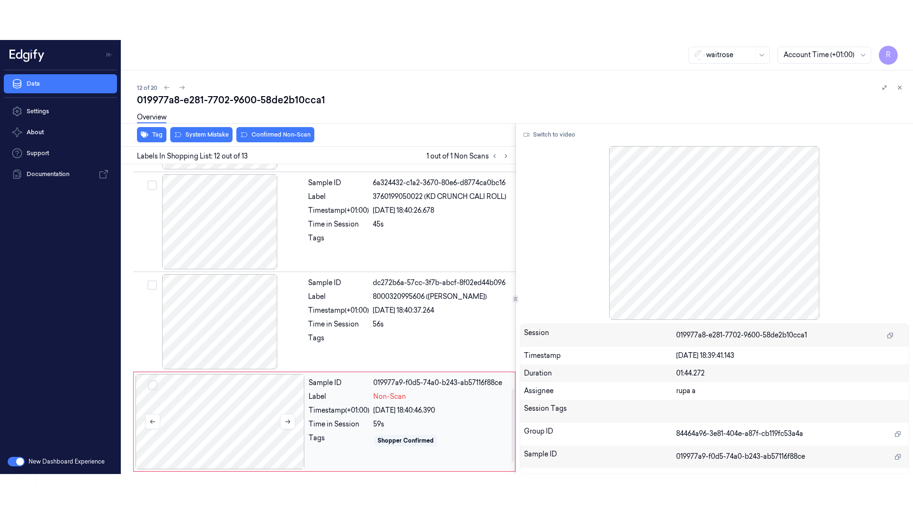
scroll to position [992, 0]
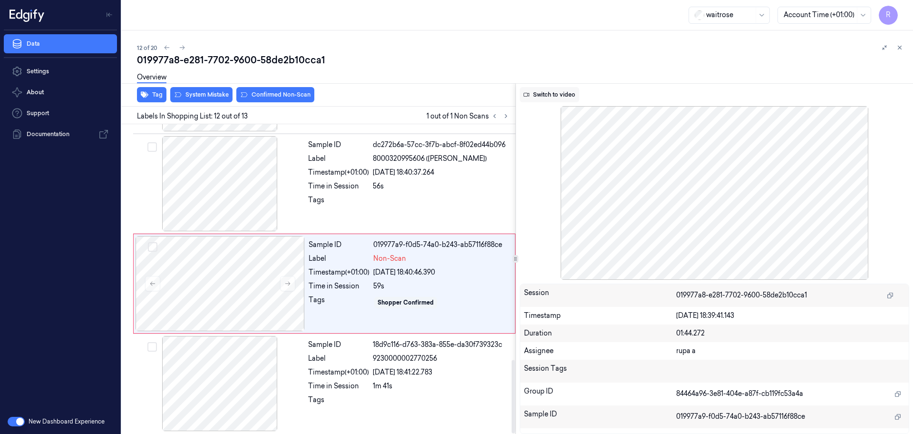
click at [550, 88] on button "Switch to video" at bounding box center [549, 94] width 59 height 15
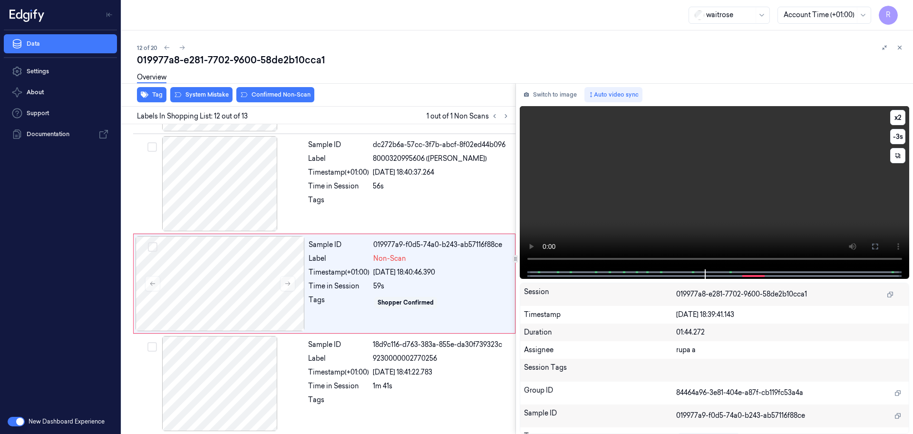
drag, startPoint x: 869, startPoint y: 246, endPoint x: 871, endPoint y: 293, distance: 47.6
click at [869, 246] on button at bounding box center [875, 246] width 15 height 15
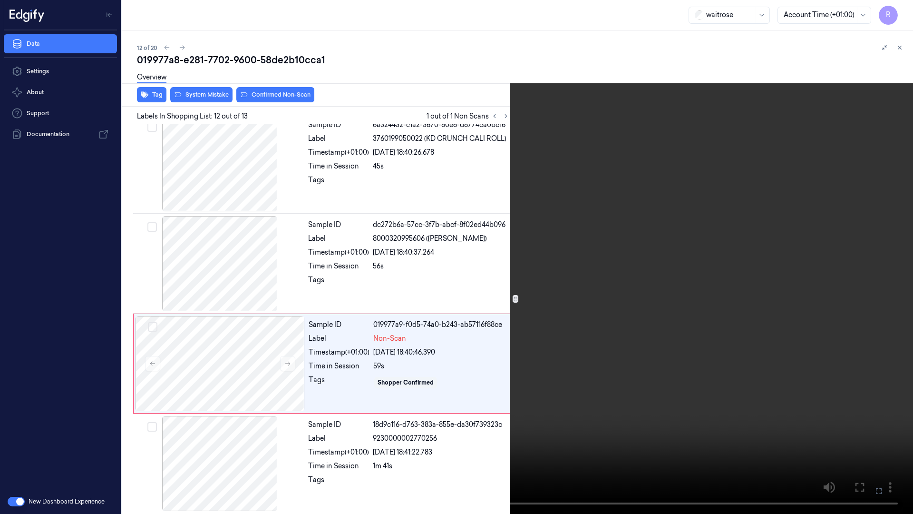
click at [852, 247] on video at bounding box center [456, 257] width 913 height 514
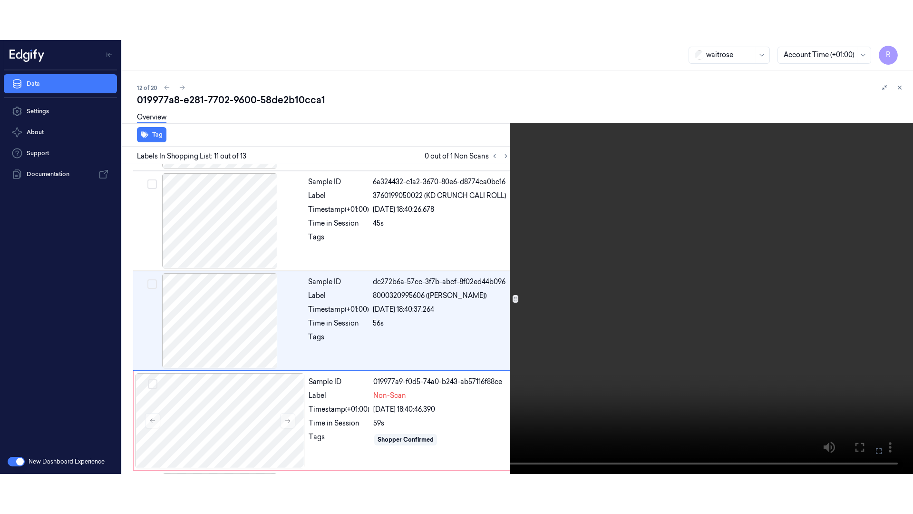
scroll to position [894, 0]
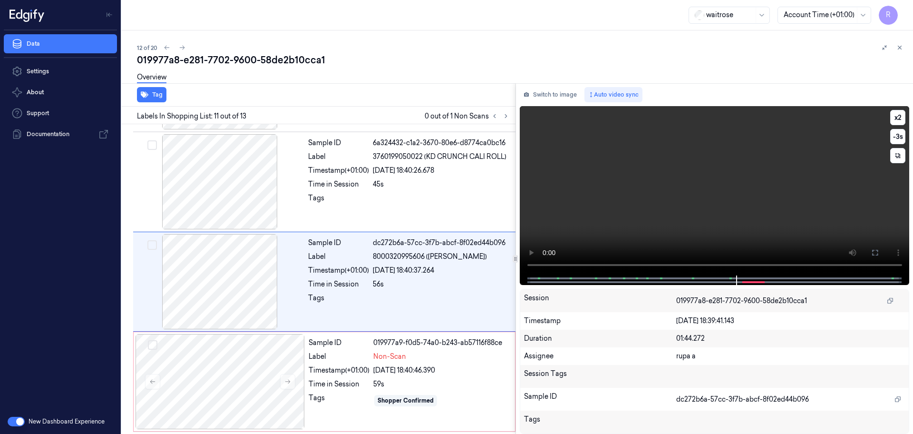
click at [822, 208] on video at bounding box center [715, 190] width 390 height 169
click at [873, 249] on icon at bounding box center [875, 253] width 8 height 8
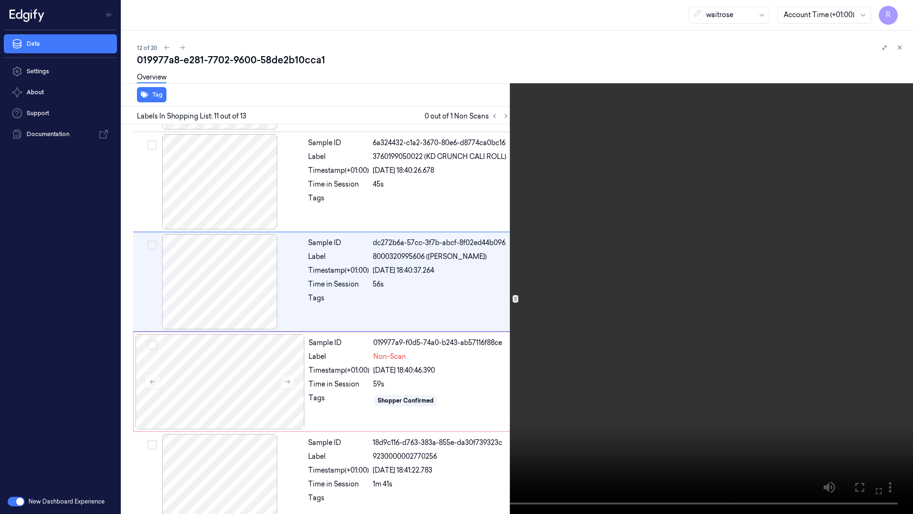
click at [834, 266] on video at bounding box center [456, 257] width 913 height 514
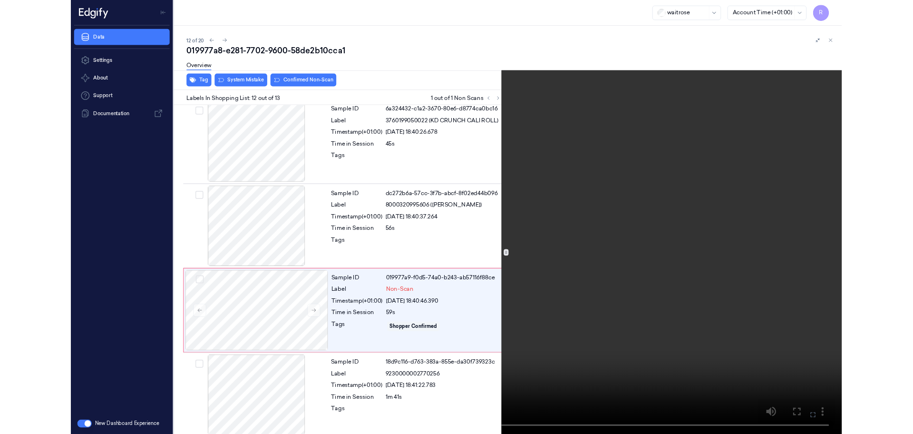
scroll to position [912, 0]
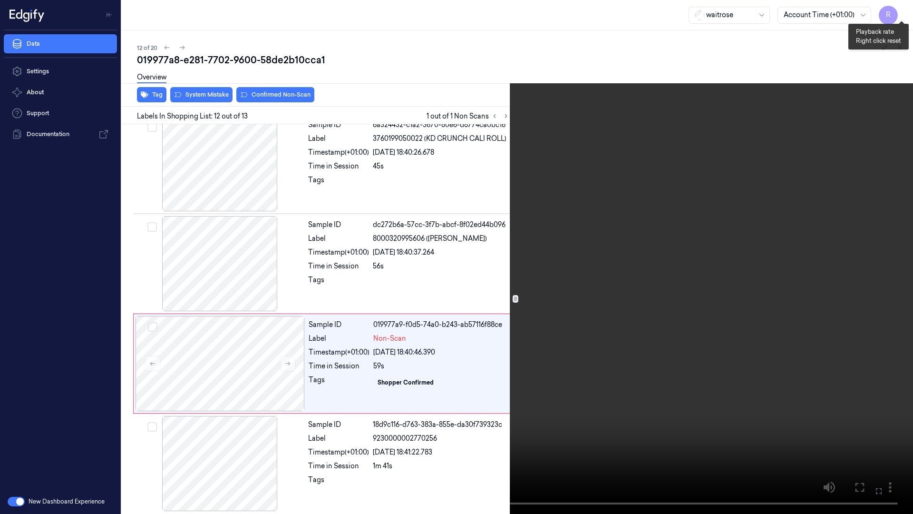
click at [899, 9] on button "x 2" at bounding box center [901, 11] width 15 height 15
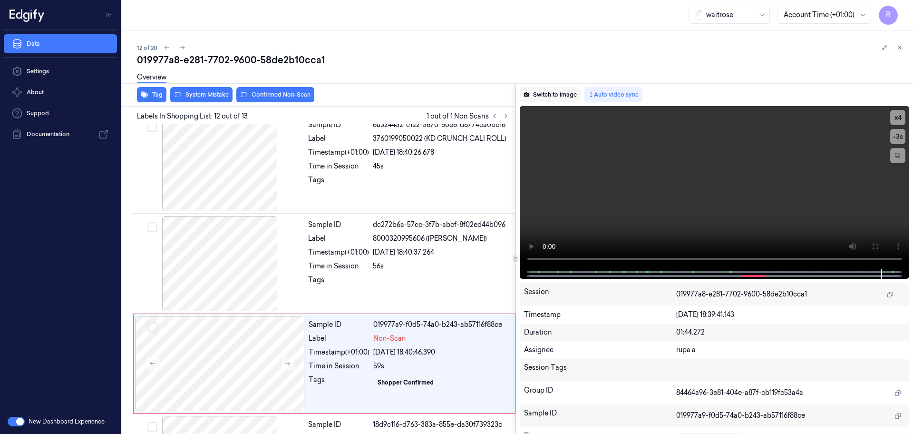
click at [557, 92] on button "Switch to image" at bounding box center [550, 94] width 61 height 15
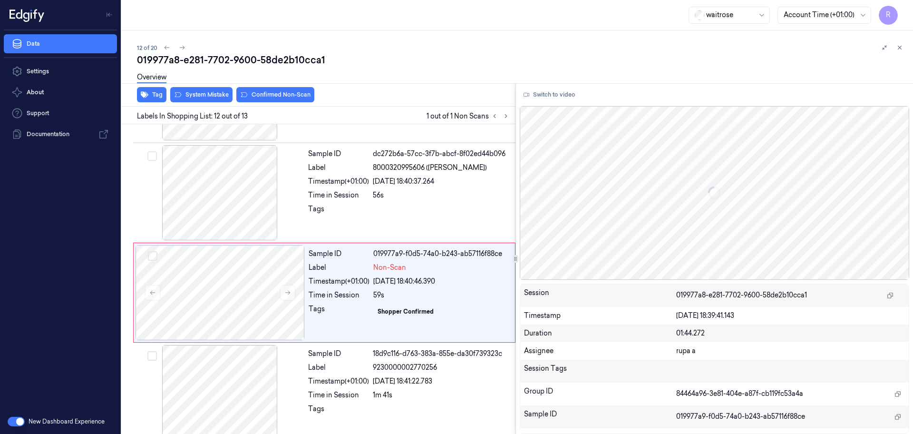
scroll to position [992, 0]
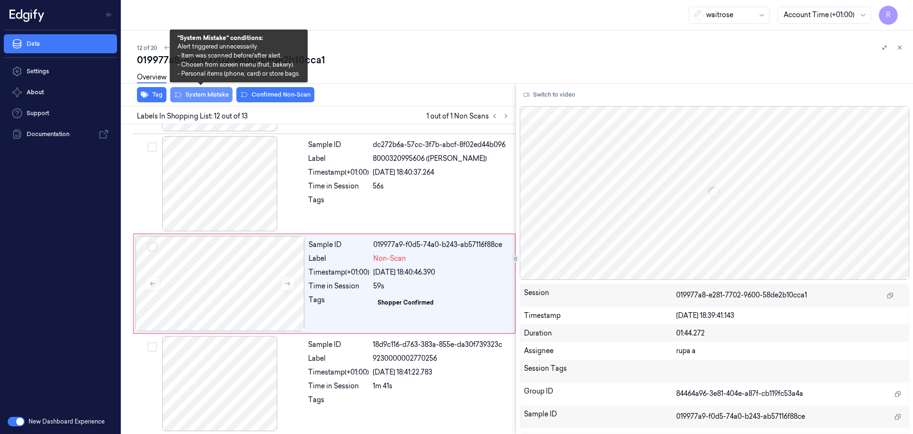
click at [195, 94] on button "System Mistake" at bounding box center [201, 94] width 62 height 15
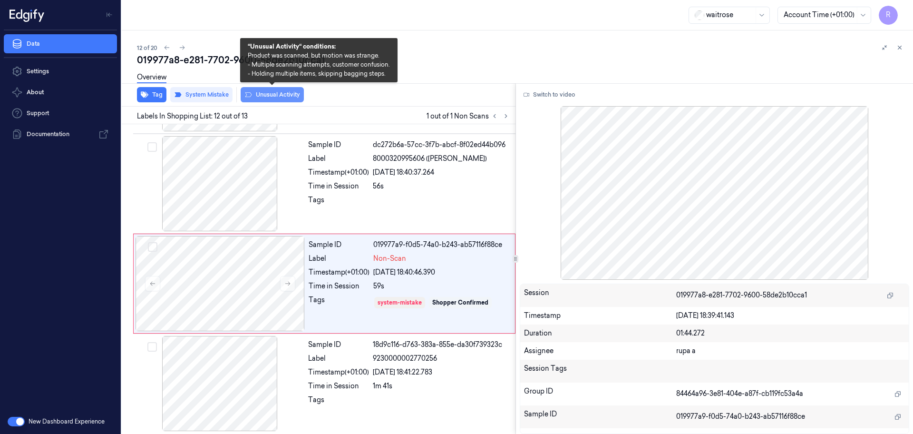
click at [258, 99] on button "Unusual Activity" at bounding box center [272, 94] width 63 height 15
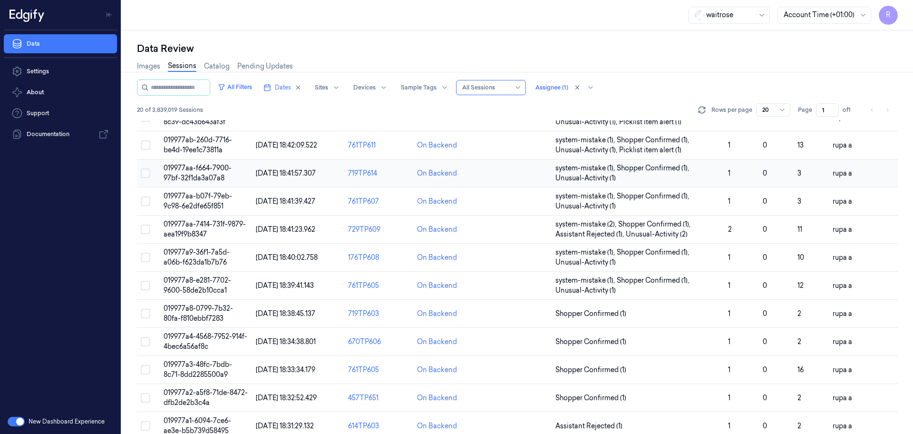
scroll to position [238, 0]
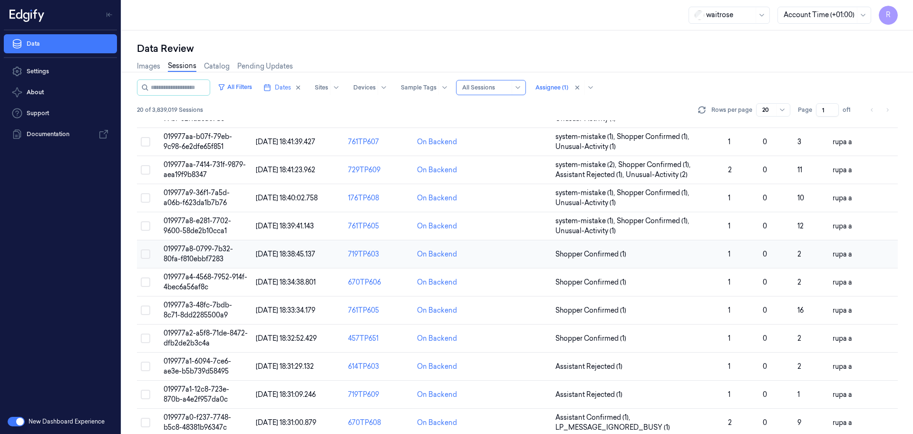
click at [190, 249] on span "019977a8-0799-7b32-80fa-f810ebbf7283" at bounding box center [198, 253] width 69 height 19
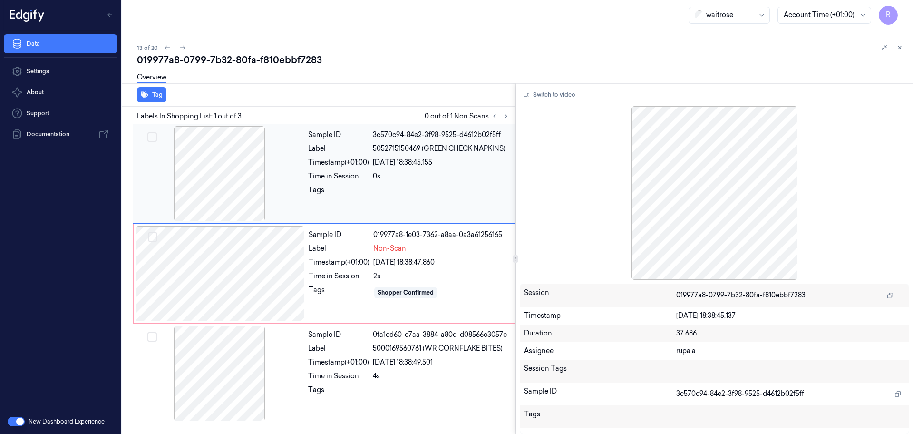
click at [230, 182] on div at bounding box center [219, 173] width 169 height 95
click at [241, 276] on div at bounding box center [220, 273] width 169 height 95
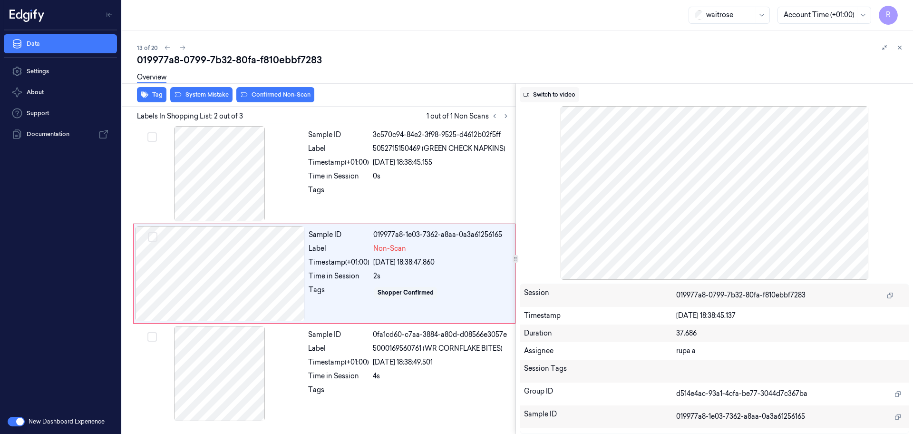
click at [556, 88] on button "Switch to video" at bounding box center [549, 94] width 59 height 15
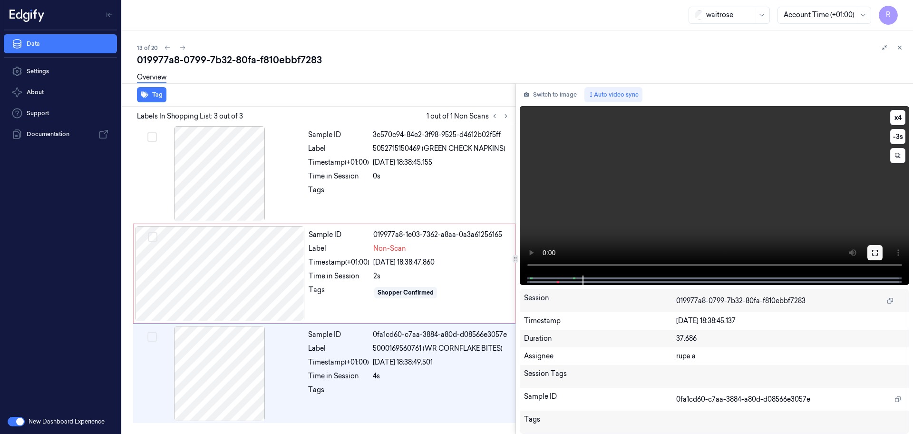
click at [873, 247] on button at bounding box center [875, 252] width 15 height 15
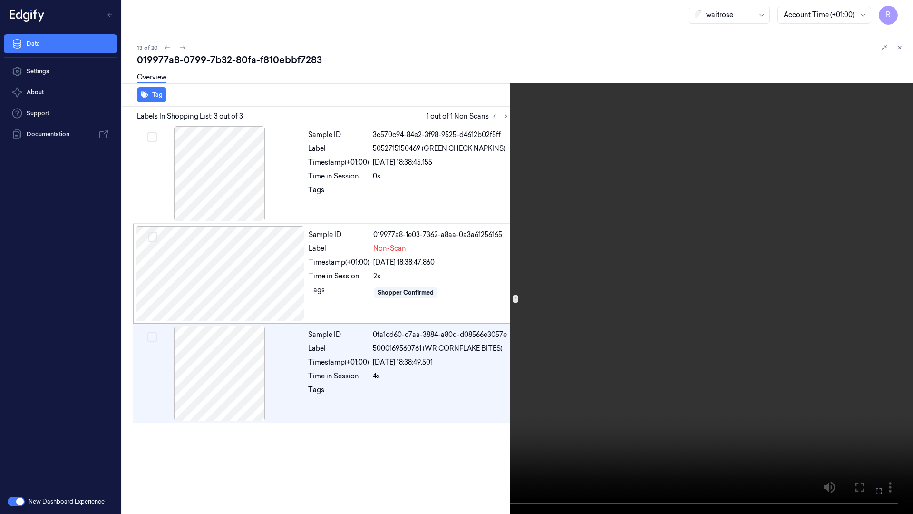
click at [893, 13] on video at bounding box center [456, 257] width 913 height 514
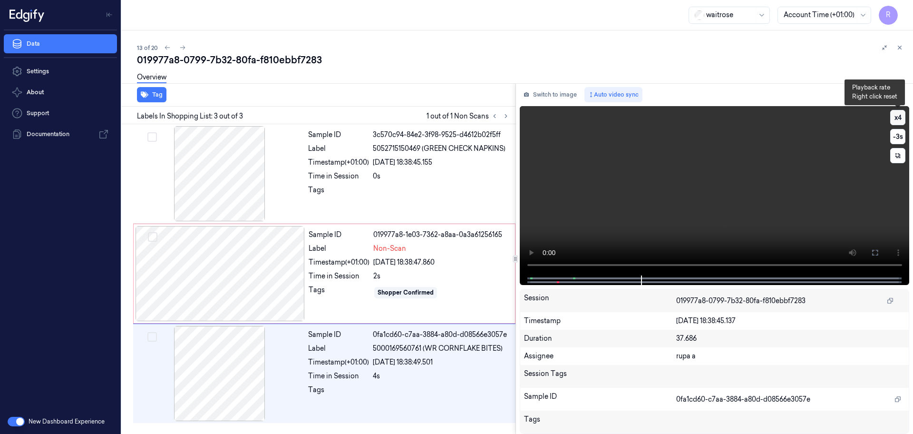
click at [898, 117] on button "x 4" at bounding box center [897, 117] width 15 height 15
click at [898, 117] on button "x 1" at bounding box center [897, 117] width 15 height 15
click at [882, 252] on button at bounding box center [875, 252] width 15 height 15
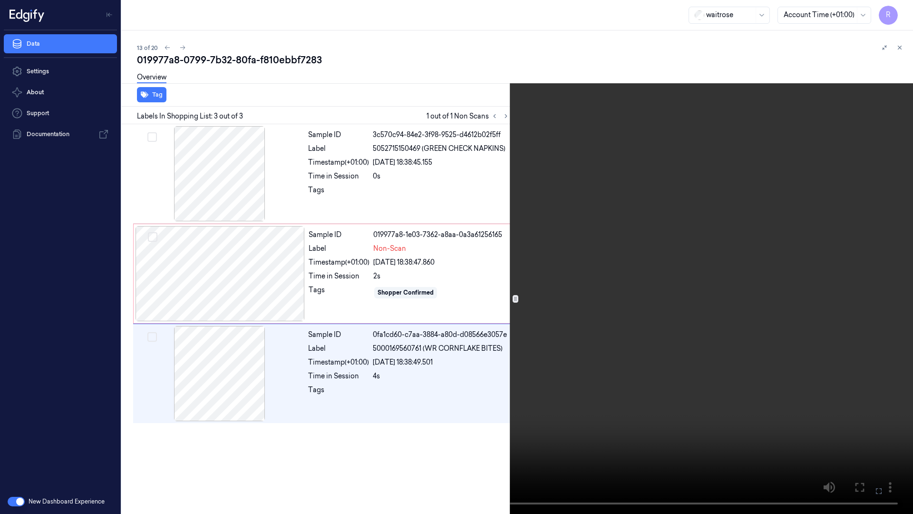
click at [856, 272] on video at bounding box center [456, 257] width 913 height 514
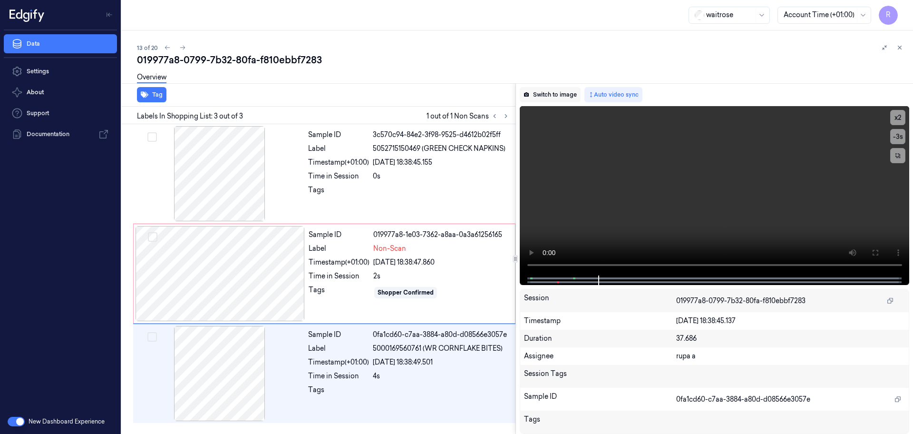
click at [557, 100] on button "Switch to image" at bounding box center [550, 94] width 61 height 15
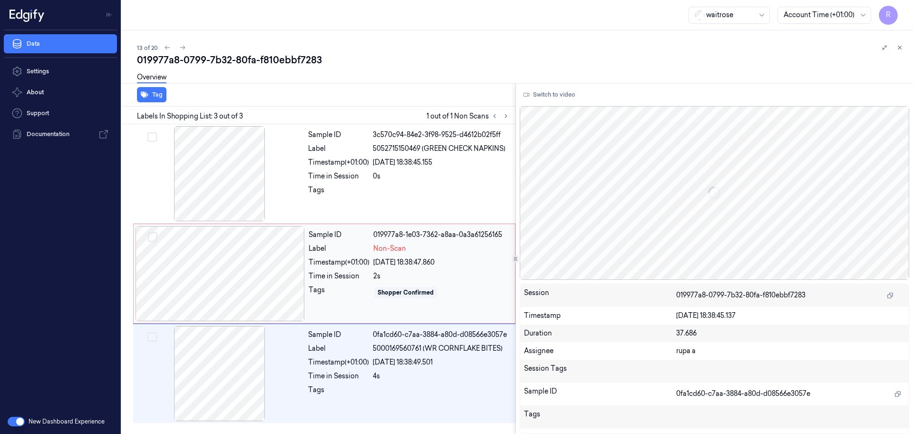
click at [241, 278] on div at bounding box center [220, 273] width 169 height 95
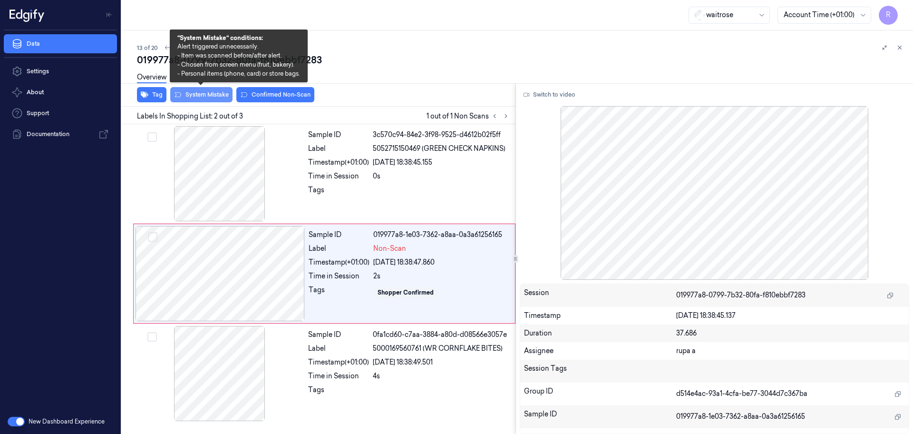
click at [196, 96] on button "System Mistake" at bounding box center [201, 94] width 62 height 15
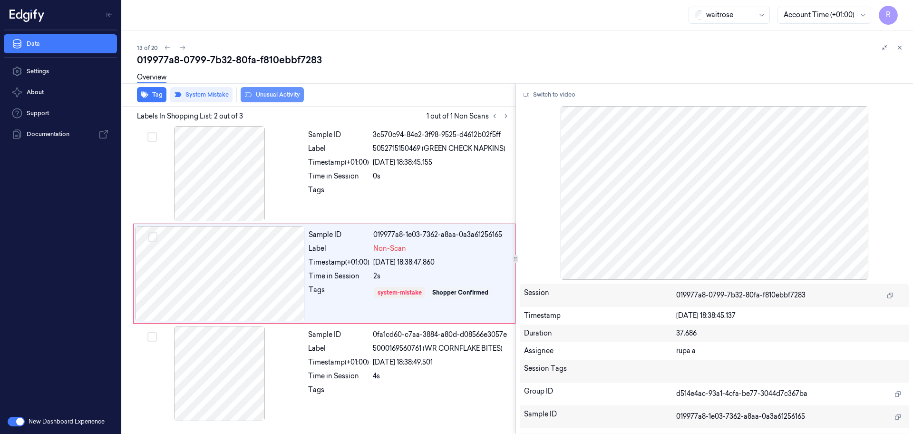
click at [261, 93] on button "Unusual Activity" at bounding box center [272, 94] width 63 height 15
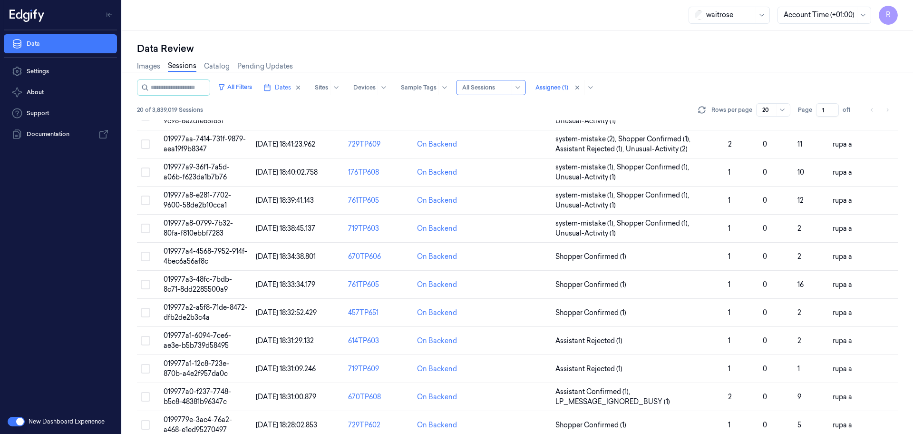
scroll to position [276, 0]
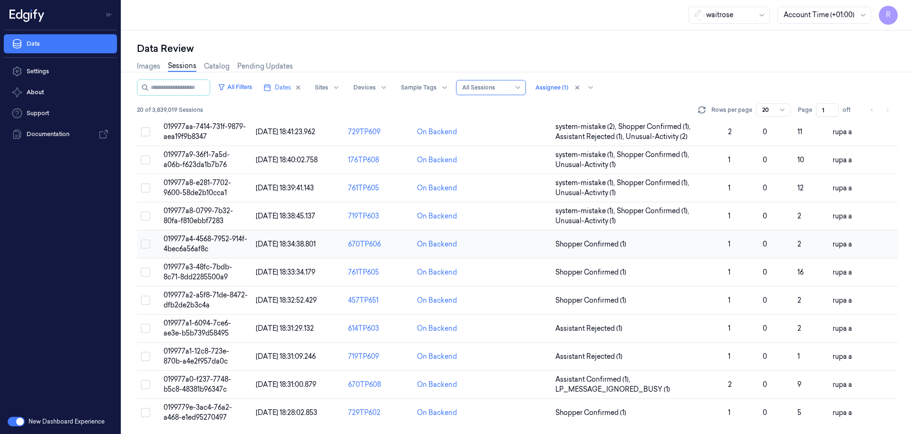
click at [201, 246] on span "019977a4-4568-7952-914f-4bec6a56af8c" at bounding box center [206, 243] width 84 height 19
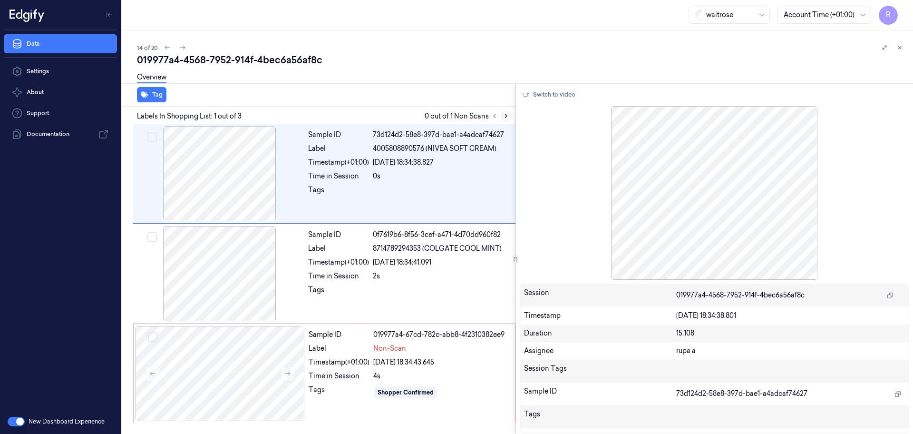
click at [506, 116] on icon at bounding box center [506, 116] width 7 height 7
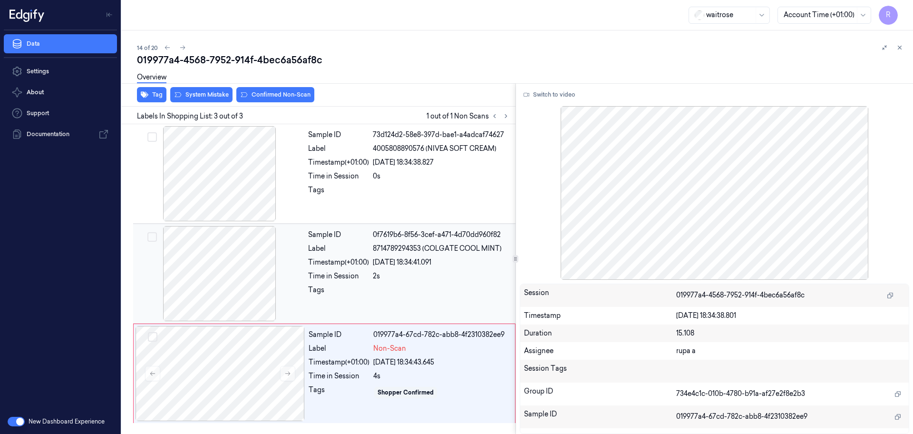
click at [226, 272] on div at bounding box center [219, 273] width 169 height 95
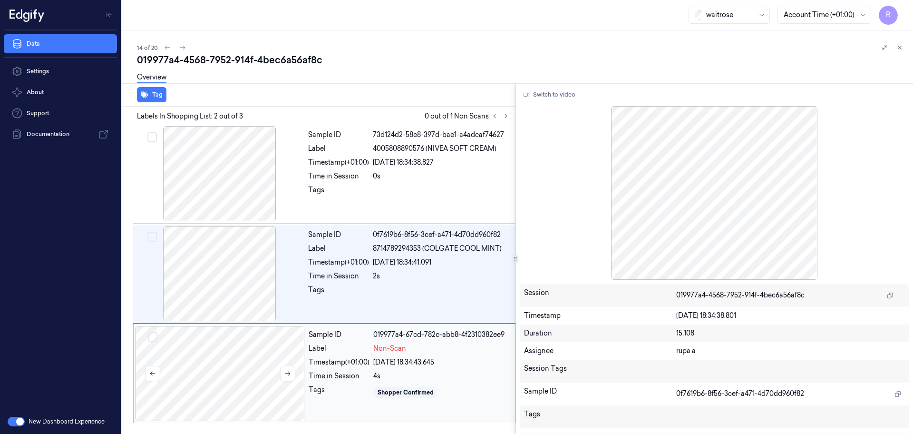
click at [232, 377] on div at bounding box center [220, 373] width 169 height 95
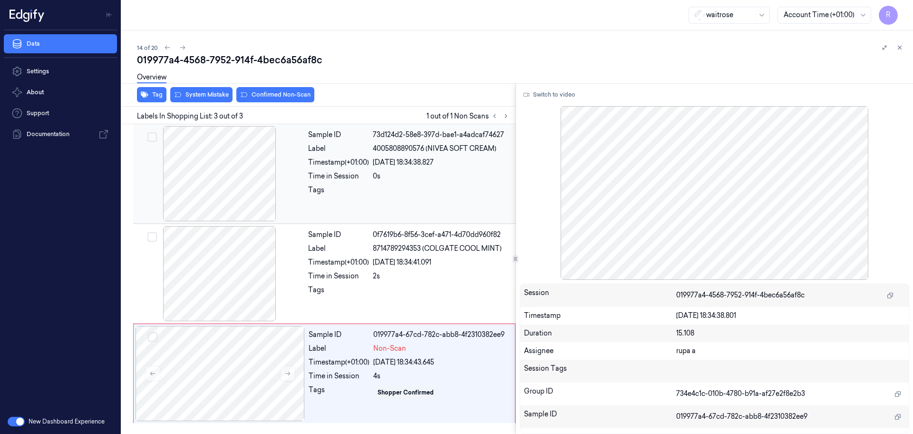
click at [203, 171] on div at bounding box center [219, 173] width 169 height 95
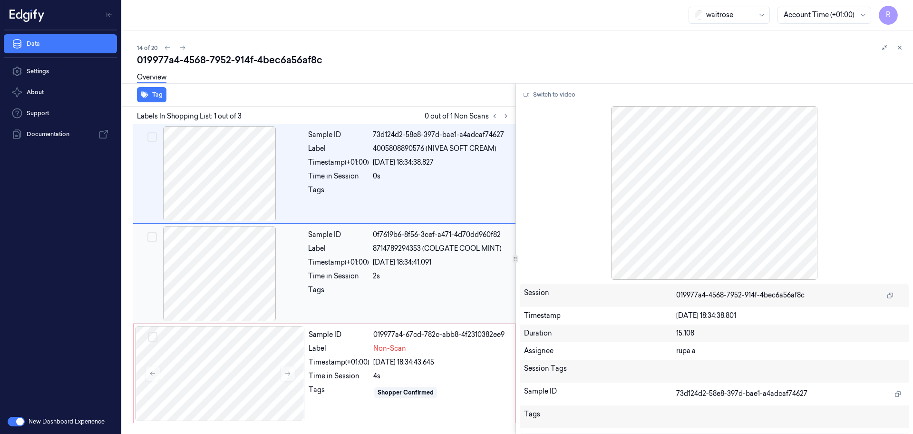
click at [205, 288] on div at bounding box center [219, 273] width 169 height 95
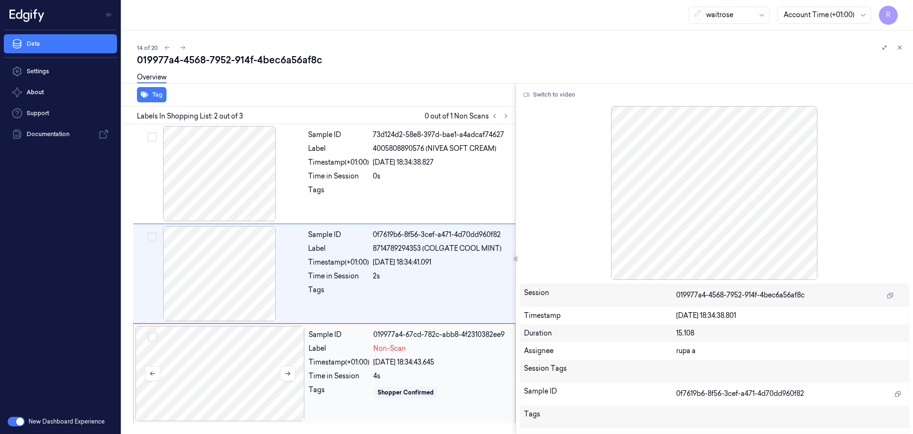
click at [272, 380] on div at bounding box center [220, 373] width 169 height 95
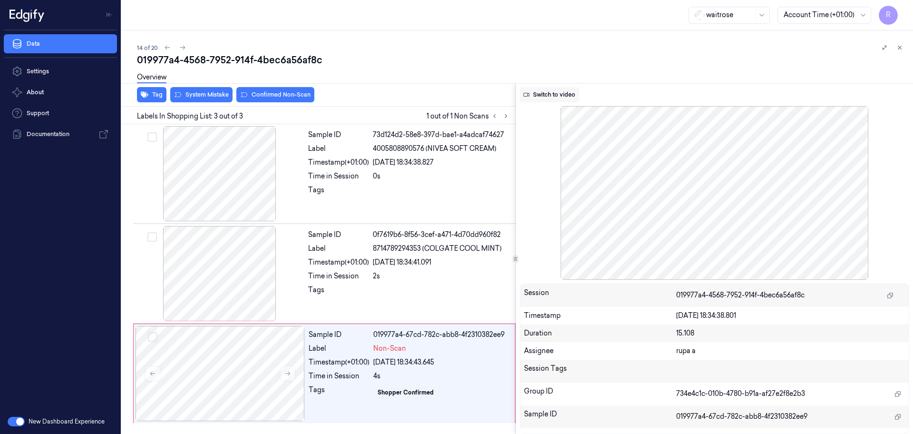
click at [570, 96] on button "Switch to video" at bounding box center [549, 94] width 59 height 15
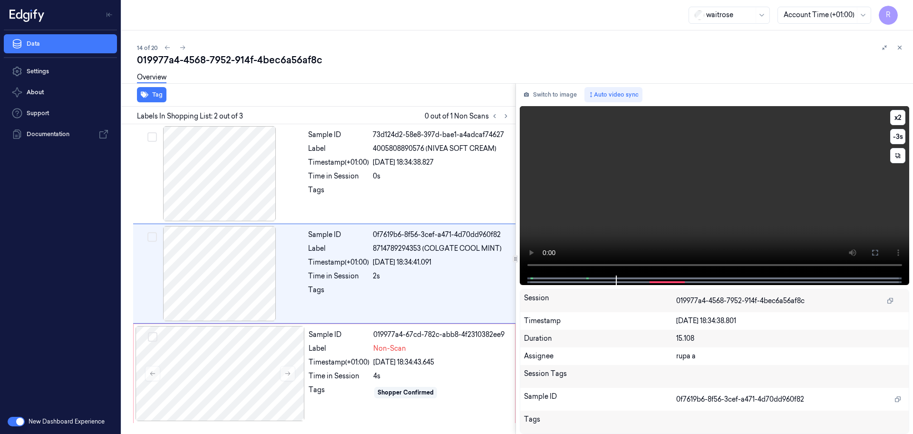
click at [607, 226] on video at bounding box center [715, 190] width 390 height 169
click at [873, 251] on icon at bounding box center [875, 253] width 8 height 8
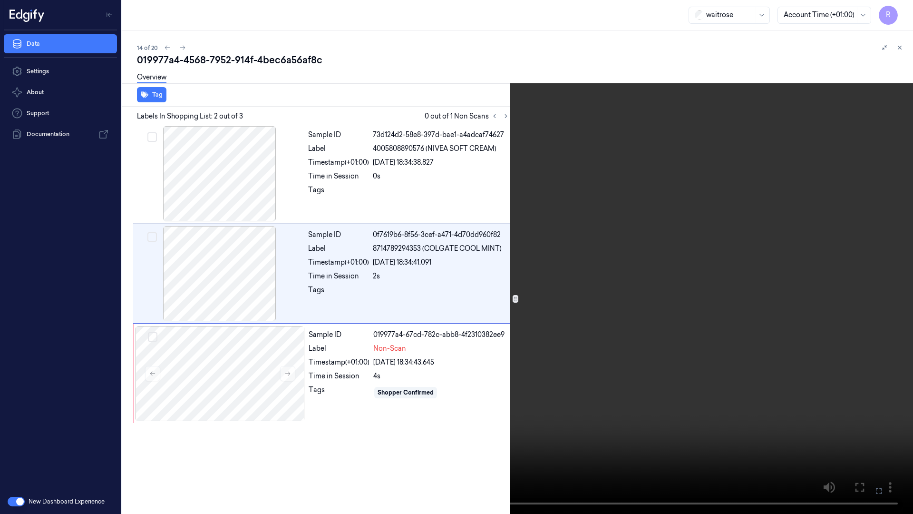
click at [600, 350] on video at bounding box center [456, 257] width 913 height 514
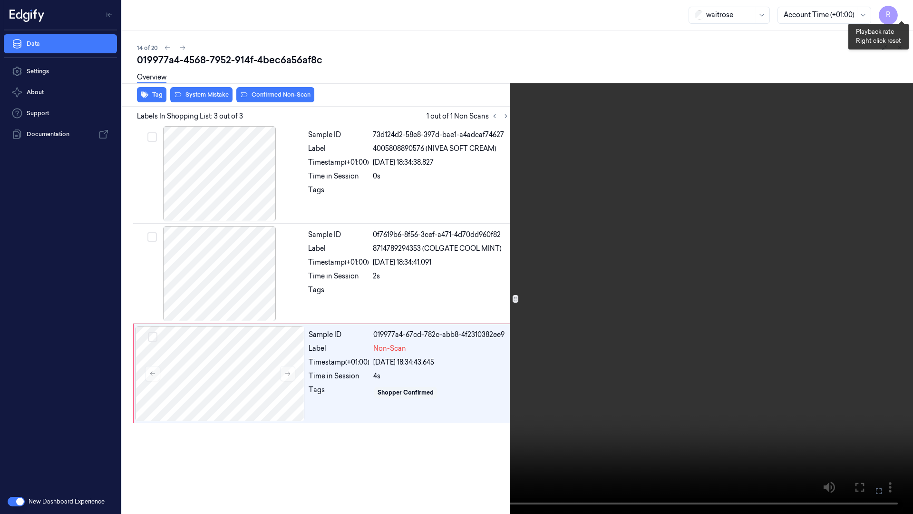
click at [901, 18] on button "x 2" at bounding box center [901, 11] width 15 height 15
click at [628, 341] on video at bounding box center [456, 257] width 913 height 514
click at [904, 17] on button "x 4" at bounding box center [901, 11] width 15 height 15
click at [908, 11] on button "x 1" at bounding box center [901, 11] width 15 height 15
click at [768, 303] on video at bounding box center [456, 257] width 913 height 514
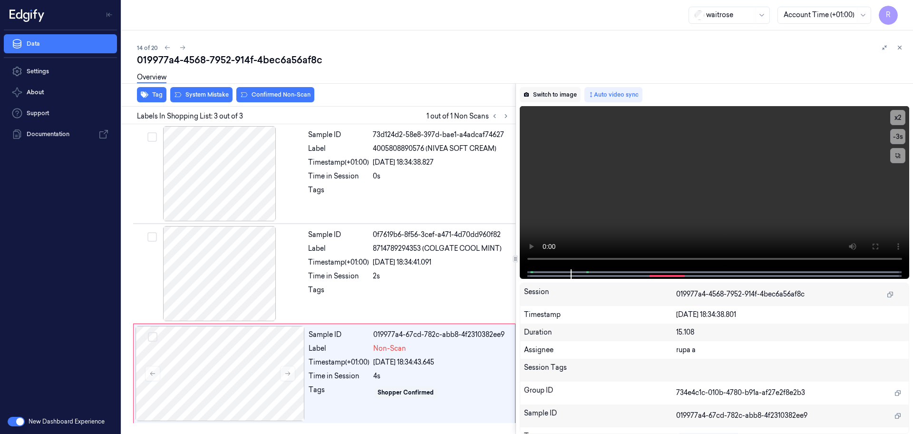
click at [555, 95] on button "Switch to image" at bounding box center [550, 94] width 61 height 15
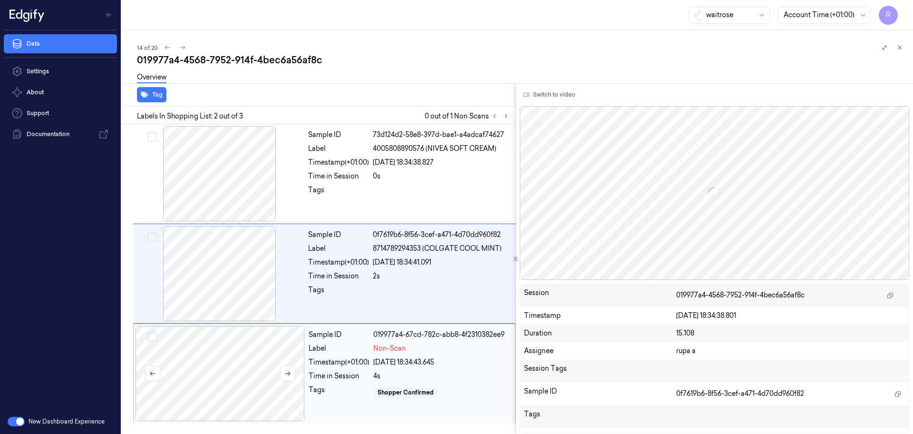
click at [259, 367] on div at bounding box center [220, 373] width 169 height 95
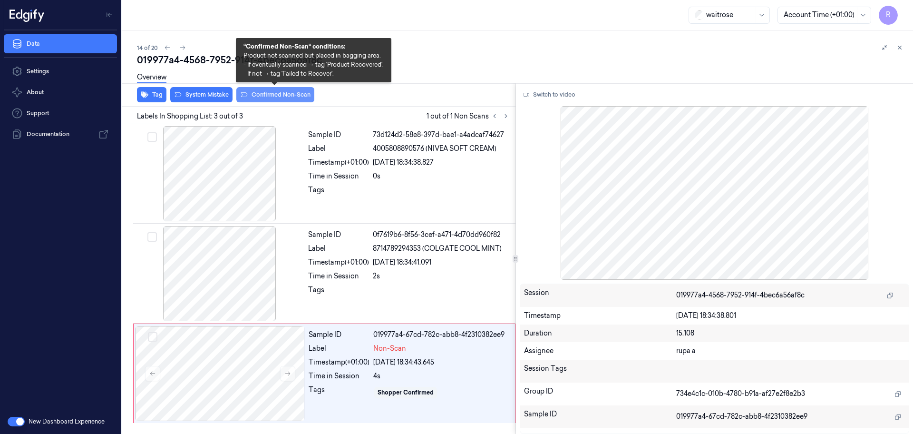
click at [293, 95] on button "Confirmed Non-Scan" at bounding box center [275, 94] width 78 height 15
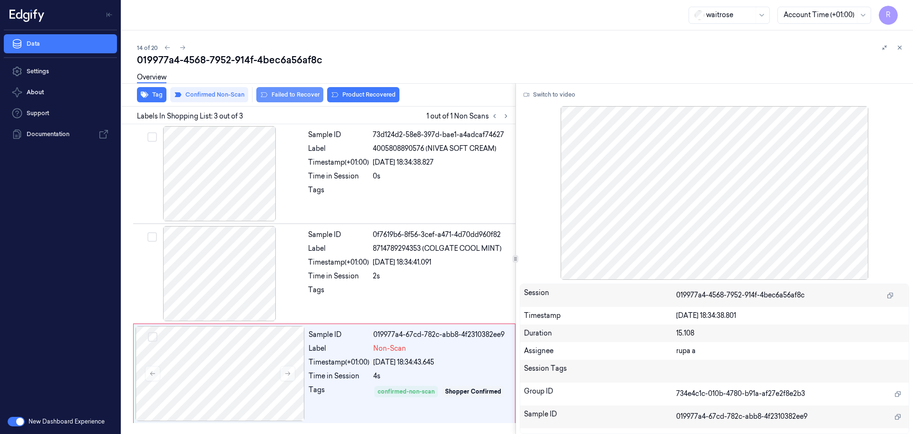
click at [299, 97] on button "Failed to Recover" at bounding box center [289, 94] width 67 height 15
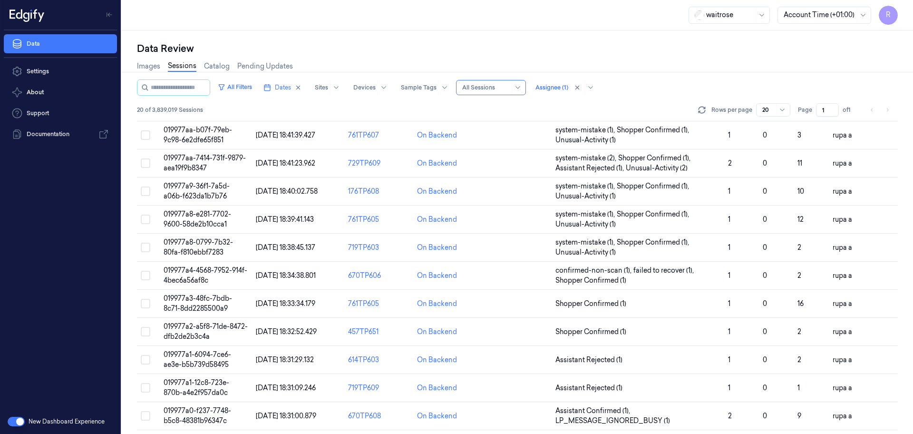
scroll to position [276, 0]
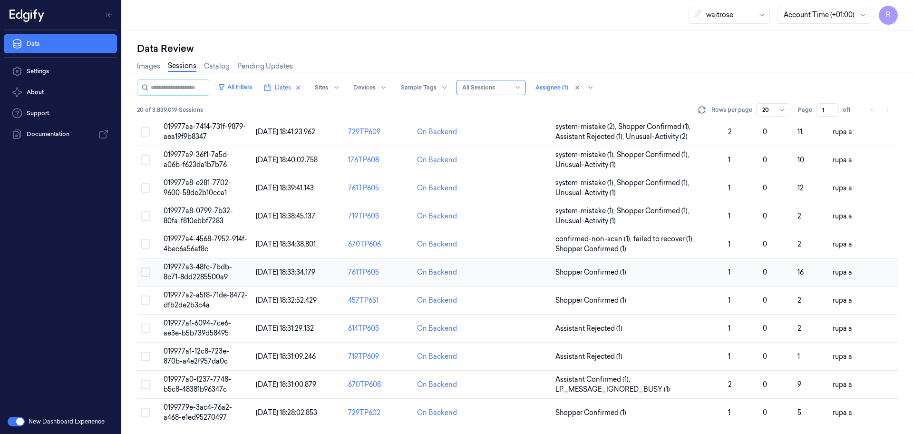
click at [219, 266] on span "019977a3-48fc-7bdb-8c71-8dd2285500a9" at bounding box center [198, 272] width 68 height 19
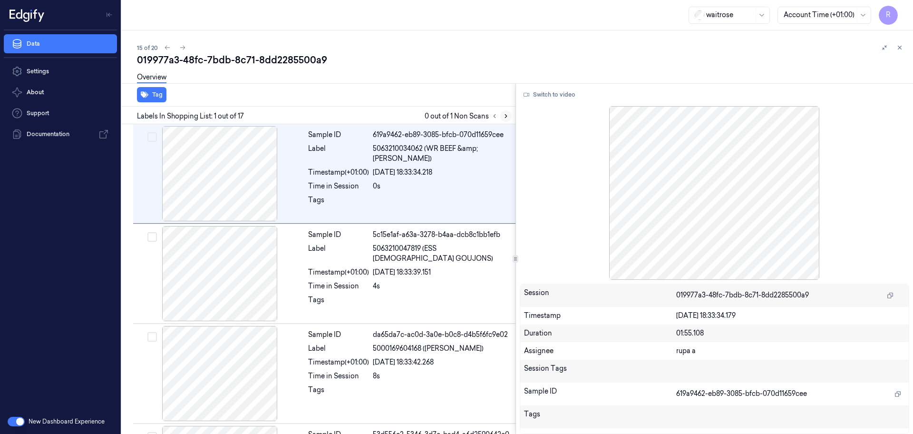
click at [508, 110] on button at bounding box center [505, 115] width 11 height 11
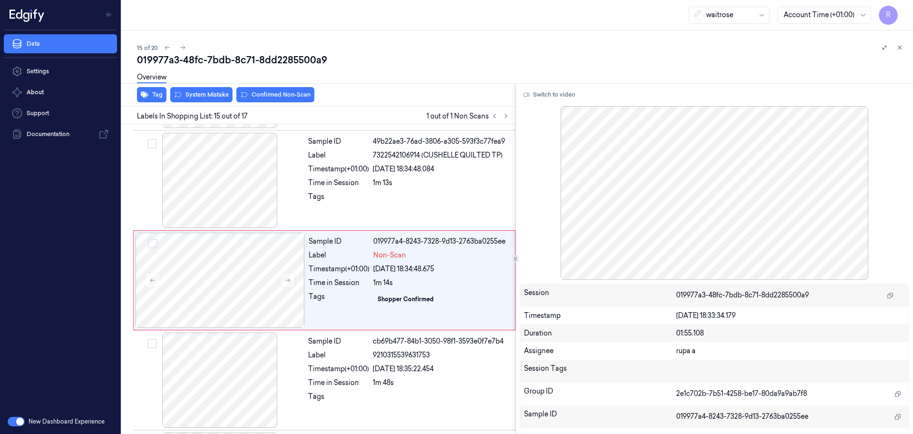
scroll to position [1293, 0]
click at [236, 173] on div at bounding box center [219, 178] width 169 height 95
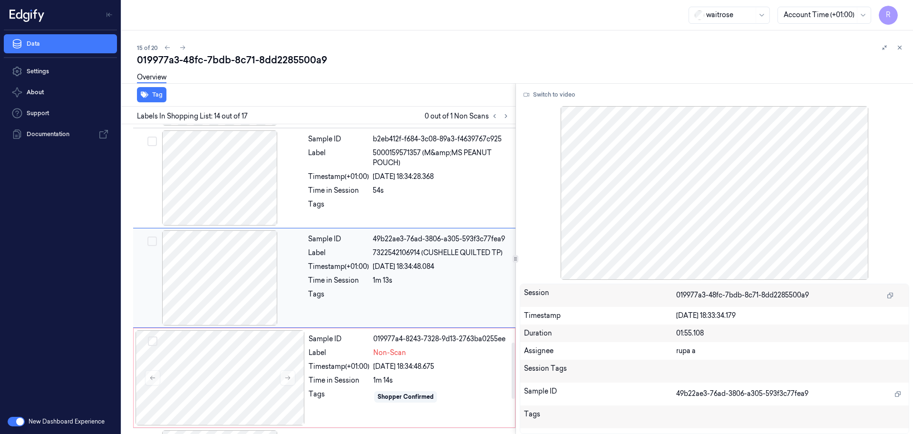
scroll to position [1193, 0]
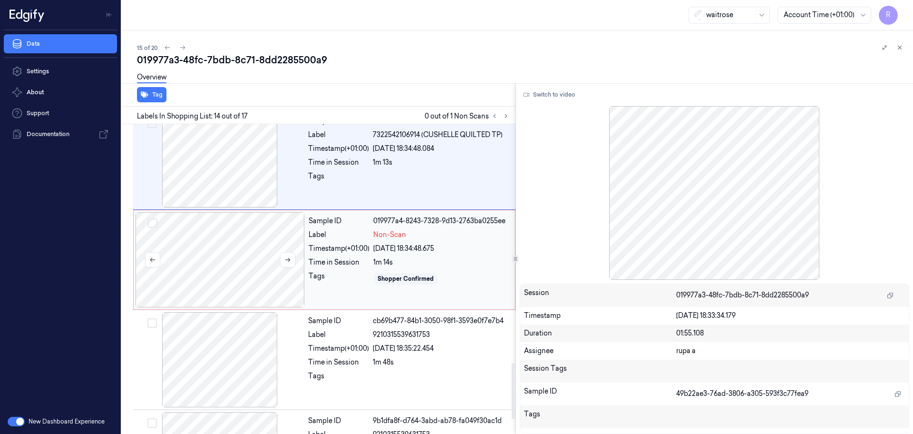
click at [254, 268] on div at bounding box center [220, 259] width 169 height 95
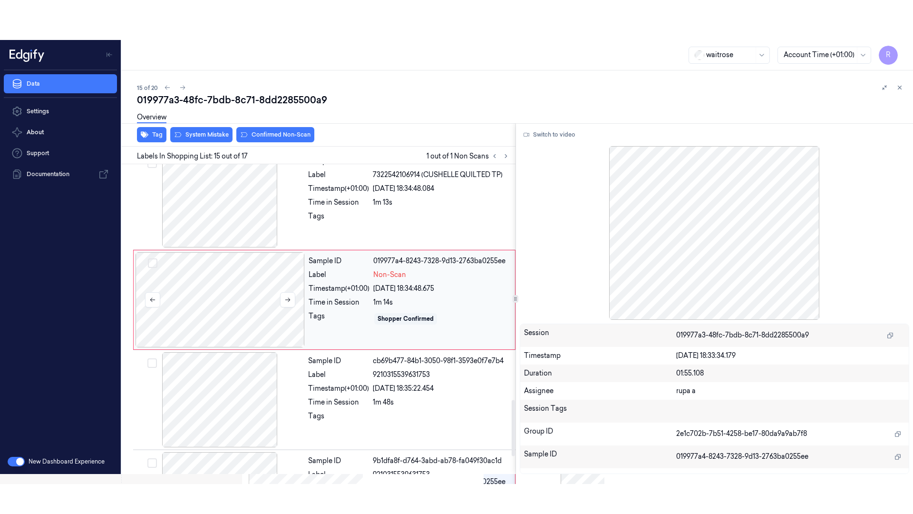
scroll to position [1293, 0]
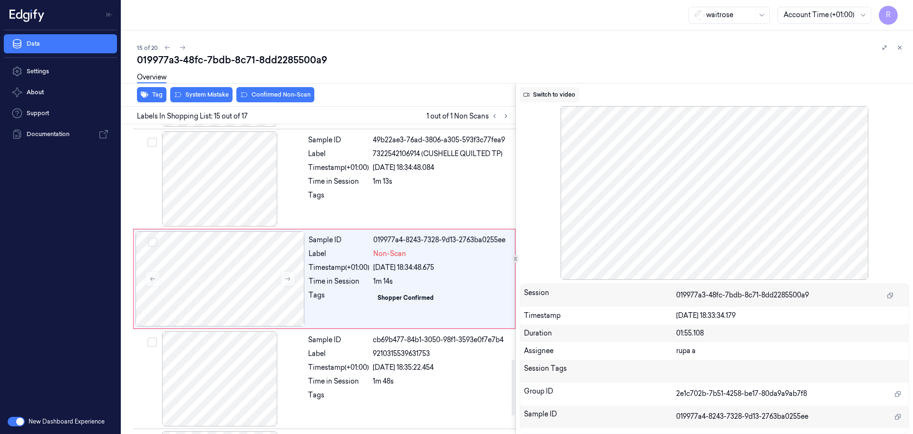
click at [547, 87] on button "Switch to video" at bounding box center [549, 94] width 59 height 15
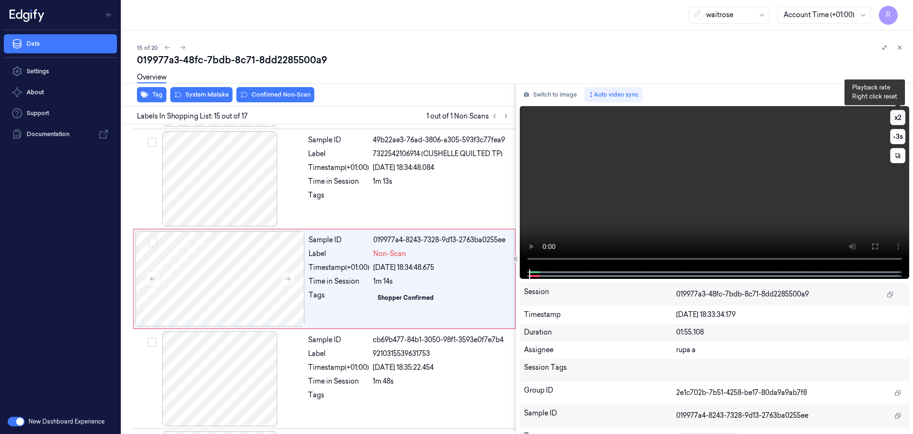
click at [898, 122] on button "x 2" at bounding box center [897, 117] width 15 height 15
click at [898, 122] on button "x 4" at bounding box center [897, 117] width 15 height 15
click at [898, 122] on button "x 1" at bounding box center [897, 117] width 15 height 15
click at [875, 245] on icon at bounding box center [875, 247] width 8 height 8
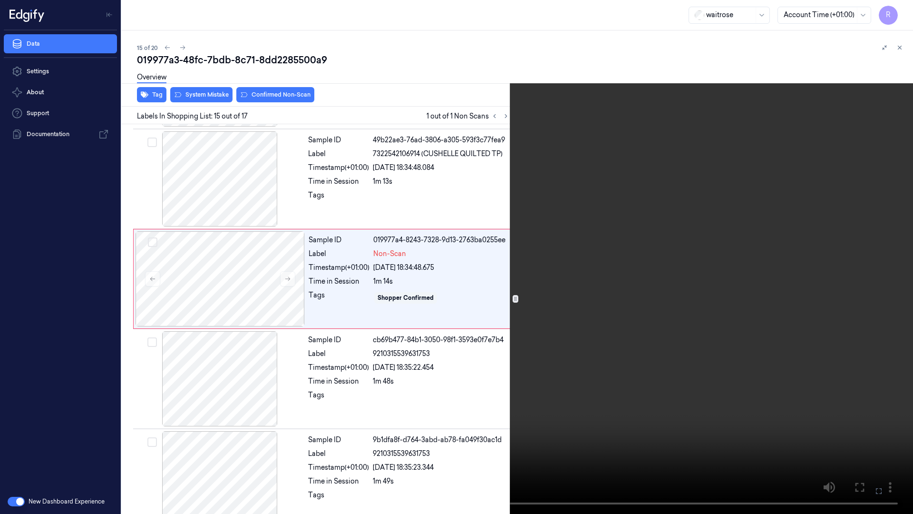
click at [851, 256] on video at bounding box center [456, 257] width 913 height 514
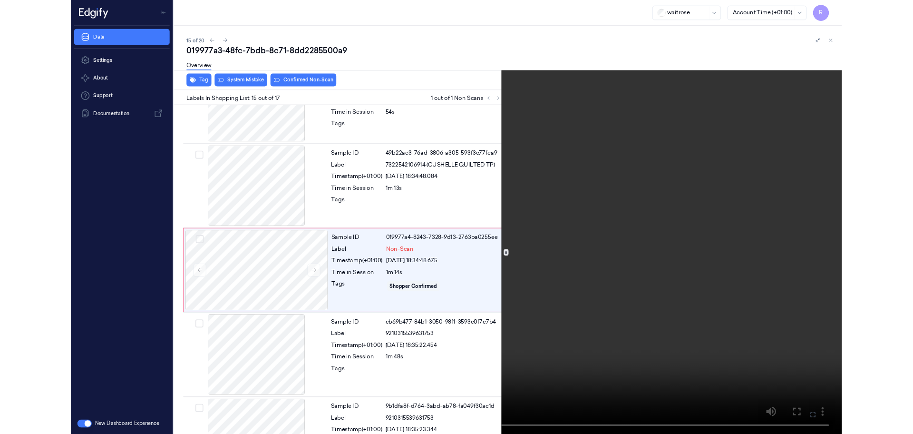
scroll to position [1253, 0]
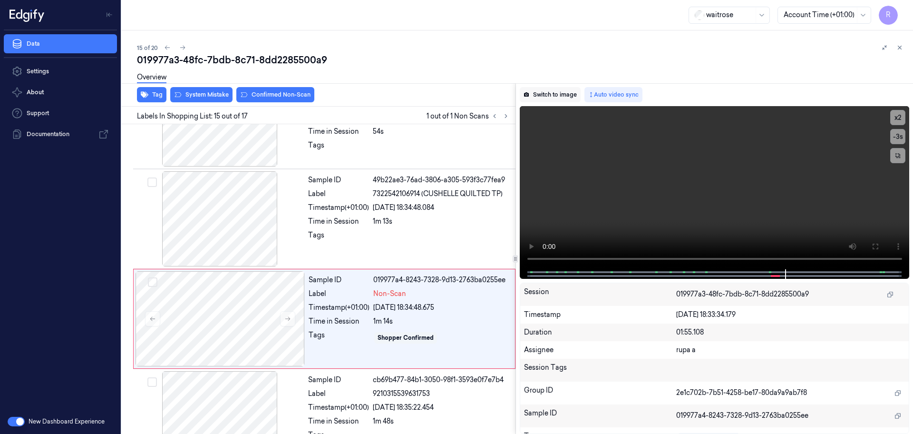
click at [542, 94] on button "Switch to image" at bounding box center [550, 94] width 61 height 15
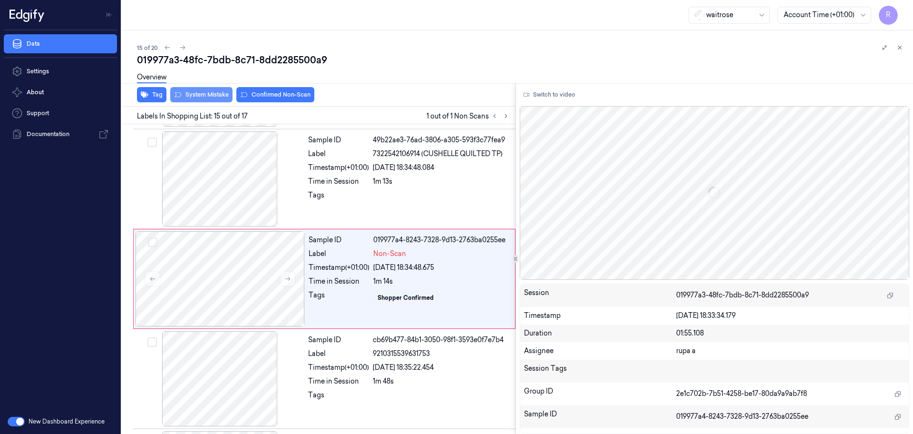
scroll to position [1293, 0]
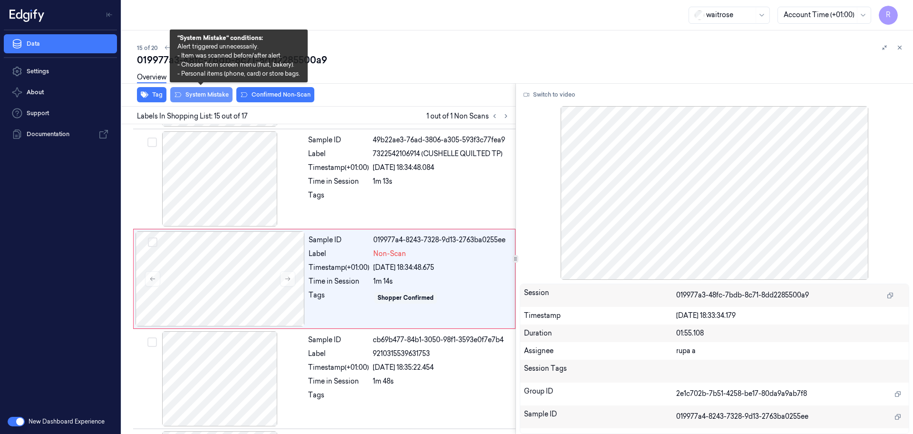
click at [203, 95] on button "System Mistake" at bounding box center [201, 94] width 62 height 15
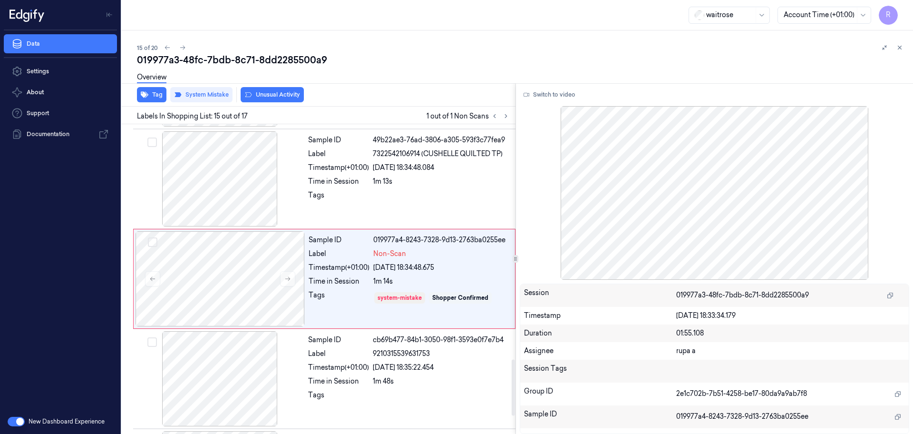
click at [279, 89] on div "Overview" at bounding box center [521, 79] width 769 height 24
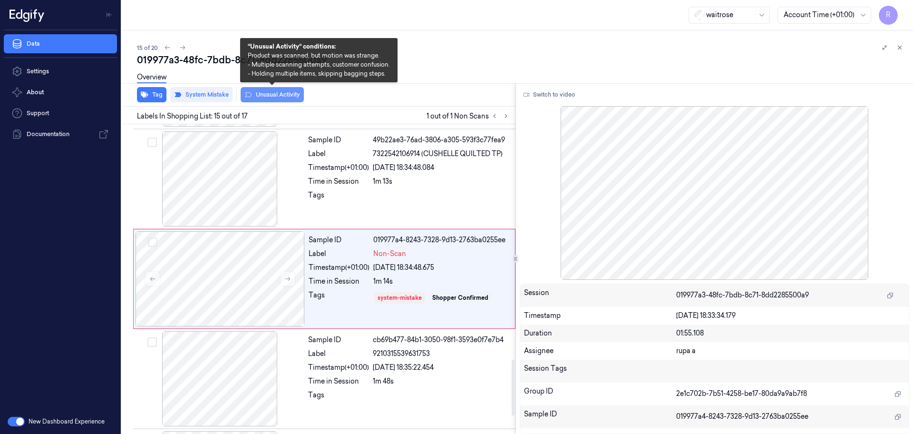
click at [267, 98] on button "Unusual Activity" at bounding box center [272, 94] width 63 height 15
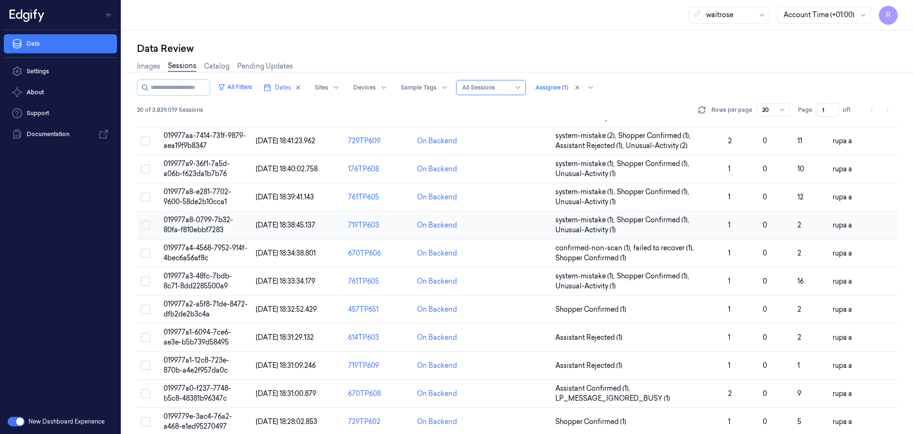
scroll to position [276, 0]
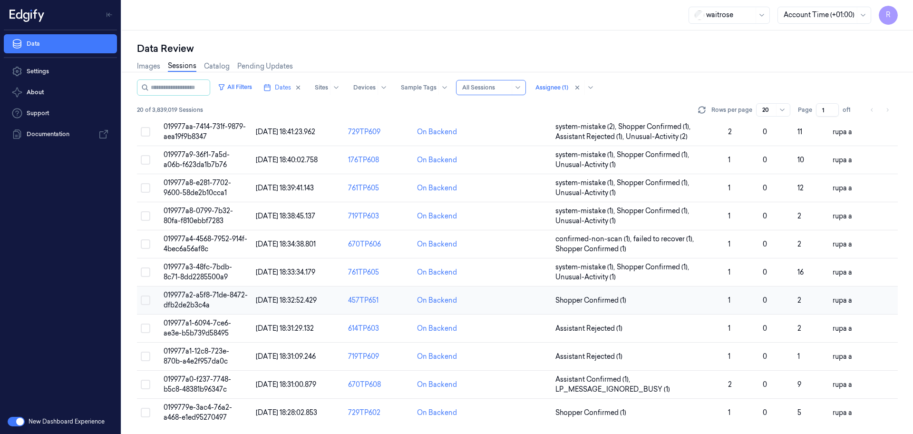
click at [205, 296] on span "019977a2-a5f8-71de-8472-dfb2de2b3c4a" at bounding box center [206, 300] width 84 height 19
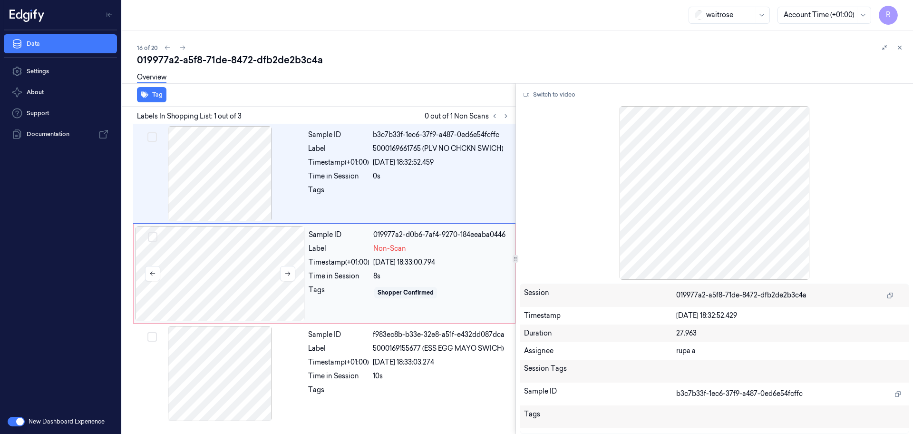
click at [241, 270] on div at bounding box center [220, 273] width 169 height 95
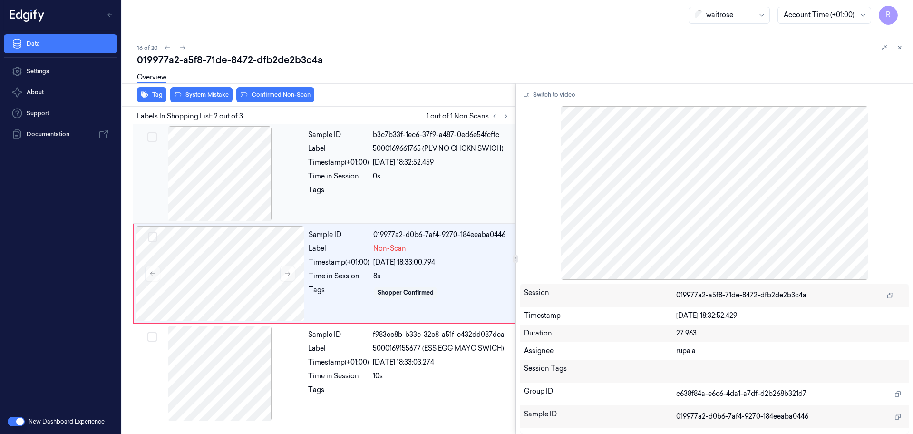
click at [228, 180] on div at bounding box center [219, 173] width 169 height 95
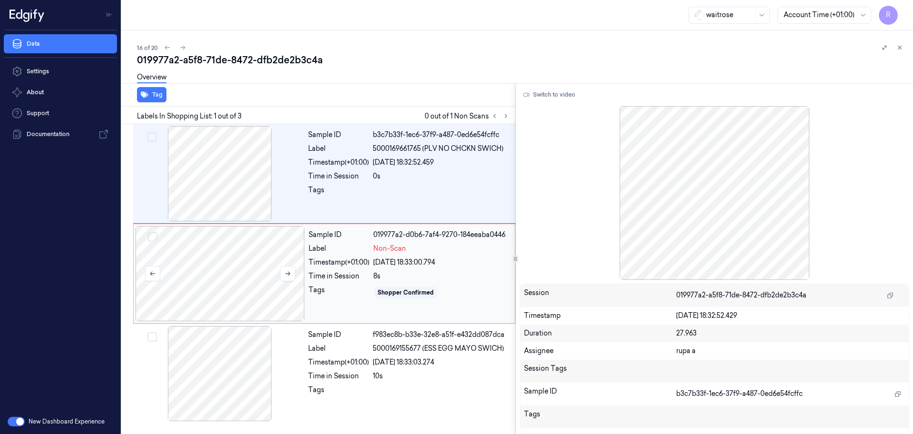
click at [227, 301] on div at bounding box center [220, 273] width 169 height 95
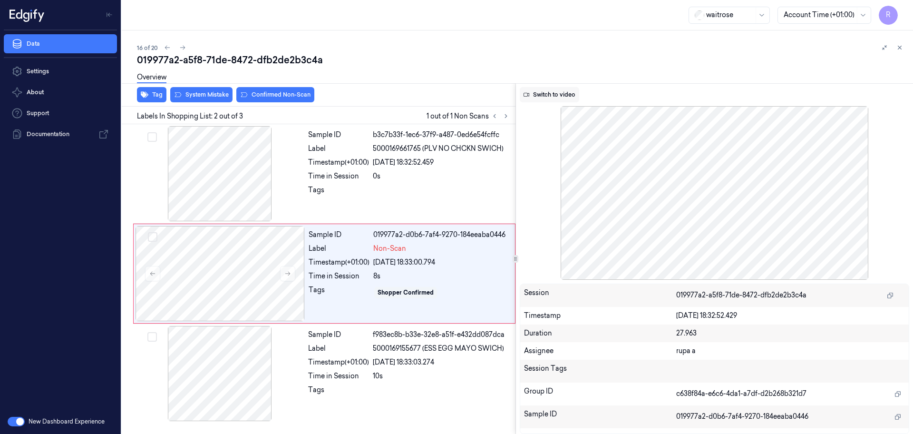
click at [553, 99] on button "Switch to video" at bounding box center [549, 94] width 59 height 15
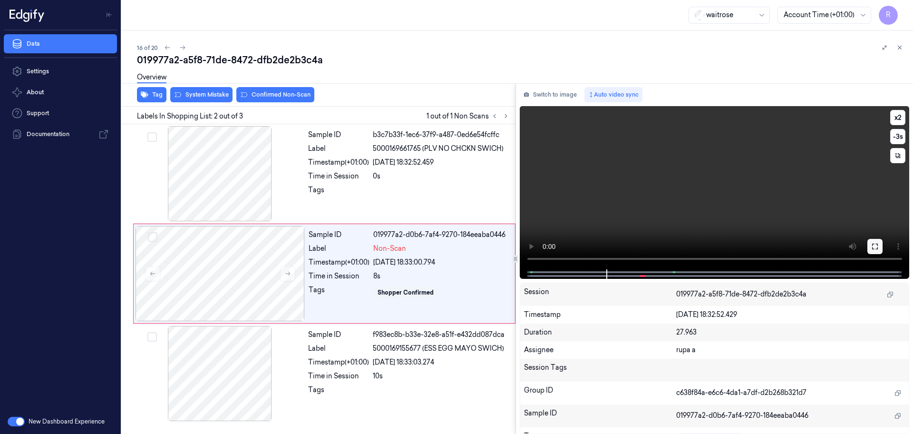
click at [875, 246] on icon at bounding box center [875, 247] width 8 height 8
click at [551, 94] on button "Switch to image" at bounding box center [550, 94] width 61 height 15
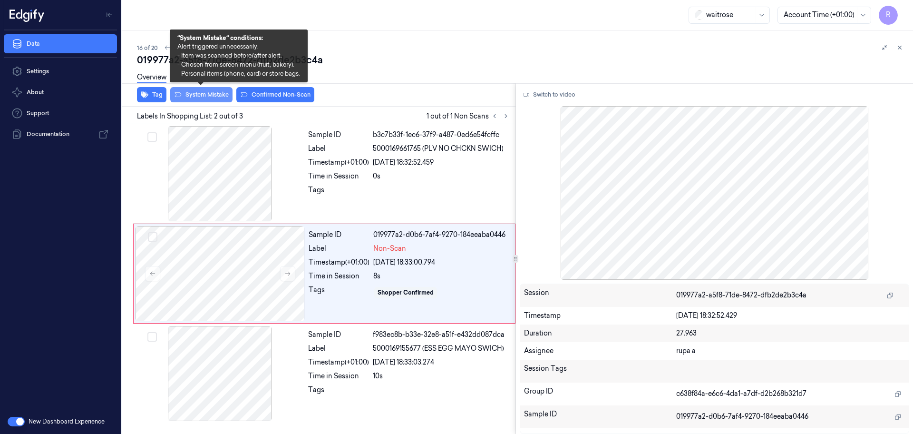
click at [214, 94] on button "System Mistake" at bounding box center [201, 94] width 62 height 15
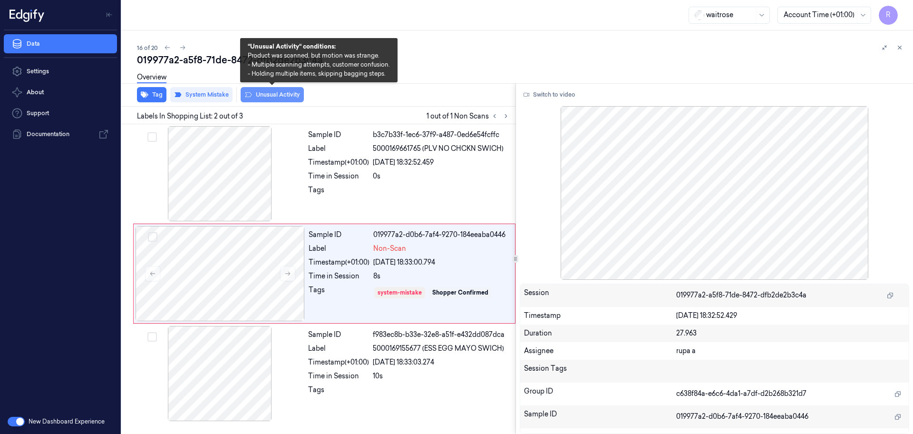
click at [274, 95] on button "Unusual Activity" at bounding box center [272, 94] width 63 height 15
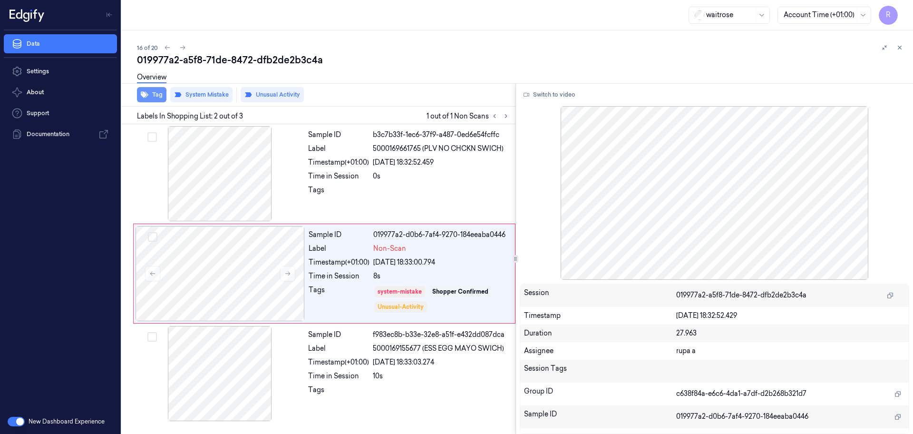
click at [148, 96] on icon "button" at bounding box center [145, 95] width 8 height 8
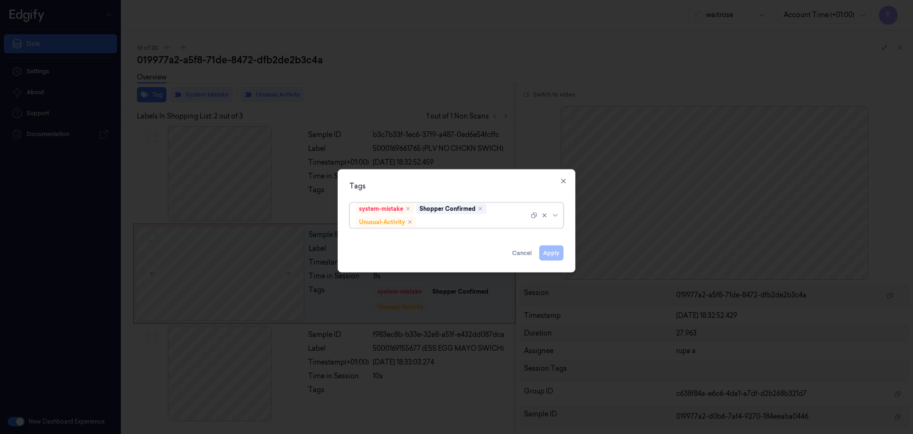
click at [422, 67] on div at bounding box center [456, 217] width 913 height 434
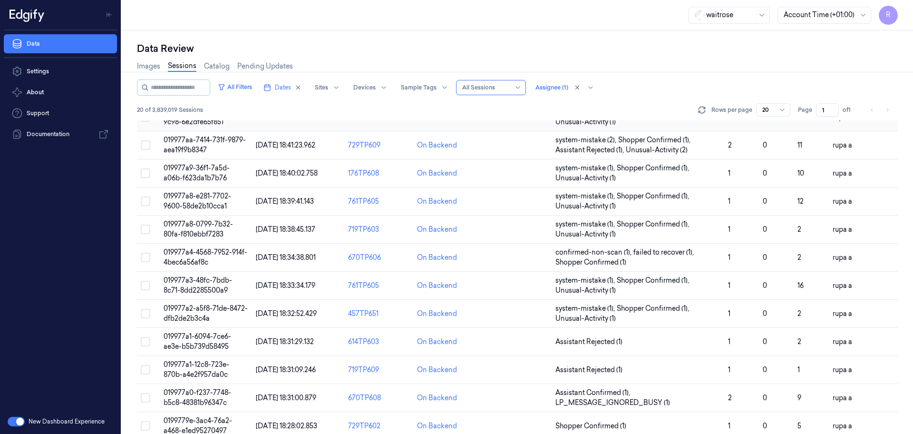
scroll to position [276, 0]
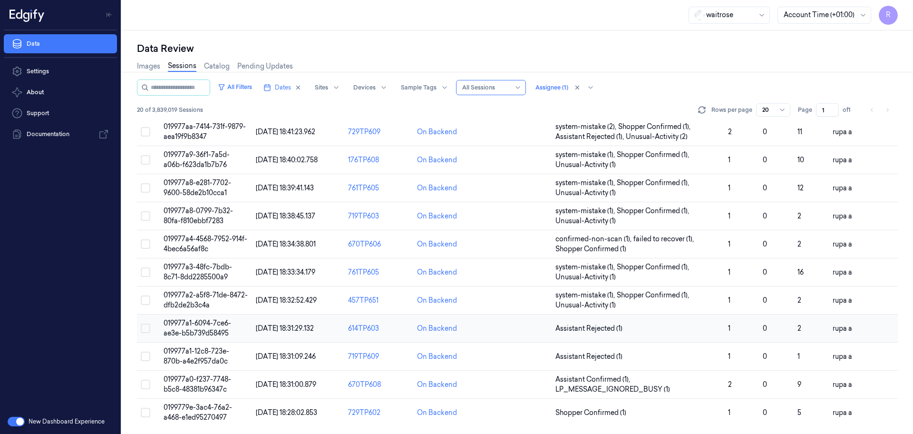
click at [200, 324] on span "019977a1-6094-7ce6-ae3e-b5b739d58495" at bounding box center [198, 328] width 68 height 19
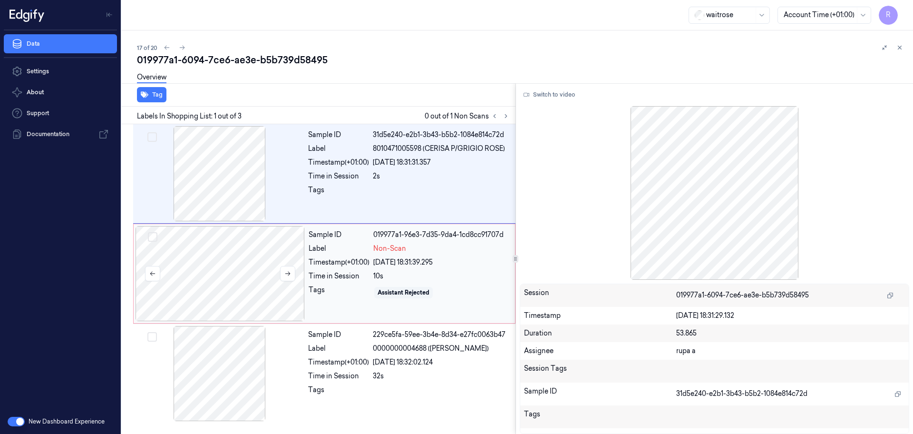
click at [286, 263] on div at bounding box center [220, 273] width 169 height 95
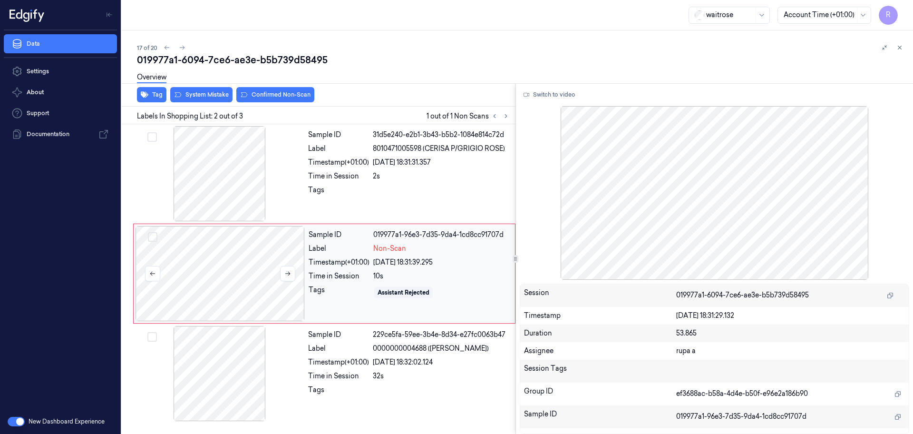
click at [254, 267] on div at bounding box center [220, 273] width 169 height 95
click at [244, 164] on div at bounding box center [219, 173] width 169 height 95
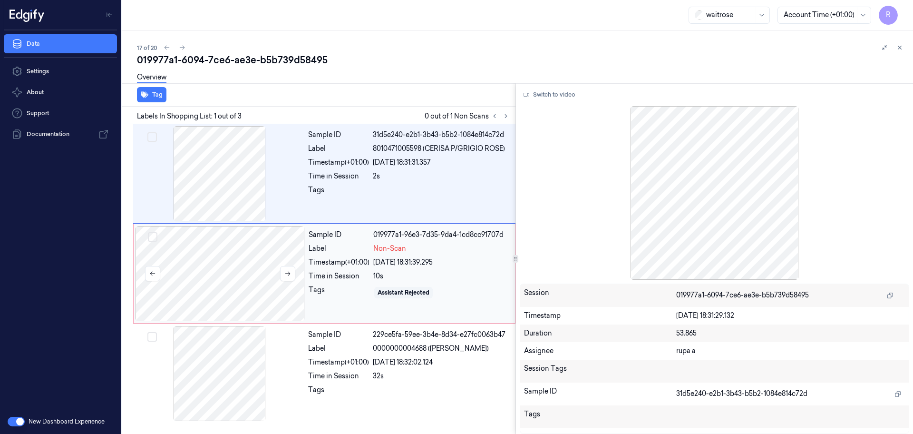
click at [242, 283] on div at bounding box center [220, 273] width 169 height 95
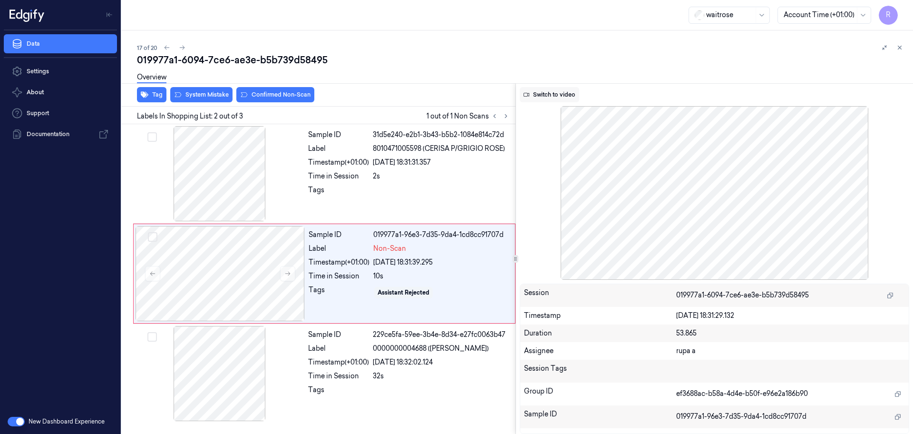
click at [557, 89] on button "Switch to video" at bounding box center [549, 94] width 59 height 15
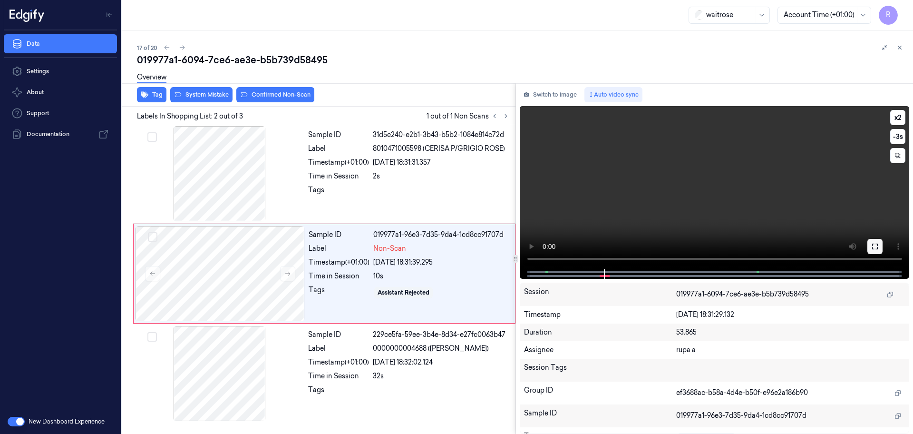
click at [873, 242] on button at bounding box center [875, 246] width 15 height 15
click at [548, 97] on button "Switch to image" at bounding box center [550, 94] width 61 height 15
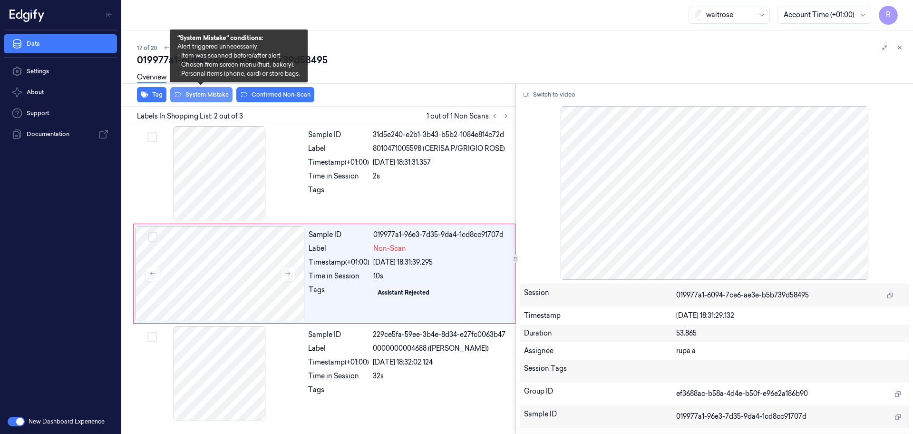
click at [201, 98] on button "System Mistake" at bounding box center [201, 94] width 62 height 15
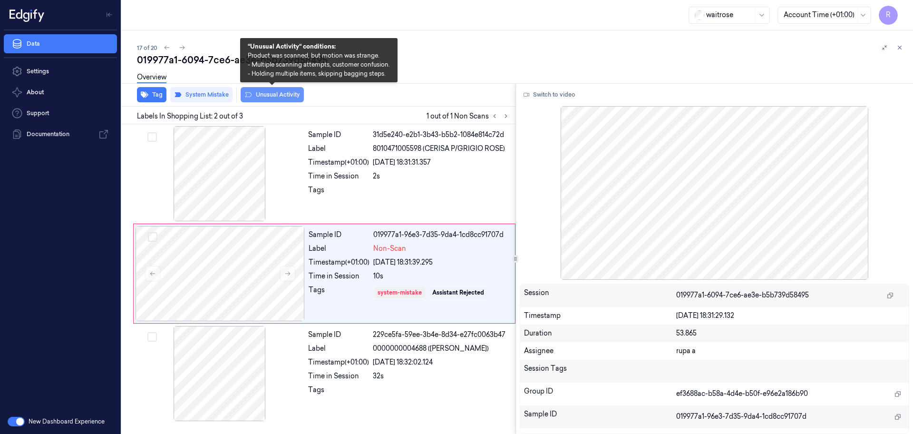
click at [283, 97] on button "Unusual Activity" at bounding box center [272, 94] width 63 height 15
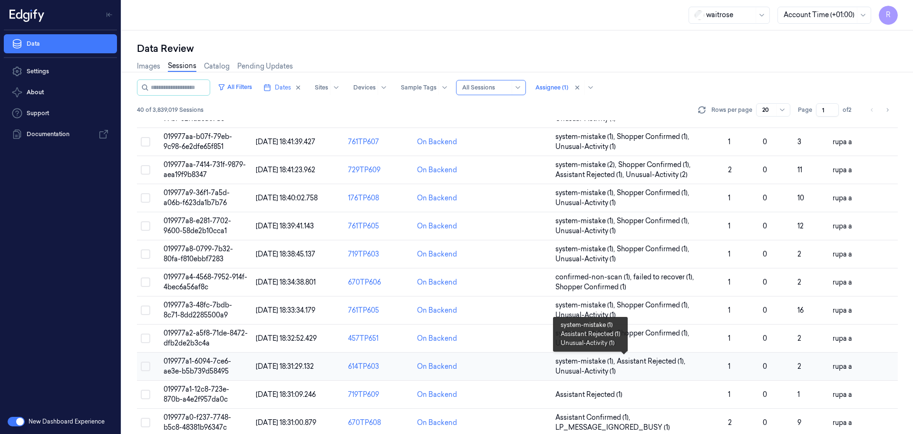
scroll to position [276, 0]
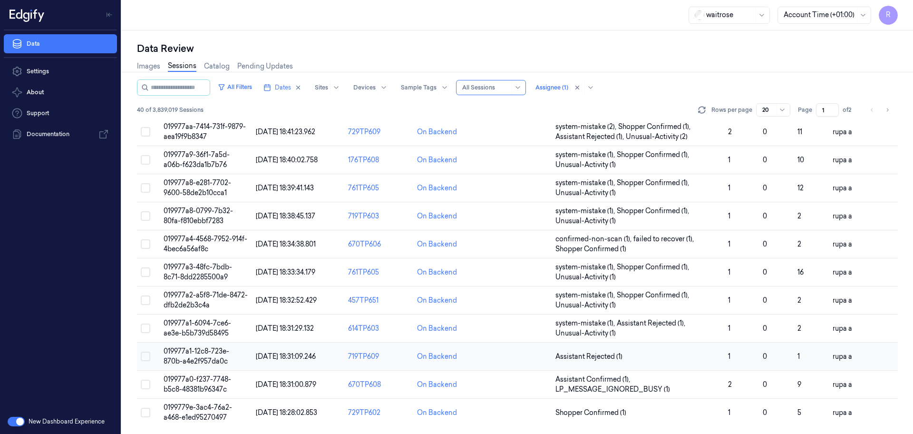
click at [224, 354] on span "019977a1-12c8-723e-870b-a4e2f957da0c" at bounding box center [197, 356] width 66 height 19
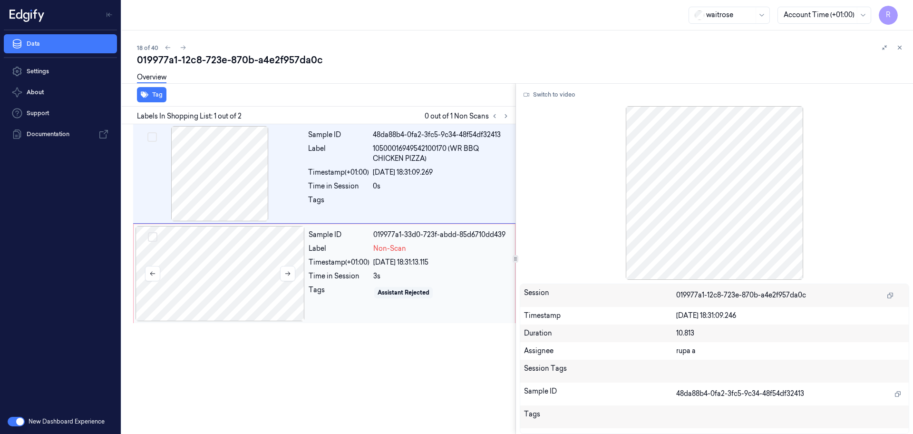
click at [225, 276] on div at bounding box center [220, 273] width 169 height 95
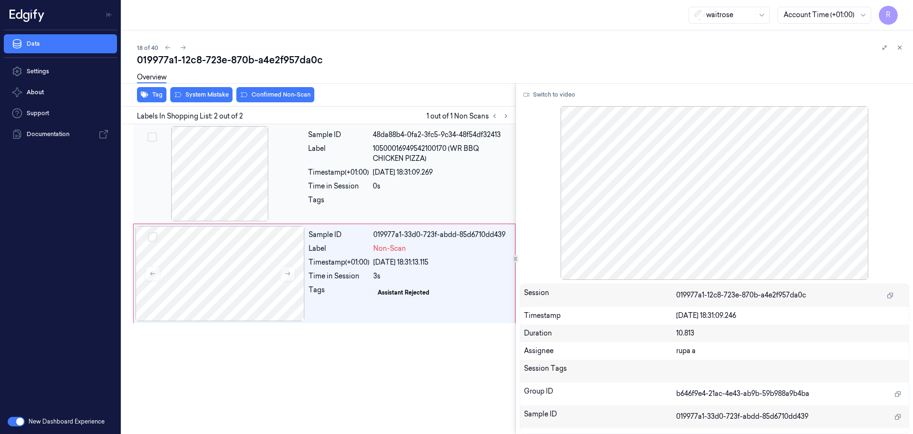
click at [232, 171] on div at bounding box center [219, 173] width 169 height 95
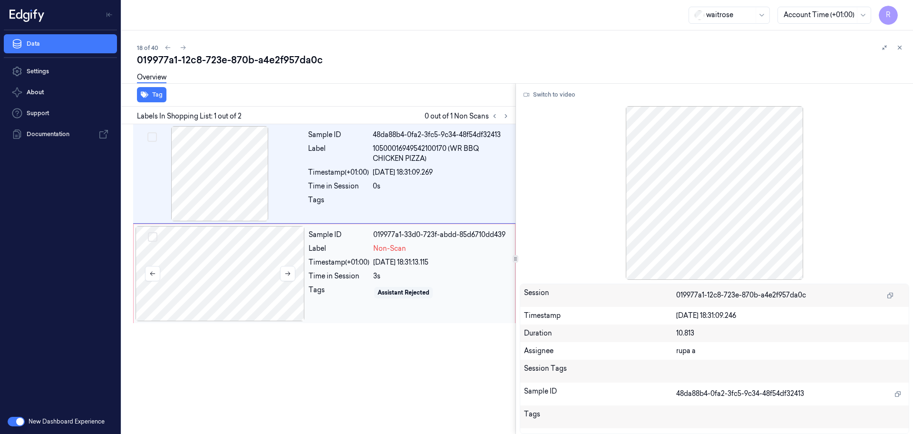
click at [246, 276] on div at bounding box center [220, 273] width 169 height 95
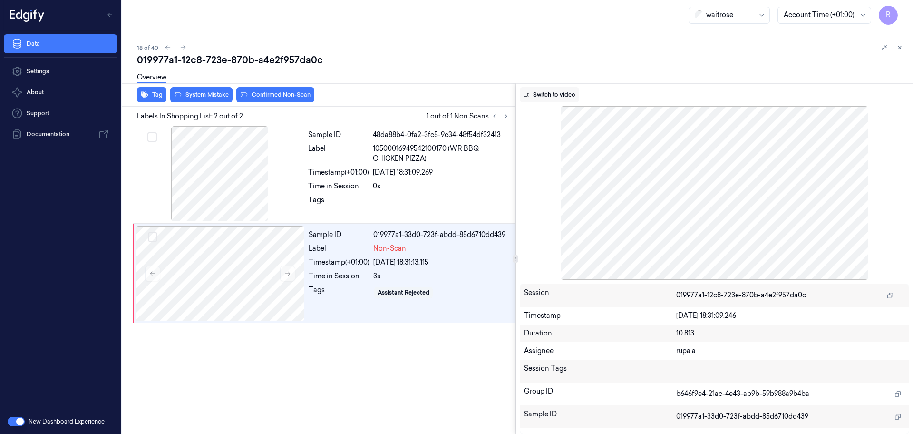
click at [550, 97] on button "Switch to video" at bounding box center [549, 94] width 59 height 15
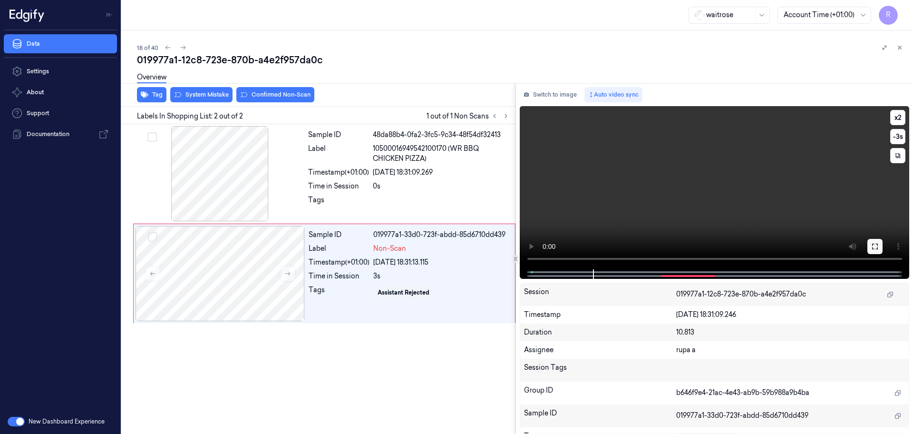
click at [876, 247] on icon at bounding box center [875, 247] width 8 height 8
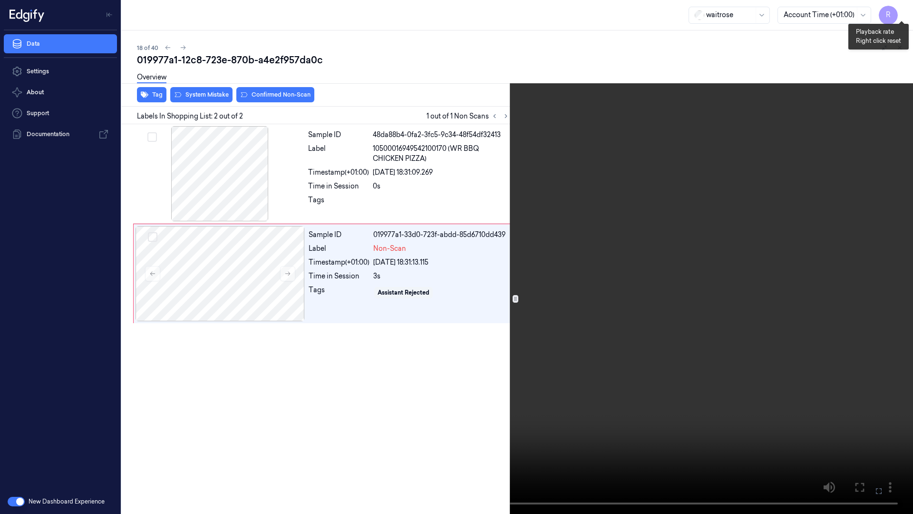
click at [903, 13] on button "x 2" at bounding box center [901, 11] width 15 height 15
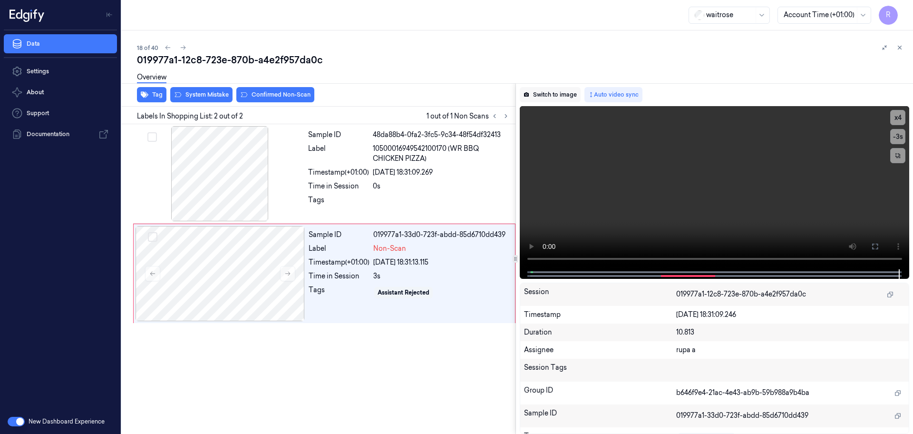
click at [556, 95] on button "Switch to image" at bounding box center [550, 94] width 61 height 15
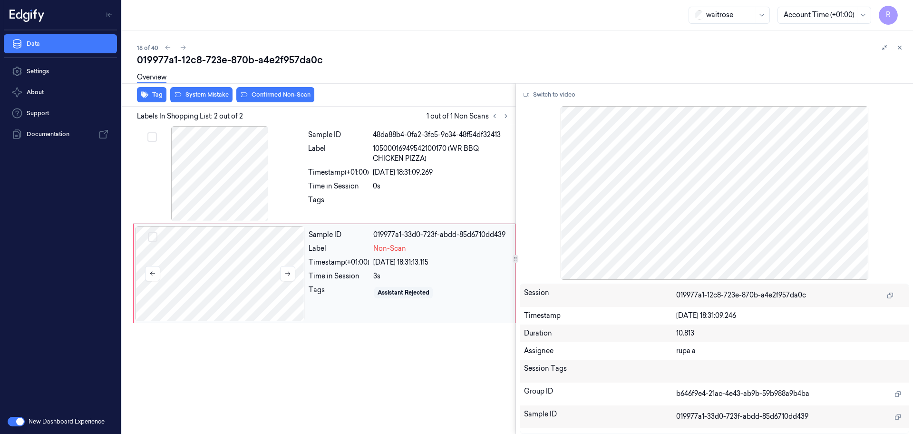
click at [203, 274] on div at bounding box center [220, 273] width 169 height 95
click at [196, 102] on div "Tag System Mistake Confirmed Non-Scan" at bounding box center [317, 94] width 398 height 23
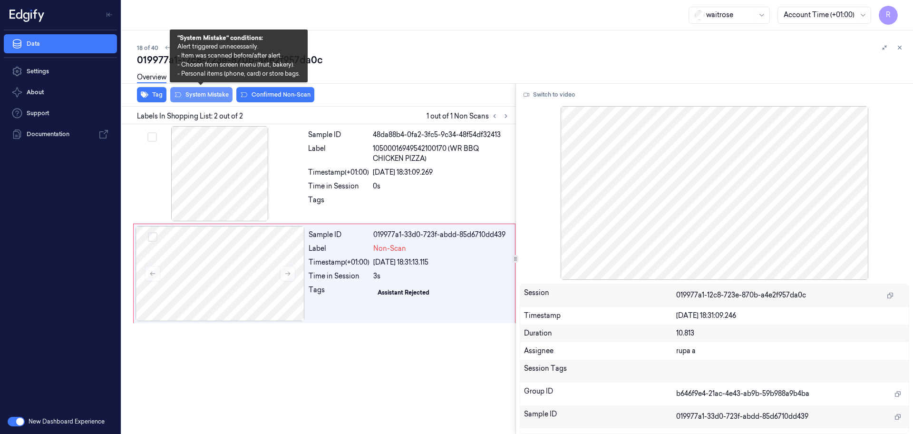
click at [208, 91] on button "System Mistake" at bounding box center [201, 94] width 62 height 15
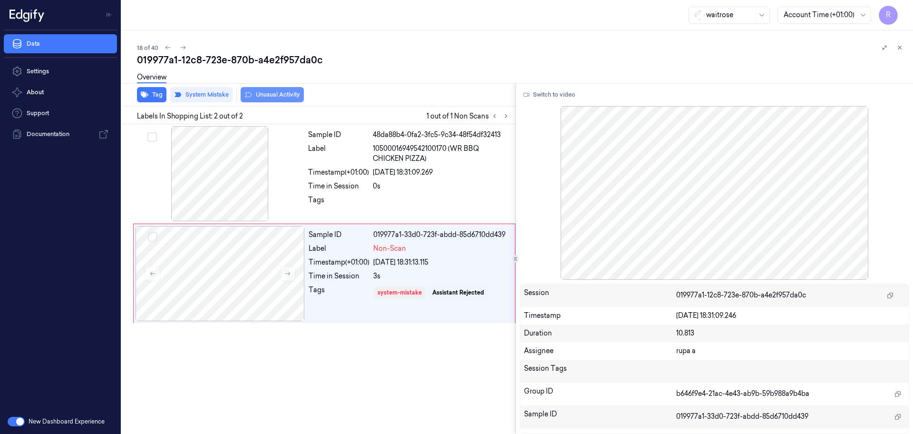
click at [275, 99] on button "Unusual Activity" at bounding box center [272, 94] width 63 height 15
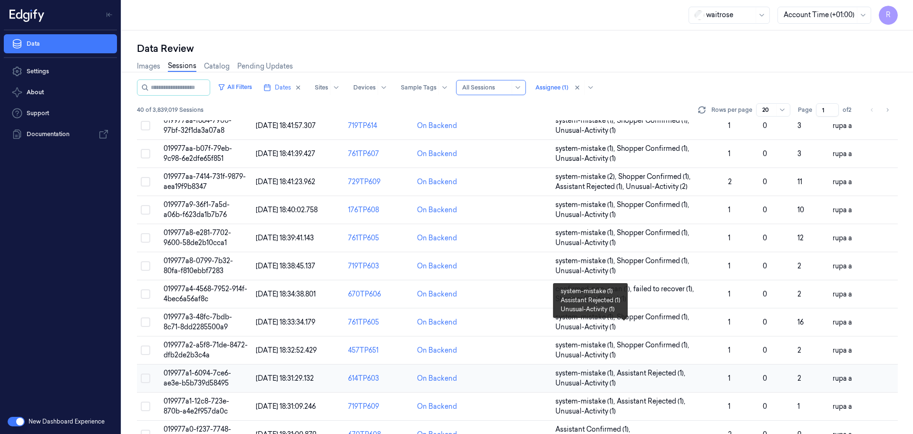
scroll to position [276, 0]
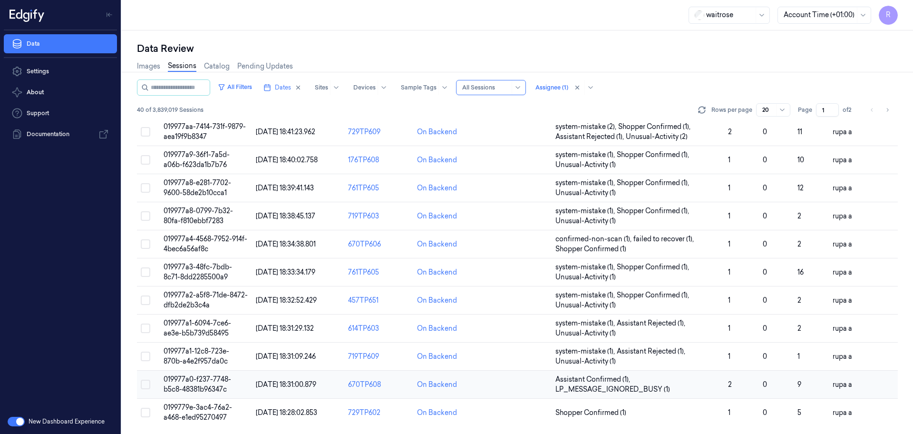
click at [222, 385] on span "019977a0-f237-7748-b5c8-48381b96347c" at bounding box center [198, 384] width 68 height 19
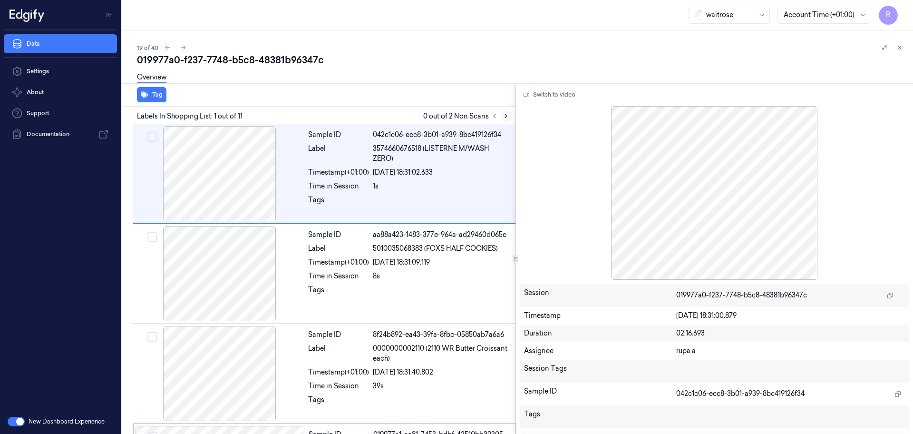
click at [505, 118] on icon at bounding box center [506, 116] width 7 height 7
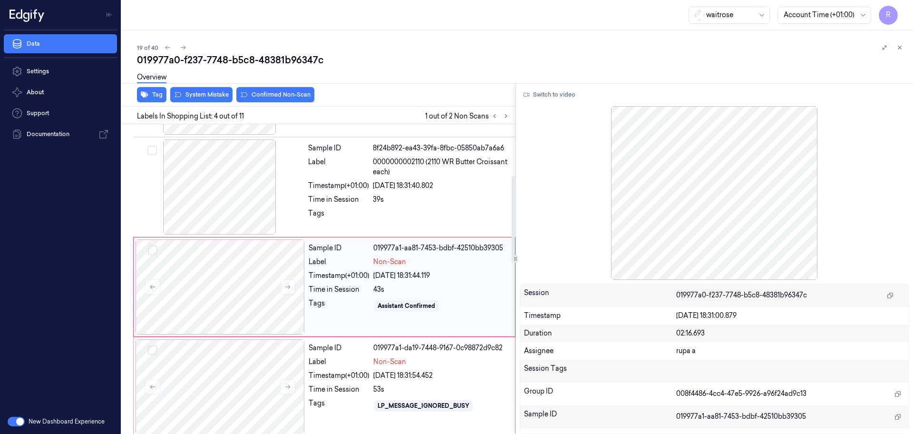
scroll to position [195, 0]
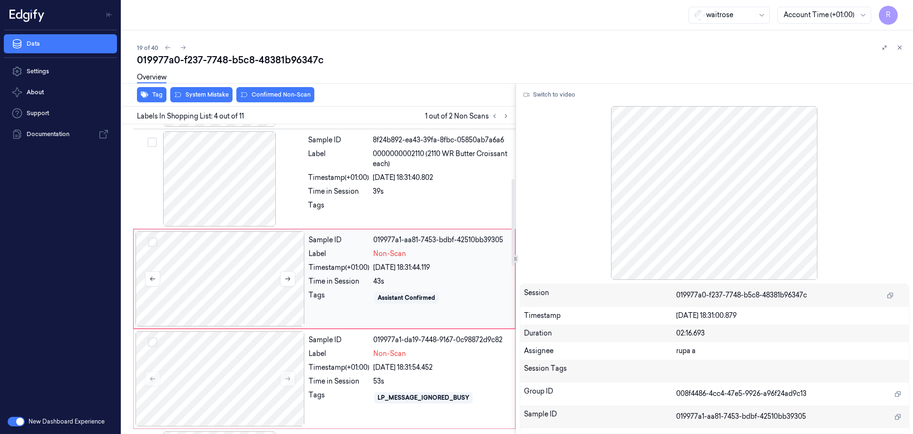
click at [245, 273] on div at bounding box center [220, 278] width 169 height 95
click at [235, 181] on div at bounding box center [219, 178] width 169 height 95
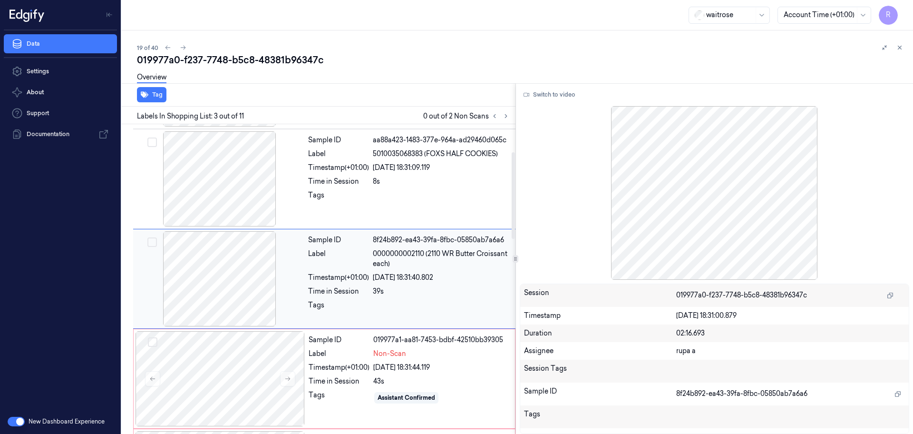
scroll to position [154, 0]
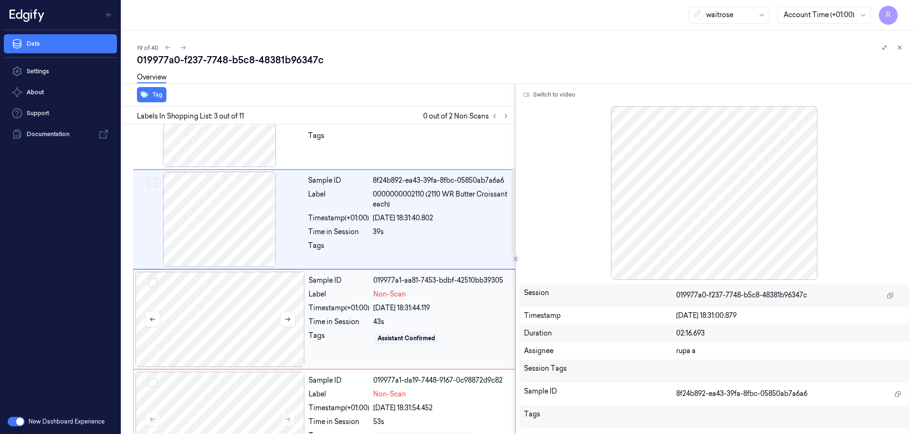
click at [208, 311] on div at bounding box center [220, 319] width 169 height 95
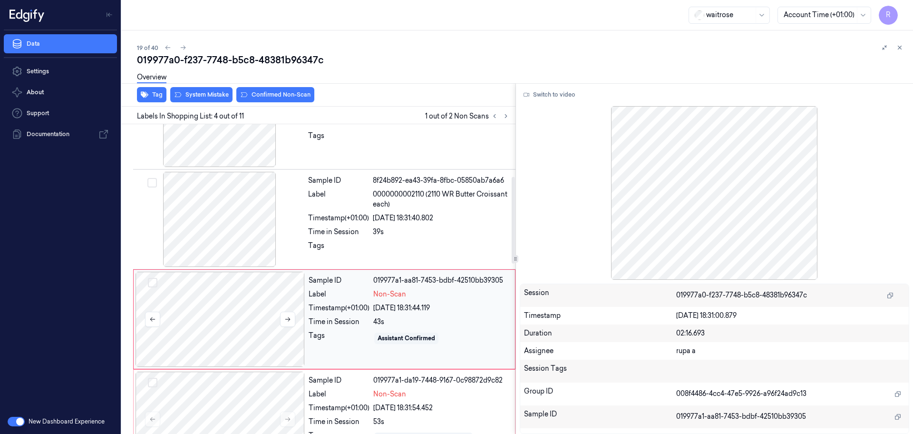
scroll to position [195, 0]
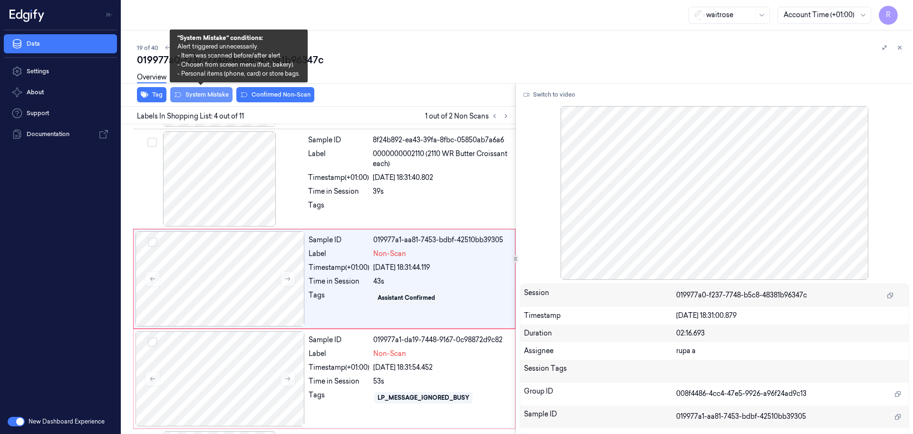
click at [210, 99] on button "System Mistake" at bounding box center [201, 94] width 62 height 15
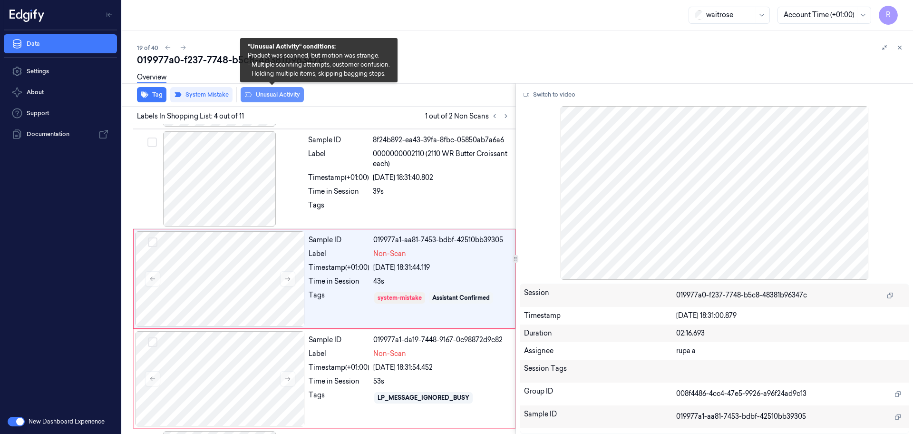
click at [287, 97] on button "Unusual Activity" at bounding box center [272, 94] width 63 height 15
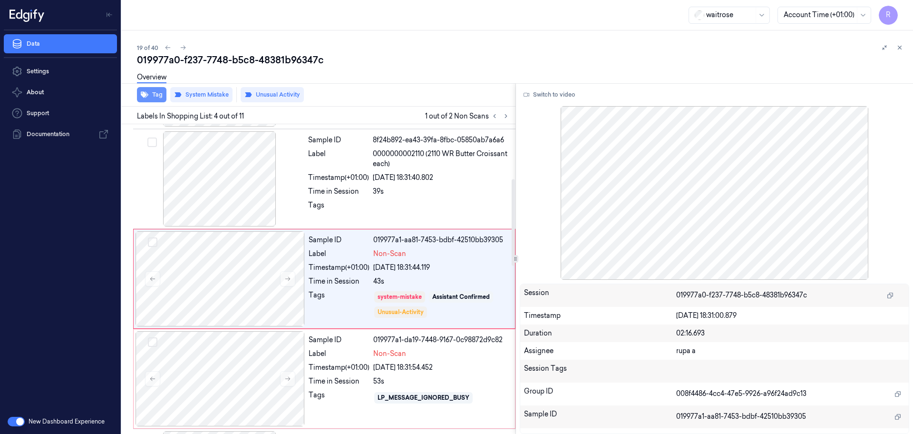
click at [159, 97] on button "Tag" at bounding box center [151, 94] width 29 height 15
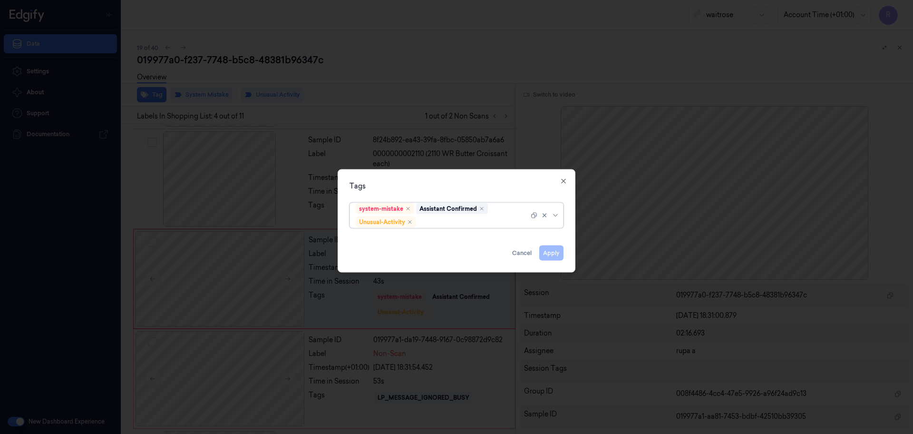
click at [468, 225] on div at bounding box center [473, 222] width 111 height 10
type input "pi"
click at [407, 239] on div "Picklist item alert" at bounding box center [383, 240] width 55 height 10
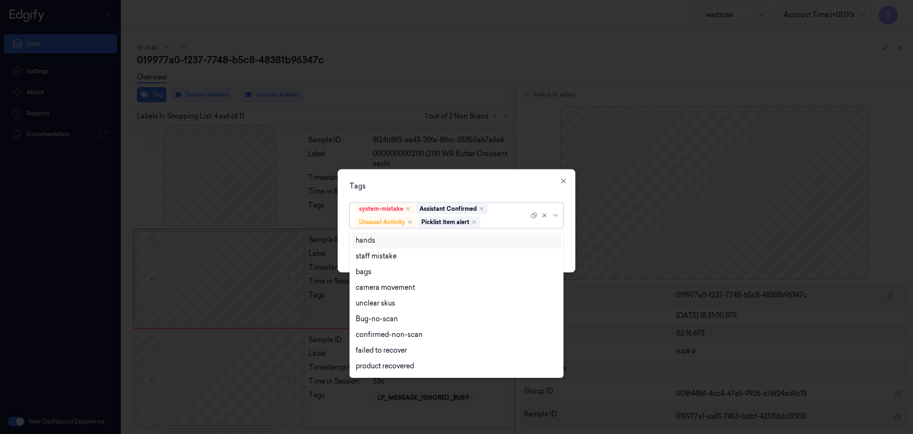
click at [460, 191] on div "Tags" at bounding box center [457, 186] width 214 height 10
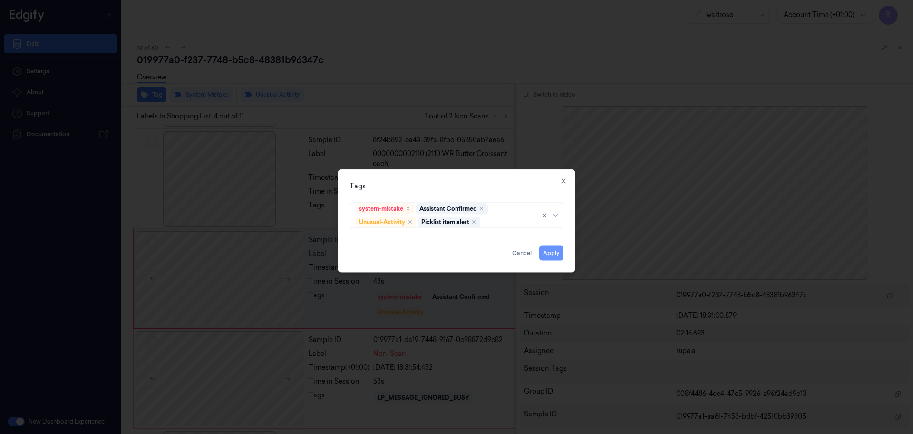
click at [549, 249] on button "Apply" at bounding box center [551, 252] width 24 height 15
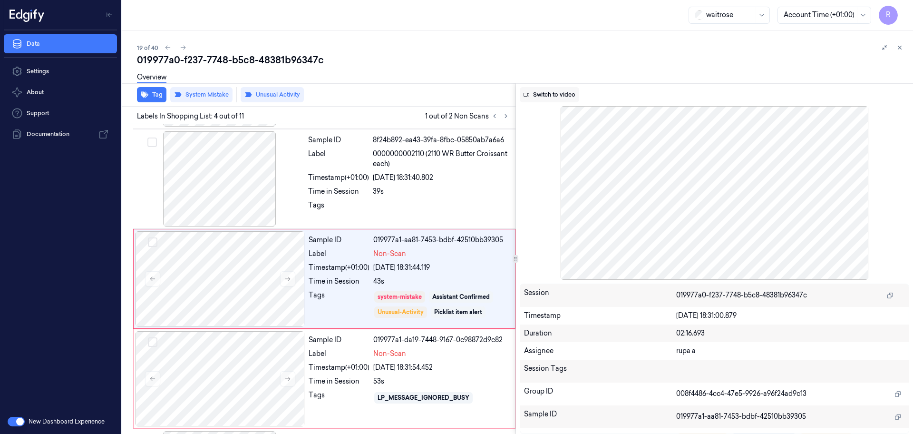
click at [564, 92] on button "Switch to video" at bounding box center [549, 94] width 59 height 15
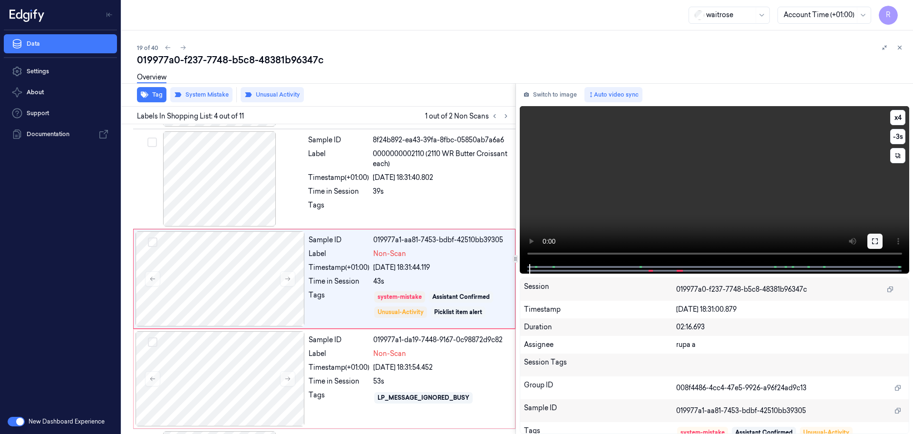
click at [873, 241] on icon at bounding box center [875, 241] width 8 height 8
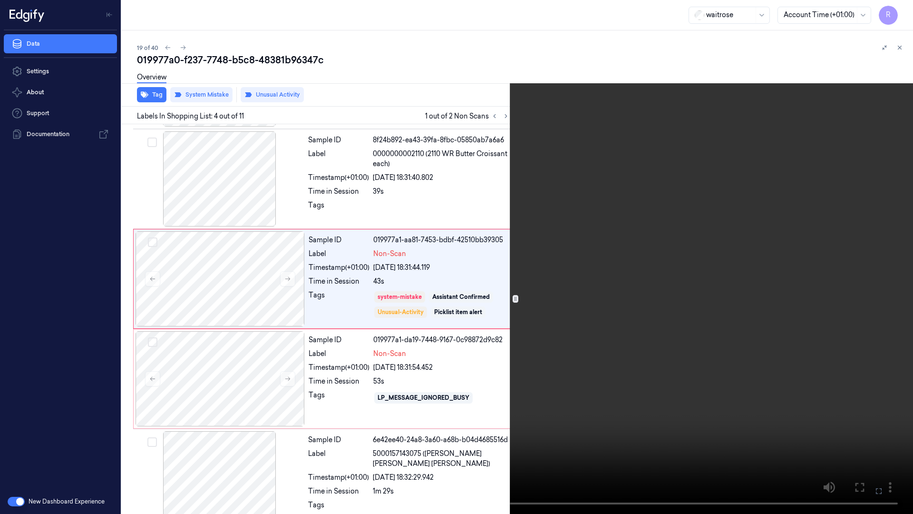
click at [850, 267] on video at bounding box center [456, 257] width 913 height 514
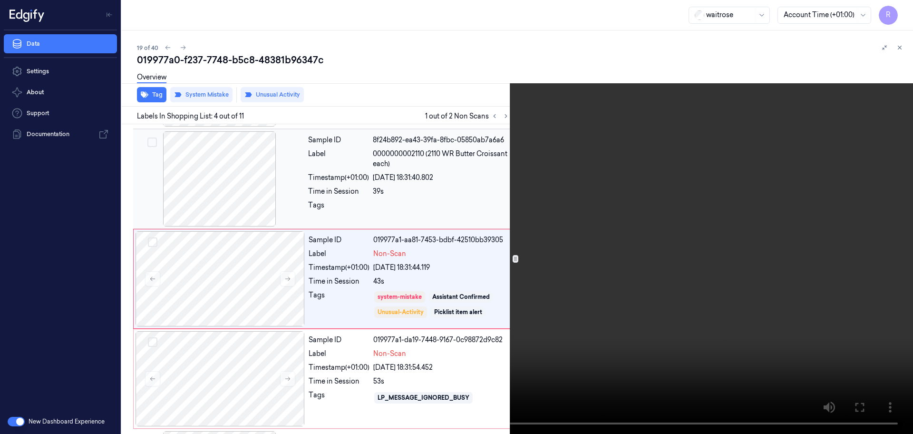
scroll to position [155, 0]
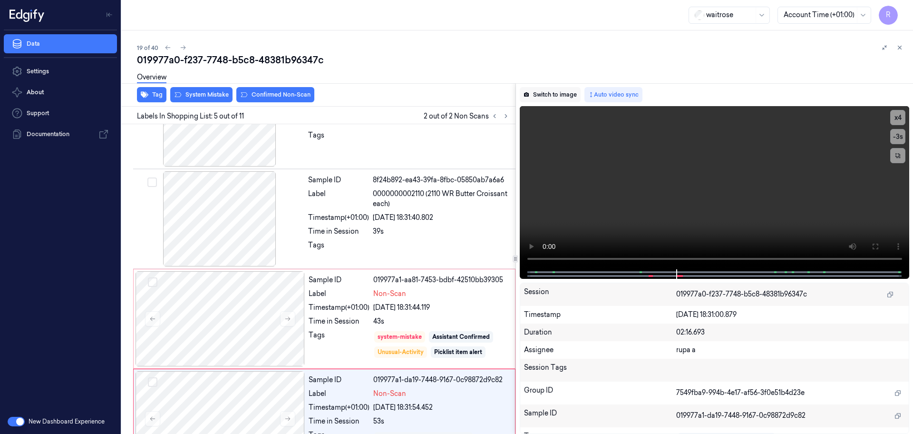
click at [544, 93] on button "Switch to image" at bounding box center [550, 94] width 61 height 15
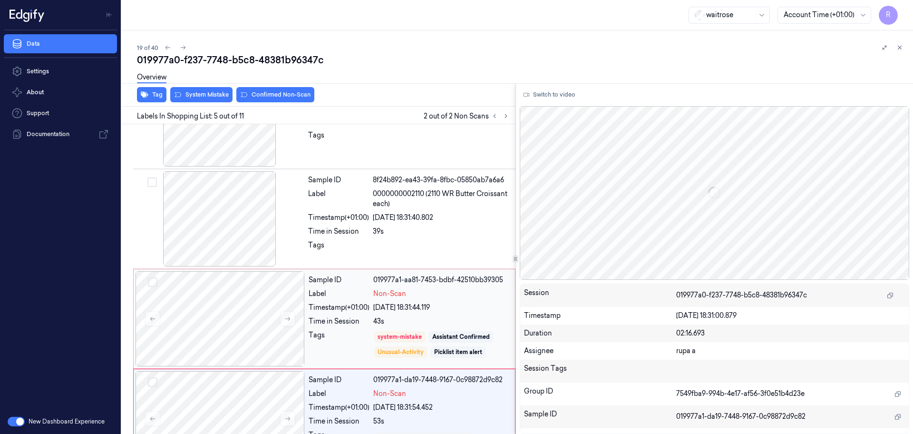
scroll to position [294, 0]
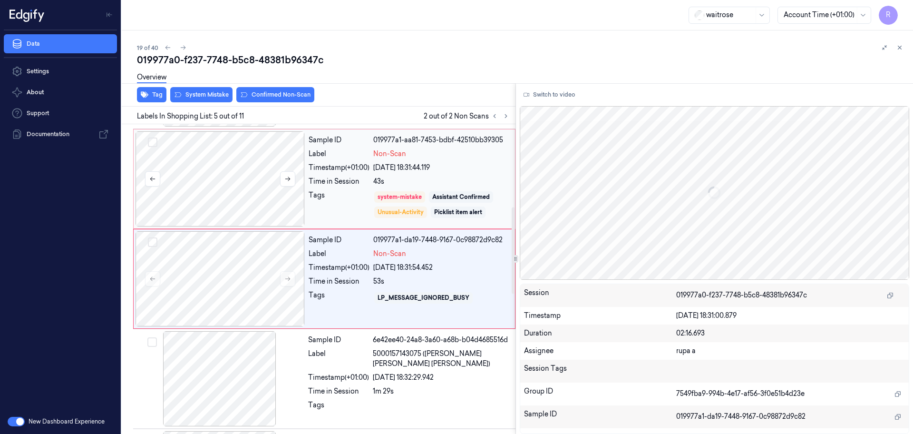
click at [240, 182] on div at bounding box center [220, 178] width 169 height 95
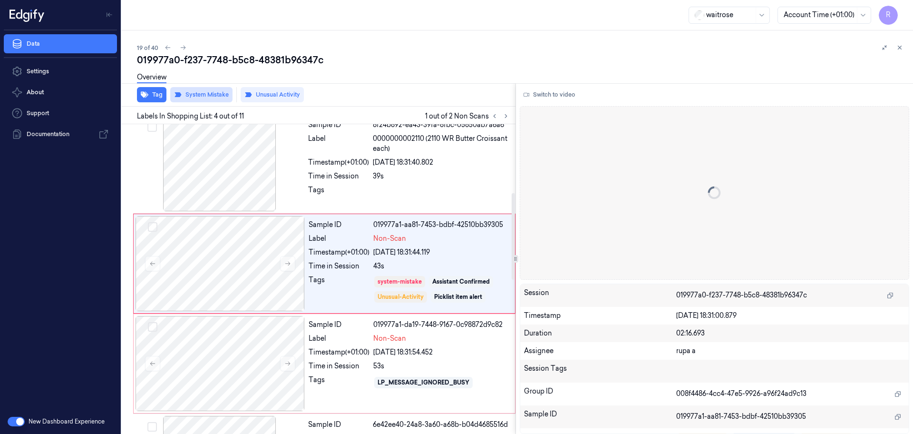
scroll to position [195, 0]
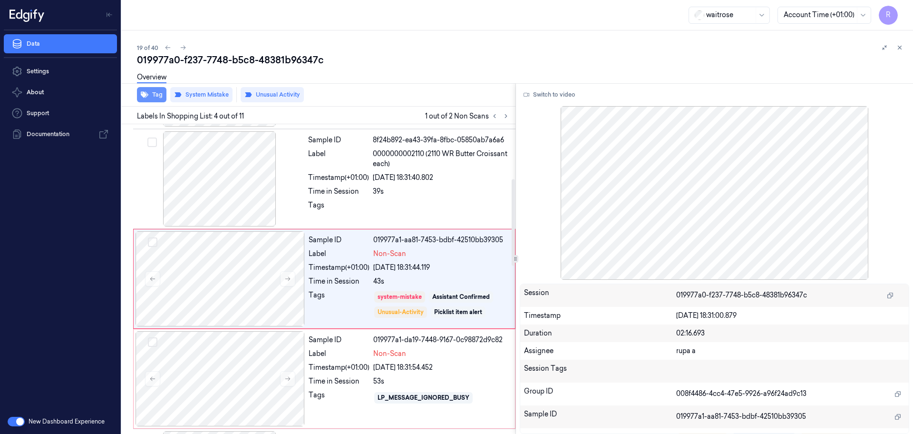
click at [155, 100] on button "Tag" at bounding box center [151, 94] width 29 height 15
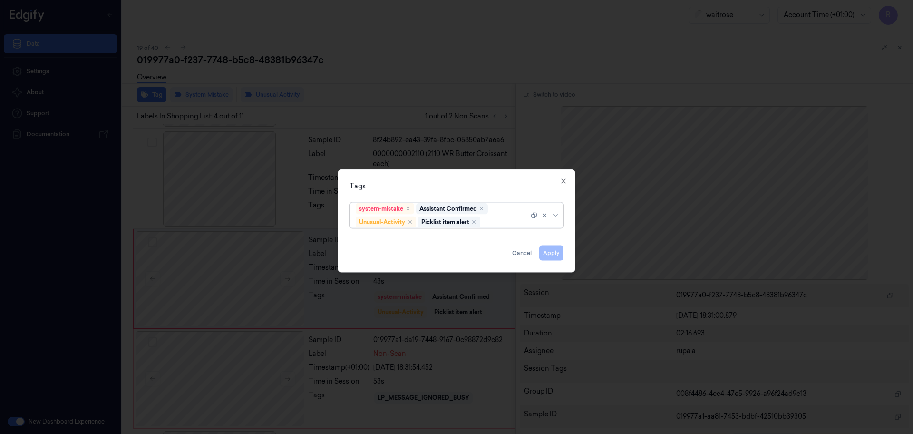
click at [482, 86] on div at bounding box center [456, 217] width 913 height 434
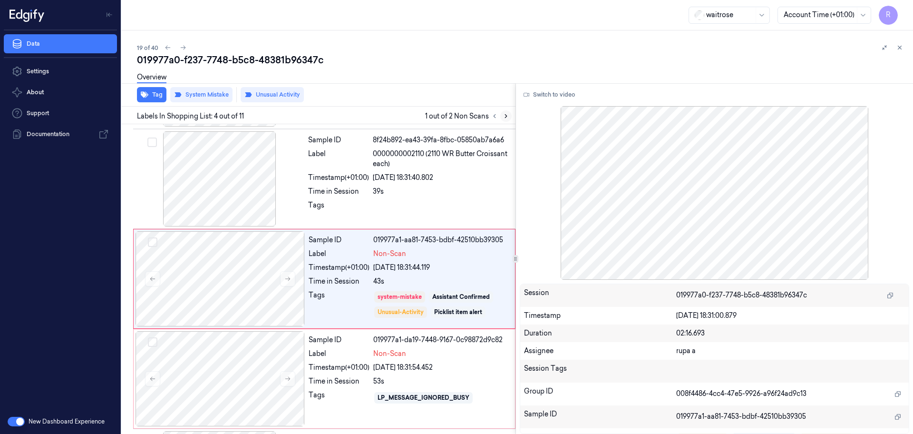
click at [508, 115] on icon at bounding box center [506, 116] width 7 height 7
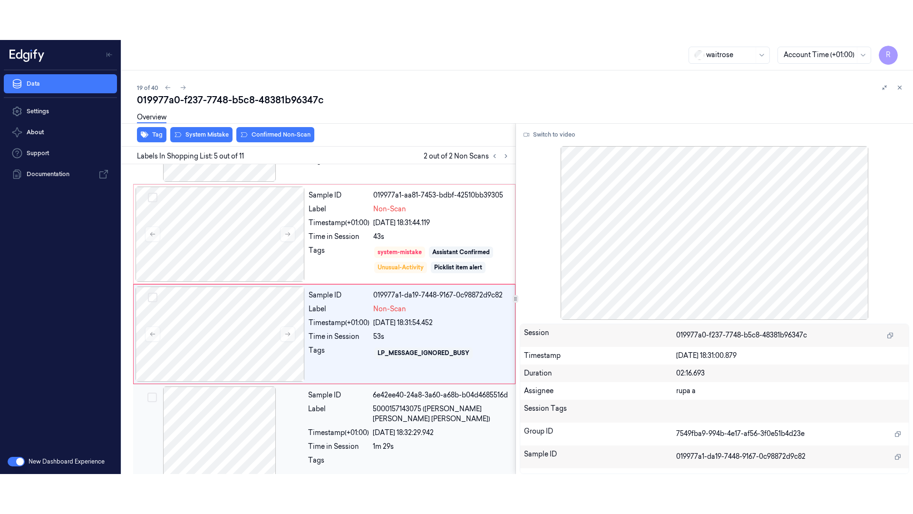
scroll to position [294, 0]
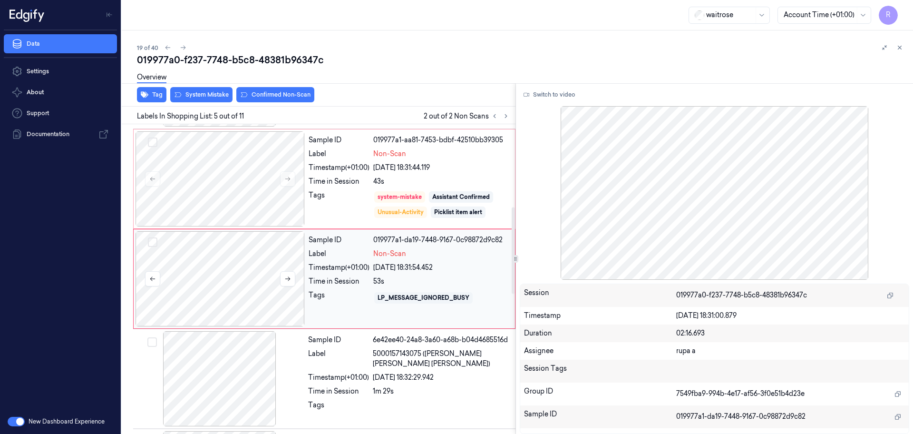
click at [231, 274] on div at bounding box center [220, 278] width 169 height 95
click at [292, 275] on button at bounding box center [287, 278] width 15 height 15
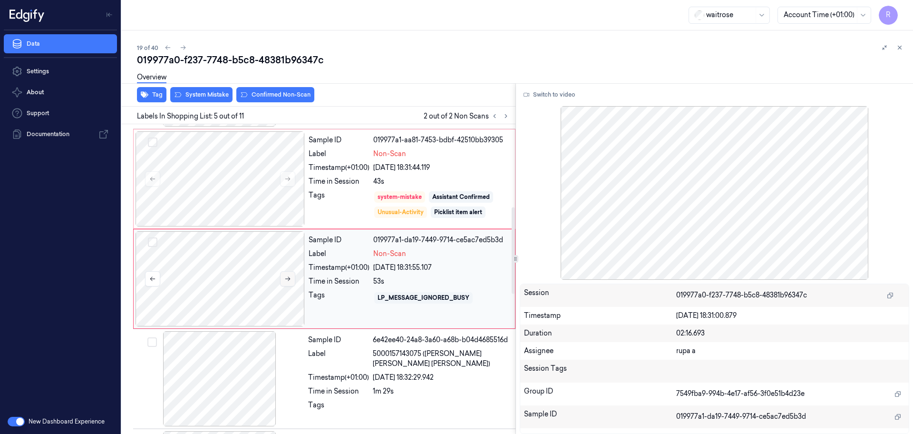
click at [292, 275] on button at bounding box center [287, 278] width 15 height 15
click at [242, 283] on div at bounding box center [220, 278] width 169 height 95
click at [568, 94] on button "Switch to video" at bounding box center [549, 94] width 59 height 15
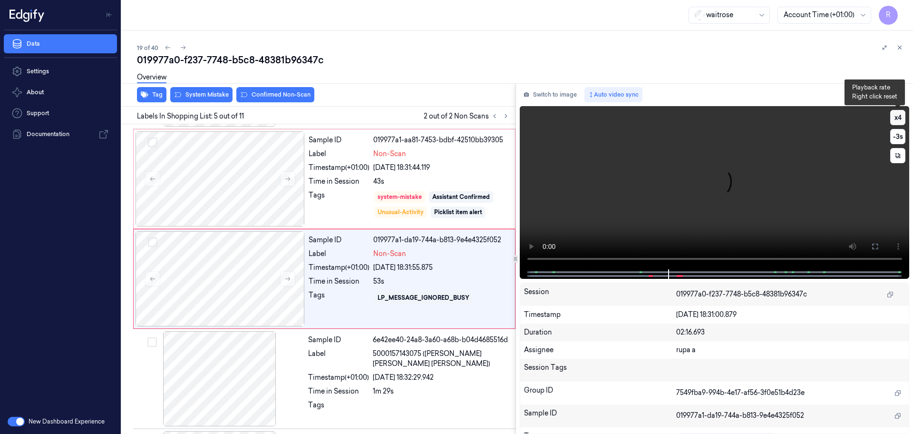
click at [896, 118] on button "x 4" at bounding box center [897, 117] width 15 height 15
click at [896, 118] on button "x 1" at bounding box center [897, 117] width 15 height 15
click at [879, 250] on button at bounding box center [875, 246] width 15 height 15
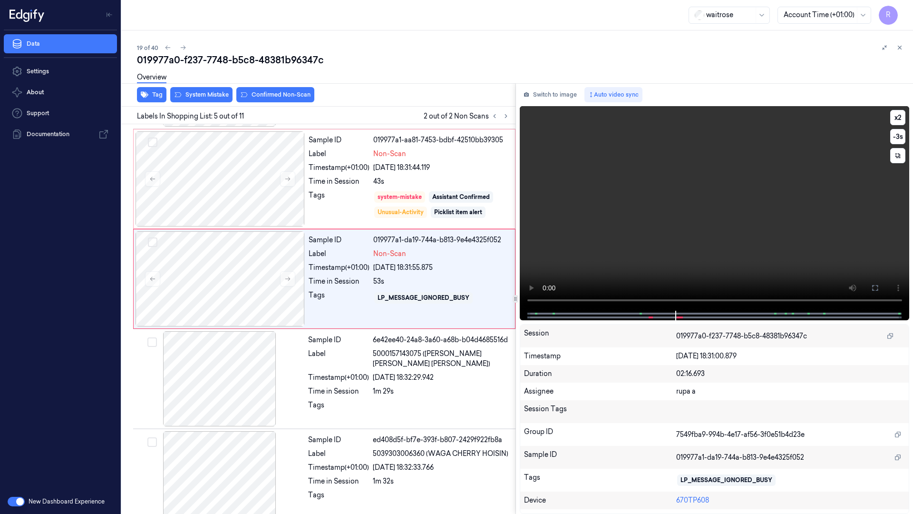
scroll to position [254, 0]
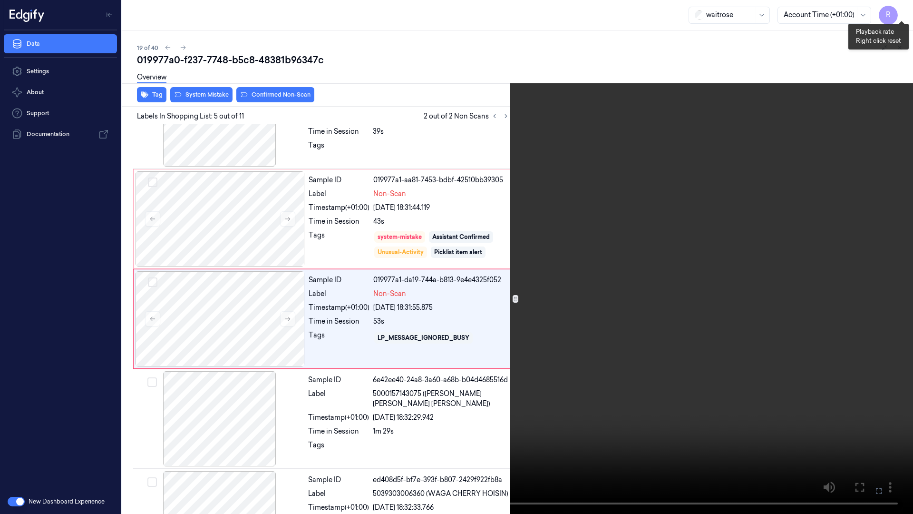
drag, startPoint x: 900, startPoint y: 19, endPoint x: 887, endPoint y: 46, distance: 30.4
click at [900, 19] on button "x 2" at bounding box center [901, 11] width 15 height 15
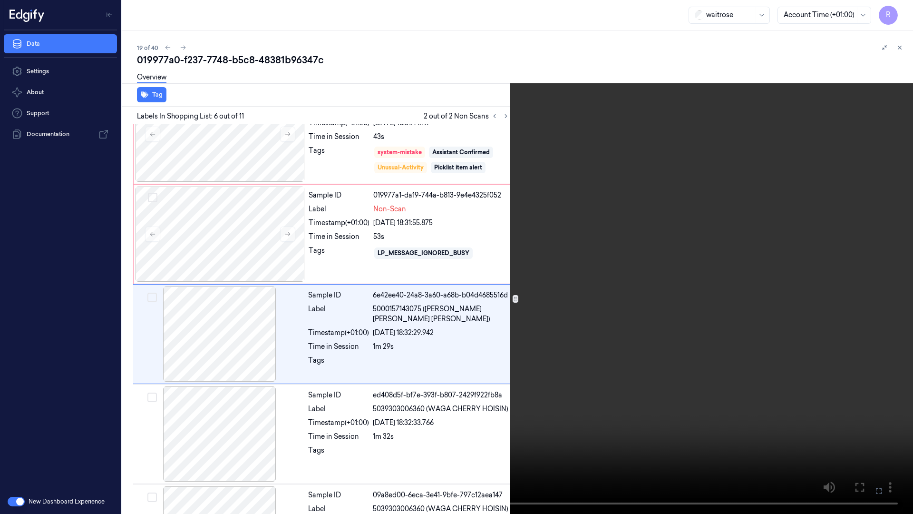
click at [801, 236] on video at bounding box center [456, 257] width 913 height 514
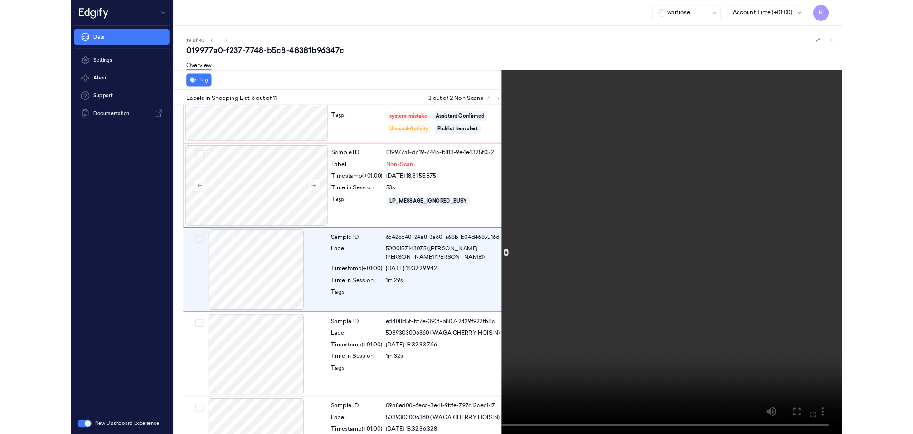
scroll to position [354, 0]
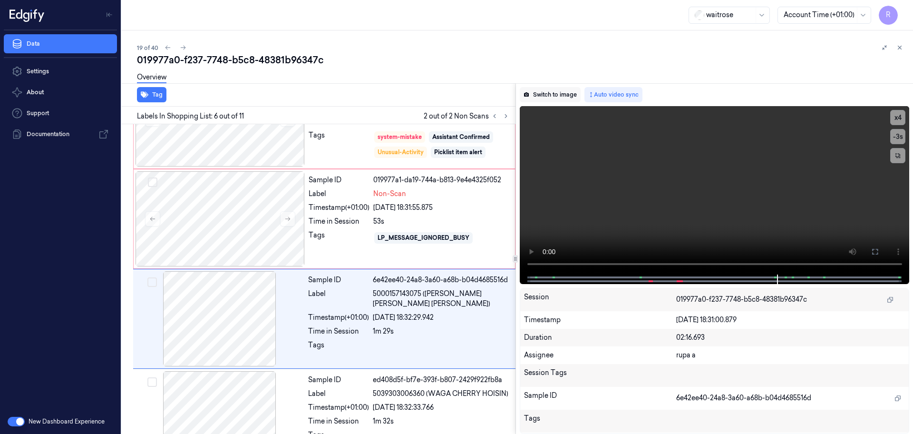
click at [566, 87] on button "Switch to image" at bounding box center [550, 94] width 61 height 15
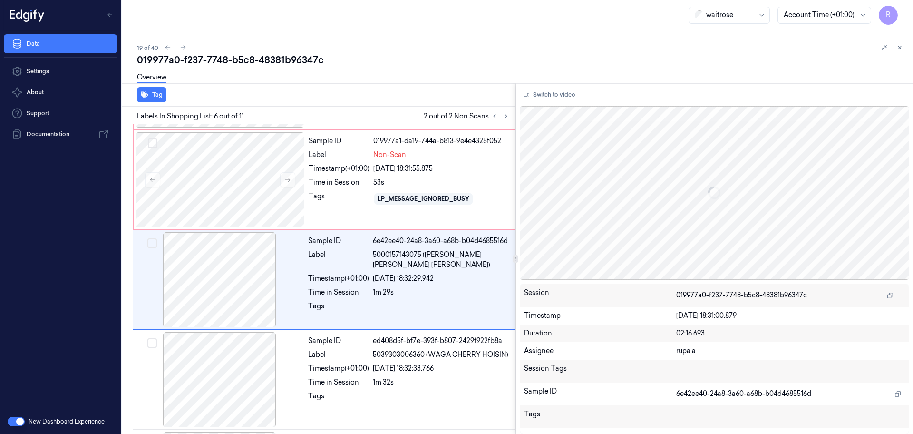
scroll to position [394, 0]
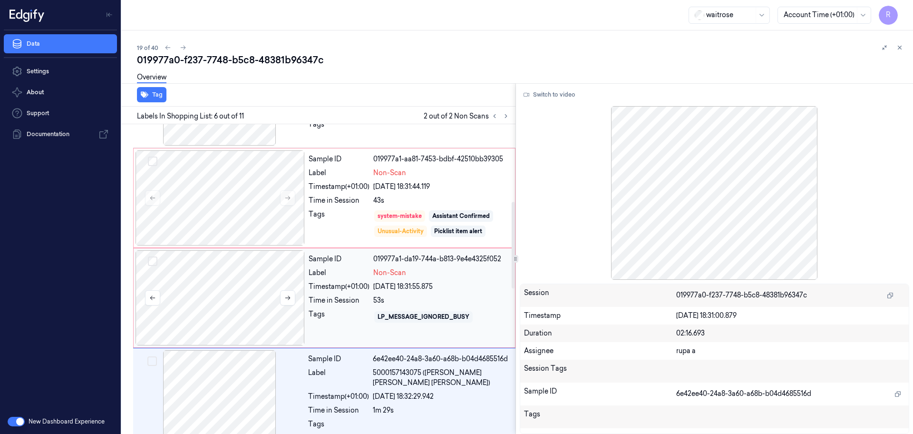
click at [257, 306] on div at bounding box center [220, 297] width 169 height 95
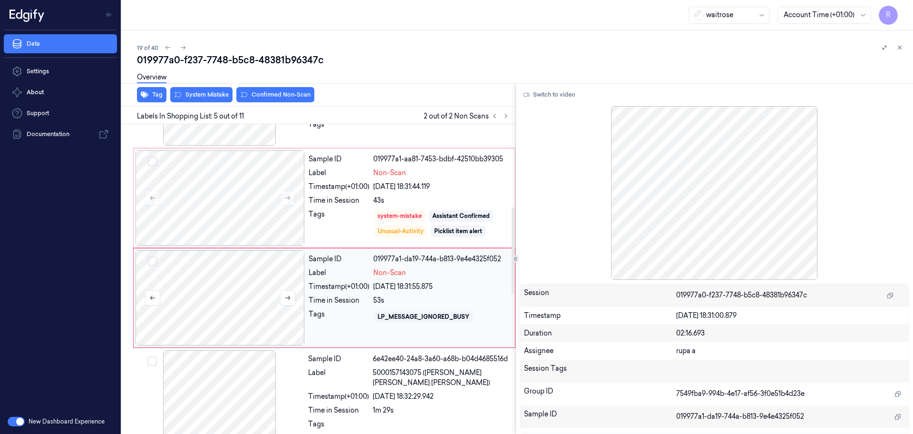
scroll to position [294, 0]
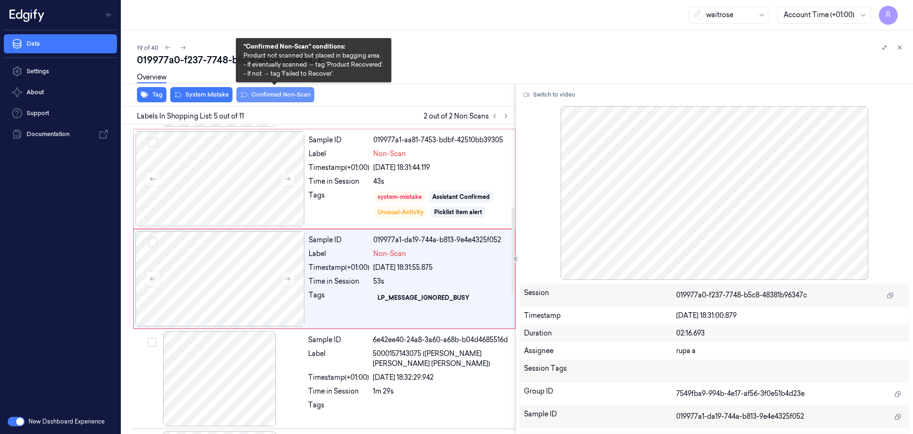
click at [268, 94] on button "Confirmed Non-Scan" at bounding box center [275, 94] width 78 height 15
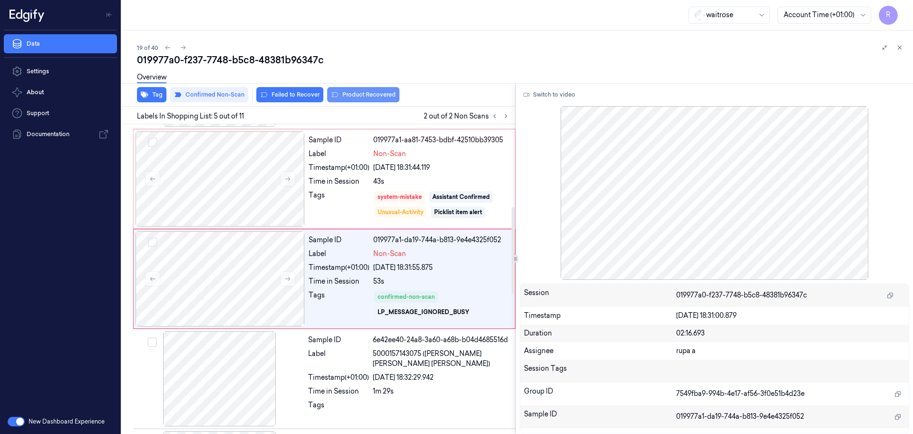
click at [356, 93] on button "Product Recovered" at bounding box center [363, 94] width 72 height 15
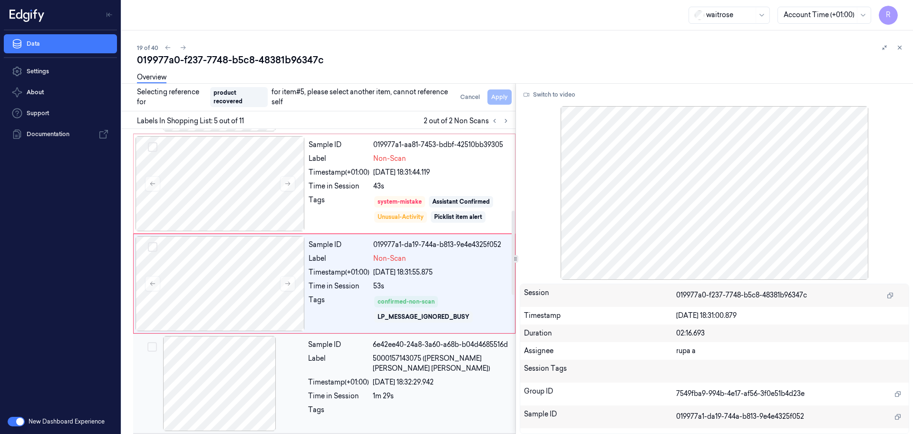
click at [227, 391] on div at bounding box center [219, 383] width 169 height 95
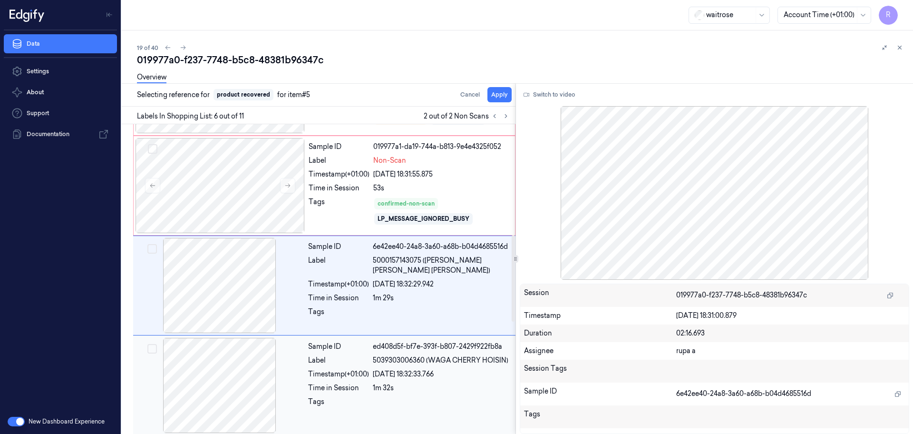
scroll to position [394, 0]
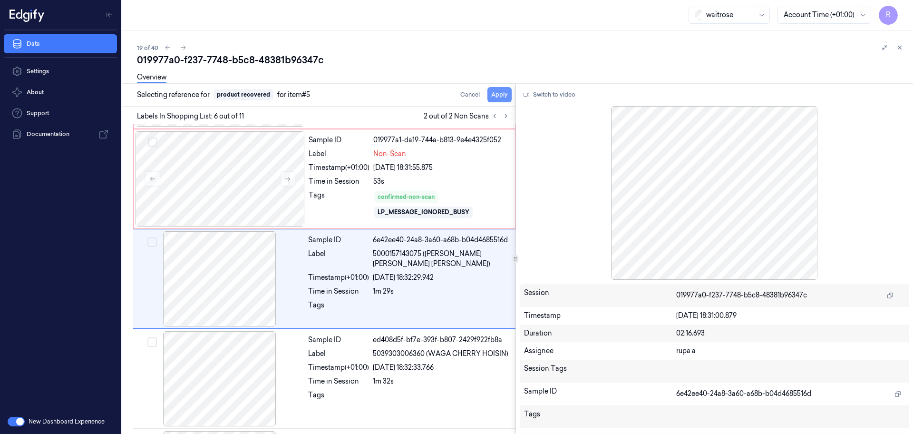
click at [501, 97] on button "Apply" at bounding box center [500, 94] width 24 height 15
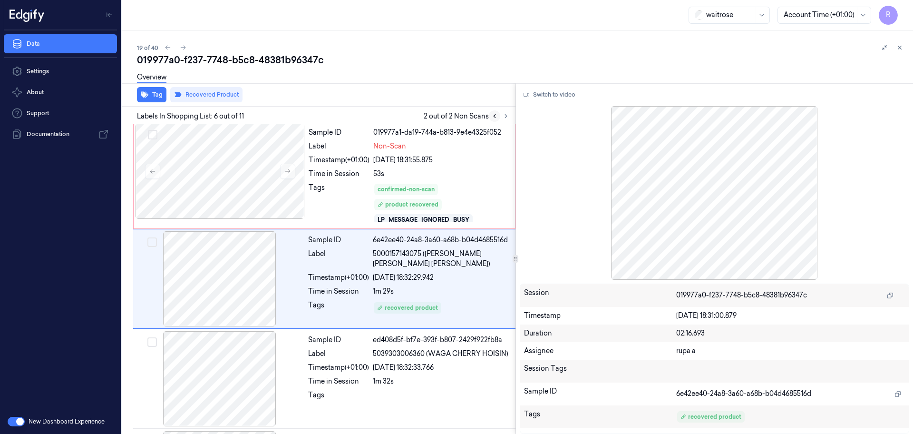
click at [496, 119] on icon at bounding box center [494, 116] width 7 height 7
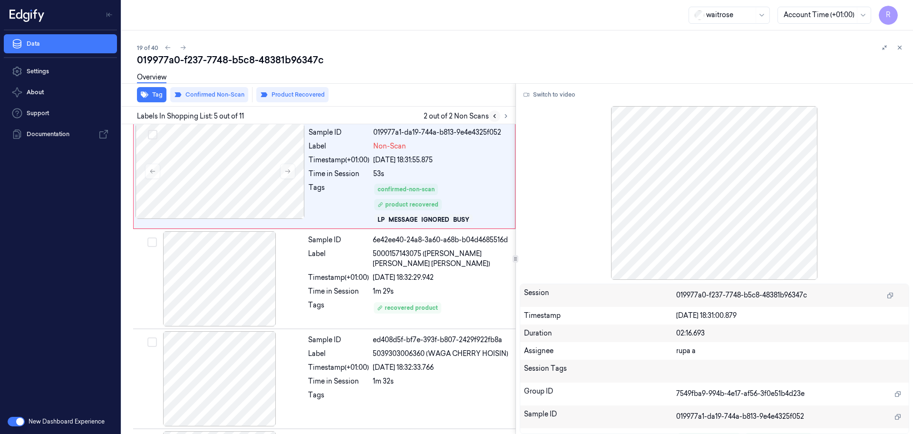
scroll to position [298, 0]
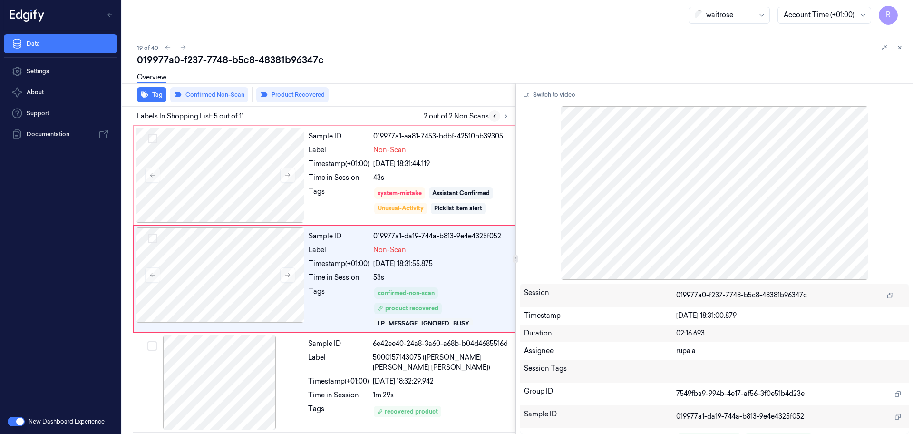
click at [498, 115] on icon at bounding box center [494, 116] width 7 height 7
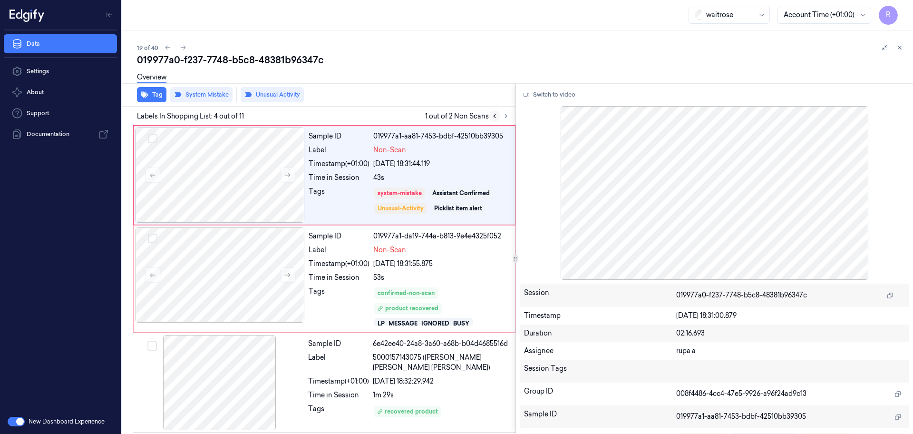
scroll to position [195, 0]
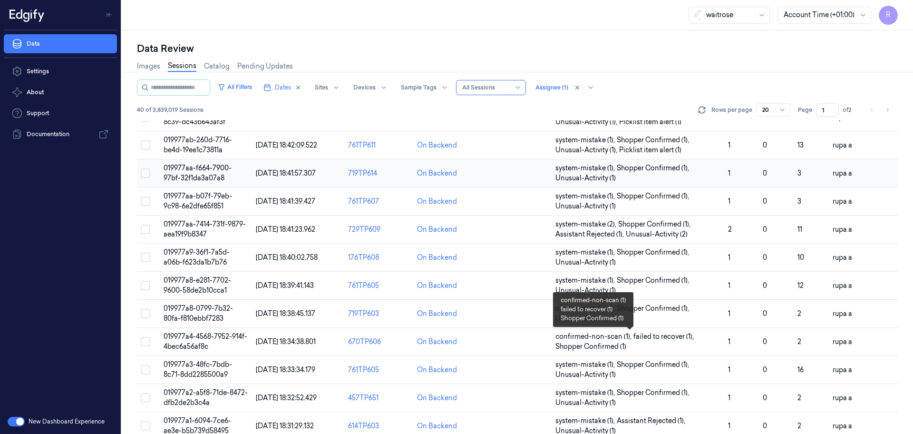
scroll to position [306, 0]
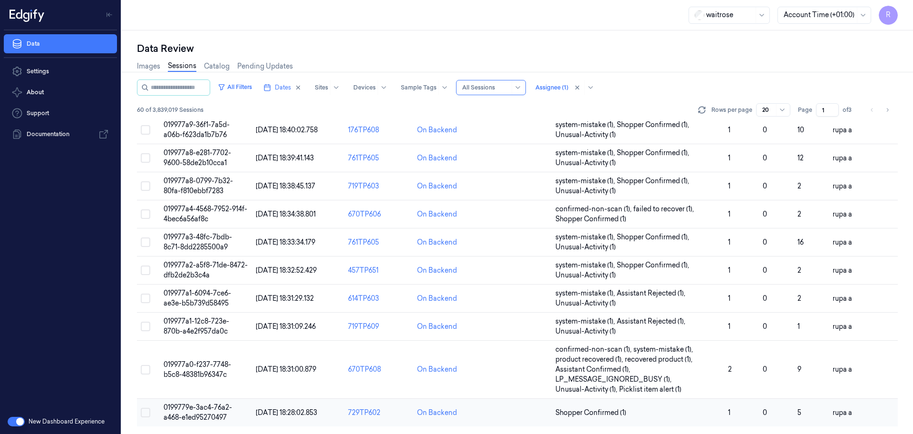
click at [221, 410] on span "0199779e-3ac4-76a2-a468-e1ed95270497" at bounding box center [198, 412] width 68 height 19
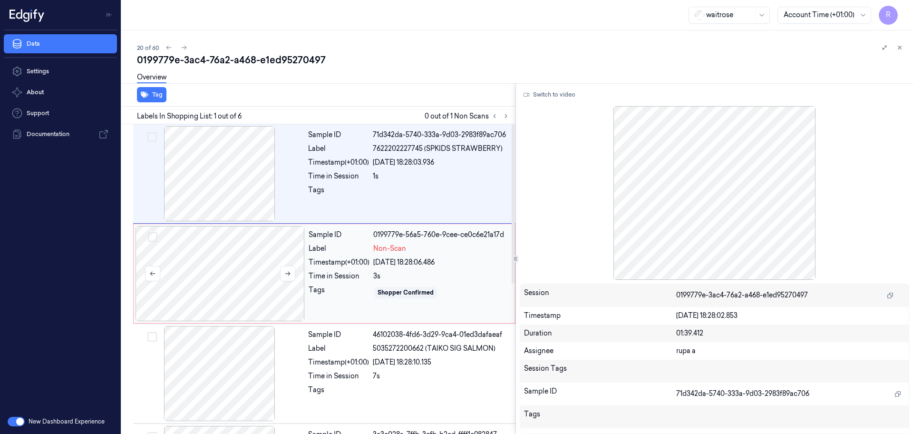
click at [239, 279] on div at bounding box center [220, 273] width 169 height 95
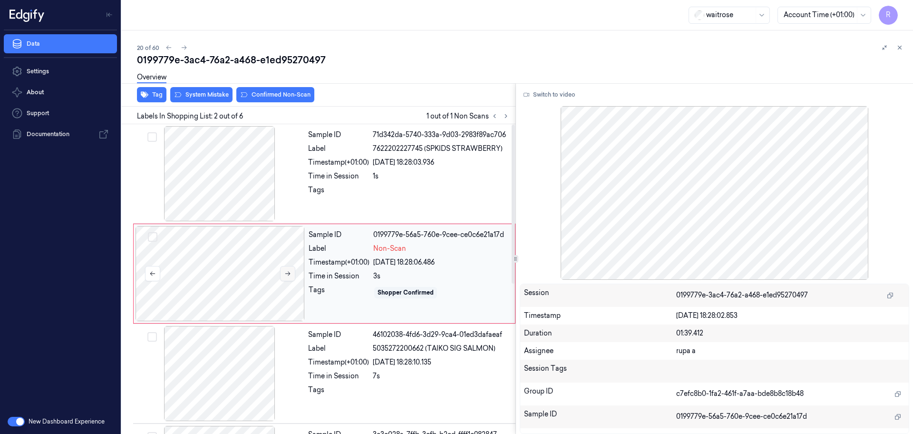
click at [283, 279] on button at bounding box center [287, 273] width 15 height 15
click at [254, 193] on div at bounding box center [219, 173] width 169 height 95
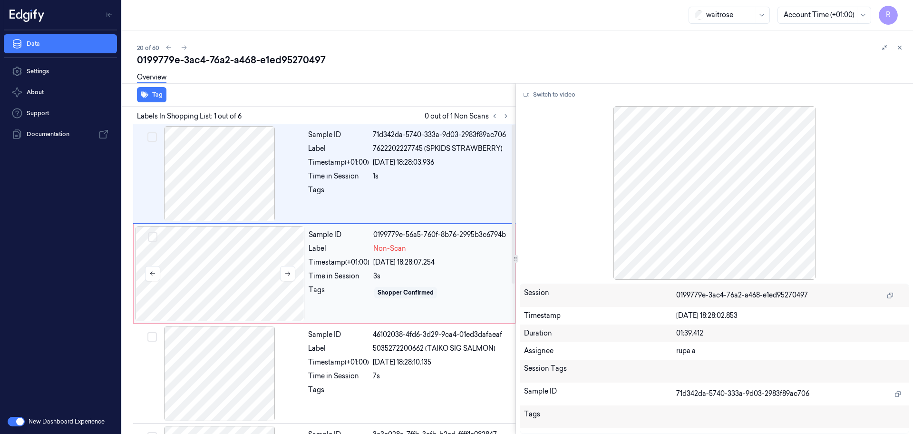
click at [253, 258] on div at bounding box center [220, 273] width 169 height 95
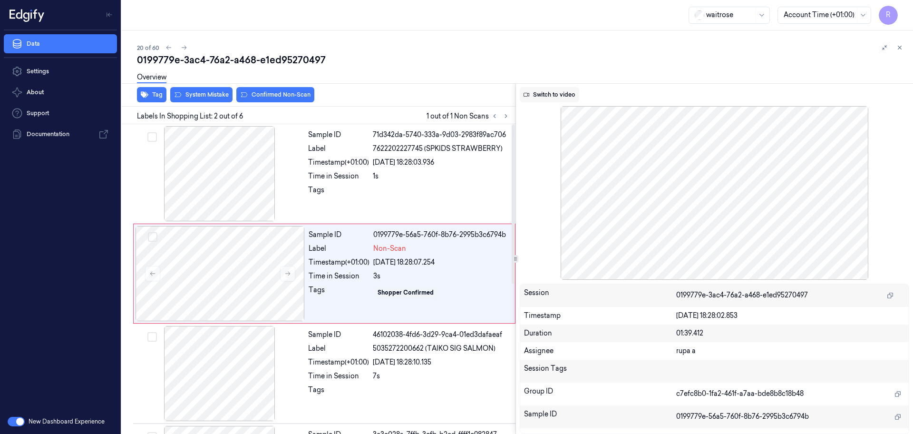
click at [555, 94] on button "Switch to video" at bounding box center [549, 94] width 59 height 15
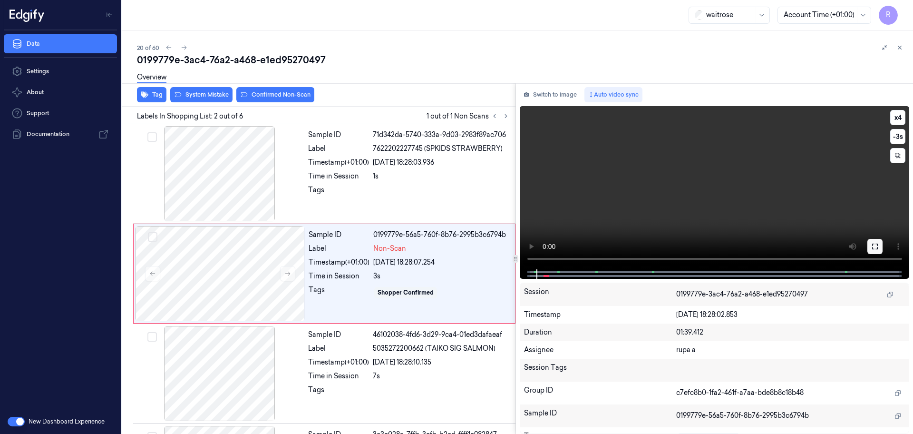
click at [873, 246] on icon at bounding box center [875, 247] width 8 height 8
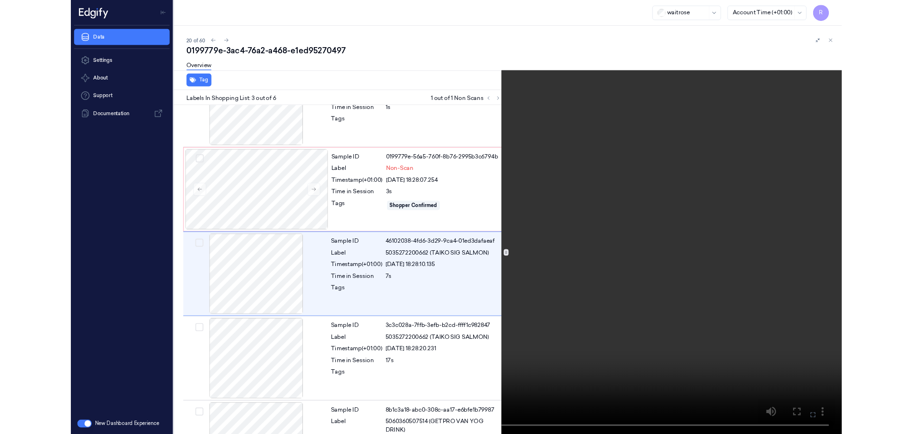
scroll to position [55, 0]
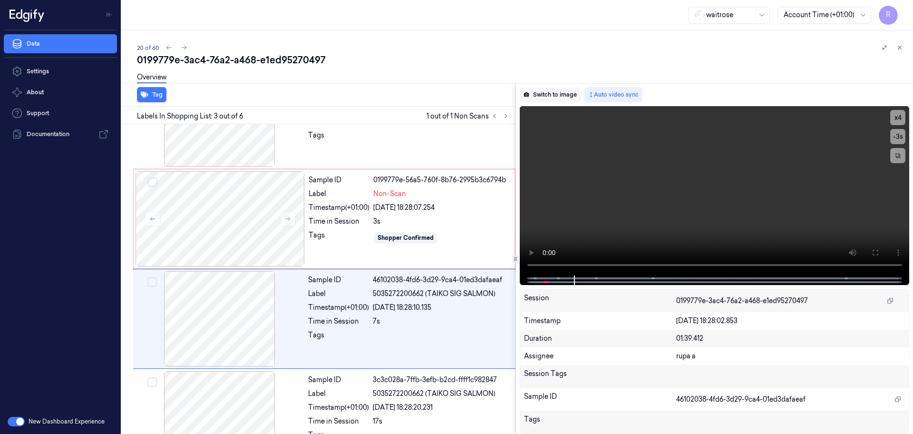
click at [547, 91] on button "Switch to image" at bounding box center [550, 94] width 61 height 15
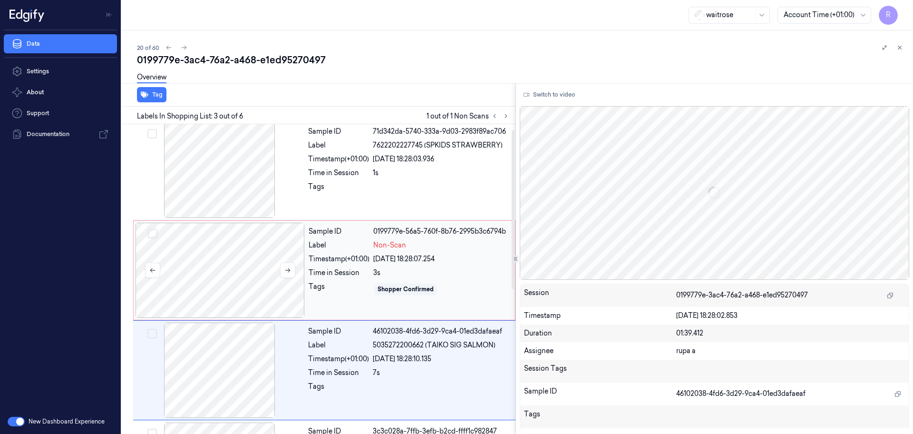
scroll to position [0, 0]
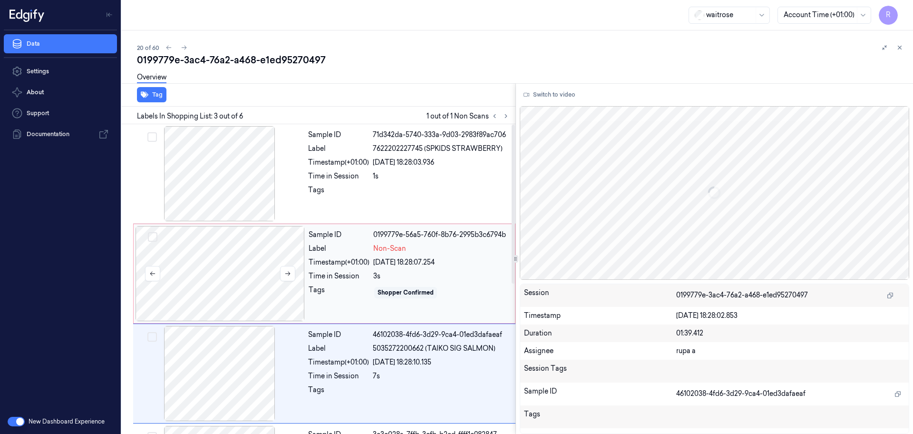
click at [256, 290] on div at bounding box center [220, 273] width 169 height 95
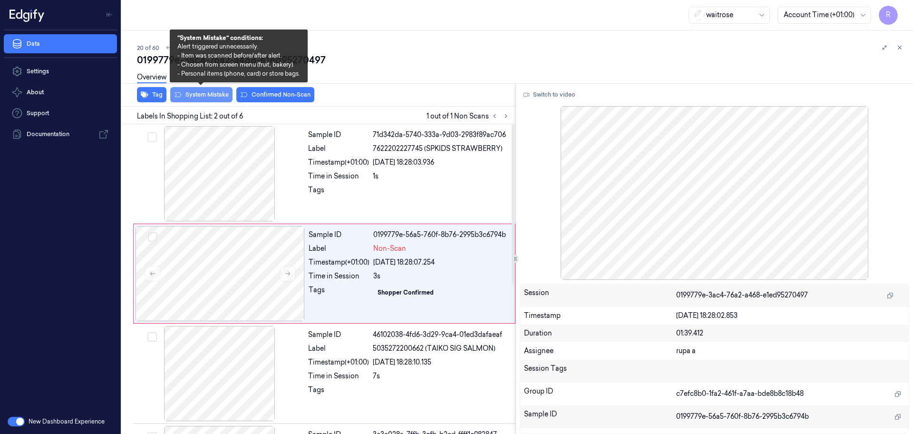
click at [205, 95] on button "System Mistake" at bounding box center [201, 94] width 62 height 15
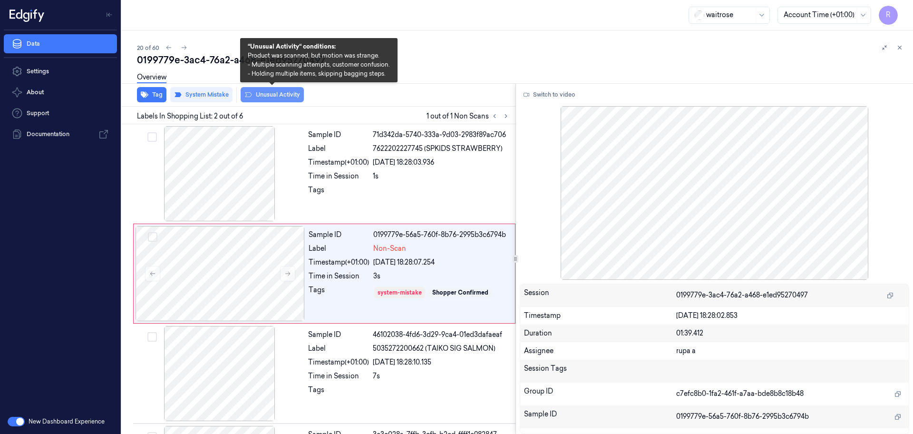
click at [274, 91] on button "Unusual Activity" at bounding box center [272, 94] width 63 height 15
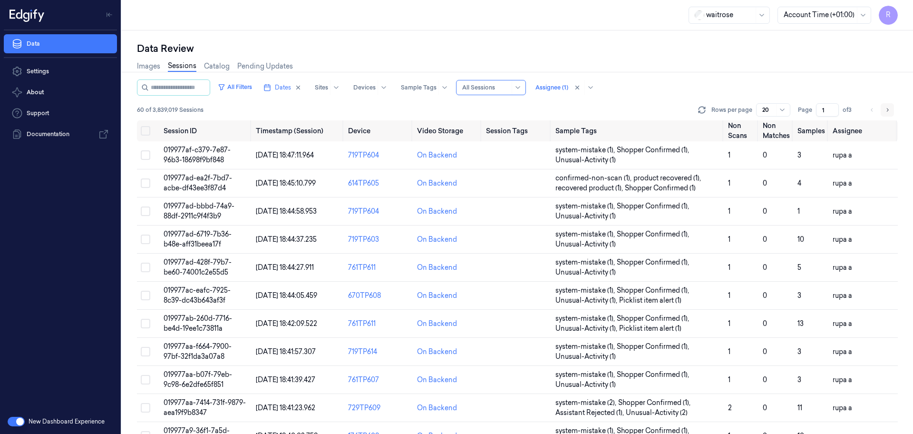
click at [885, 107] on icon "Go to next page" at bounding box center [888, 110] width 6 height 8
type input "2"
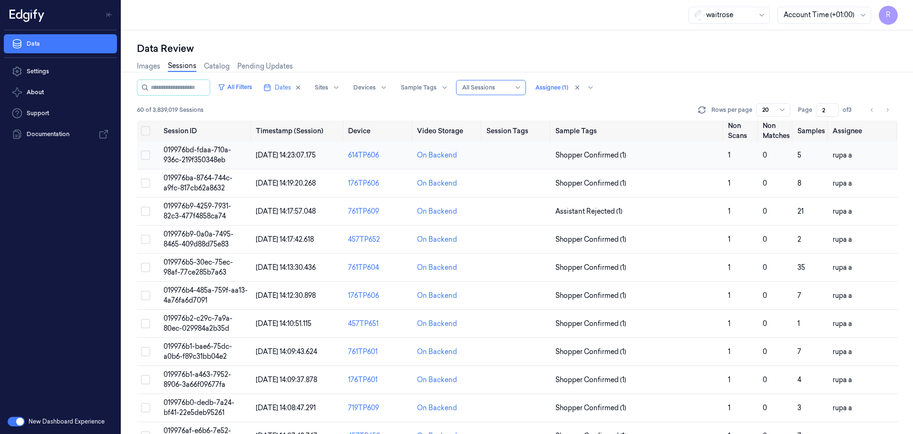
click at [192, 156] on span "019976bd-fdaa-710a-936c-219f350348eb" at bounding box center [198, 155] width 68 height 19
click at [870, 110] on icon "Go to previous page" at bounding box center [872, 110] width 6 height 8
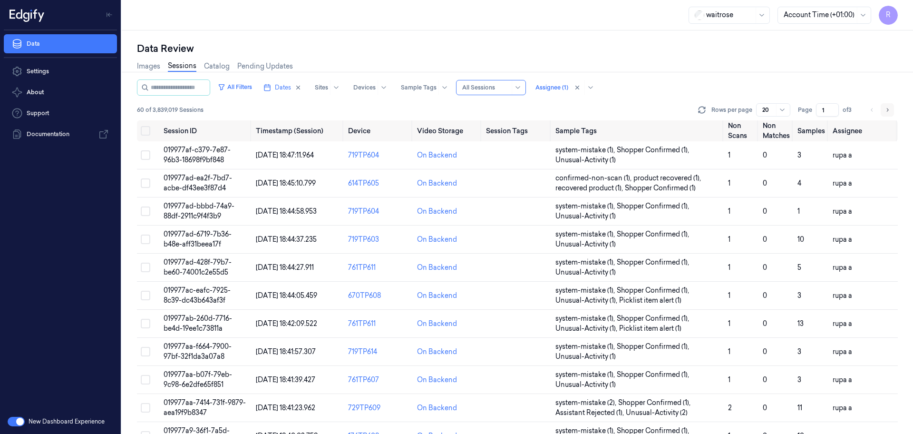
click at [888, 112] on icon "Go to next page" at bounding box center [888, 110] width 6 height 8
type input "2"
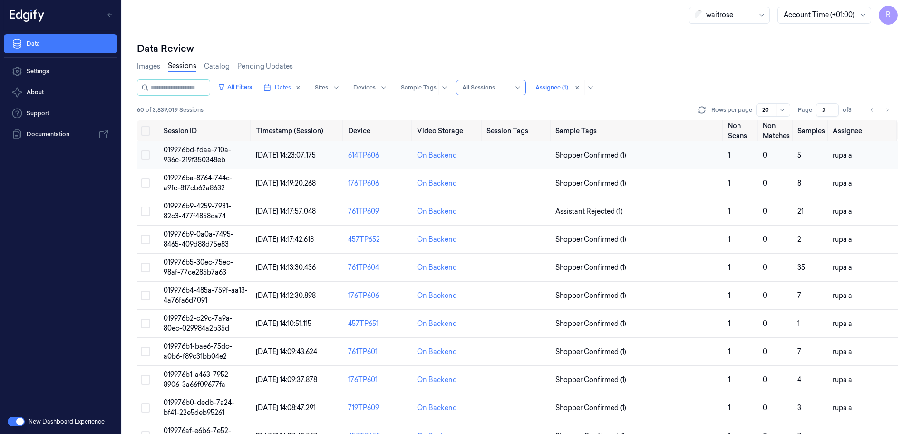
click at [283, 156] on span "[DATE] 14:23:07.175" at bounding box center [286, 155] width 60 height 9
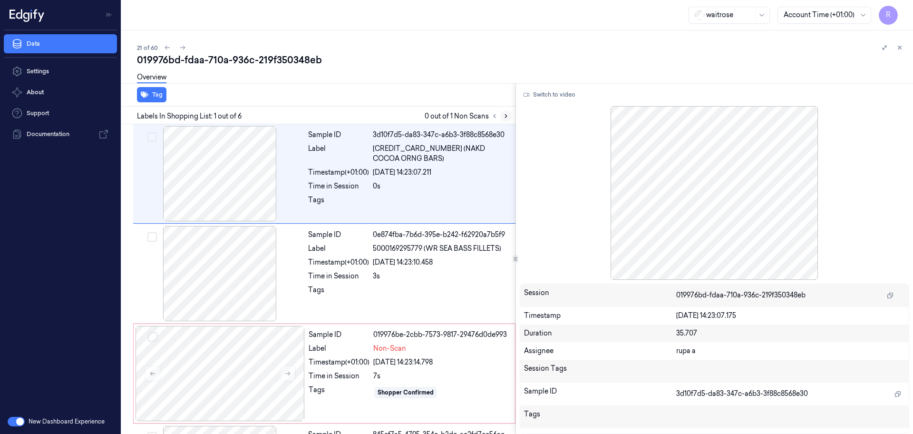
click at [505, 117] on icon at bounding box center [506, 116] width 7 height 7
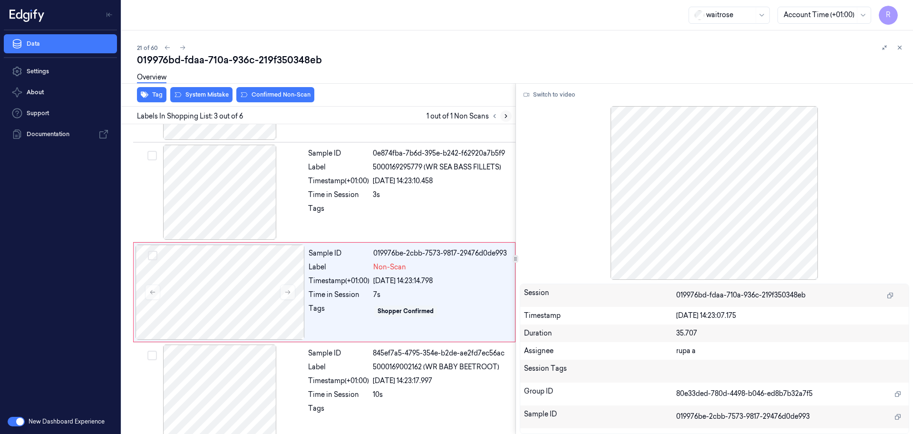
scroll to position [95, 0]
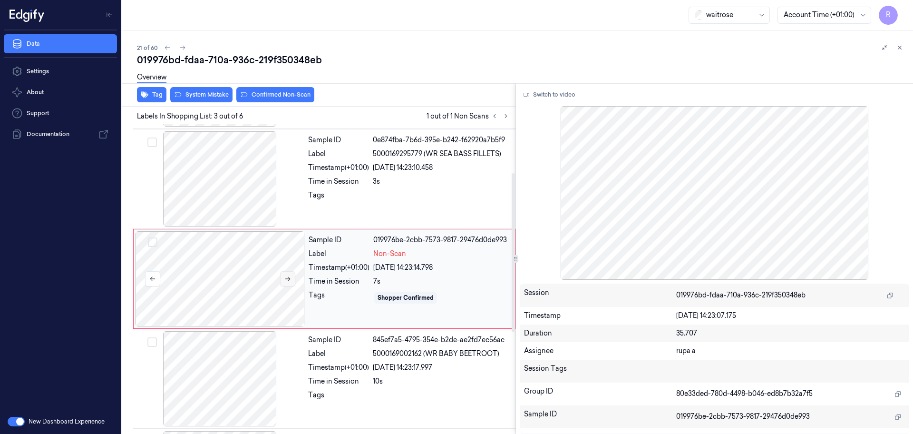
click at [289, 277] on icon at bounding box center [287, 279] width 5 height 4
click at [289, 278] on icon at bounding box center [287, 279] width 5 height 4
click at [290, 278] on icon at bounding box center [287, 279] width 5 height 4
click at [290, 279] on icon at bounding box center [287, 279] width 5 height 4
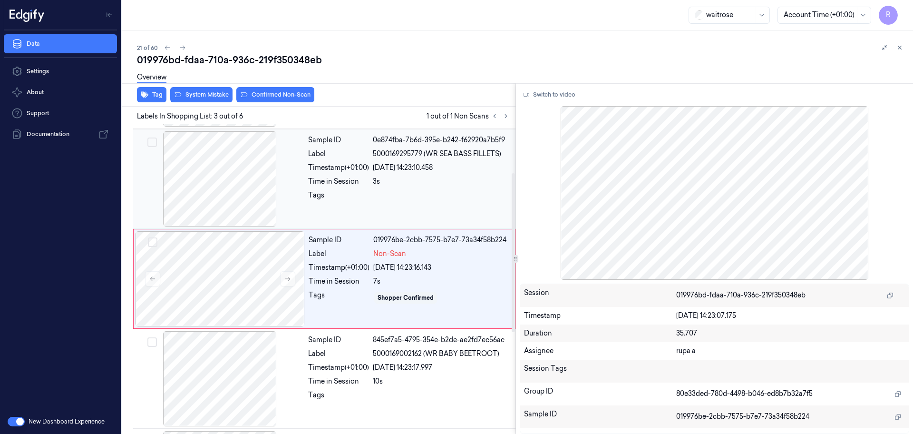
click at [238, 198] on div at bounding box center [219, 178] width 169 height 95
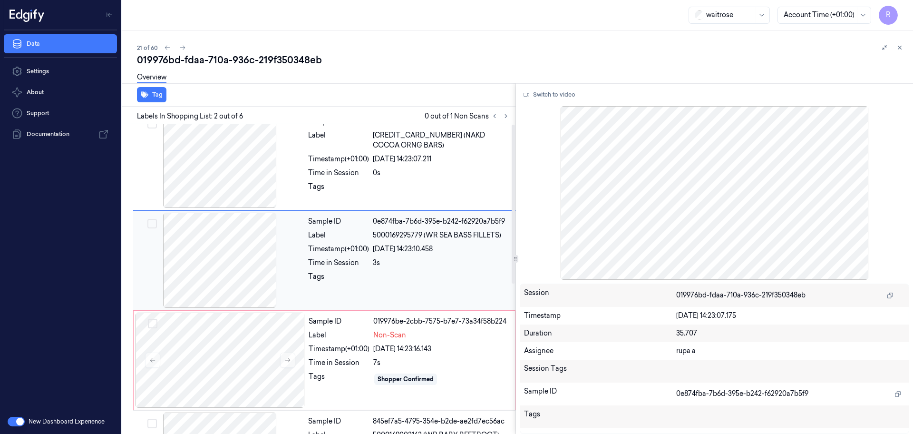
scroll to position [0, 0]
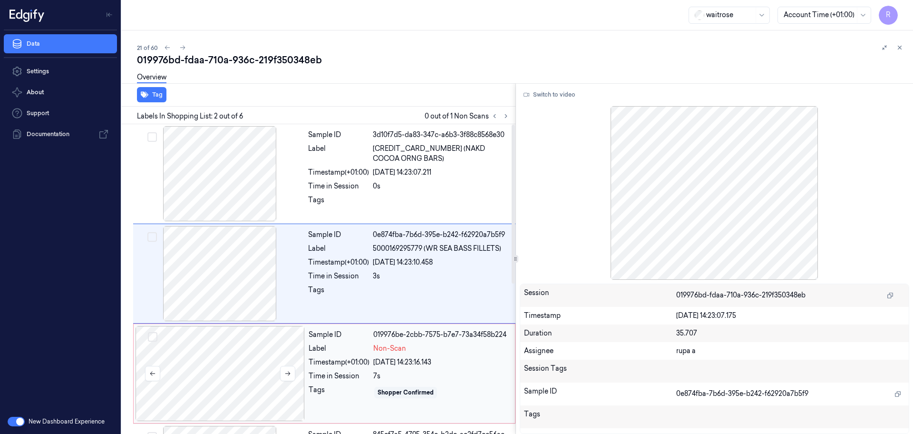
click at [273, 357] on div at bounding box center [220, 373] width 169 height 95
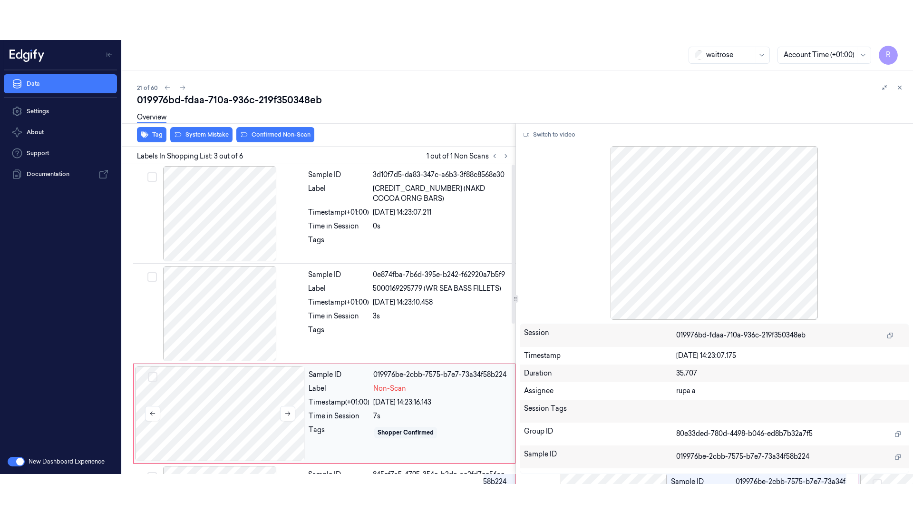
scroll to position [95, 0]
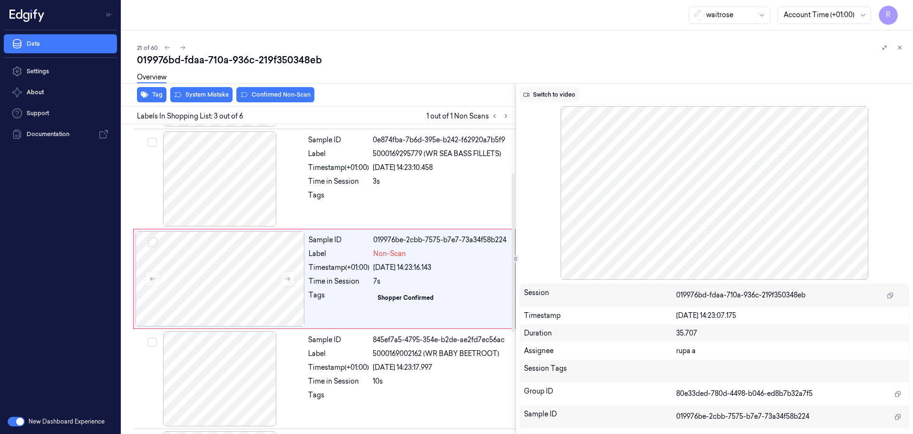
click at [557, 91] on button "Switch to video" at bounding box center [549, 94] width 59 height 15
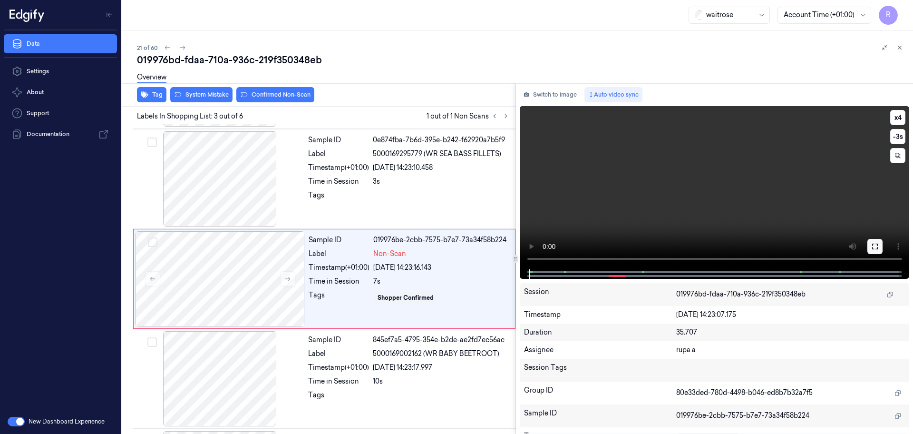
click at [872, 247] on icon at bounding box center [875, 247] width 6 height 6
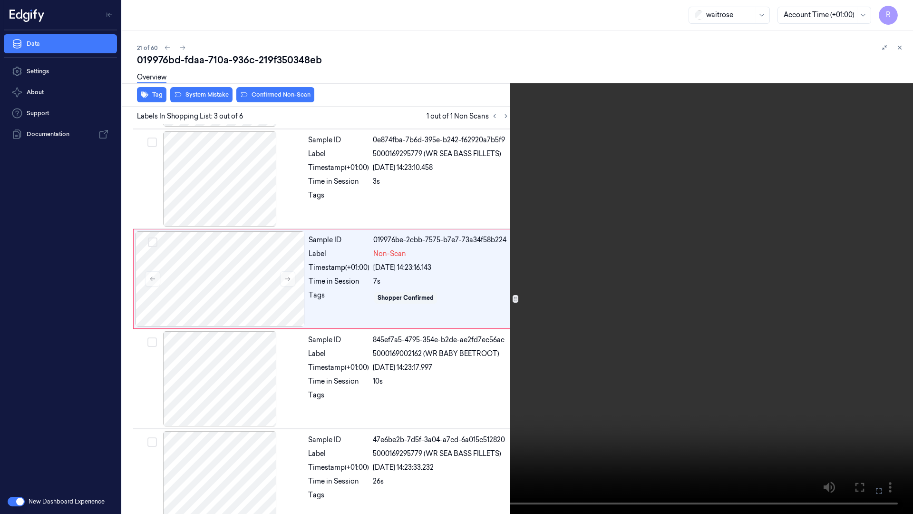
click at [840, 278] on video at bounding box center [456, 257] width 913 height 514
click at [904, 12] on button "x 4" at bounding box center [901, 11] width 15 height 15
click at [904, 12] on button "x 1" at bounding box center [901, 11] width 15 height 15
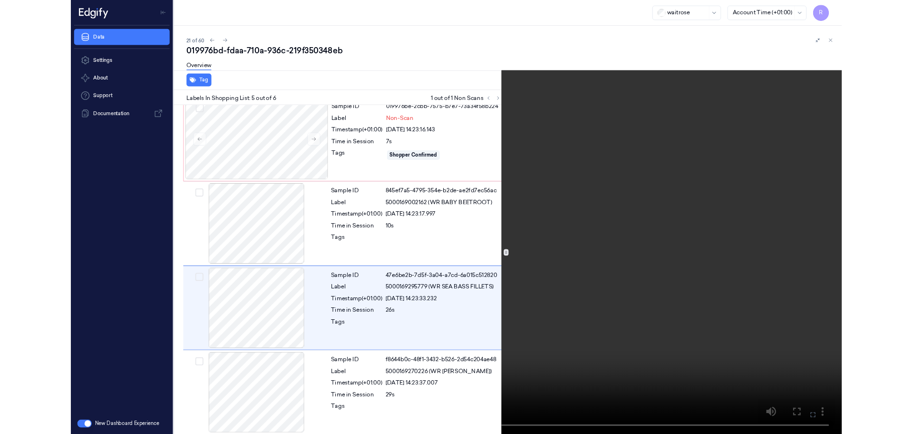
scroll to position [213, 0]
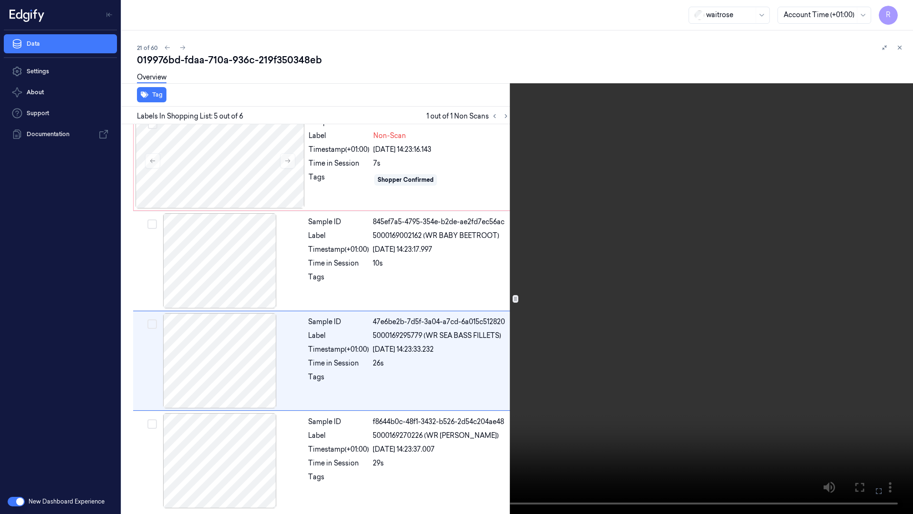
click at [537, 342] on video at bounding box center [456, 257] width 913 height 514
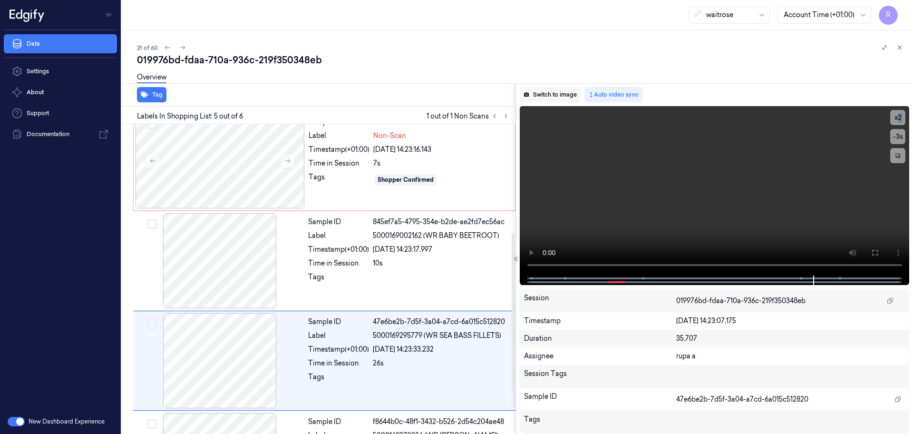
click at [546, 96] on button "Switch to image" at bounding box center [550, 94] width 61 height 15
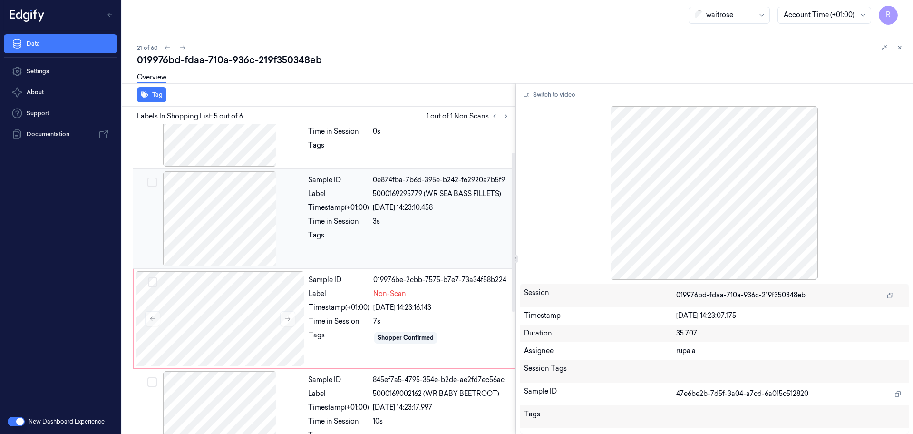
click at [254, 222] on div at bounding box center [219, 218] width 169 height 95
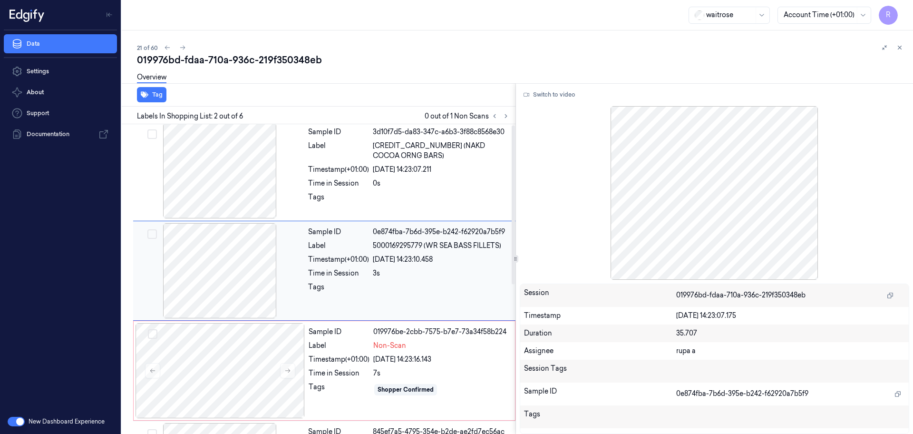
scroll to position [0, 0]
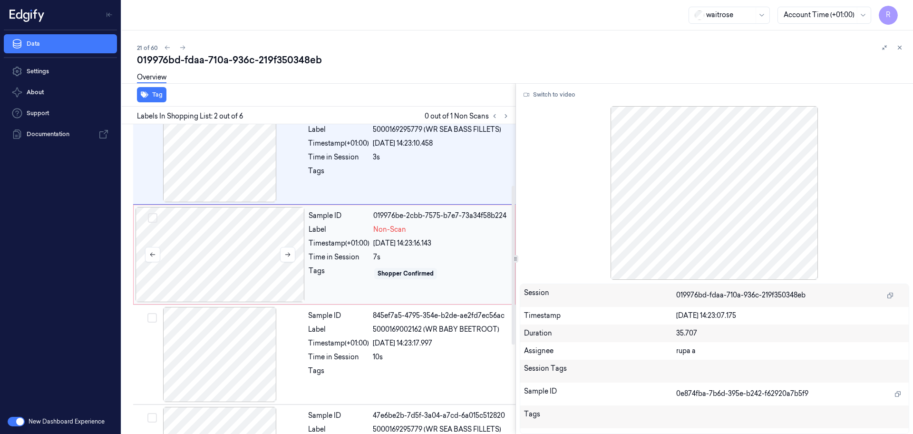
click at [256, 264] on div at bounding box center [220, 254] width 169 height 95
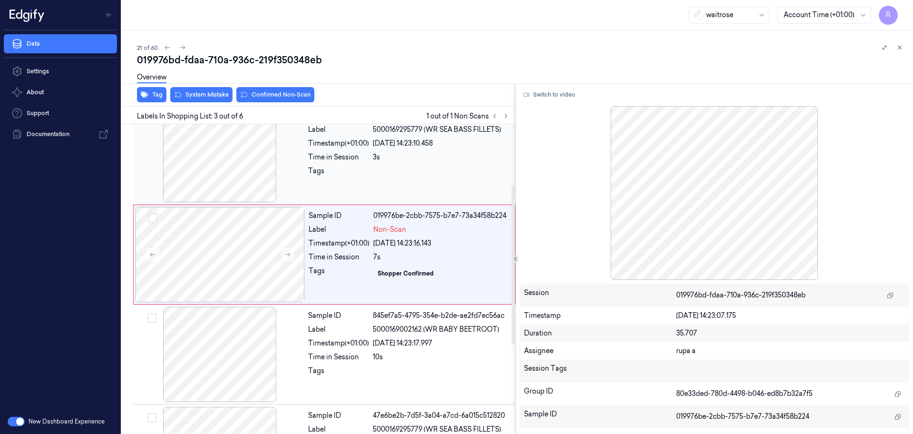
scroll to position [95, 0]
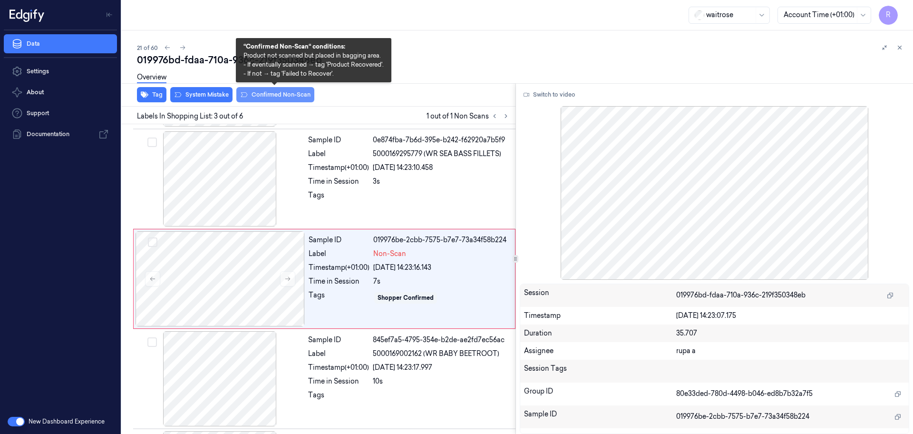
click at [271, 100] on button "Confirmed Non-Scan" at bounding box center [275, 94] width 78 height 15
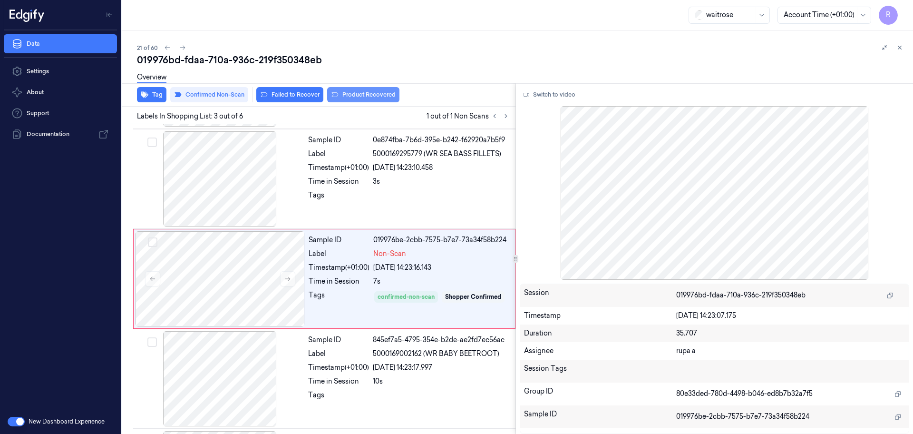
click at [367, 99] on button "Product Recovered" at bounding box center [363, 94] width 72 height 15
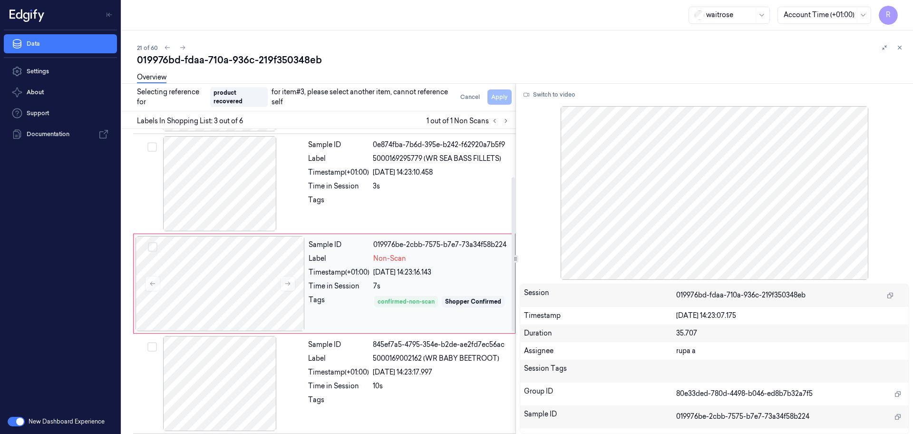
scroll to position [214, 0]
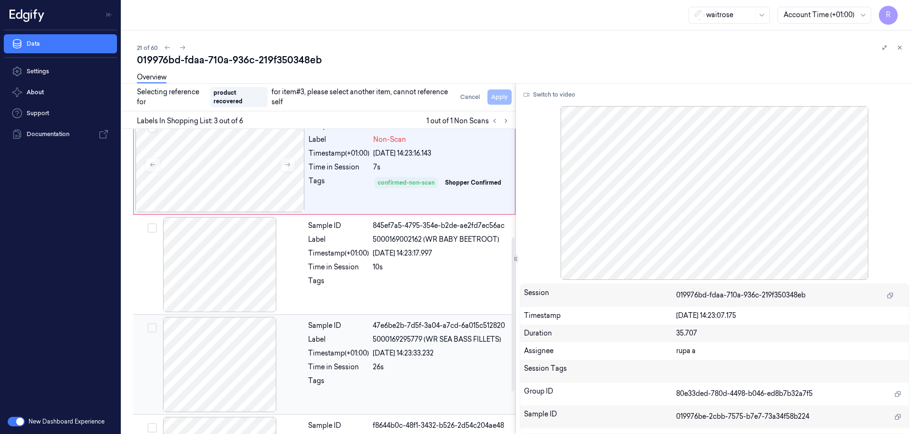
click at [222, 370] on div at bounding box center [219, 364] width 169 height 95
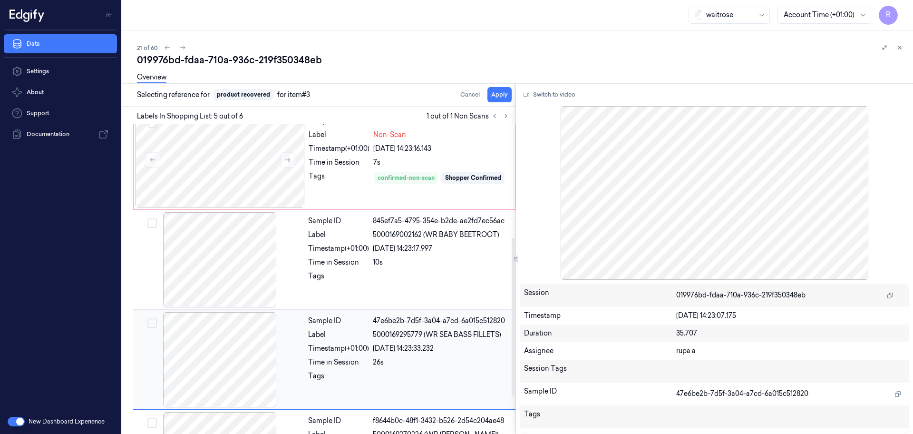
scroll to position [293, 0]
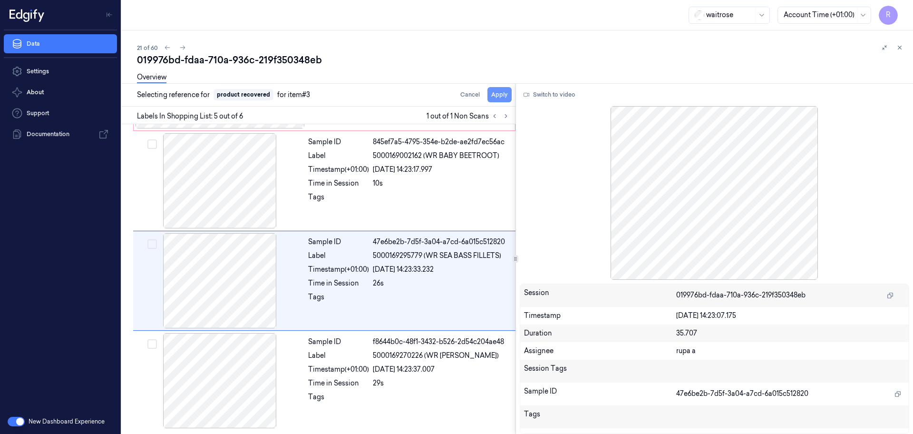
click at [499, 96] on button "Apply" at bounding box center [500, 94] width 24 height 15
